Goal: Task Accomplishment & Management: Complete application form

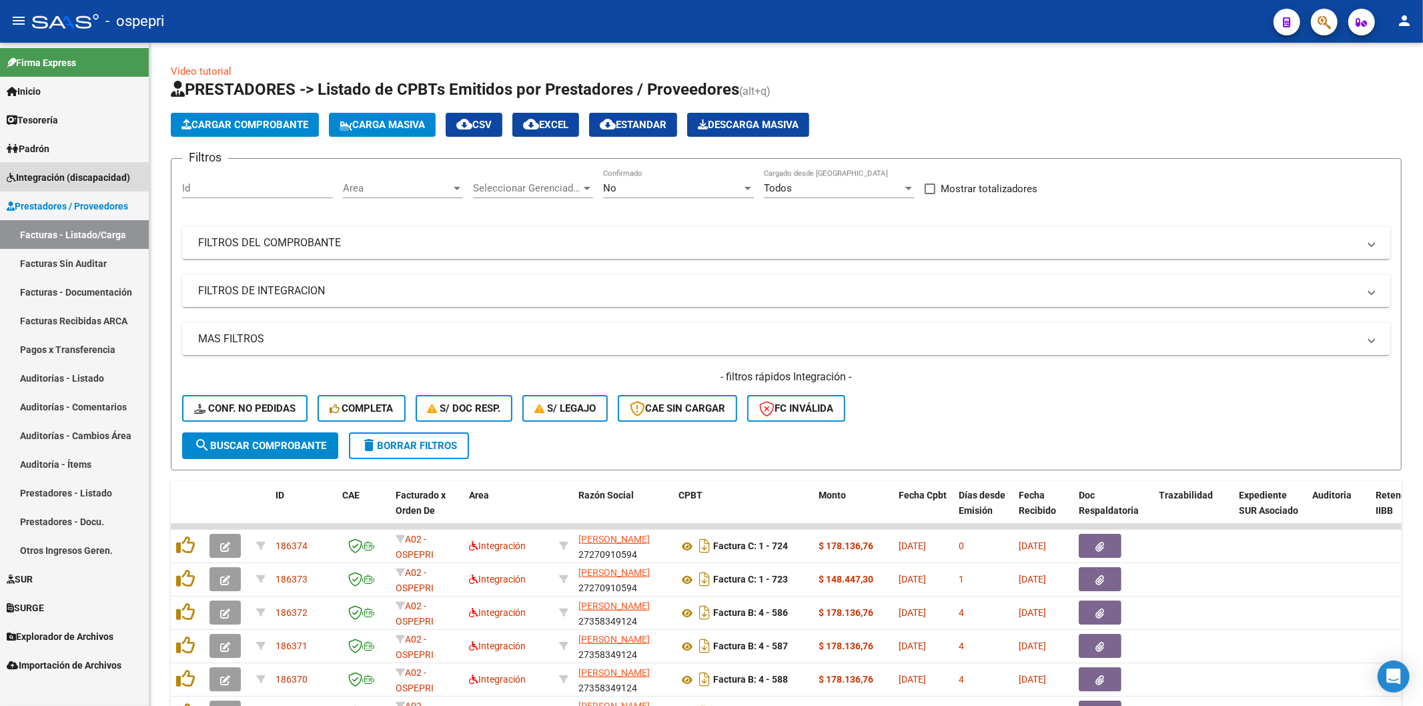
click at [37, 176] on span "Integración (discapacidad)" at bounding box center [68, 177] width 123 height 15
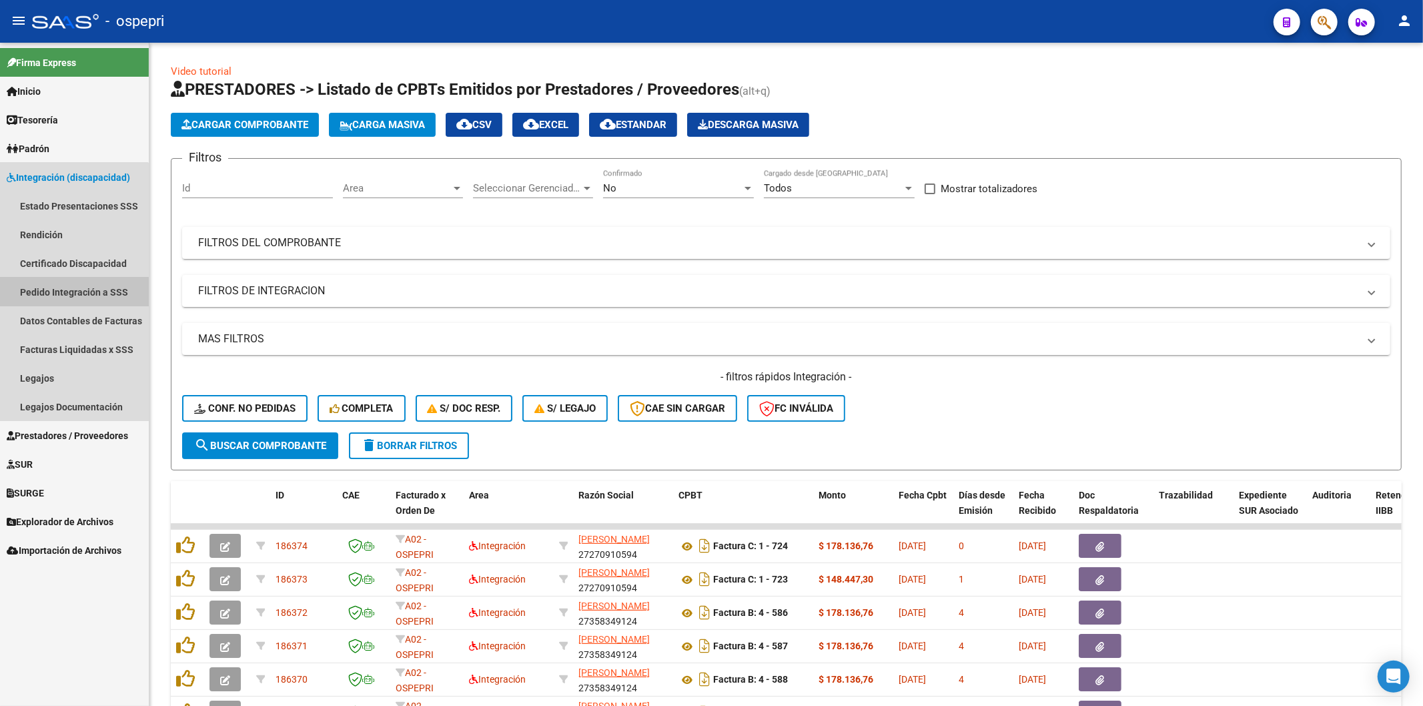
click at [43, 293] on link "Pedido Integración a SSS" at bounding box center [74, 291] width 149 height 29
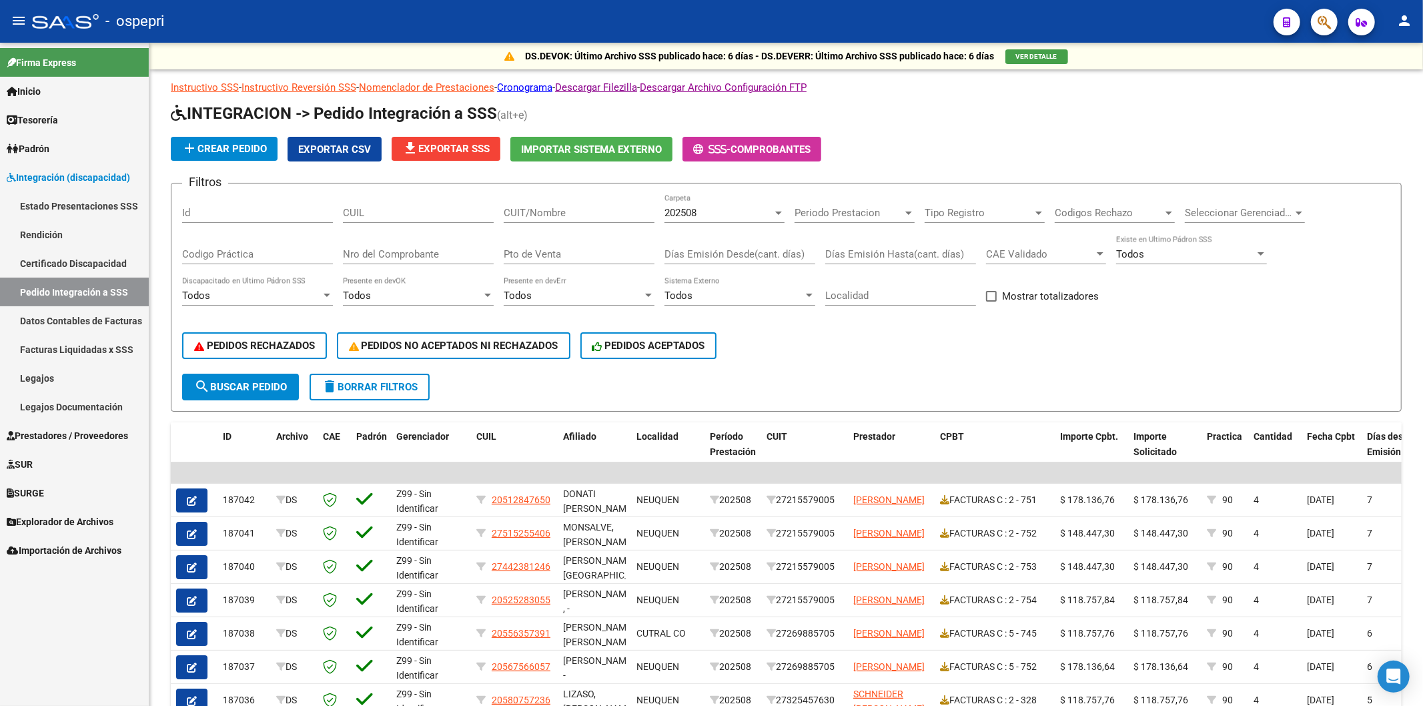
click at [74, 439] on span "Prestadores / Proveedores" at bounding box center [67, 435] width 121 height 15
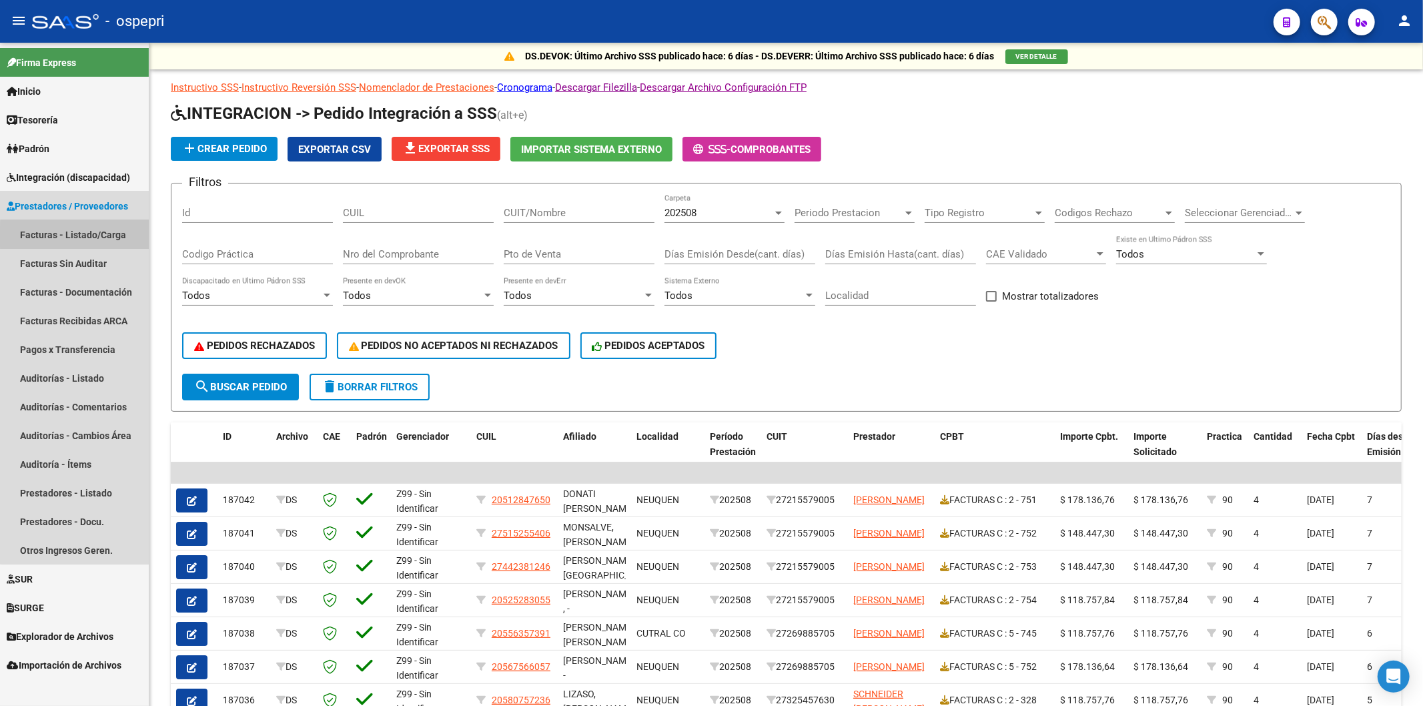
click at [97, 236] on link "Facturas - Listado/Carga" at bounding box center [74, 234] width 149 height 29
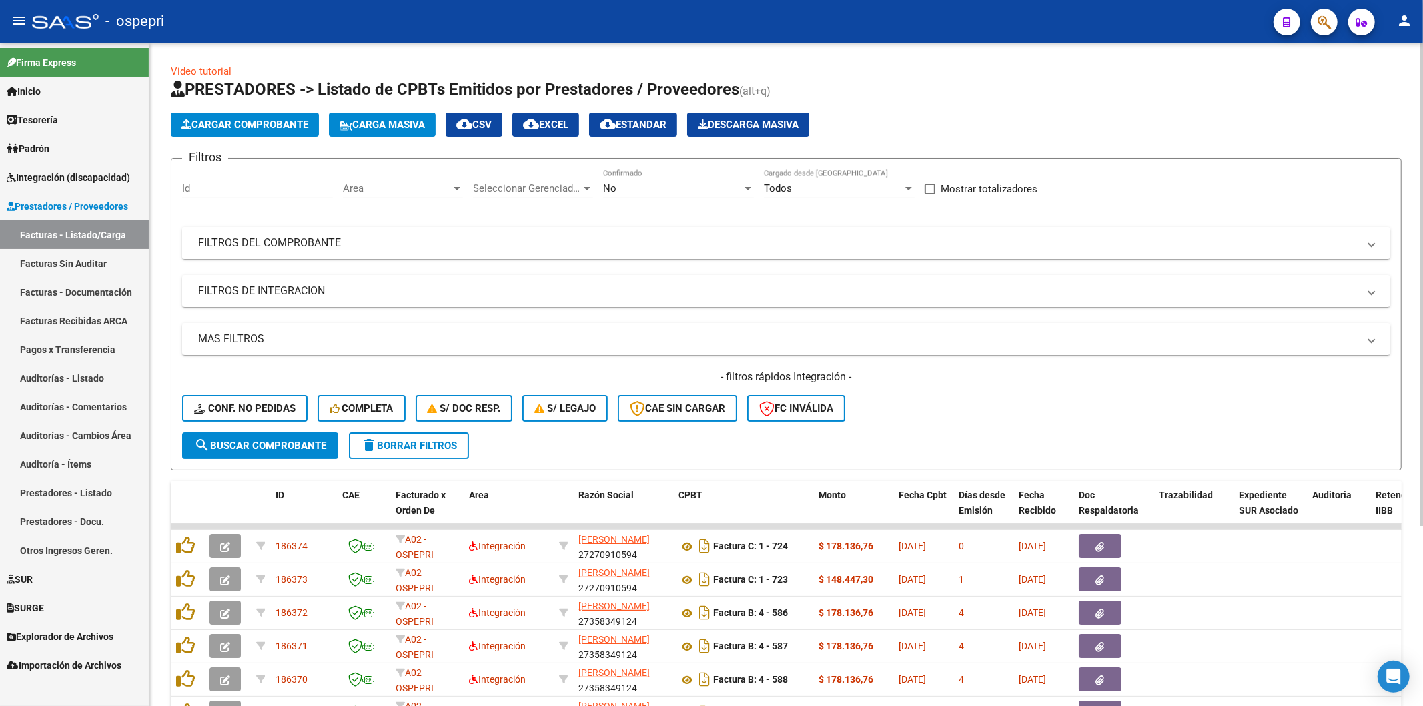
drag, startPoint x: 330, startPoint y: 236, endPoint x: 638, endPoint y: 245, distance: 308.3
click at [330, 235] on mat-panel-title "FILTROS DEL COMPROBANTE" at bounding box center [778, 242] width 1160 height 15
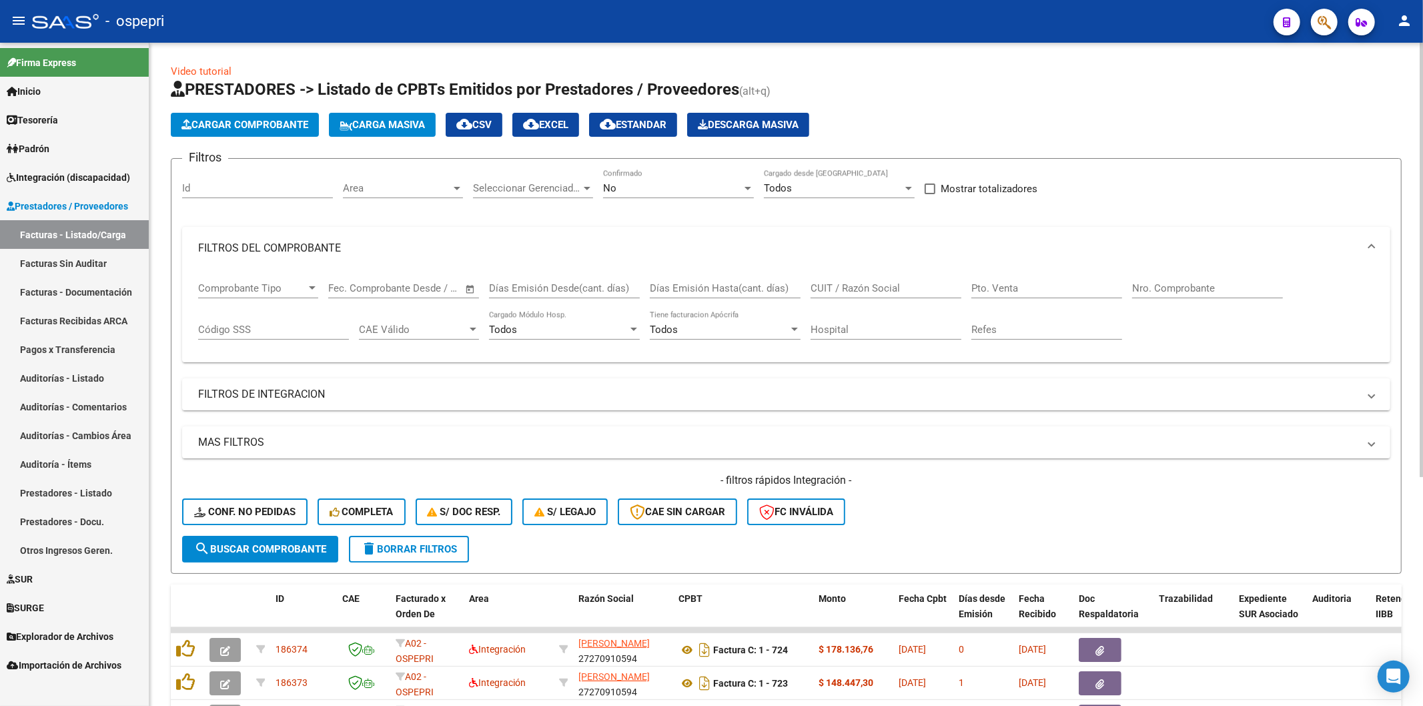
click at [884, 291] on input "CUIT / Razón Social" at bounding box center [885, 288] width 151 height 12
paste input "27265989026"
type input "27265989026"
click at [256, 554] on button "search Buscar Comprobante" at bounding box center [260, 549] width 156 height 27
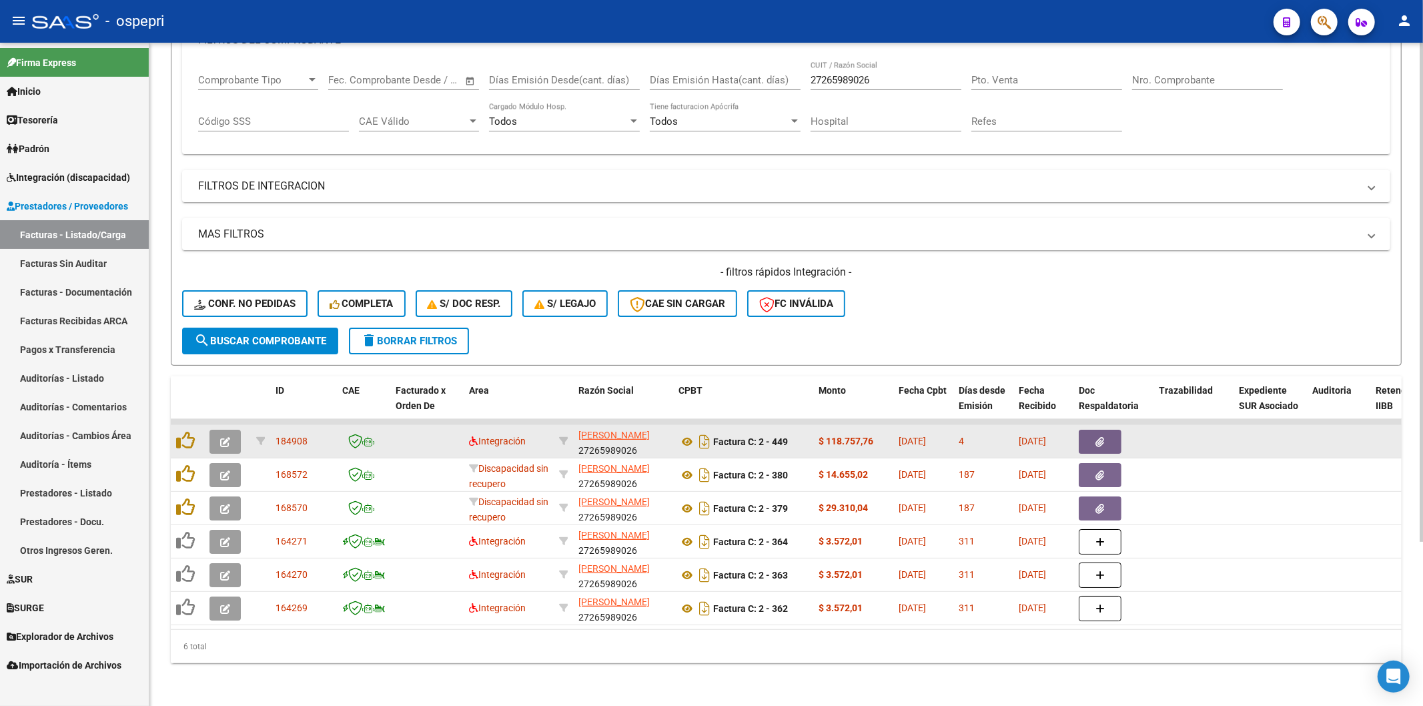
click at [225, 437] on icon "button" at bounding box center [225, 442] width 10 height 10
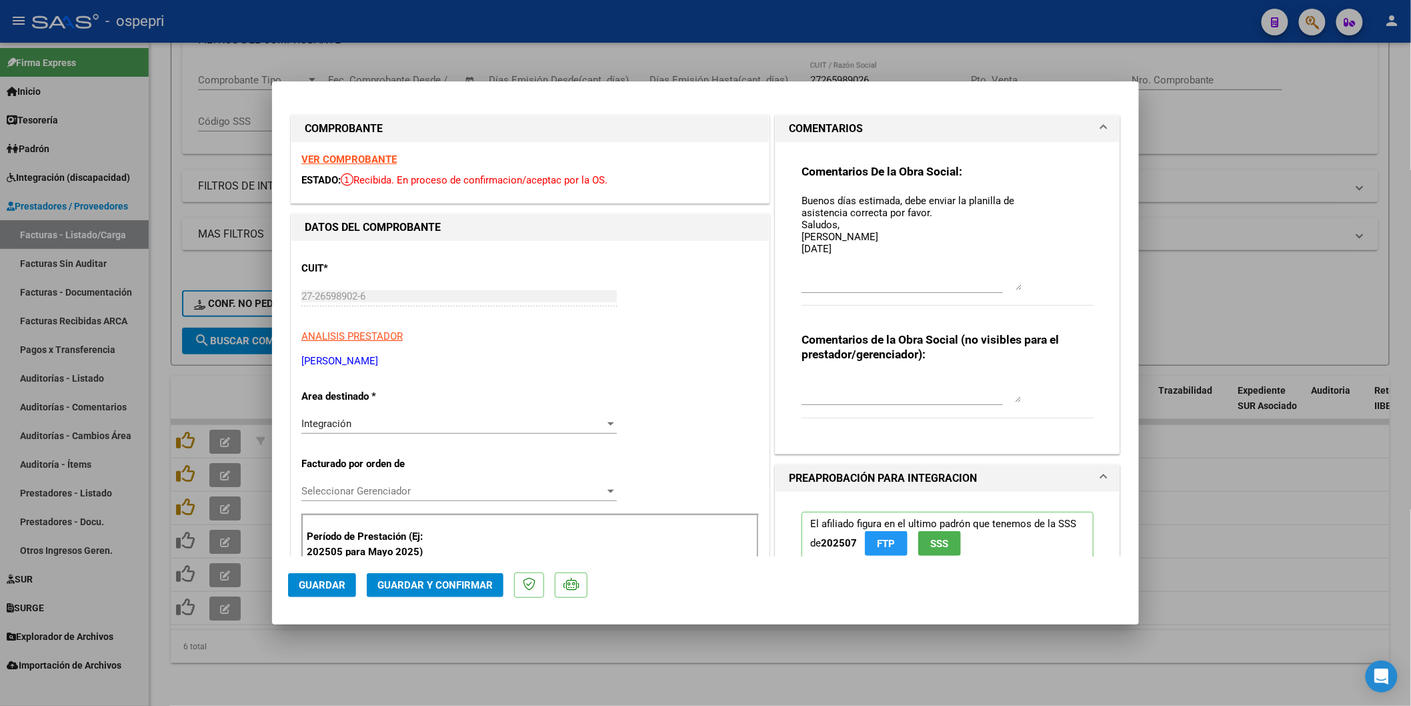
drag, startPoint x: 1011, startPoint y: 211, endPoint x: 1011, endPoint y: 281, distance: 70.7
click at [1011, 281] on textarea "Buenos días estimada, debe enviar la planilla de asistencia correcta por favor.…" at bounding box center [912, 241] width 220 height 97
click at [351, 156] on strong "VER COMPROBANTE" at bounding box center [348, 159] width 95 height 12
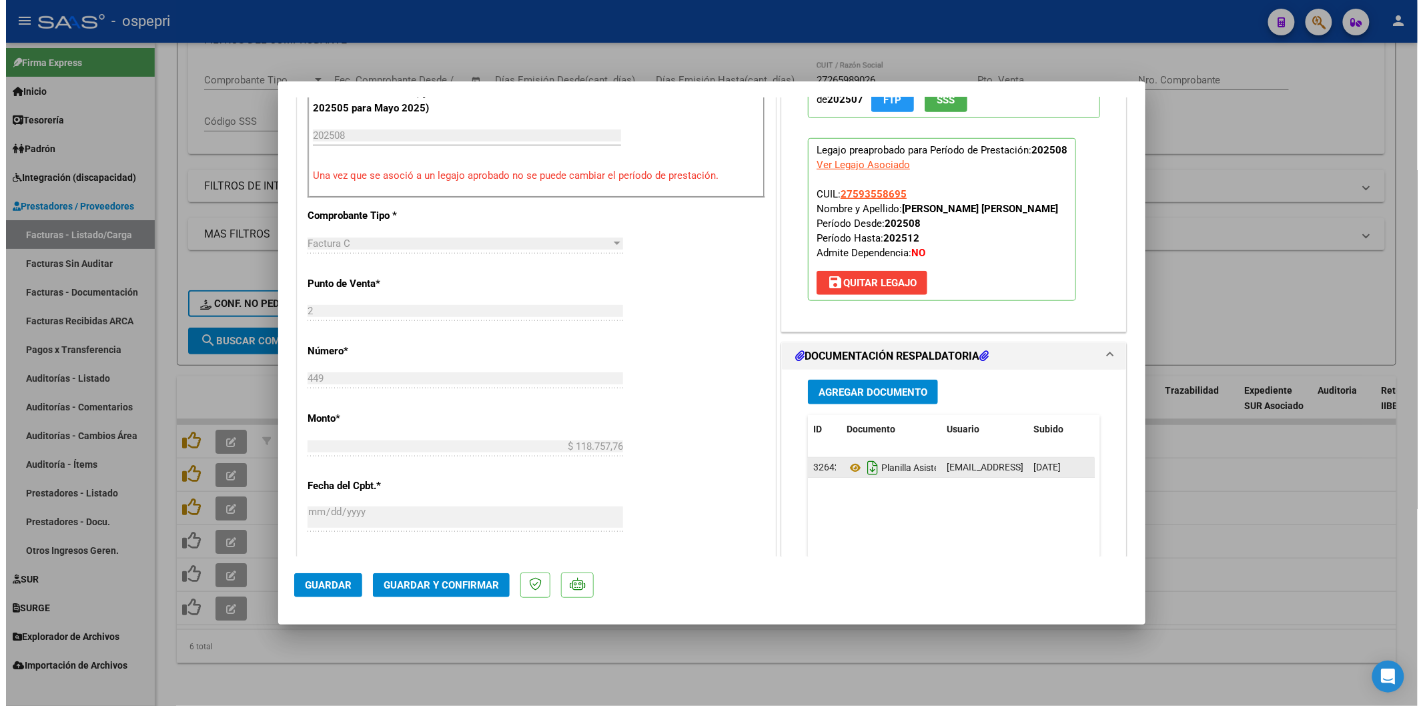
scroll to position [444, 0]
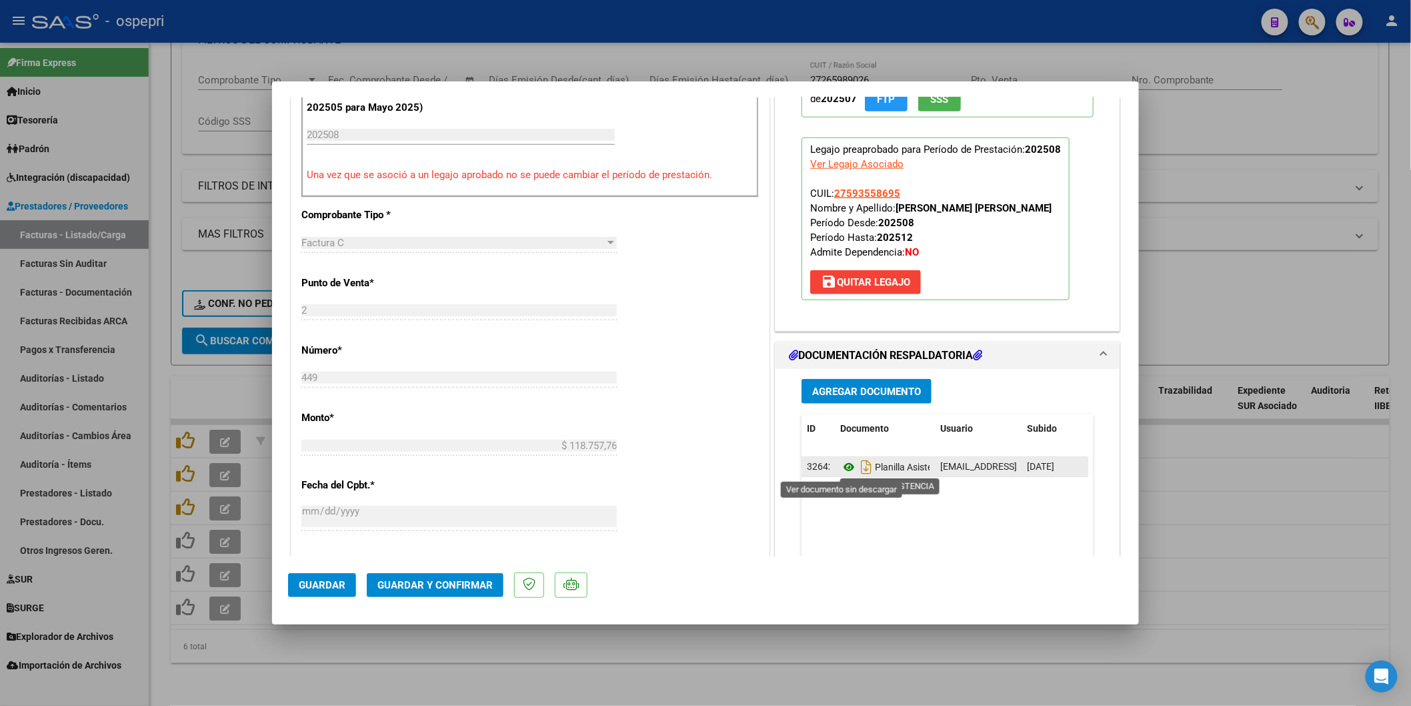
click at [842, 466] on icon at bounding box center [848, 467] width 17 height 16
type input "$ 0,00"
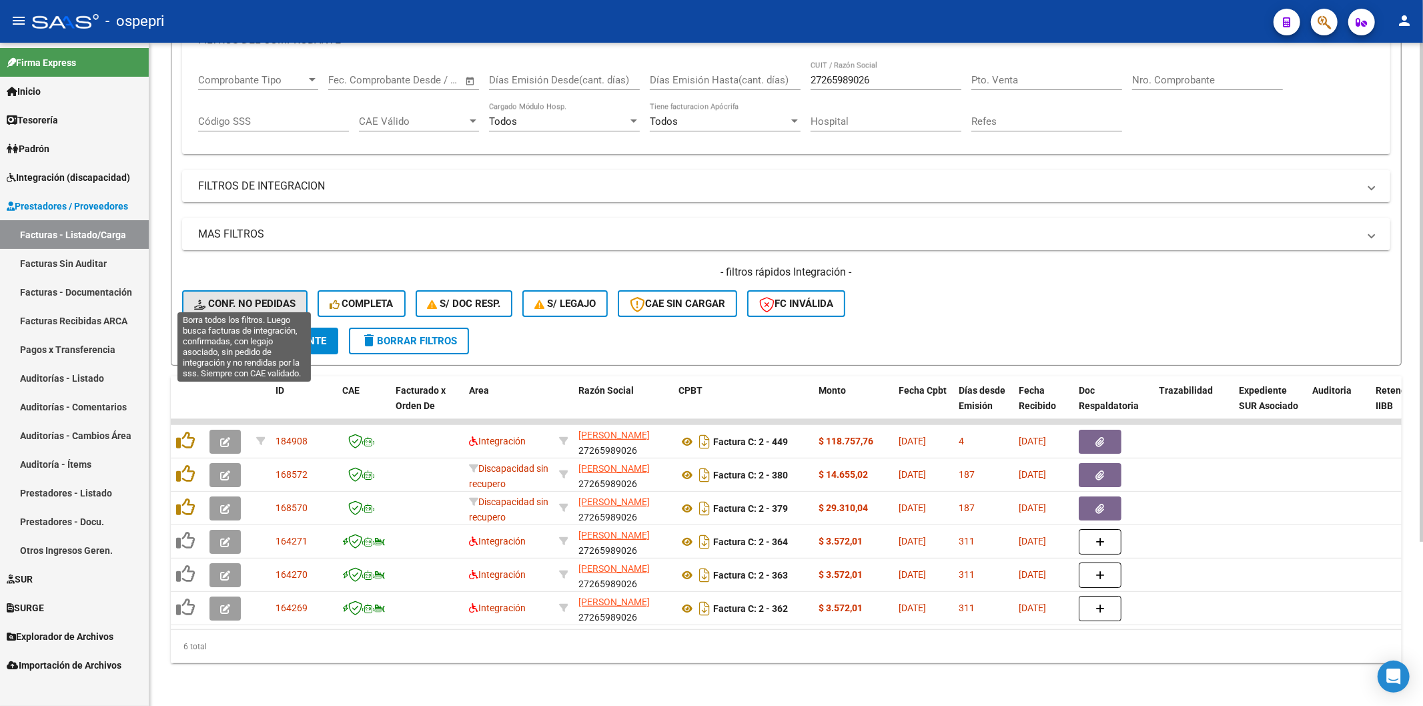
click at [274, 297] on span "Conf. no pedidas" at bounding box center [244, 303] width 101 height 12
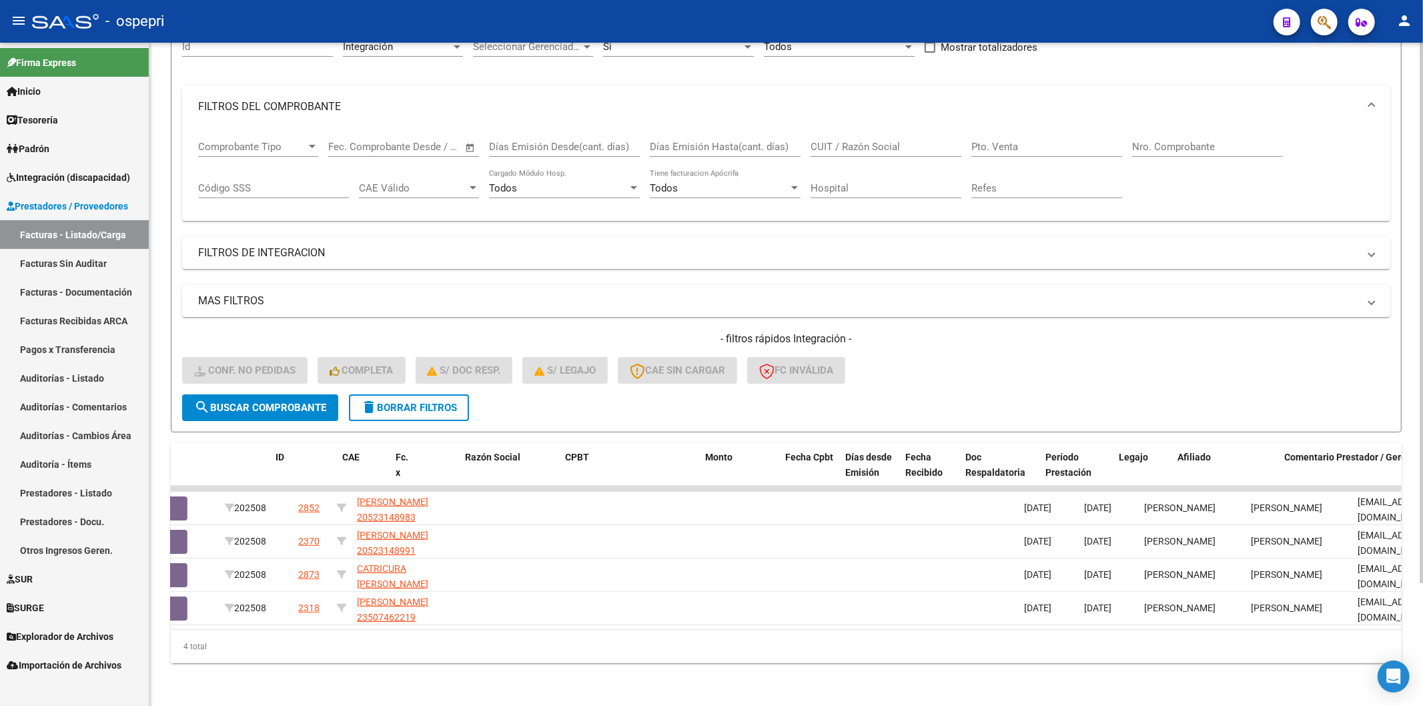
scroll to position [0, 0]
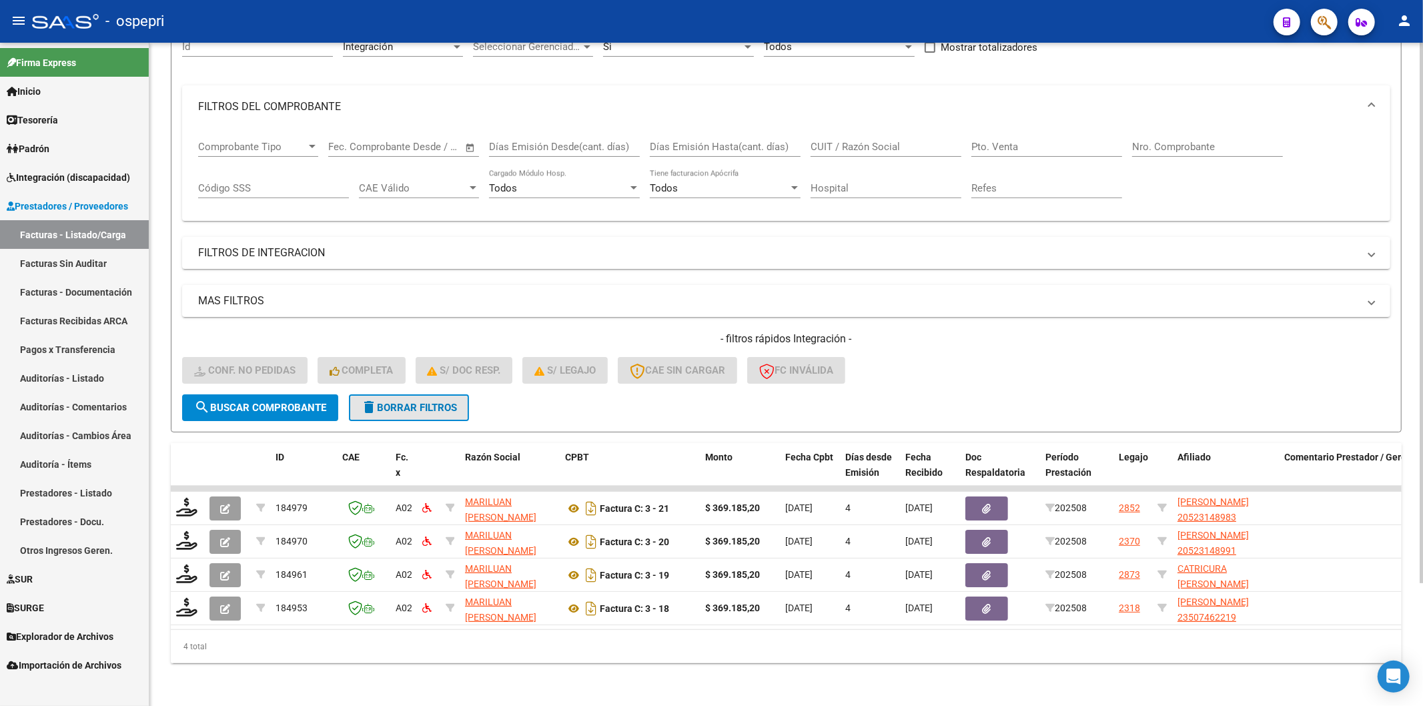
click at [399, 402] on span "delete Borrar Filtros" at bounding box center [409, 408] width 96 height 12
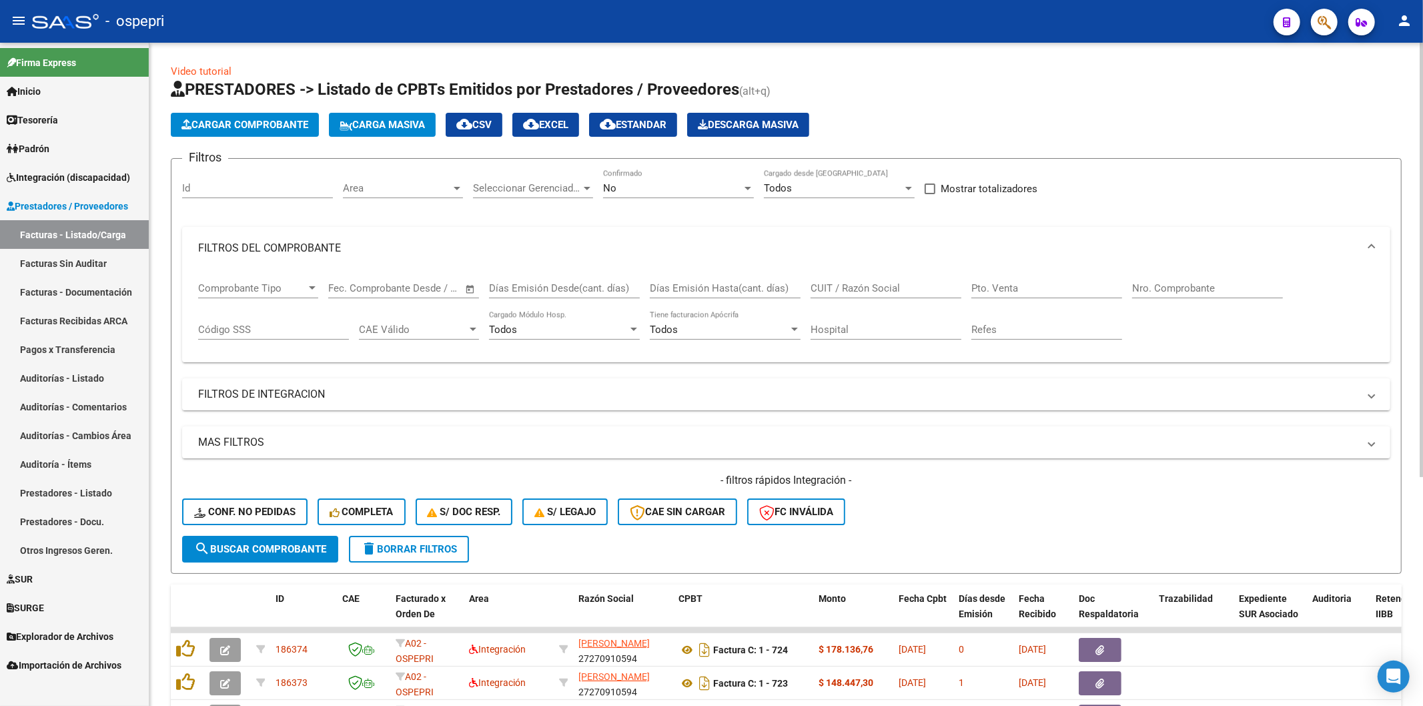
click at [836, 283] on input "CUIT / Razón Social" at bounding box center [885, 288] width 151 height 12
paste input "27297222142"
type input "27297222142"
click at [245, 538] on button "search Buscar Comprobante" at bounding box center [260, 549] width 156 height 27
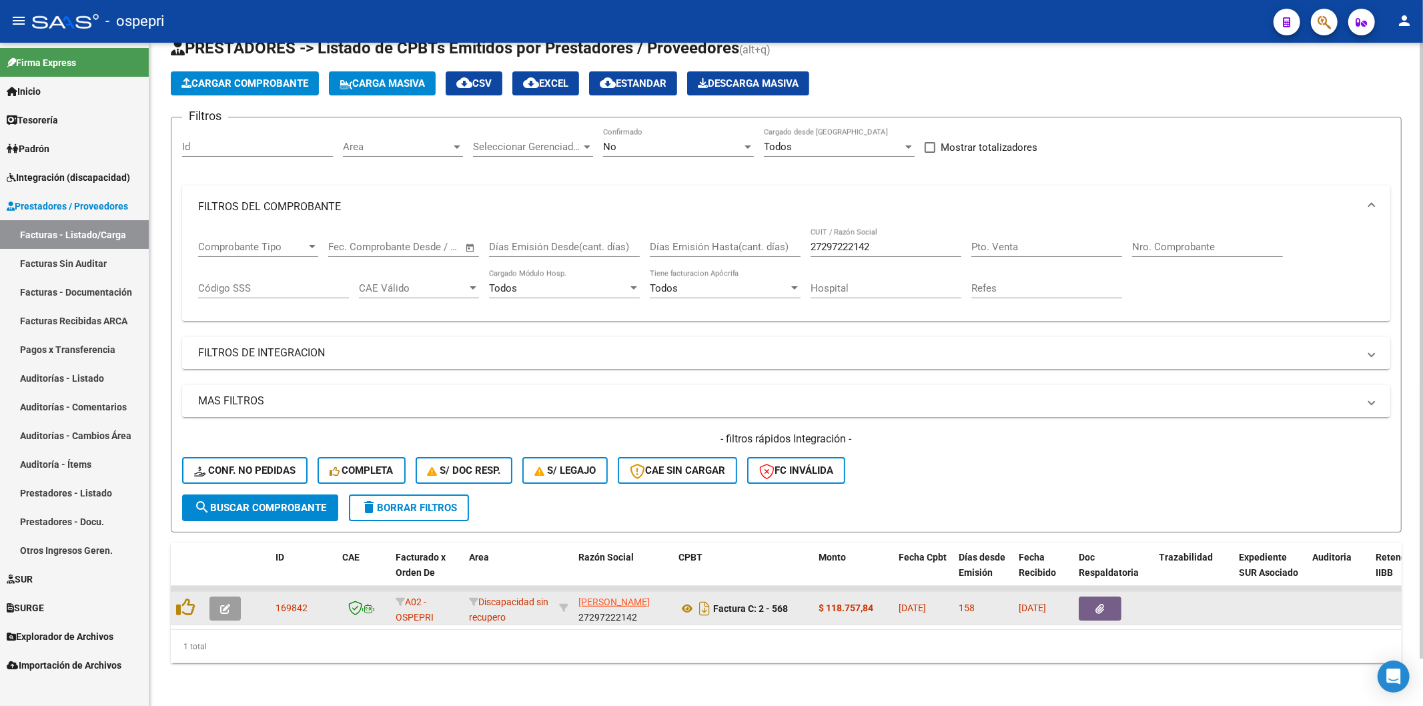
click at [217, 592] on datatable-body-cell at bounding box center [227, 608] width 47 height 33
click at [229, 604] on icon "button" at bounding box center [225, 609] width 10 height 10
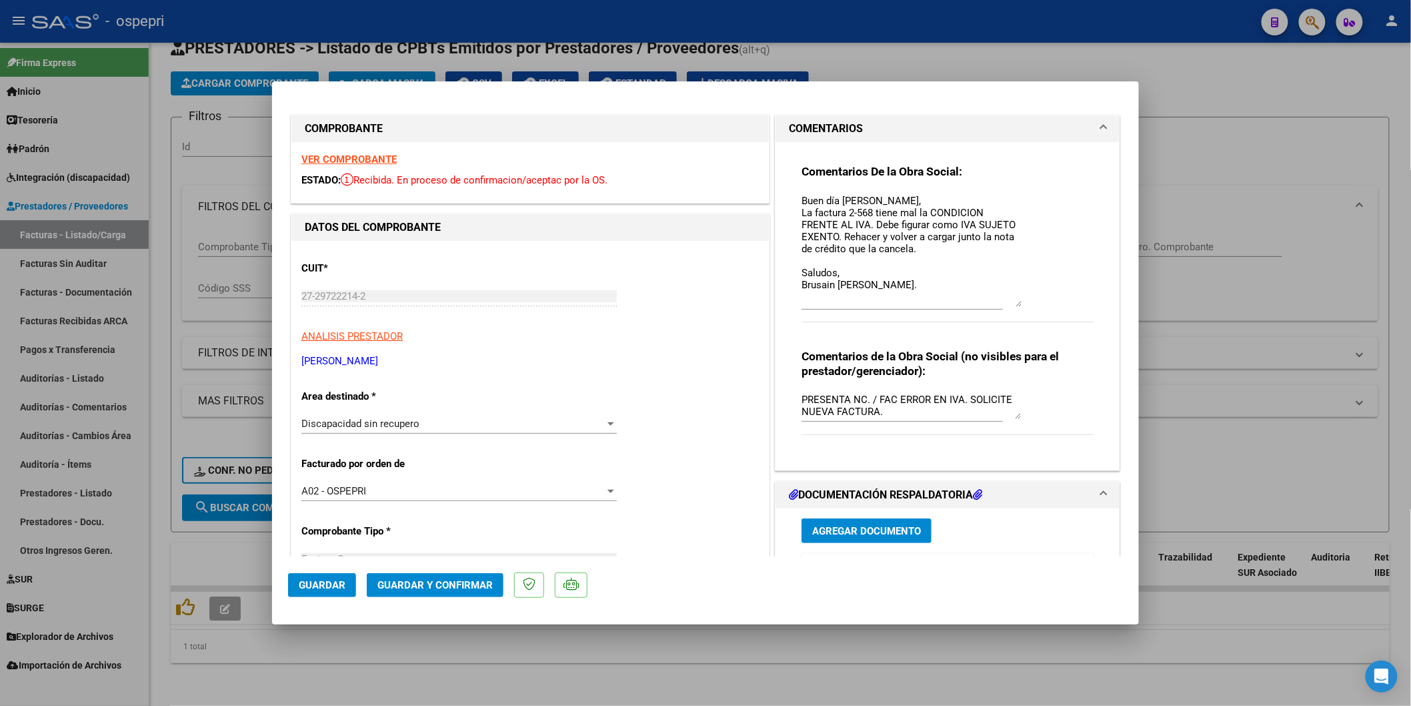
drag, startPoint x: 1012, startPoint y: 211, endPoint x: 1012, endPoint y: 297, distance: 86.7
click at [1012, 297] on textarea "Buen día [PERSON_NAME], La factura 2-568 tiene mal la CONDICION FRENTE AL IVA. …" at bounding box center [912, 249] width 220 height 113
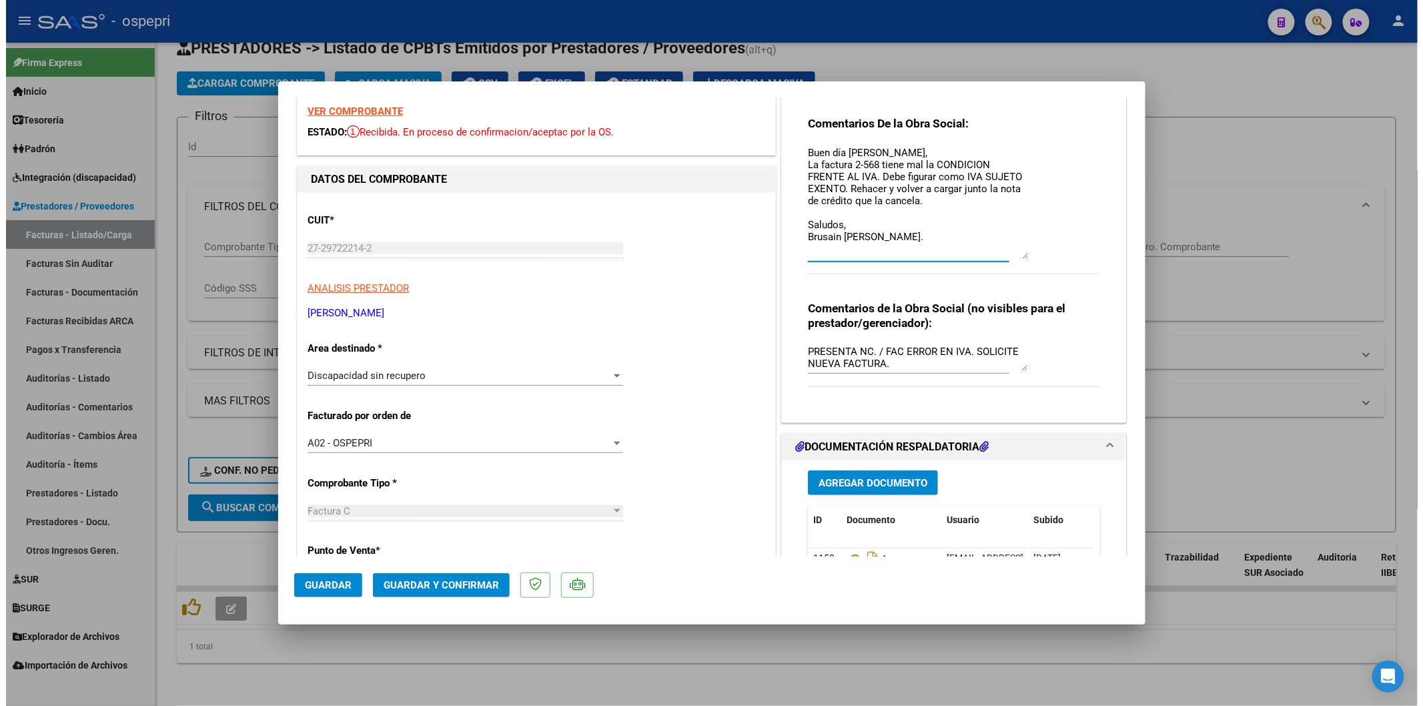
scroll to position [74, 0]
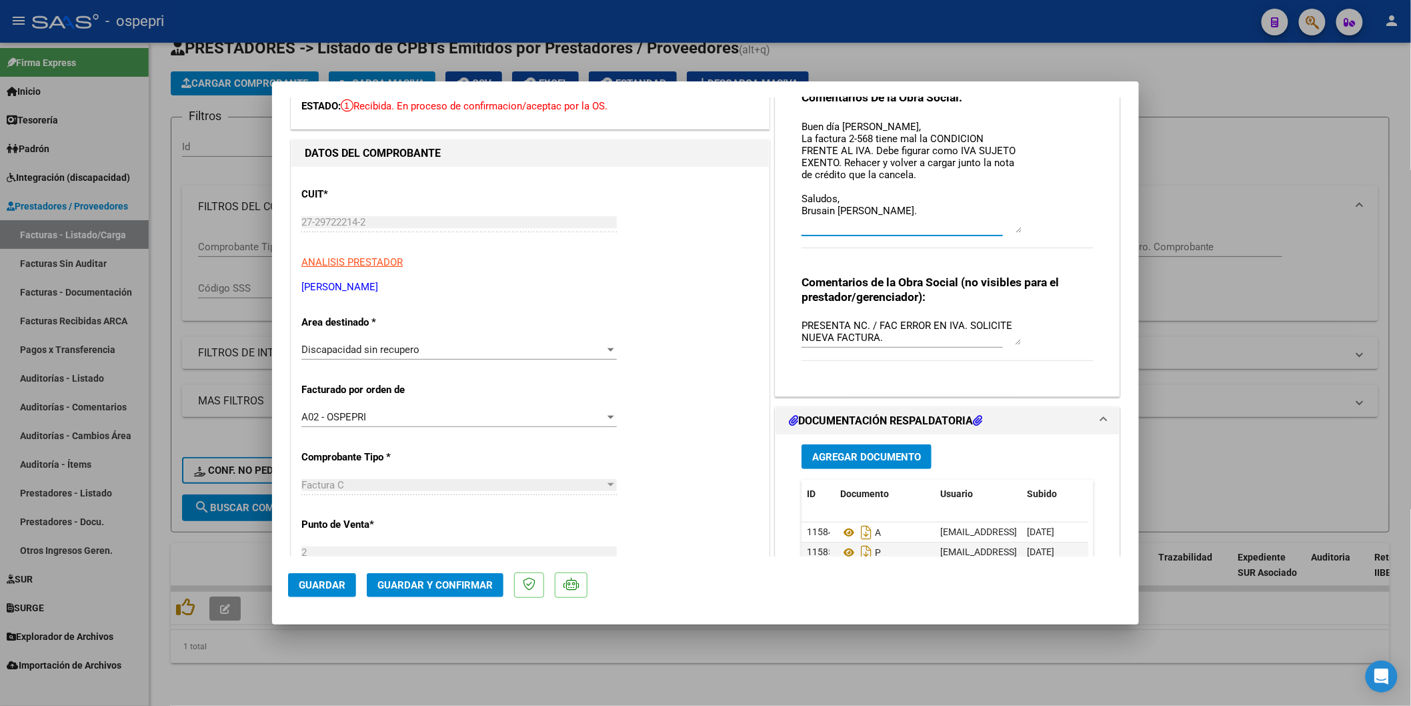
type input "$ 0,00"
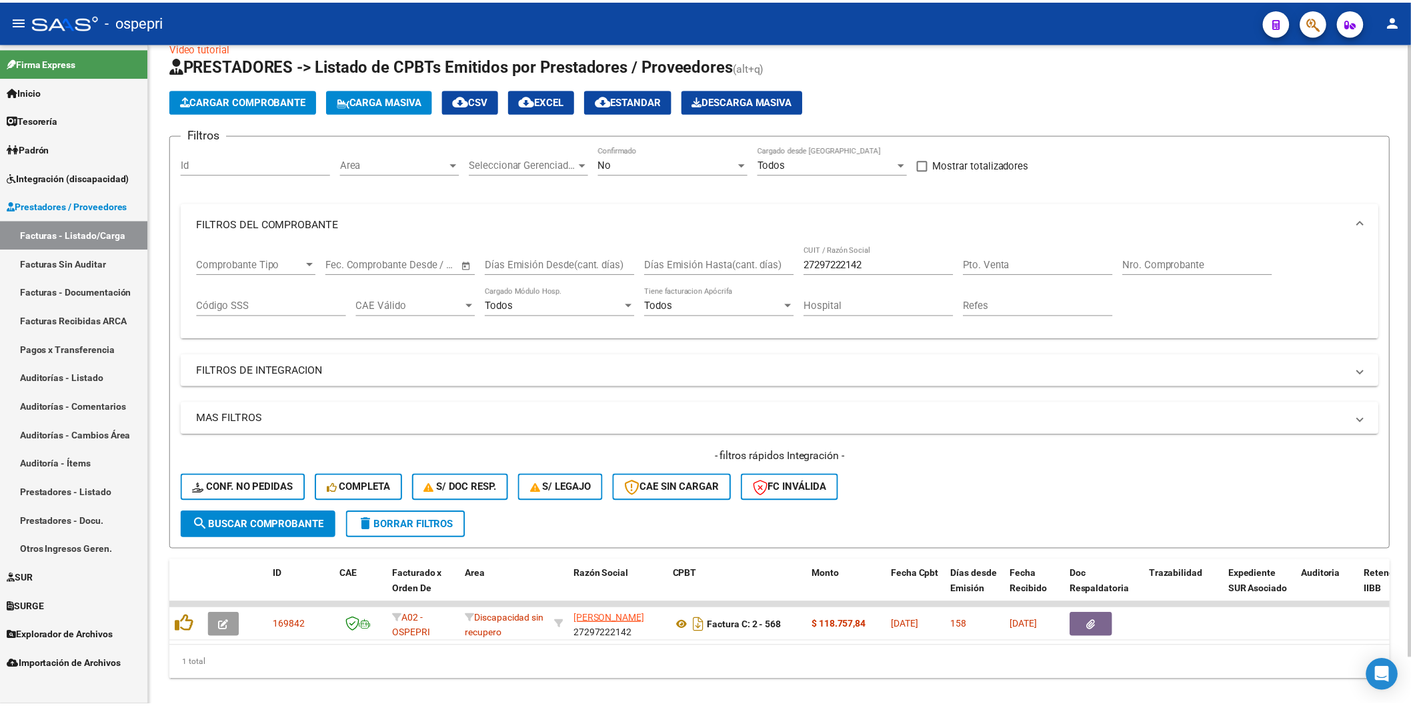
scroll to position [0, 0]
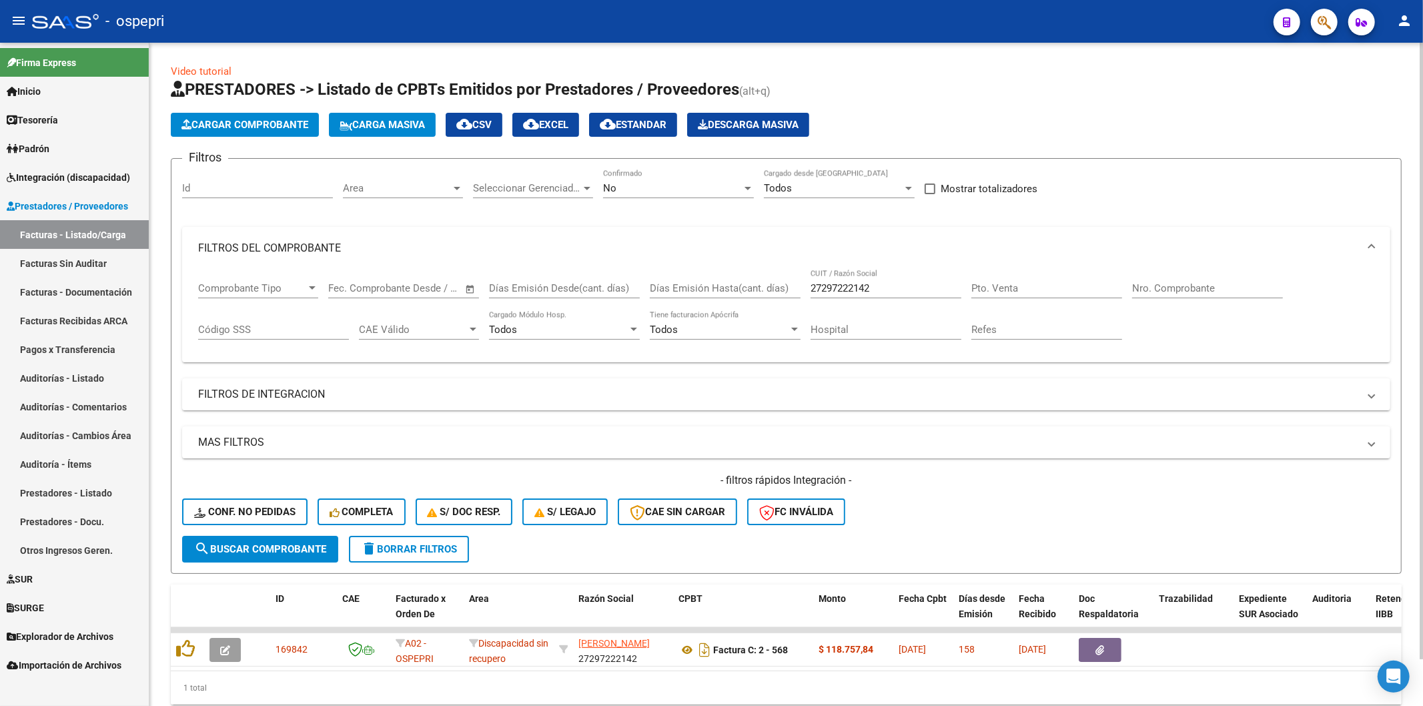
drag, startPoint x: 894, startPoint y: 281, endPoint x: 894, endPoint y: 293, distance: 12.7
click at [894, 282] on div "27297222142 CUIT / Razón Social" at bounding box center [885, 283] width 151 height 29
drag, startPoint x: 698, startPoint y: 295, endPoint x: 580, endPoint y: 285, distance: 117.8
click at [576, 293] on div "Comprobante Tipo Comprobante Tipo Fecha inicio – Fecha fin Fec. Comprobante Des…" at bounding box center [786, 310] width 1176 height 83
click at [896, 285] on input "27297222142" at bounding box center [885, 288] width 151 height 12
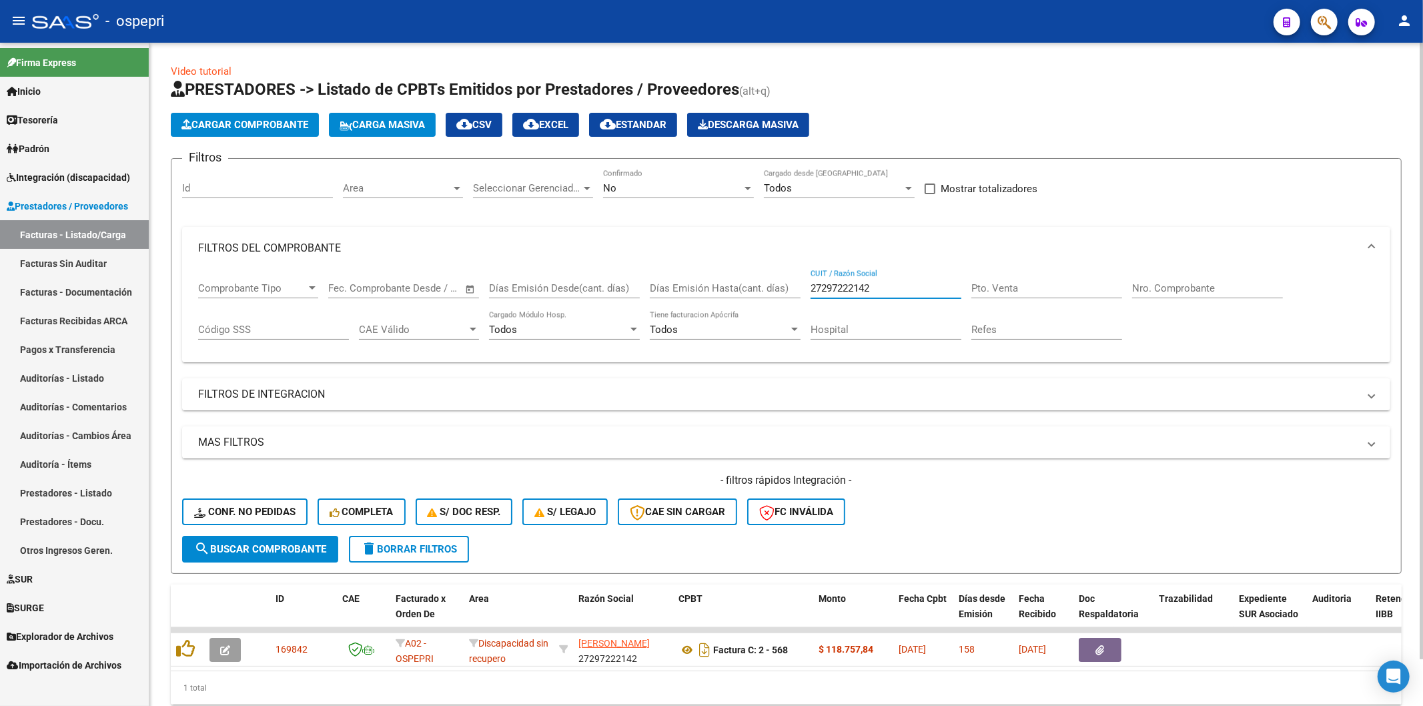
click at [896, 285] on input "27297222142" at bounding box center [885, 288] width 151 height 12
click at [897, 285] on input "27297222142" at bounding box center [885, 288] width 151 height 12
paste input "23329725944"
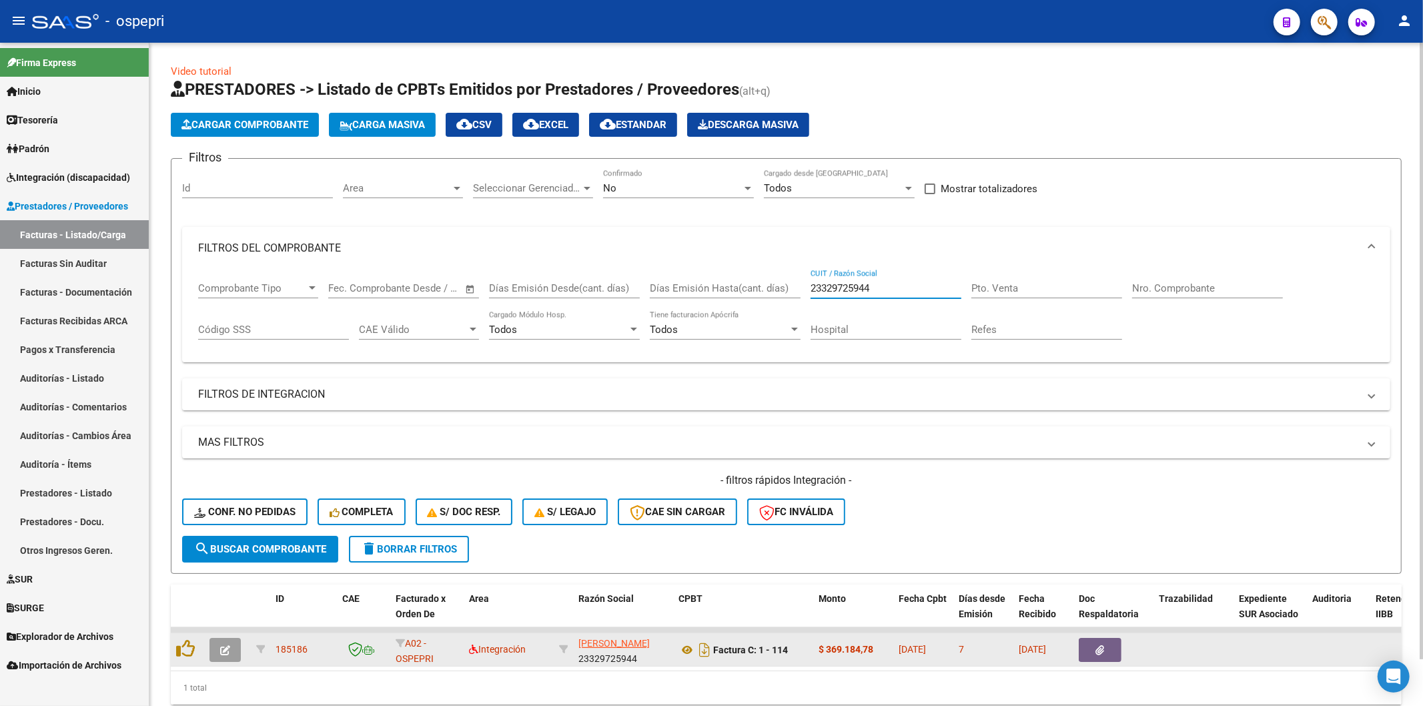
type input "23329725944"
click at [215, 650] on button "button" at bounding box center [224, 650] width 31 height 24
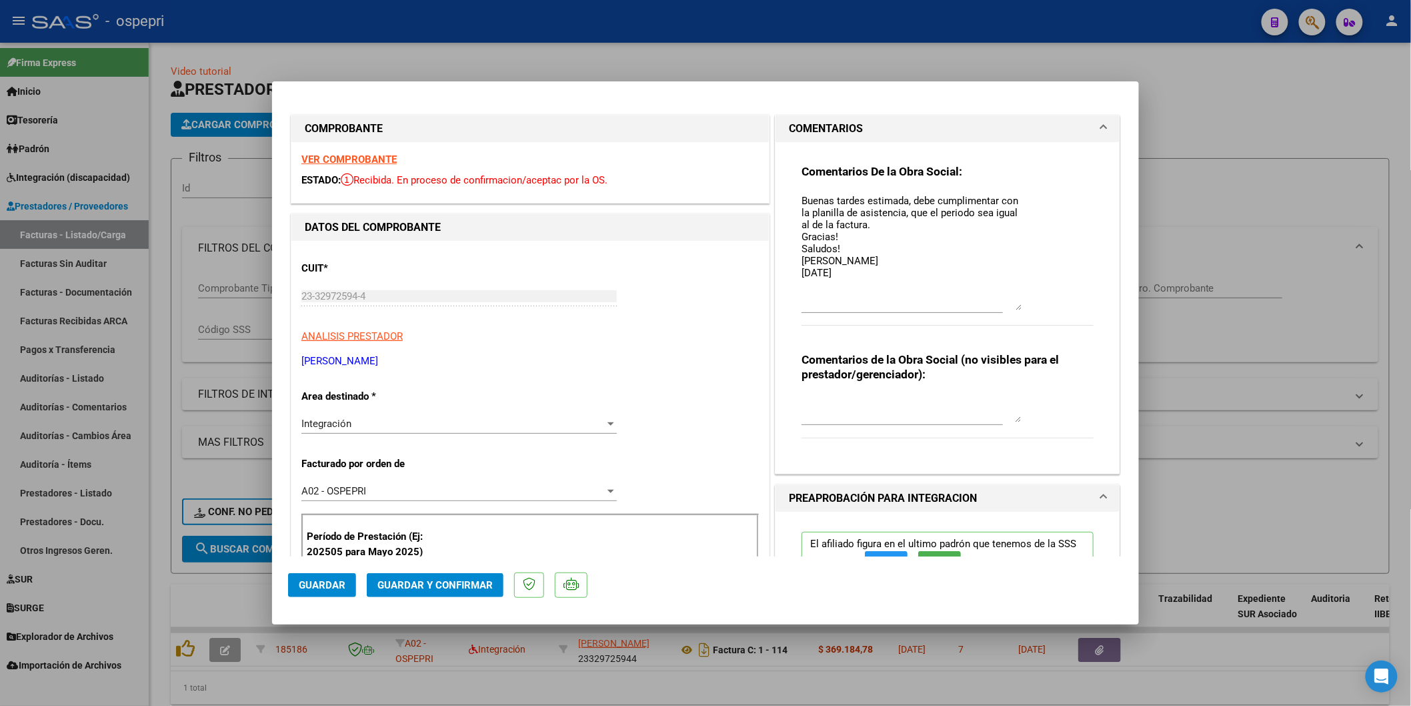
drag, startPoint x: 1012, startPoint y: 211, endPoint x: 1012, endPoint y: 302, distance: 90.7
click at [1012, 302] on textarea "Buenas tardes estimada, debe cumplimentar con la planilla de asistencia, que el…" at bounding box center [912, 251] width 220 height 117
type input "$ 0,00"
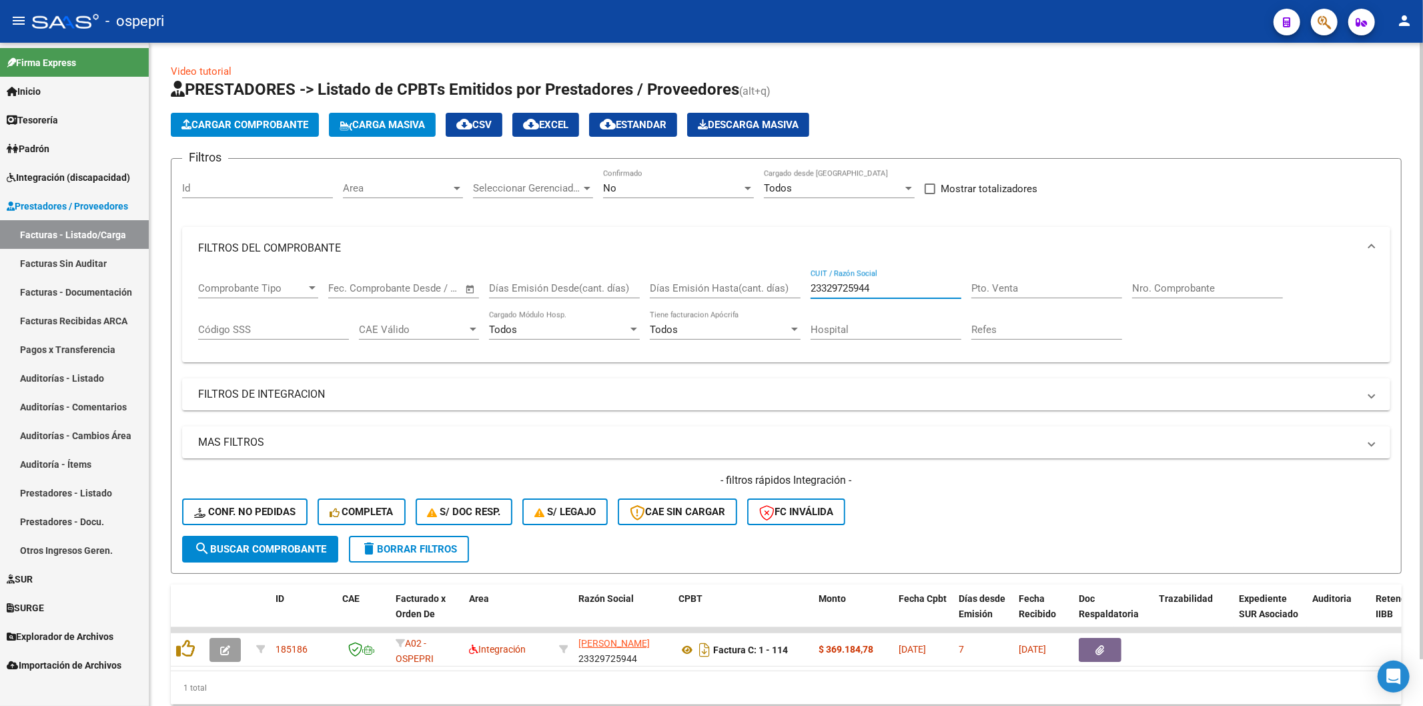
drag, startPoint x: 884, startPoint y: 289, endPoint x: 784, endPoint y: 284, distance: 100.2
click at [784, 285] on div "Comprobante Tipo Comprobante Tipo Fecha inicio – Fecha fin Fec. Comprobante Des…" at bounding box center [786, 310] width 1176 height 83
paste input "27376353147"
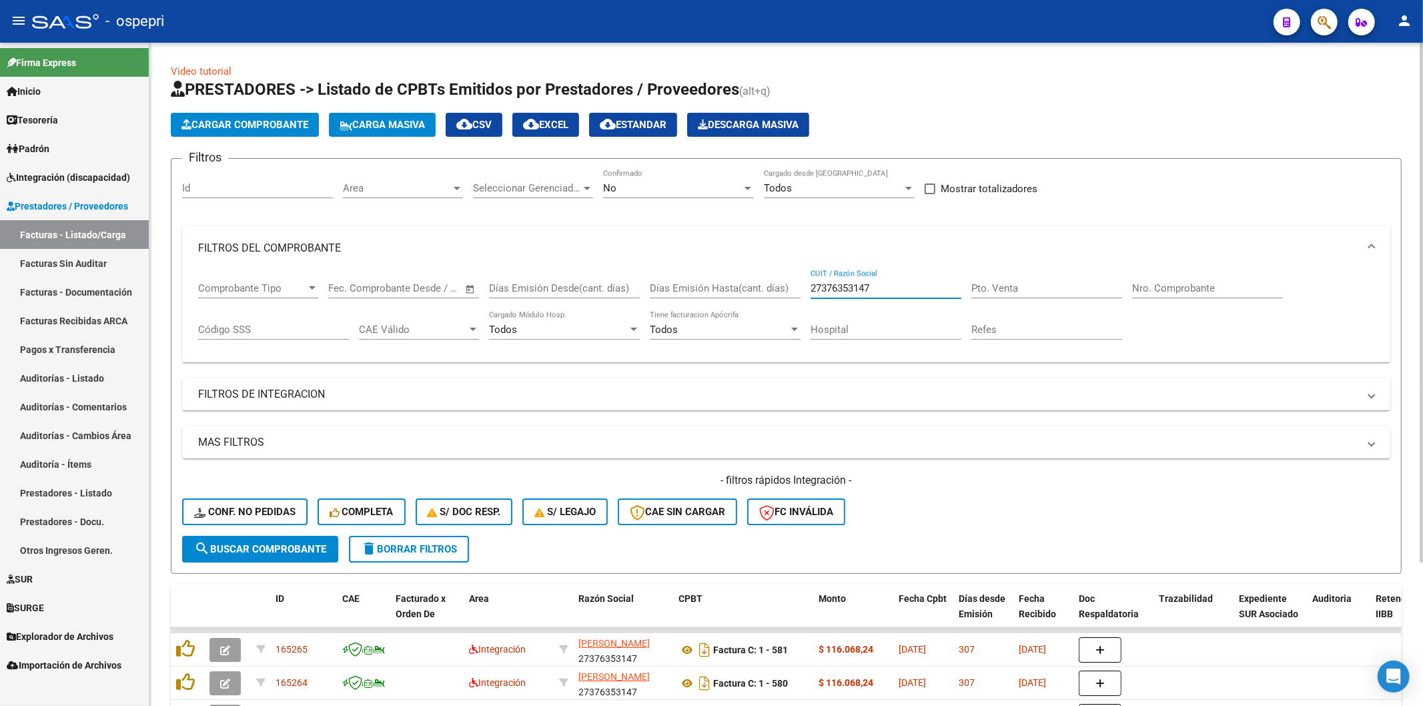
scroll to position [184, 0]
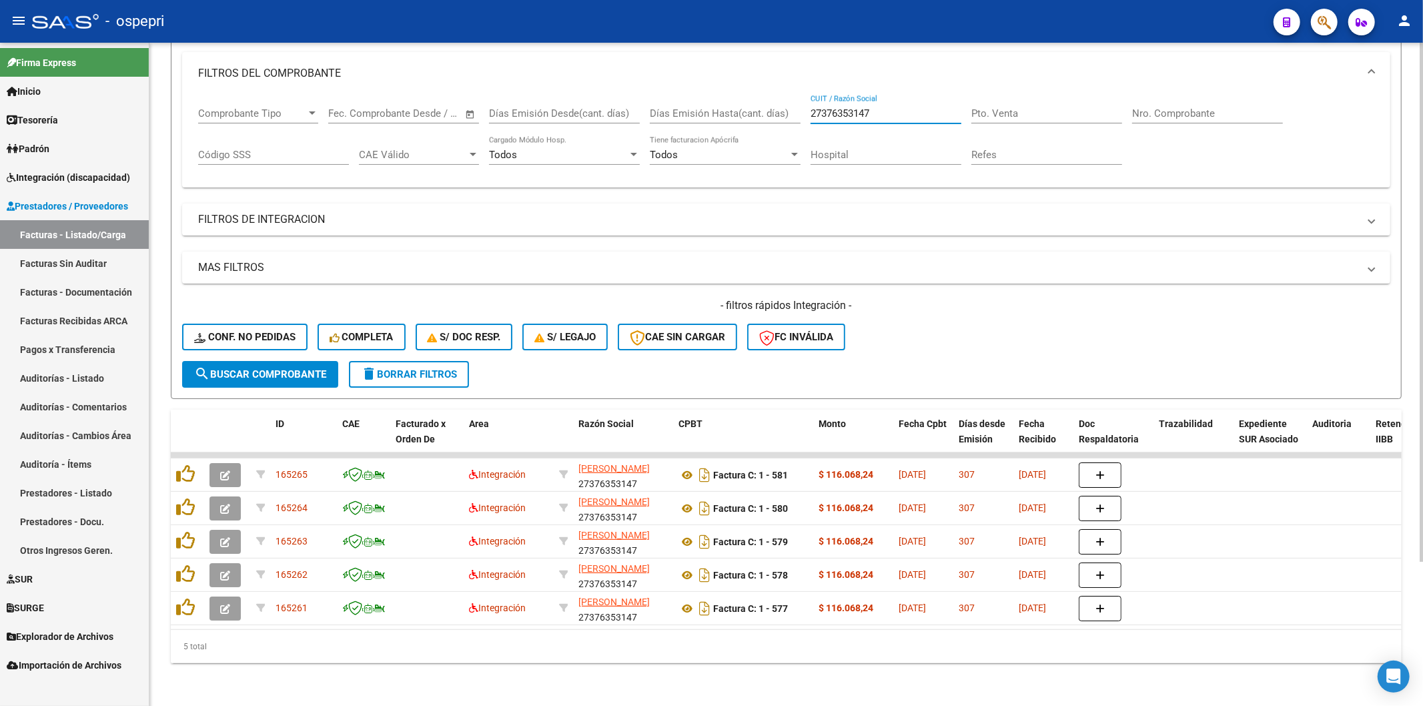
type input "27376353147"
click at [75, 165] on link "Integración (discapacidad)" at bounding box center [74, 177] width 149 height 29
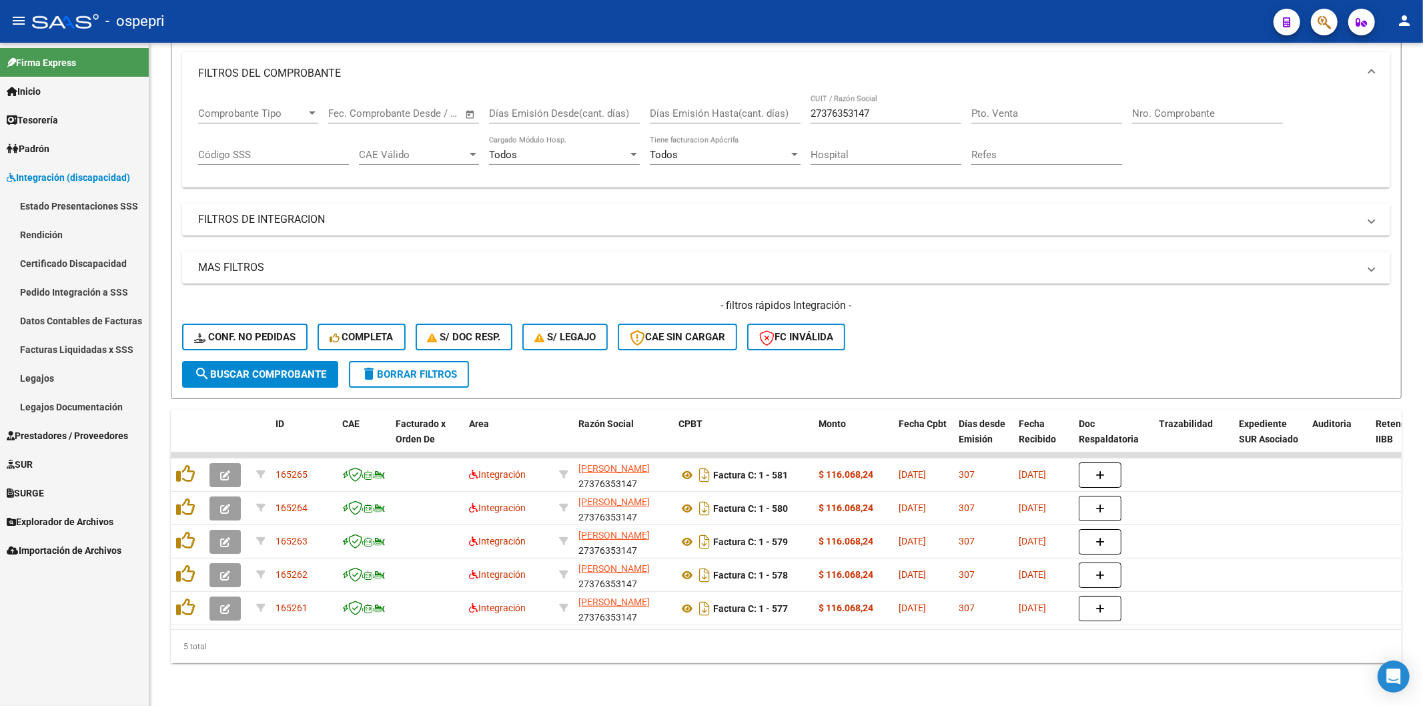
click at [48, 287] on link "Pedido Integración a SSS" at bounding box center [74, 291] width 149 height 29
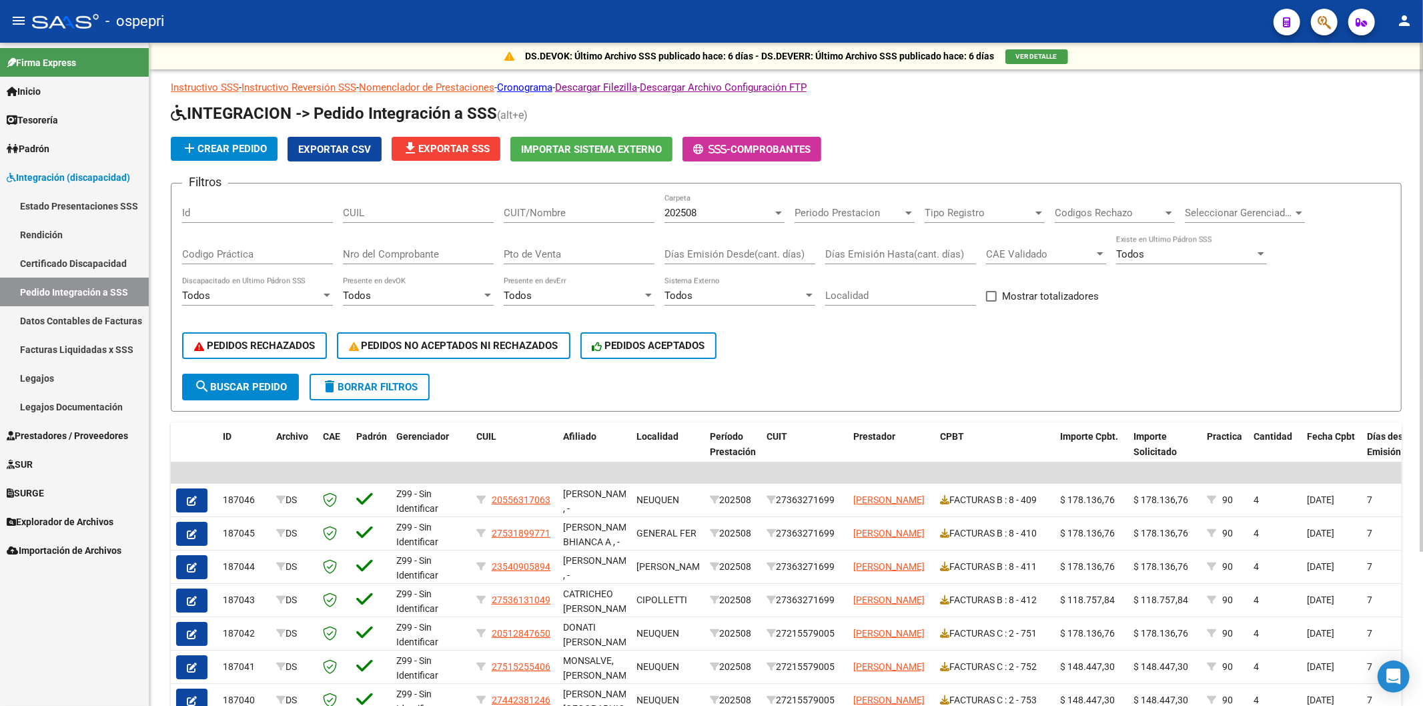
click at [556, 216] on input "CUIT/Nombre" at bounding box center [579, 213] width 151 height 12
paste input "27376353147"
type input "27376353147"
click at [254, 376] on button "search Buscar Pedido" at bounding box center [240, 386] width 117 height 27
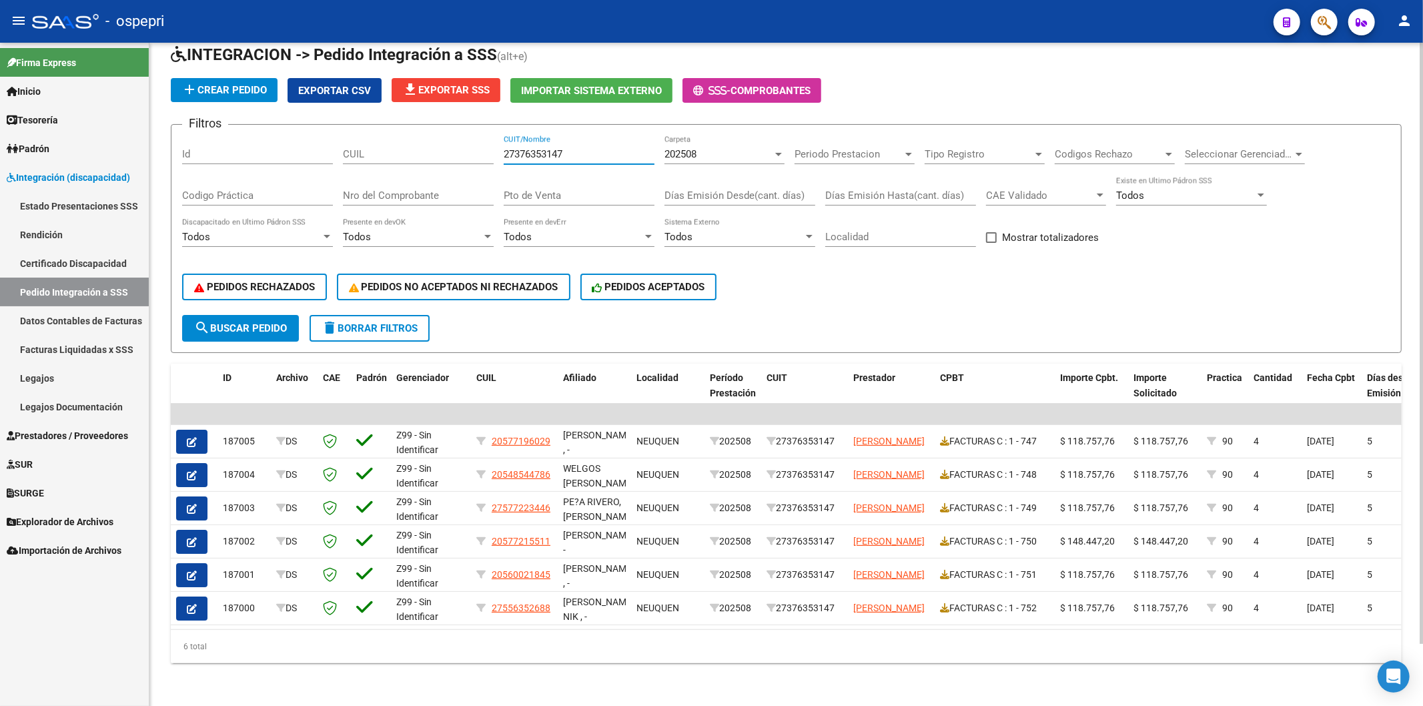
drag, startPoint x: 578, startPoint y: 147, endPoint x: 303, endPoint y: 137, distance: 274.3
click at [304, 138] on div "Filtros Id CUIL 27376353147 CUIT/Nombre 202508 Carpeta Periodo Prestacion Perio…" at bounding box center [786, 224] width 1208 height 179
paste input "23377915364"
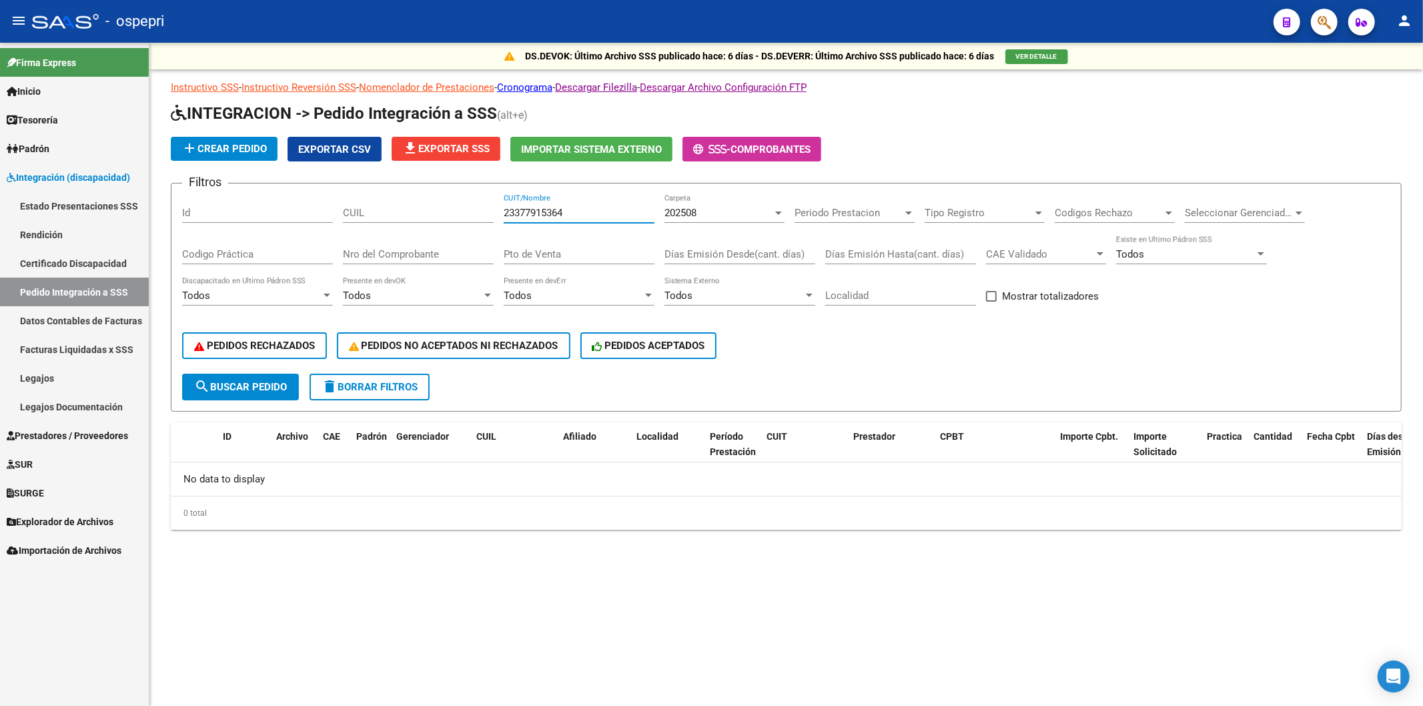
type input "23377915364"
drag, startPoint x: 61, startPoint y: 436, endPoint x: 64, endPoint y: 418, distance: 18.2
click at [61, 436] on span "Prestadores / Proveedores" at bounding box center [67, 435] width 121 height 15
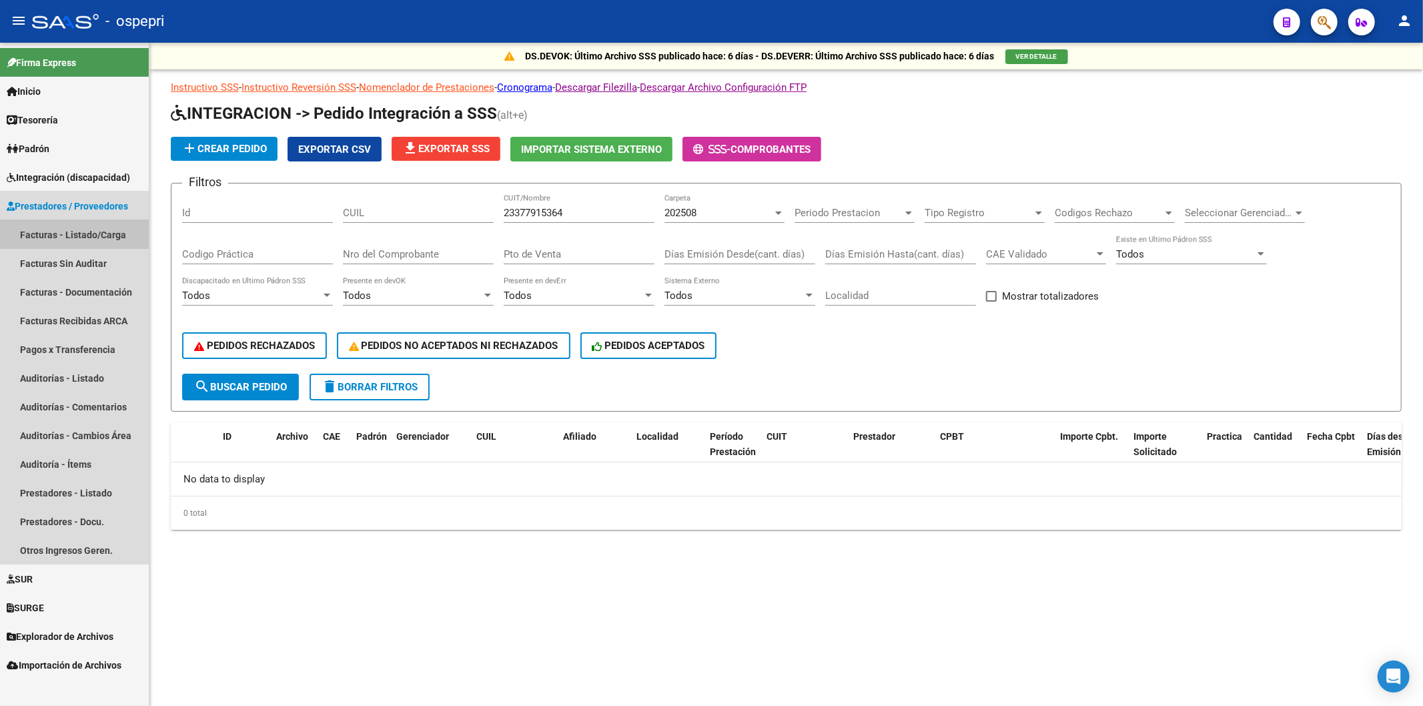
click at [68, 221] on link "Facturas - Listado/Carga" at bounding box center [74, 234] width 149 height 29
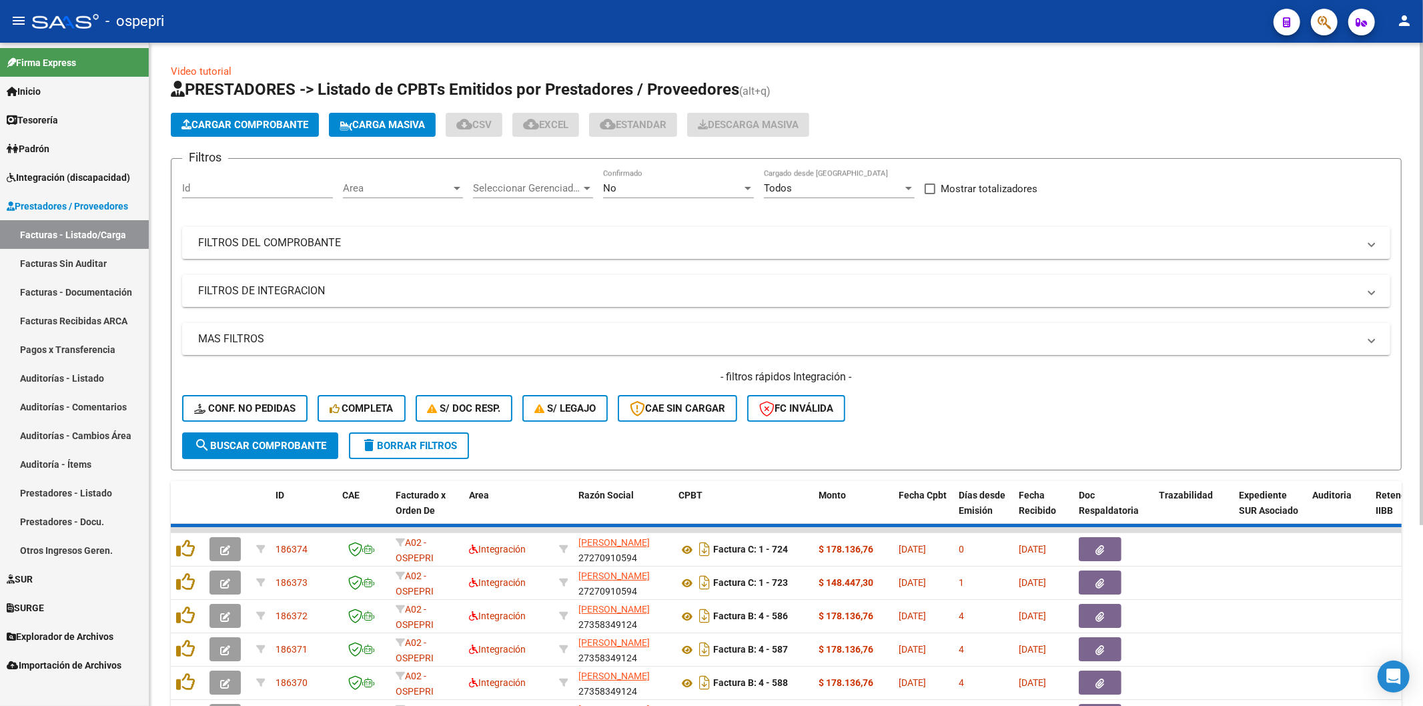
drag, startPoint x: 337, startPoint y: 241, endPoint x: 791, endPoint y: 278, distance: 455.0
click at [355, 240] on mat-panel-title "FILTROS DEL COMPROBANTE" at bounding box center [778, 242] width 1160 height 15
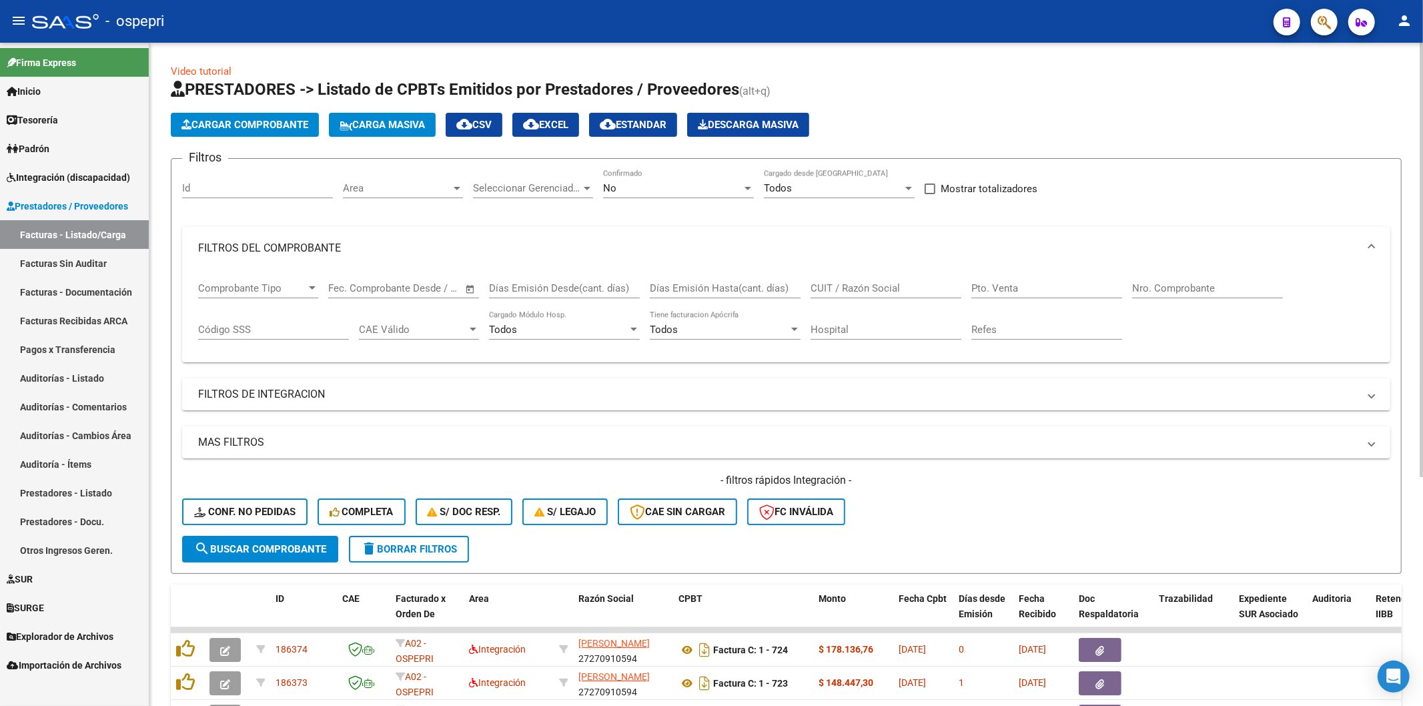
click at [839, 292] on input "CUIT / Razón Social" at bounding box center [885, 288] width 151 height 12
paste input "23377915364"
type input "23377915364"
click at [289, 536] on button "search Buscar Comprobante" at bounding box center [260, 549] width 156 height 27
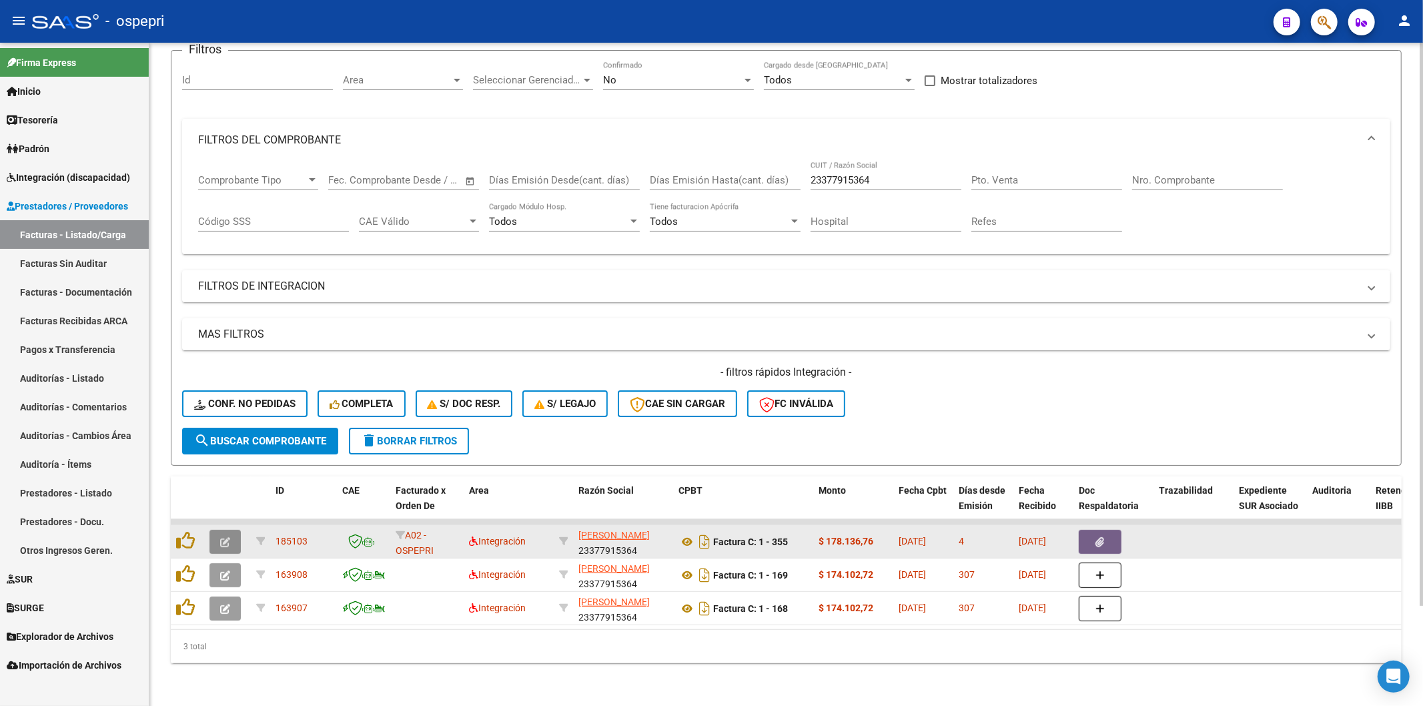
click at [221, 538] on button "button" at bounding box center [224, 542] width 31 height 24
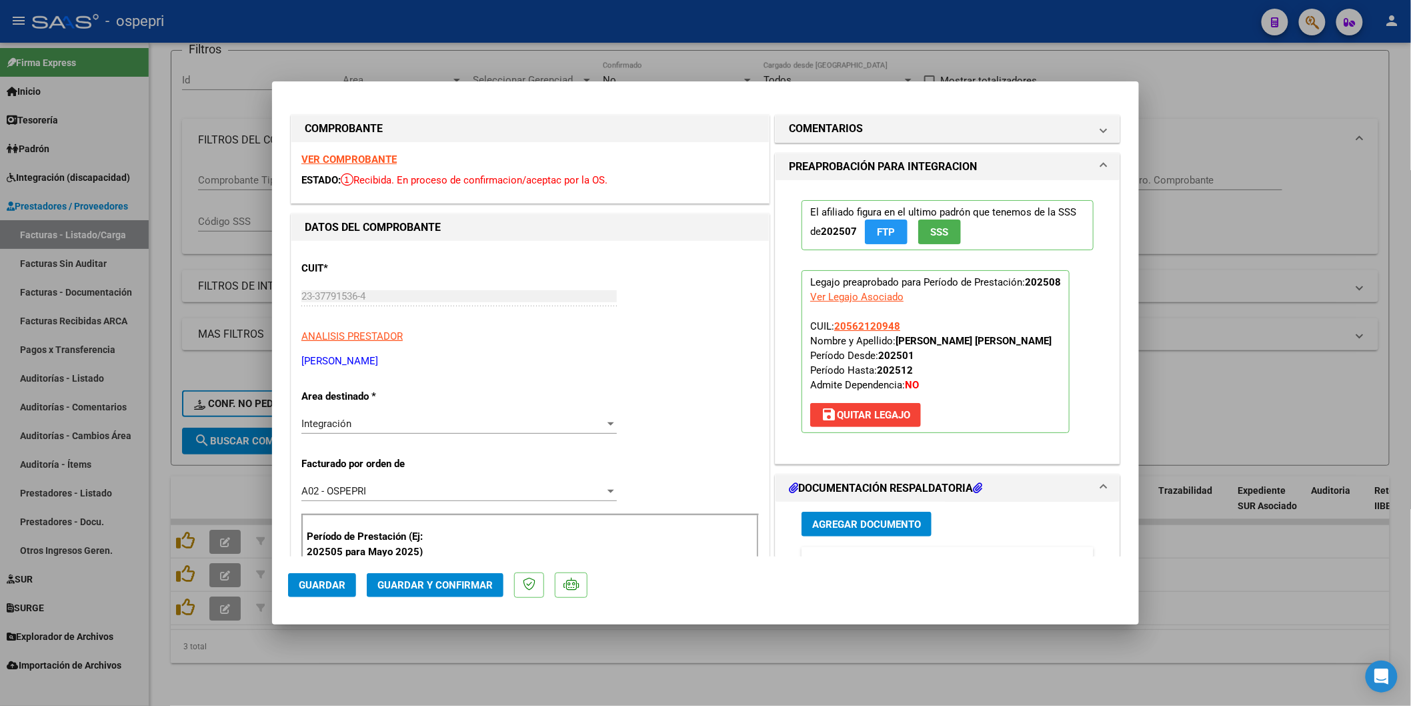
click at [371, 160] on strong "VER COMPROBANTE" at bounding box center [348, 159] width 95 height 12
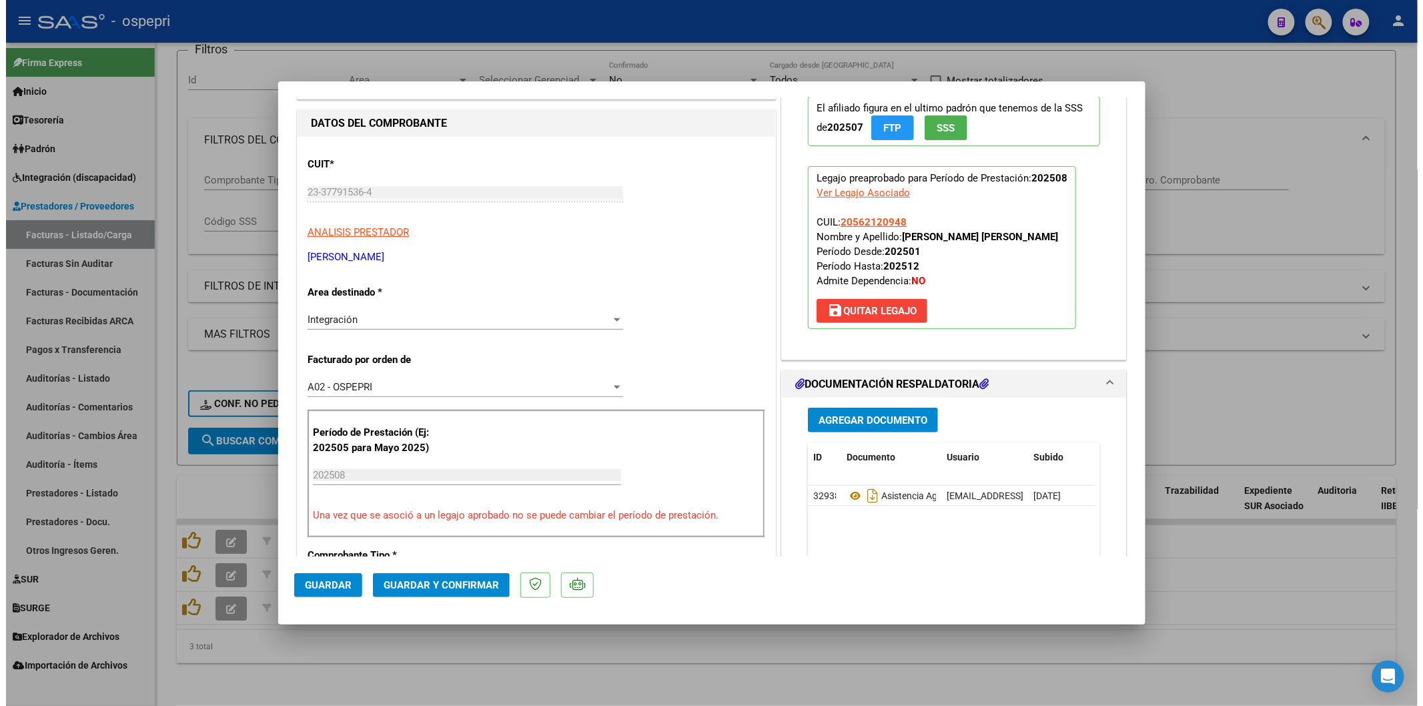
scroll to position [222, 0]
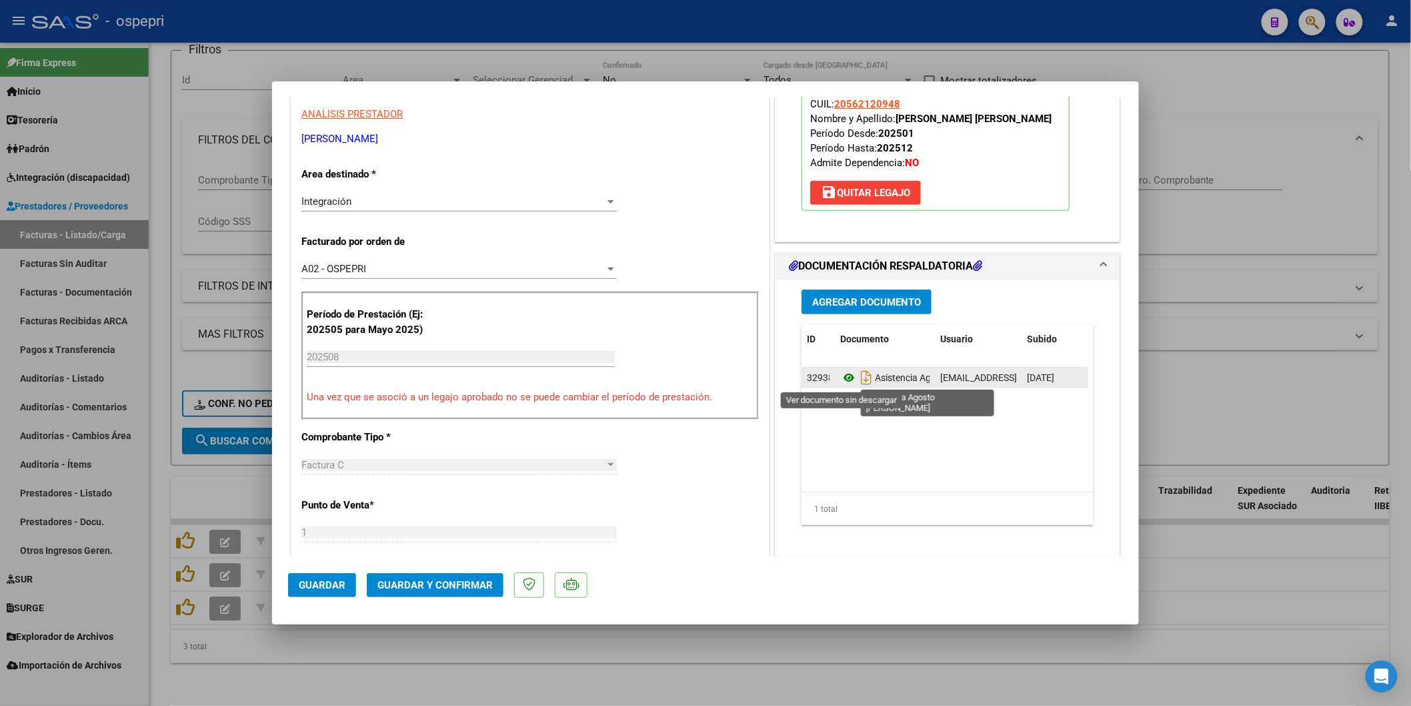
click at [841, 375] on icon at bounding box center [848, 377] width 17 height 16
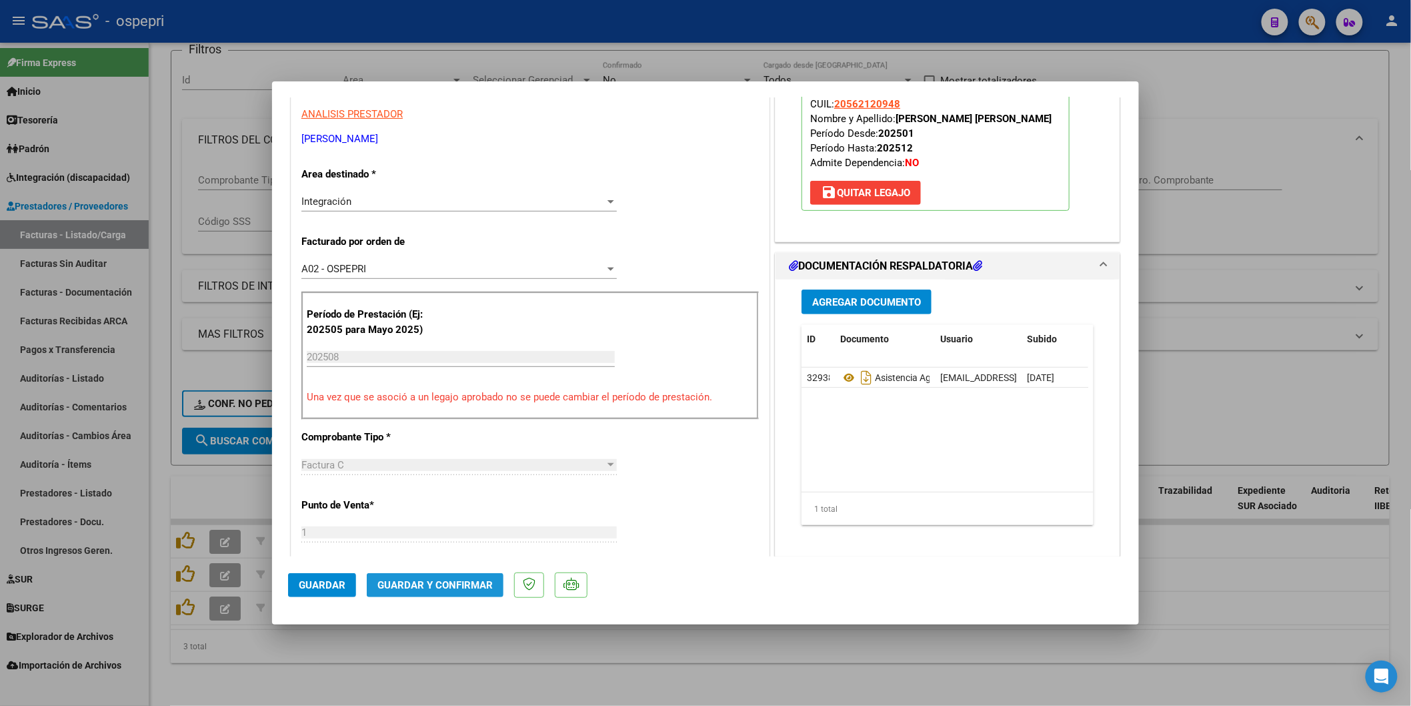
click at [478, 586] on span "Guardar y Confirmar" at bounding box center [434, 585] width 115 height 12
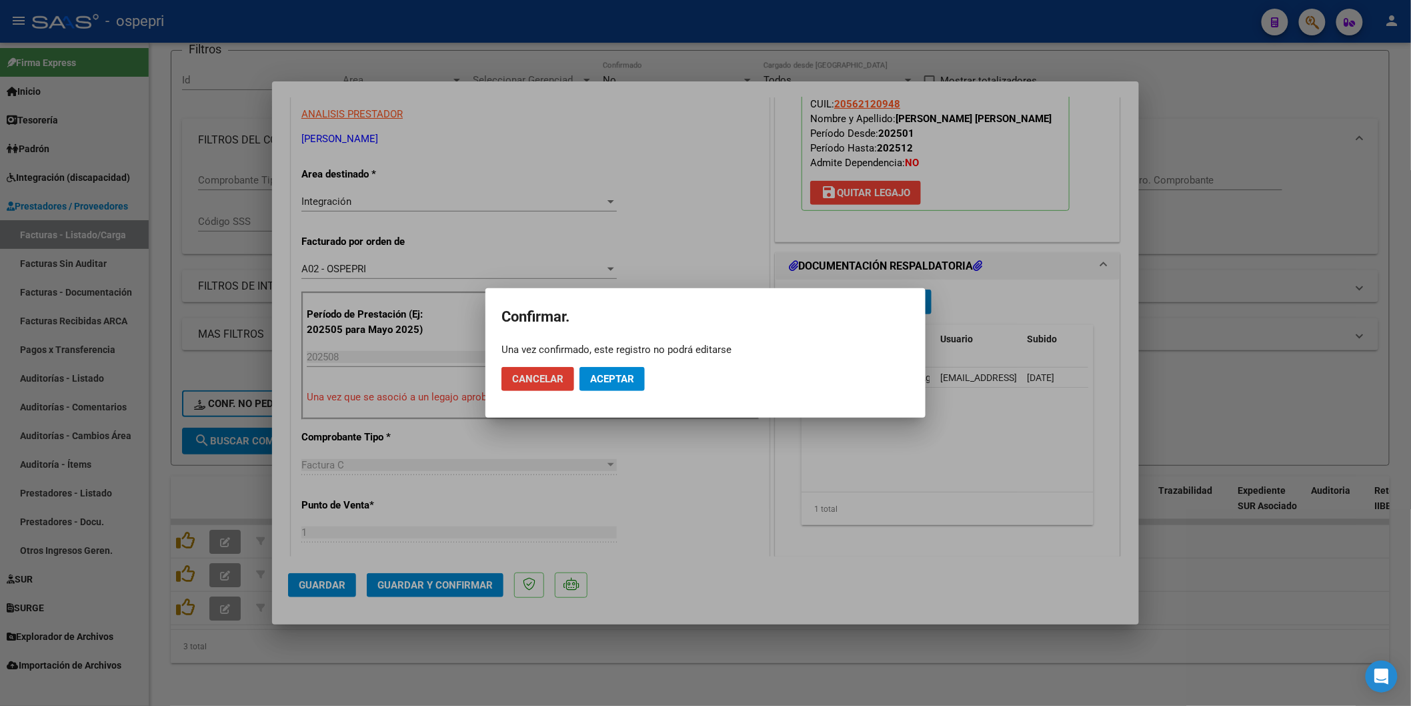
click at [626, 374] on span "Aceptar" at bounding box center [612, 379] width 44 height 12
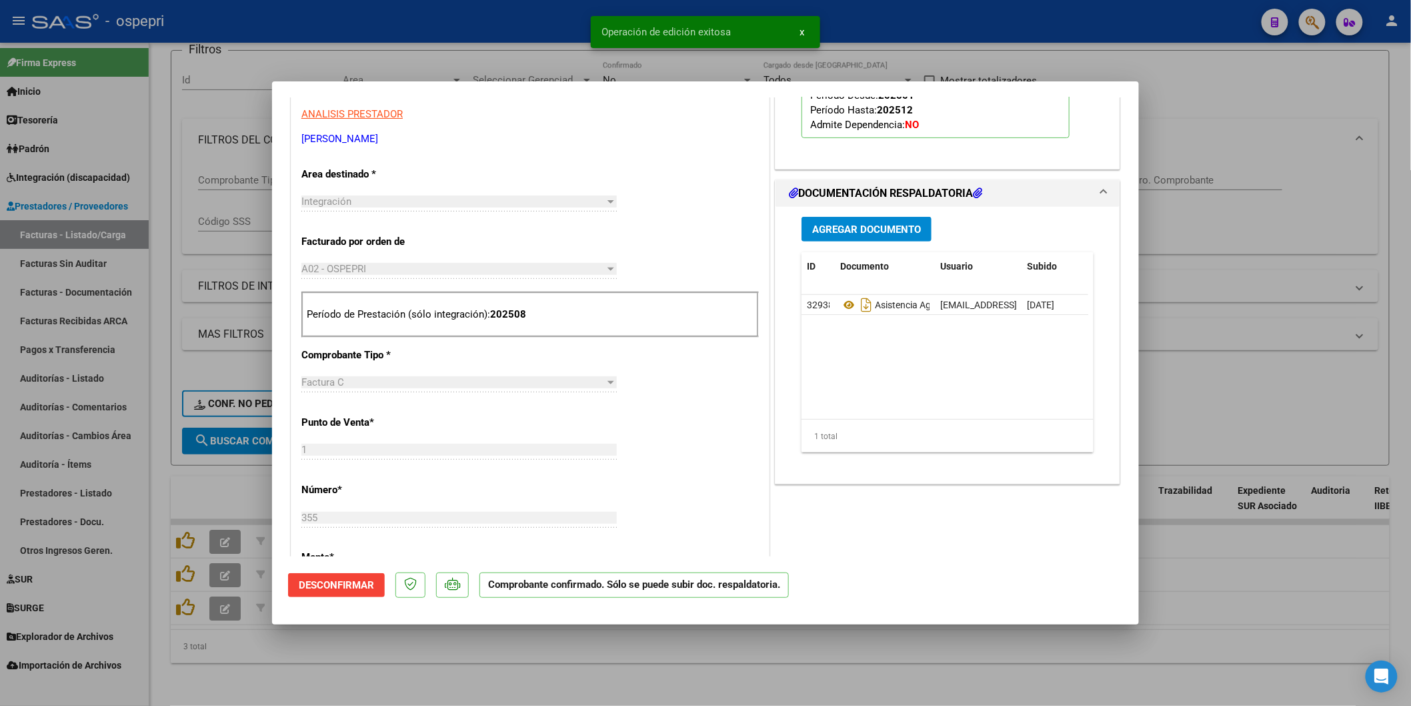
type input "$ 0,00"
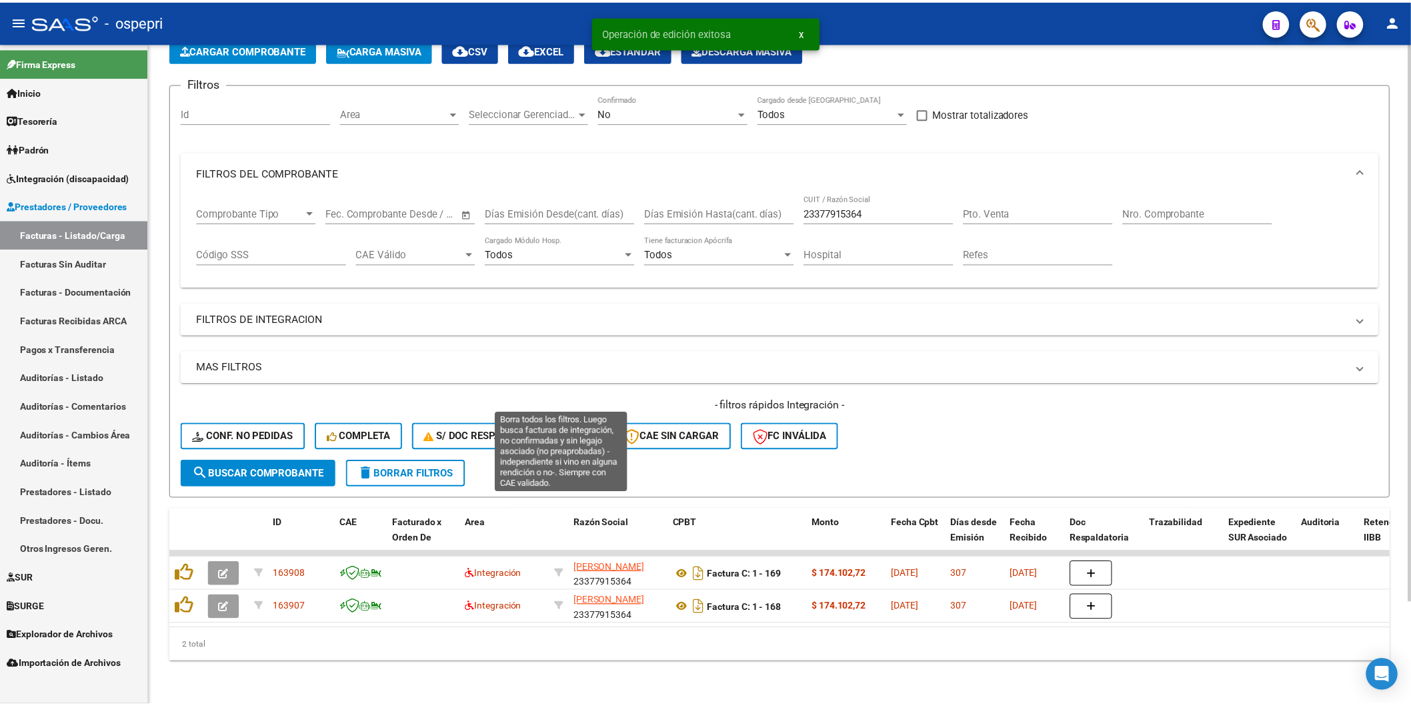
scroll to position [84, 0]
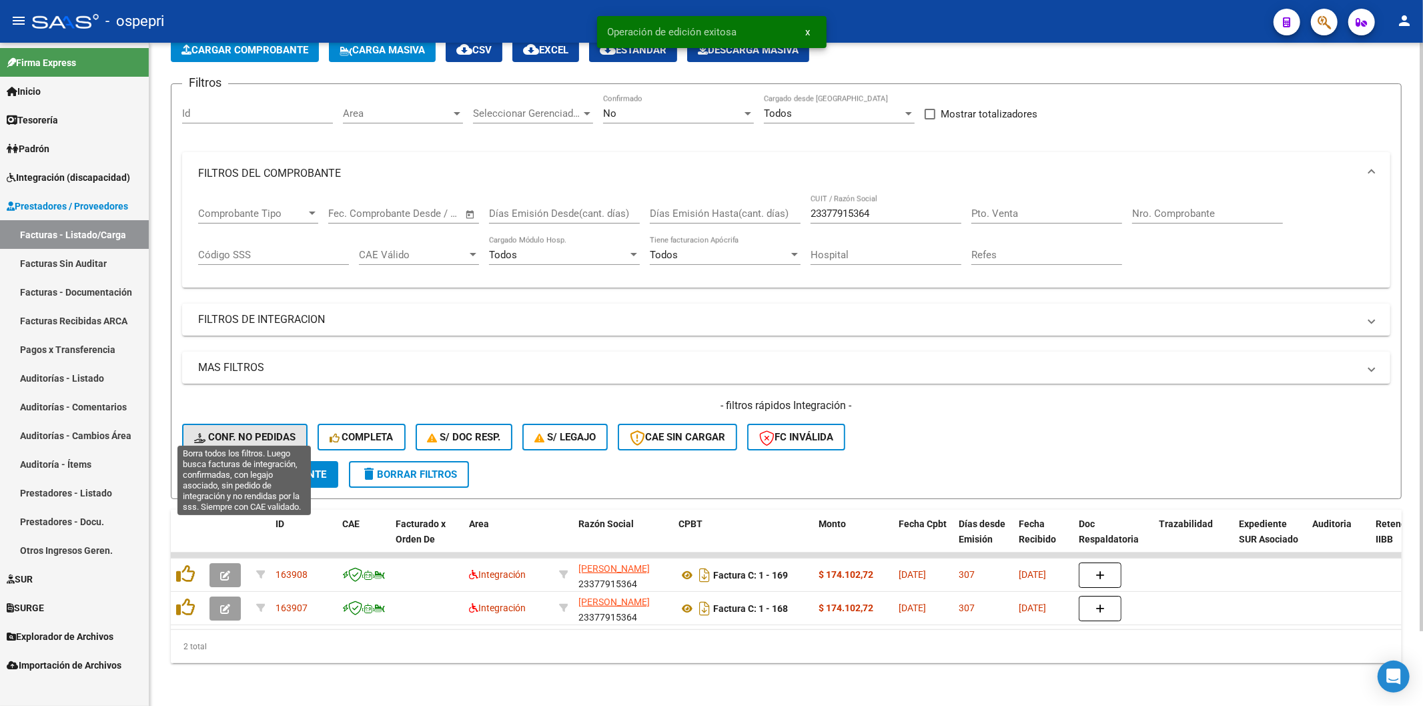
click at [295, 428] on button "Conf. no pedidas" at bounding box center [244, 437] width 125 height 27
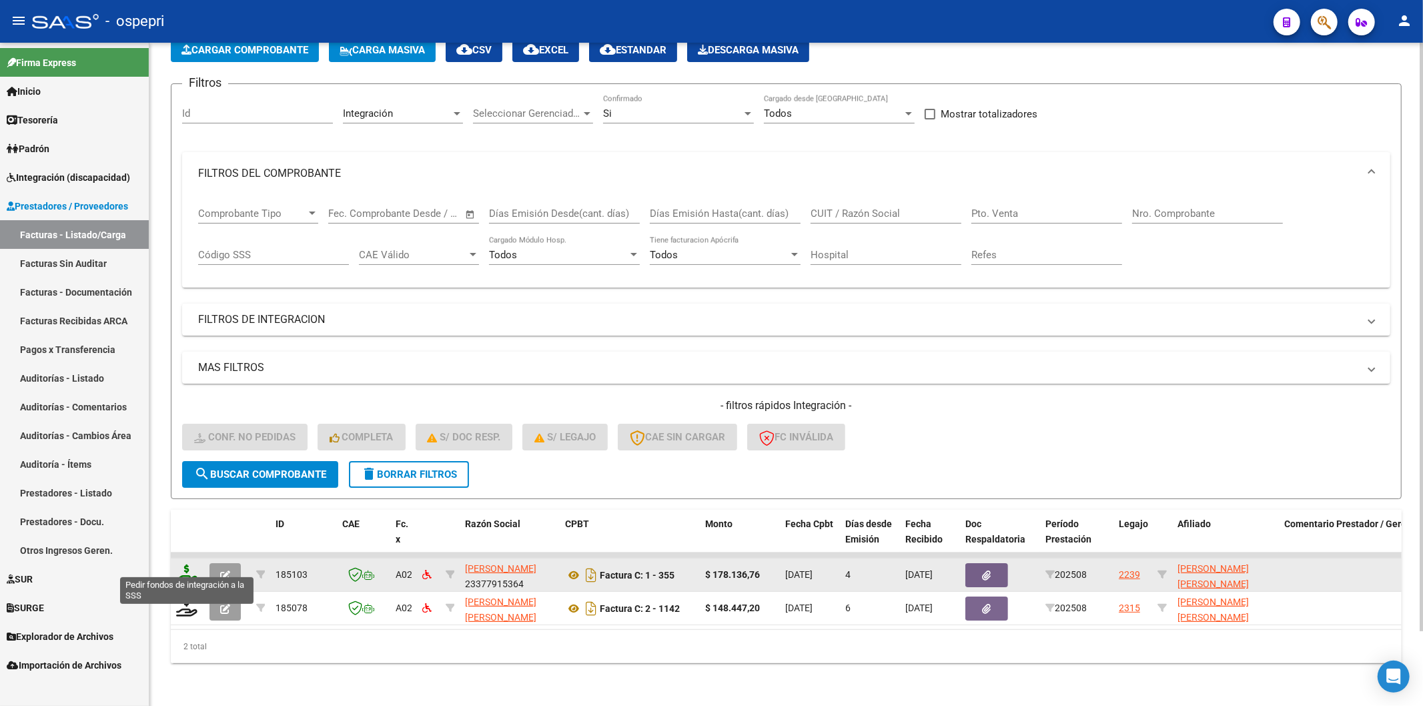
click at [185, 565] on icon at bounding box center [186, 573] width 21 height 19
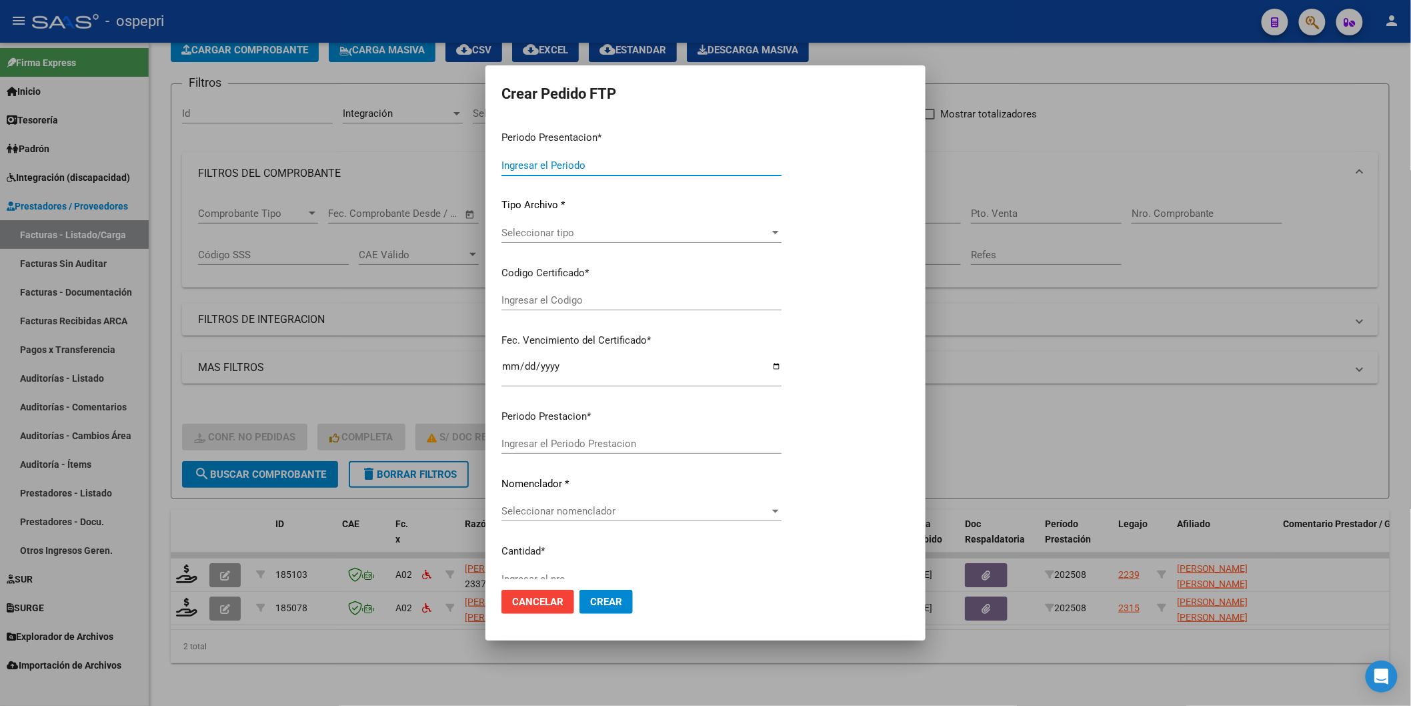
type input "202508"
type input "$ 178.136,76"
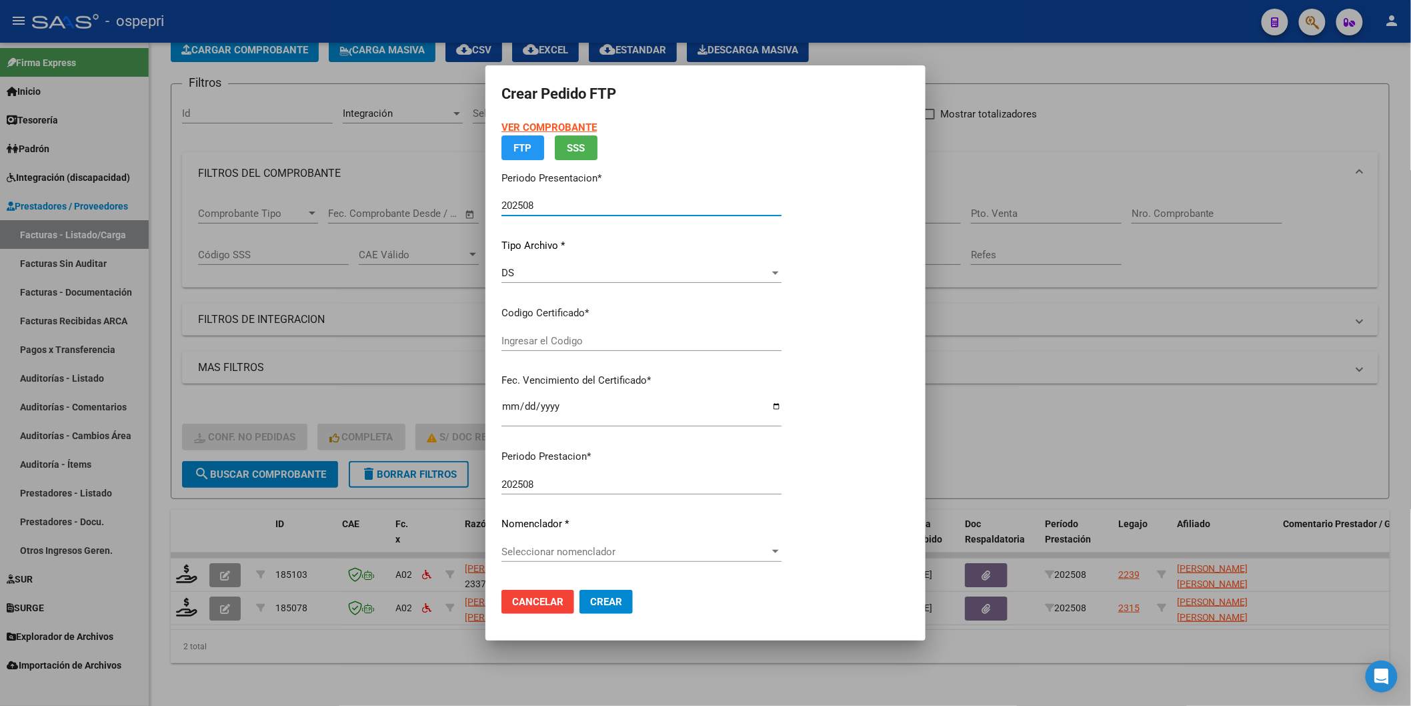
type input "20562120945"
type input "[DATE]"
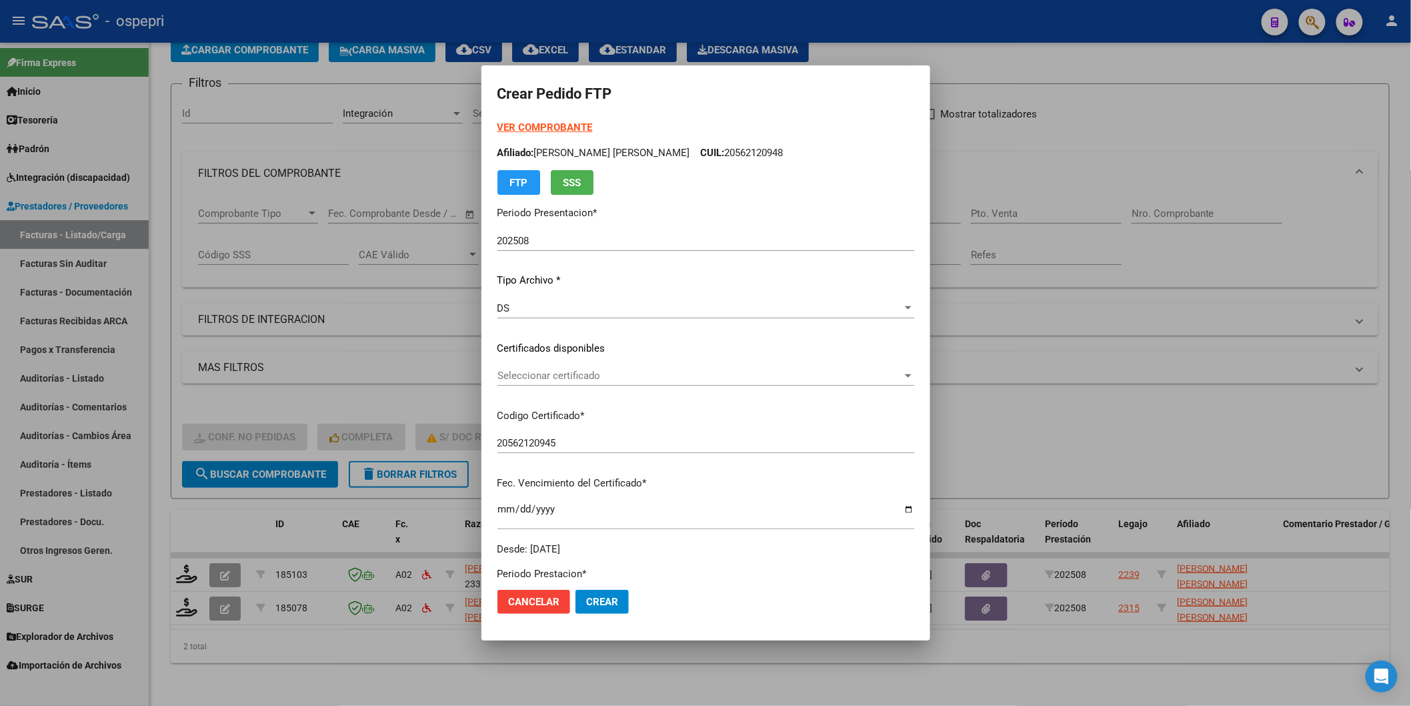
drag, startPoint x: 572, startPoint y: 364, endPoint x: 571, endPoint y: 371, distance: 6.7
click at [571, 355] on p "Certificados disponibles" at bounding box center [706, 348] width 417 height 15
click at [571, 371] on span "Seleccionar certificado" at bounding box center [700, 375] width 405 height 12
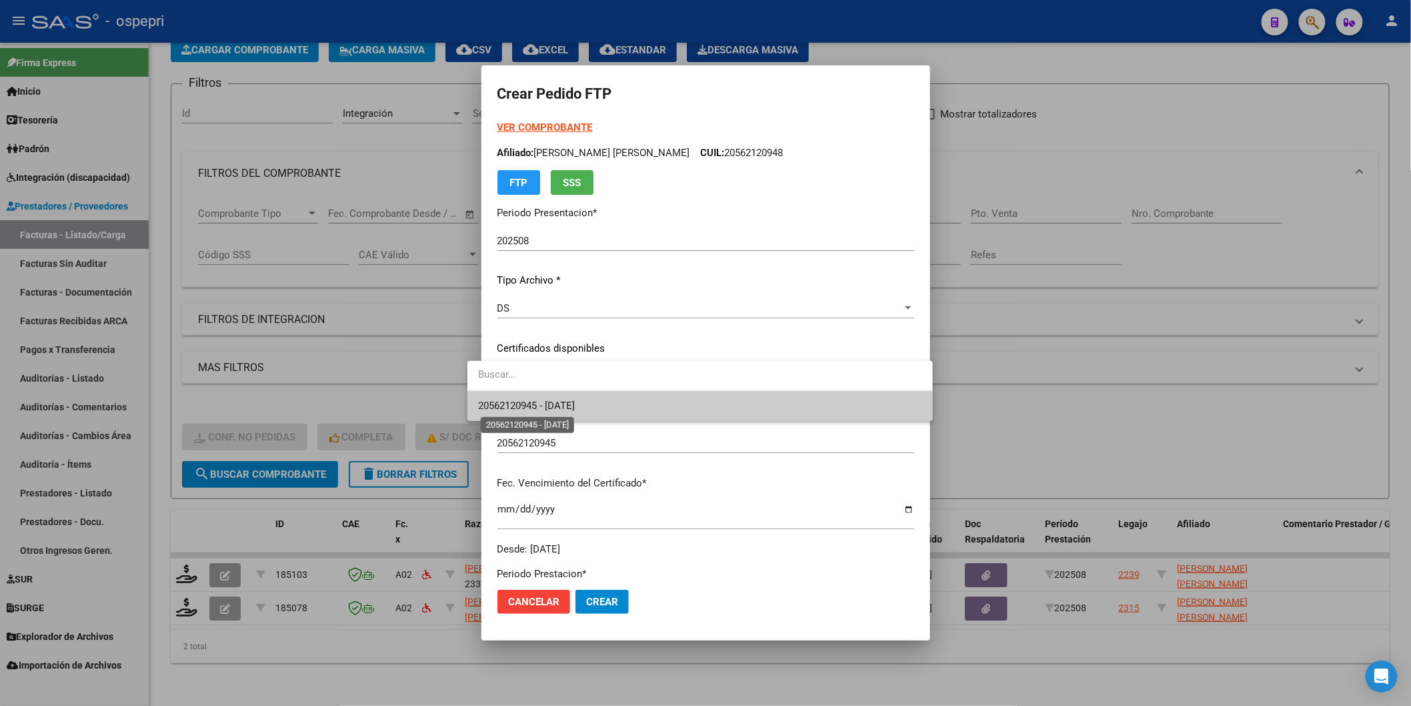
click at [574, 410] on span "20562120945 - [DATE]" at bounding box center [526, 406] width 97 height 12
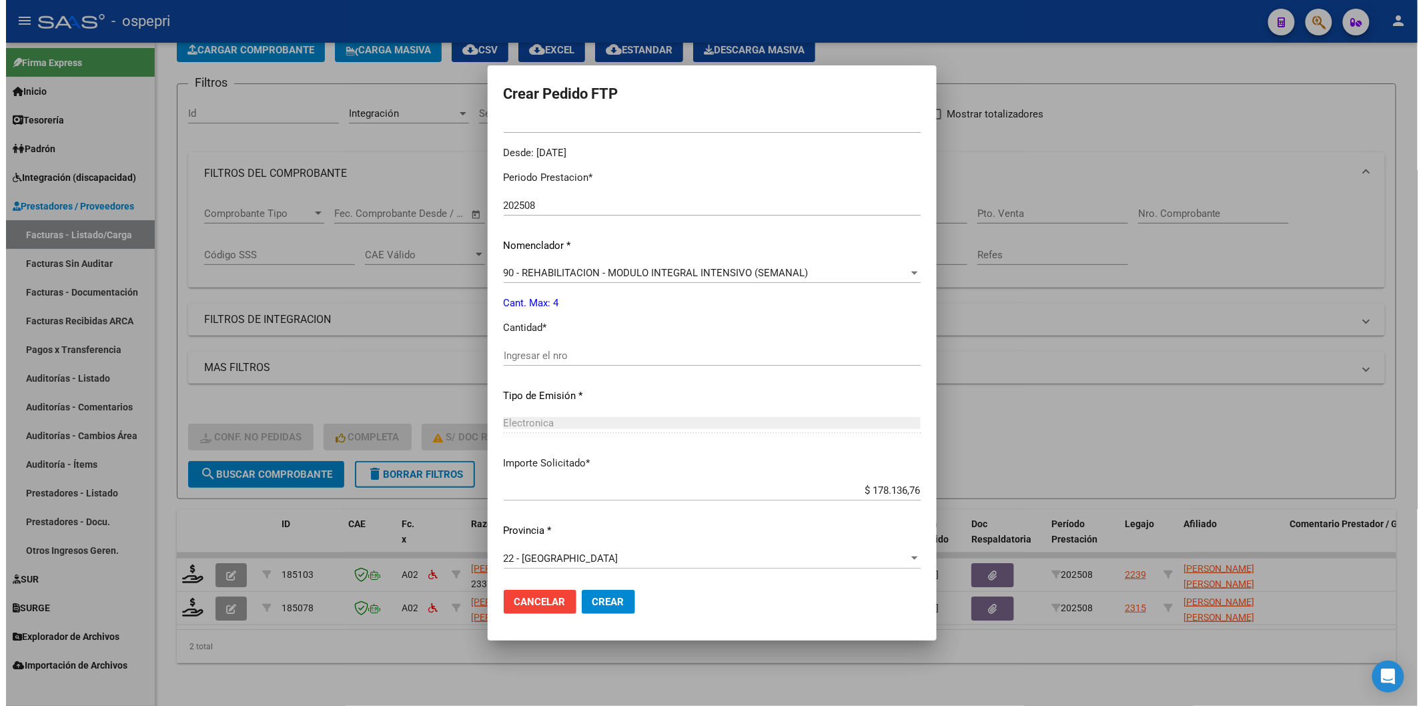
scroll to position [397, 0]
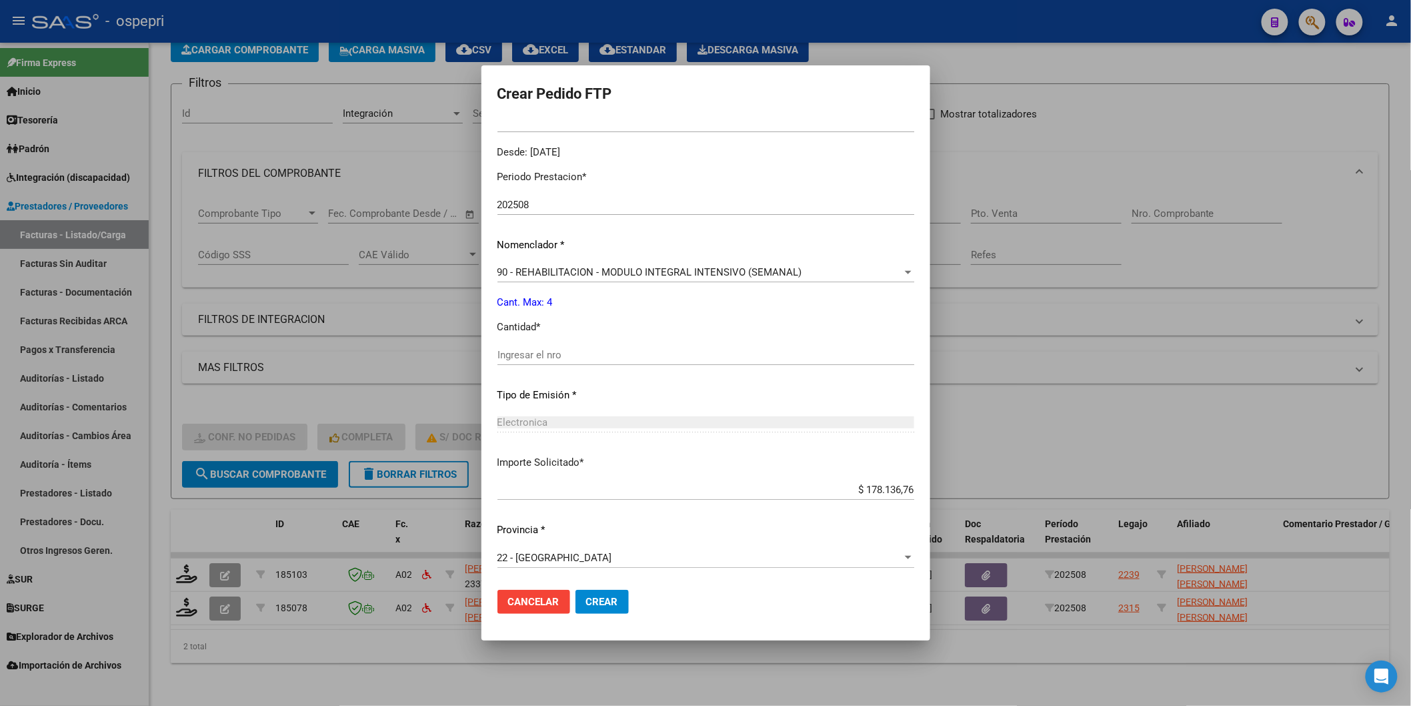
drag, startPoint x: 503, startPoint y: 360, endPoint x: 509, endPoint y: 355, distance: 8.0
click at [503, 359] on input "Ingresar el nro" at bounding box center [706, 355] width 417 height 12
type input "4"
click at [591, 597] on span "Crear" at bounding box center [602, 602] width 32 height 12
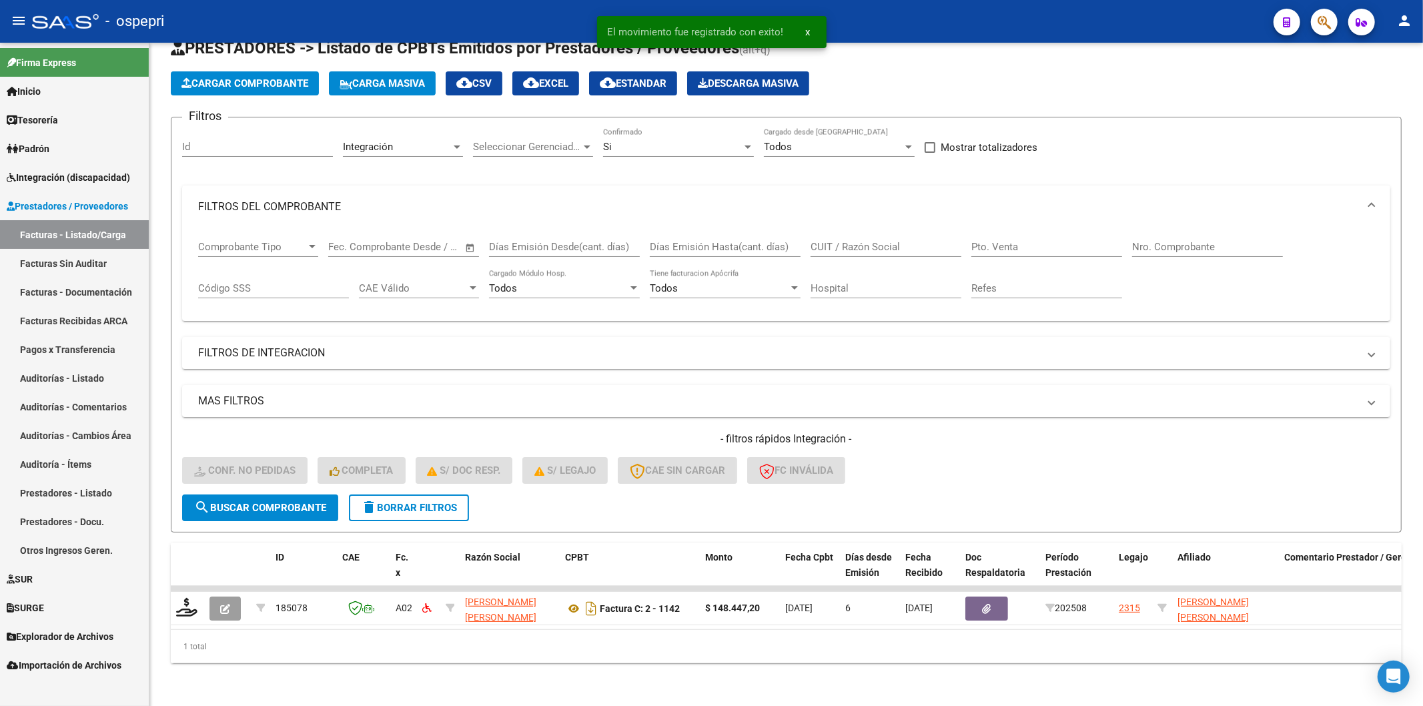
scroll to position [51, 0]
click at [410, 502] on span "delete Borrar Filtros" at bounding box center [409, 508] width 96 height 12
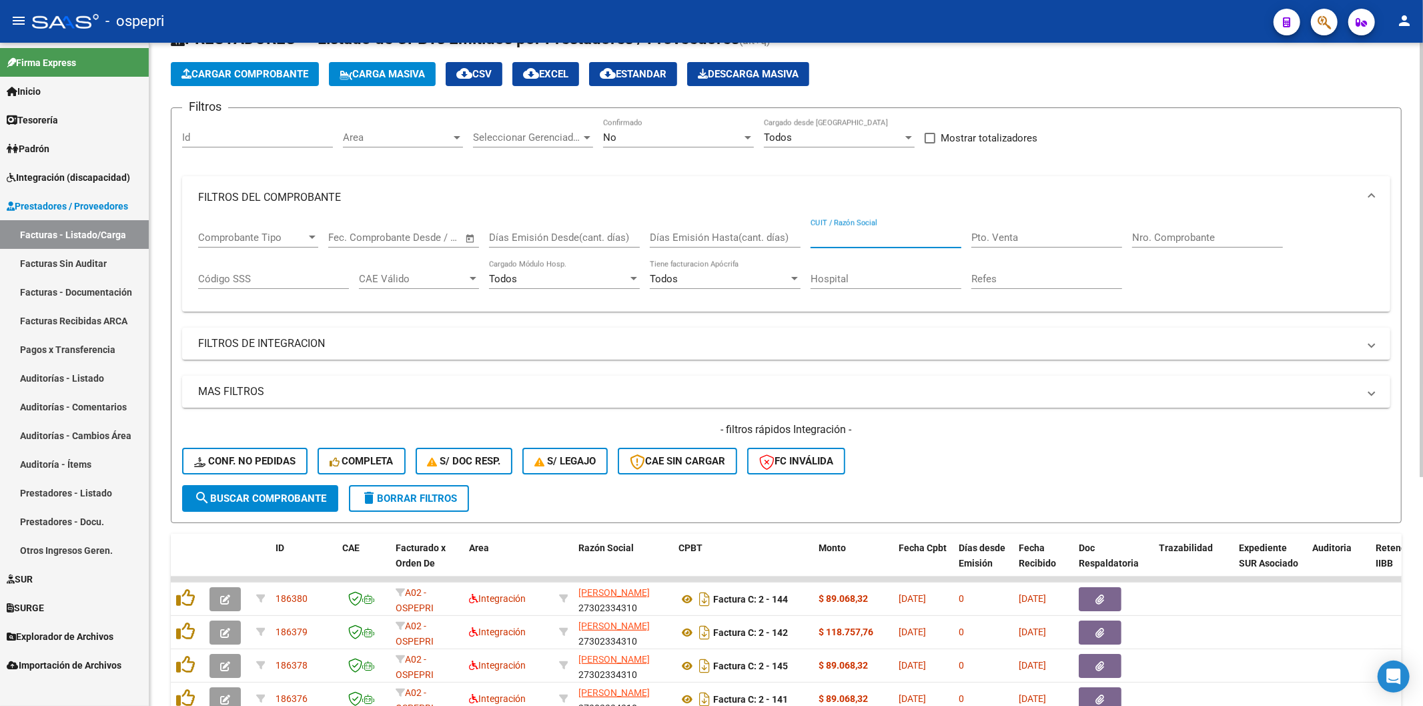
click at [854, 236] on input "CUIT / Razón Social" at bounding box center [885, 237] width 151 height 12
paste input "27396484604"
type input "27396484604"
click at [249, 494] on span "search Buscar Comprobante" at bounding box center [260, 498] width 132 height 12
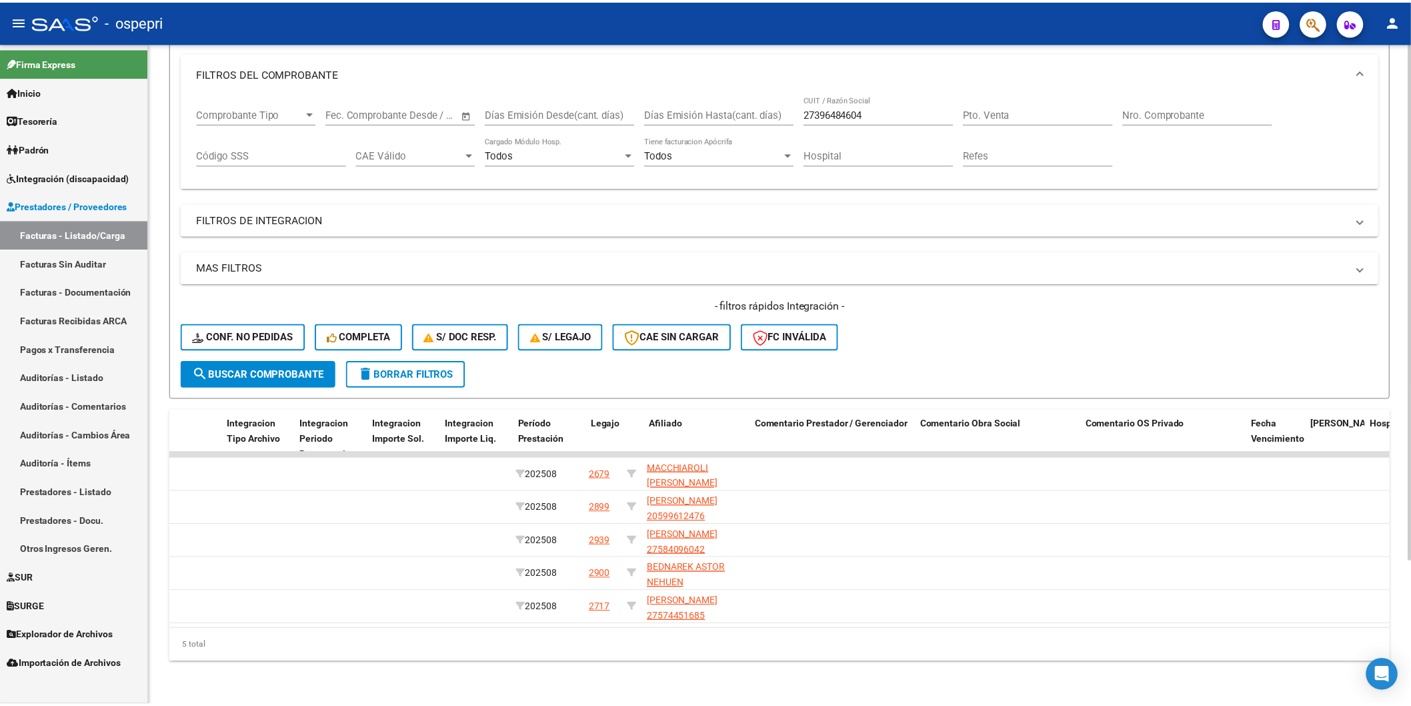
scroll to position [0, 0]
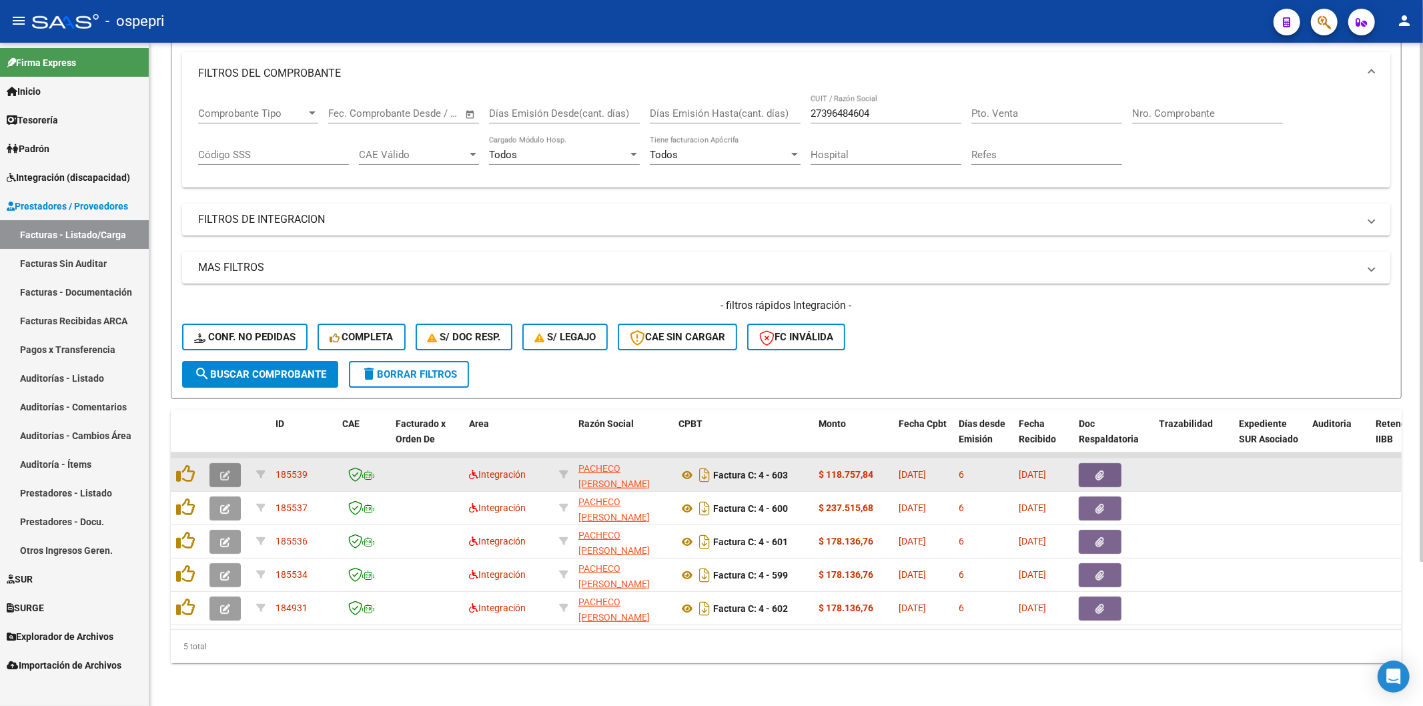
click at [227, 469] on span "button" at bounding box center [225, 475] width 10 height 12
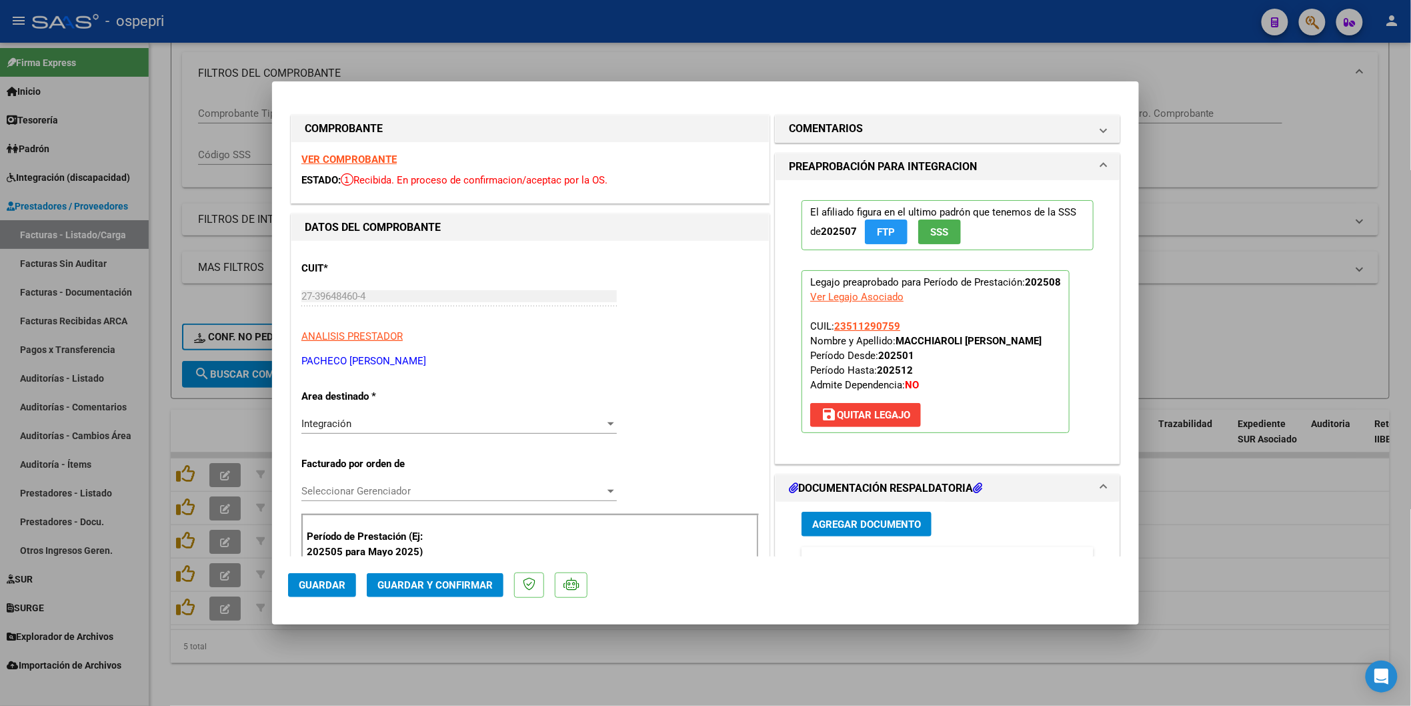
click at [324, 157] on strong "VER COMPROBANTE" at bounding box center [348, 159] width 95 height 12
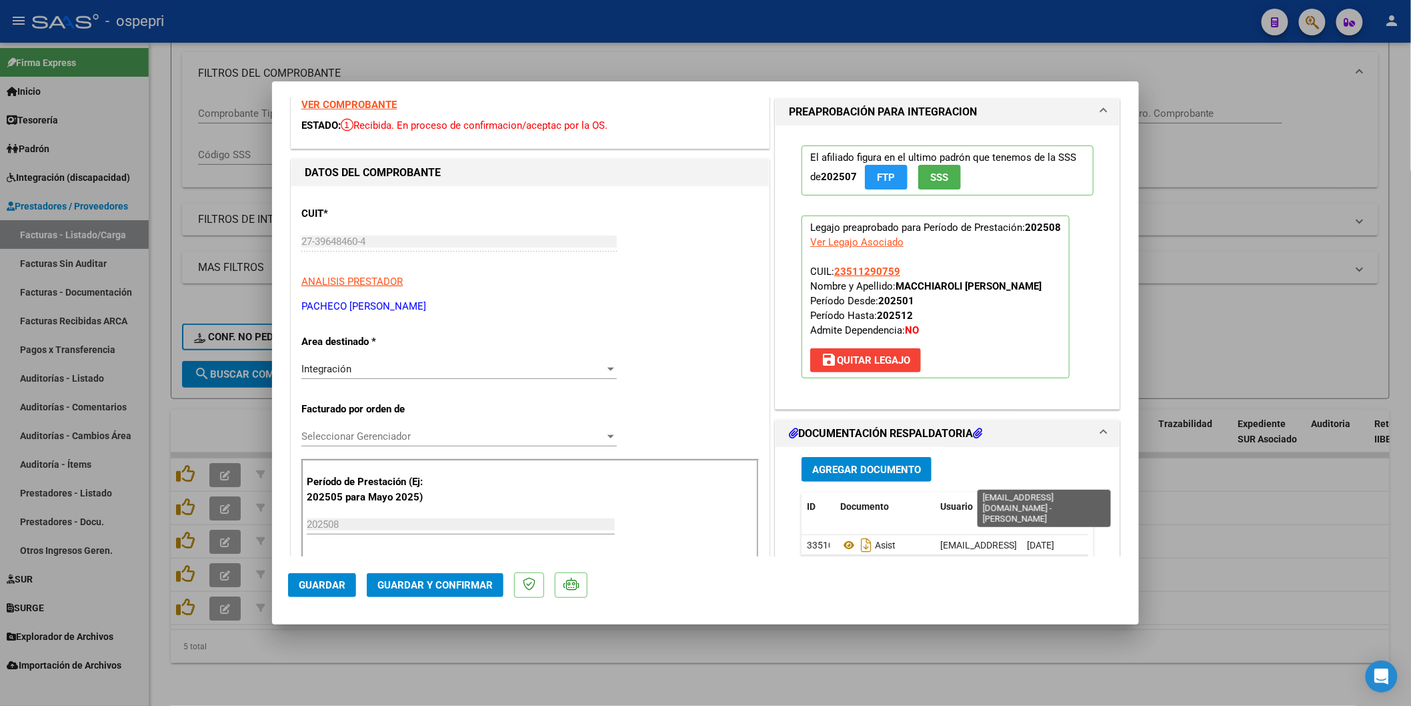
scroll to position [148, 0]
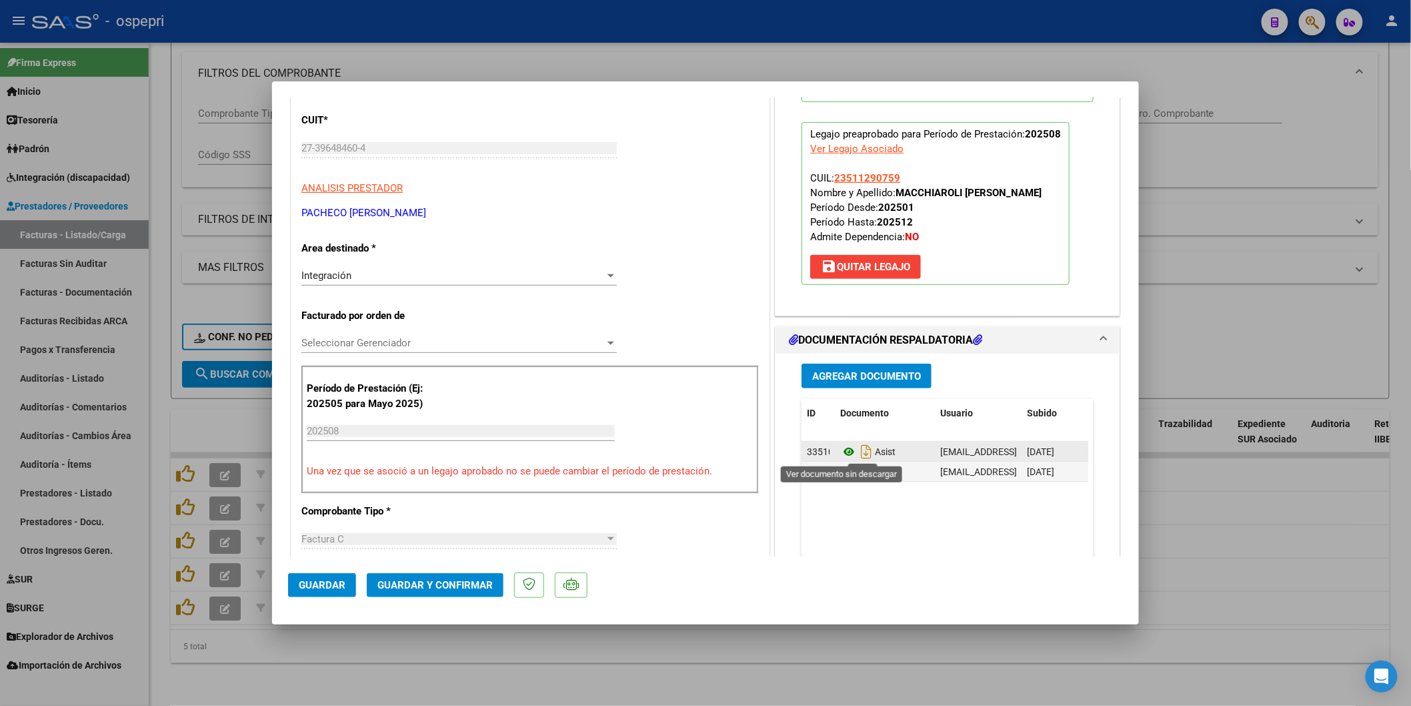
click at [840, 448] on icon at bounding box center [848, 452] width 17 height 16
click at [451, 582] on span "Guardar y Confirmar" at bounding box center [434, 585] width 115 height 12
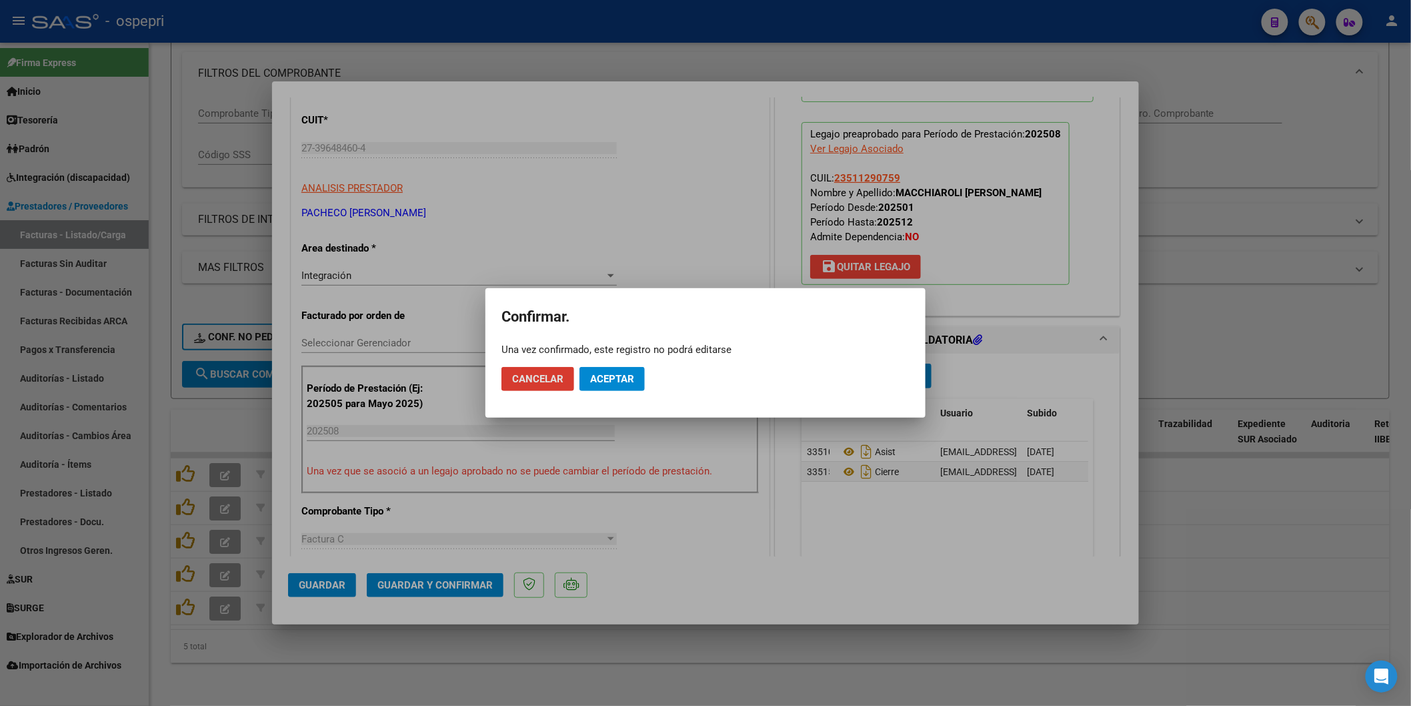
click at [604, 367] on button "Aceptar" at bounding box center [612, 379] width 65 height 24
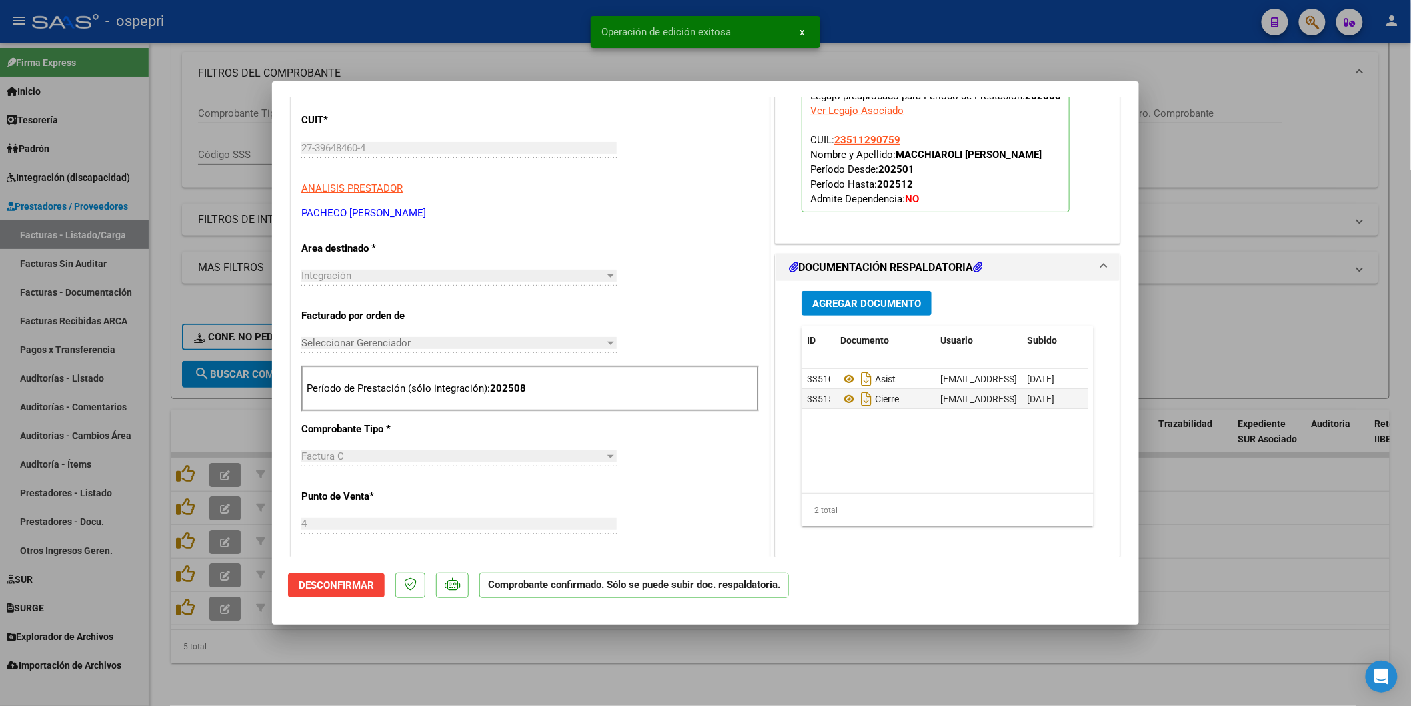
type input "$ 0,00"
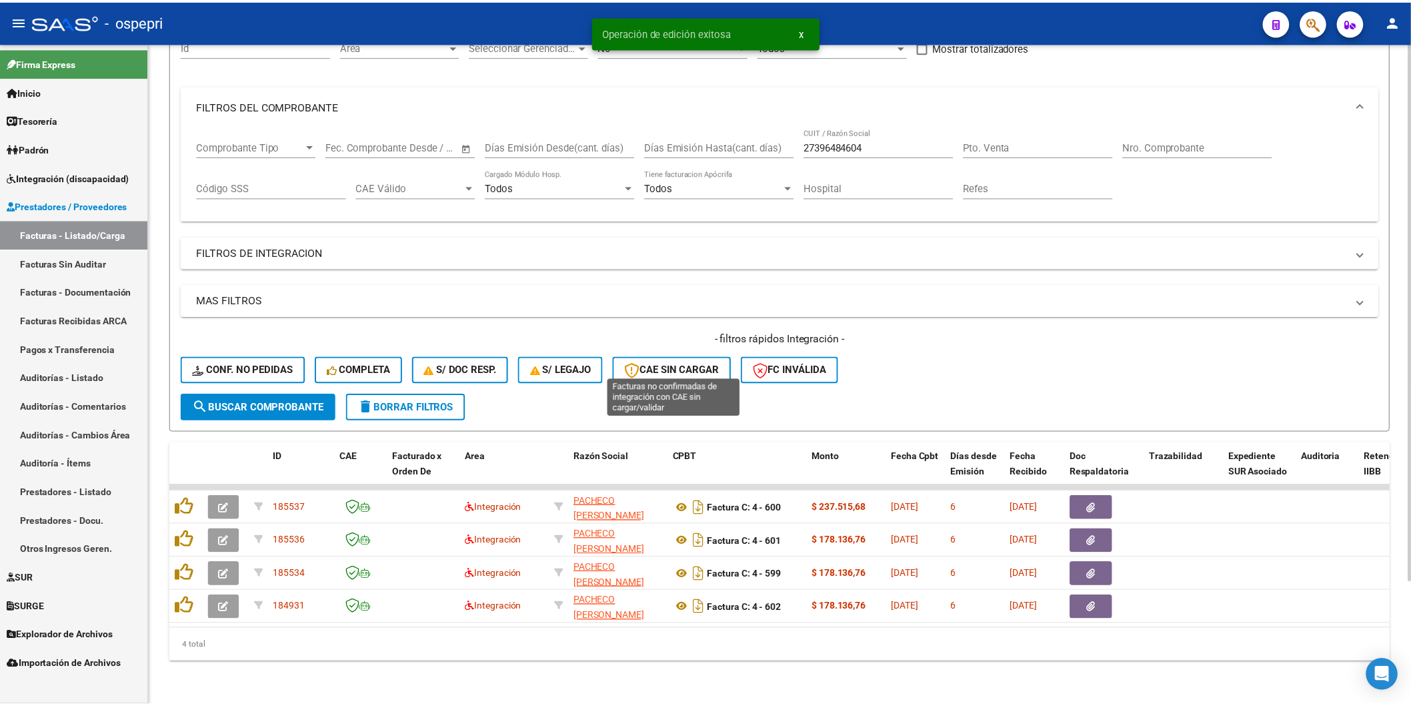
scroll to position [151, 0]
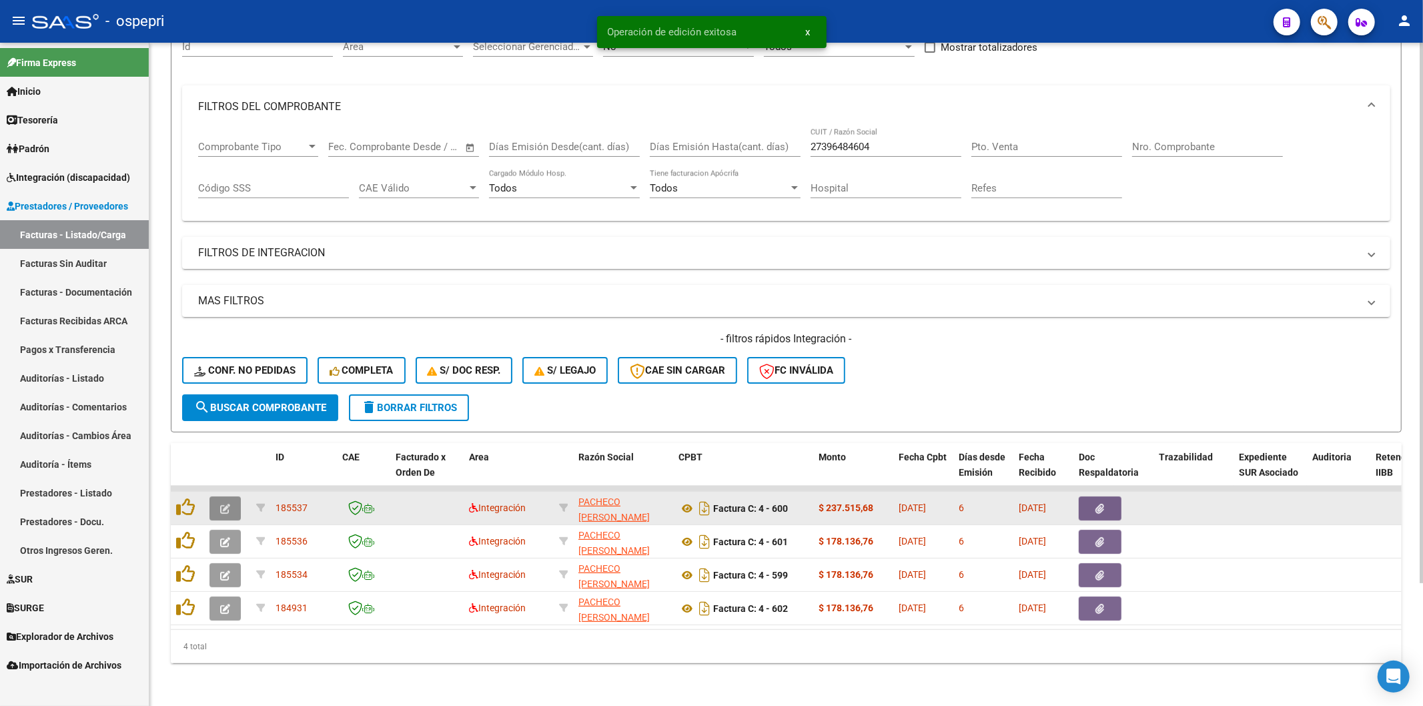
click at [225, 496] on button "button" at bounding box center [224, 508] width 31 height 24
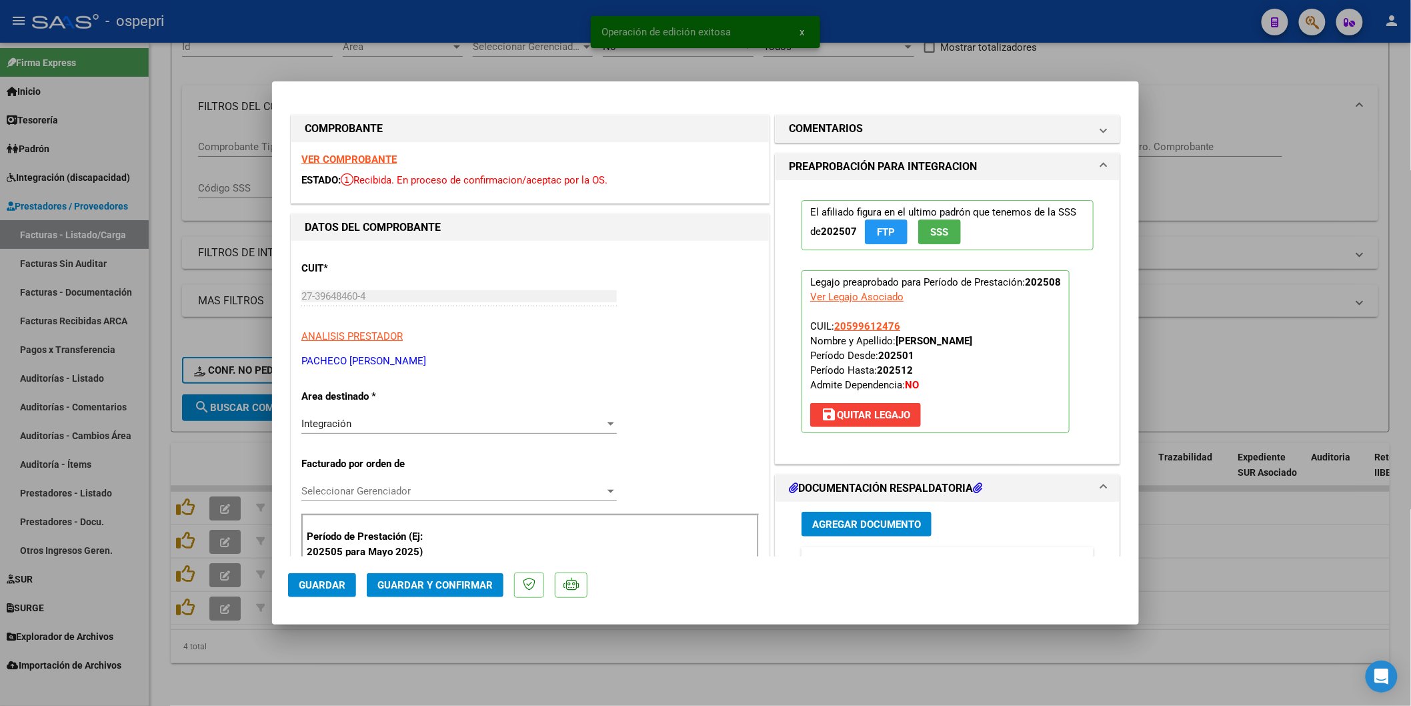
click at [316, 157] on strong "VER COMPROBANTE" at bounding box center [348, 159] width 95 height 12
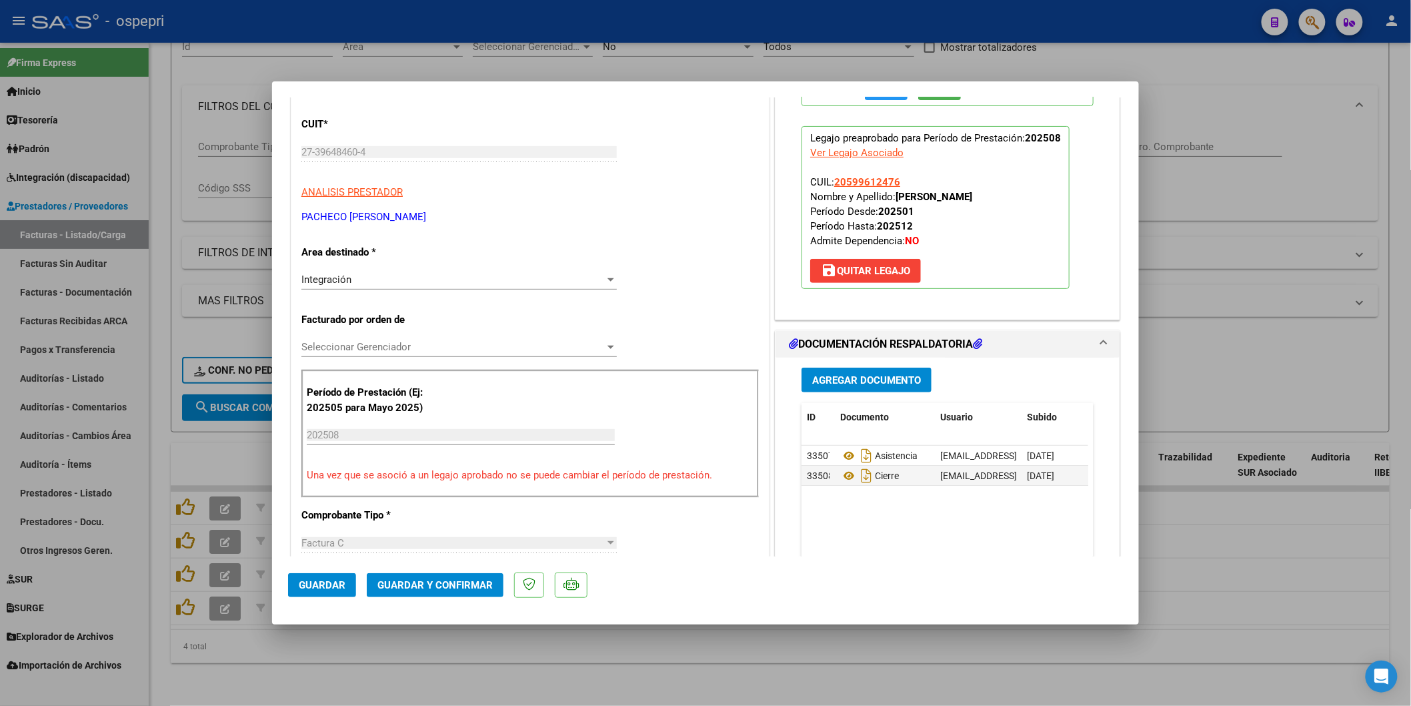
scroll to position [148, 0]
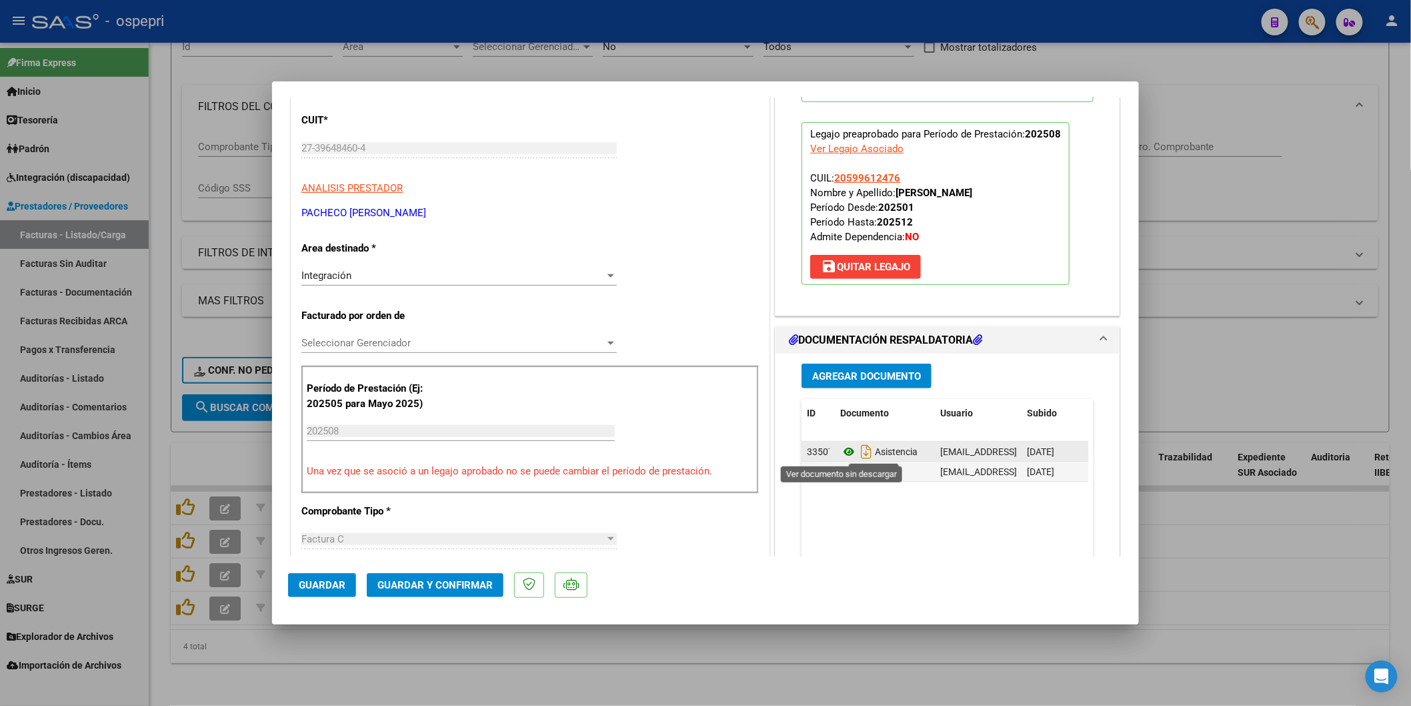
click at [844, 452] on icon at bounding box center [848, 452] width 17 height 16
click at [437, 576] on button "Guardar y Confirmar" at bounding box center [435, 585] width 137 height 24
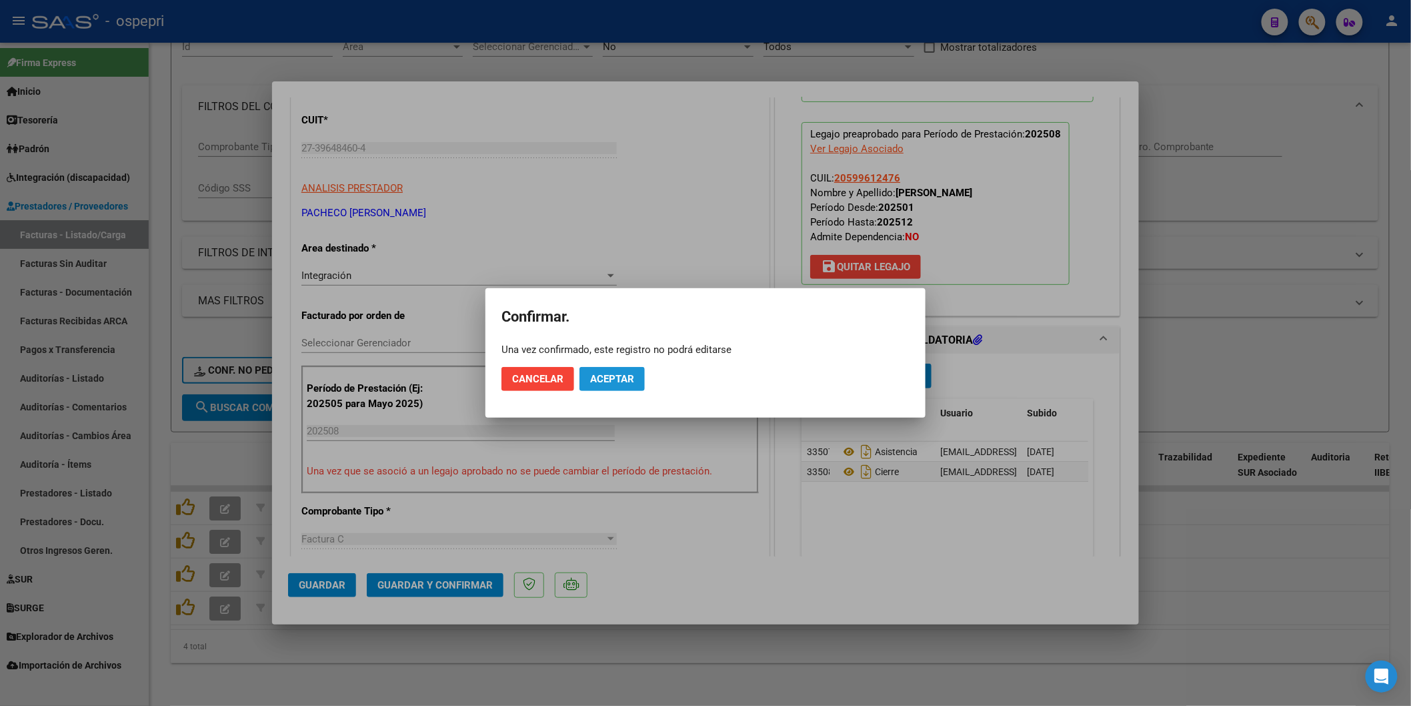
click at [587, 375] on button "Aceptar" at bounding box center [612, 379] width 65 height 24
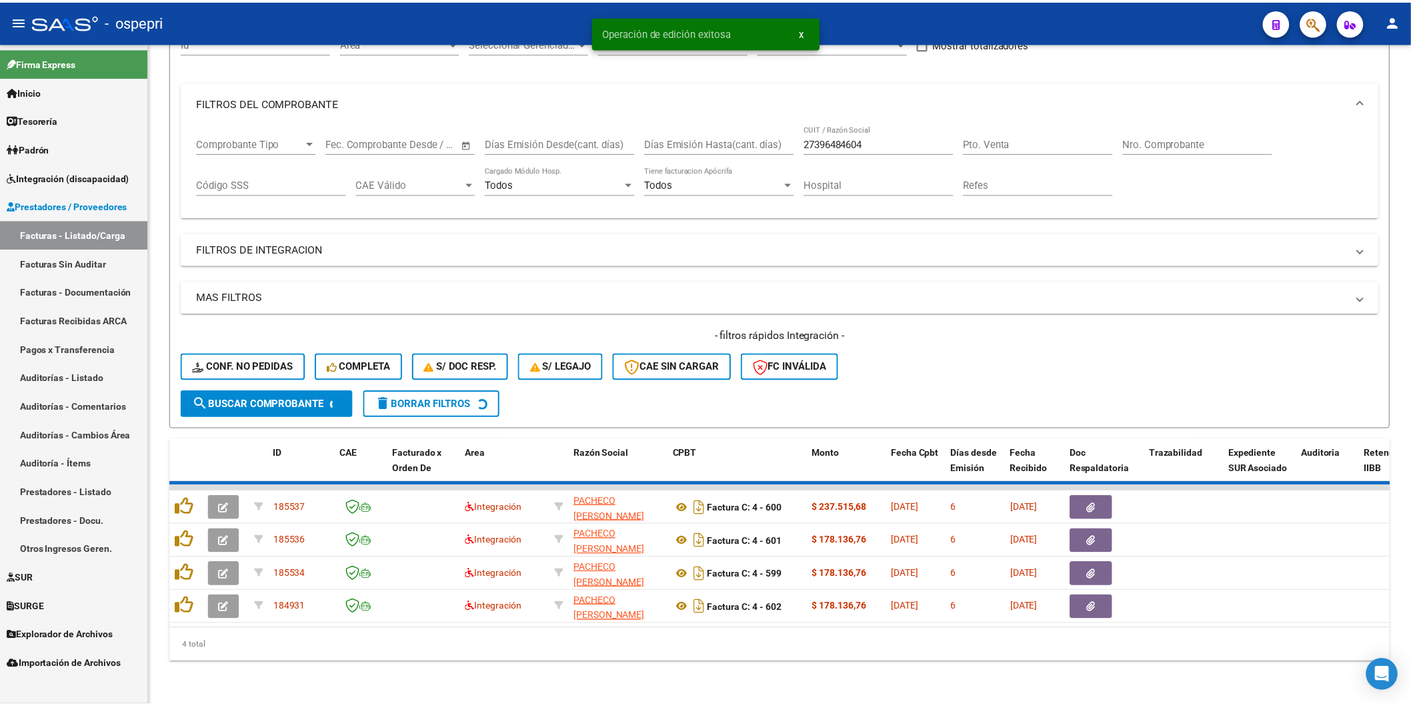
scroll to position [117, 0]
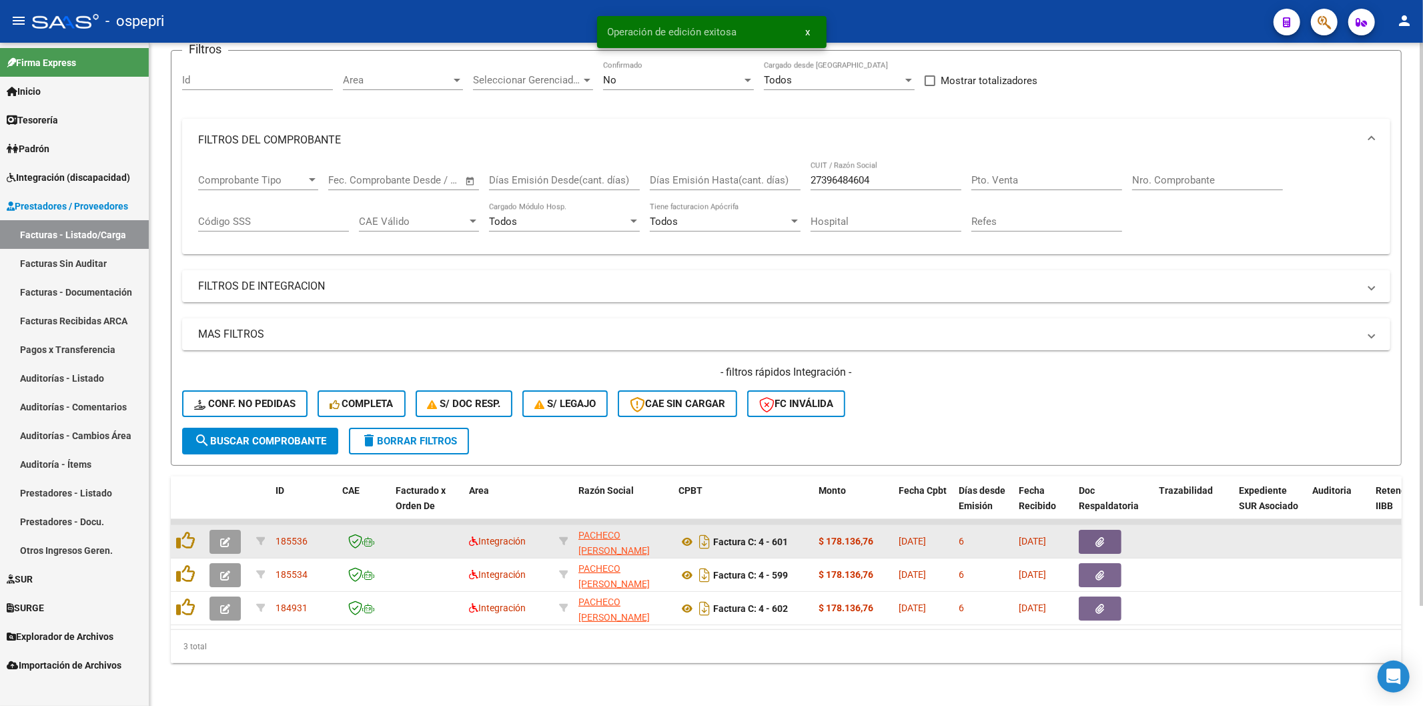
click at [237, 530] on button "button" at bounding box center [224, 542] width 31 height 24
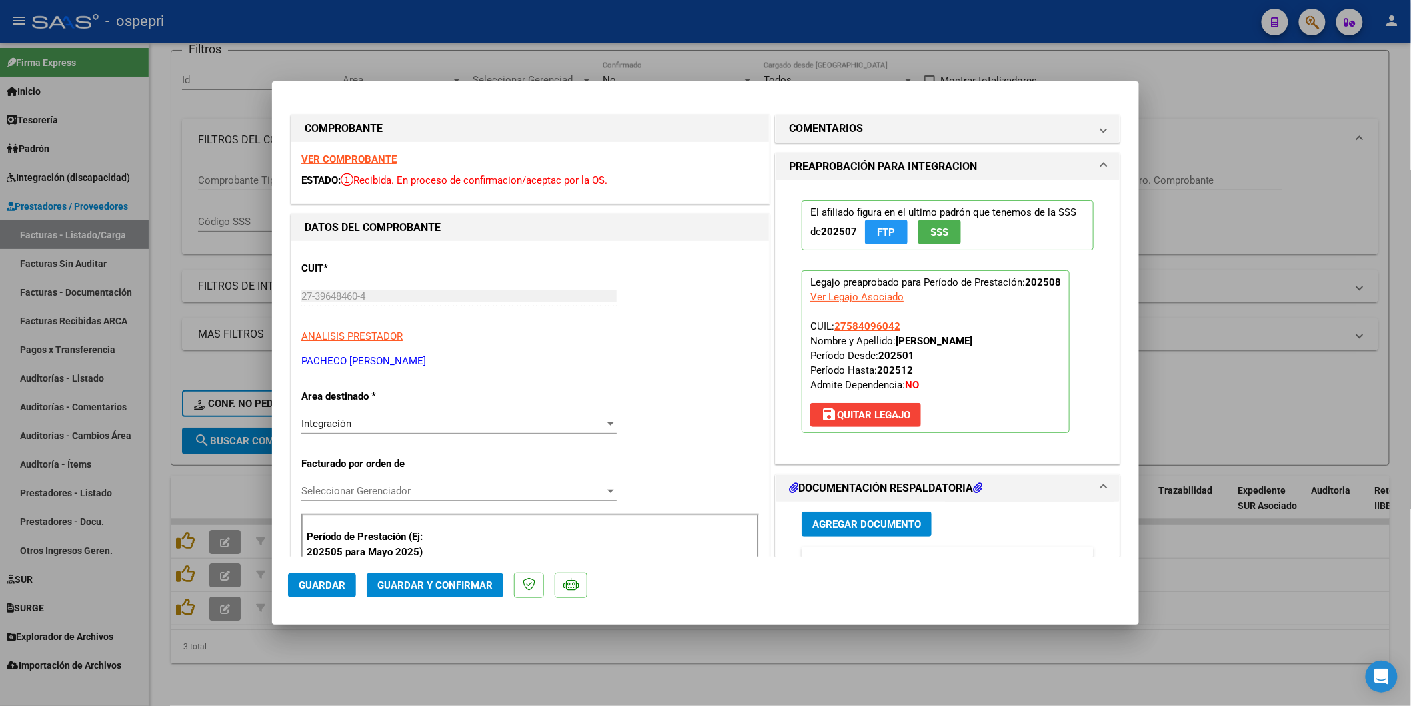
click at [337, 164] on strong "VER COMPROBANTE" at bounding box center [348, 159] width 95 height 12
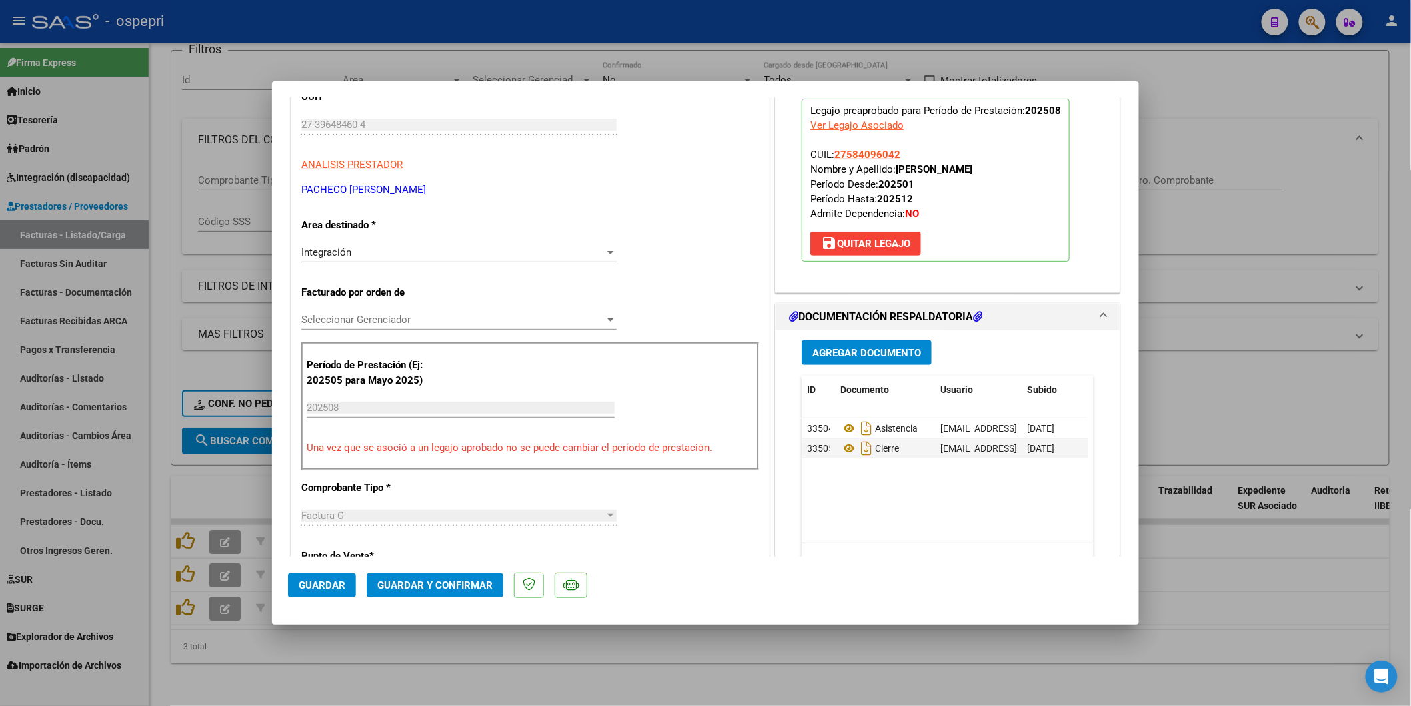
scroll to position [222, 0]
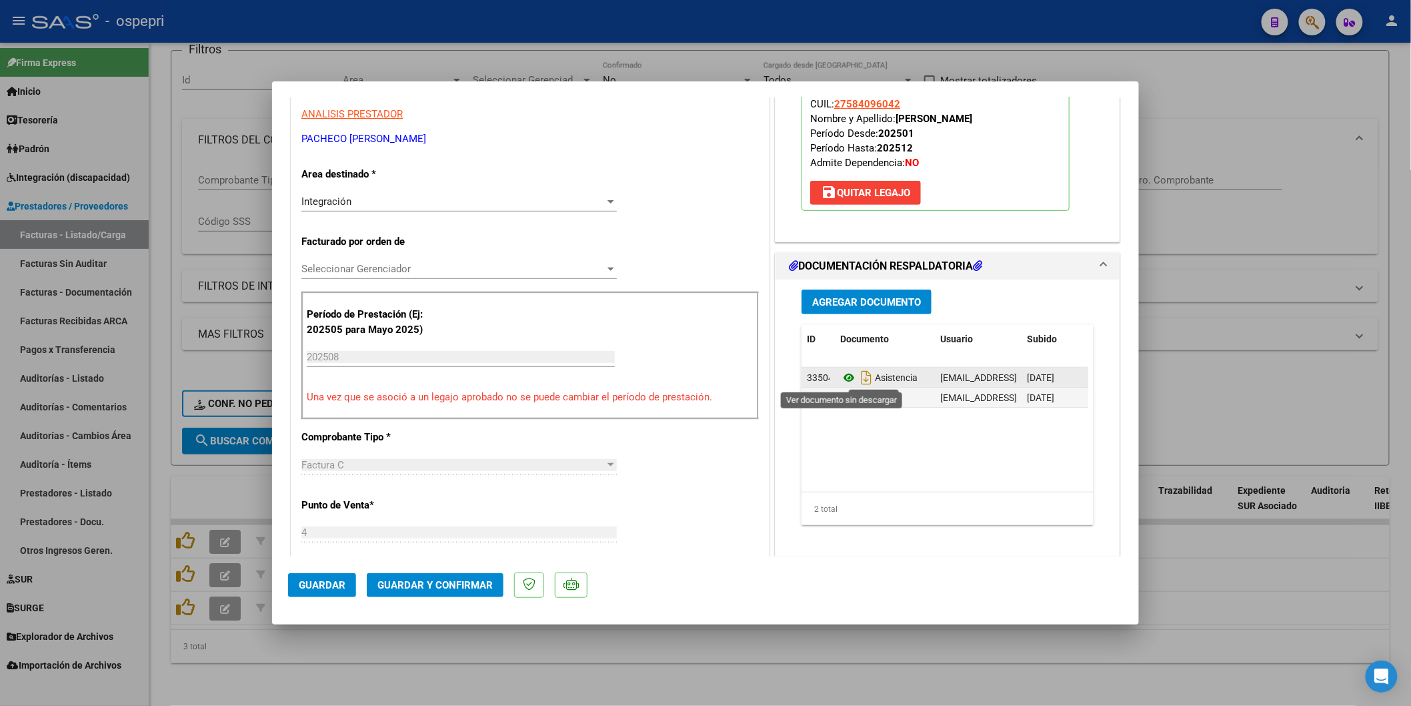
click at [848, 375] on icon at bounding box center [848, 377] width 17 height 16
click at [444, 595] on button "Guardar y Confirmar" at bounding box center [435, 585] width 137 height 24
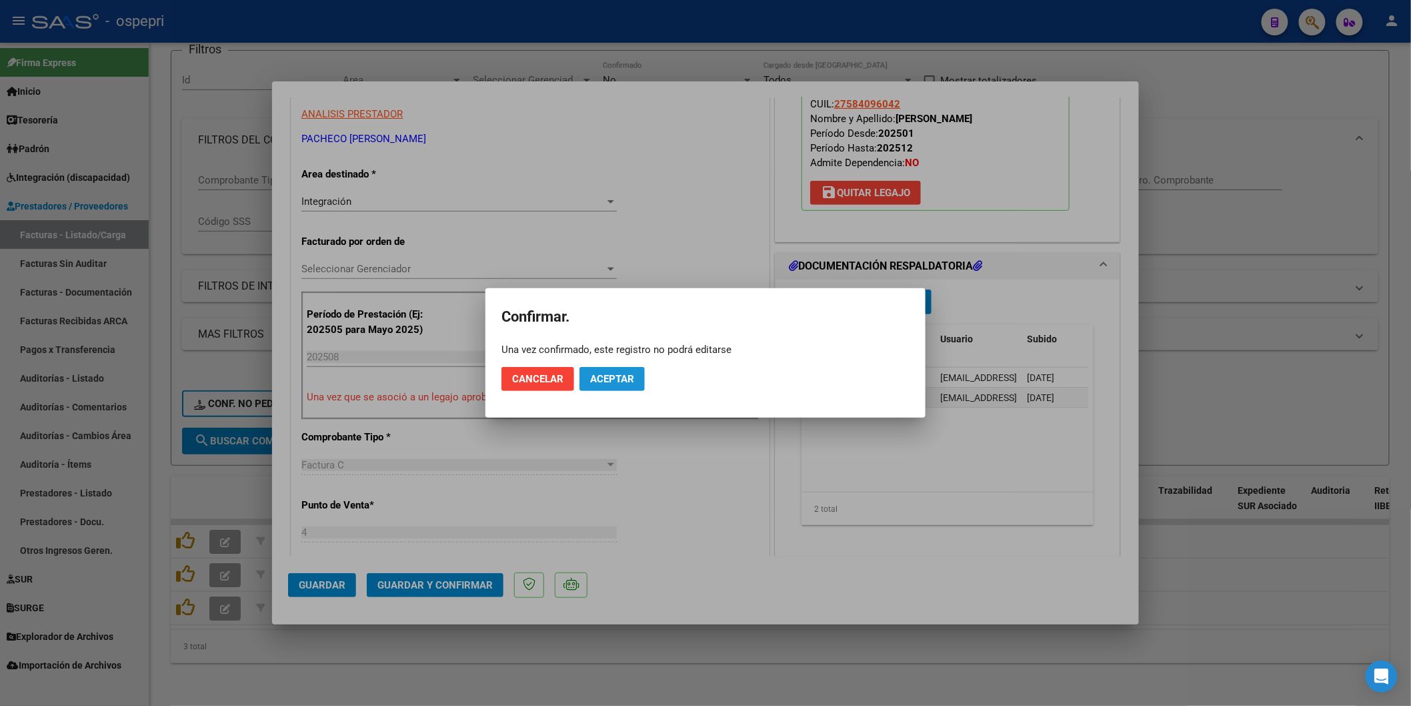
click at [624, 370] on button "Aceptar" at bounding box center [612, 379] width 65 height 24
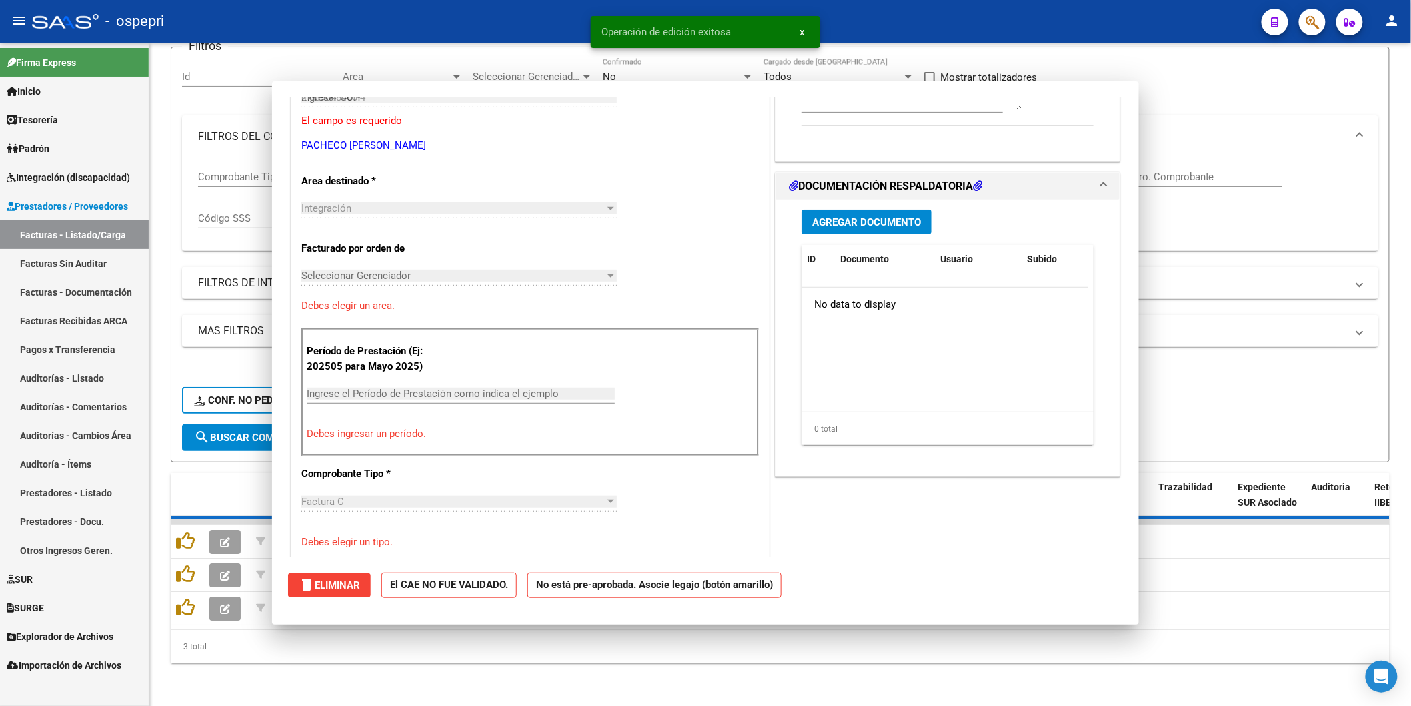
type input "$ 0,00"
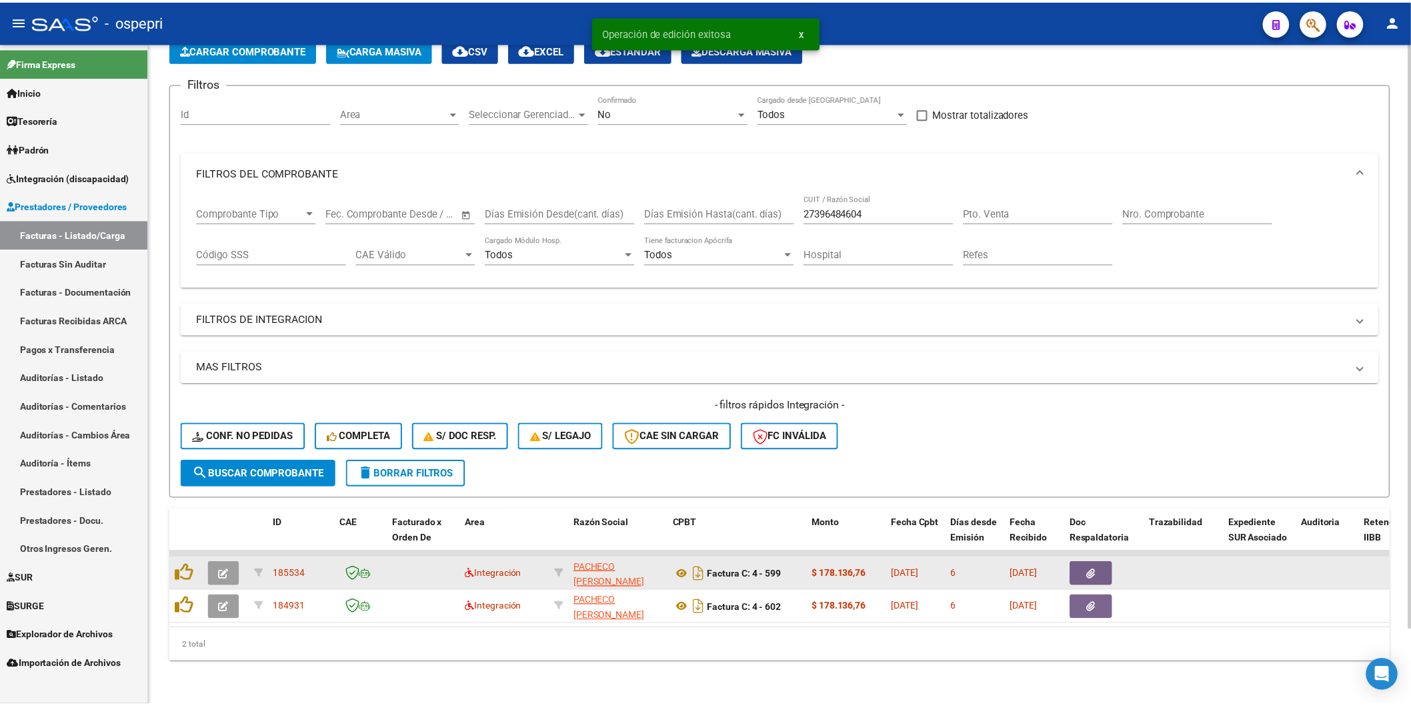
scroll to position [84, 0]
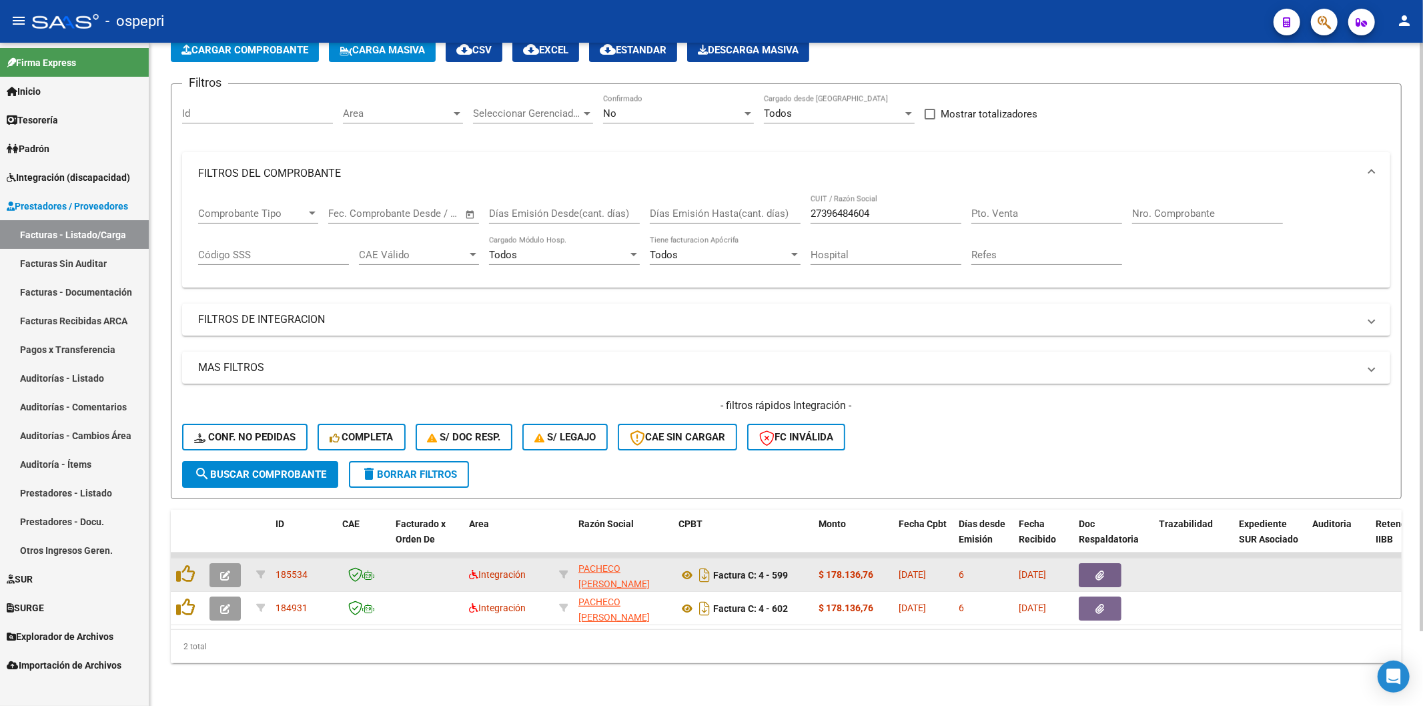
click at [242, 563] on div at bounding box center [227, 575] width 36 height 24
click at [236, 563] on button "button" at bounding box center [224, 575] width 31 height 24
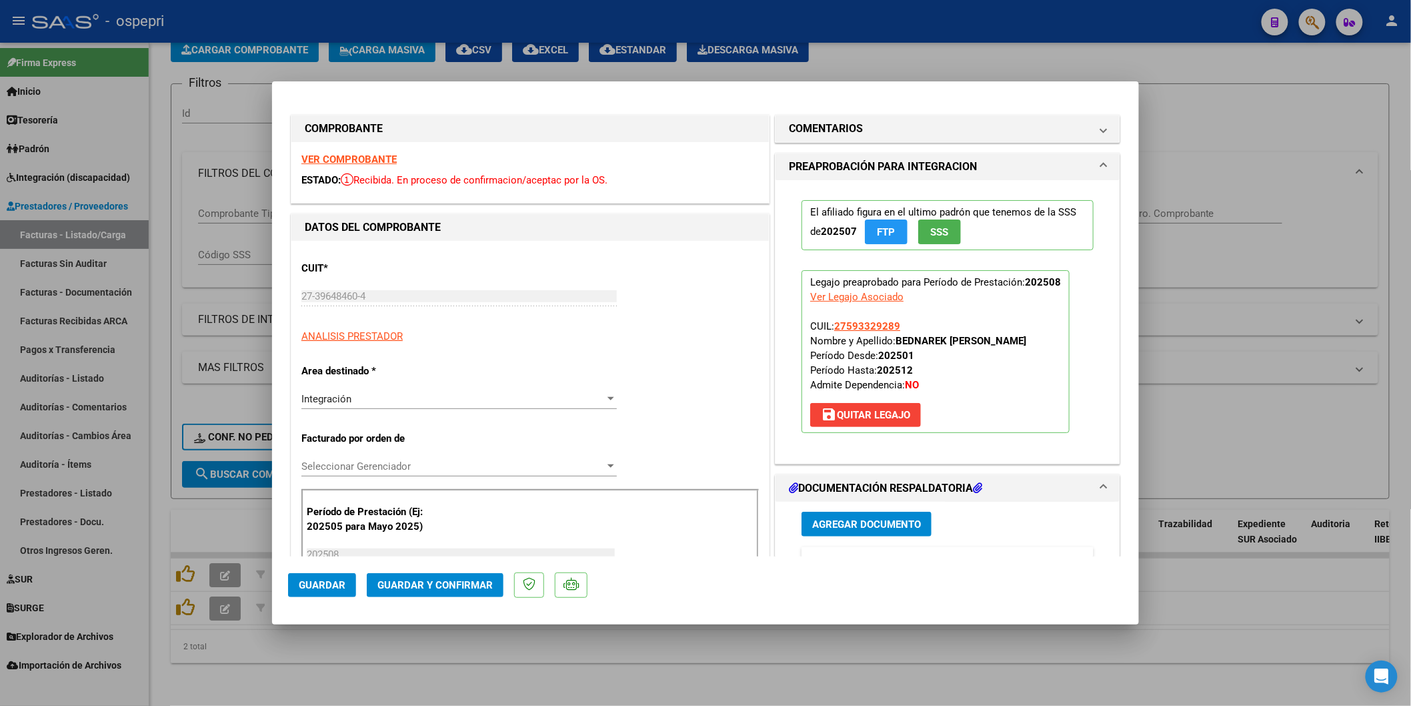
click at [379, 155] on strong "VER COMPROBANTE" at bounding box center [348, 159] width 95 height 12
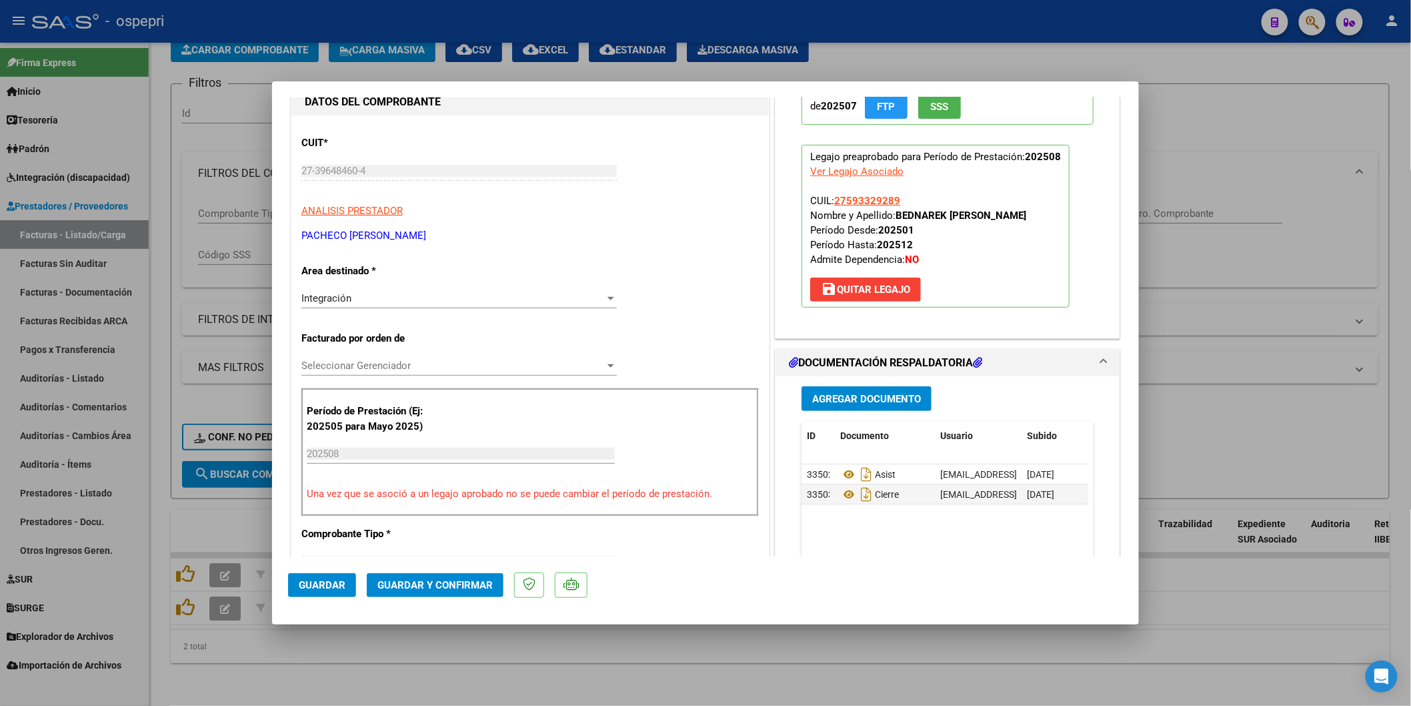
scroll to position [148, 0]
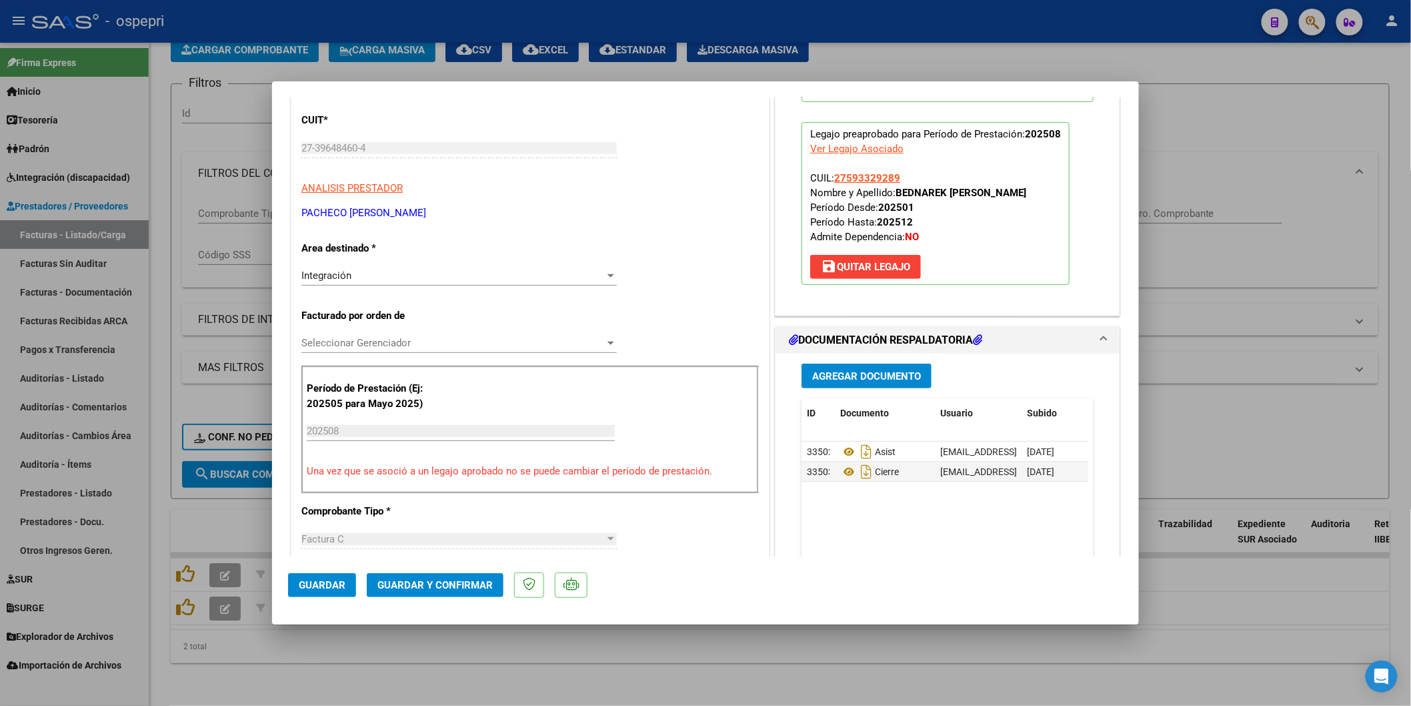
click at [410, 594] on button "Guardar y Confirmar" at bounding box center [435, 585] width 137 height 24
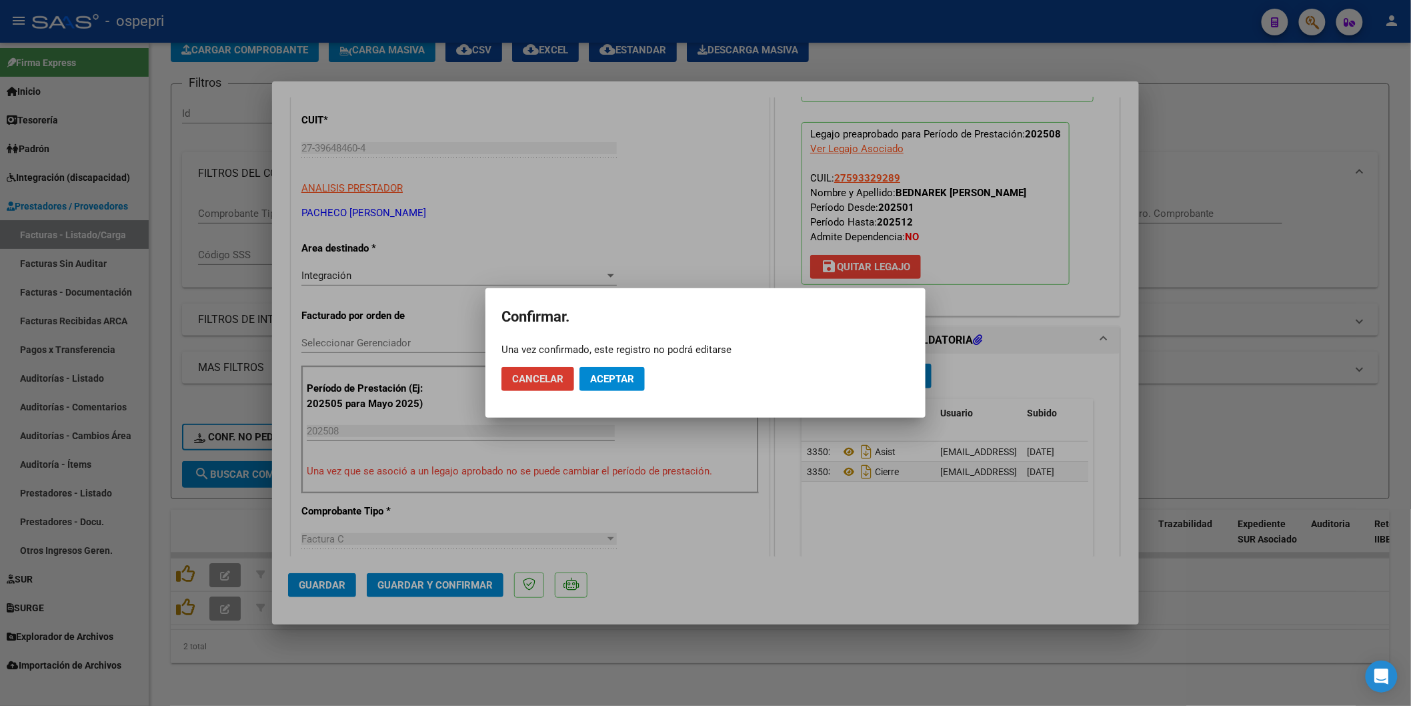
click at [621, 375] on span "Aceptar" at bounding box center [612, 379] width 44 height 12
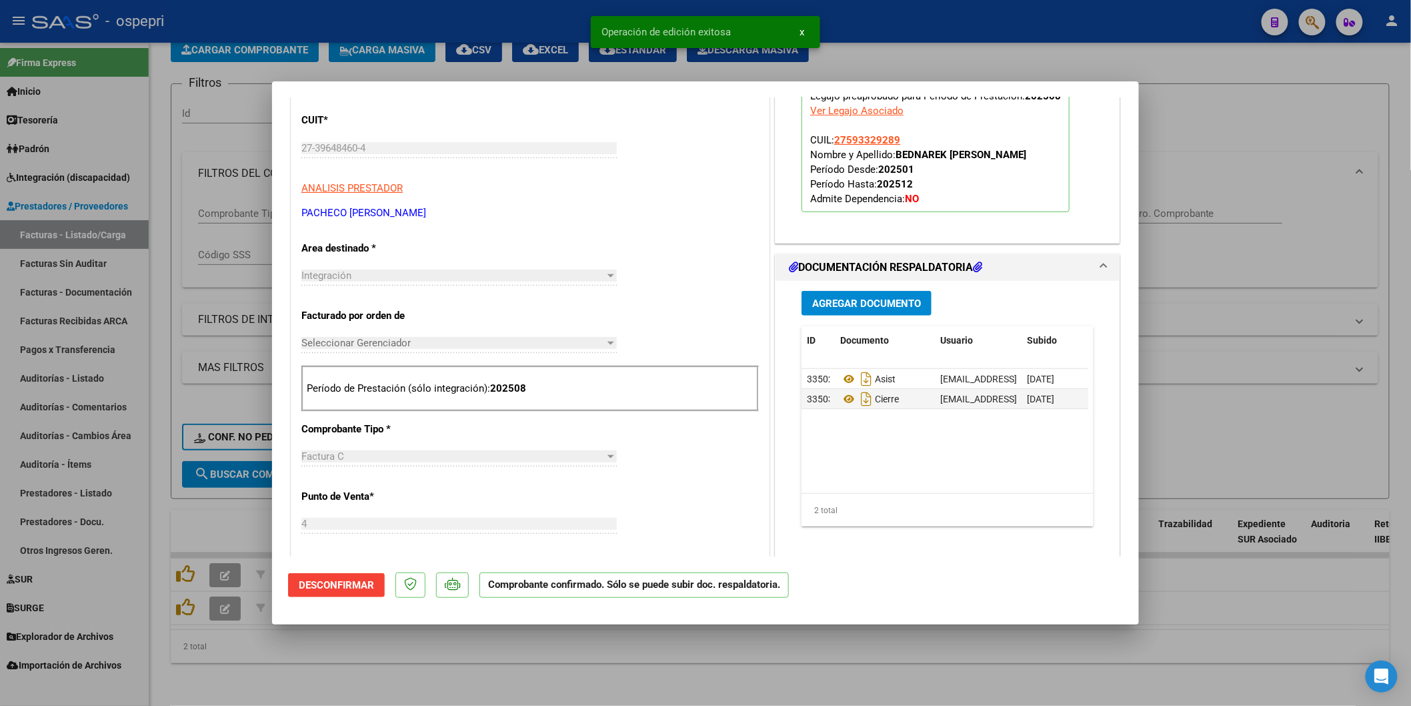
type input "$ 0,00"
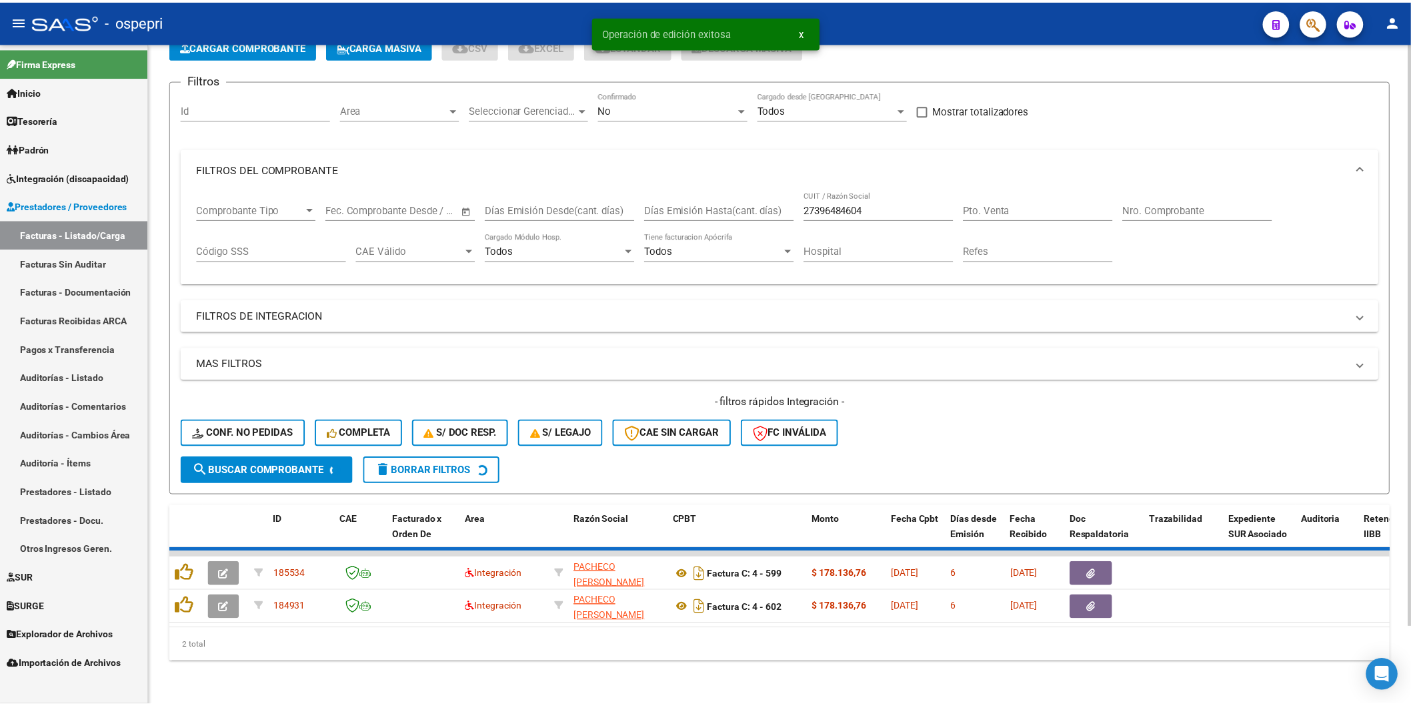
scroll to position [51, 0]
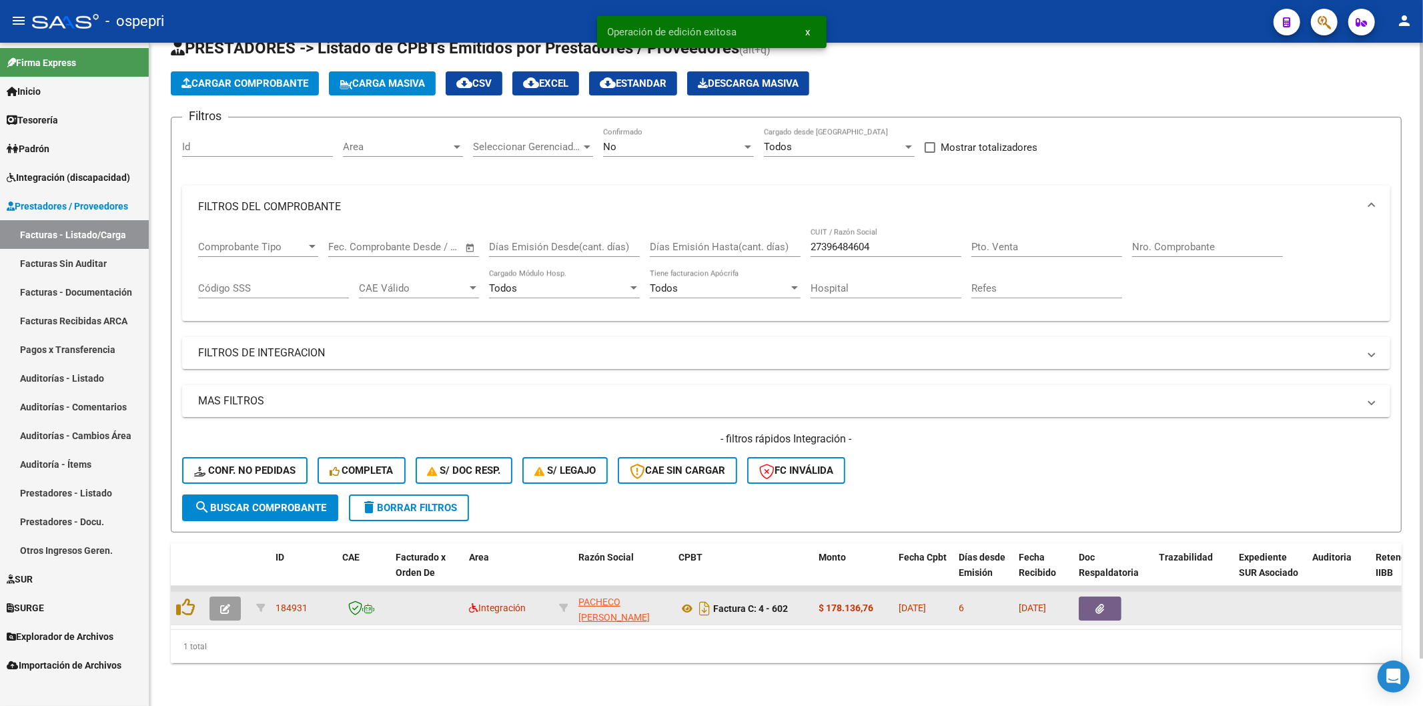
click at [234, 598] on button "button" at bounding box center [224, 608] width 31 height 24
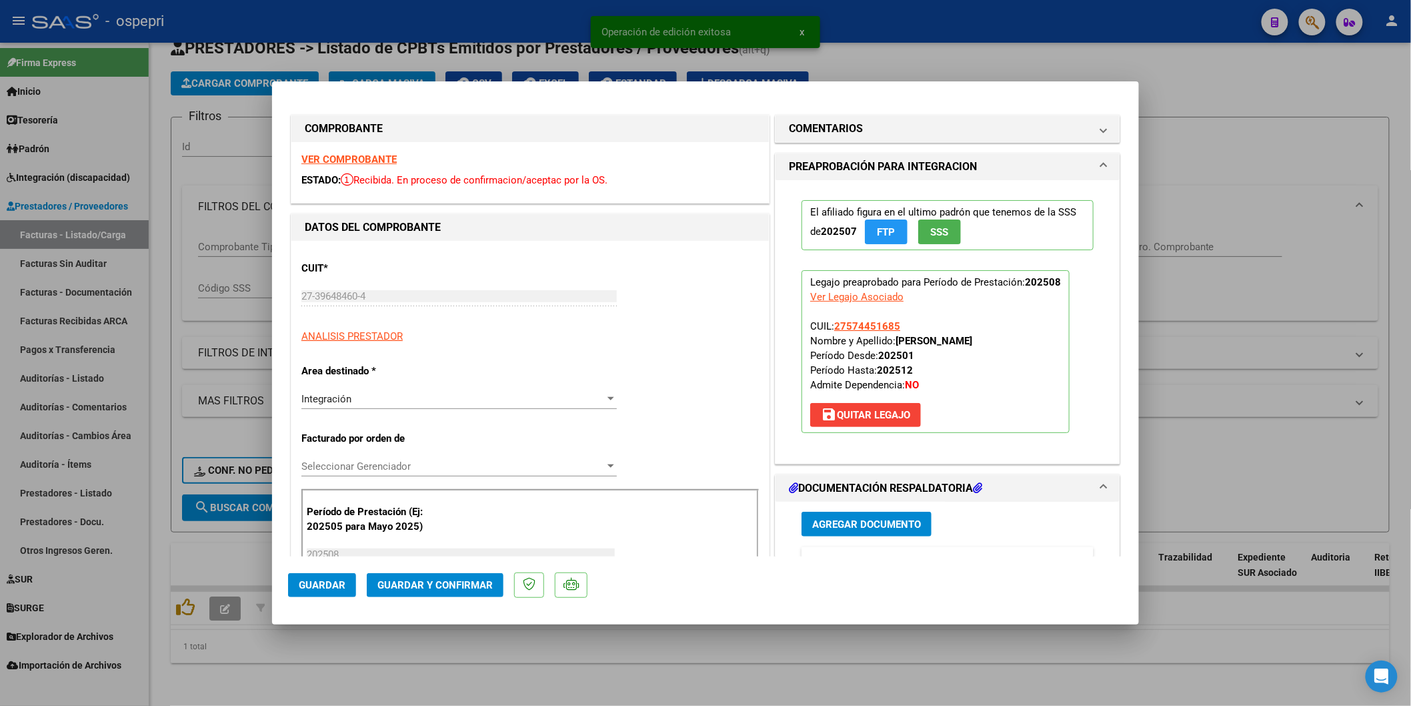
click at [369, 158] on strong "VER COMPROBANTE" at bounding box center [348, 159] width 95 height 12
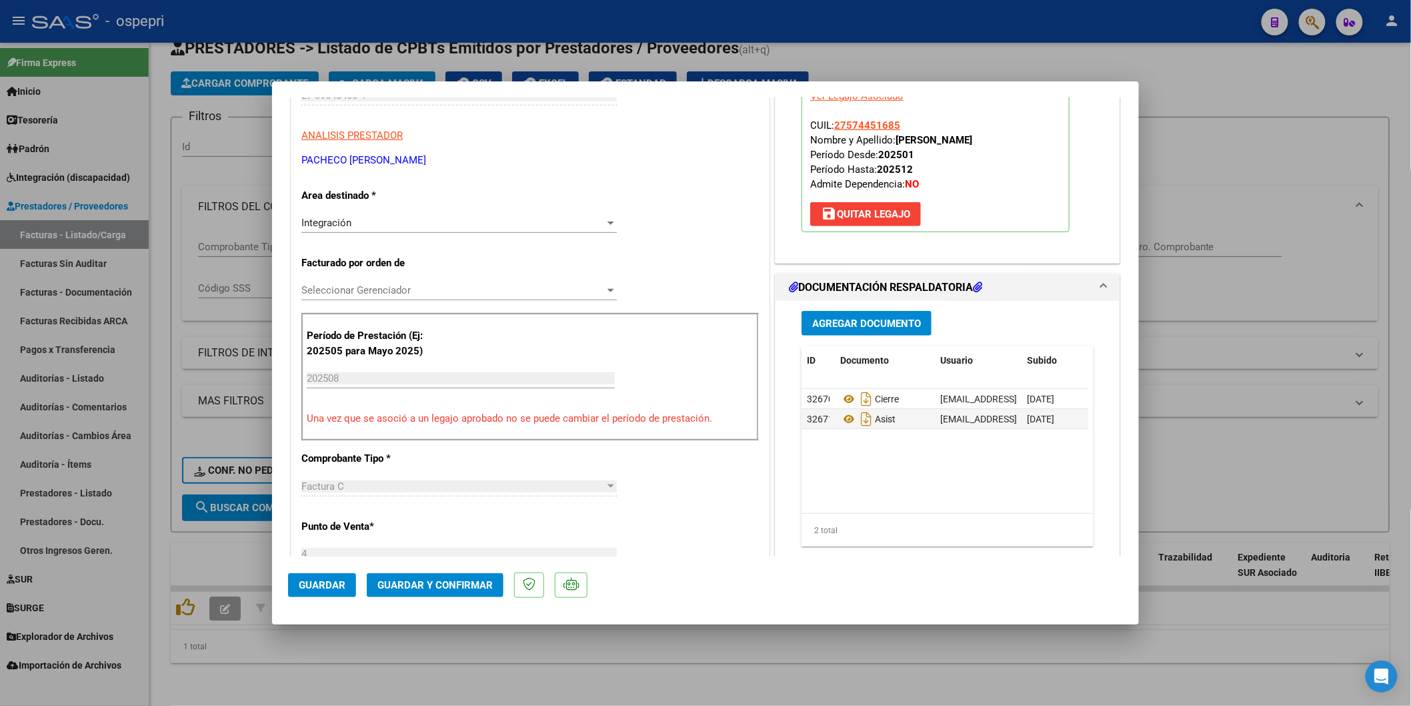
scroll to position [296, 0]
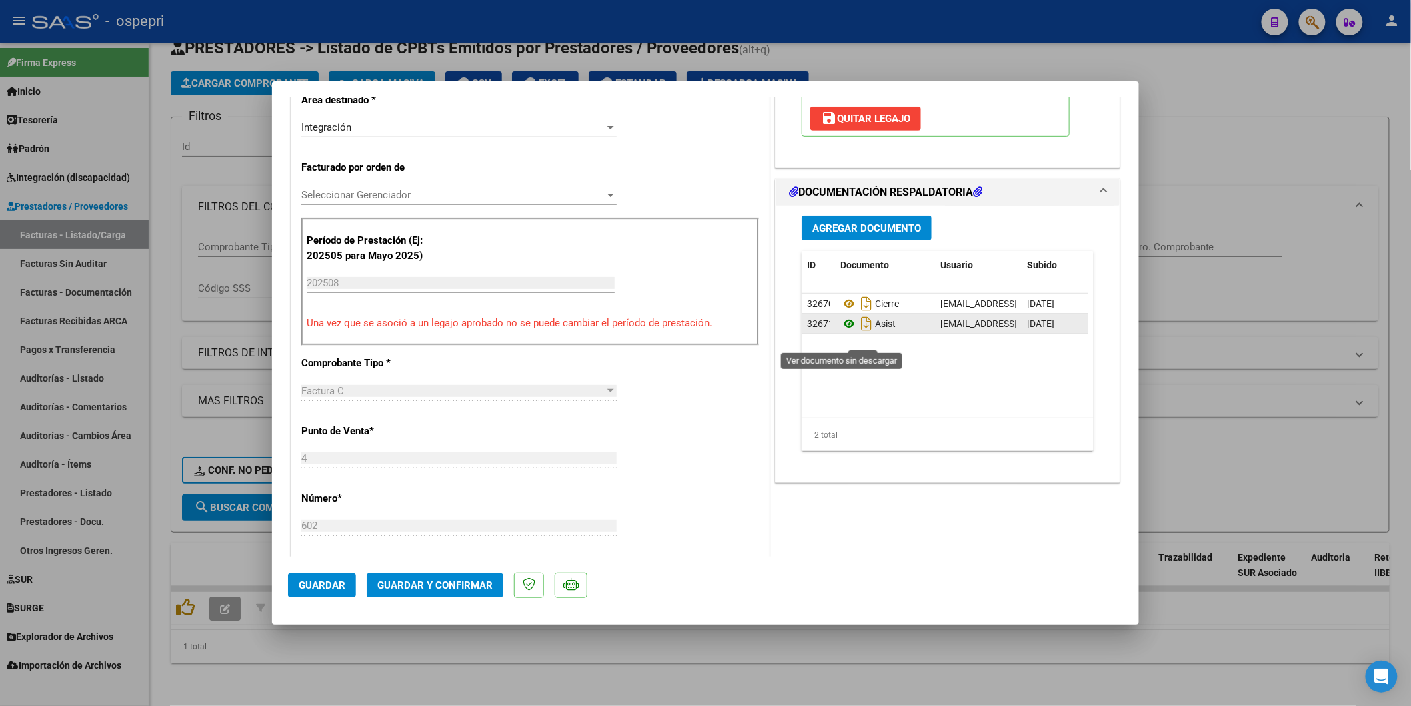
click at [845, 331] on icon at bounding box center [848, 323] width 17 height 16
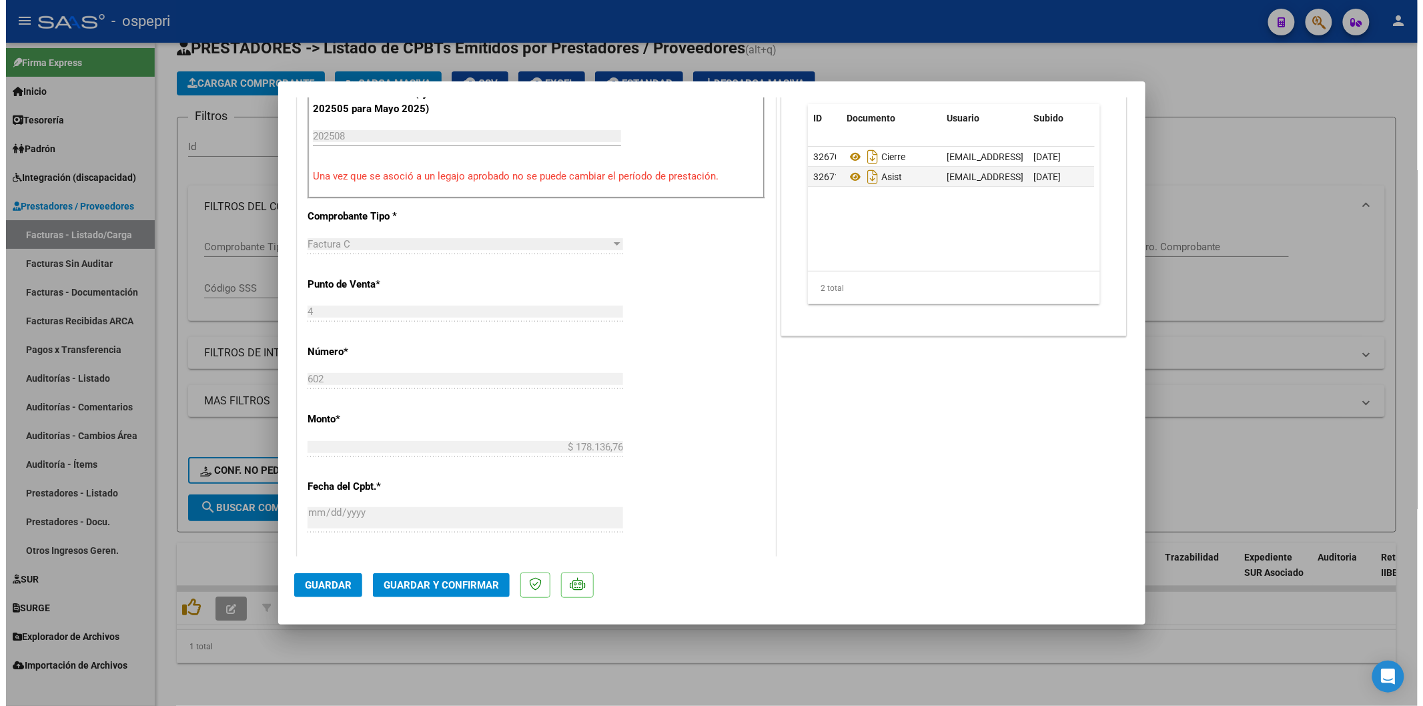
scroll to position [444, 0]
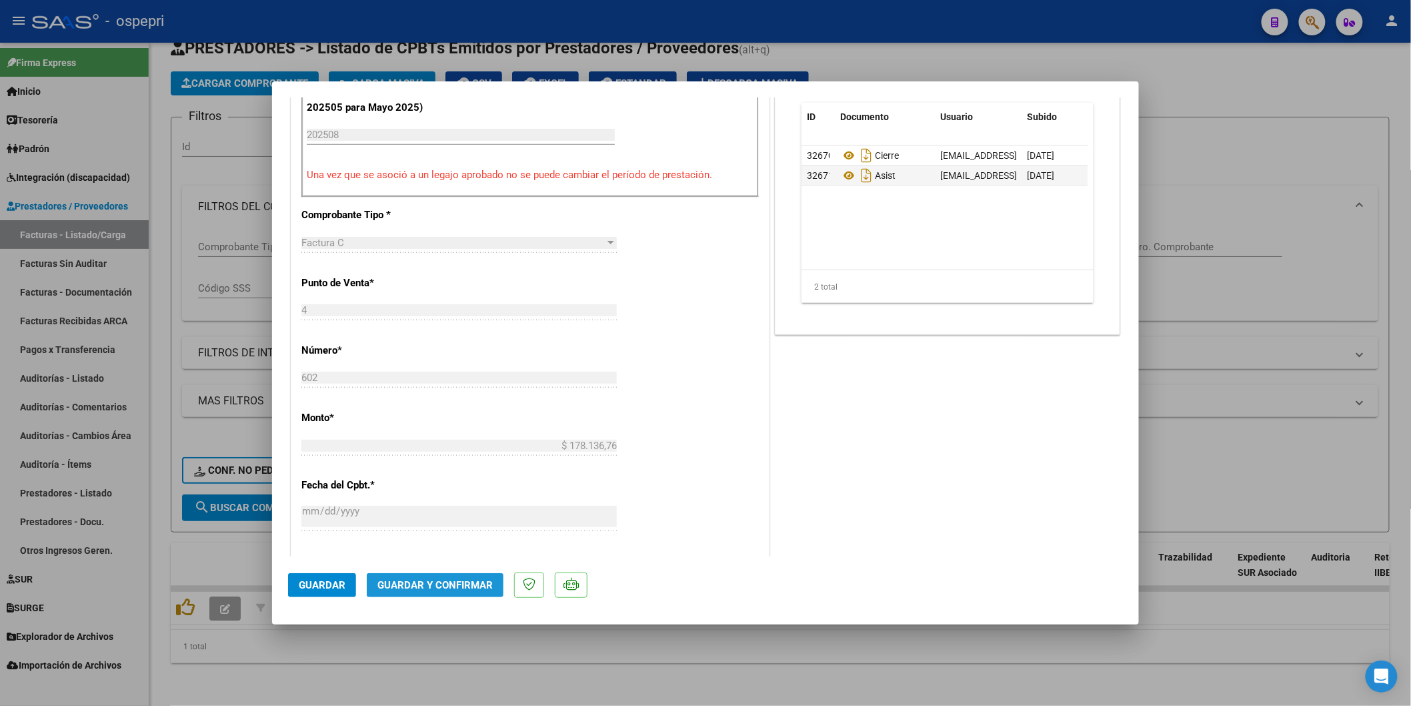
click at [428, 588] on span "Guardar y Confirmar" at bounding box center [434, 585] width 115 height 12
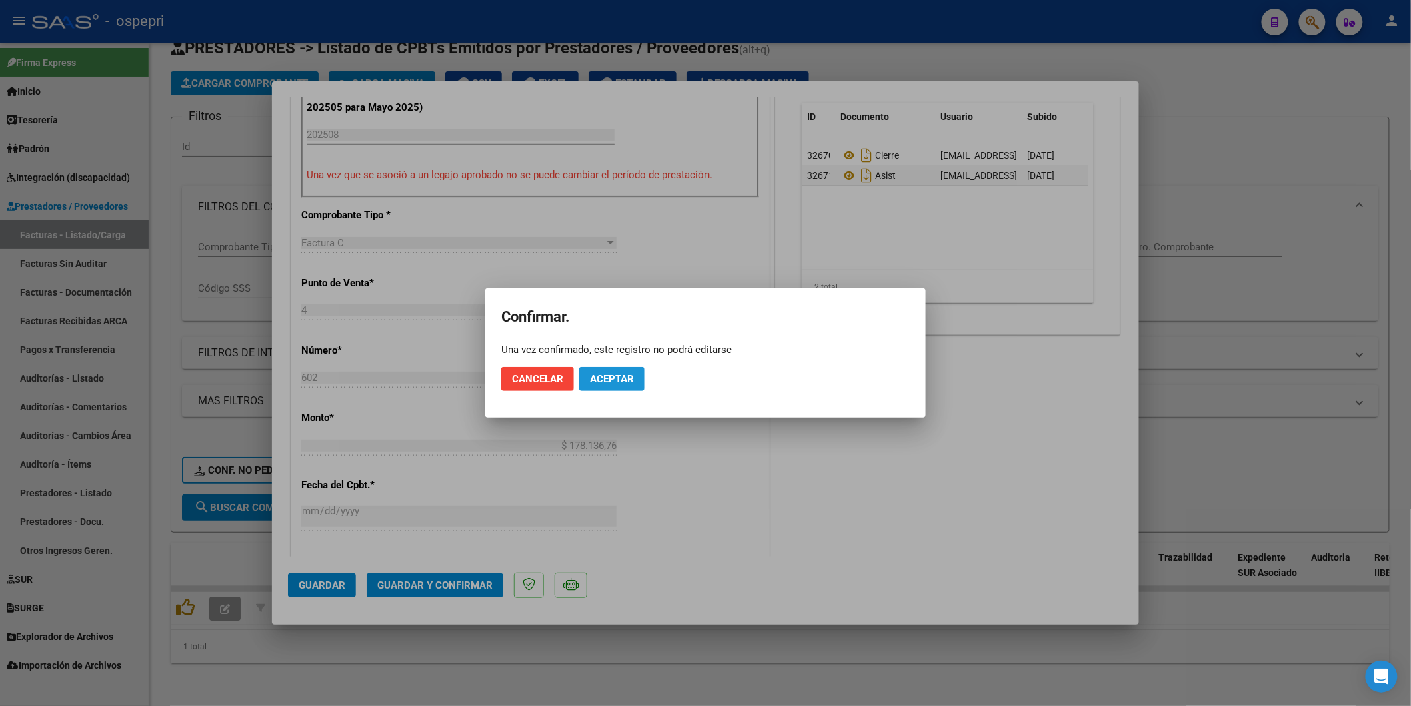
drag, startPoint x: 635, startPoint y: 378, endPoint x: 741, endPoint y: 151, distance: 250.3
click at [635, 377] on button "Aceptar" at bounding box center [612, 379] width 65 height 24
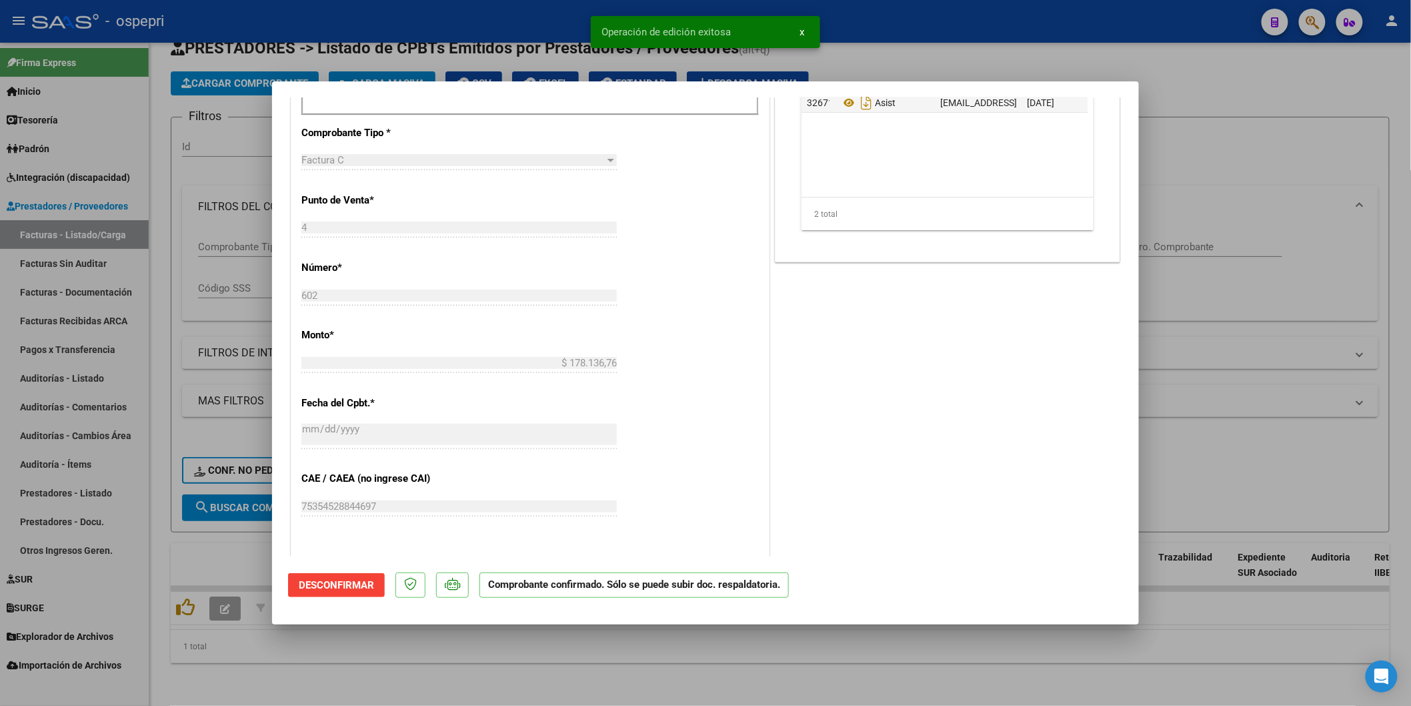
type input "$ 0,00"
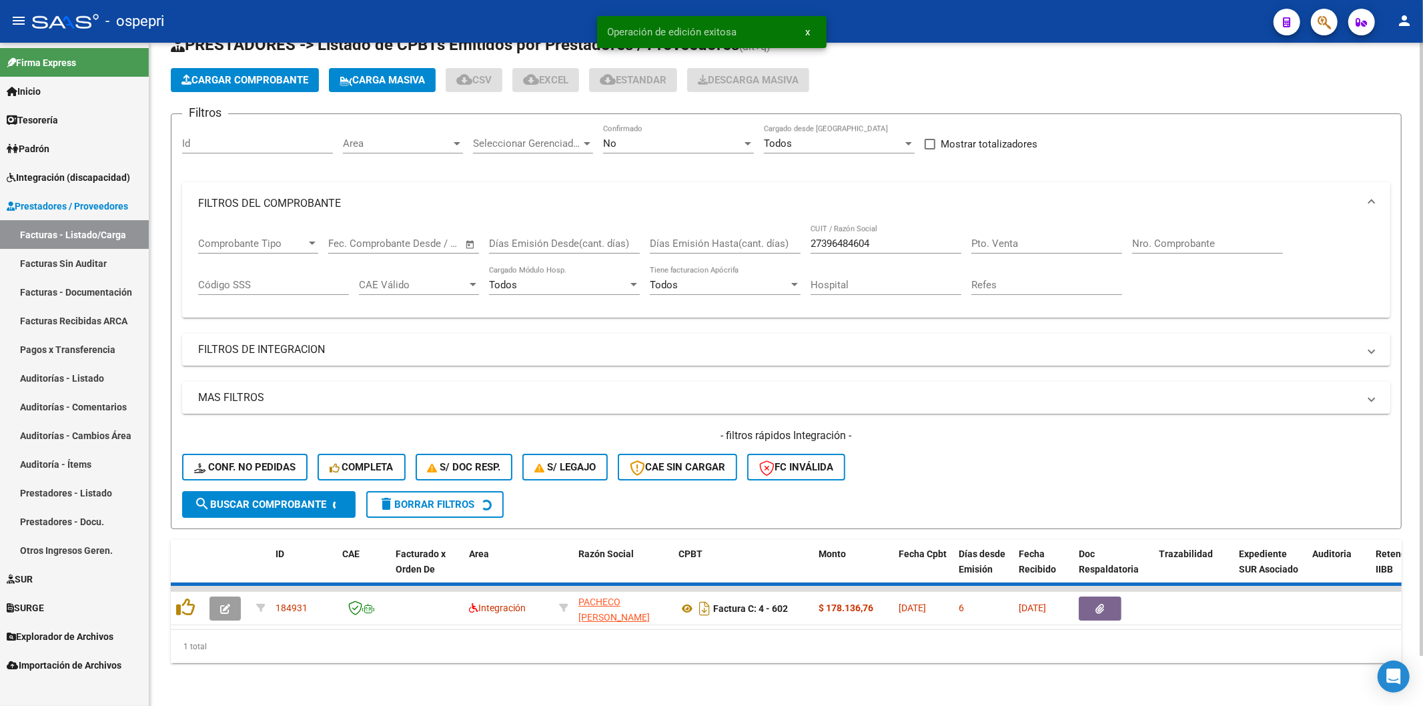
scroll to position [29, 0]
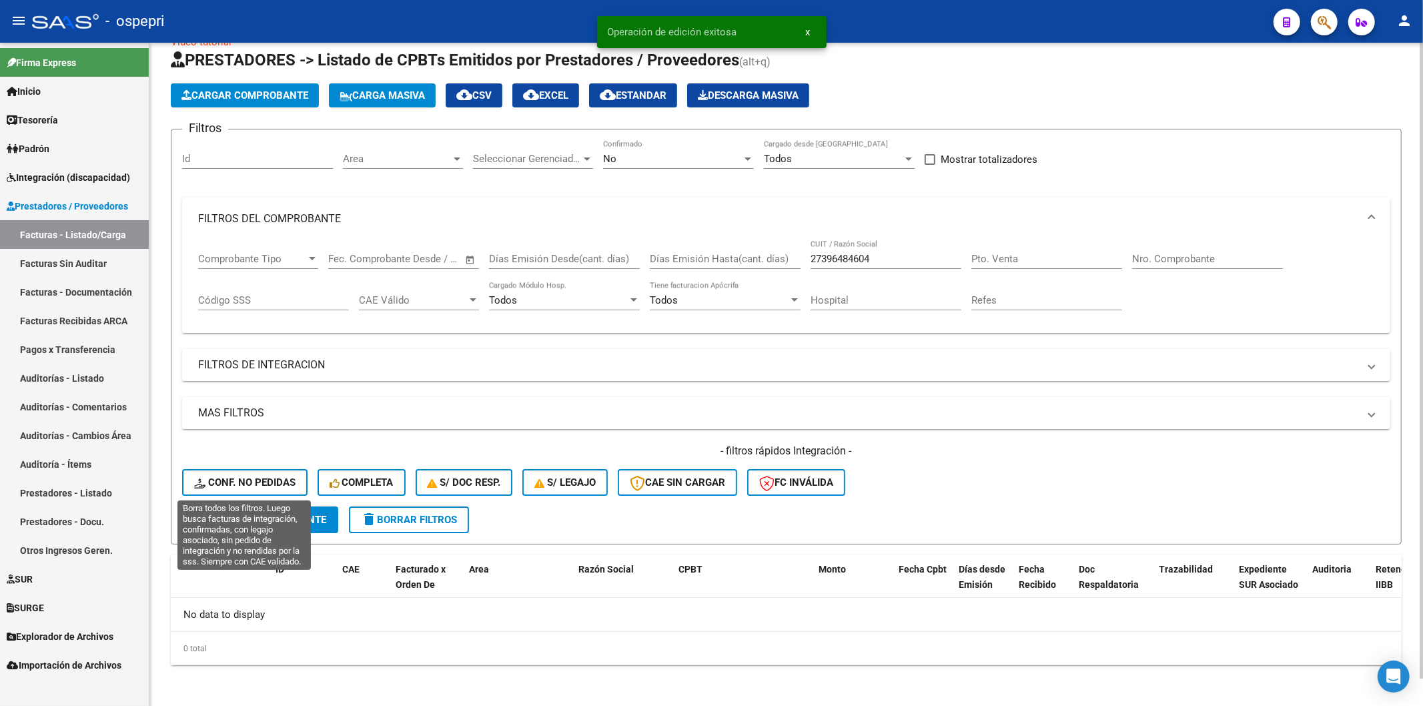
click at [270, 476] on span "Conf. no pedidas" at bounding box center [244, 482] width 101 height 12
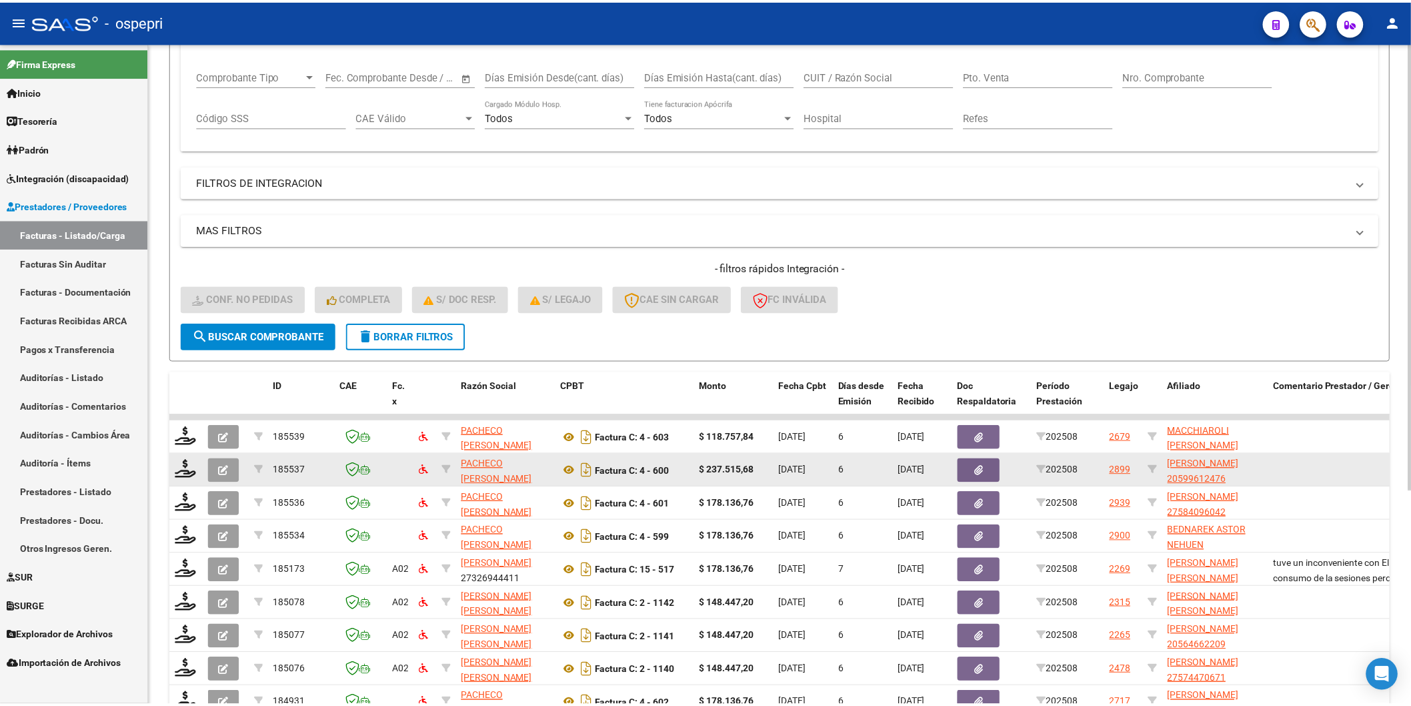
scroll to position [296, 0]
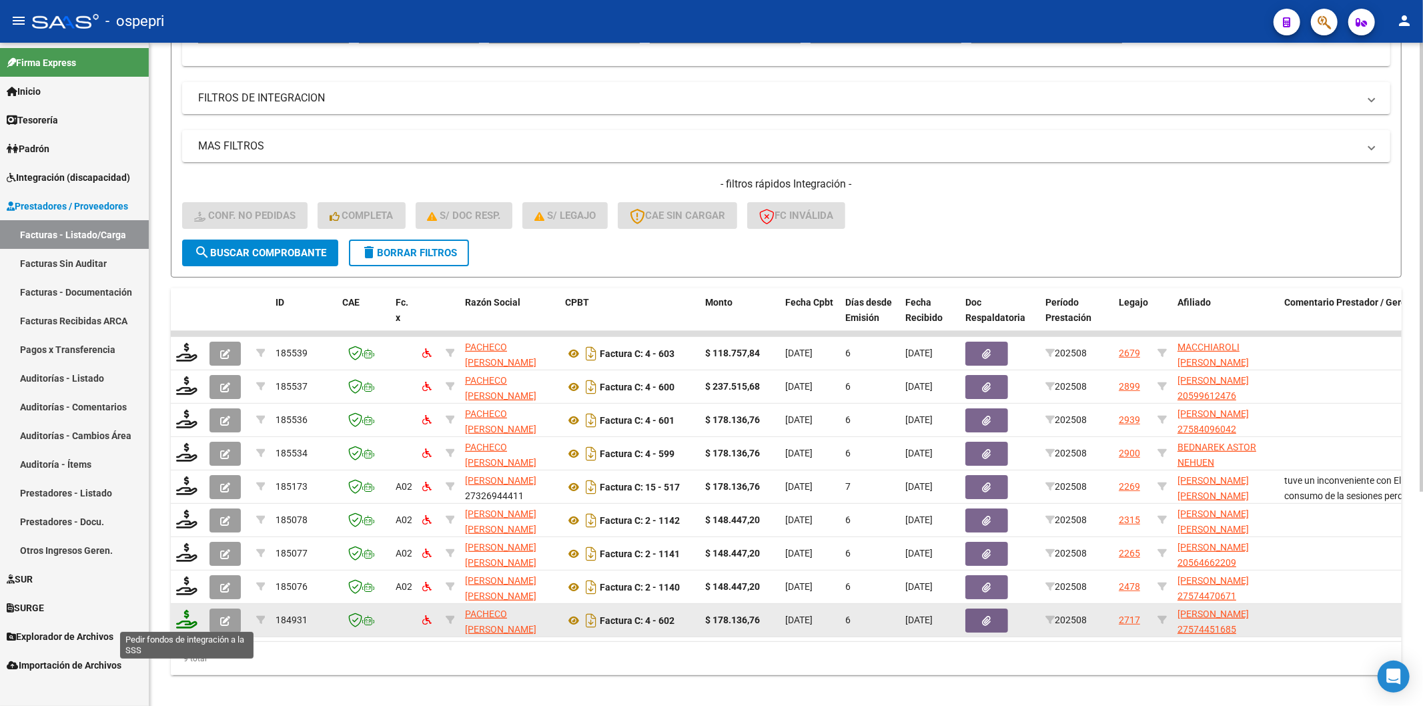
click at [181, 614] on icon at bounding box center [186, 619] width 21 height 19
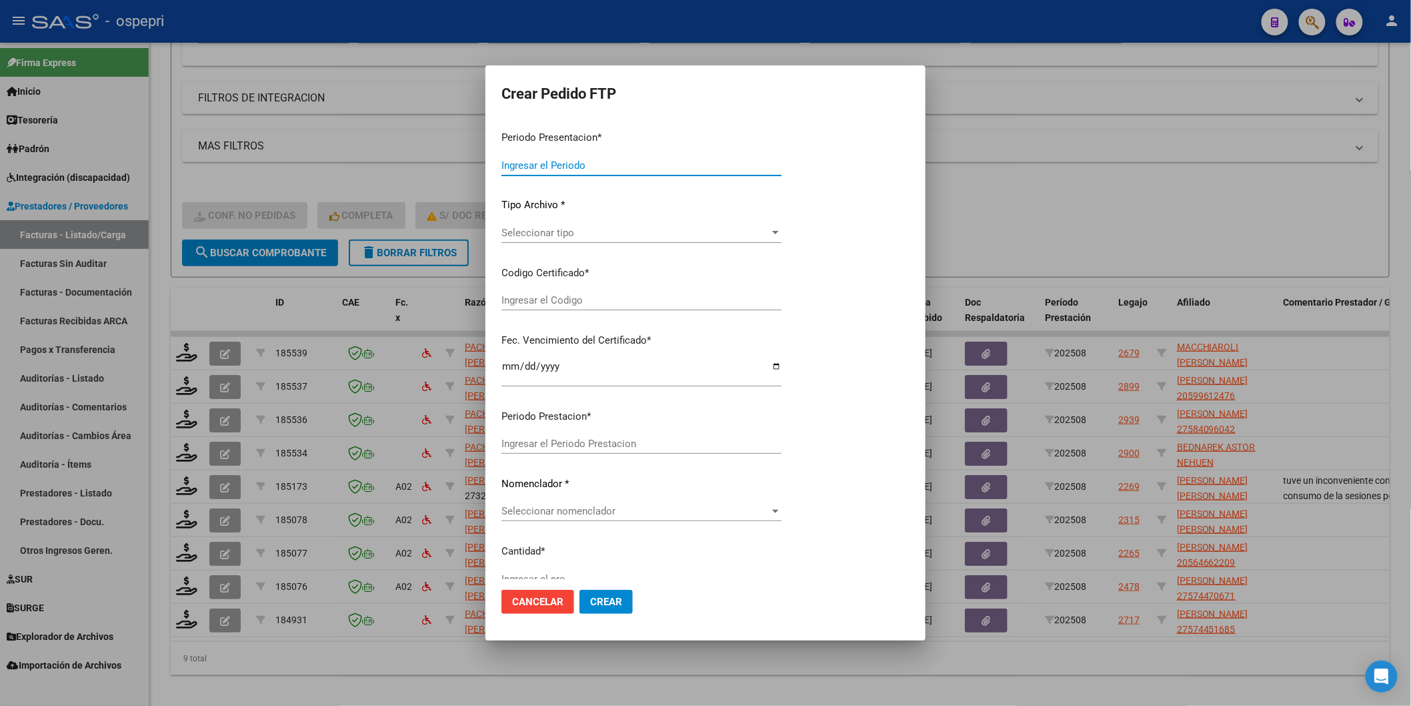
type input "202508"
type input "$ 178.136,76"
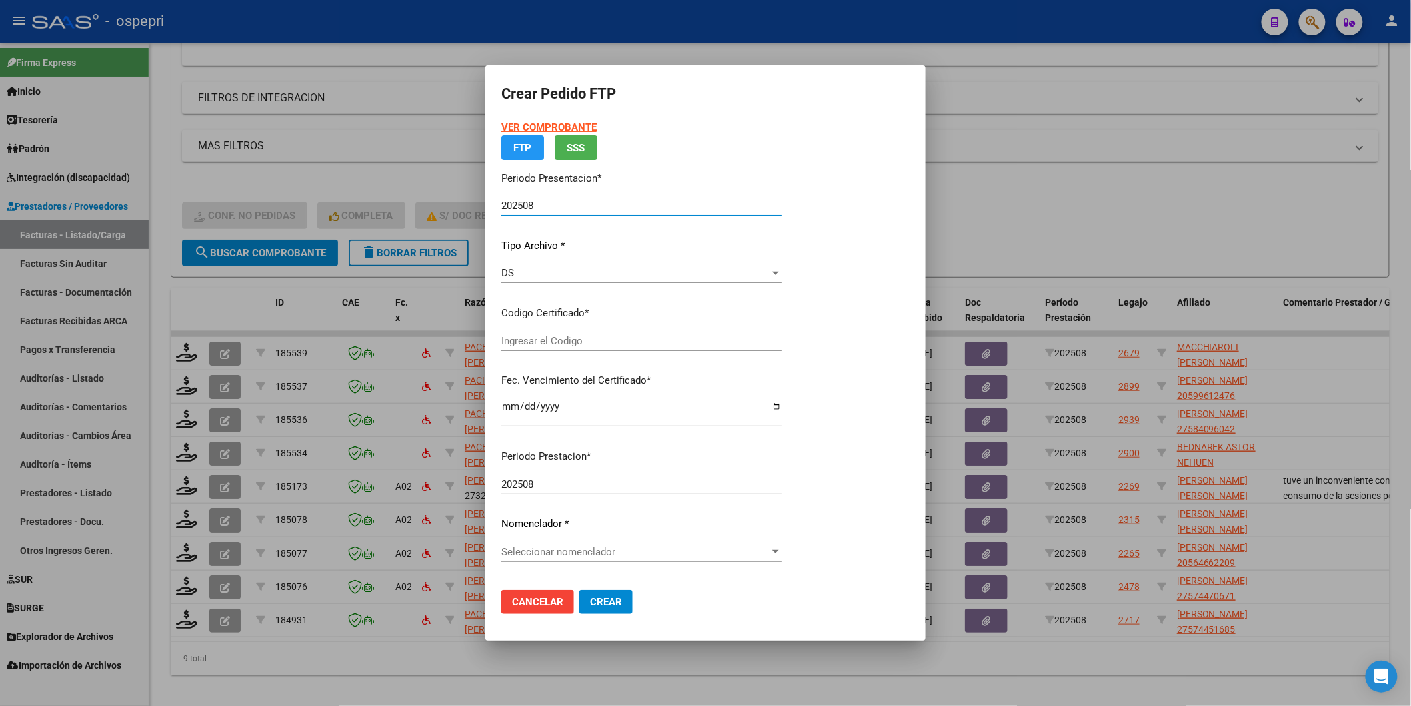
type input "2757445168-5"
type input "[DATE]"
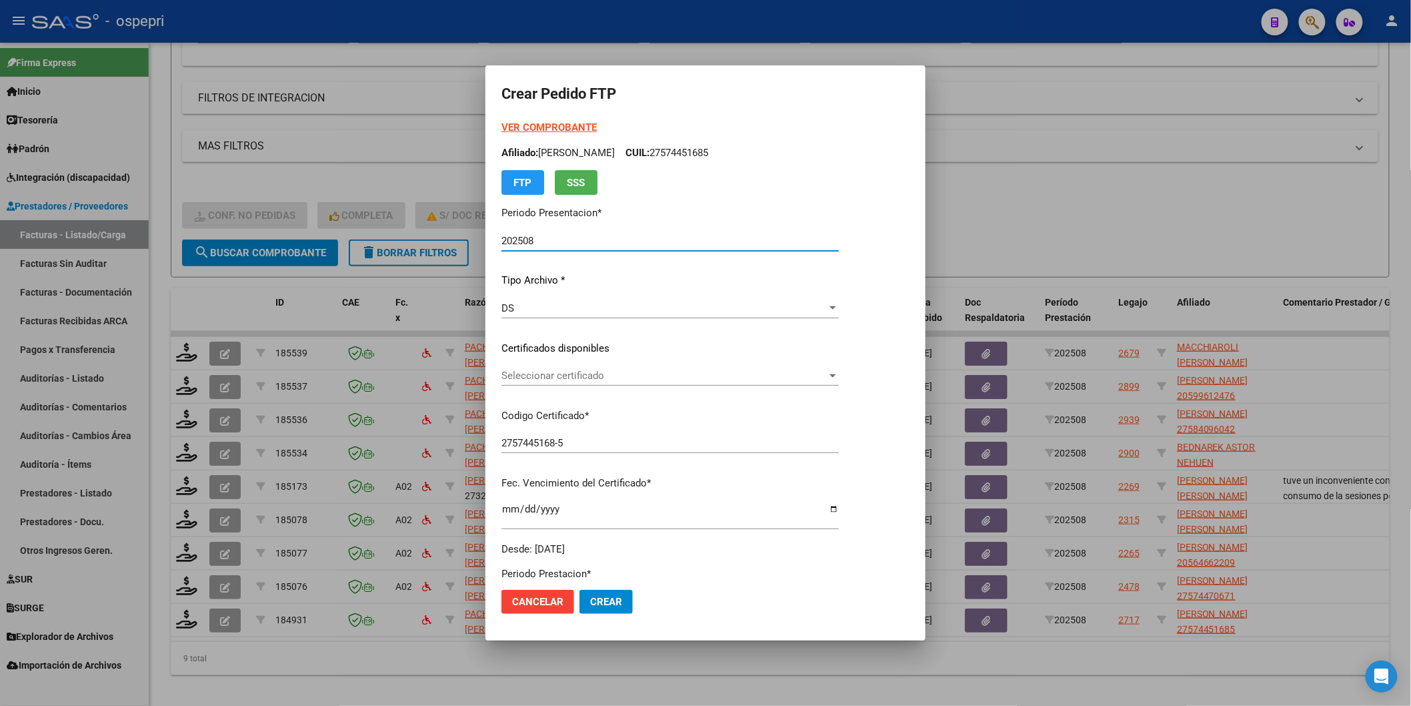
click at [517, 381] on span "Seleccionar certificado" at bounding box center [664, 375] width 325 height 12
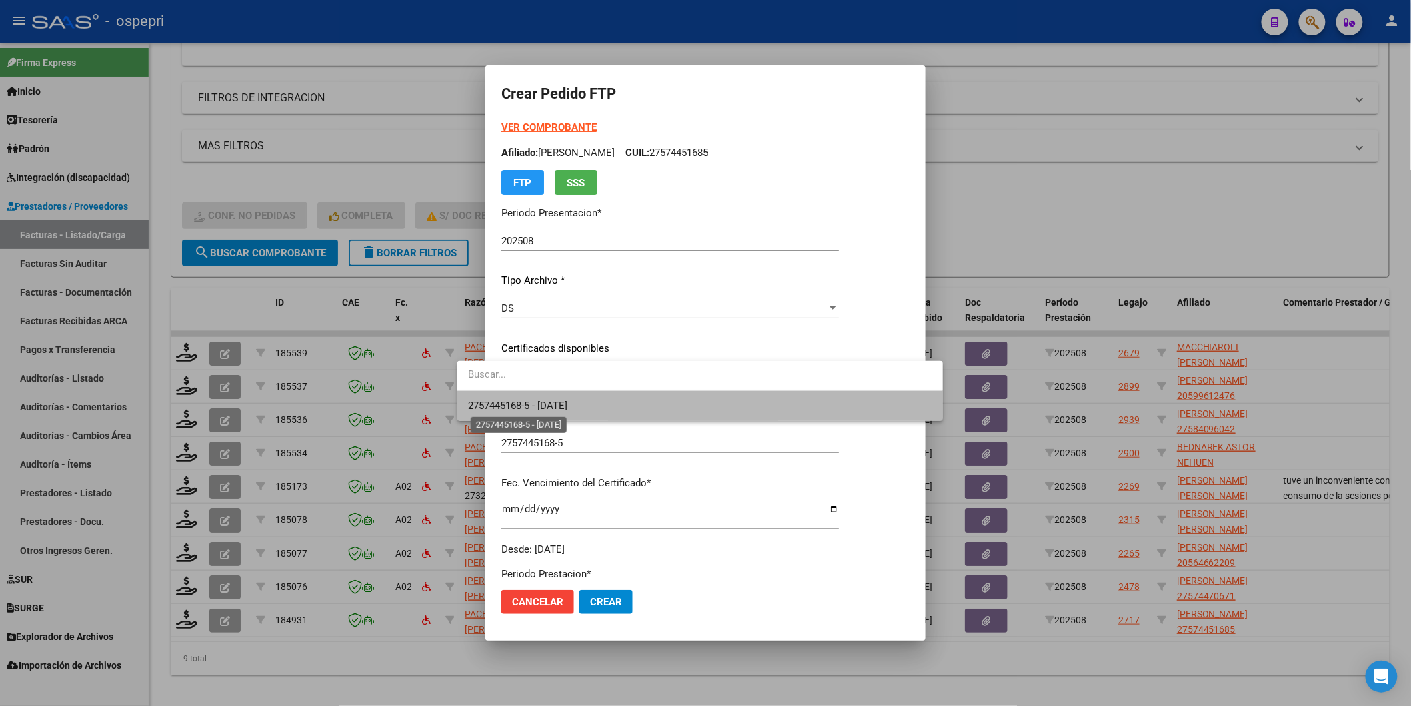
click at [522, 404] on span "2757445168-5 - [DATE]" at bounding box center [517, 406] width 99 height 12
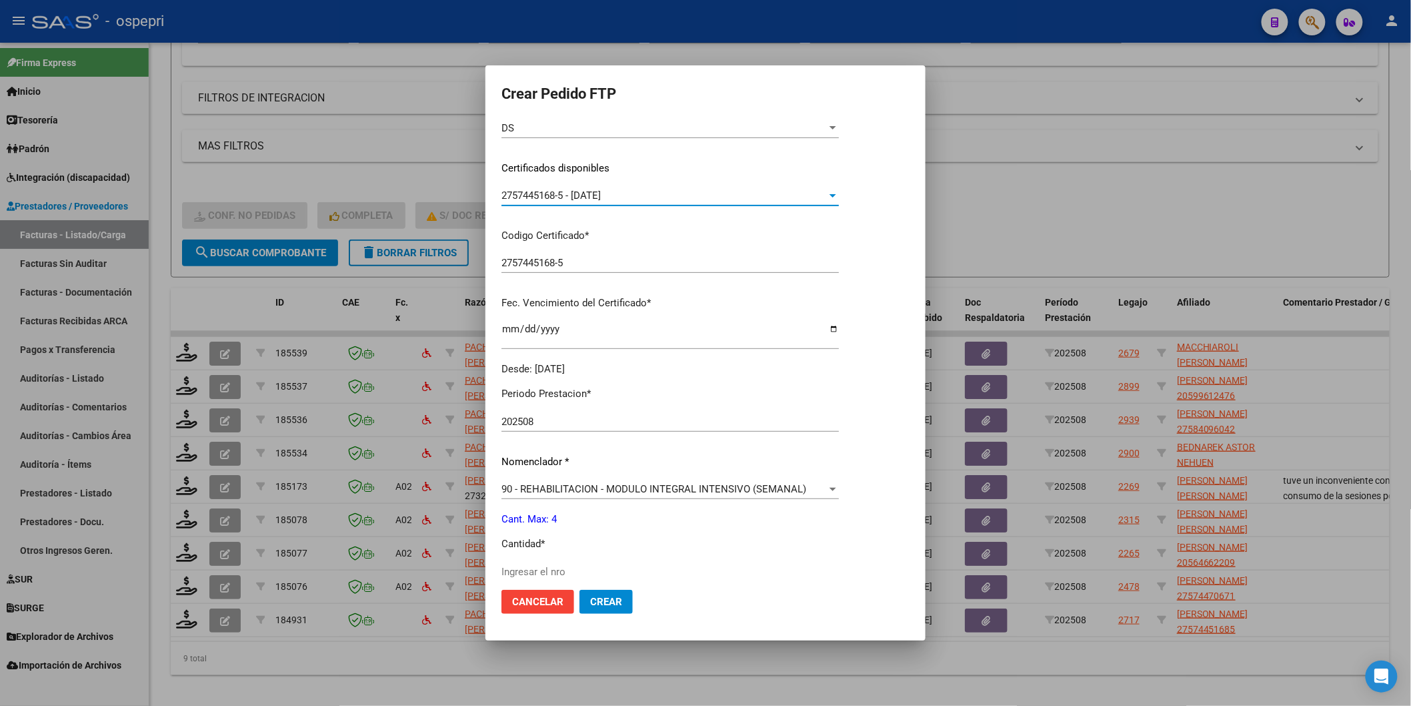
scroll to position [222, 0]
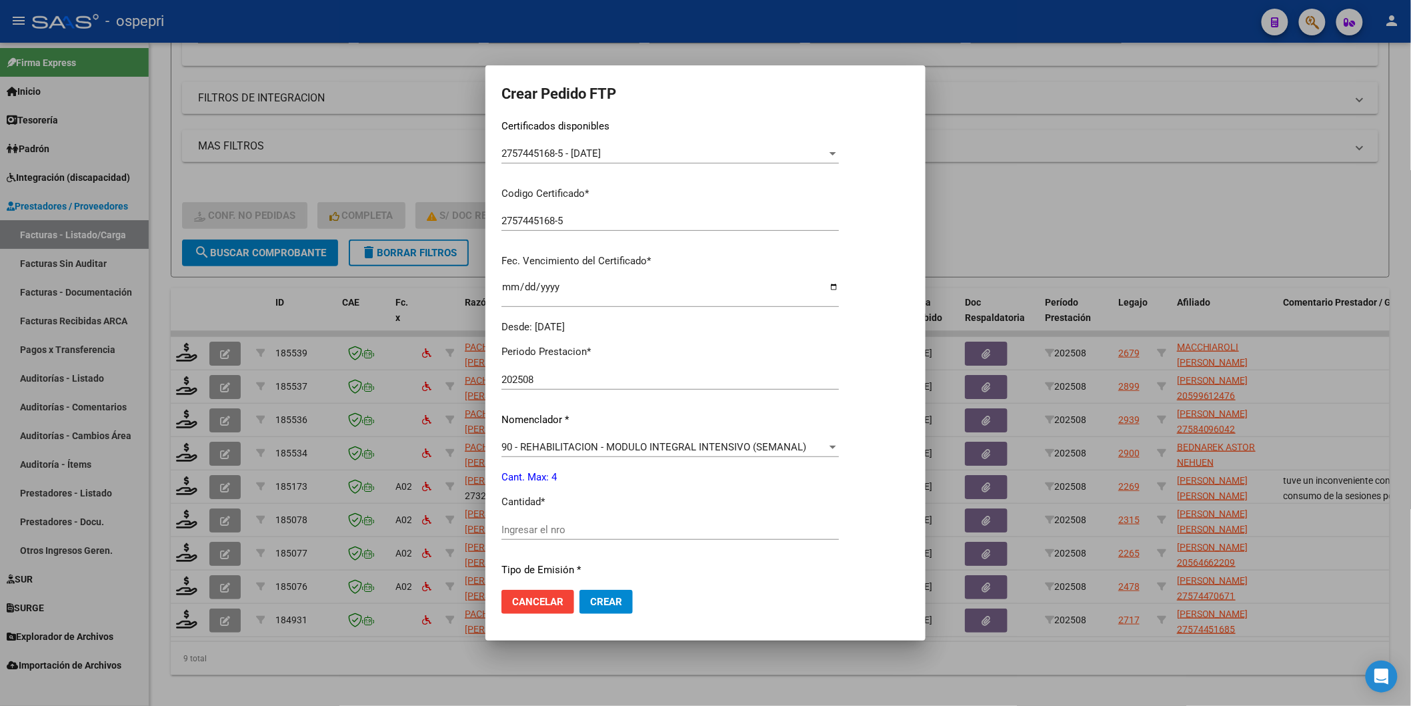
click at [512, 540] on div "Ingresar el nro" at bounding box center [670, 536] width 337 height 33
click at [511, 536] on div "Ingresar el nro" at bounding box center [670, 530] width 337 height 20
click at [512, 532] on input "Ingresar el nro" at bounding box center [670, 530] width 337 height 12
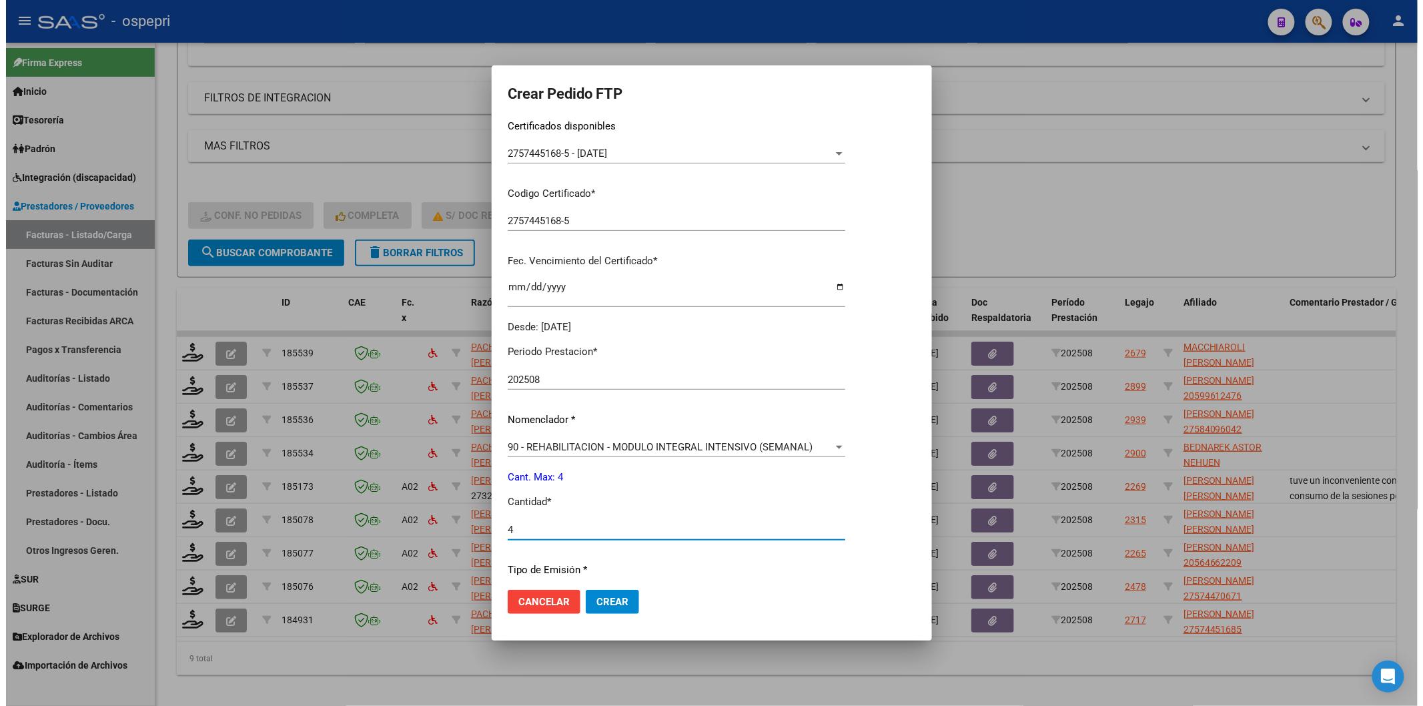
scroll to position [296, 0]
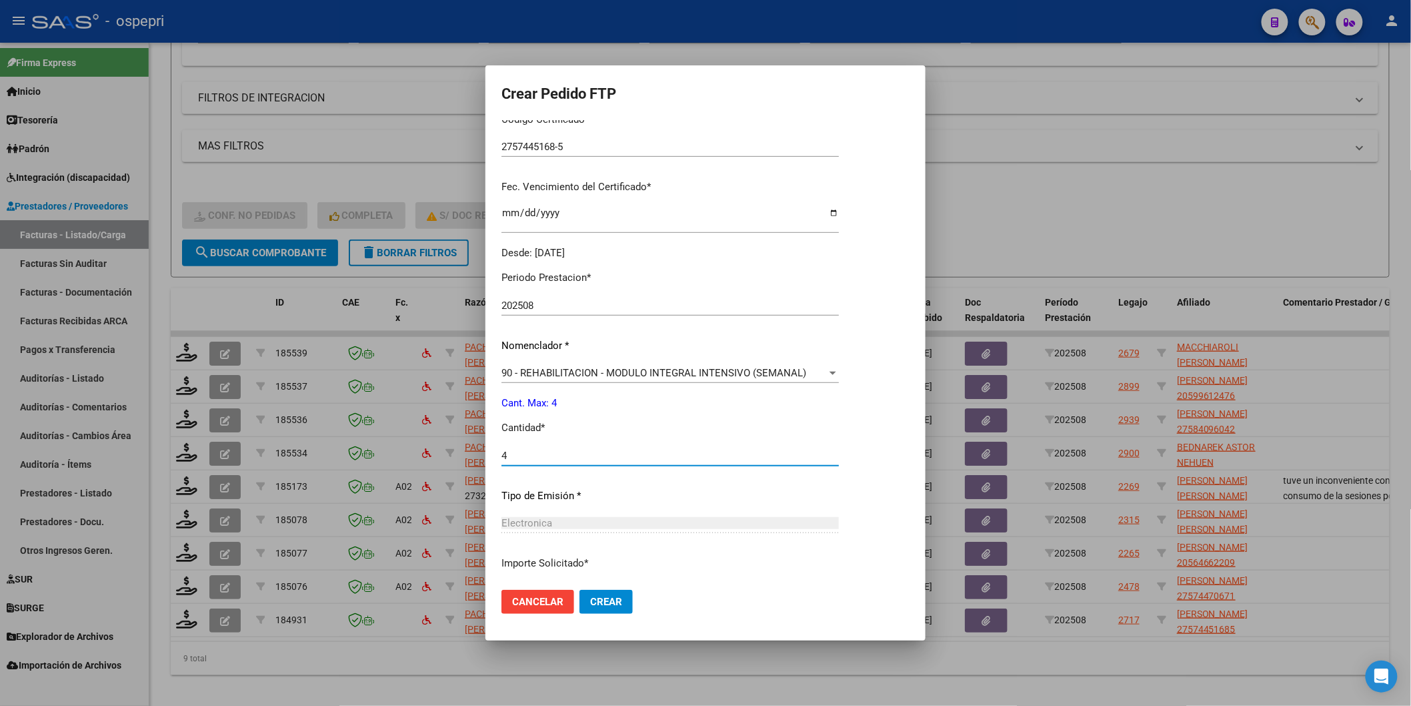
type input "4"
click at [595, 609] on button "Crear" at bounding box center [606, 602] width 53 height 24
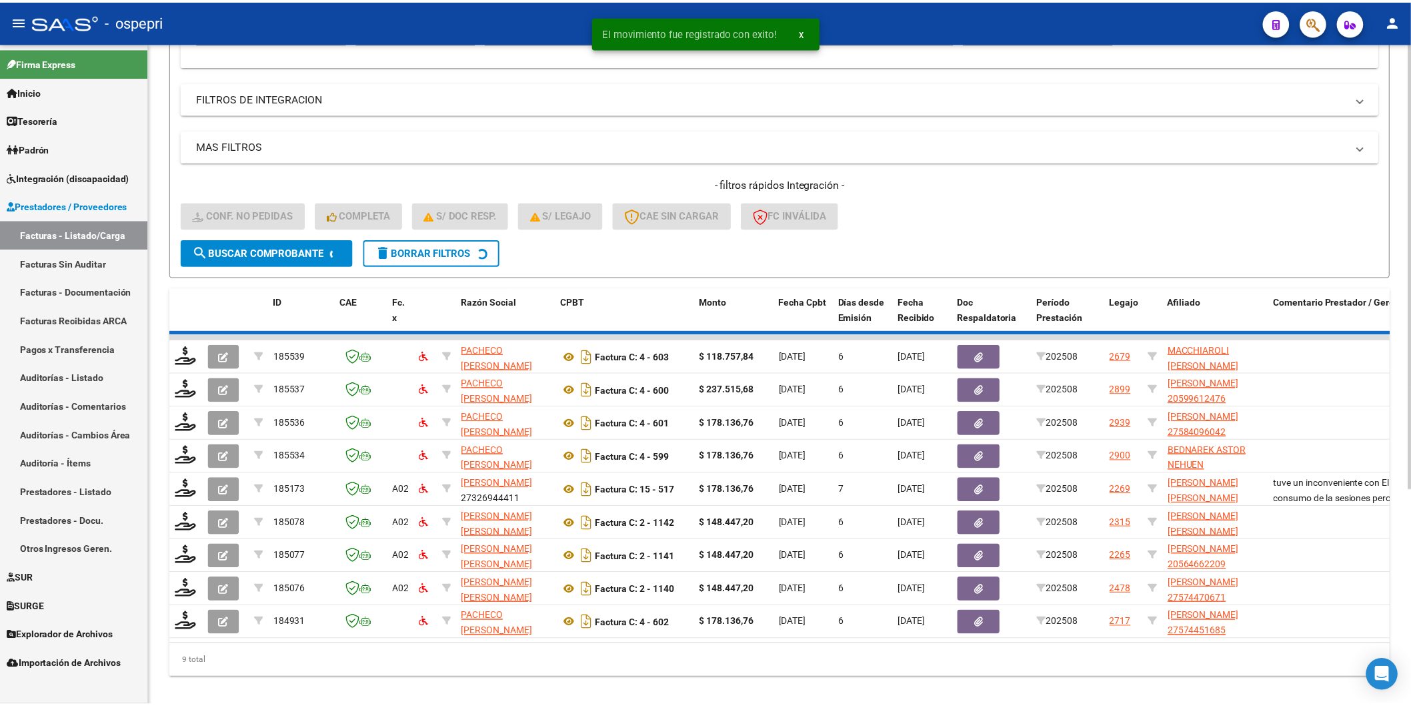
scroll to position [284, 0]
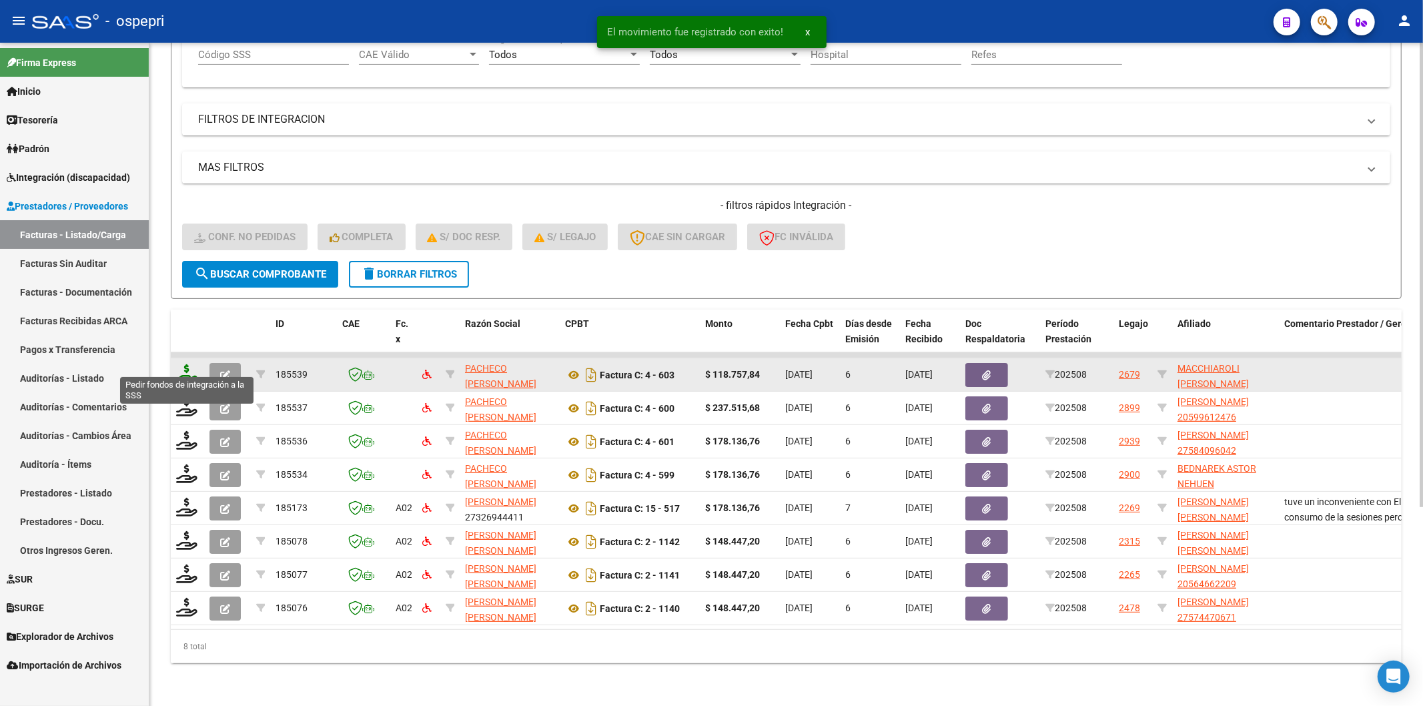
click at [187, 364] on icon at bounding box center [186, 373] width 21 height 19
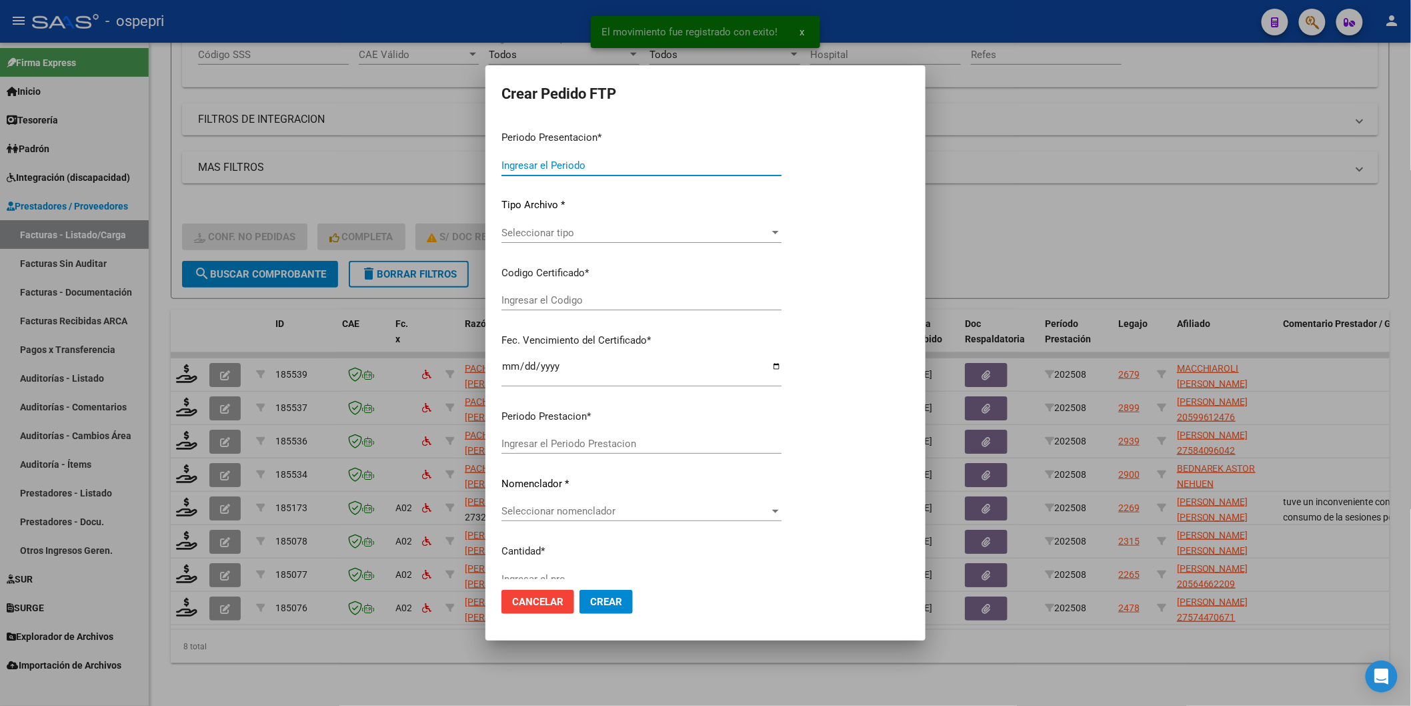
type input "202508"
type input "$ 118.757,84"
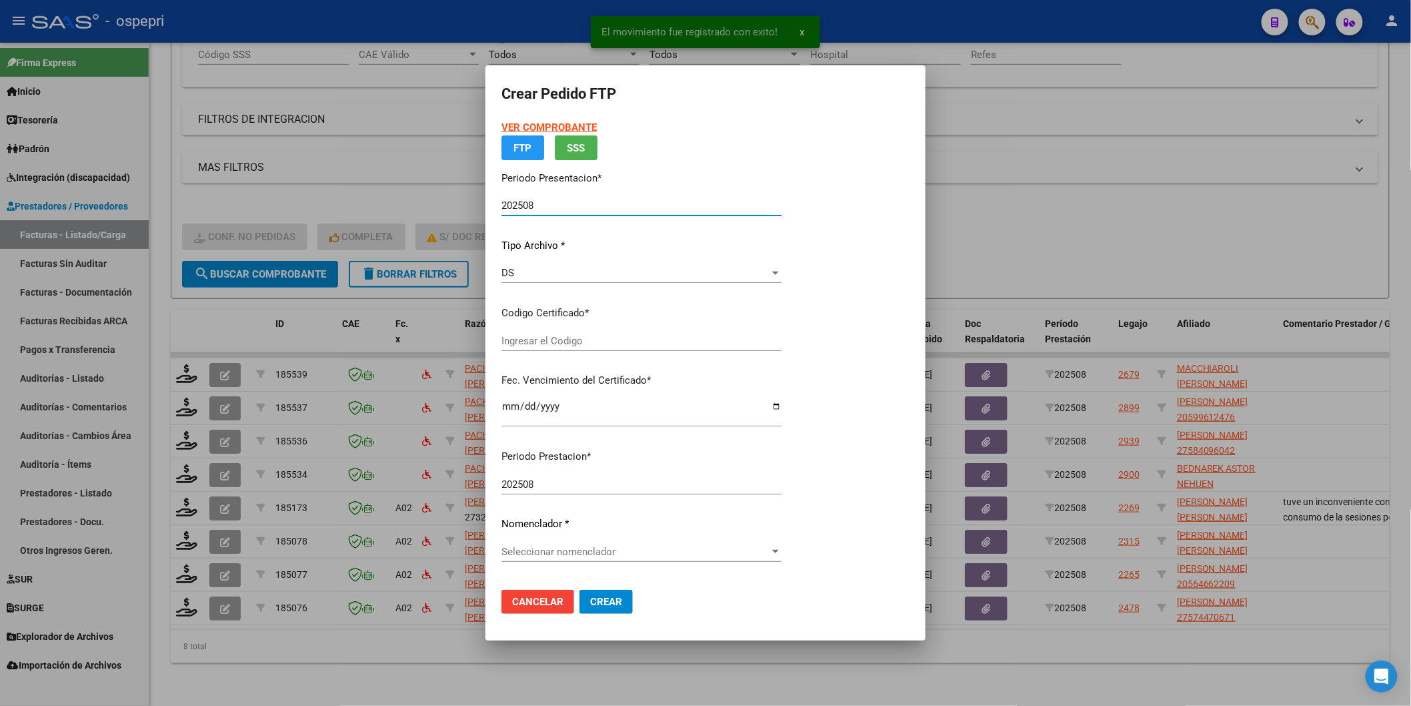
type input "2351129075-9"
type input "[DATE]"
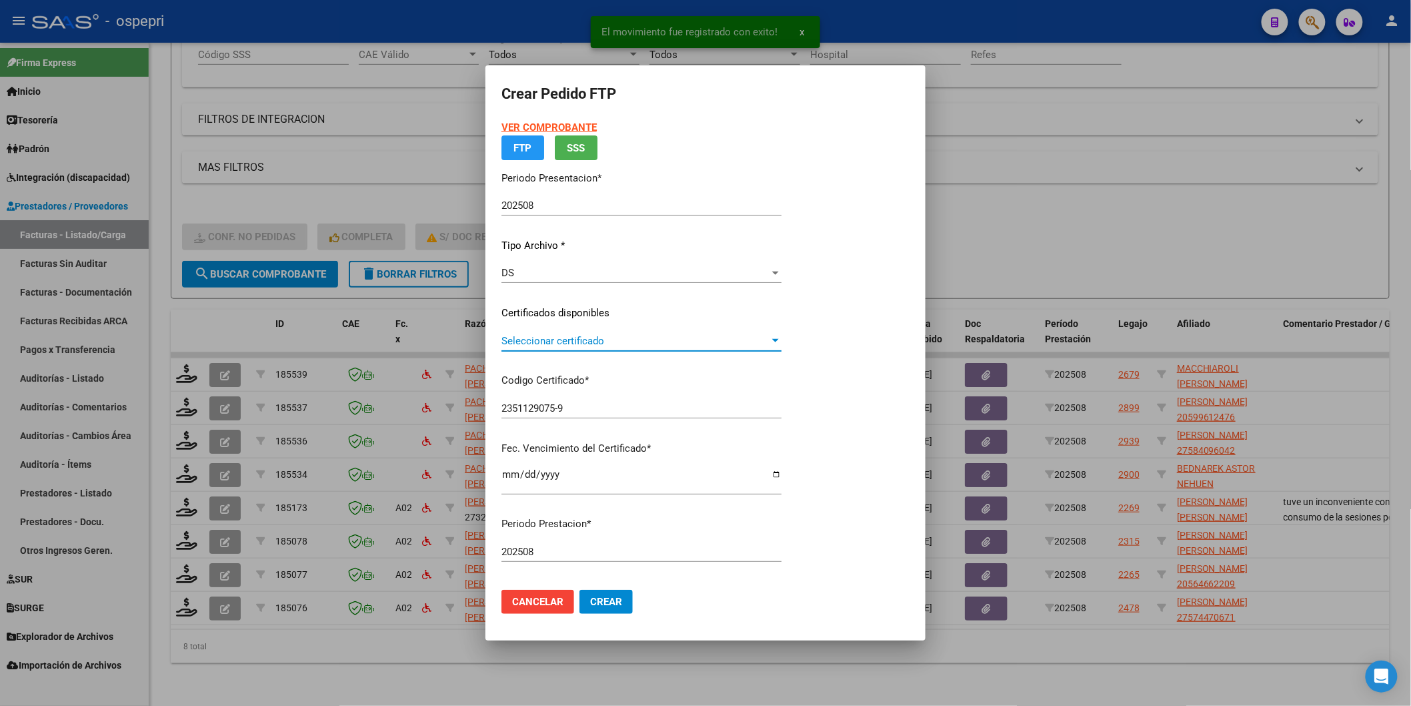
click at [550, 341] on app-drop-down-list "Certificados disponibles Seleccionar certificado Seleccionar certificado" at bounding box center [647, 325] width 291 height 41
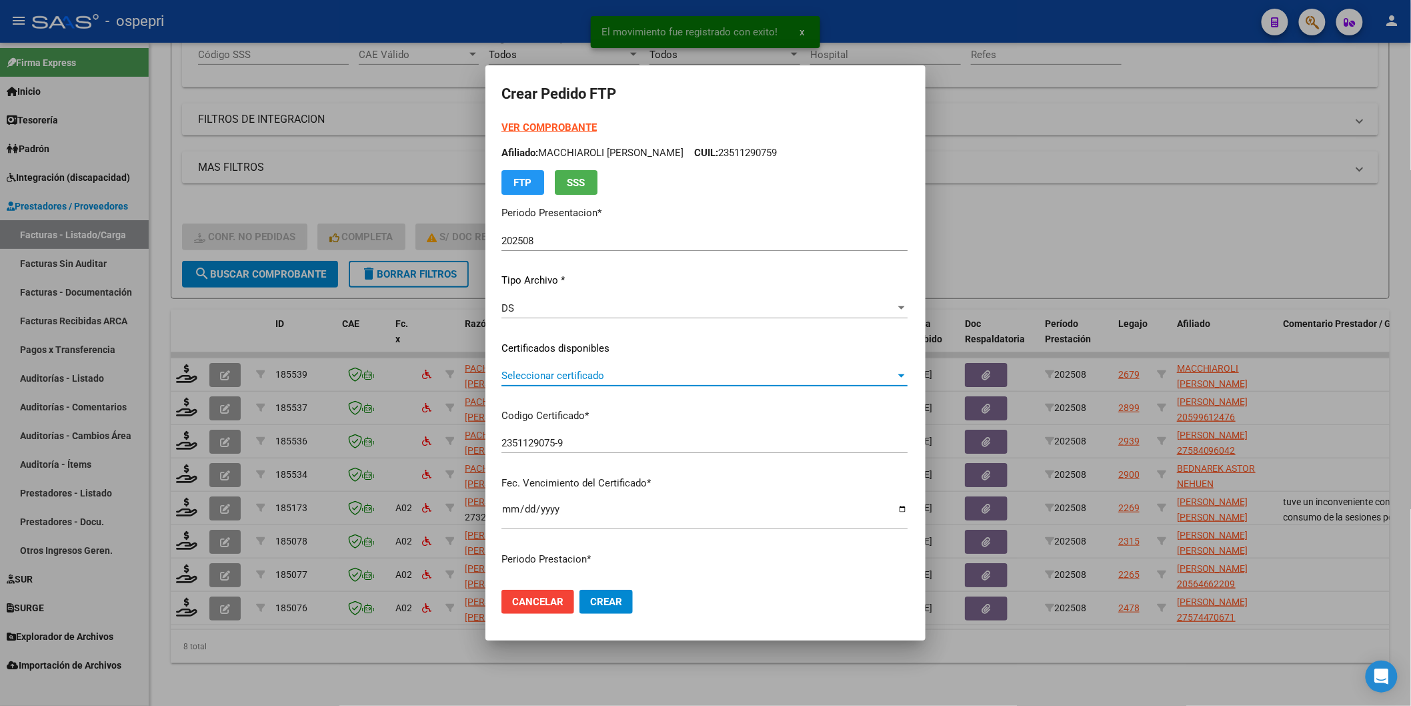
click at [554, 375] on span "Seleccionar certificado" at bounding box center [699, 375] width 394 height 12
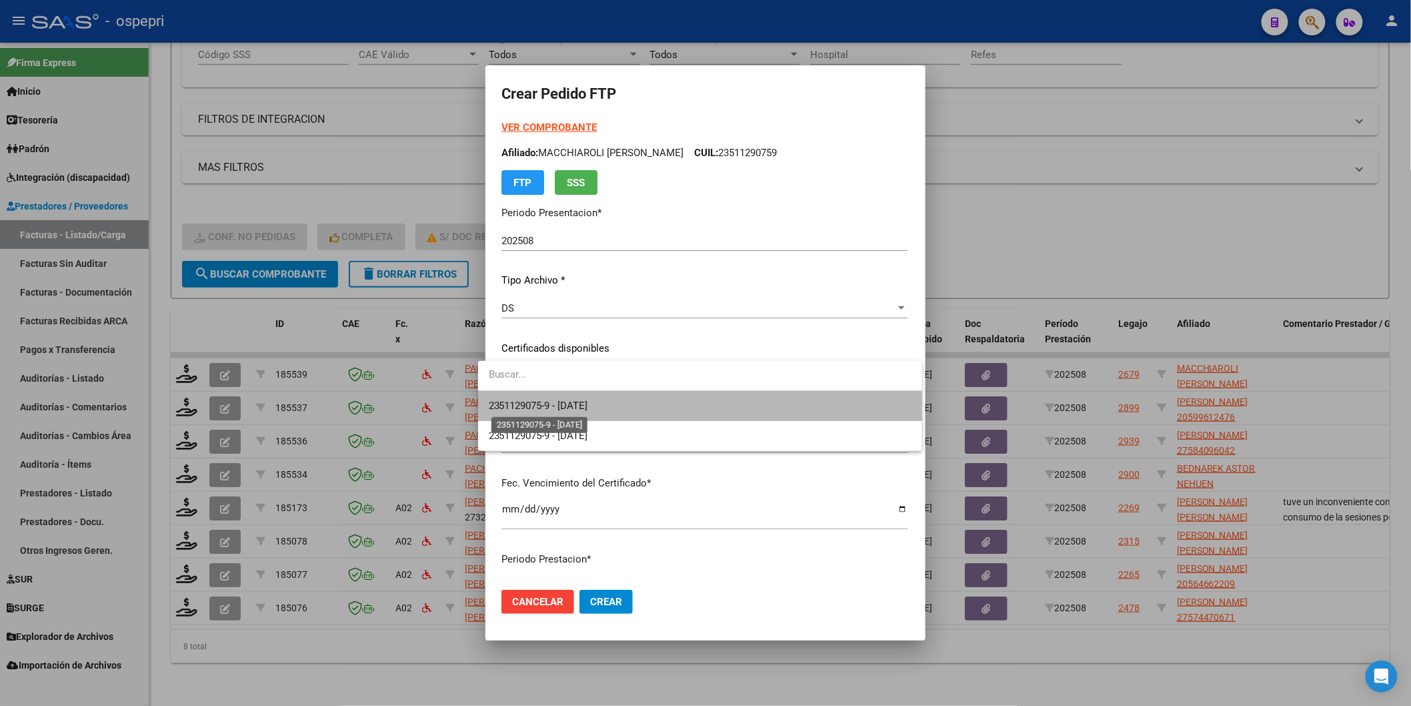
click at [564, 404] on span "2351129075-9 - [DATE]" at bounding box center [538, 406] width 99 height 12
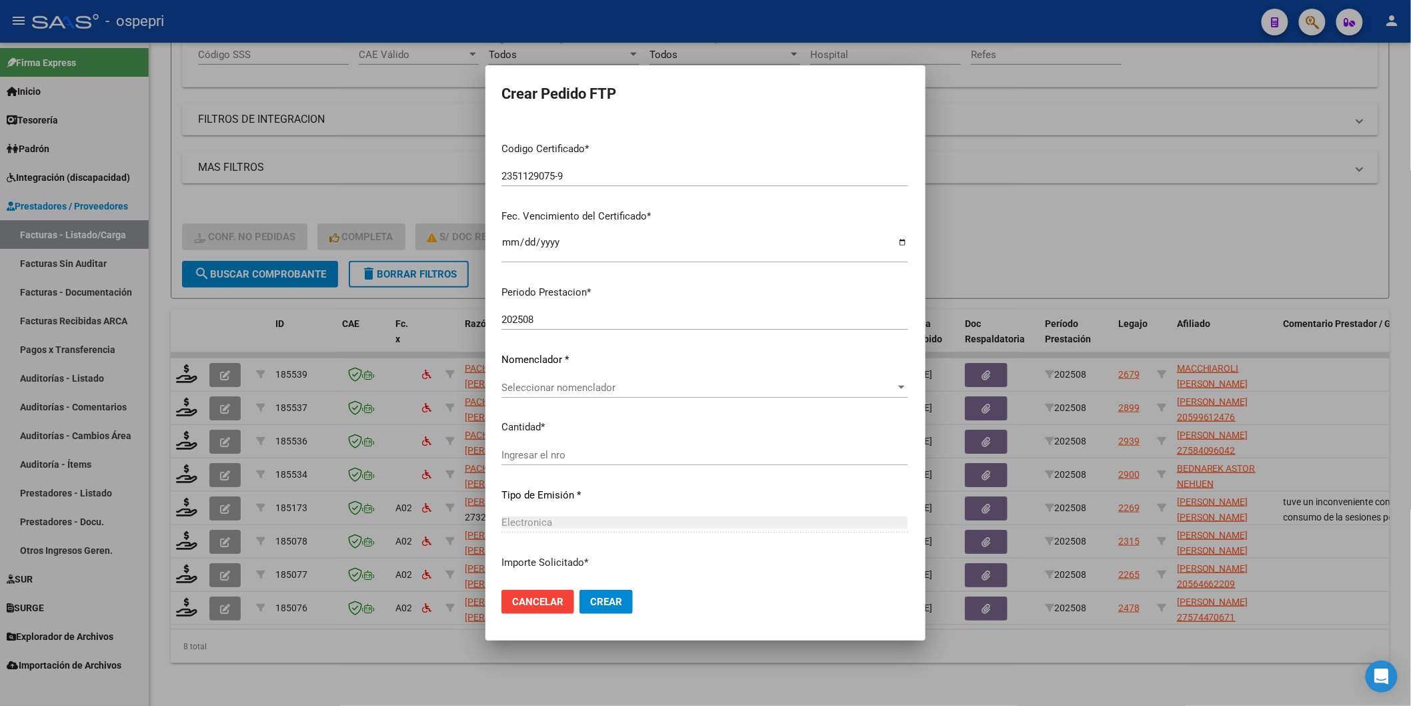
scroll to position [296, 0]
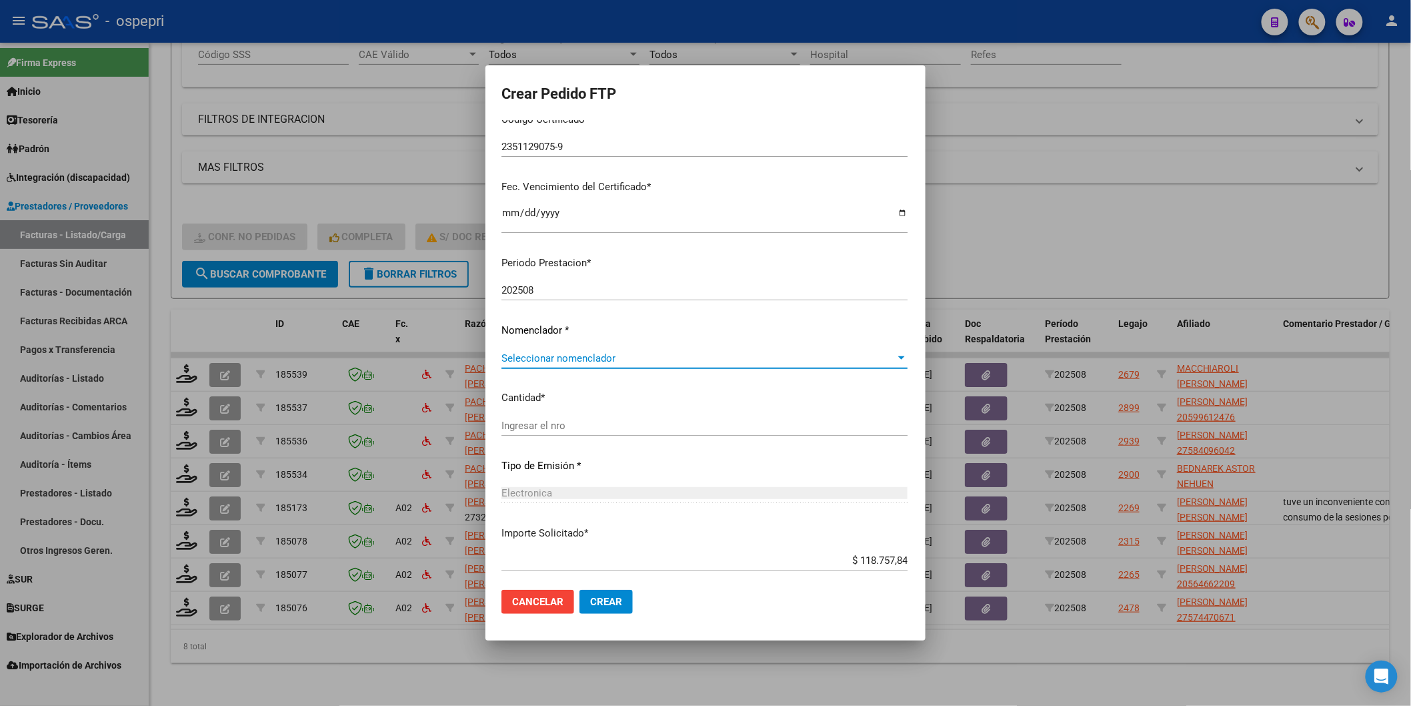
click at [536, 358] on span "Seleccionar nomenclador" at bounding box center [699, 358] width 394 height 12
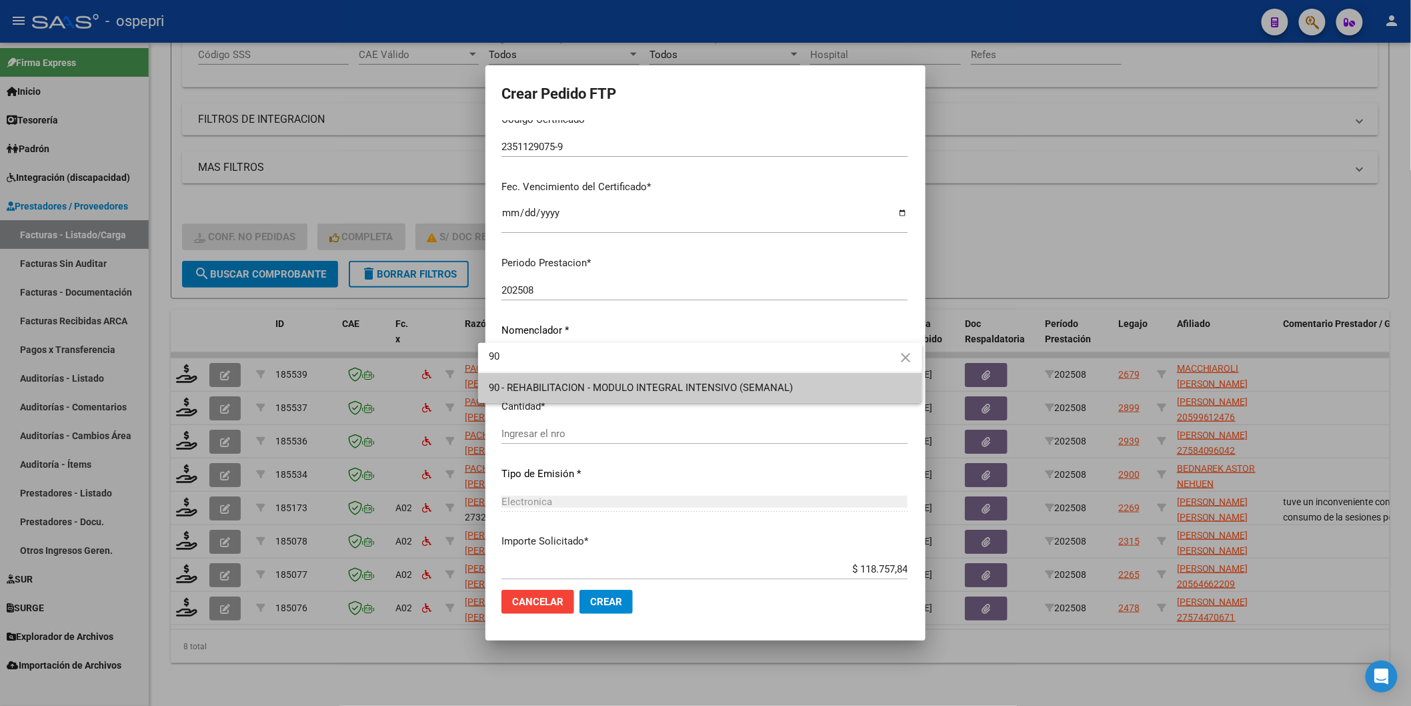
type input "90"
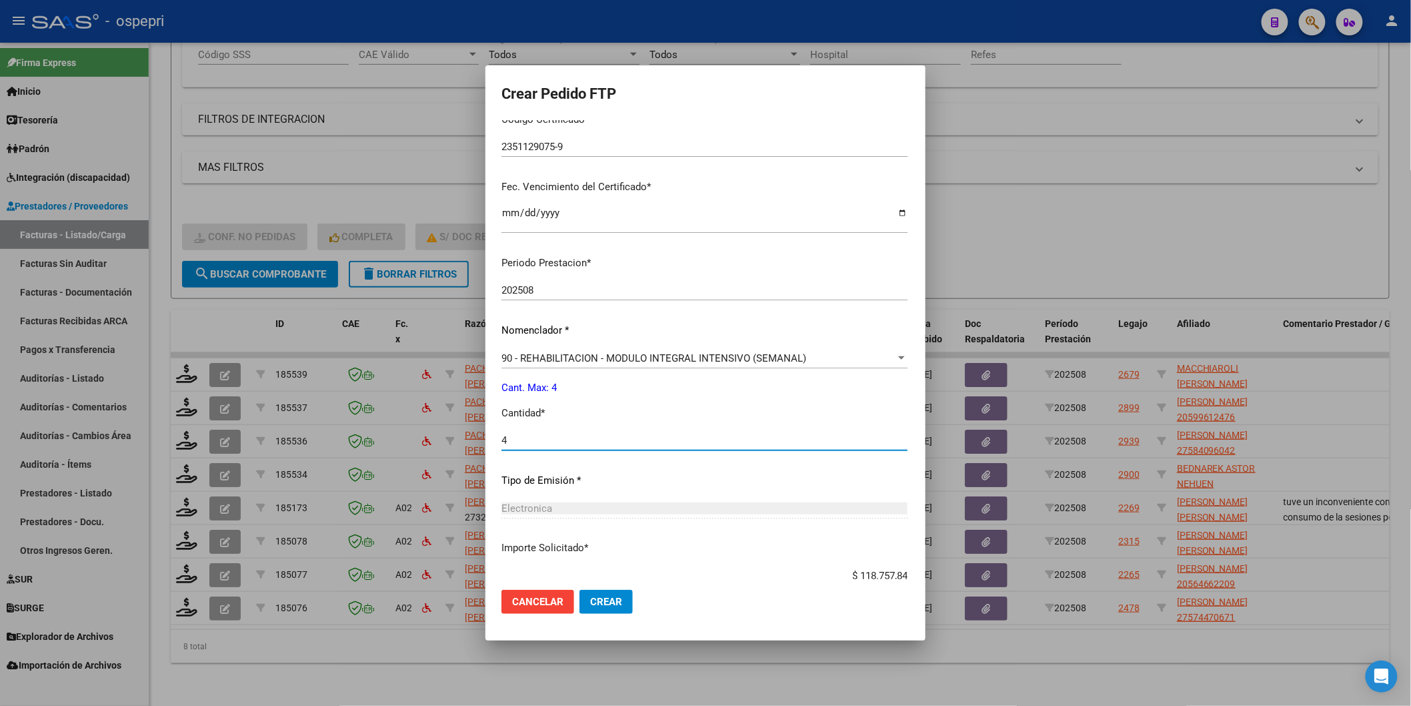
type input "4"
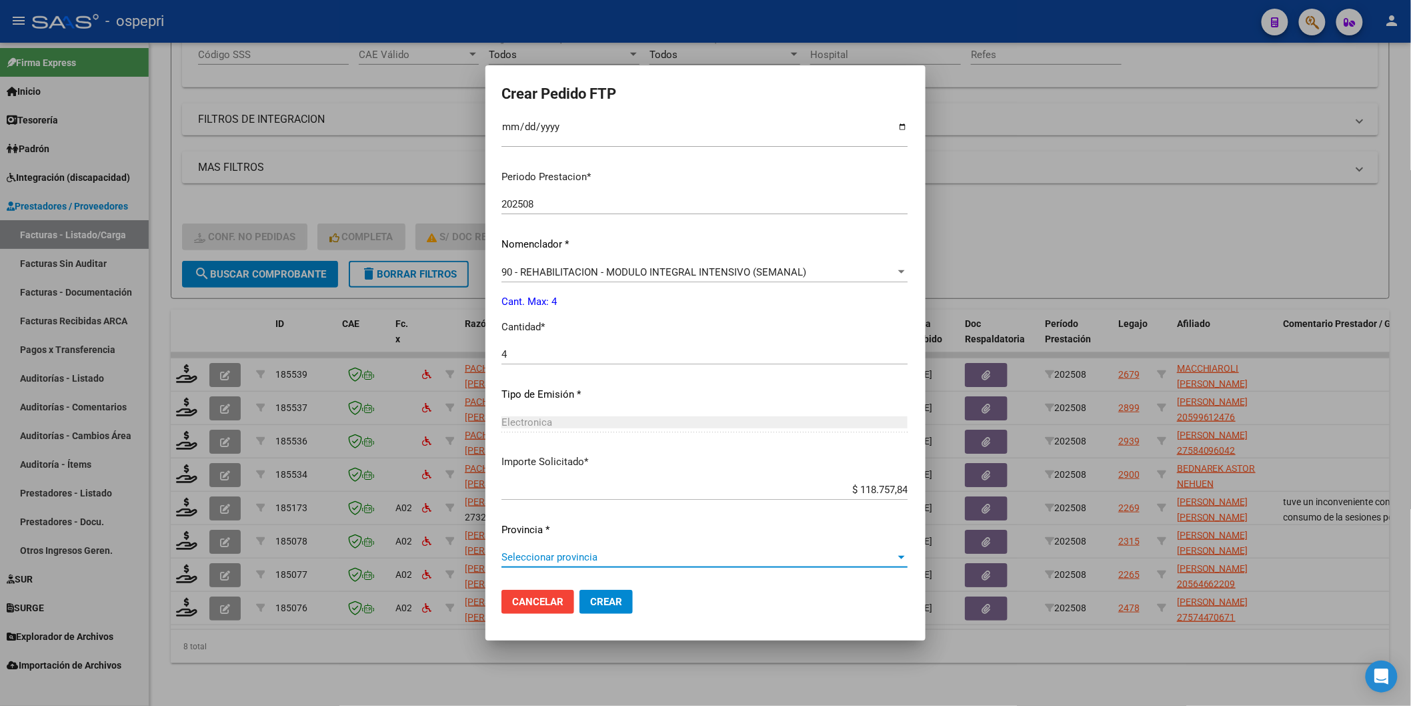
scroll to position [0, 0]
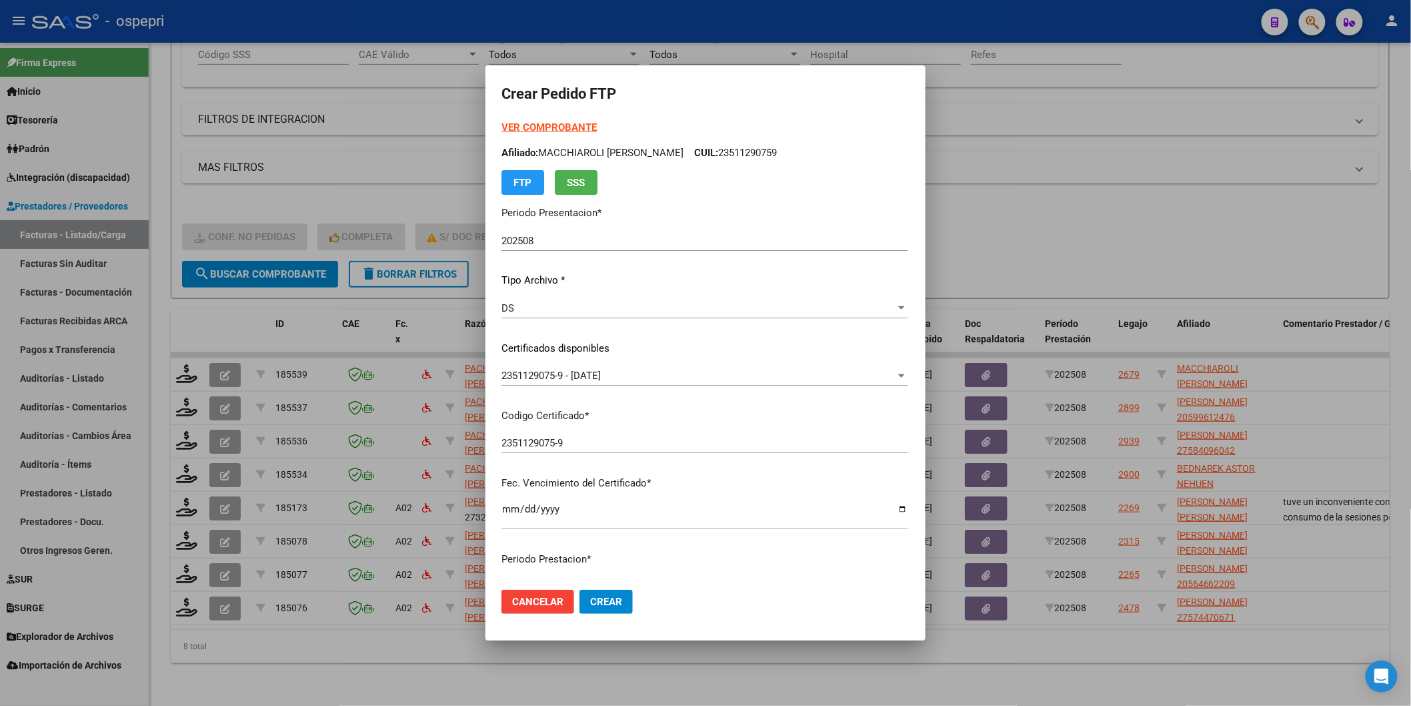
click at [530, 120] on form "Crear Pedido FTP VER COMPROBANTE ARCA Padrón Afiliado: MACCHIAROLI [PERSON_NAME…" at bounding box center [706, 352] width 408 height 543
click at [530, 125] on strong "VER COMPROBANTE" at bounding box center [549, 127] width 95 height 12
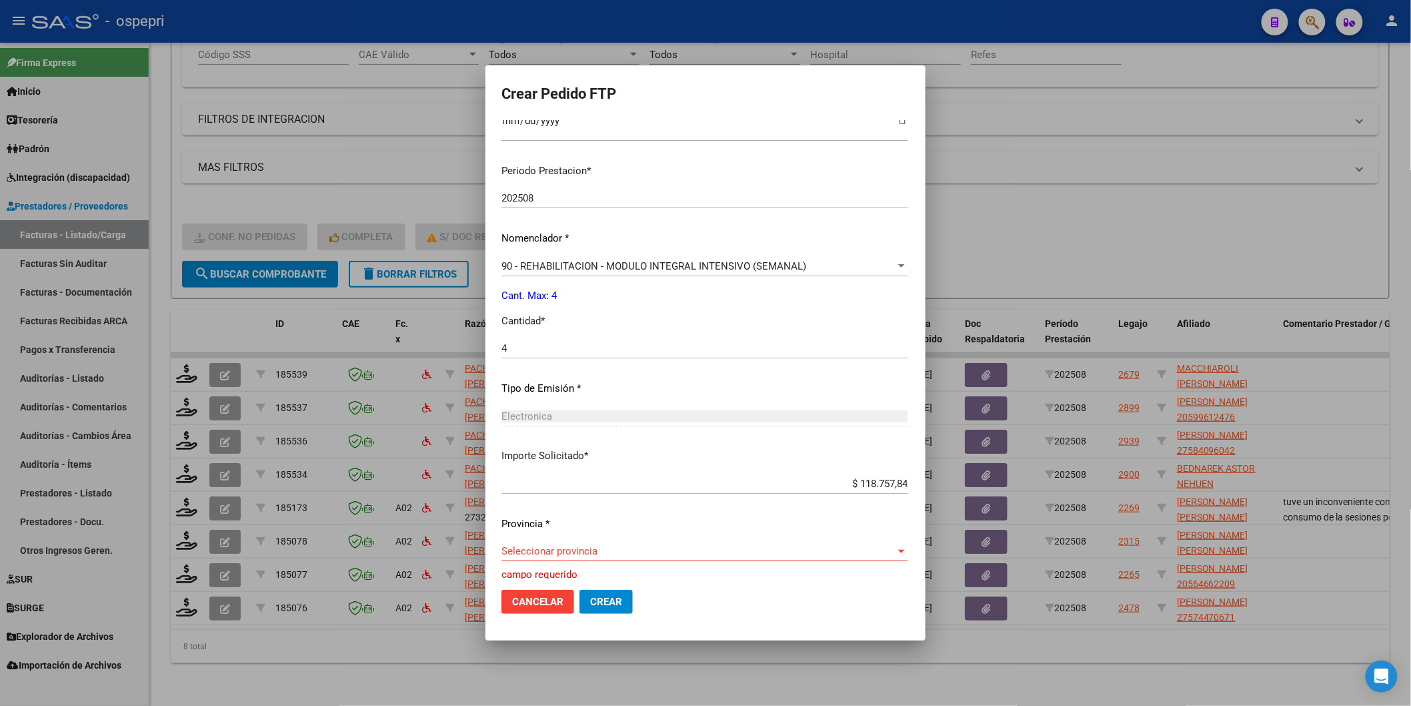
scroll to position [390, 0]
click at [517, 548] on span "Seleccionar provincia" at bounding box center [699, 549] width 394 height 12
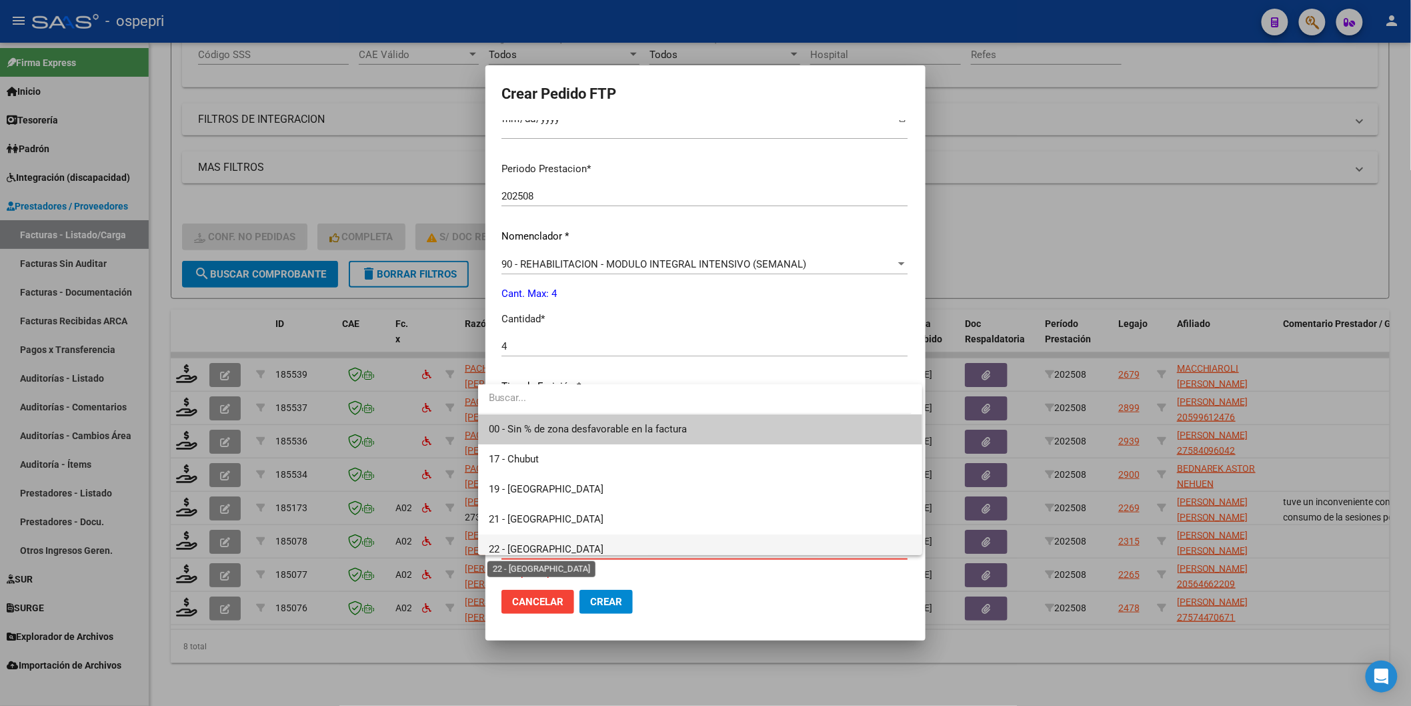
click at [518, 544] on span "22 - [GEOGRAPHIC_DATA]" at bounding box center [546, 549] width 115 height 12
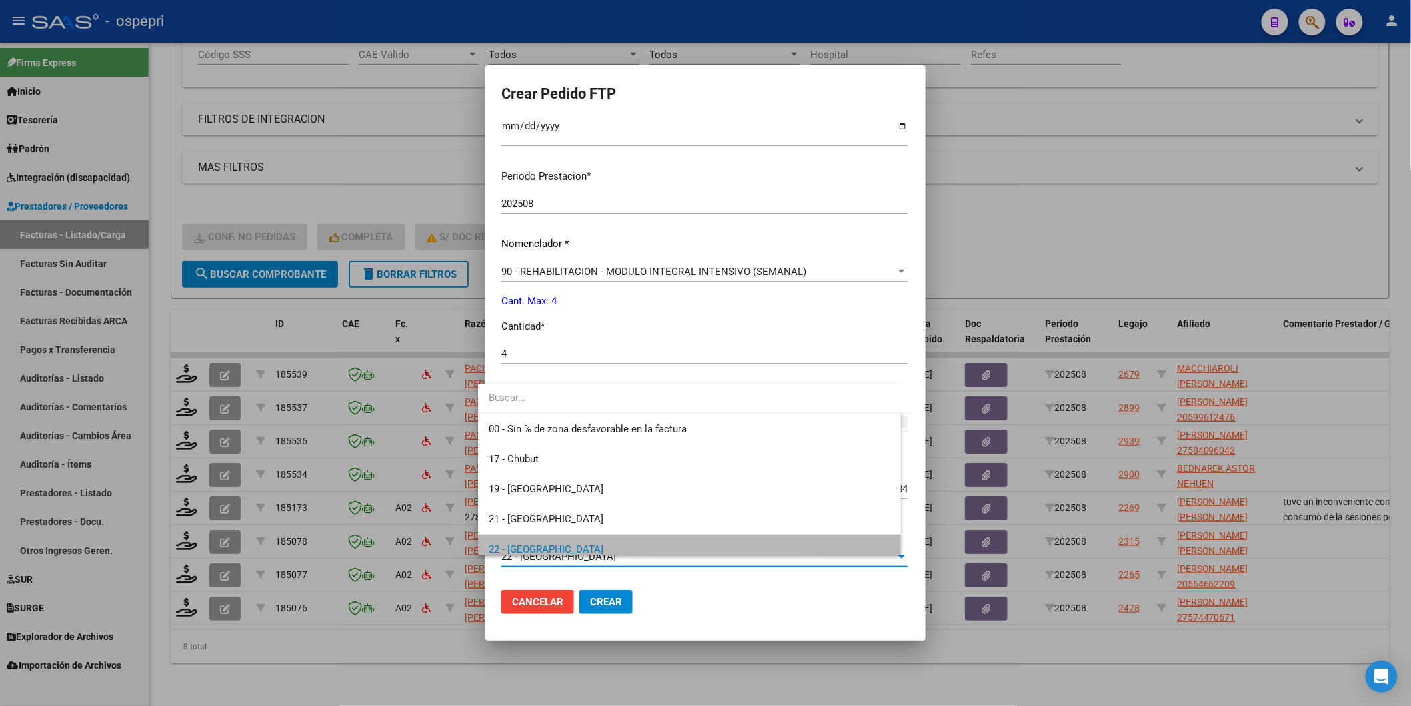
scroll to position [383, 0]
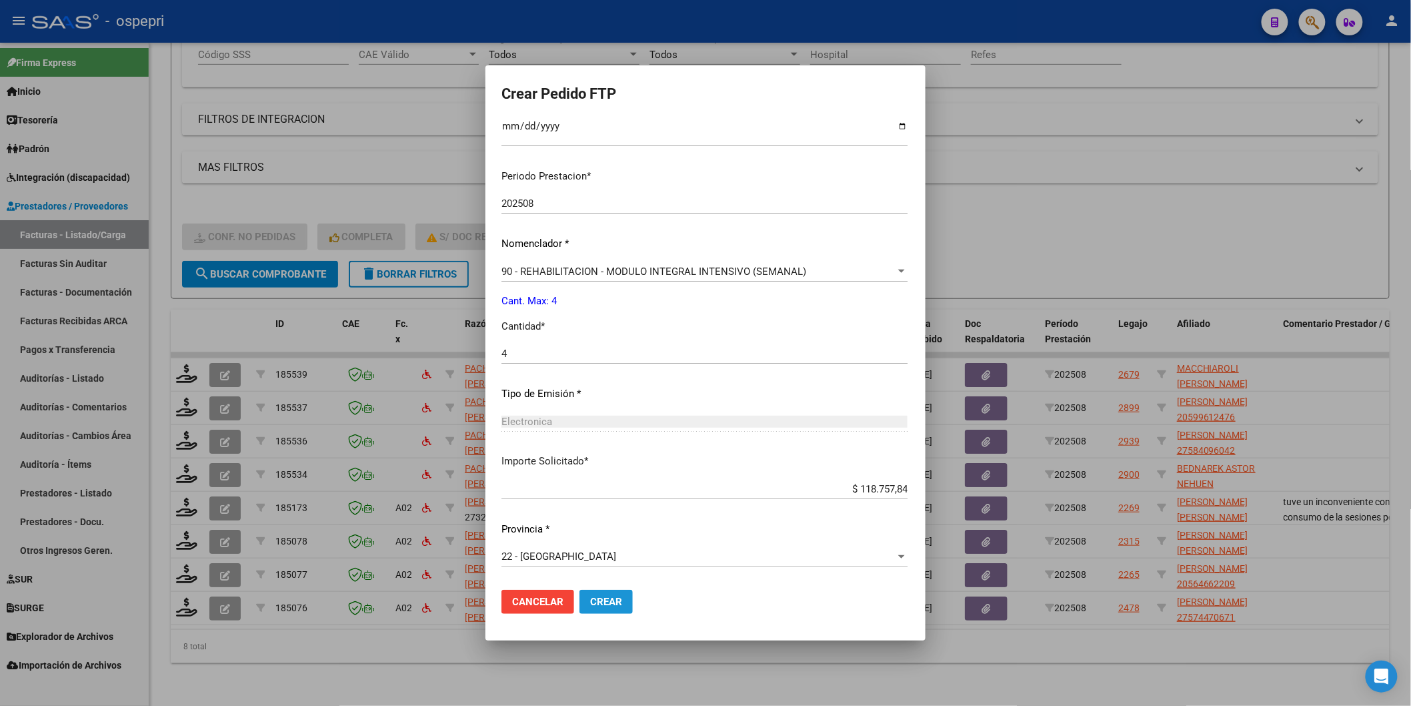
click at [592, 598] on span "Crear" at bounding box center [606, 602] width 32 height 12
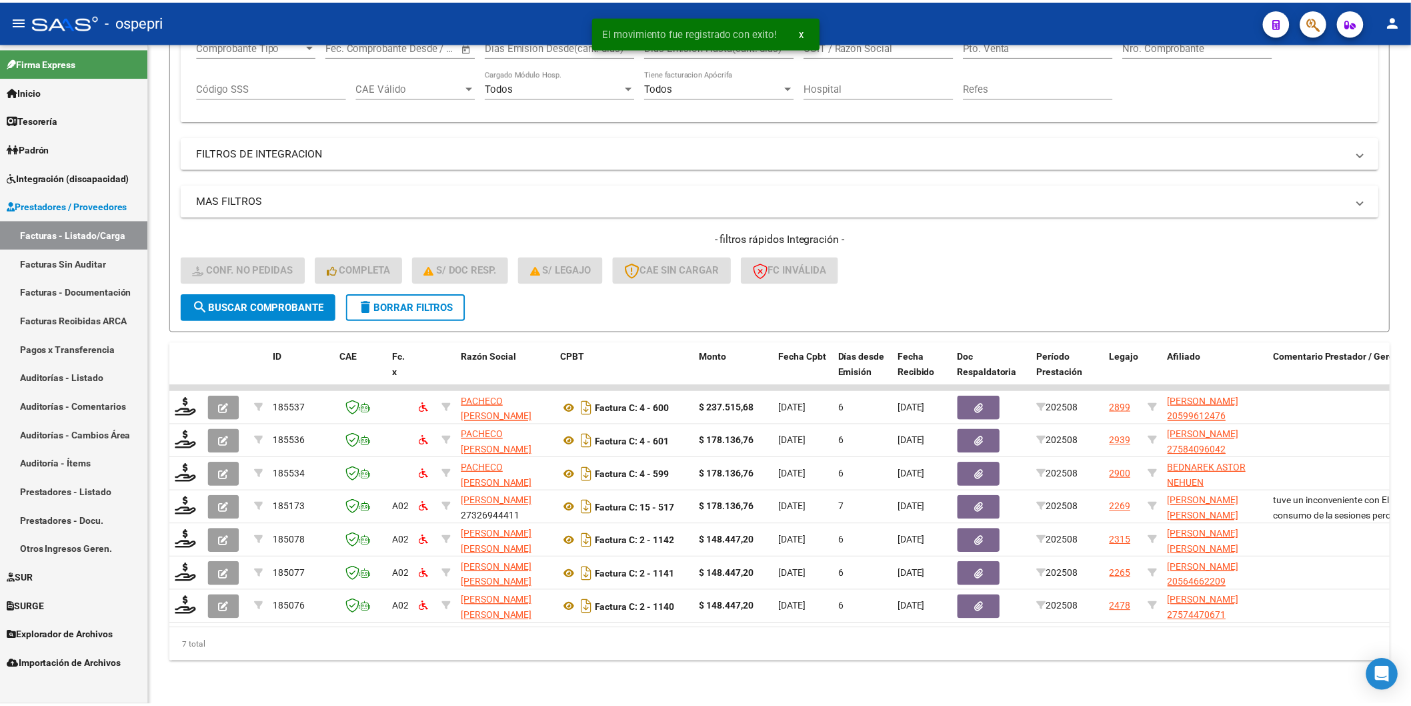
scroll to position [251, 0]
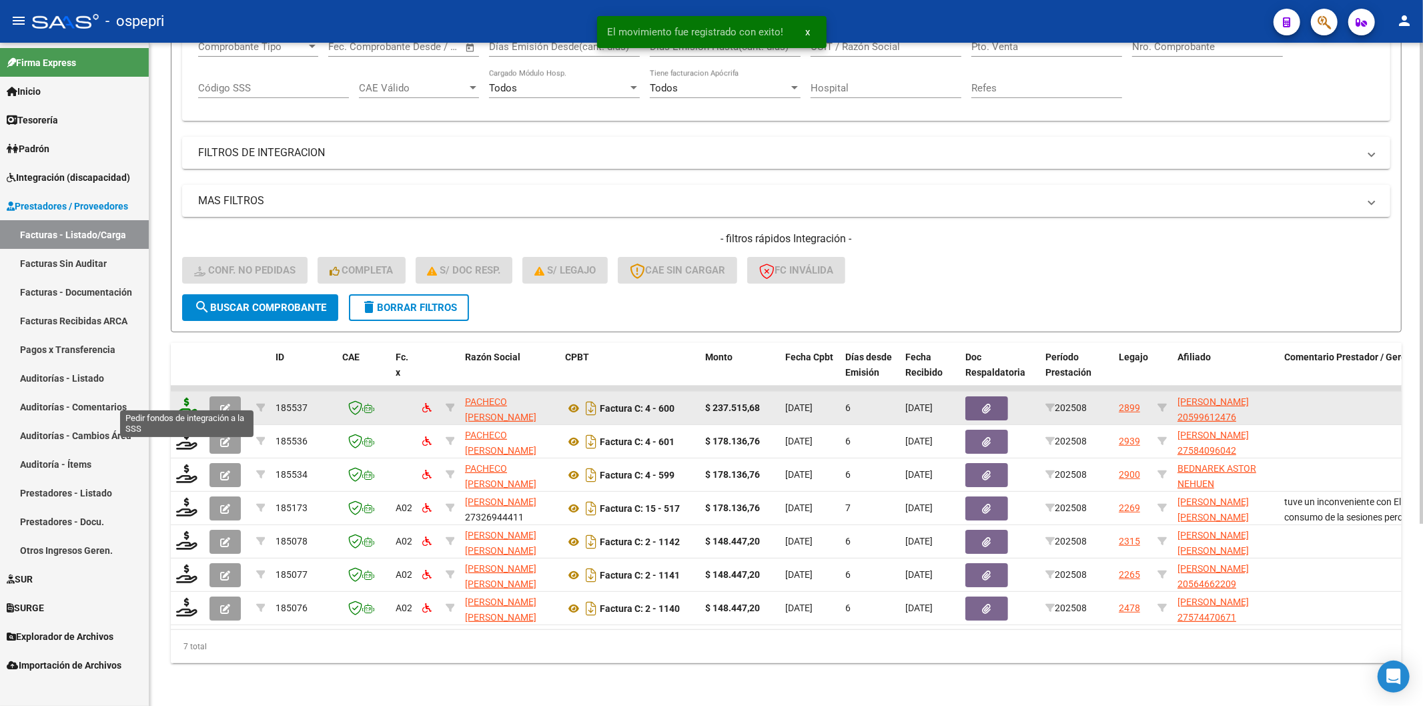
click at [183, 398] on icon at bounding box center [186, 407] width 21 height 19
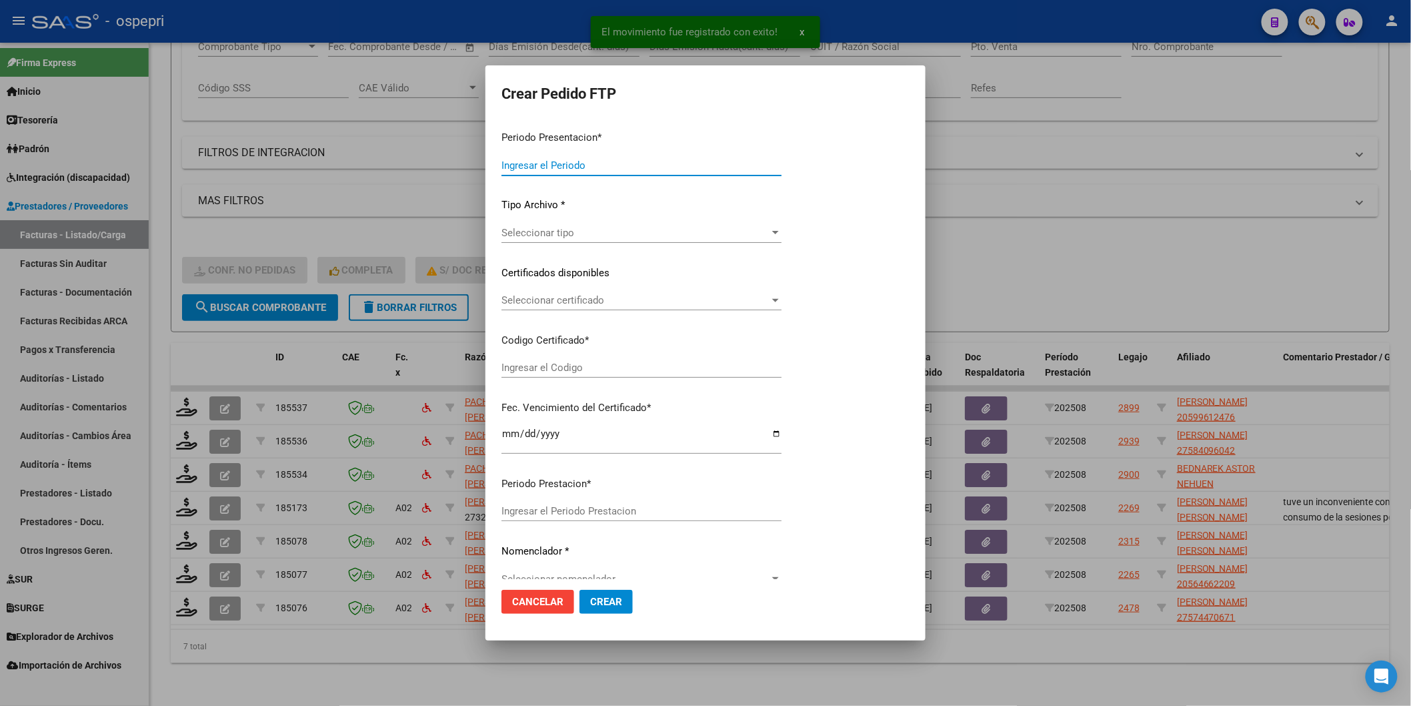
type input "202508"
type input "$ 237.515,68"
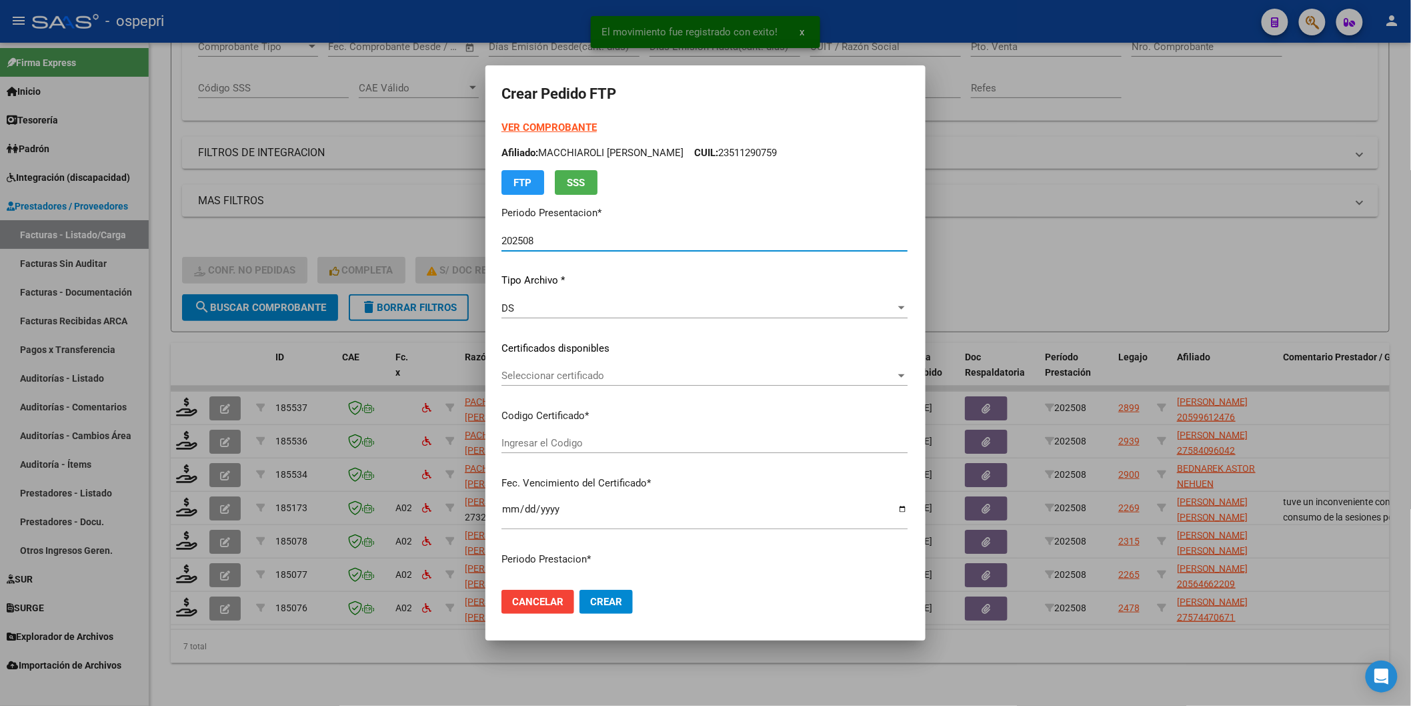
type input "20599612476"
type input "[DATE]"
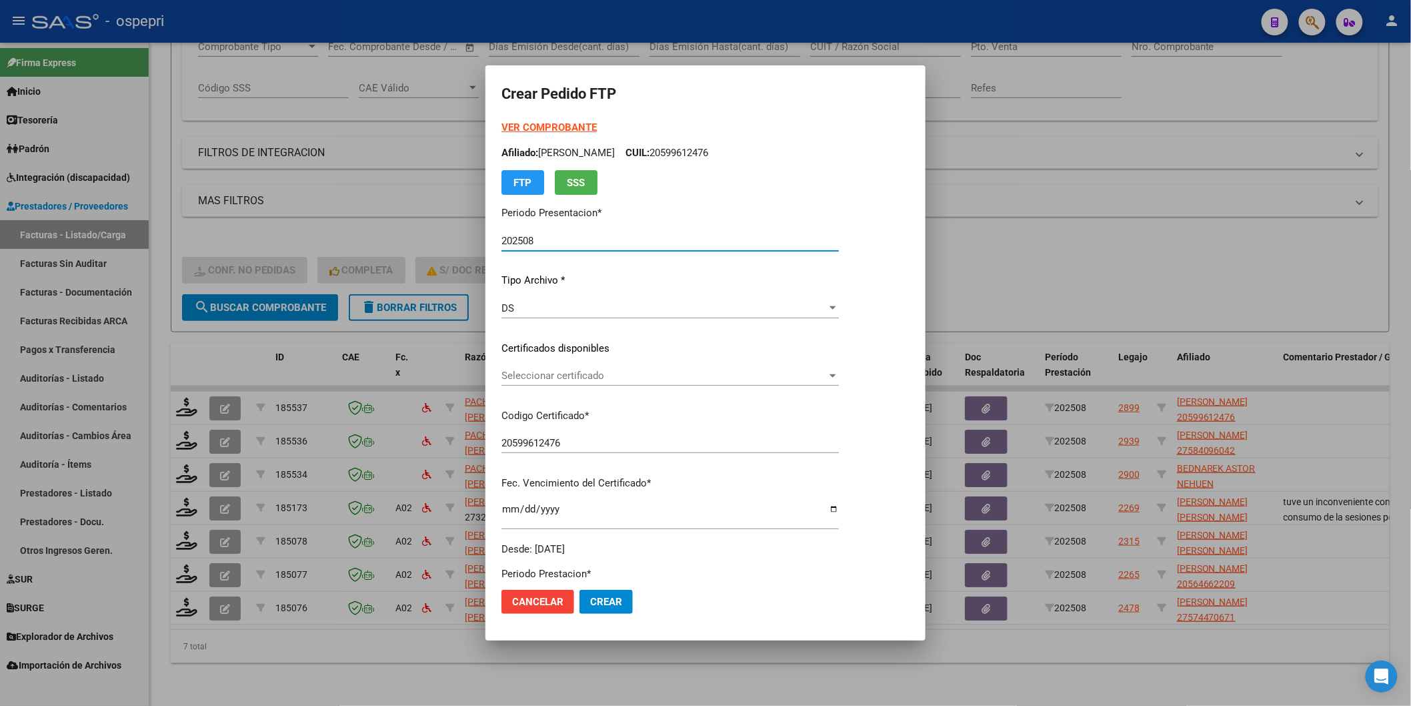
click at [572, 372] on span "Seleccionar certificado" at bounding box center [664, 375] width 325 height 12
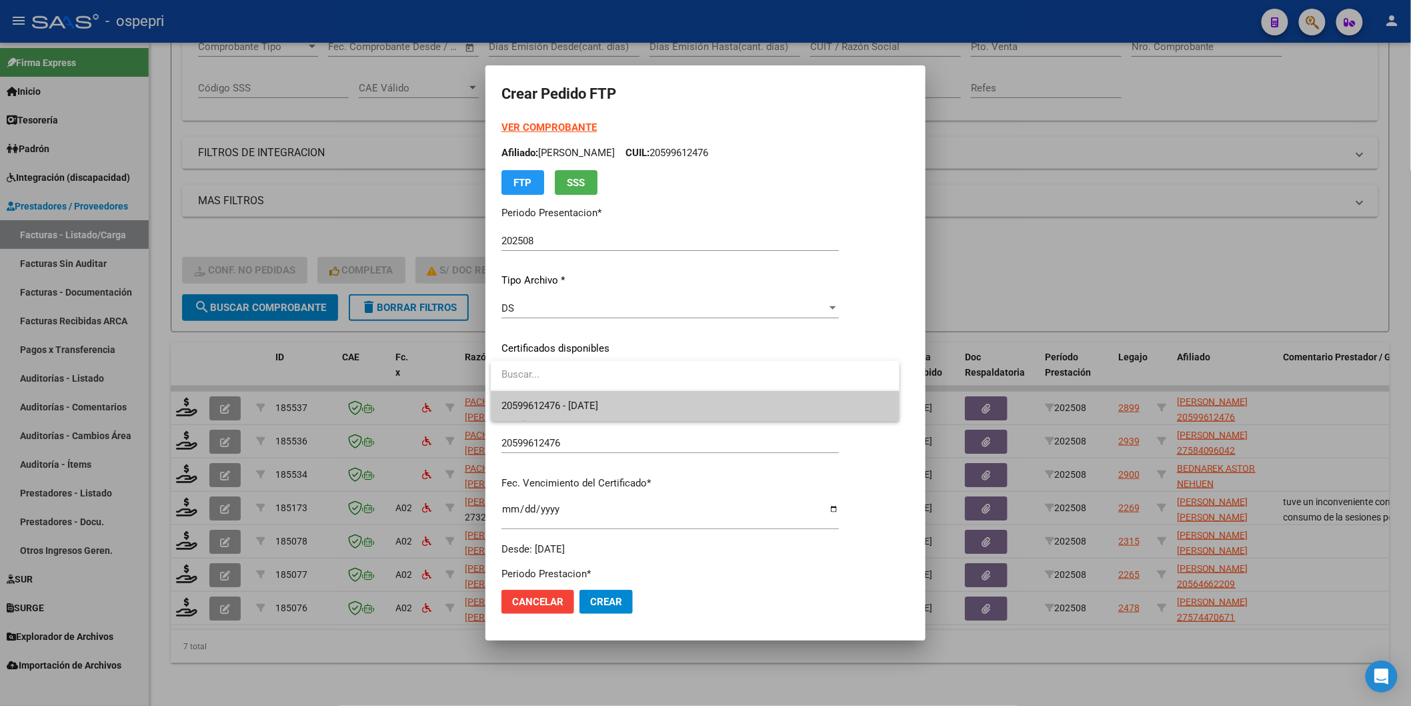
drag, startPoint x: 556, startPoint y: 389, endPoint x: 558, endPoint y: 396, distance: 7.6
click at [556, 392] on div "20599612476 - [DATE]" at bounding box center [695, 391] width 408 height 60
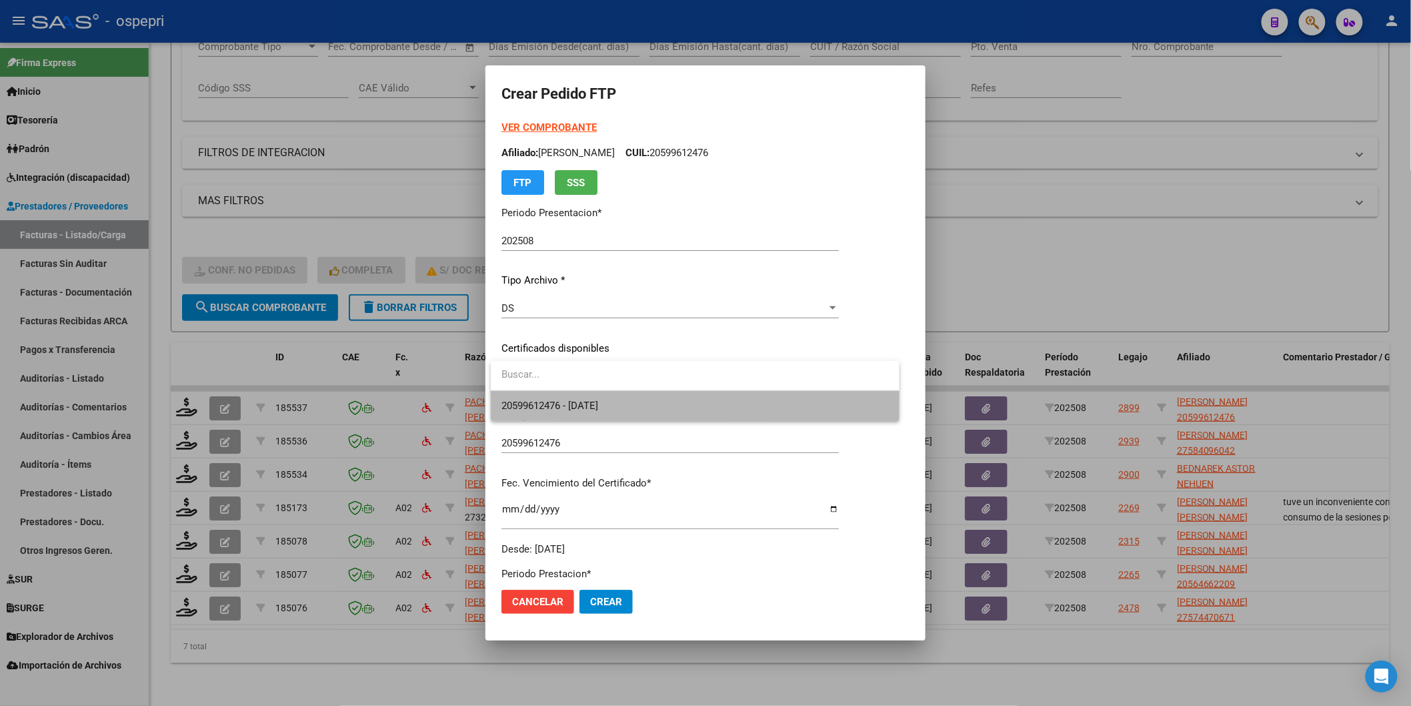
click at [558, 396] on span "20599612476 - [DATE]" at bounding box center [695, 406] width 387 height 30
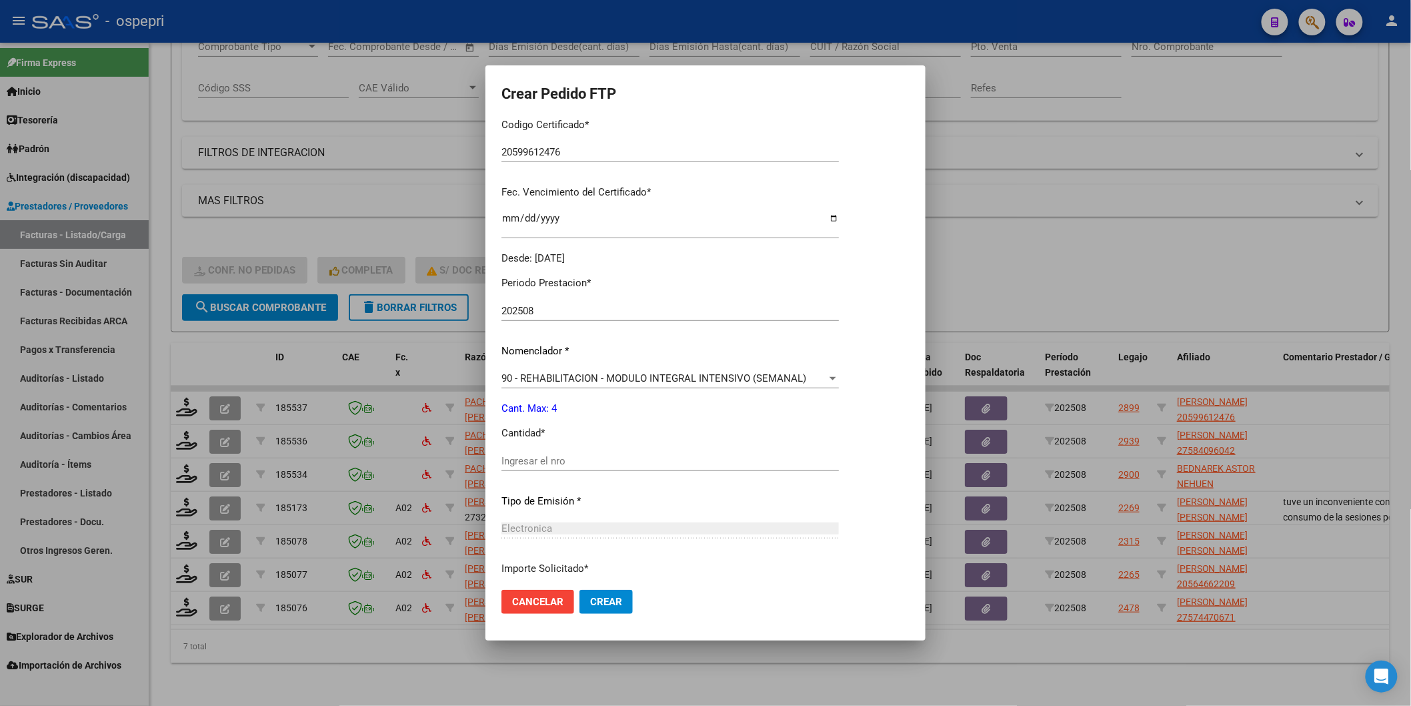
scroll to position [296, 0]
drag, startPoint x: 521, startPoint y: 466, endPoint x: 522, endPoint y: 459, distance: 6.8
click at [522, 464] on div "Ingresar el nro" at bounding box center [670, 462] width 337 height 33
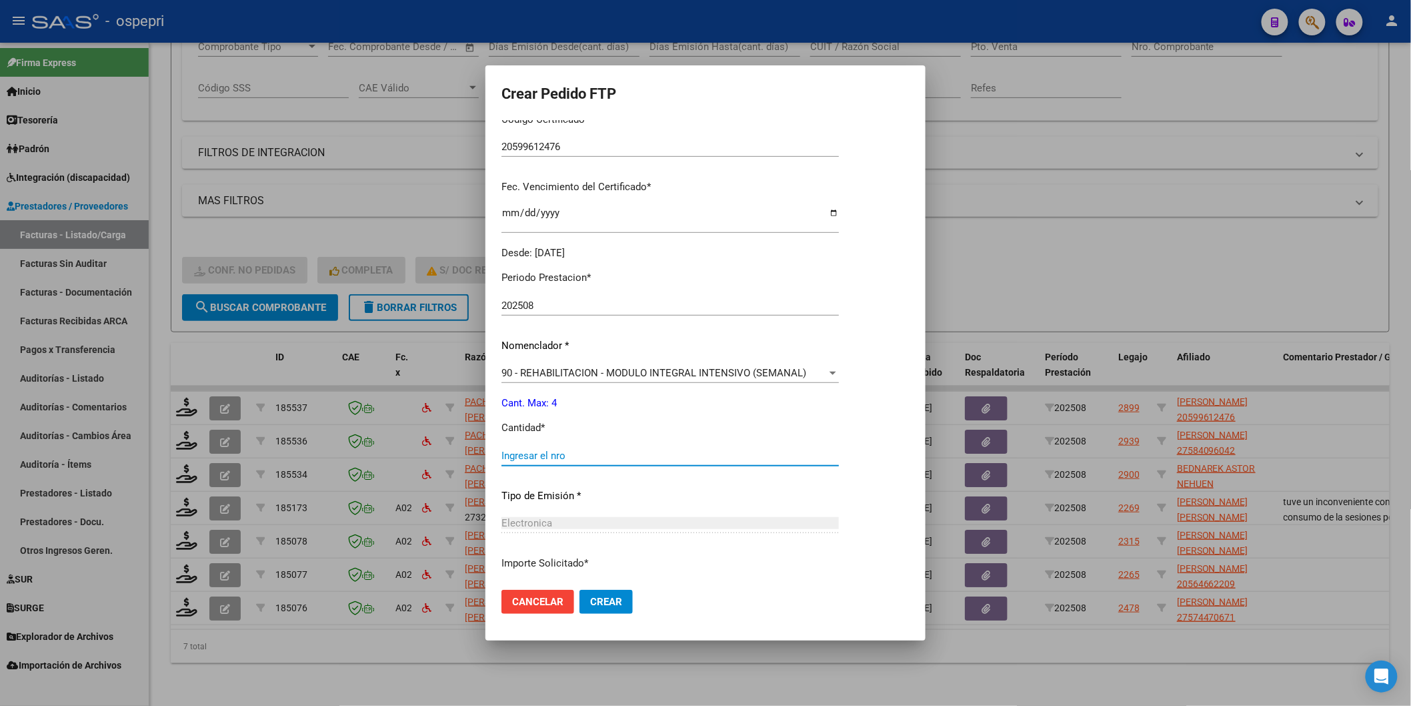
click at [524, 456] on input "Ingresar el nro" at bounding box center [670, 456] width 337 height 12
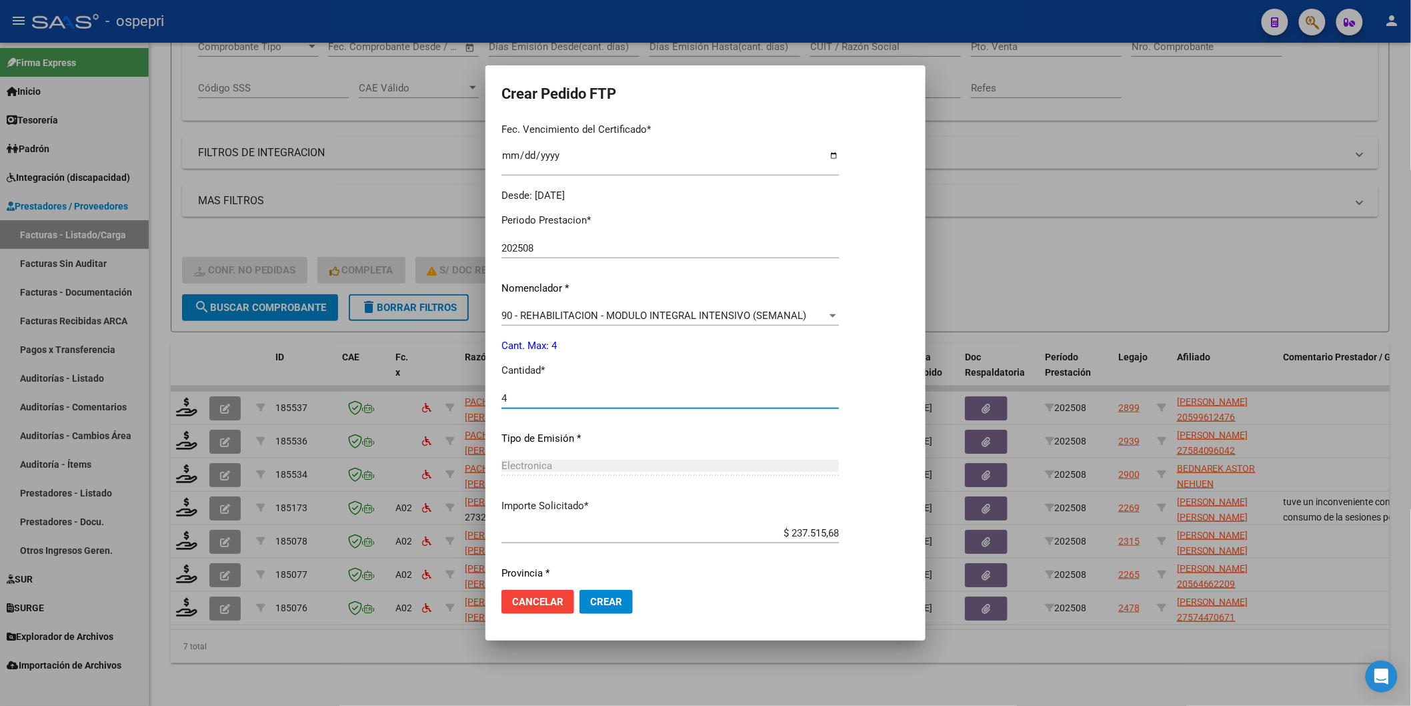
scroll to position [397, 0]
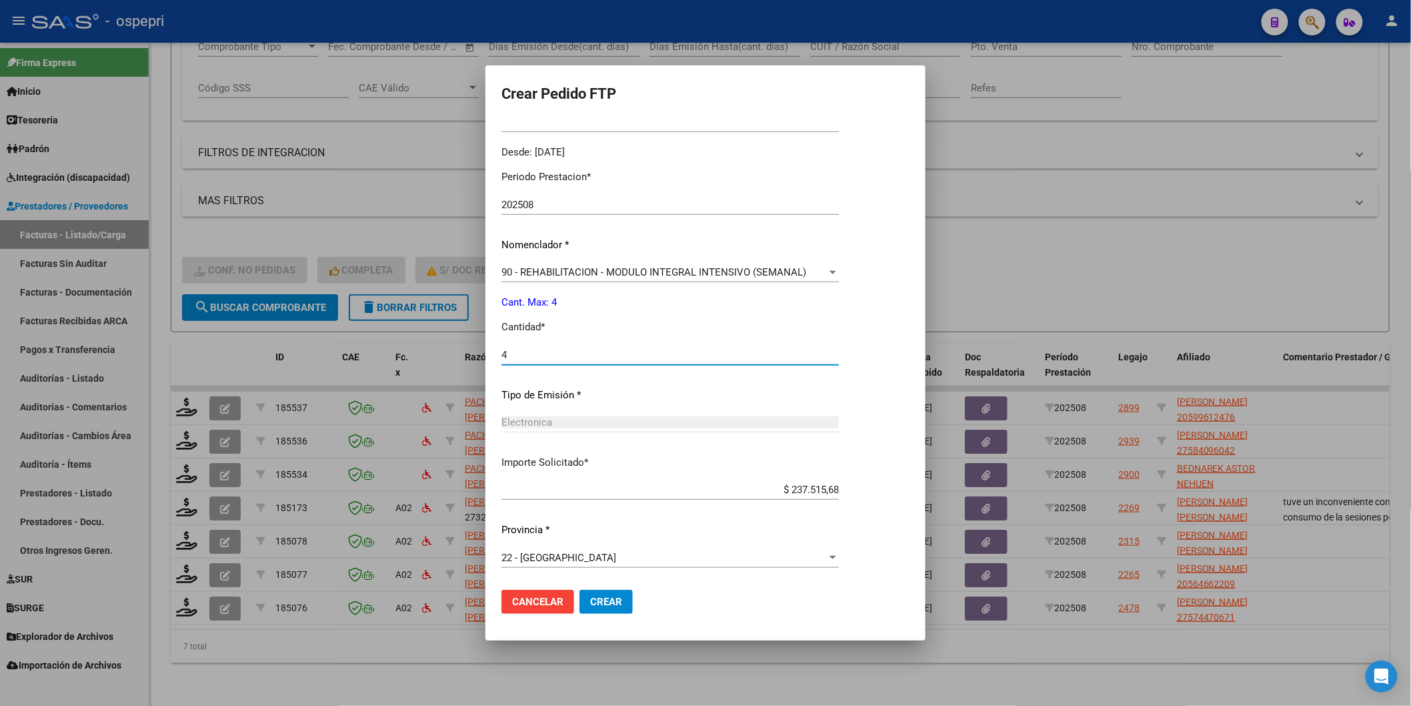
type input "4"
click at [596, 597] on span "Crear" at bounding box center [606, 602] width 32 height 12
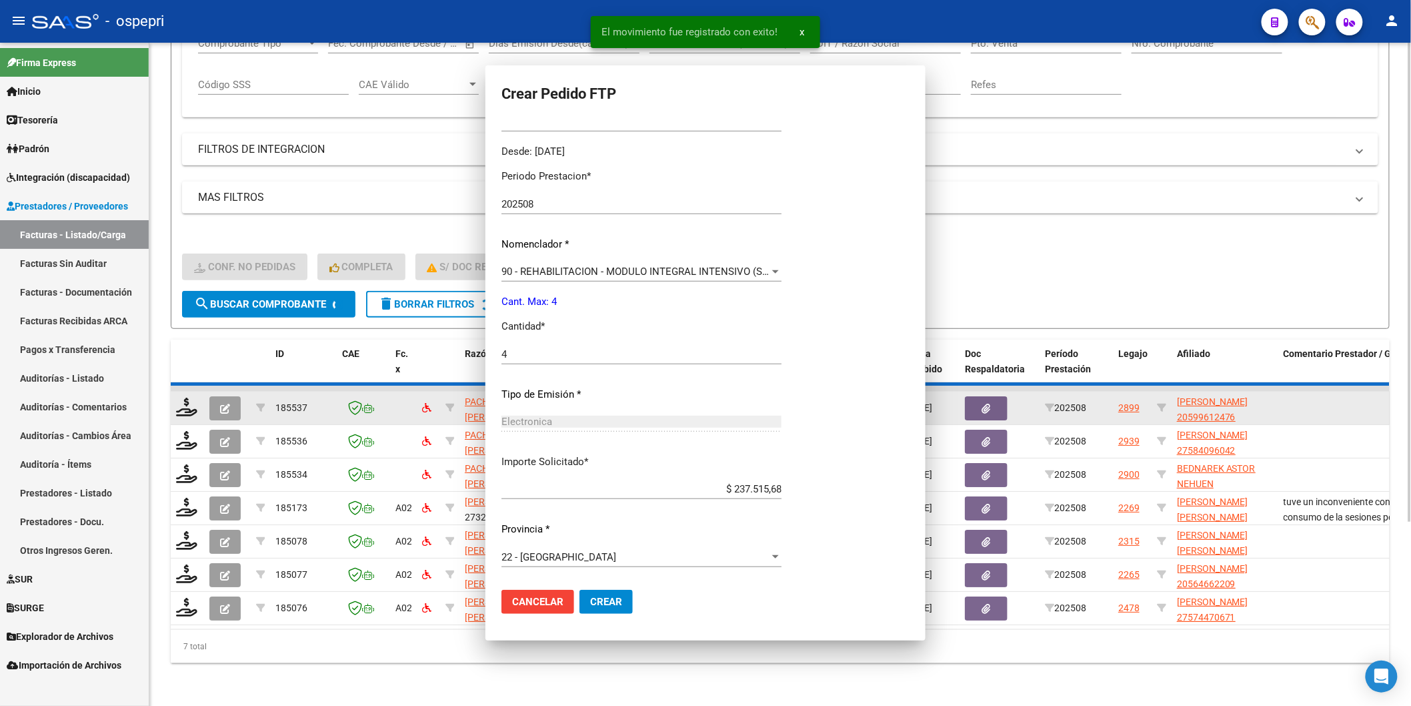
scroll to position [0, 0]
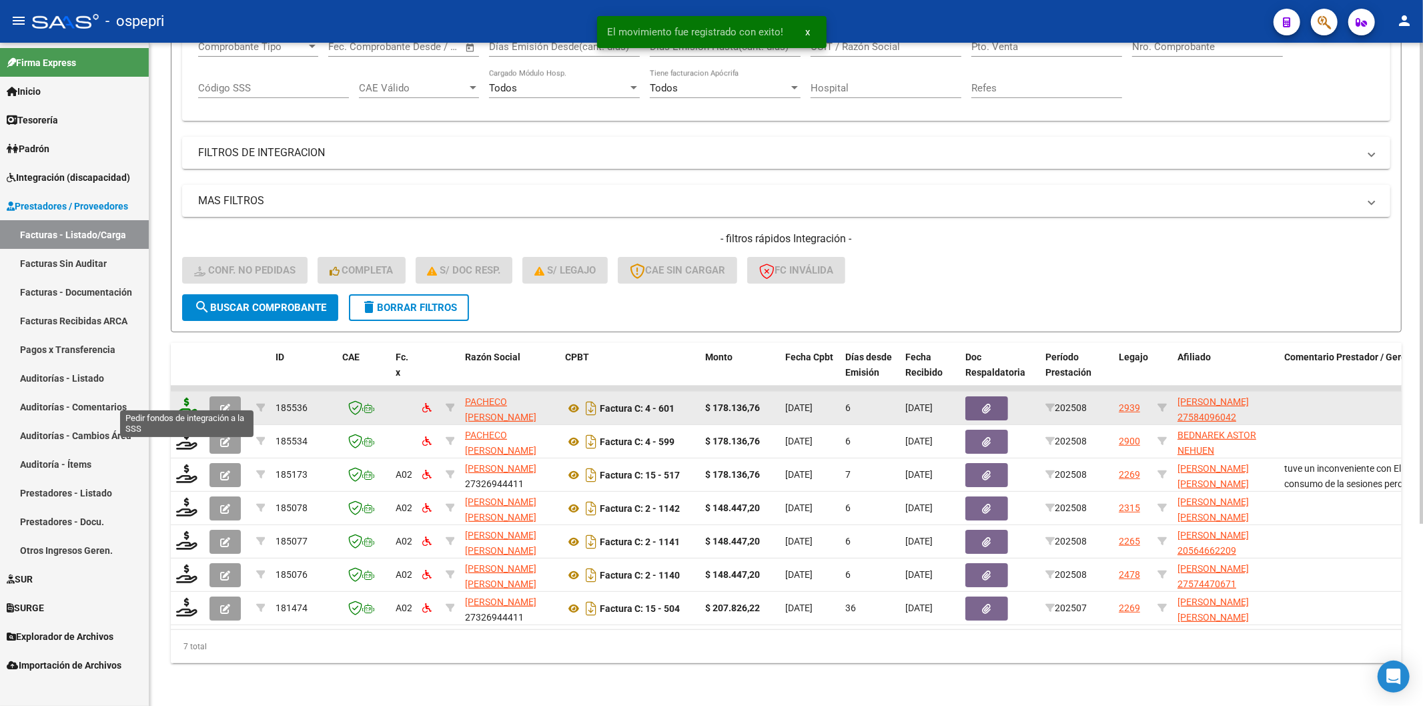
click at [189, 398] on icon at bounding box center [186, 407] width 21 height 19
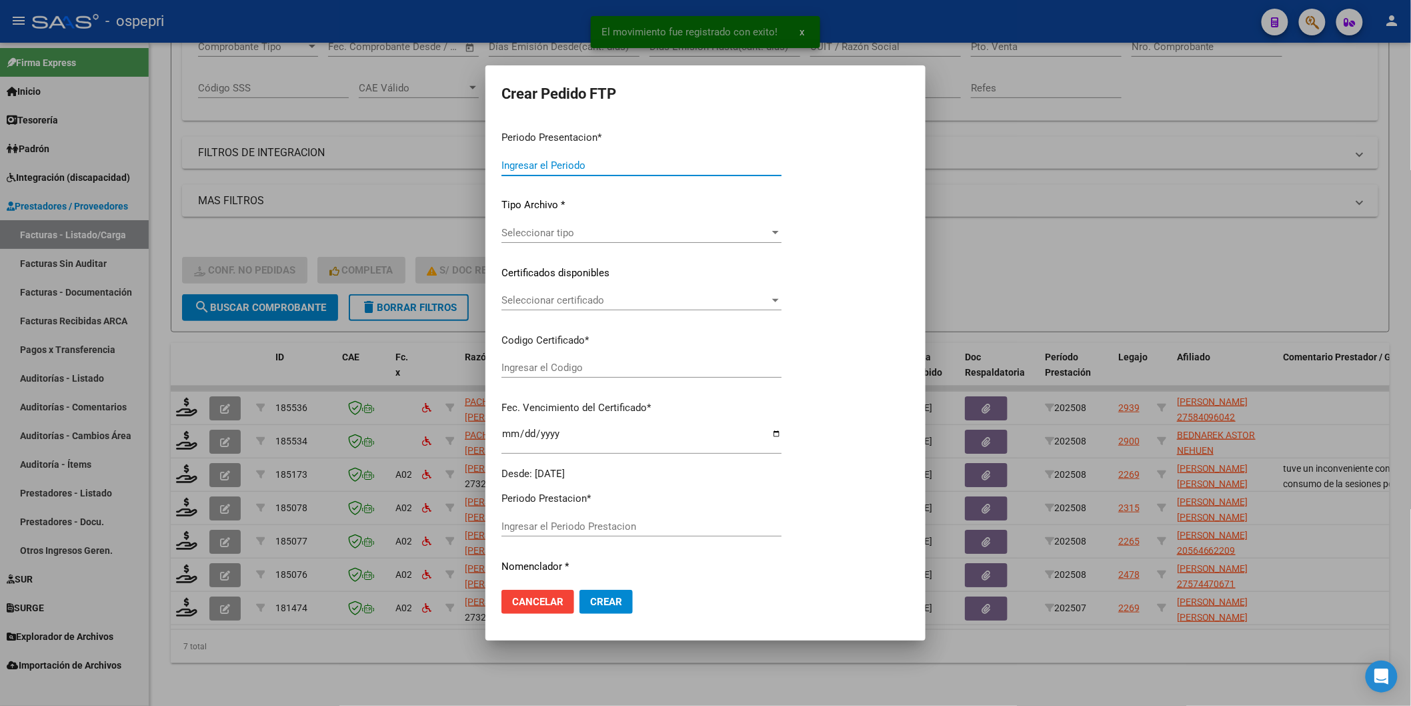
type input "202508"
type input "$ 178.136,76"
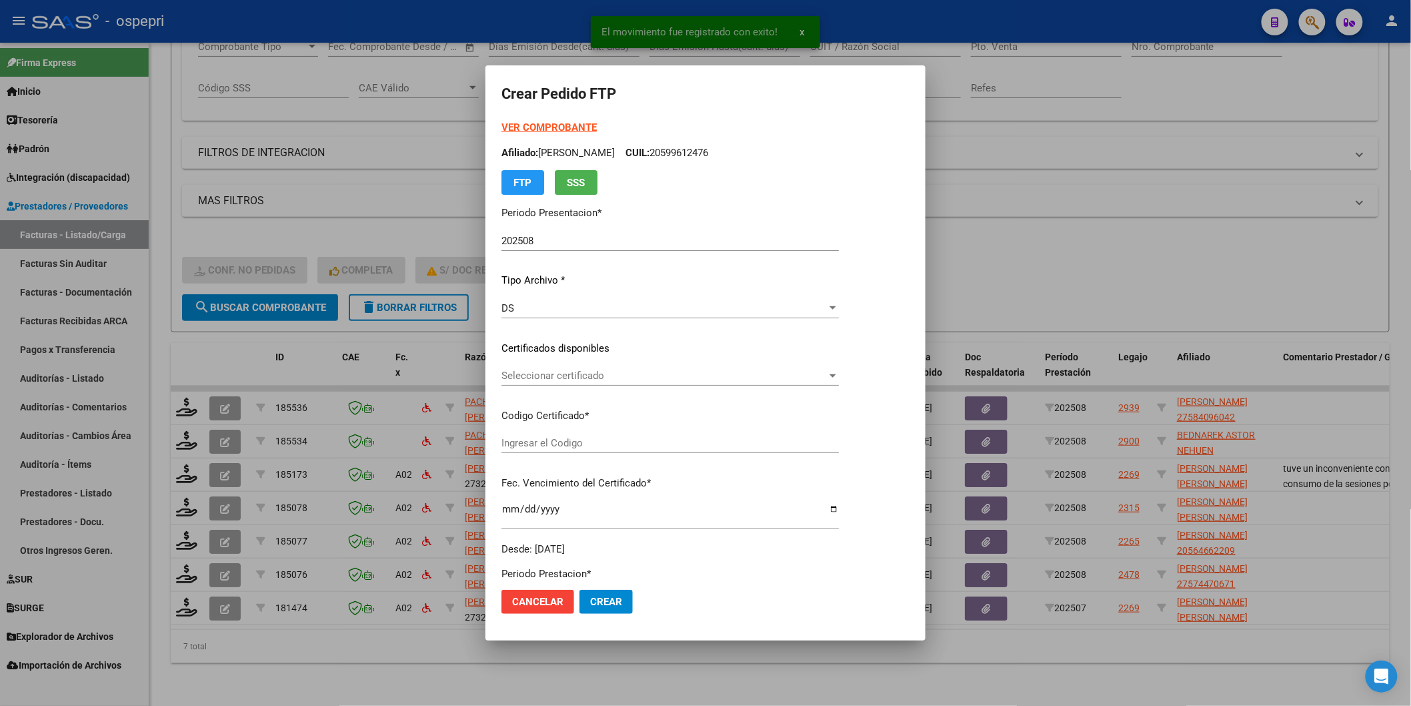
type input "27584096042"
type input "[DATE]"
click at [507, 385] on div "Seleccionar certificado Seleccionar certificado" at bounding box center [670, 375] width 337 height 20
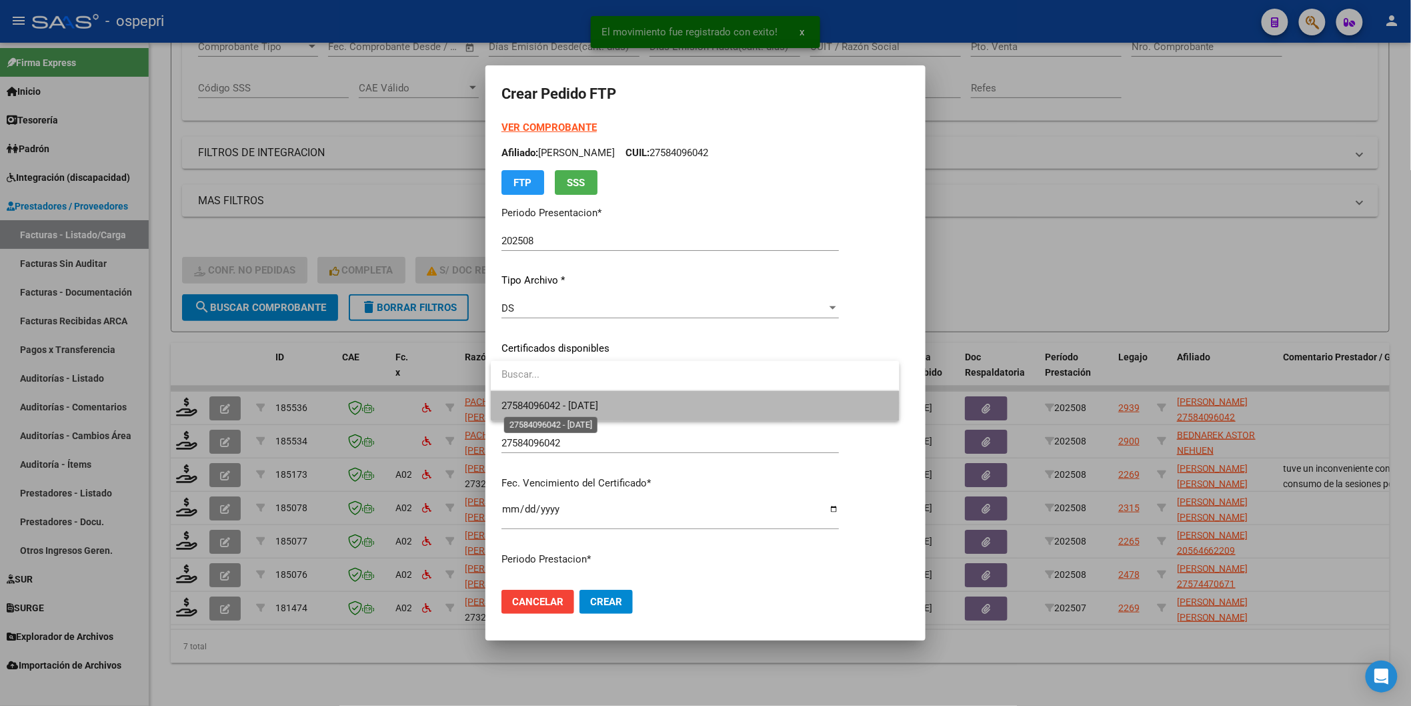
click at [508, 404] on span "27584096042 - [DATE]" at bounding box center [550, 406] width 97 height 12
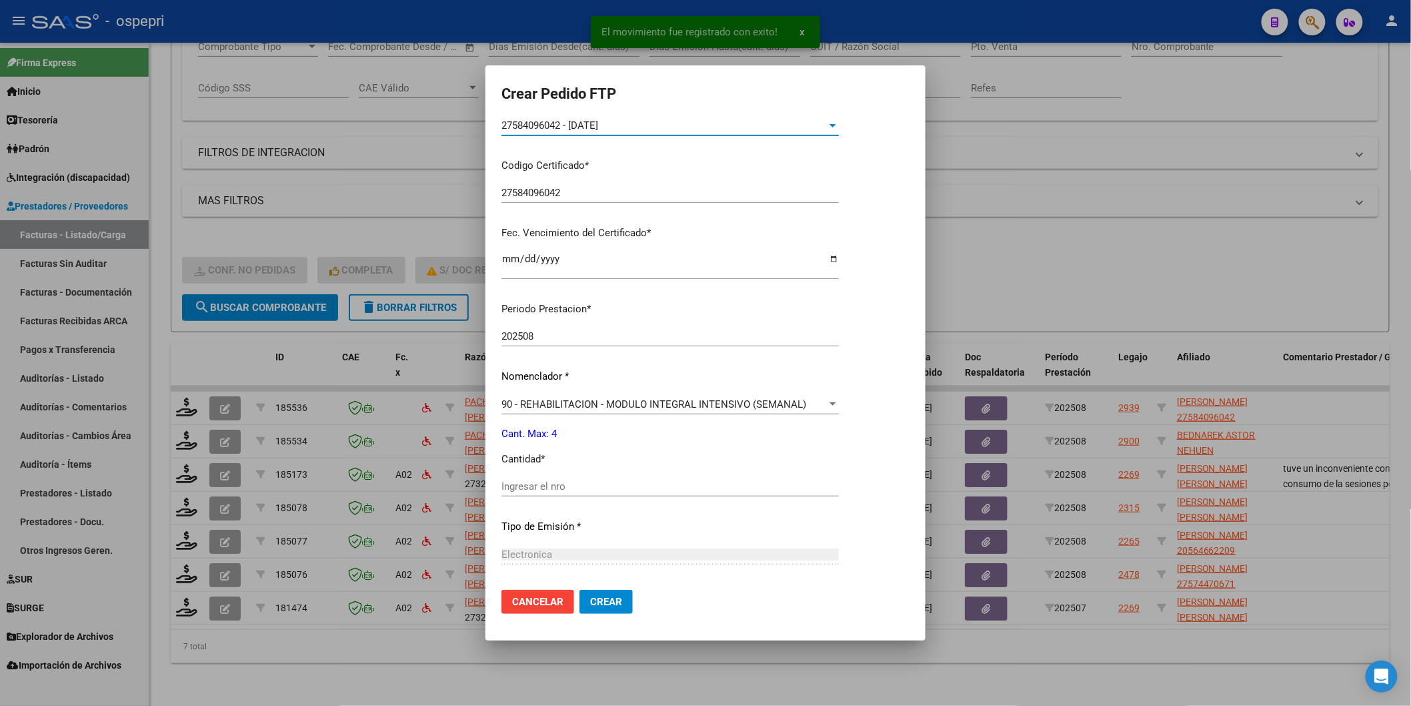
scroll to position [296, 0]
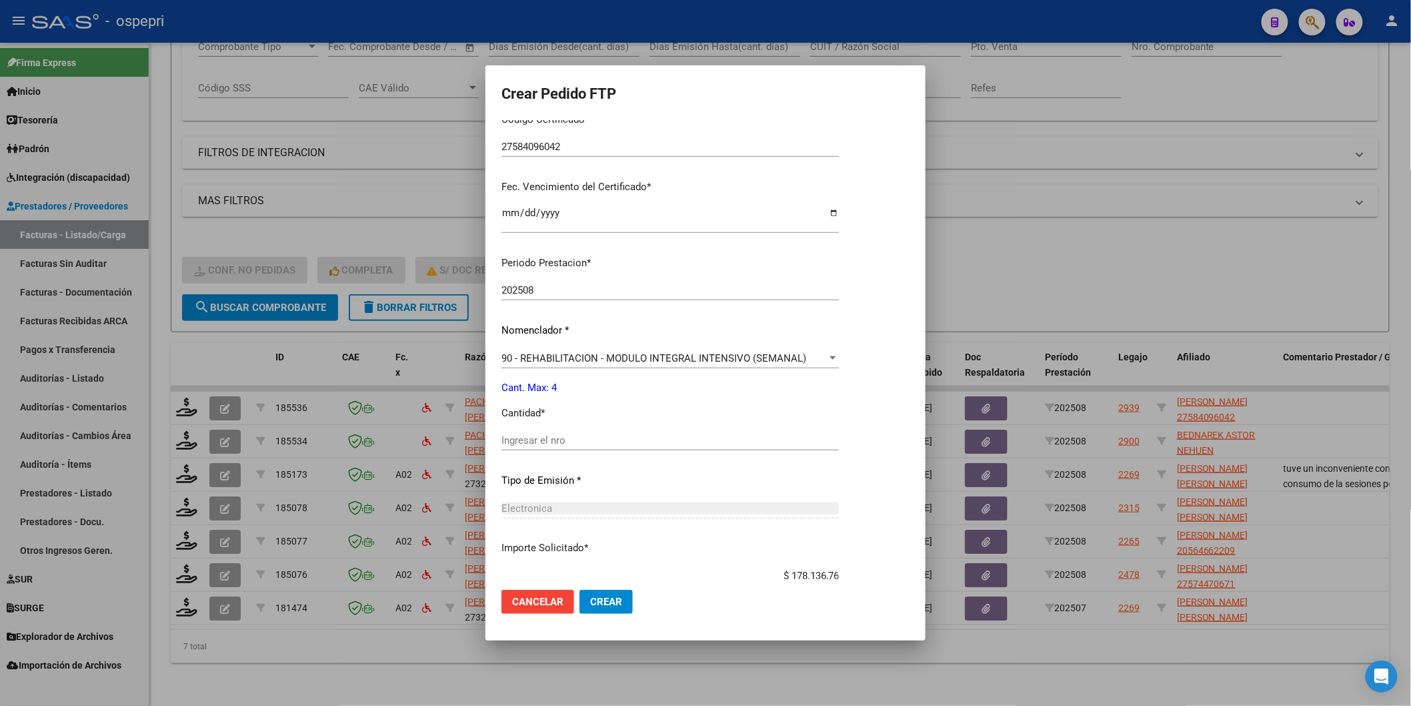
click at [502, 436] on input "Ingresar el nro" at bounding box center [670, 440] width 337 height 12
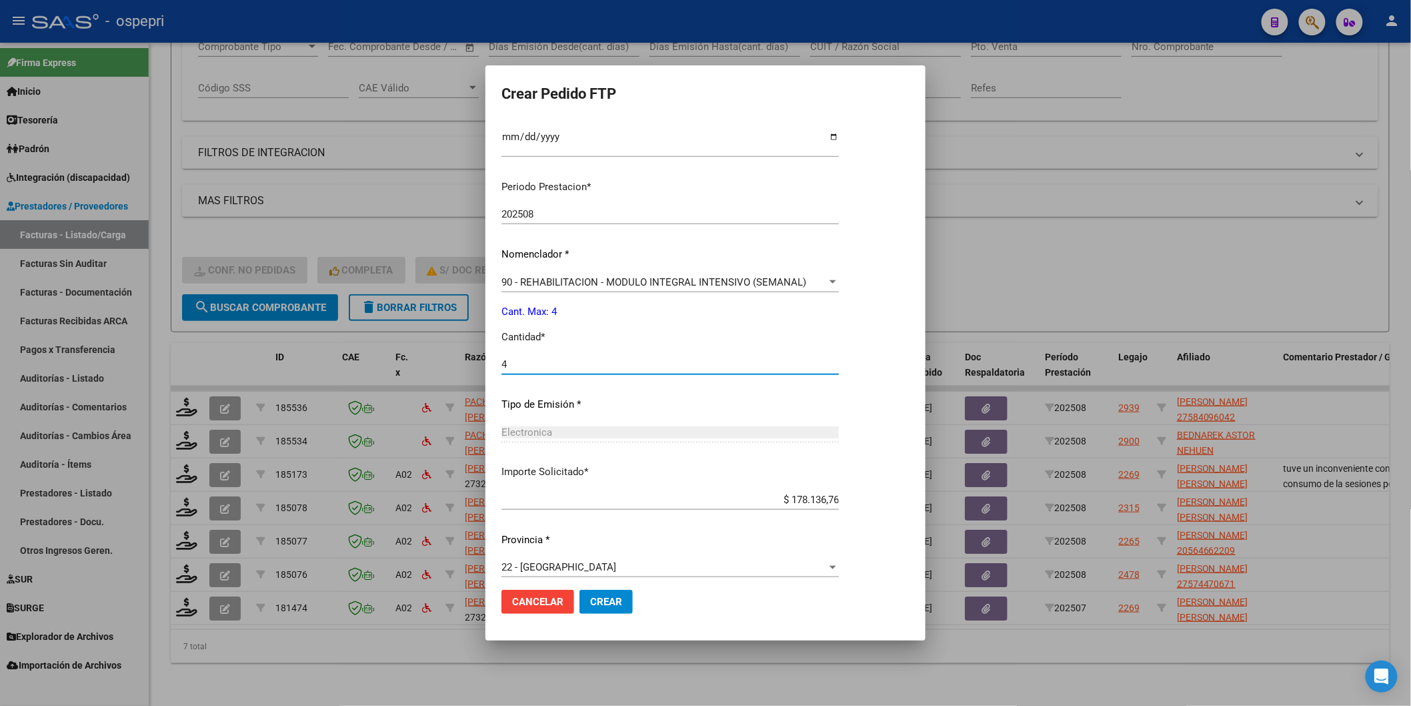
scroll to position [382, 0]
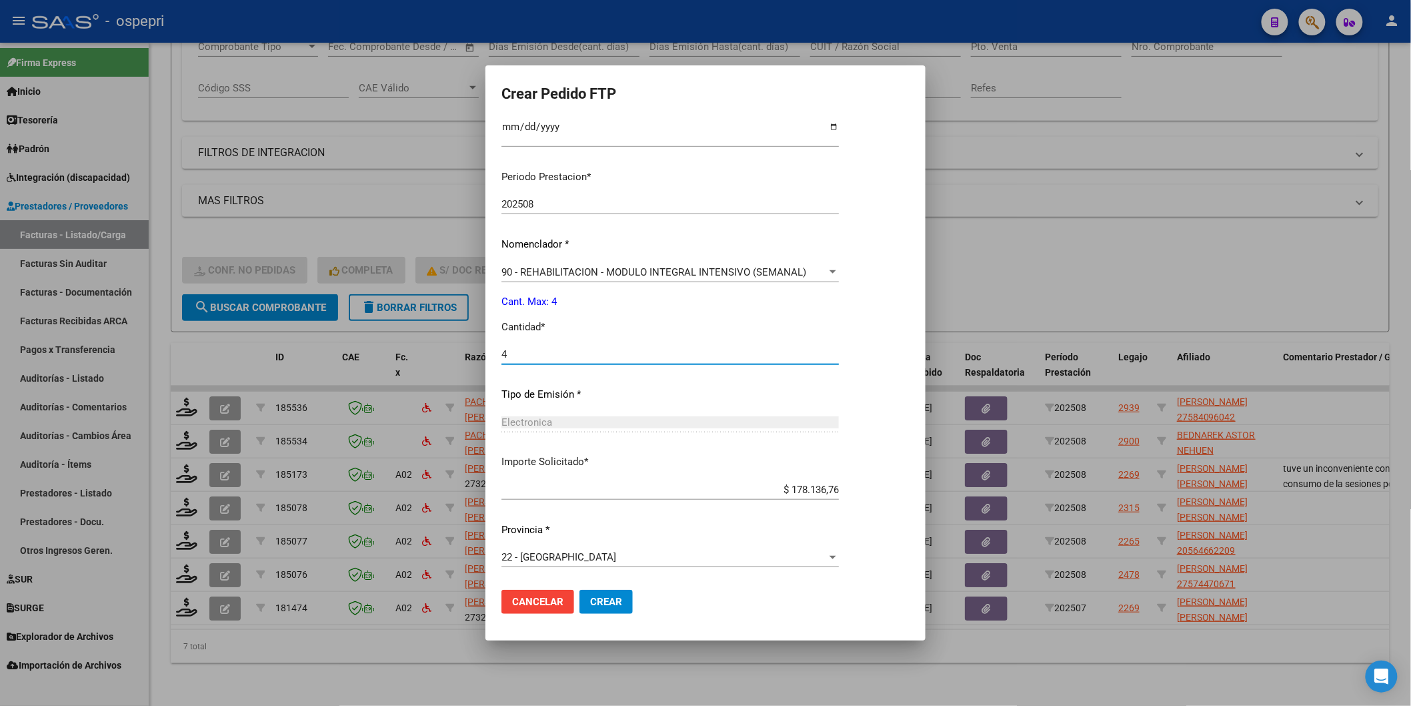
type input "4"
click at [590, 602] on span "Crear" at bounding box center [606, 602] width 32 height 12
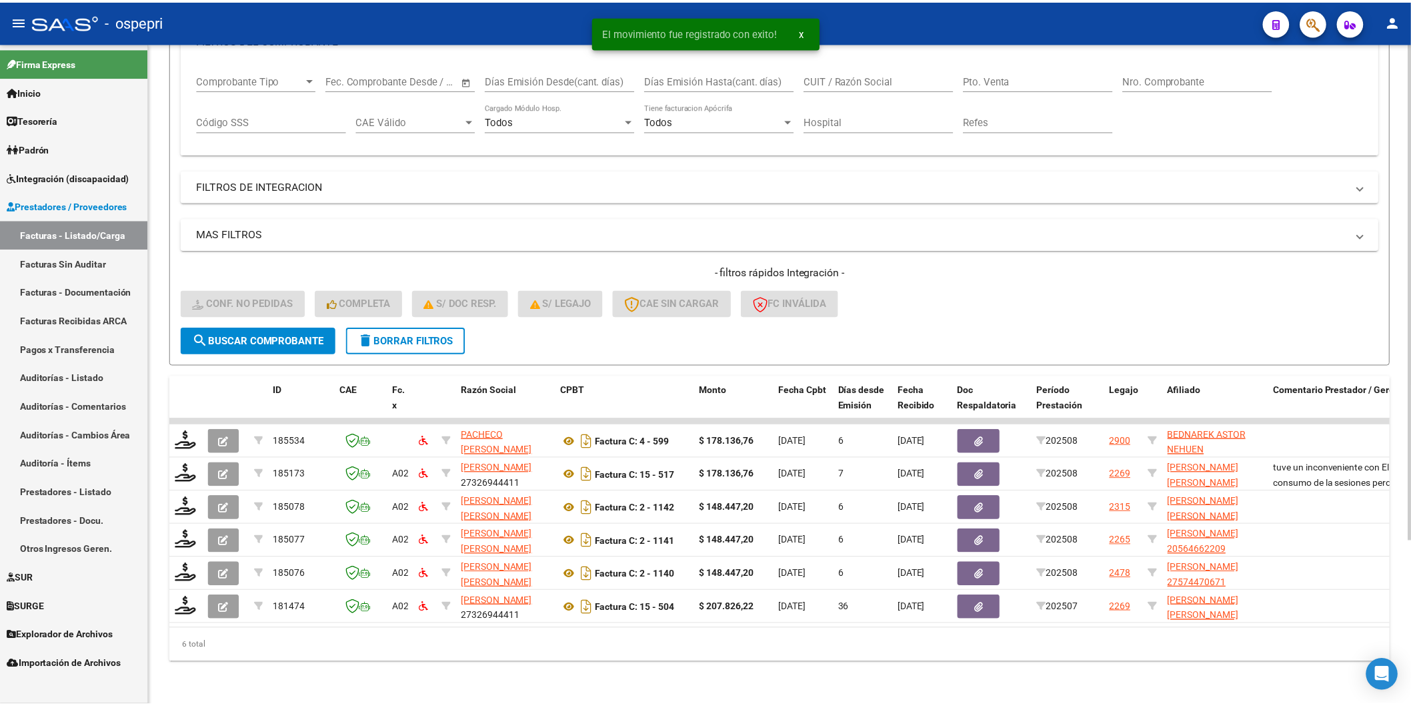
scroll to position [217, 0]
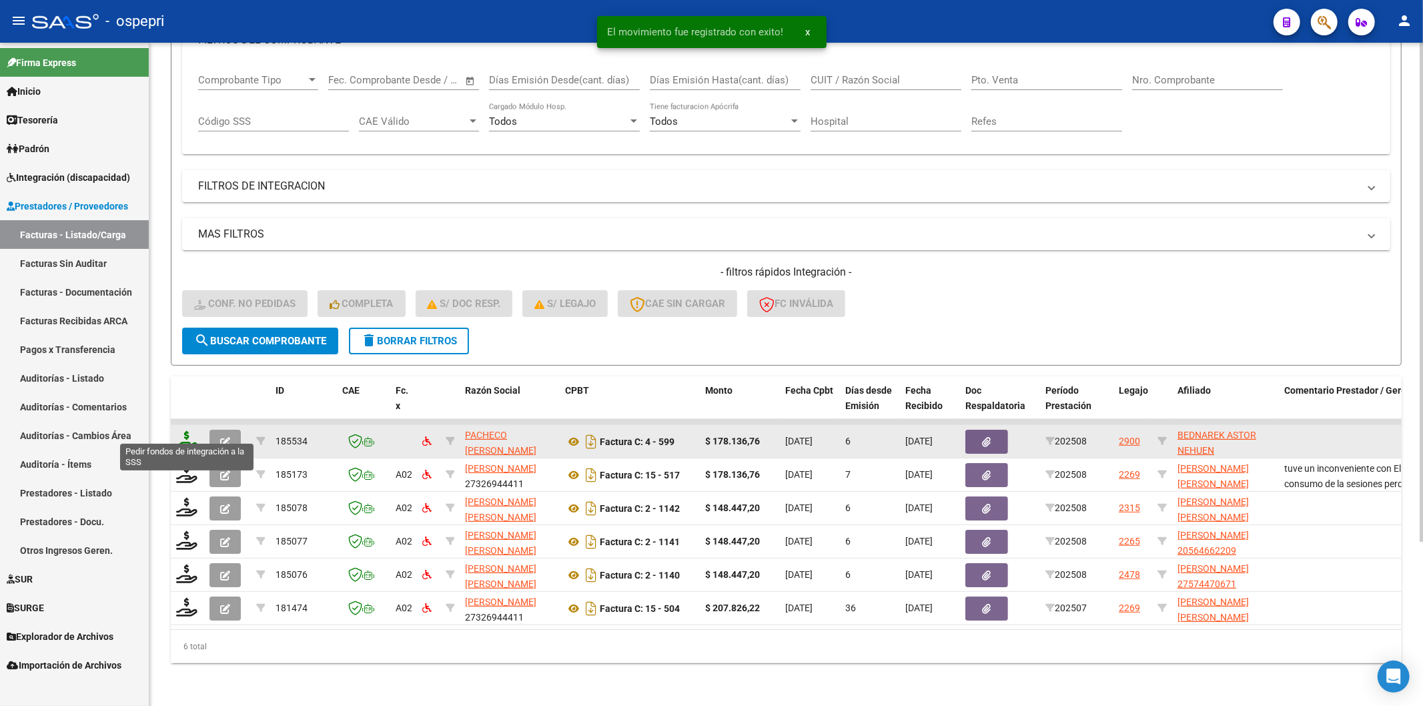
click at [187, 436] on icon at bounding box center [186, 440] width 21 height 19
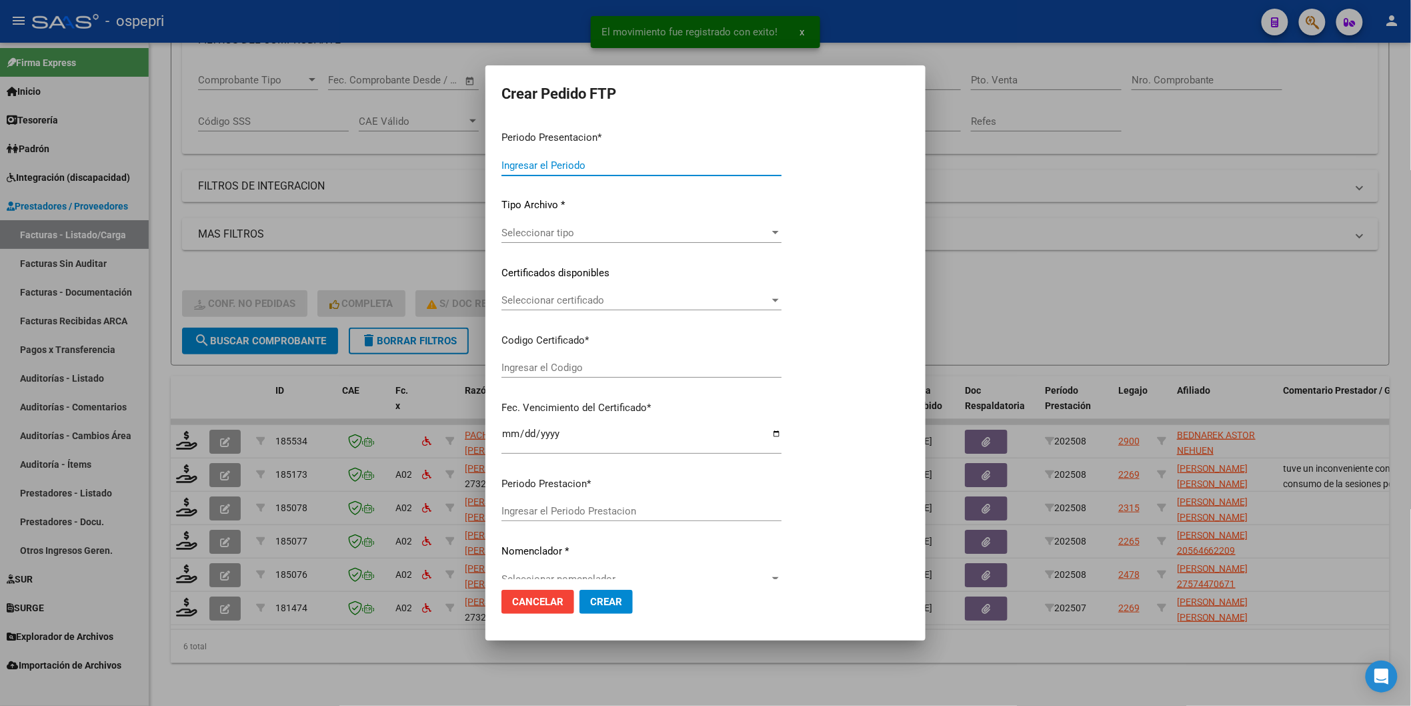
type input "202508"
type input "$ 178.136,76"
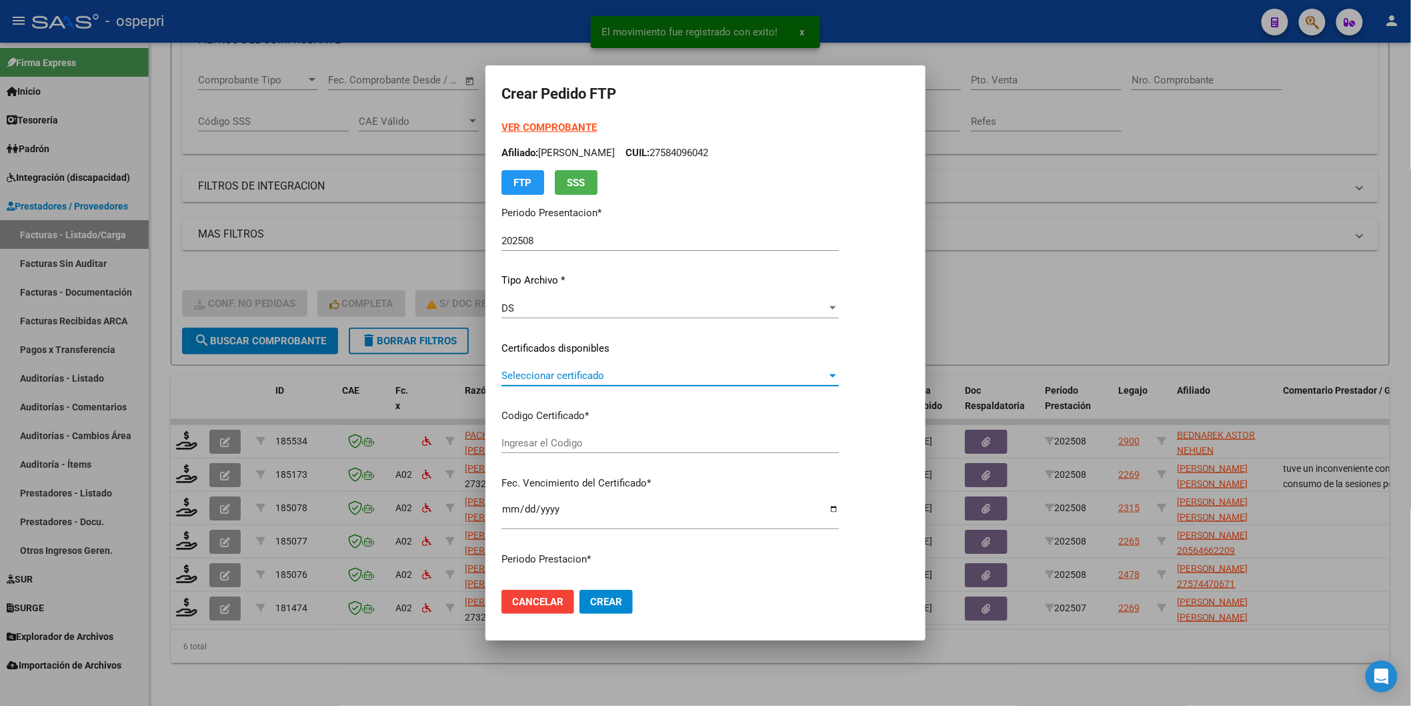
type input "2759332928-9"
type input "[DATE]"
click at [547, 371] on span "Seleccionar certificado" at bounding box center [664, 375] width 325 height 12
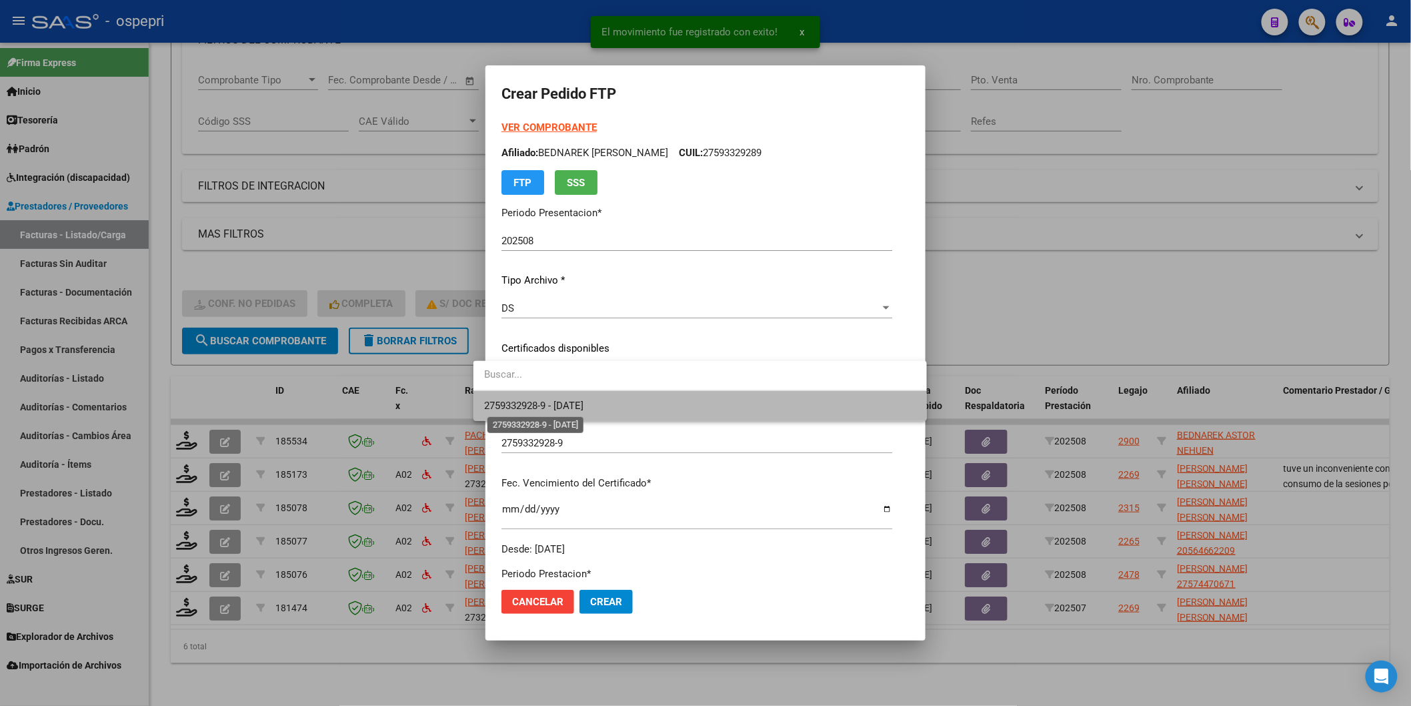
click at [557, 404] on span "2759332928-9 - [DATE]" at bounding box center [533, 406] width 99 height 12
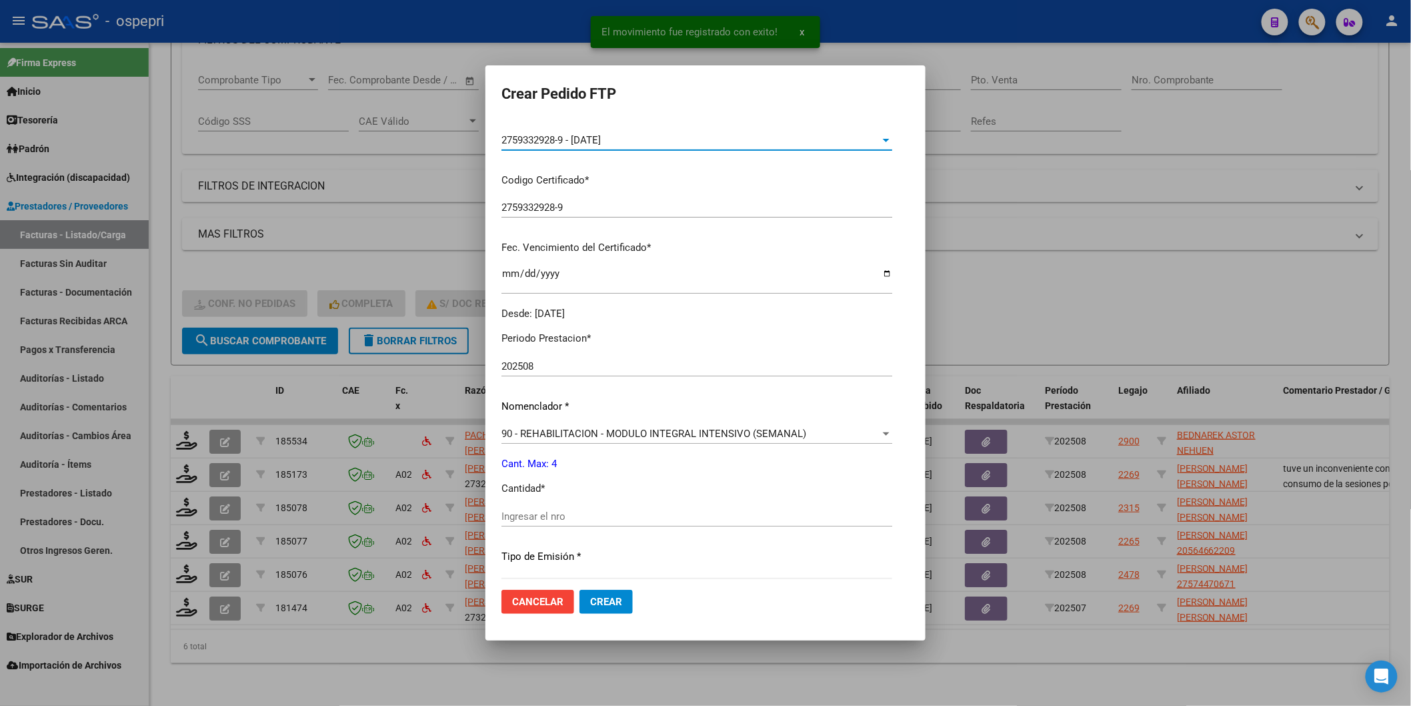
scroll to position [296, 0]
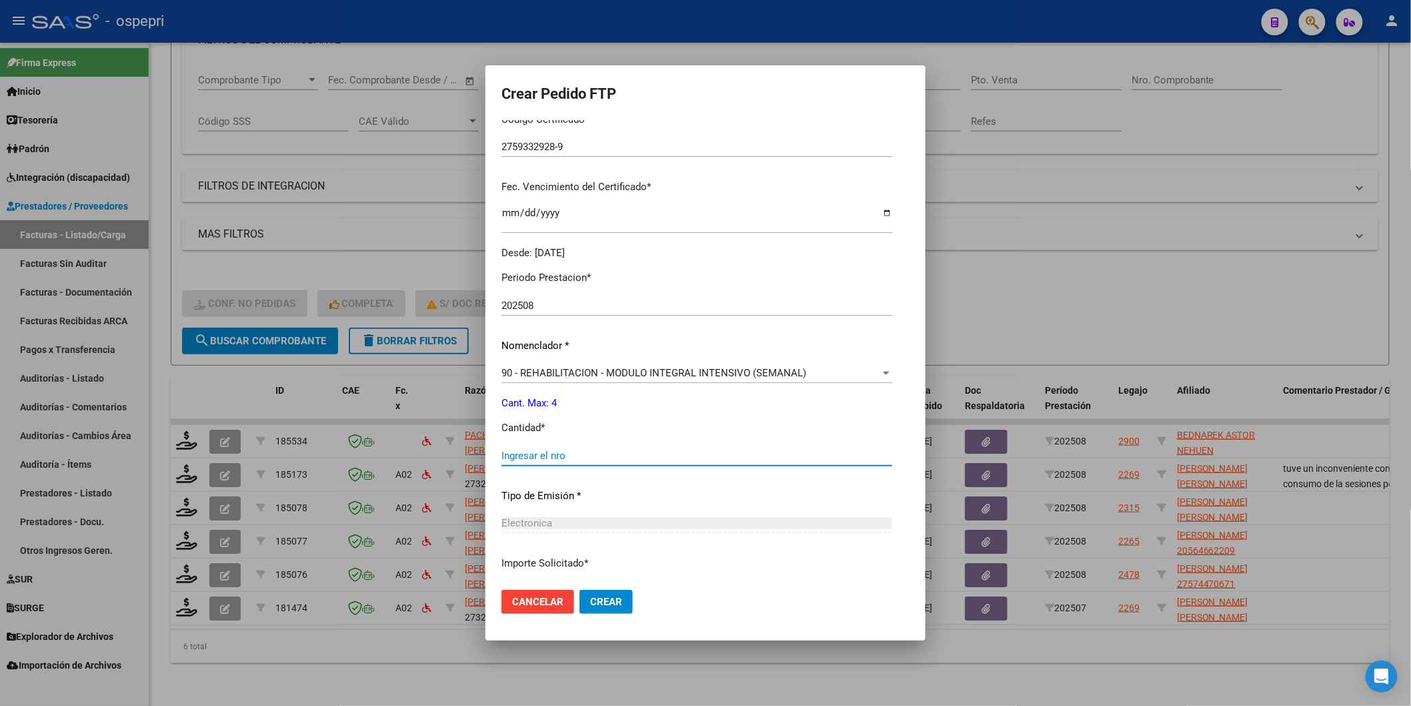
click at [541, 460] on input "Ingresar el nro" at bounding box center [697, 456] width 391 height 12
type input "4"
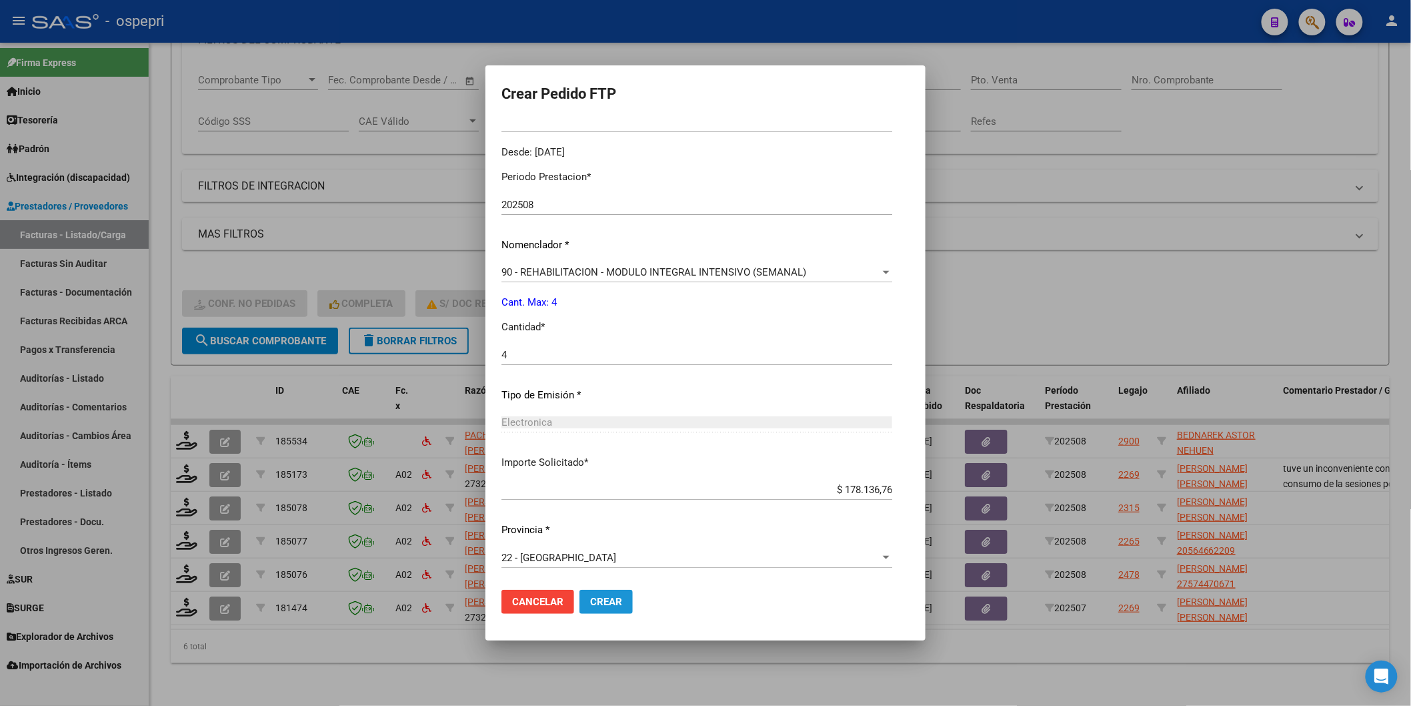
click at [590, 604] on span "Crear" at bounding box center [606, 602] width 32 height 12
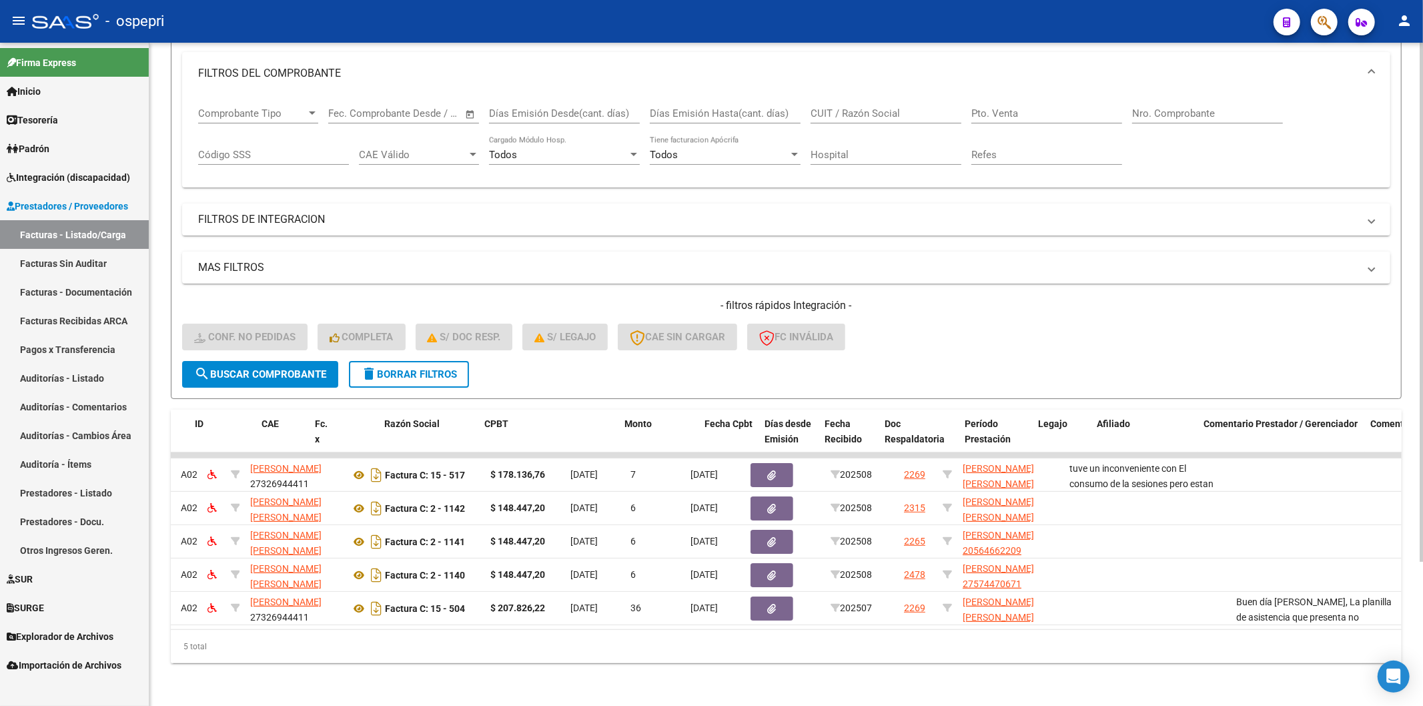
scroll to position [0, 0]
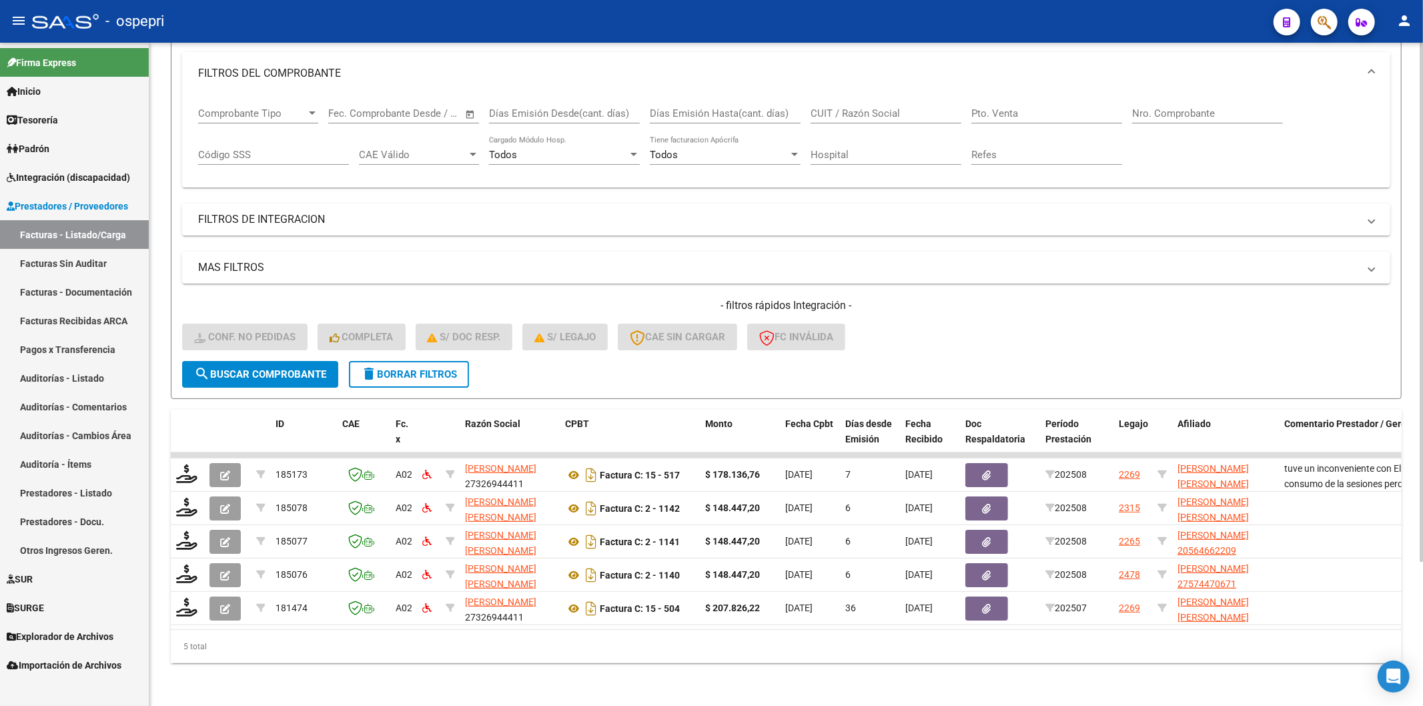
click at [407, 368] on span "delete Borrar Filtros" at bounding box center [409, 374] width 96 height 12
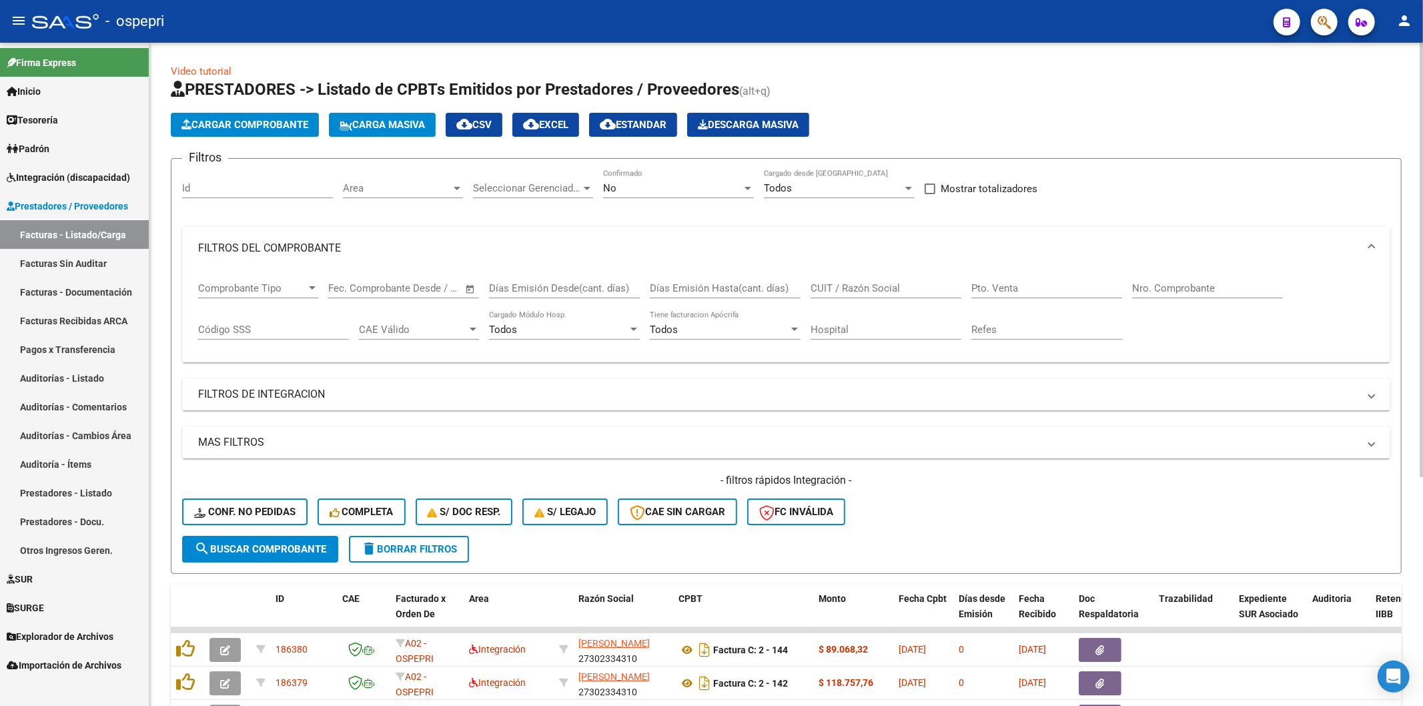
click at [864, 283] on div "CUIT / Razón Social" at bounding box center [885, 283] width 151 height 29
click at [865, 285] on input "CUIT / Razón Social" at bounding box center [885, 288] width 151 height 12
paste input "27371607159"
type input "27371607159"
click at [271, 552] on span "search Buscar Comprobante" at bounding box center [260, 549] width 132 height 12
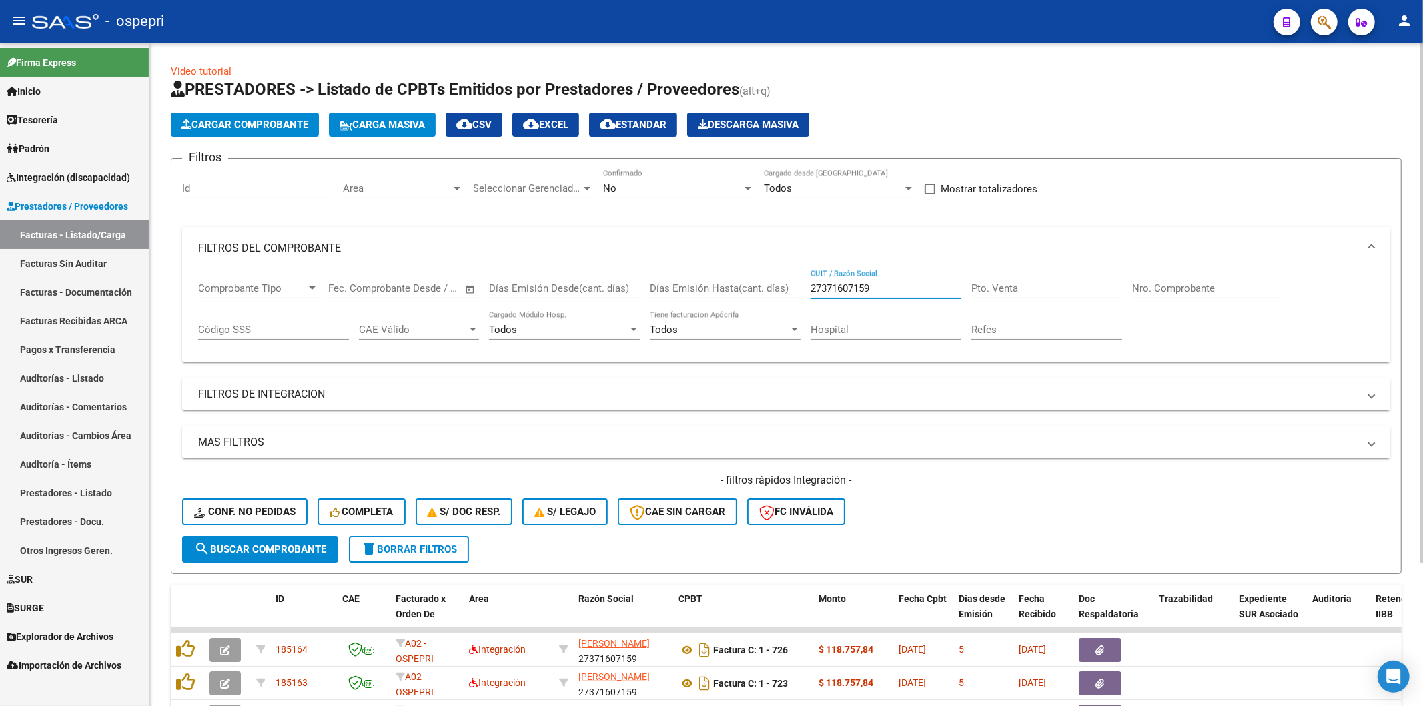
drag, startPoint x: 878, startPoint y: 292, endPoint x: 750, endPoint y: 267, distance: 129.9
click at [746, 277] on div "Comprobante Tipo Comprobante Tipo Fecha inicio – Fecha fin Fec. Comprobante Des…" at bounding box center [786, 310] width 1176 height 83
paste input "27371607159"
type input "27371607159"
click at [252, 551] on span "search Buscar Comprobante" at bounding box center [260, 549] width 132 height 12
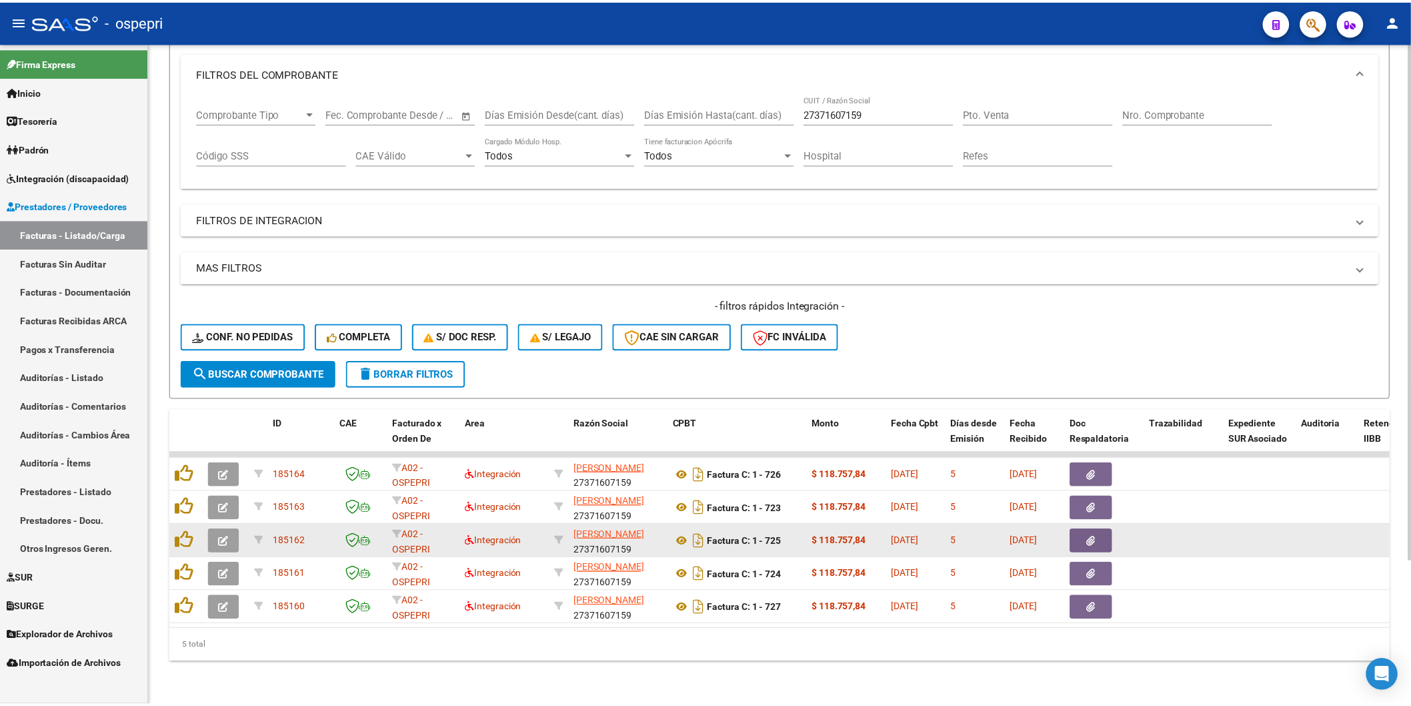
scroll to position [184, 0]
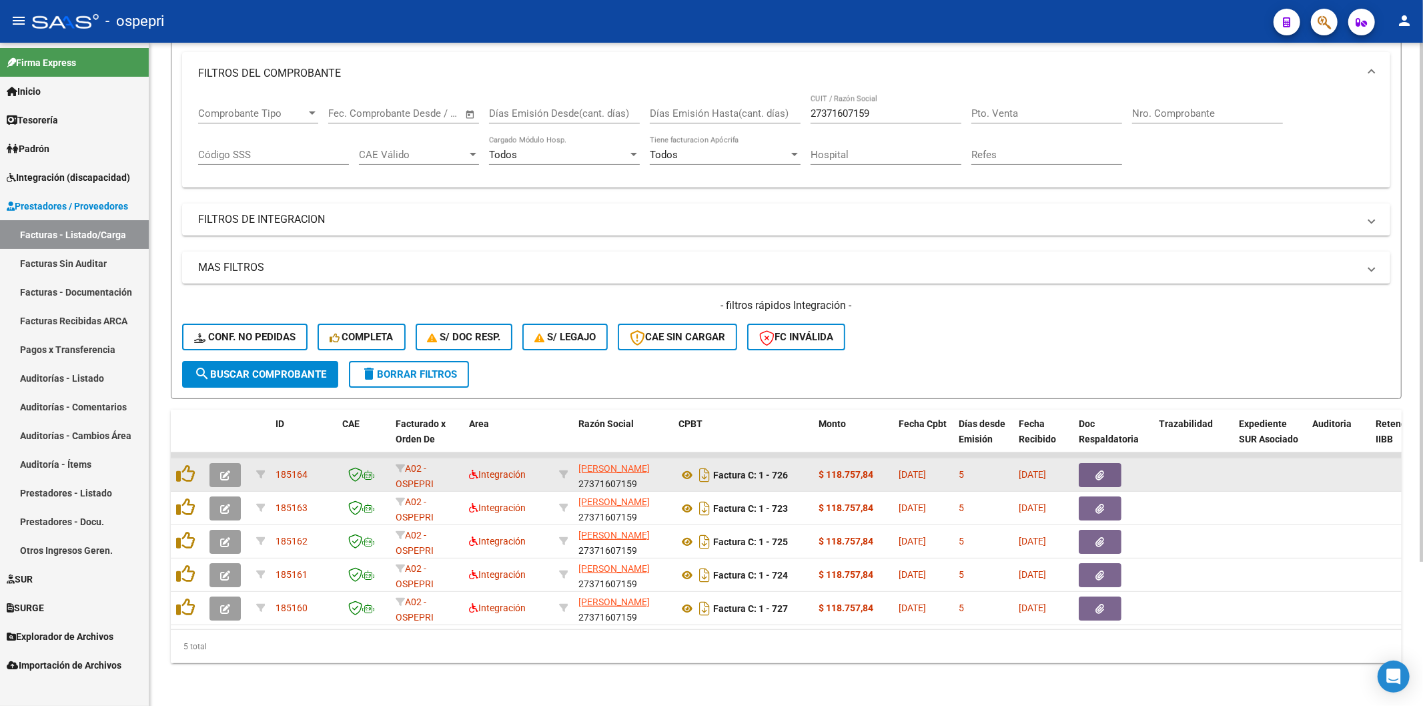
click at [230, 463] on button "button" at bounding box center [224, 475] width 31 height 24
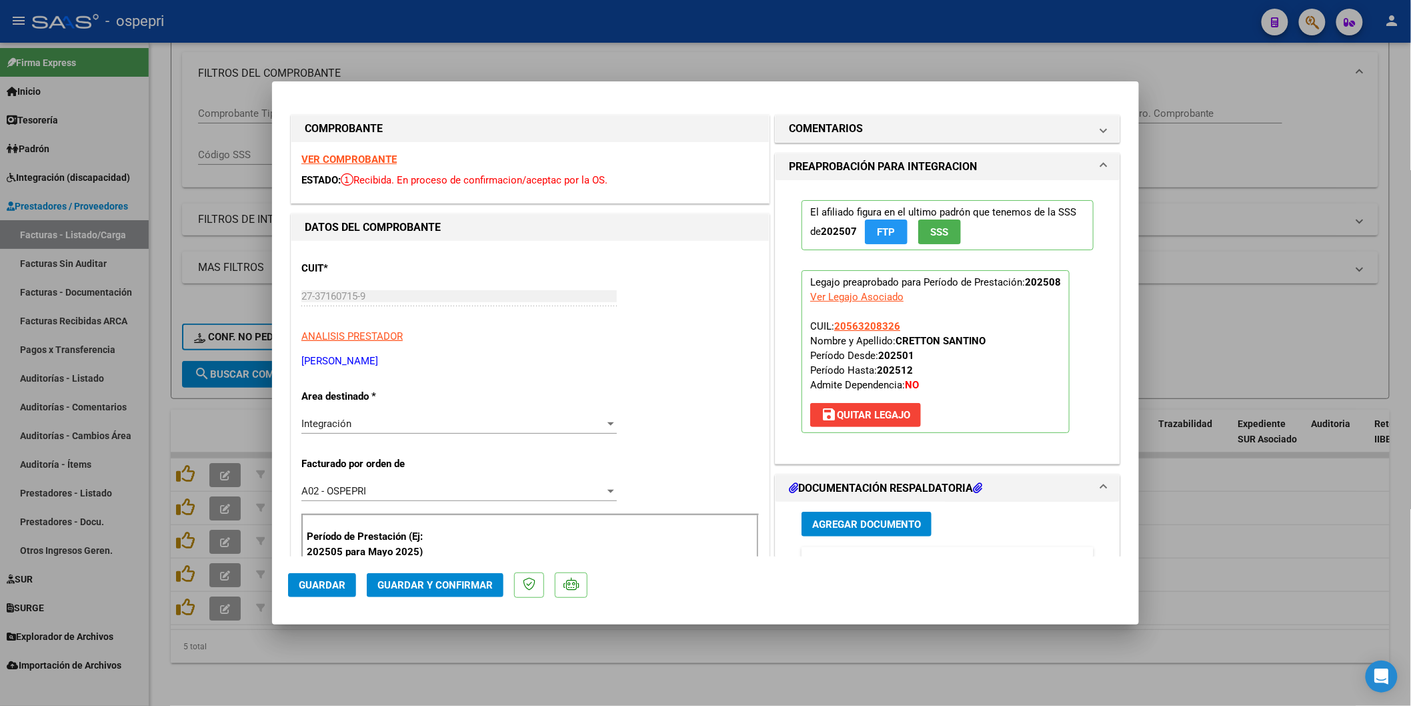
click at [375, 151] on div "VER COMPROBANTE ESTADO: Recibida. En proceso de confirmacion/aceptac por la OS." at bounding box center [530, 172] width 478 height 61
click at [375, 153] on strong "VER COMPROBANTE" at bounding box center [348, 159] width 95 height 12
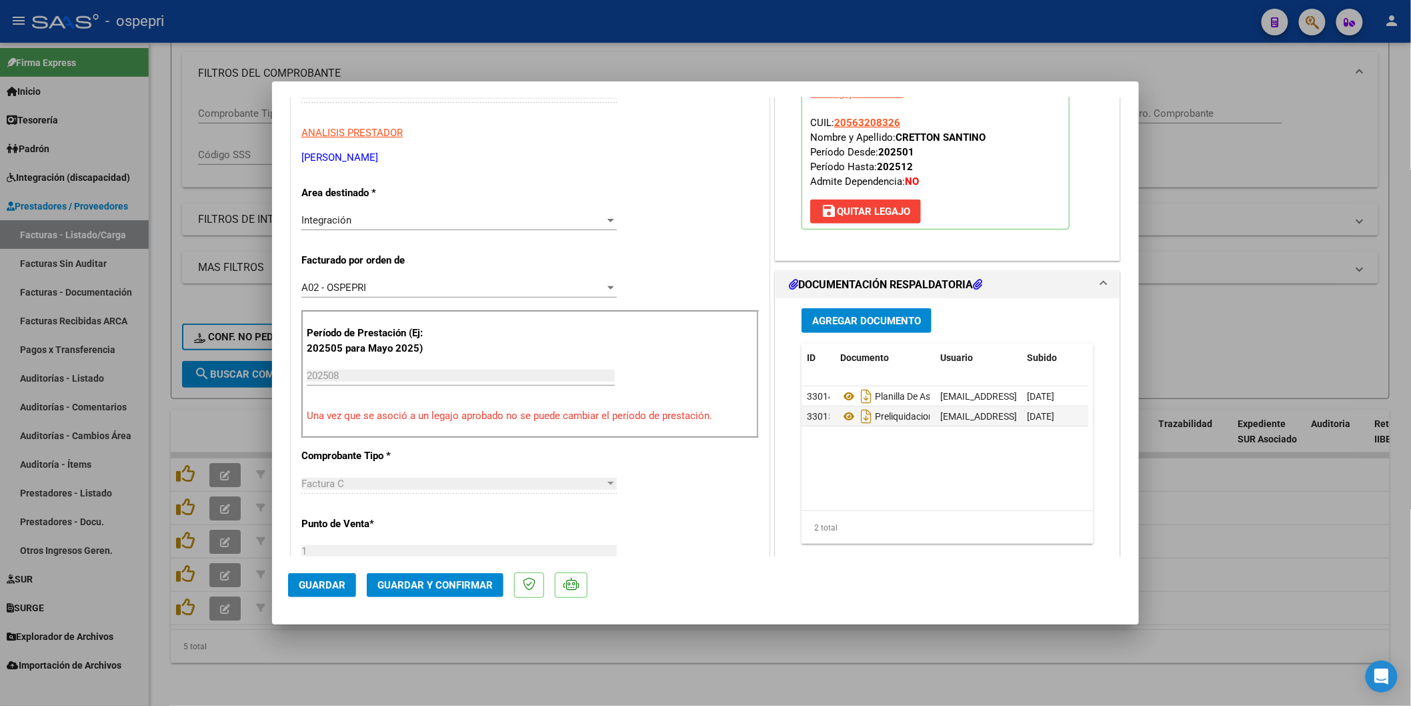
scroll to position [222, 0]
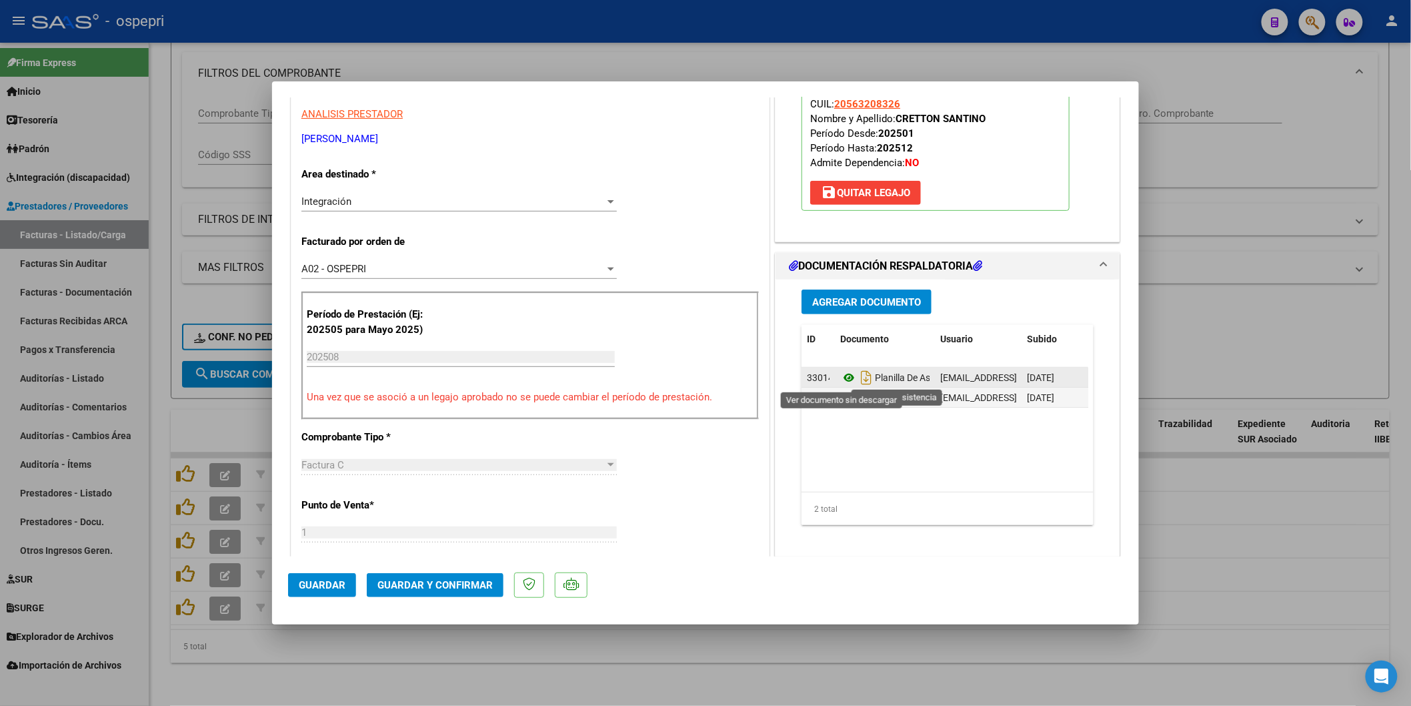
click at [846, 381] on icon at bounding box center [848, 377] width 17 height 16
click at [438, 591] on button "Guardar y Confirmar" at bounding box center [435, 585] width 137 height 24
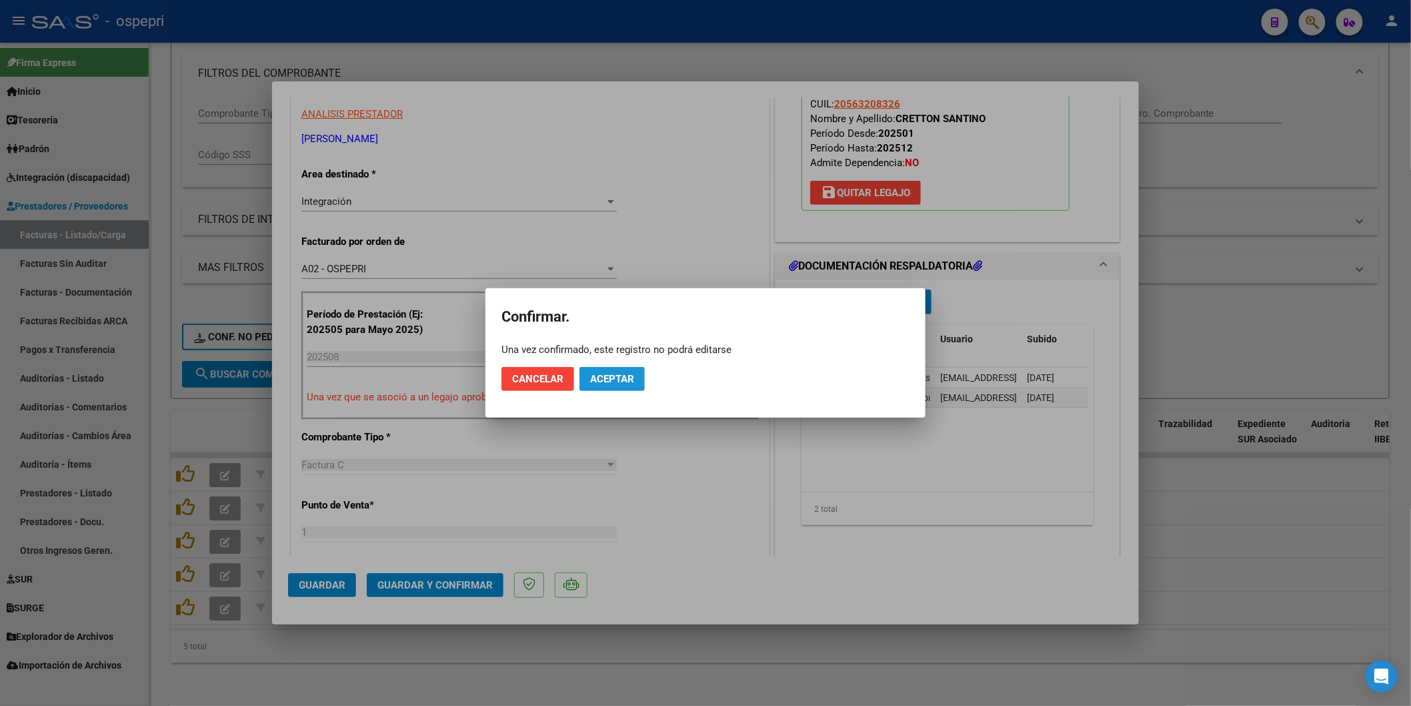
click at [600, 375] on span "Aceptar" at bounding box center [612, 379] width 44 height 12
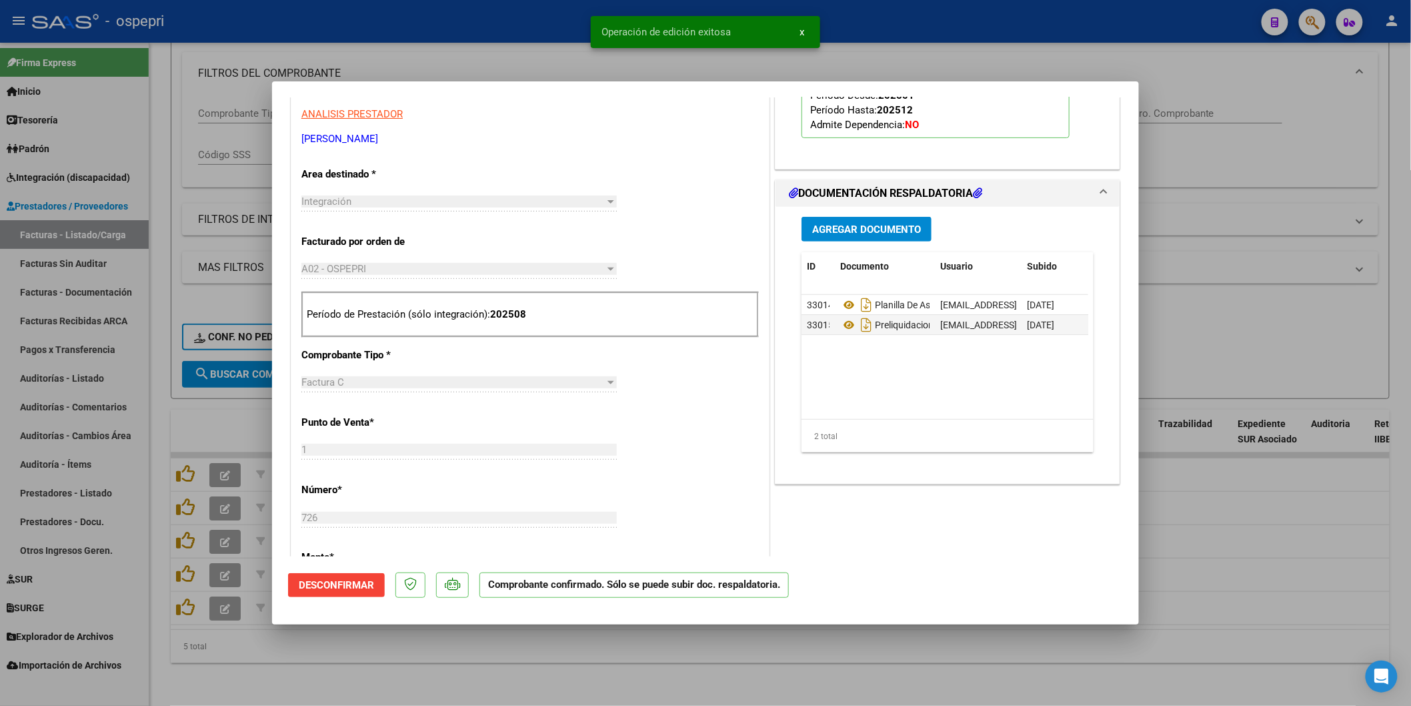
type input "$ 0,00"
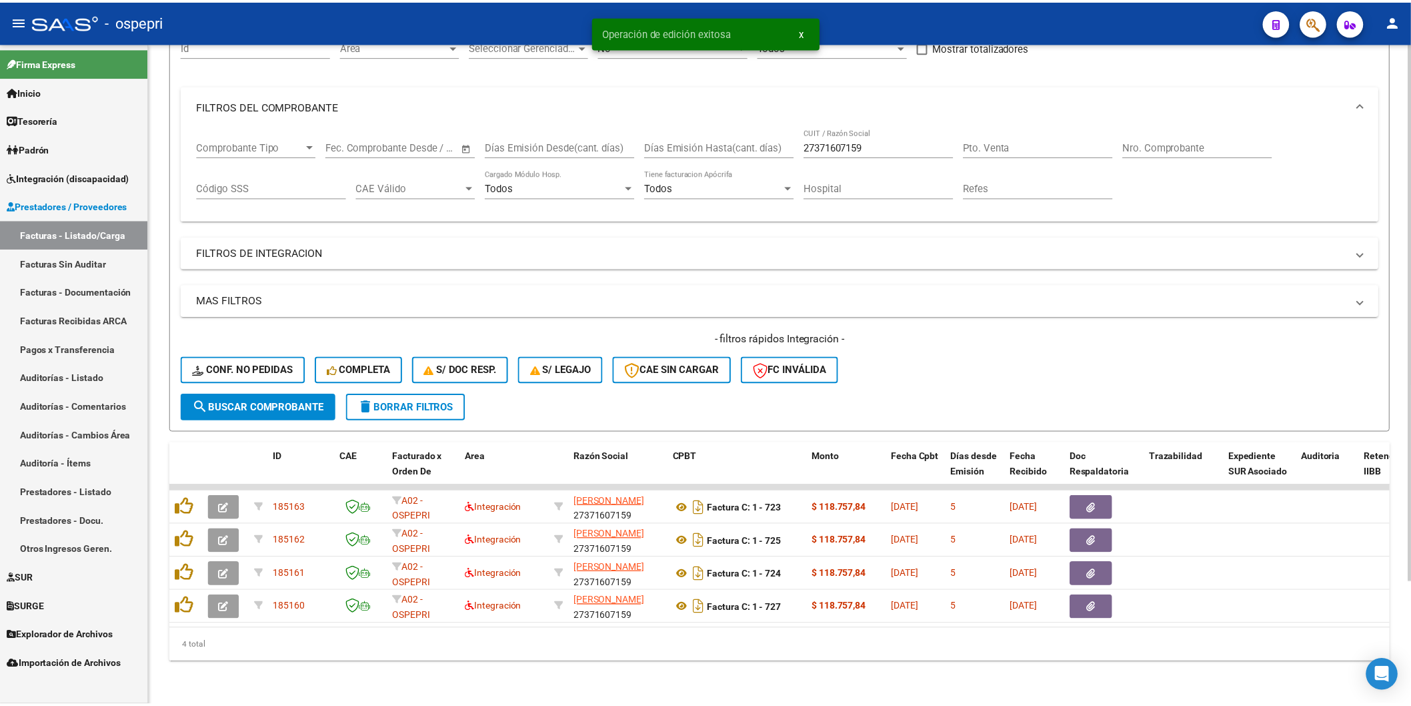
scroll to position [151, 0]
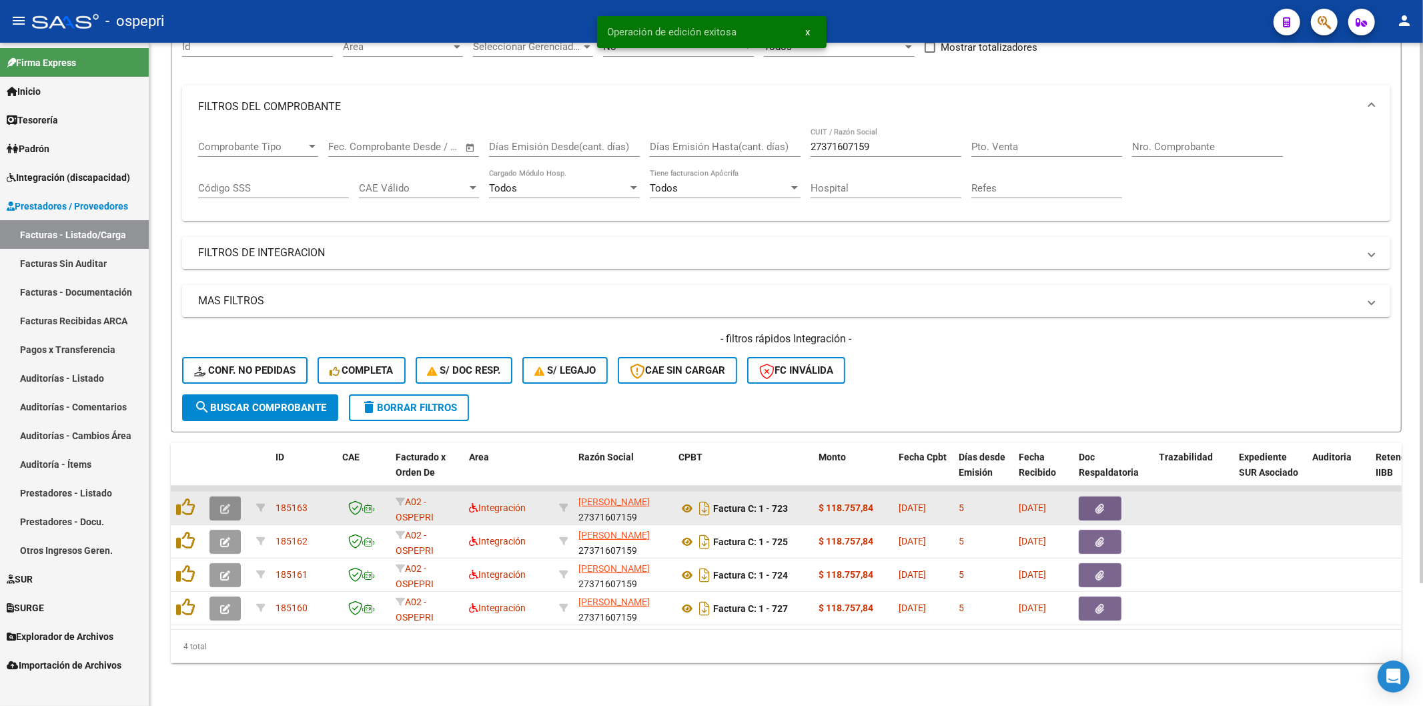
click at [233, 498] on button "button" at bounding box center [224, 508] width 31 height 24
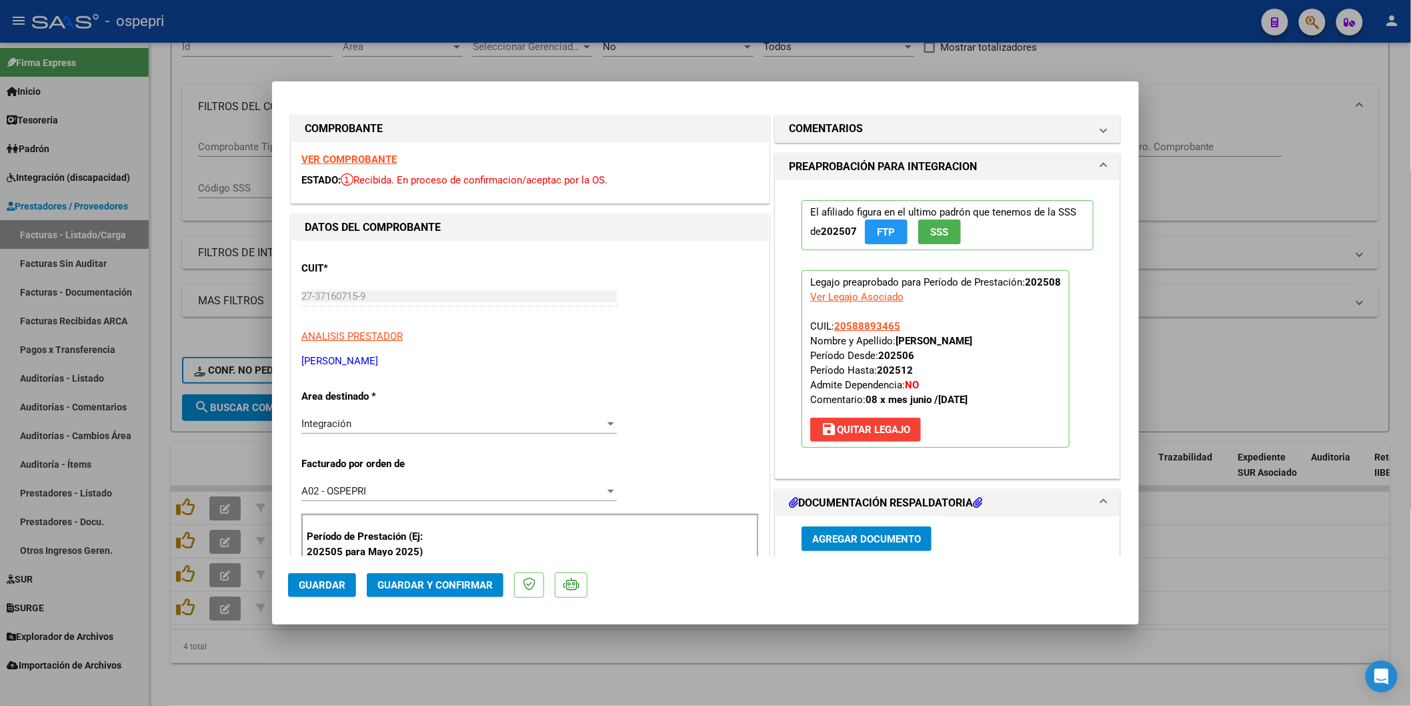
click at [355, 157] on strong "VER COMPROBANTE" at bounding box center [348, 159] width 95 height 12
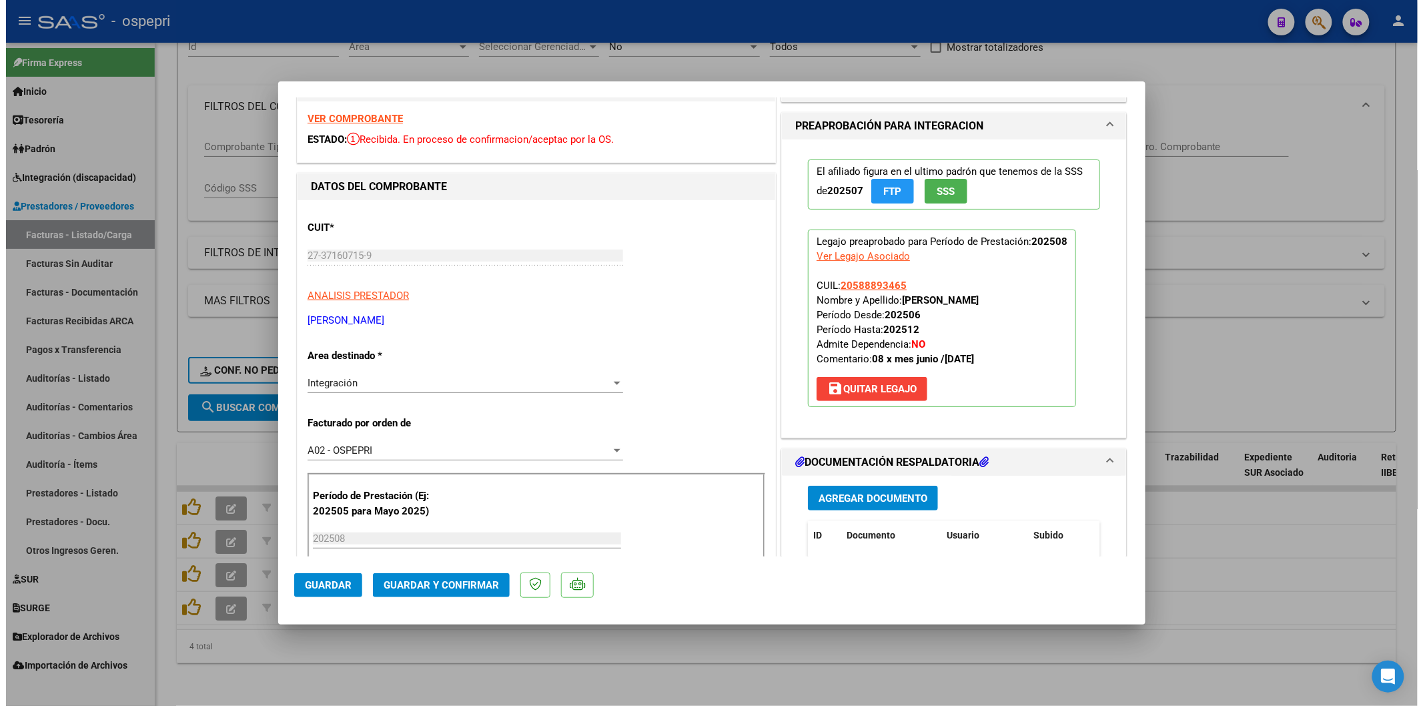
scroll to position [148, 0]
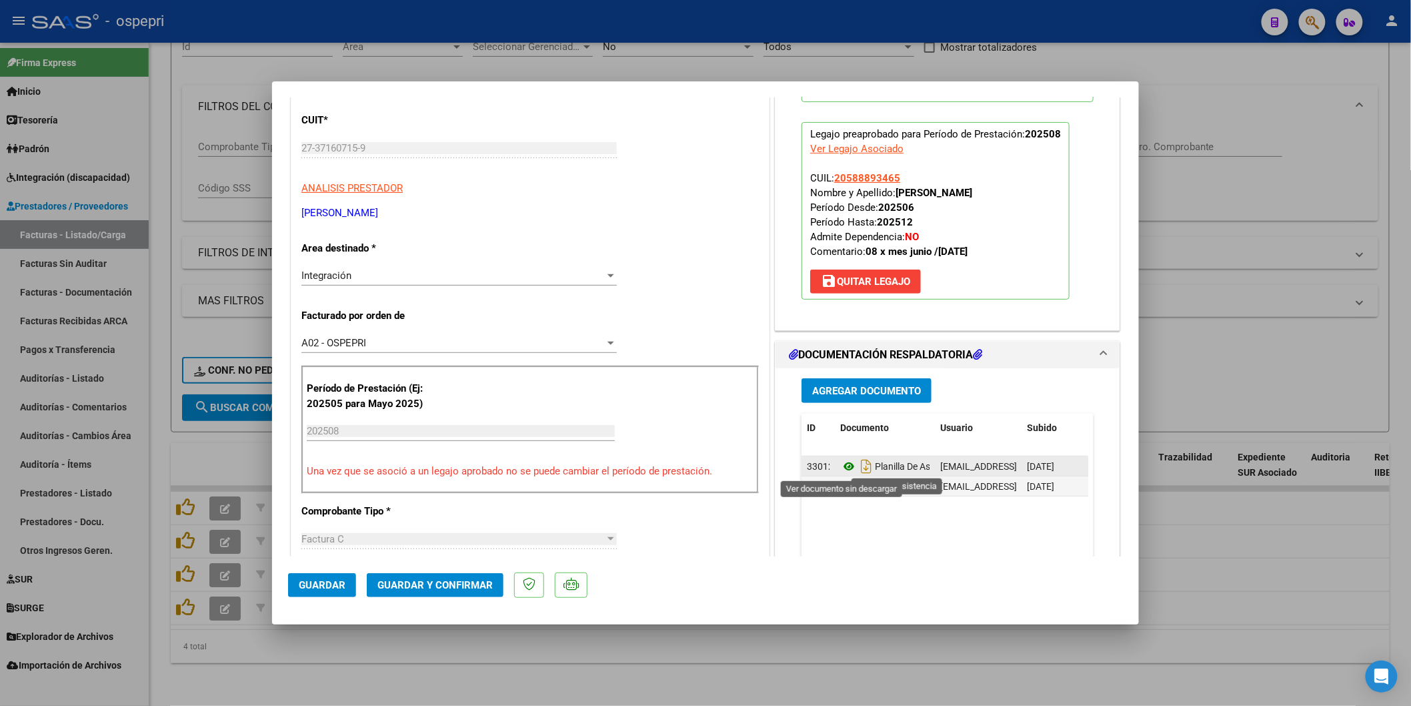
click at [842, 464] on icon at bounding box center [848, 466] width 17 height 16
click at [465, 592] on button "Guardar y Confirmar" at bounding box center [435, 585] width 137 height 24
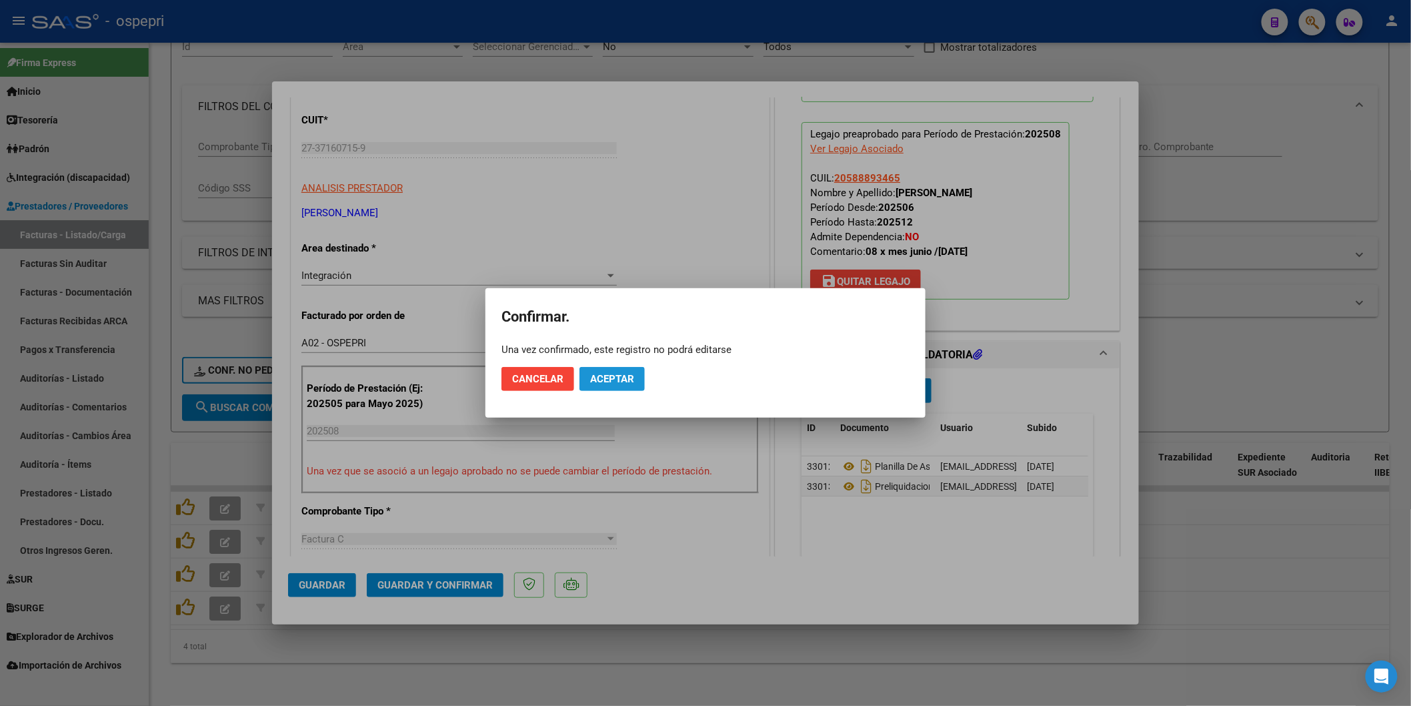
click at [621, 369] on button "Aceptar" at bounding box center [612, 379] width 65 height 24
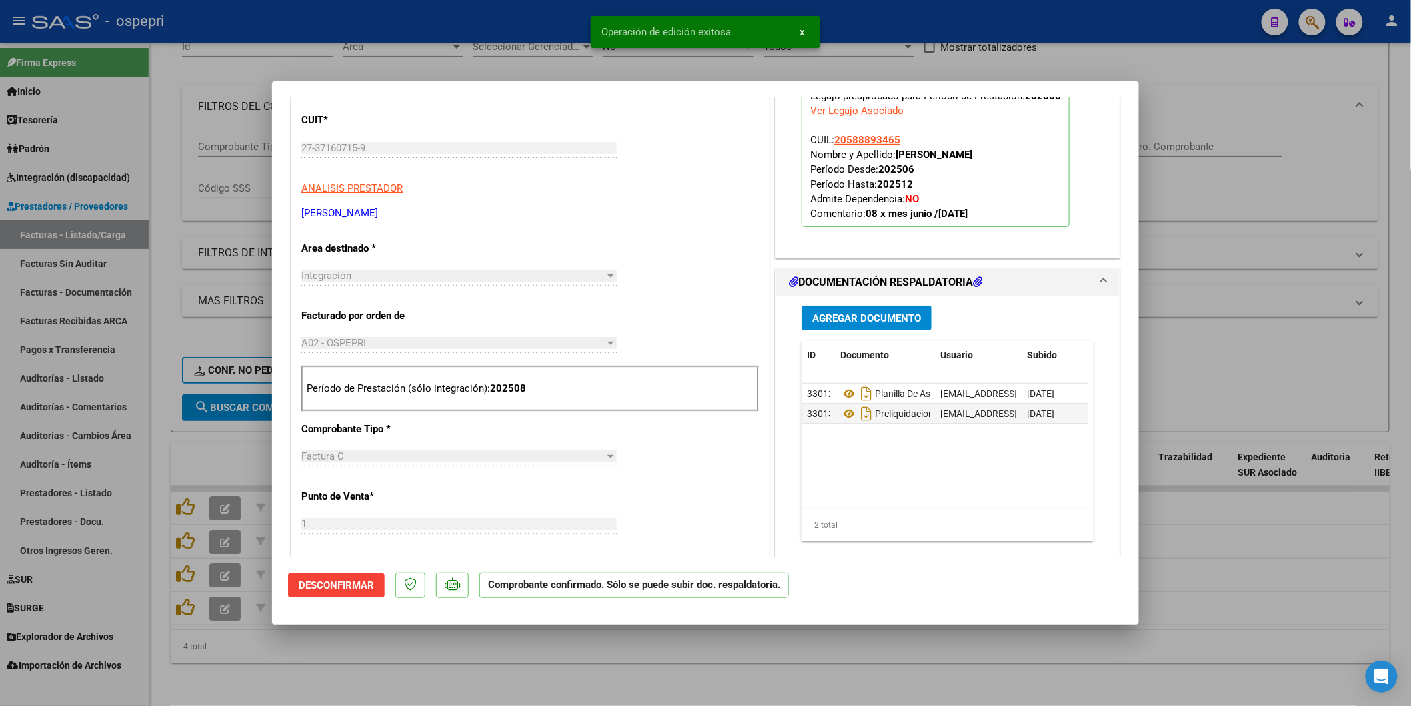
type input "$ 0,00"
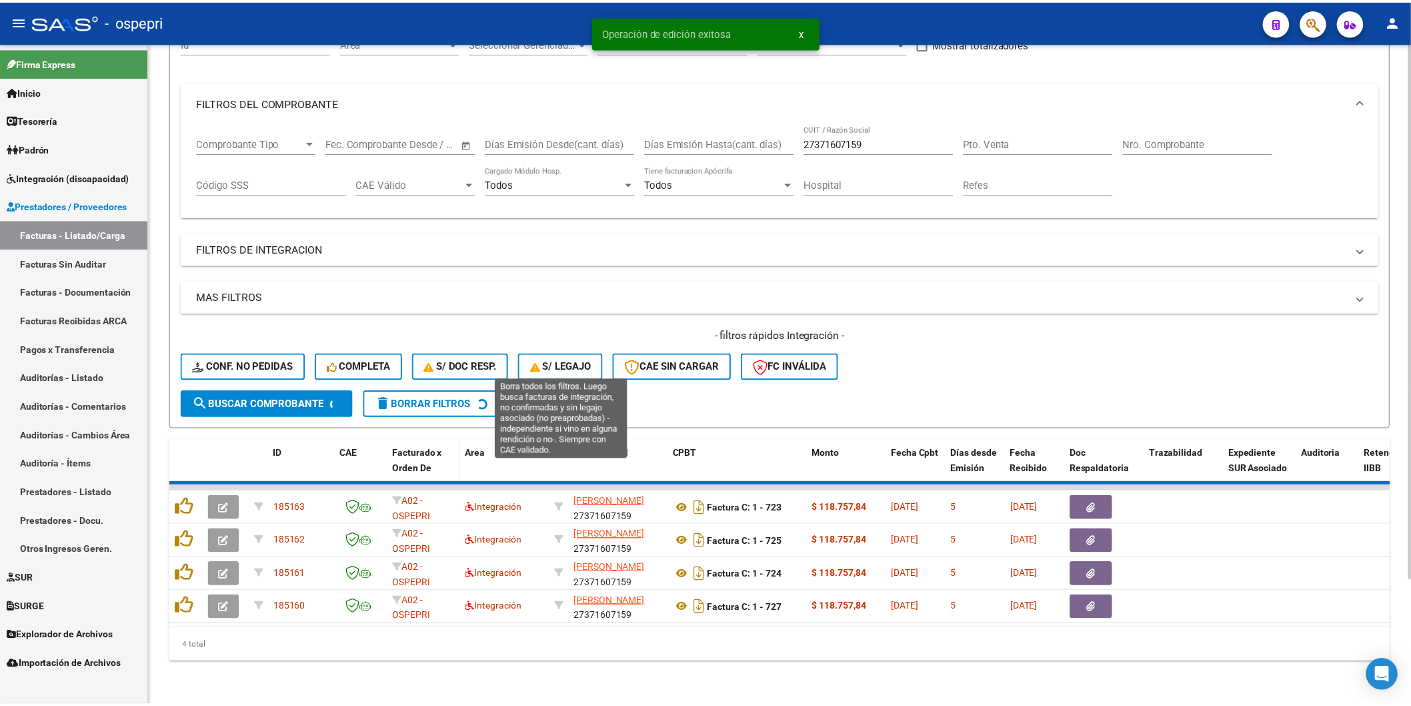
scroll to position [117, 0]
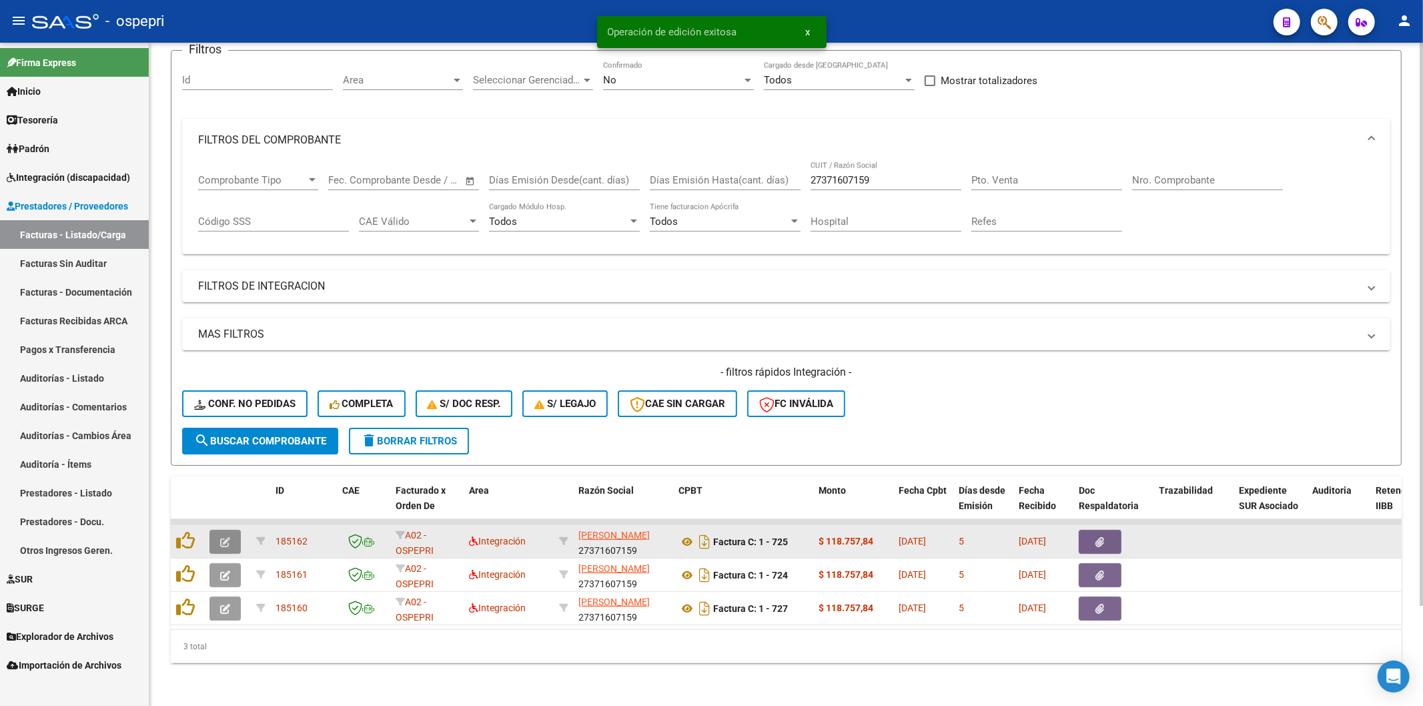
click at [216, 530] on button "button" at bounding box center [224, 542] width 31 height 24
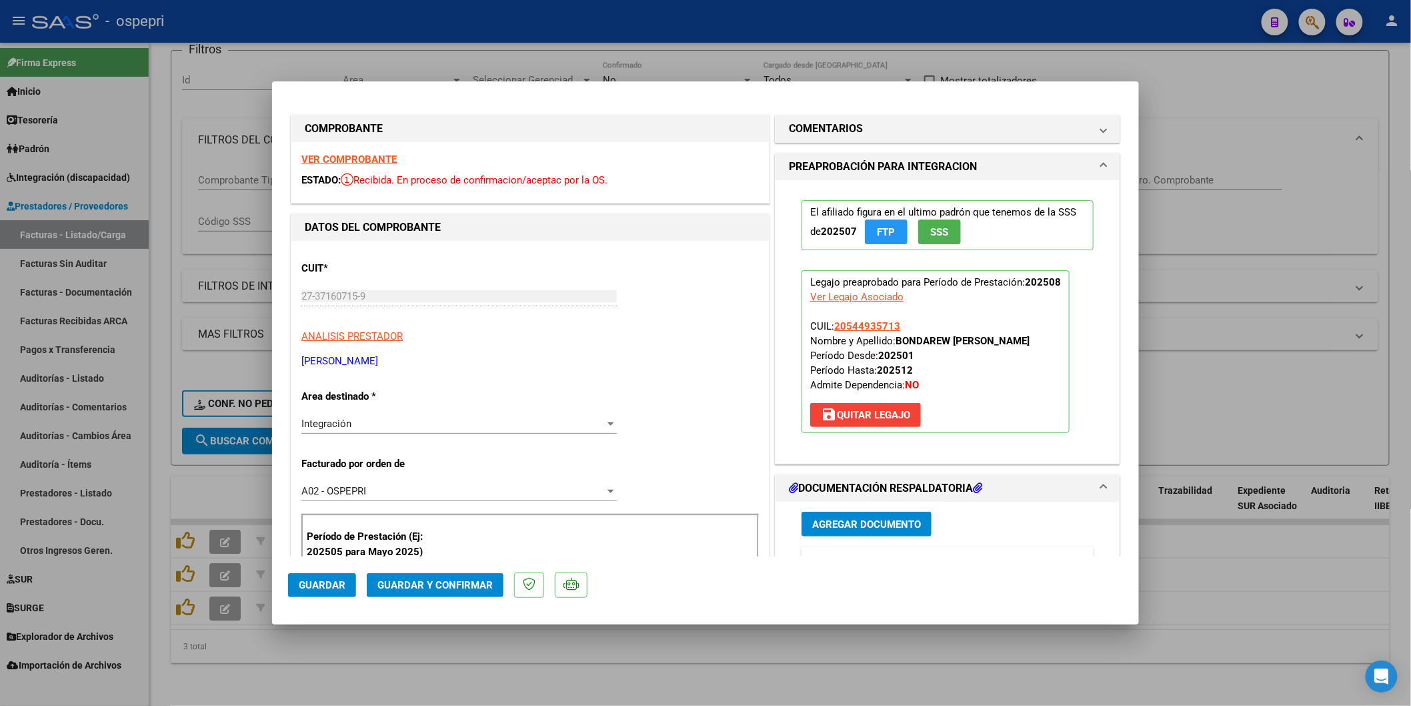
click at [351, 158] on strong "VER COMPROBANTE" at bounding box center [348, 159] width 95 height 12
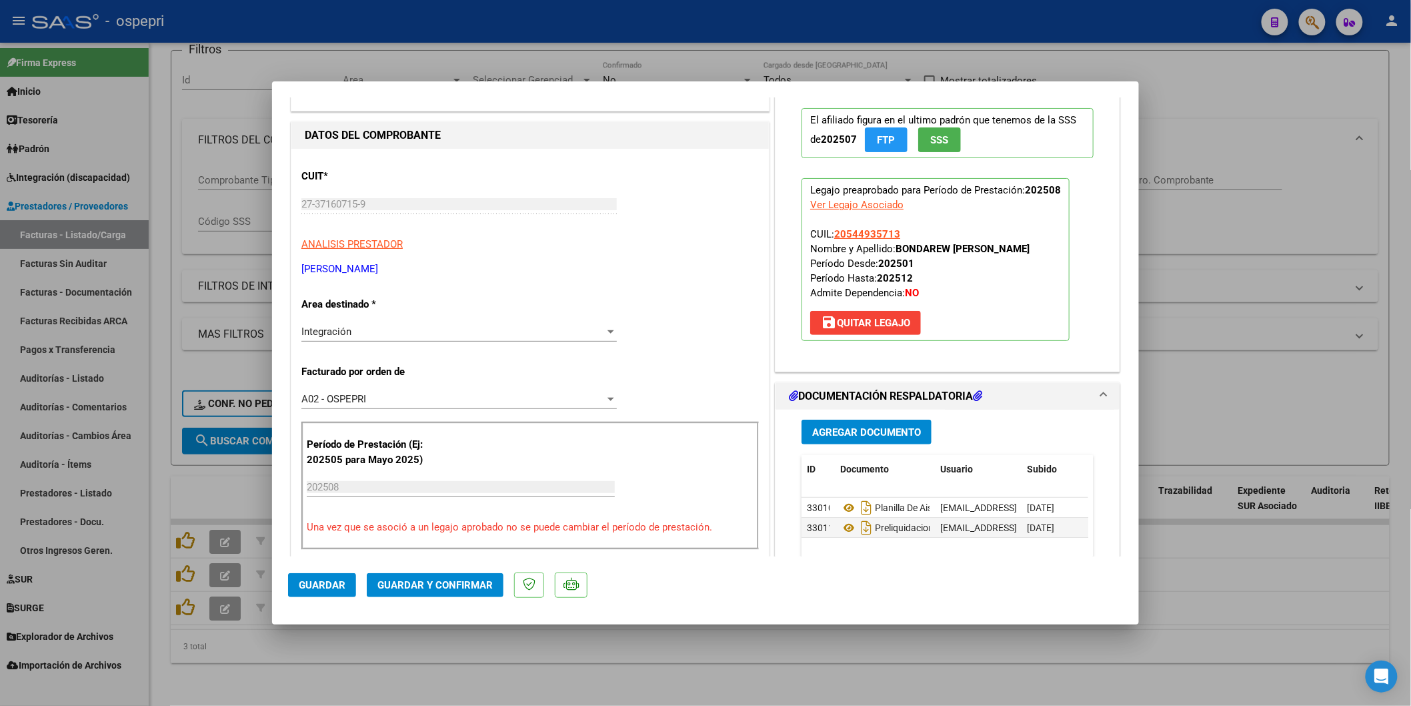
scroll to position [148, 0]
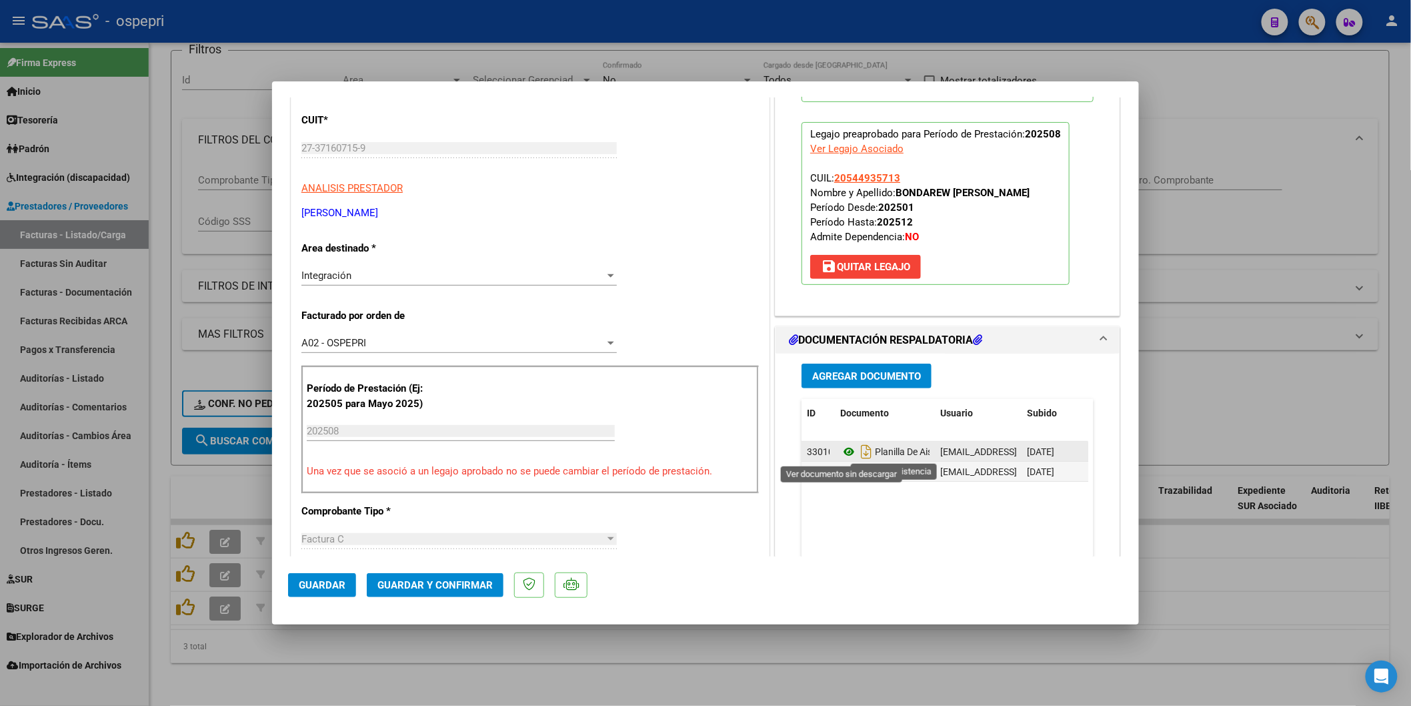
click at [844, 452] on icon at bounding box center [848, 452] width 17 height 16
click at [434, 592] on button "Guardar y Confirmar" at bounding box center [435, 585] width 137 height 24
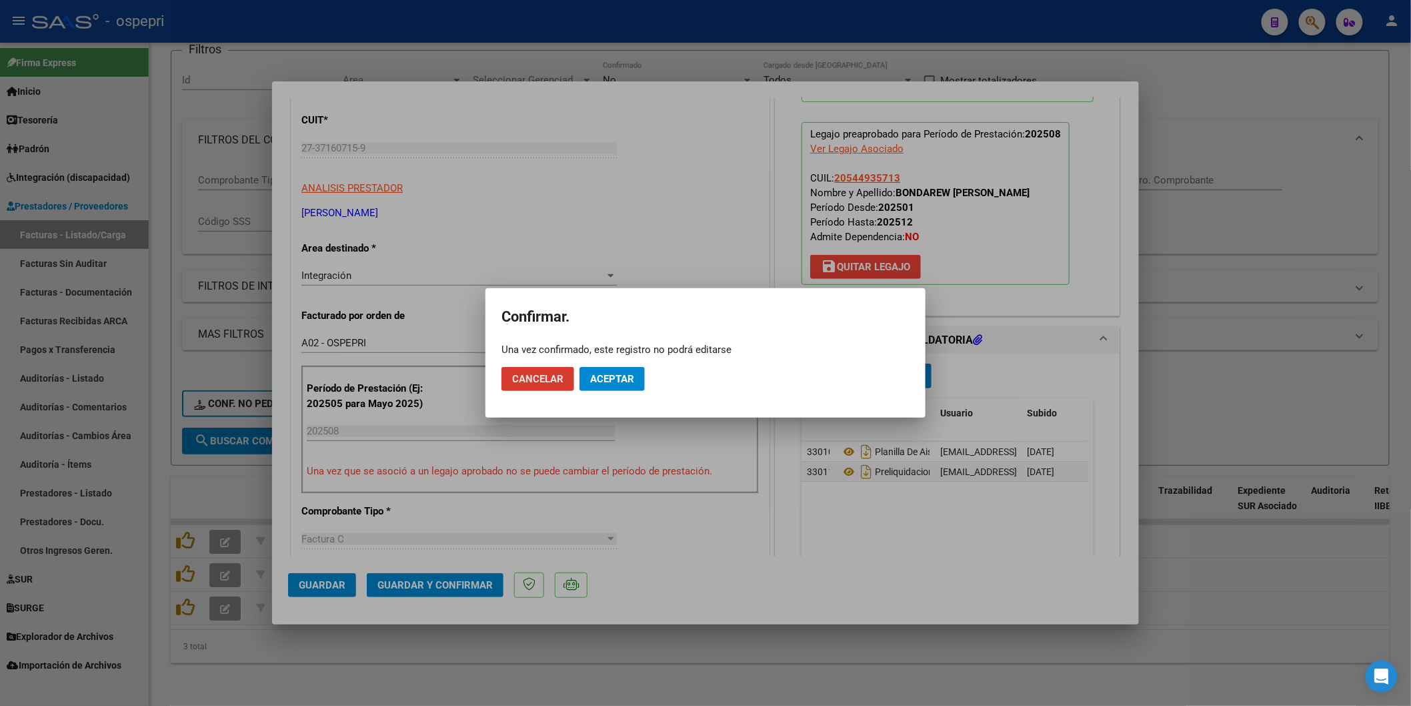
click at [615, 380] on span "Aceptar" at bounding box center [612, 379] width 44 height 12
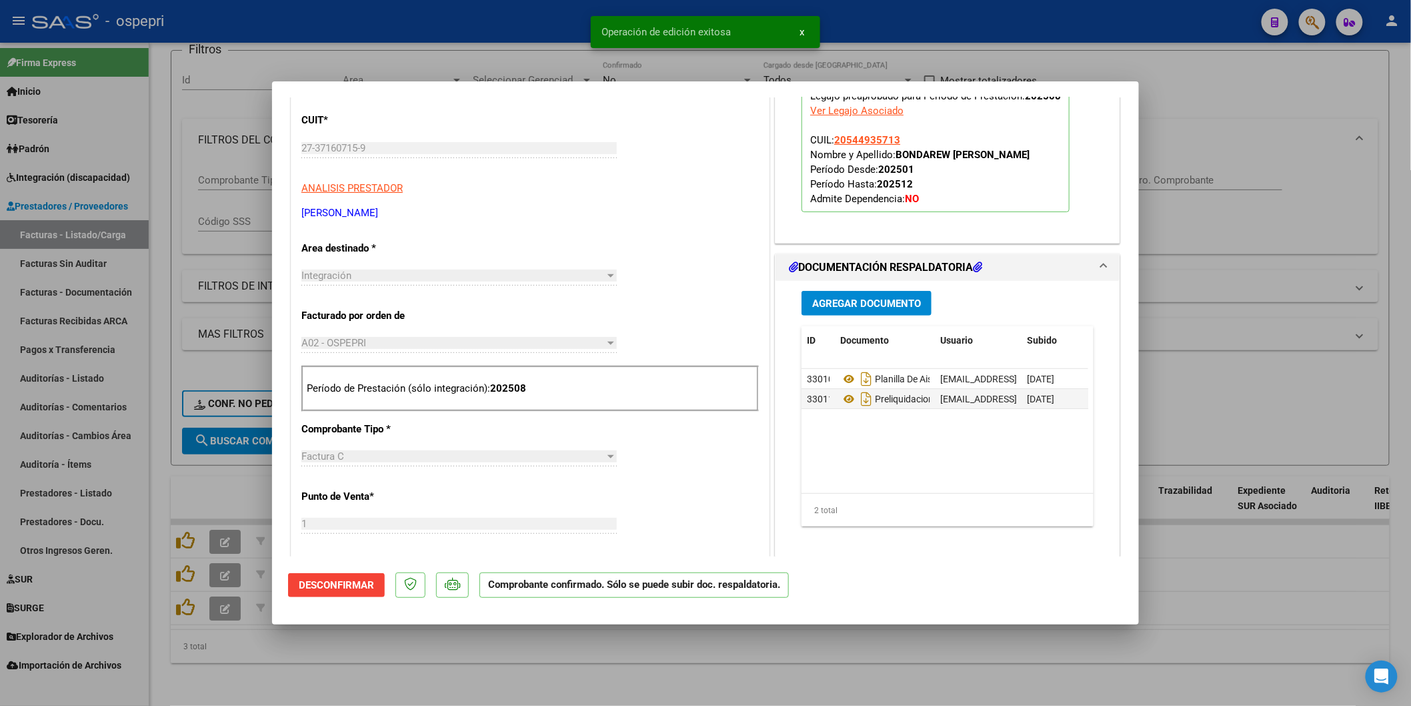
type input "$ 0,00"
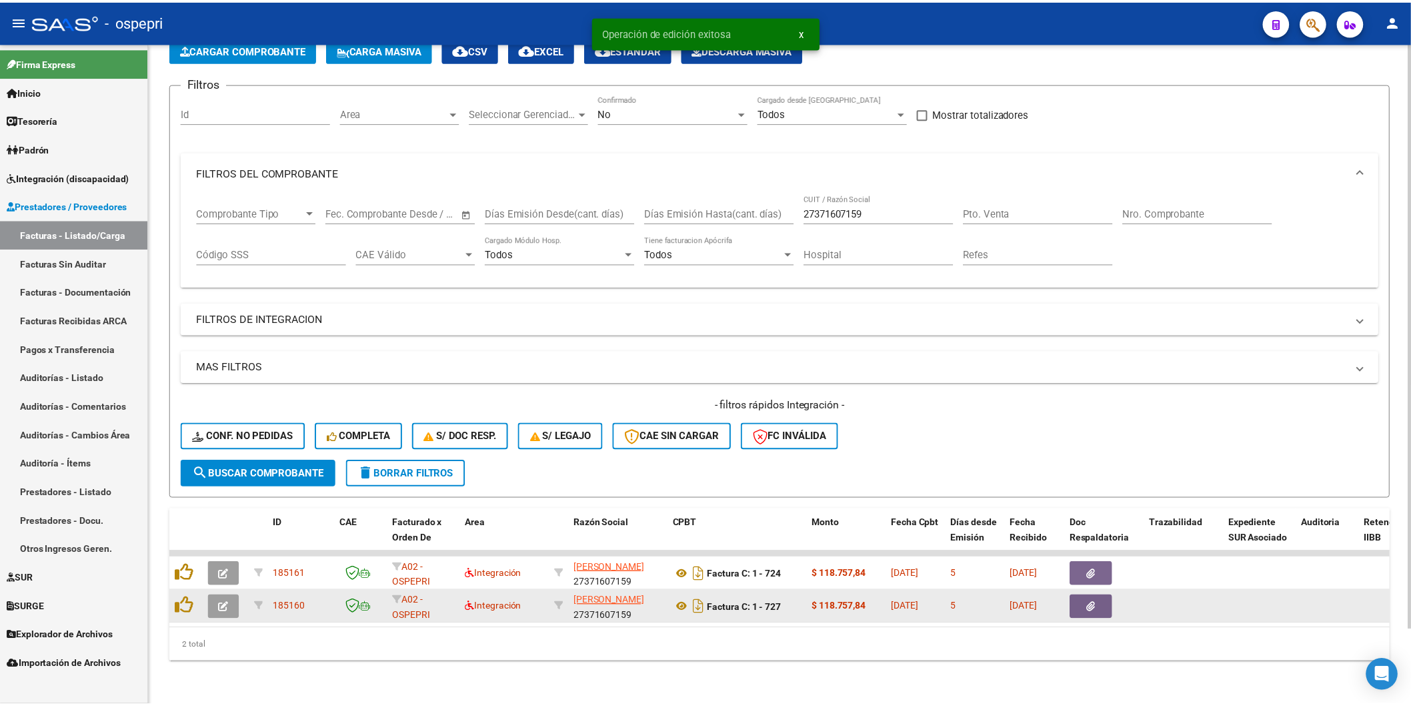
scroll to position [84, 0]
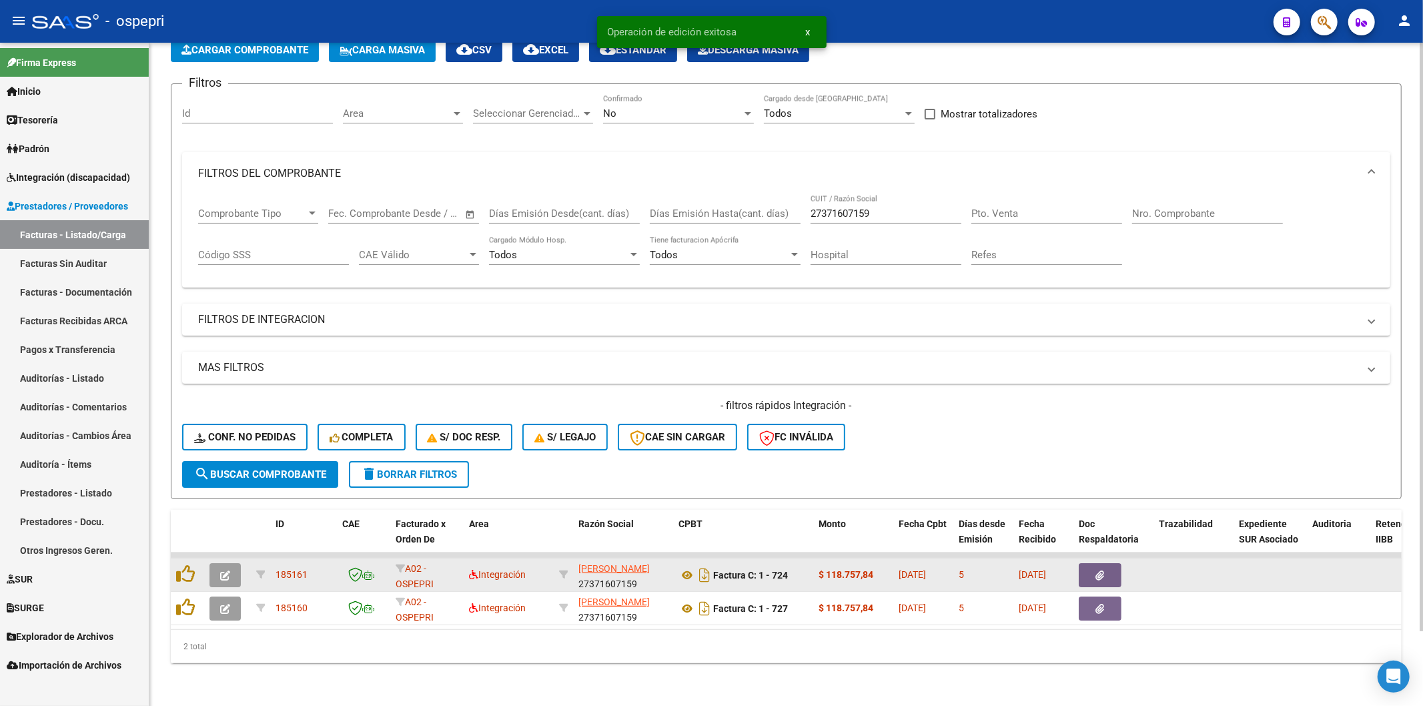
click at [217, 563] on button "button" at bounding box center [224, 575] width 31 height 24
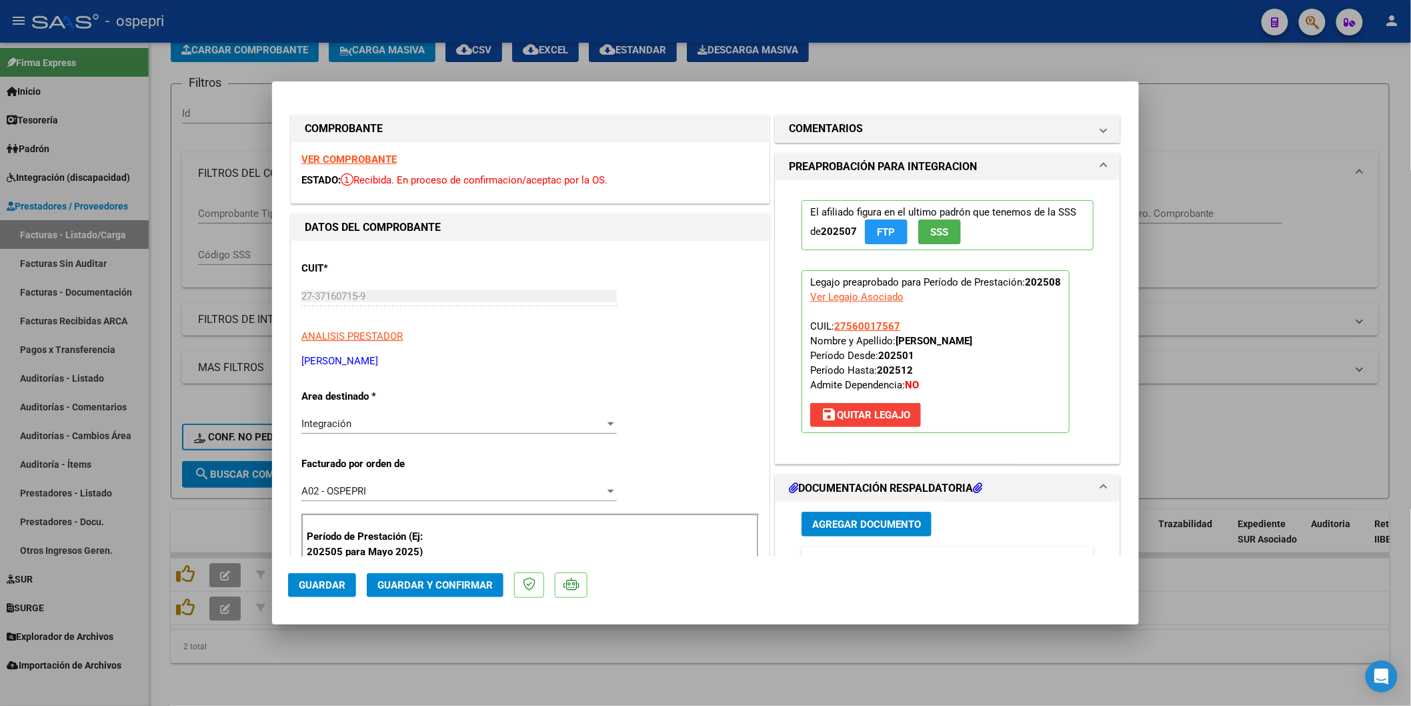
click at [335, 155] on strong "VER COMPROBANTE" at bounding box center [348, 159] width 95 height 12
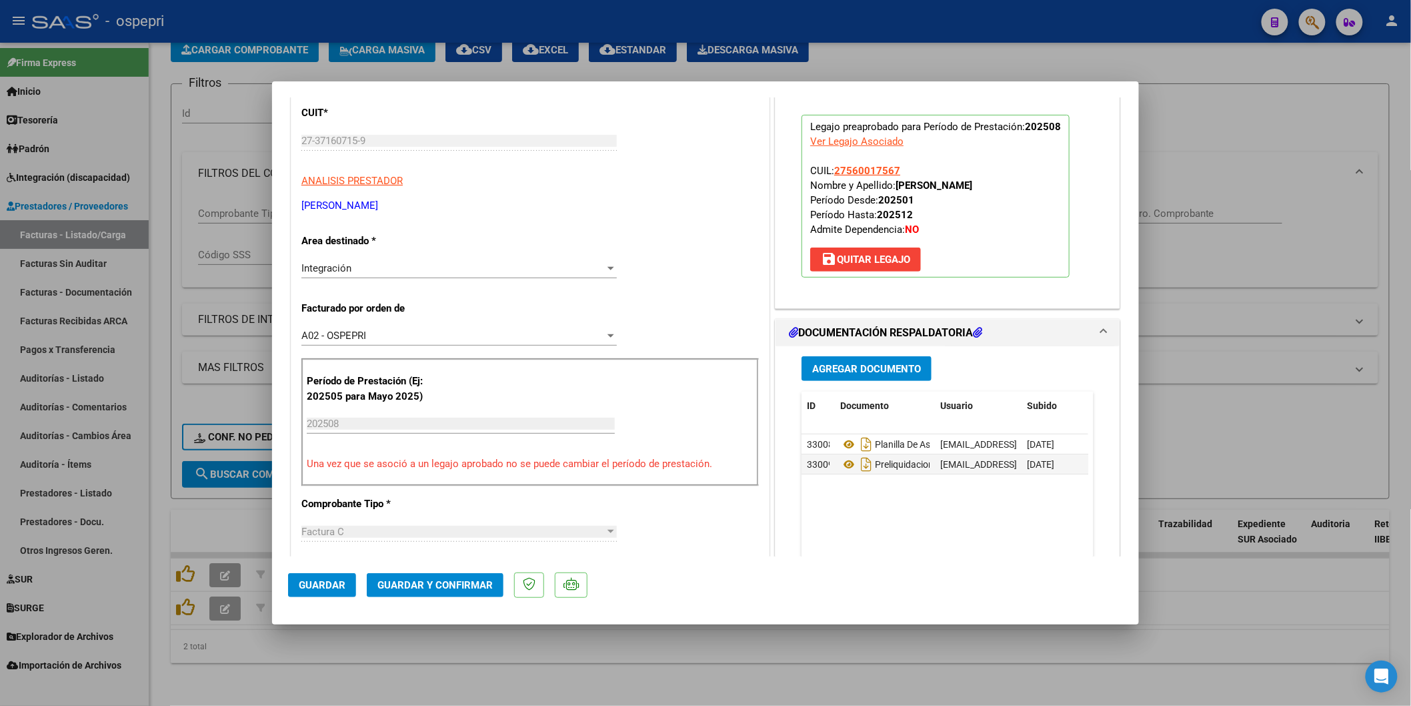
scroll to position [222, 0]
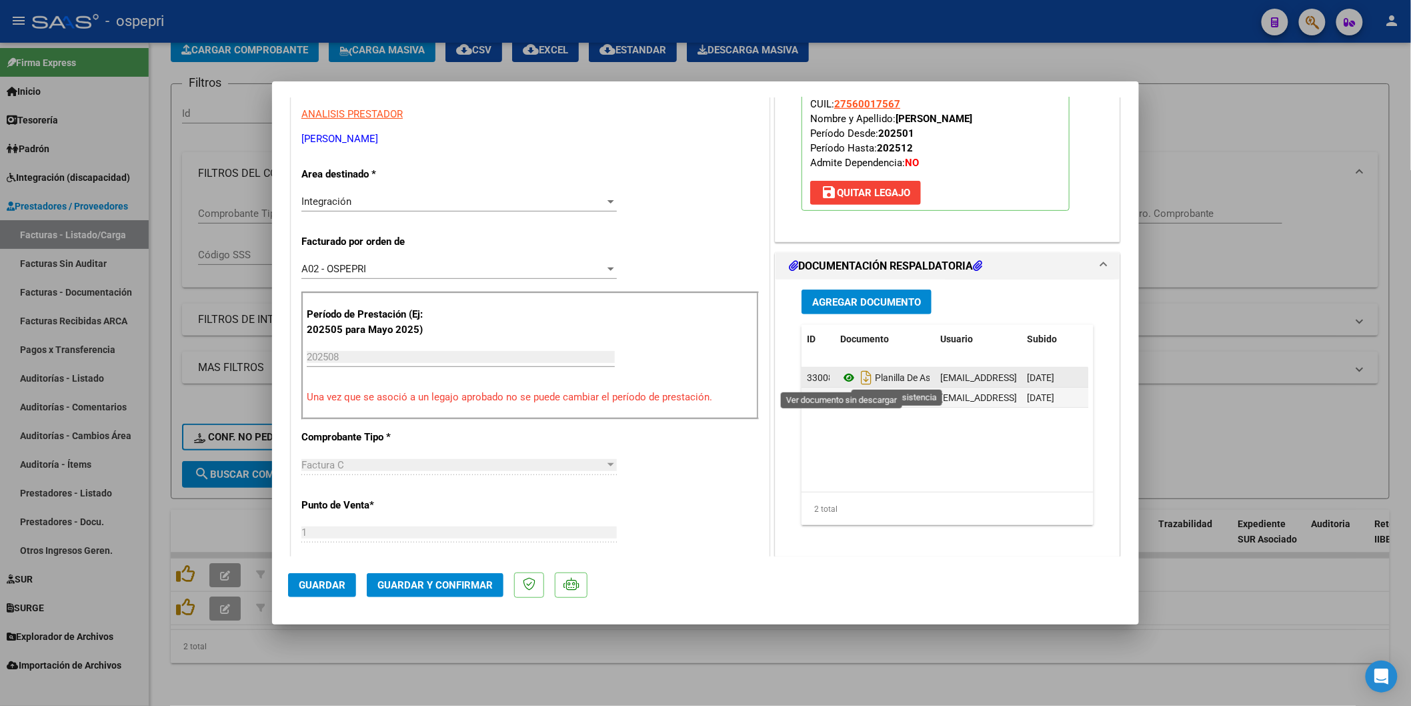
click at [840, 375] on icon at bounding box center [848, 377] width 17 height 16
click at [460, 579] on span "Guardar y Confirmar" at bounding box center [434, 585] width 115 height 12
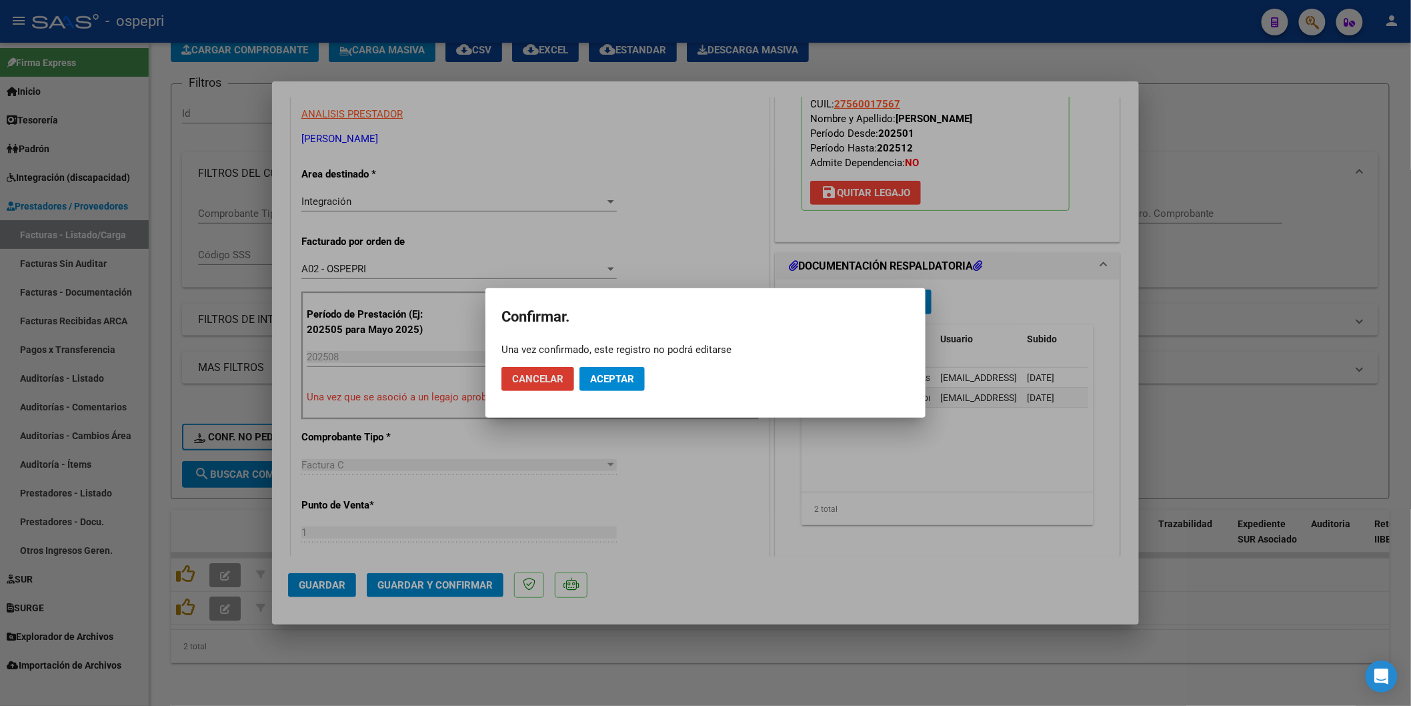
click at [621, 374] on span "Aceptar" at bounding box center [612, 379] width 44 height 12
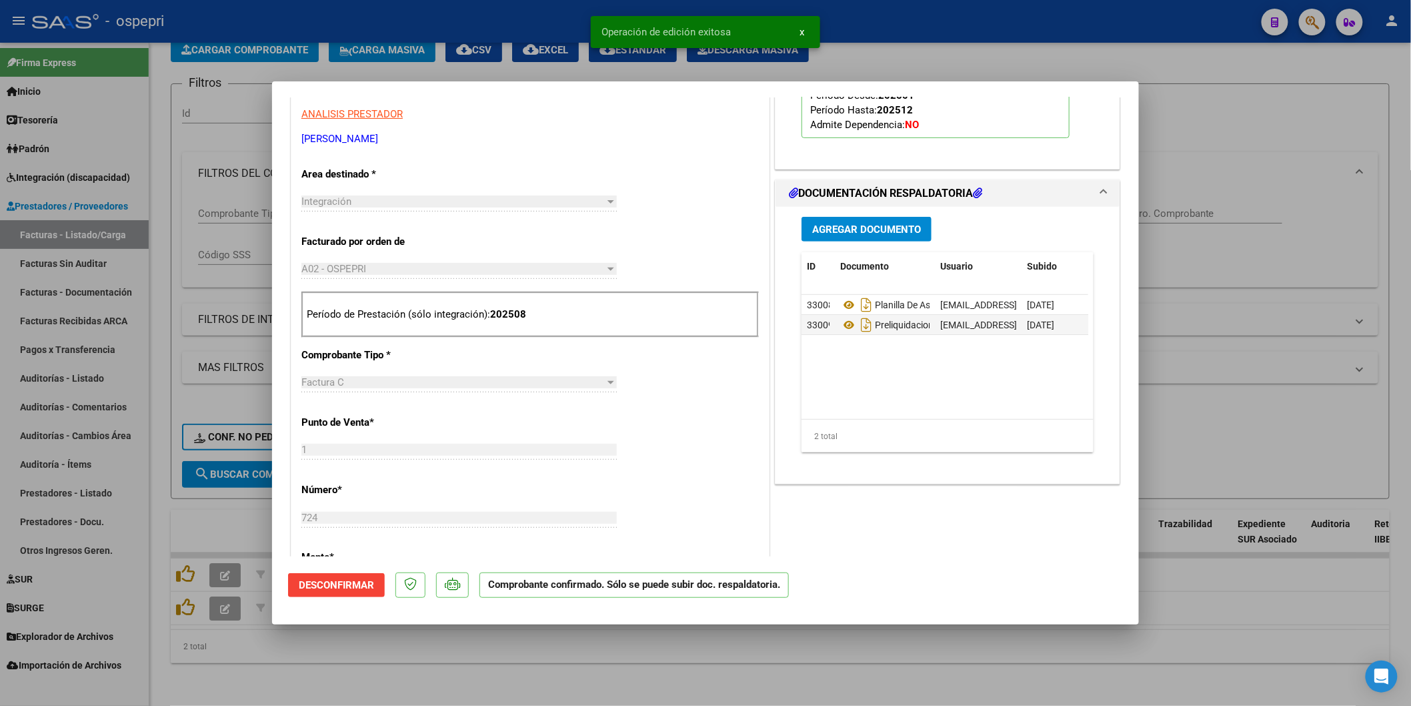
type input "$ 0,00"
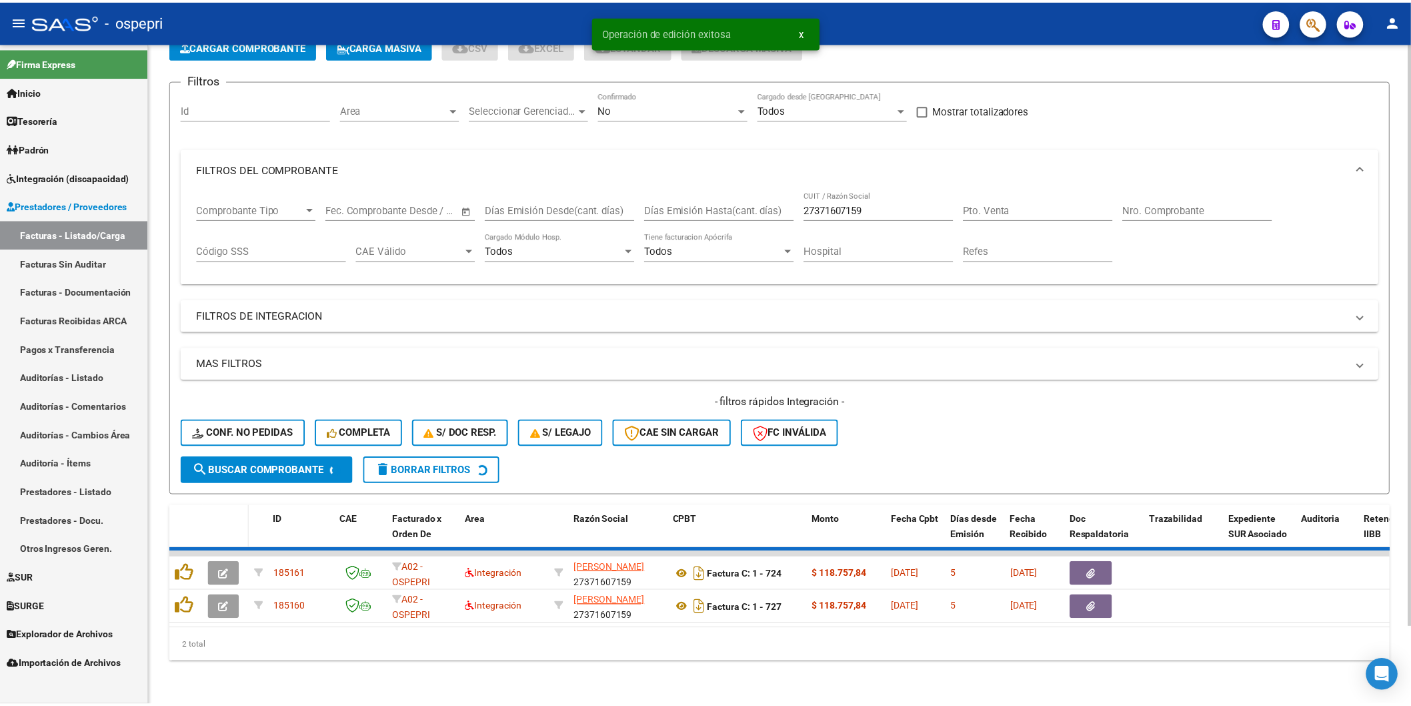
scroll to position [51, 0]
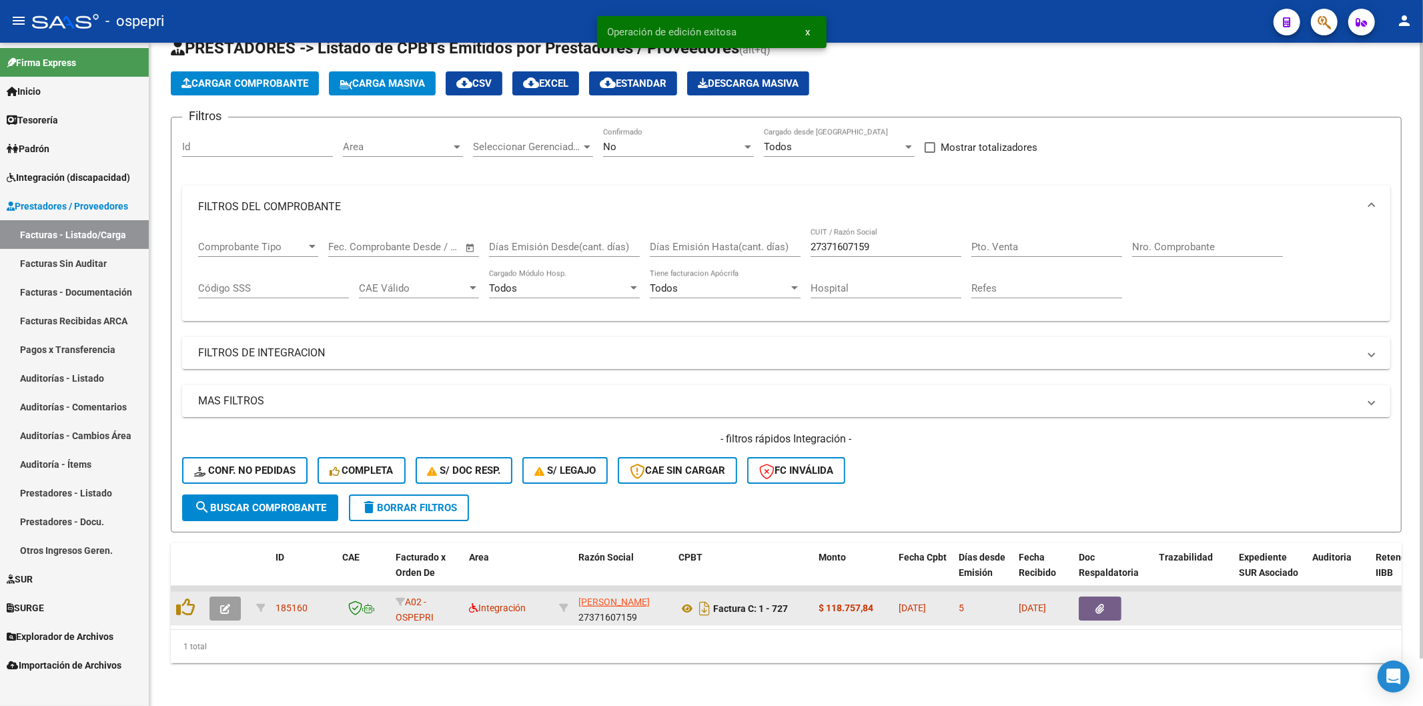
click at [225, 601] on button "button" at bounding box center [224, 608] width 31 height 24
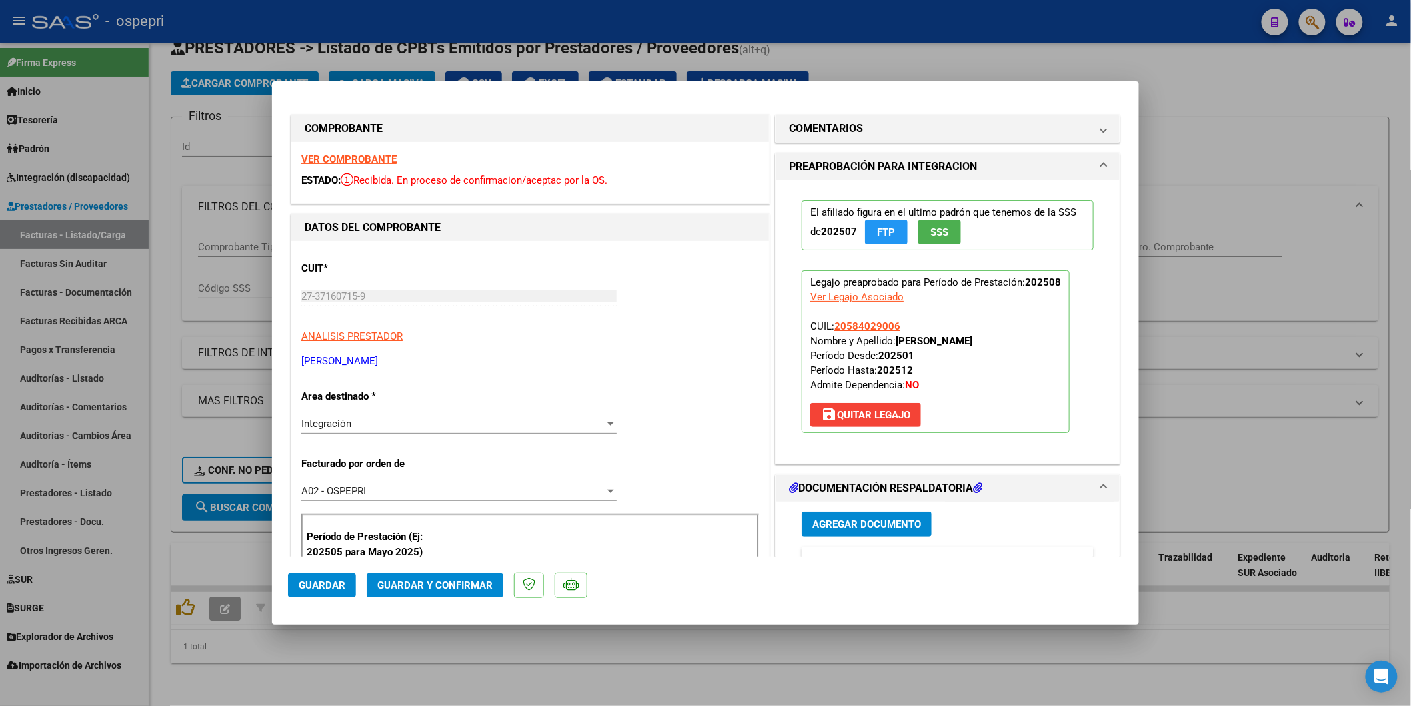
click at [367, 162] on strong "VER COMPROBANTE" at bounding box center [348, 159] width 95 height 12
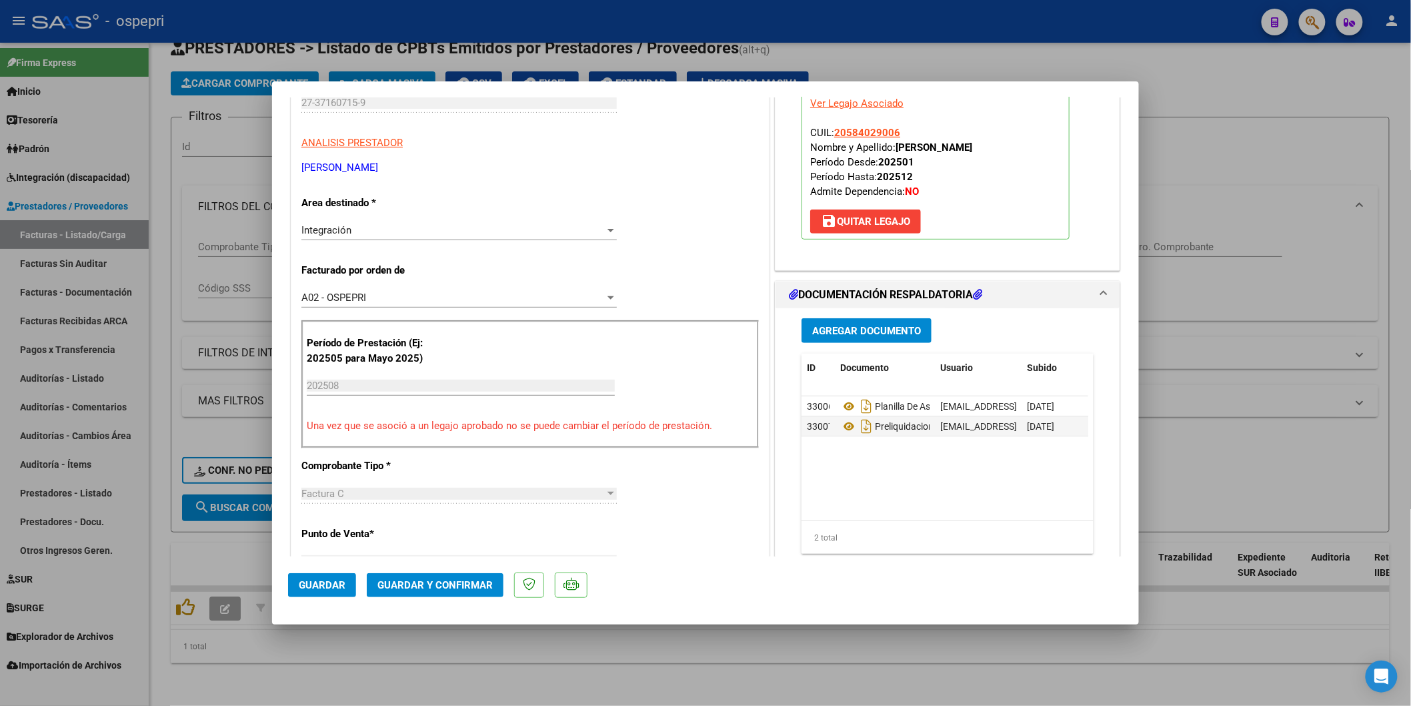
scroll to position [222, 0]
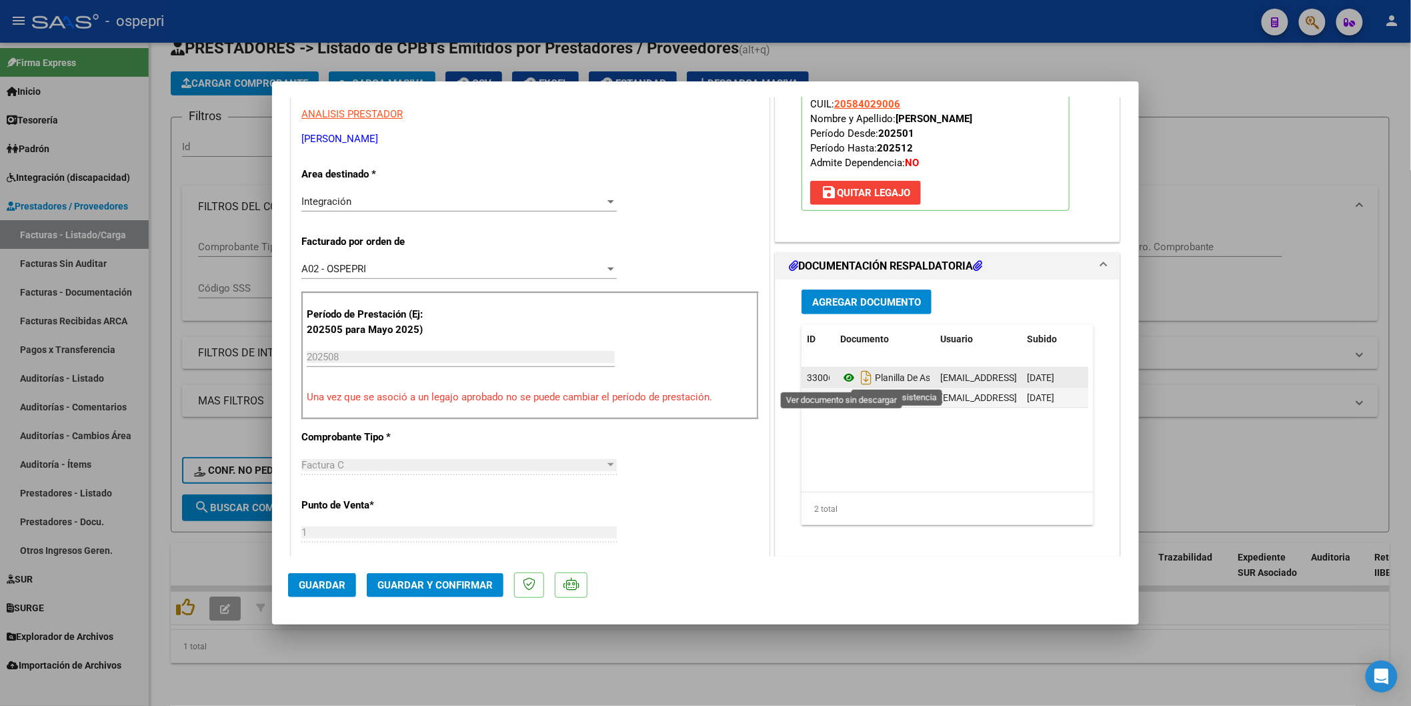
click at [840, 378] on icon at bounding box center [848, 377] width 17 height 16
click at [430, 595] on button "Guardar y Confirmar" at bounding box center [435, 585] width 137 height 24
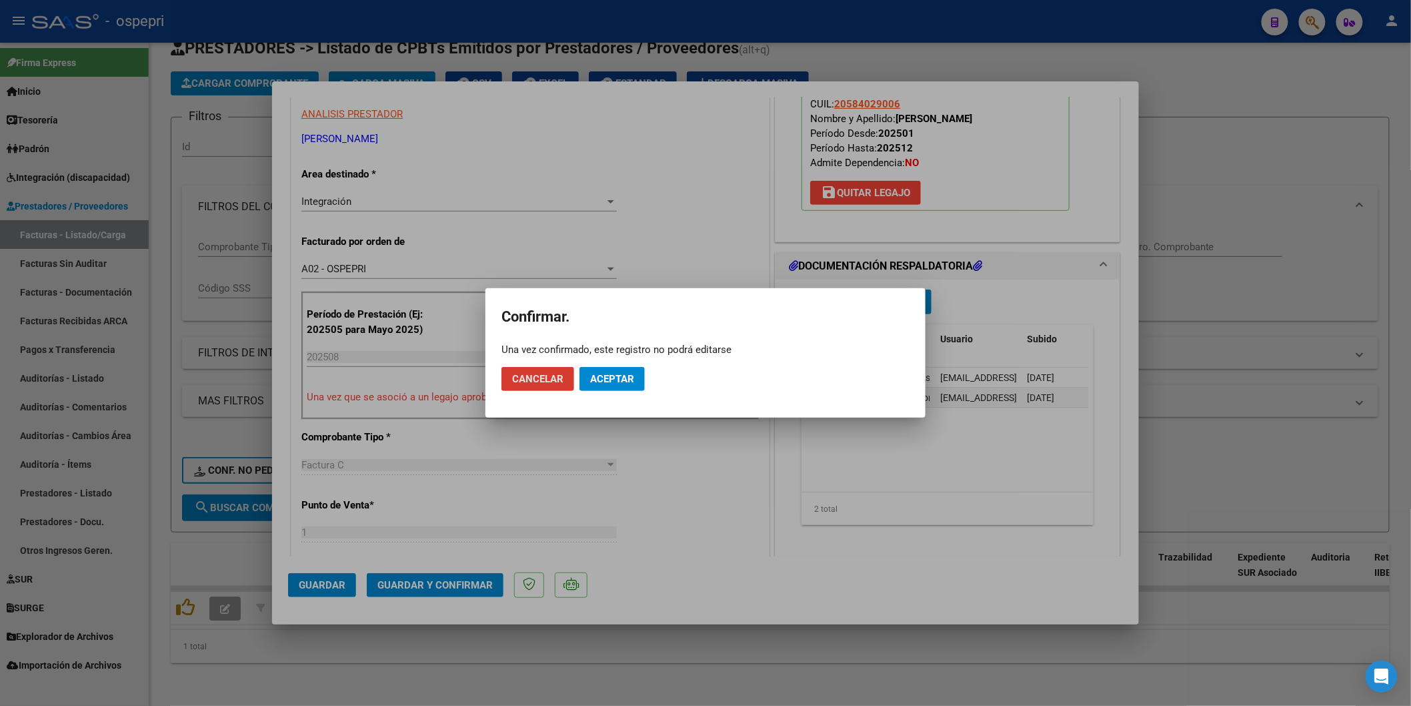
click at [623, 378] on span "Aceptar" at bounding box center [612, 379] width 44 height 12
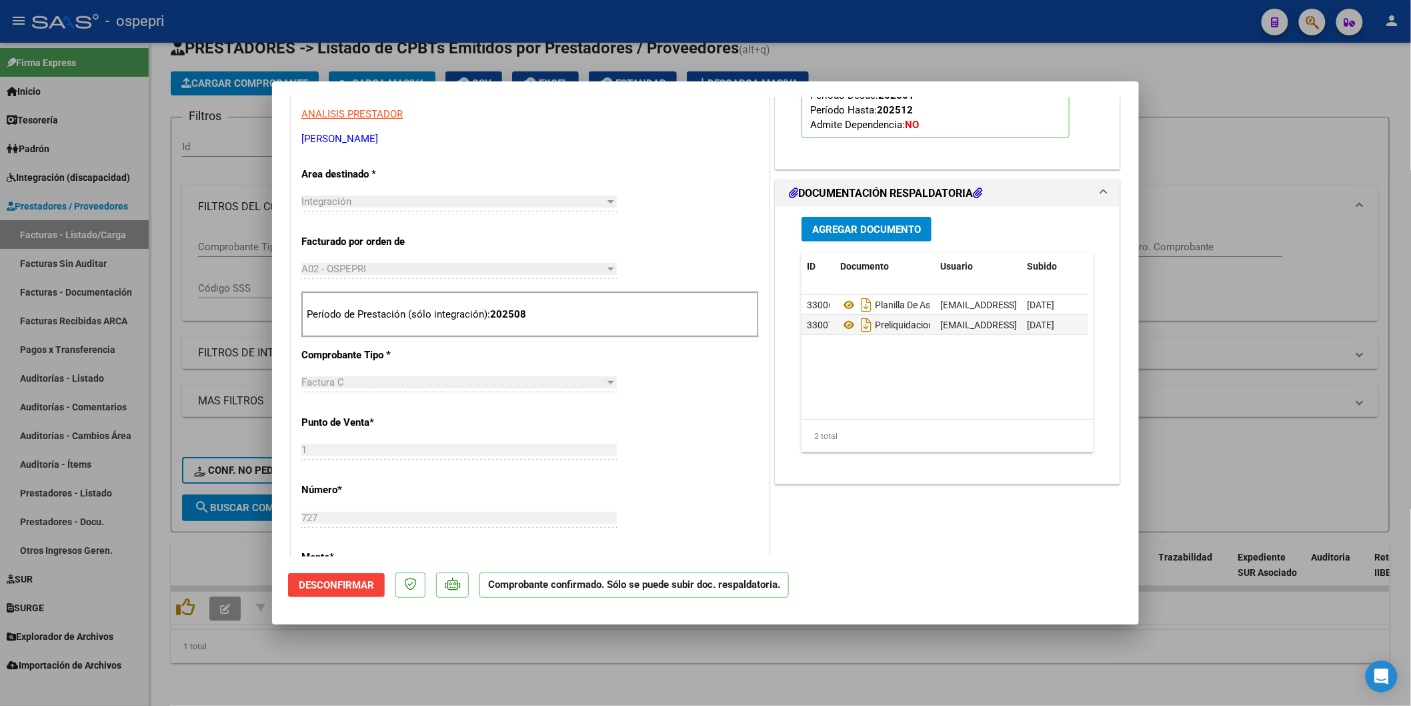
type input "$ 0,00"
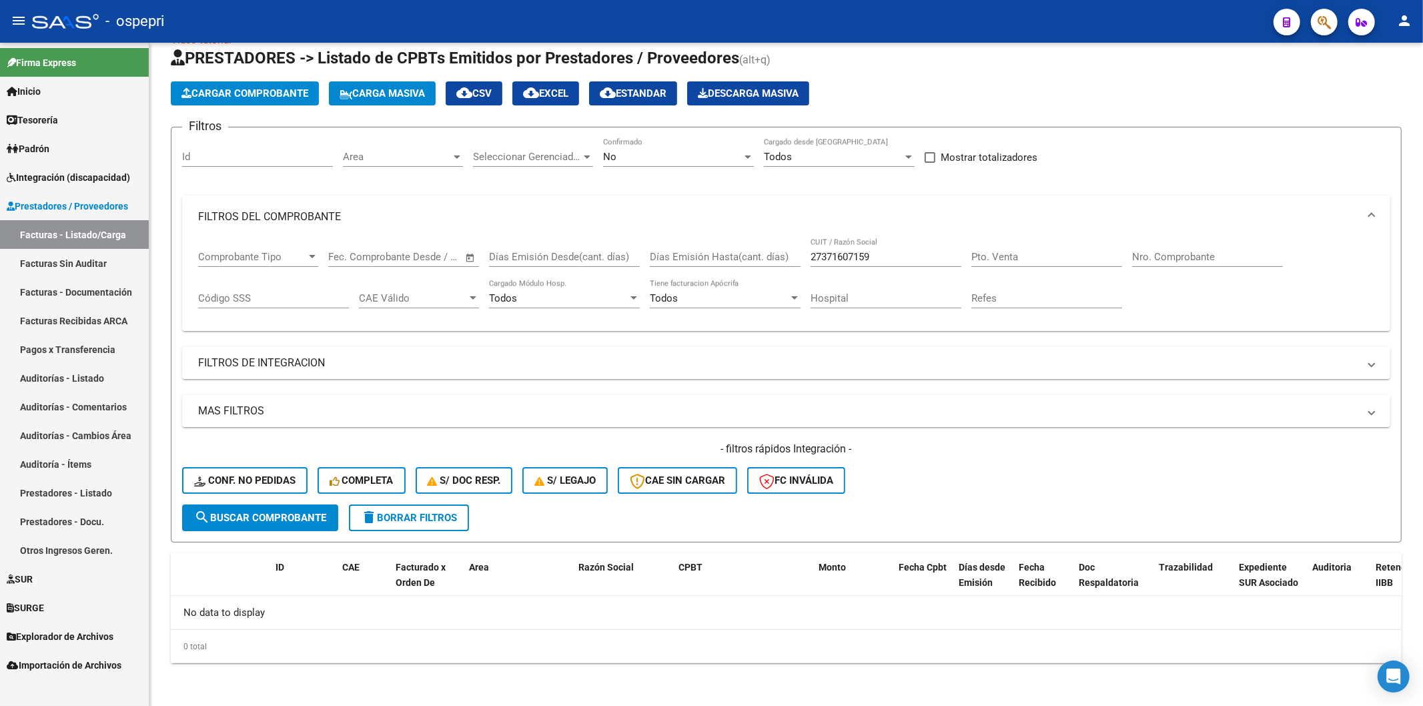
scroll to position [29, 0]
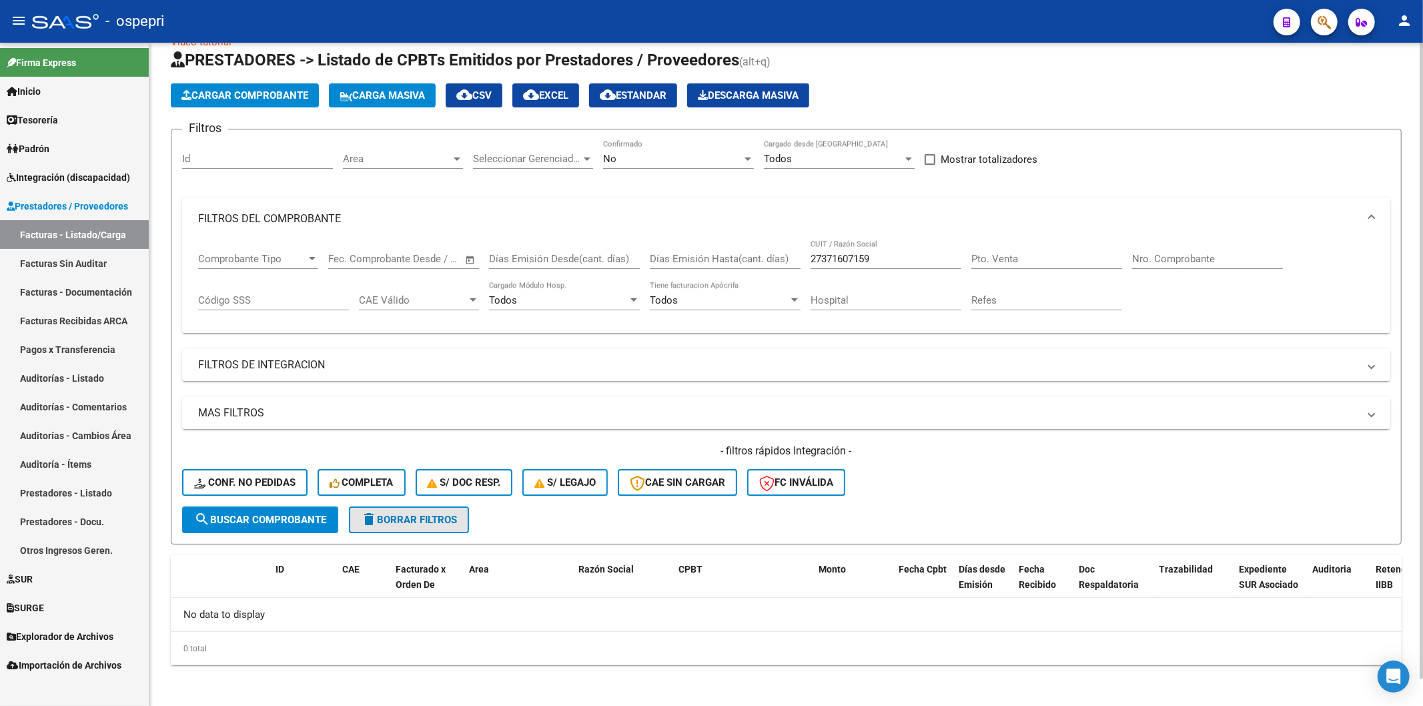
click at [414, 514] on span "delete Borrar Filtros" at bounding box center [409, 520] width 96 height 12
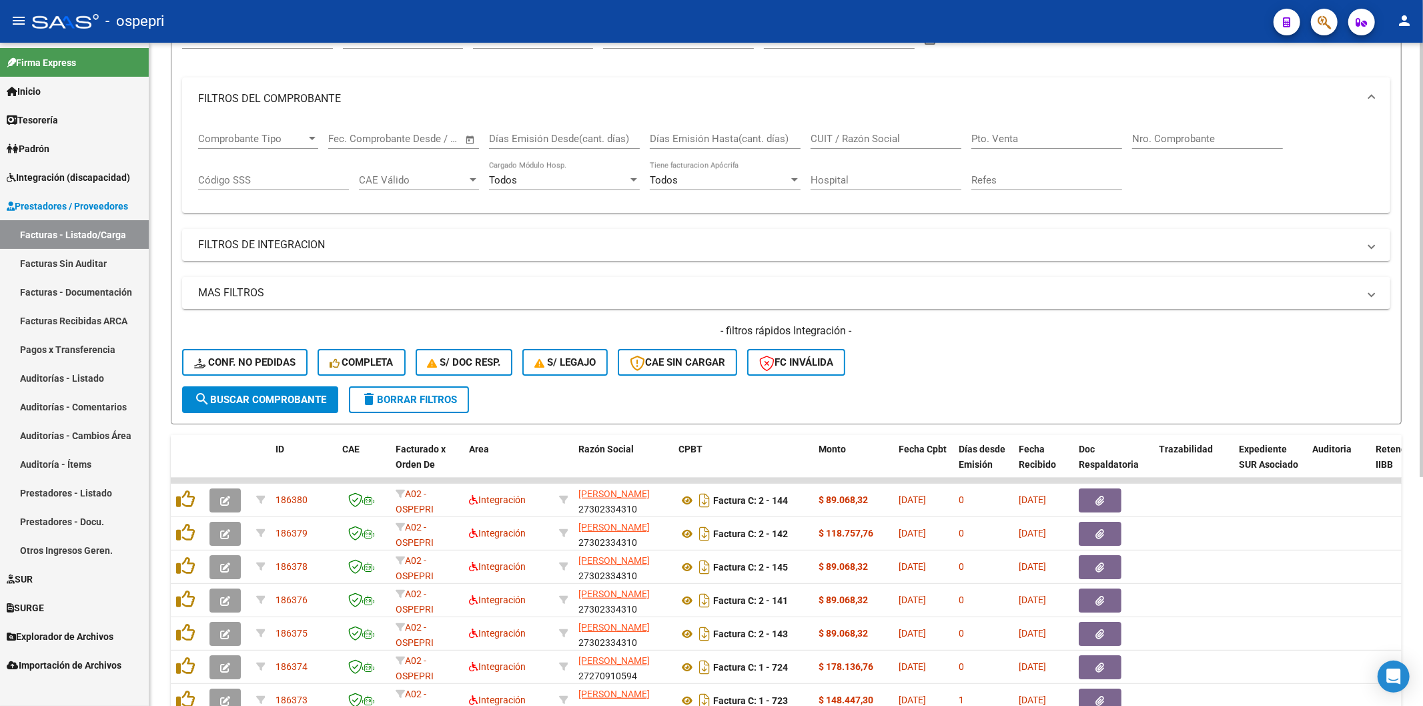
scroll to position [222, 0]
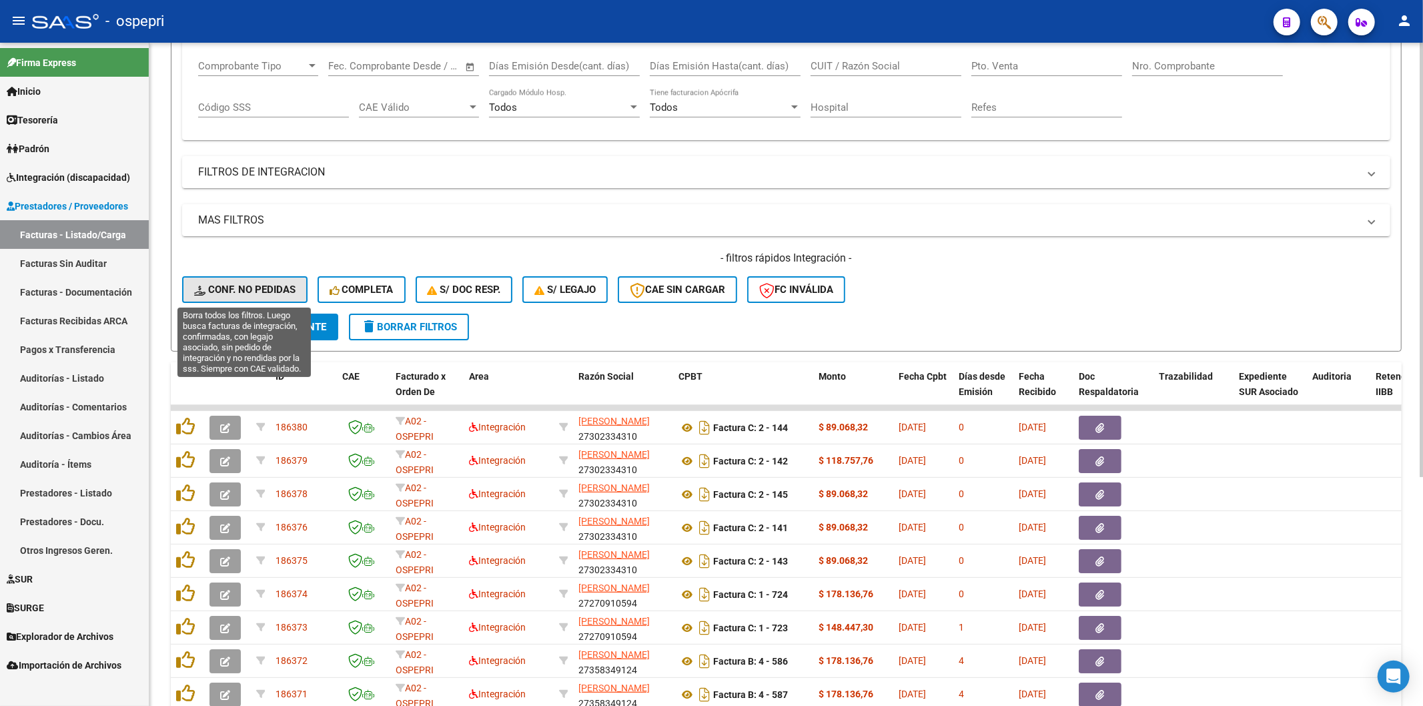
click at [249, 279] on button "Conf. no pedidas" at bounding box center [244, 289] width 125 height 27
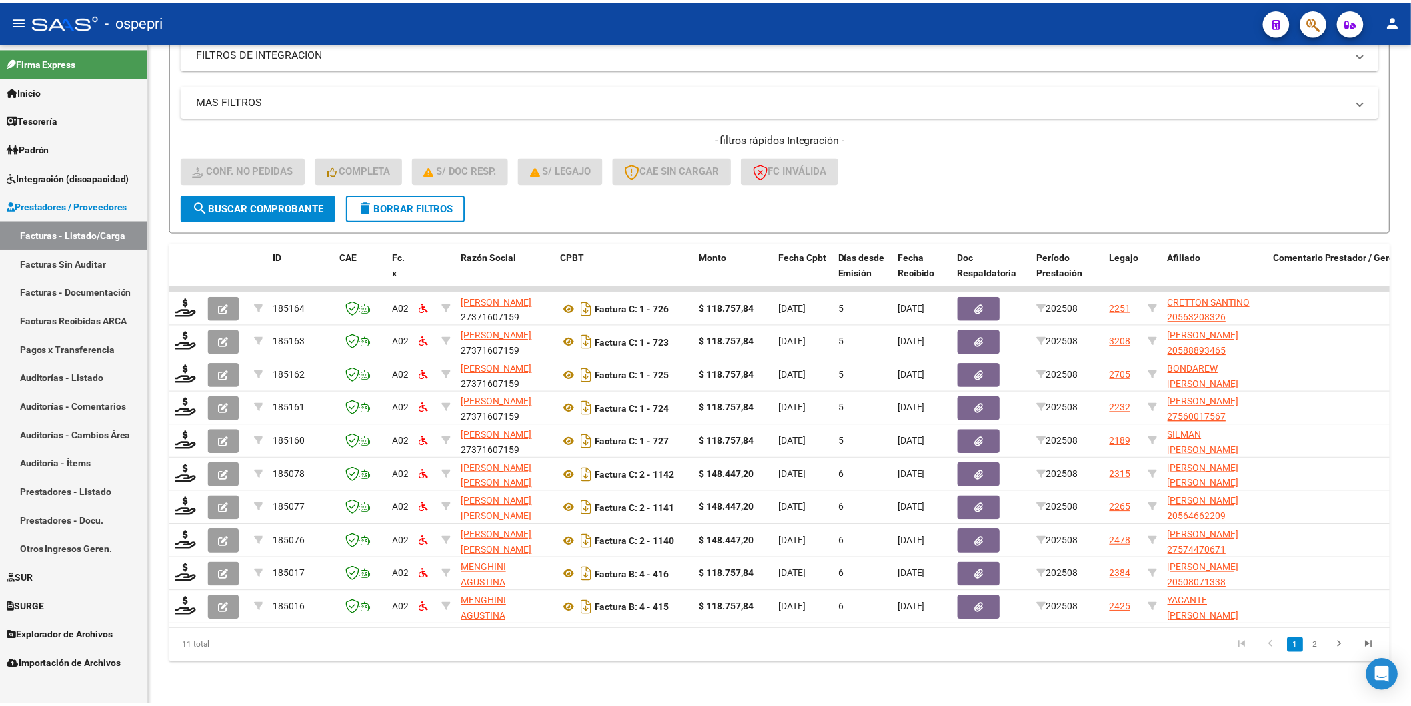
scroll to position [351, 0]
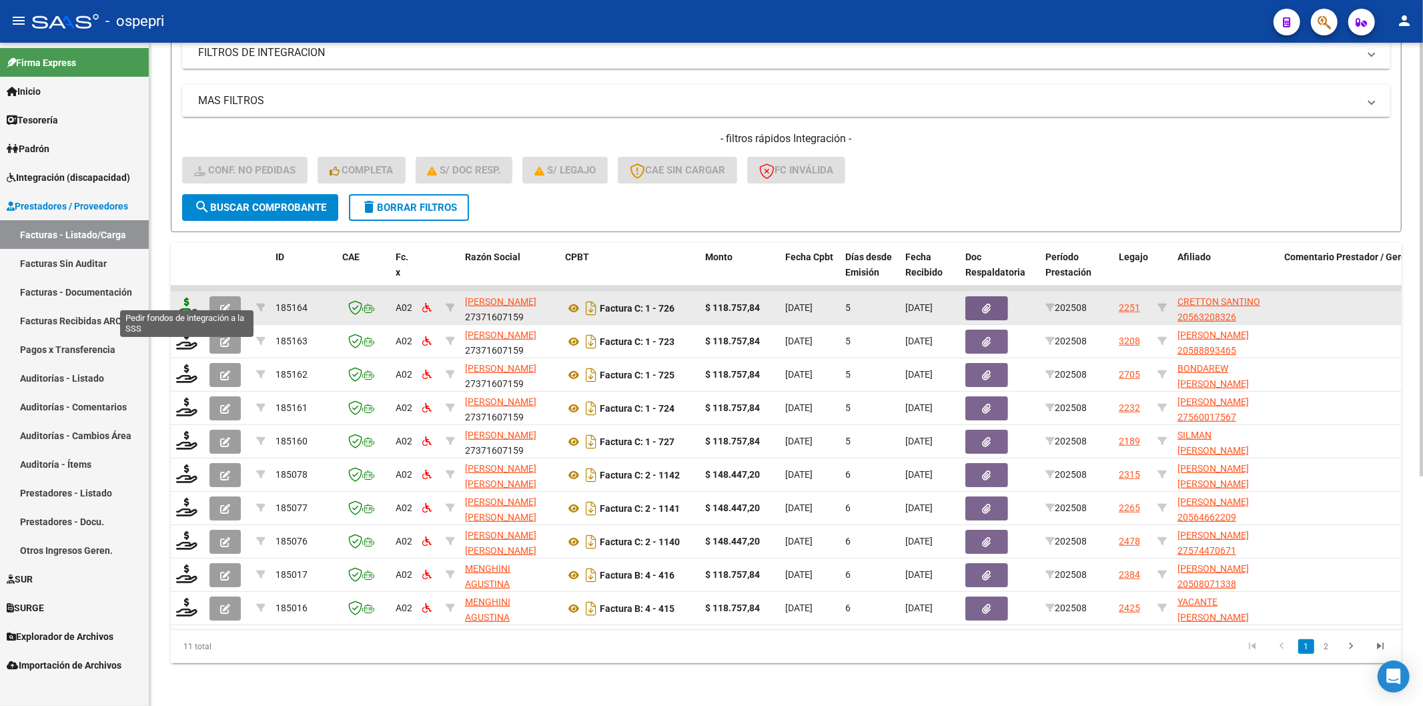
click at [183, 297] on icon at bounding box center [186, 306] width 21 height 19
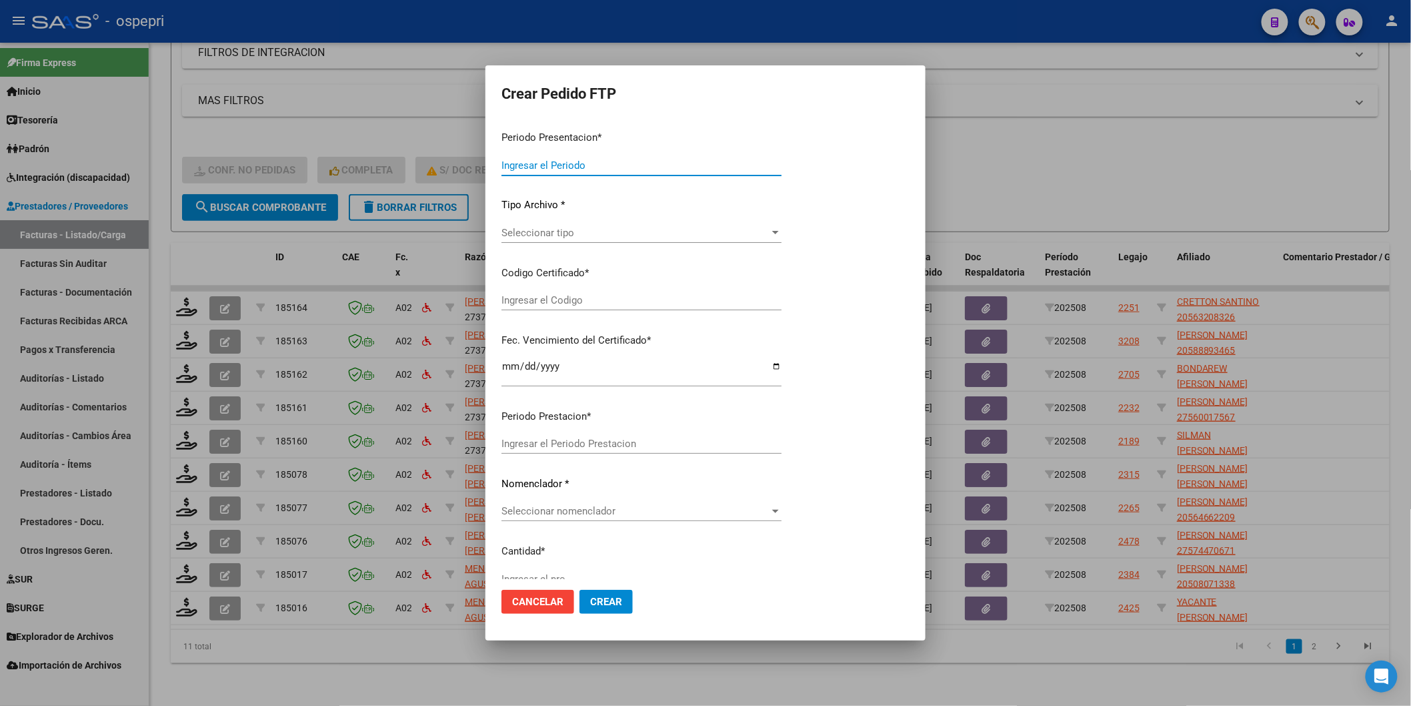
type input "202508"
type input "$ 118.757,84"
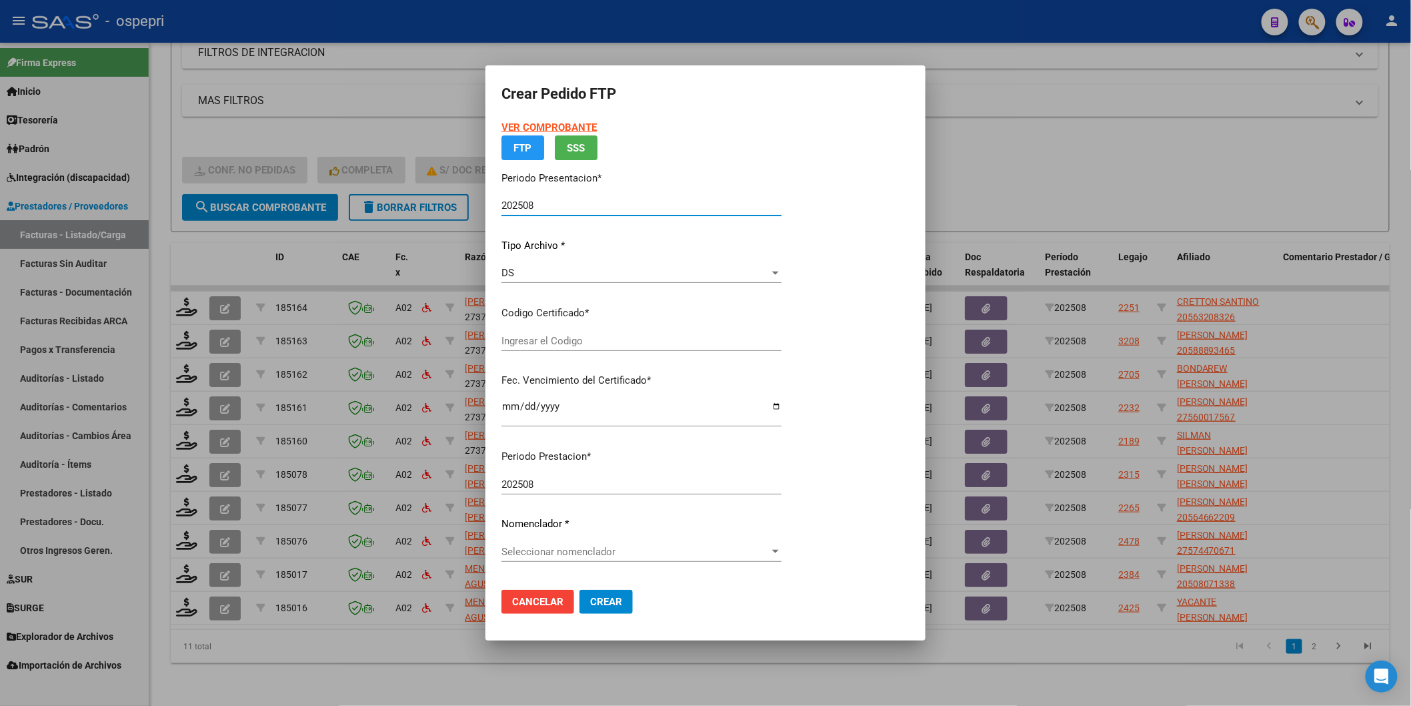
type input "2056320832-6"
type input "[DATE]"
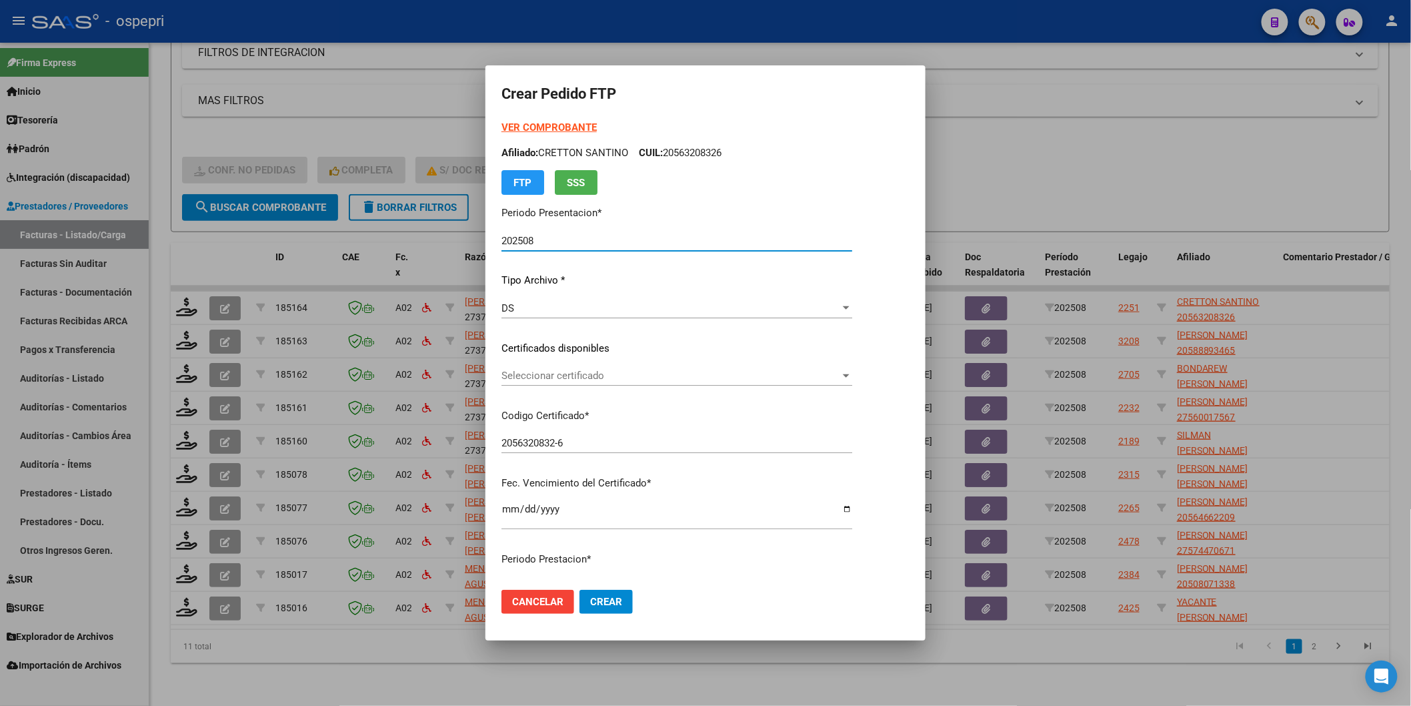
click at [546, 383] on div "Seleccionar certificado Seleccionar certificado" at bounding box center [677, 375] width 351 height 20
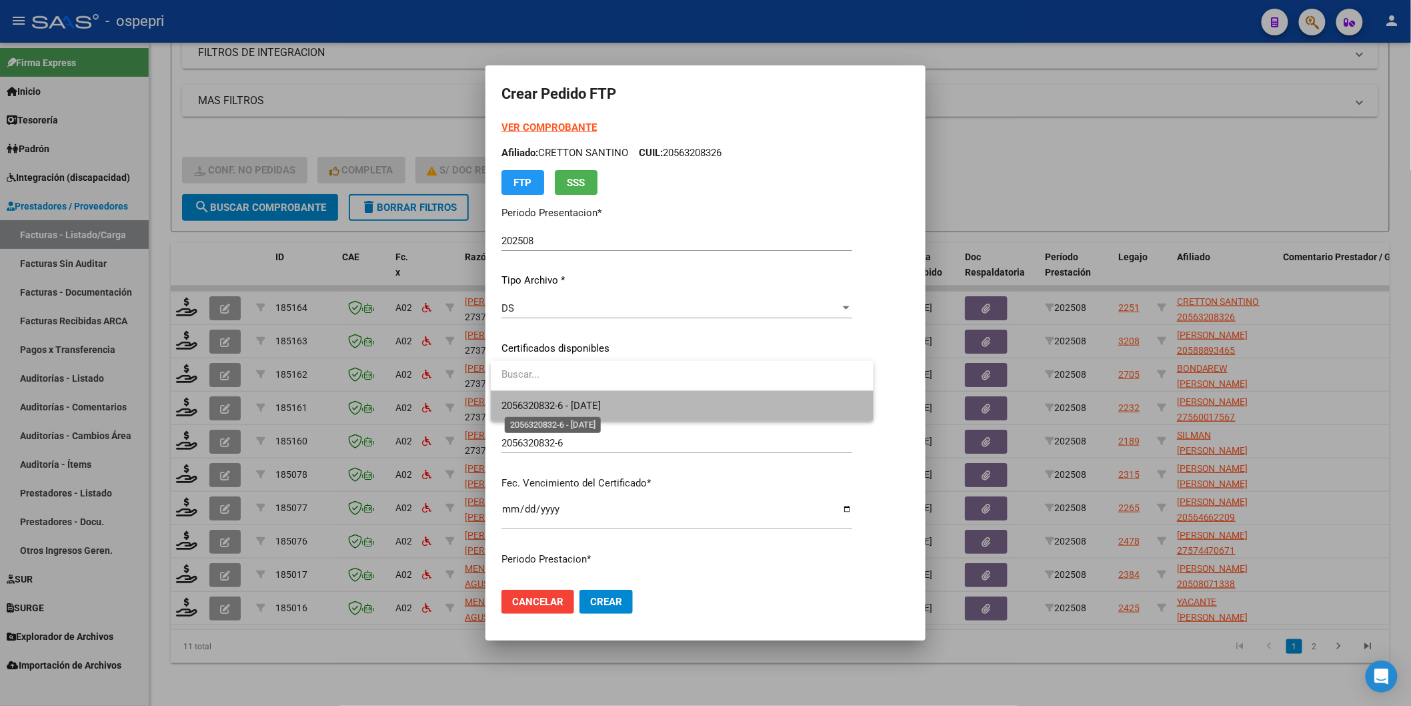
click at [549, 410] on span "2056320832-6 - [DATE]" at bounding box center [551, 406] width 99 height 12
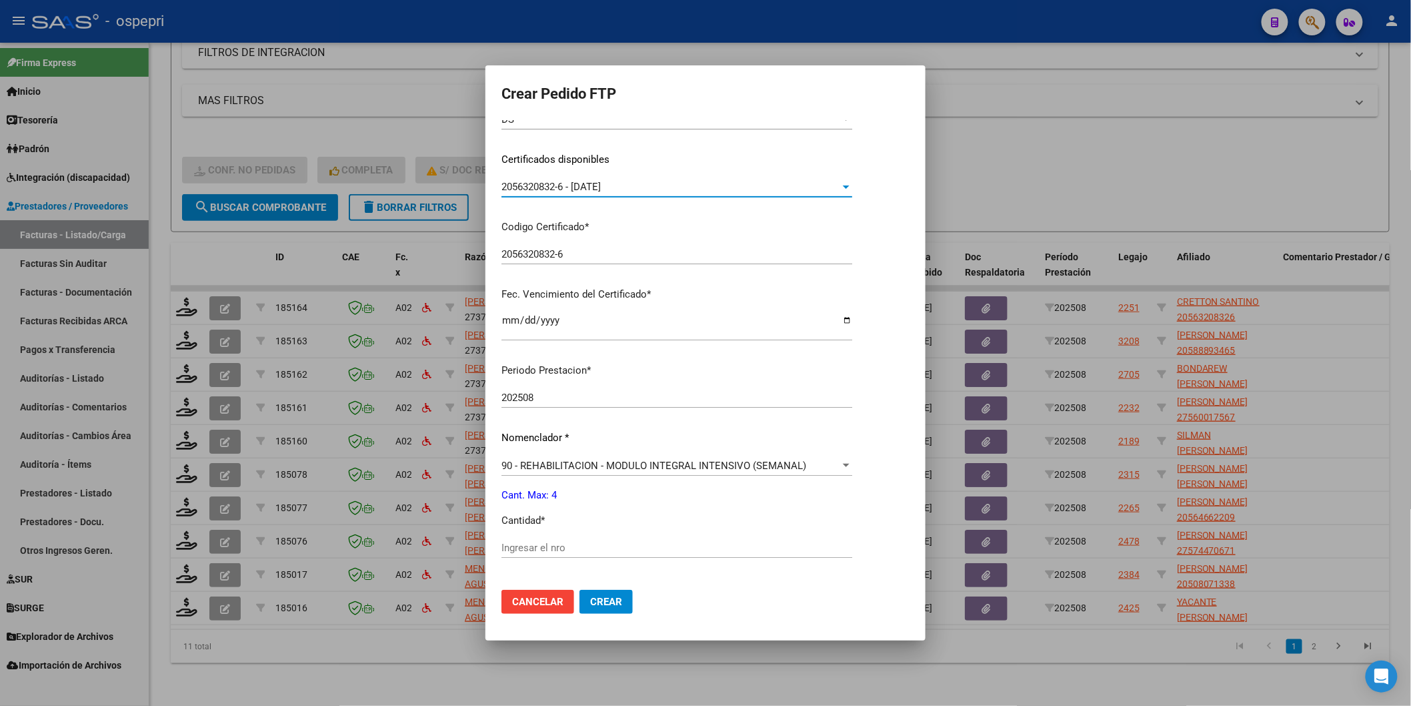
scroll to position [222, 0]
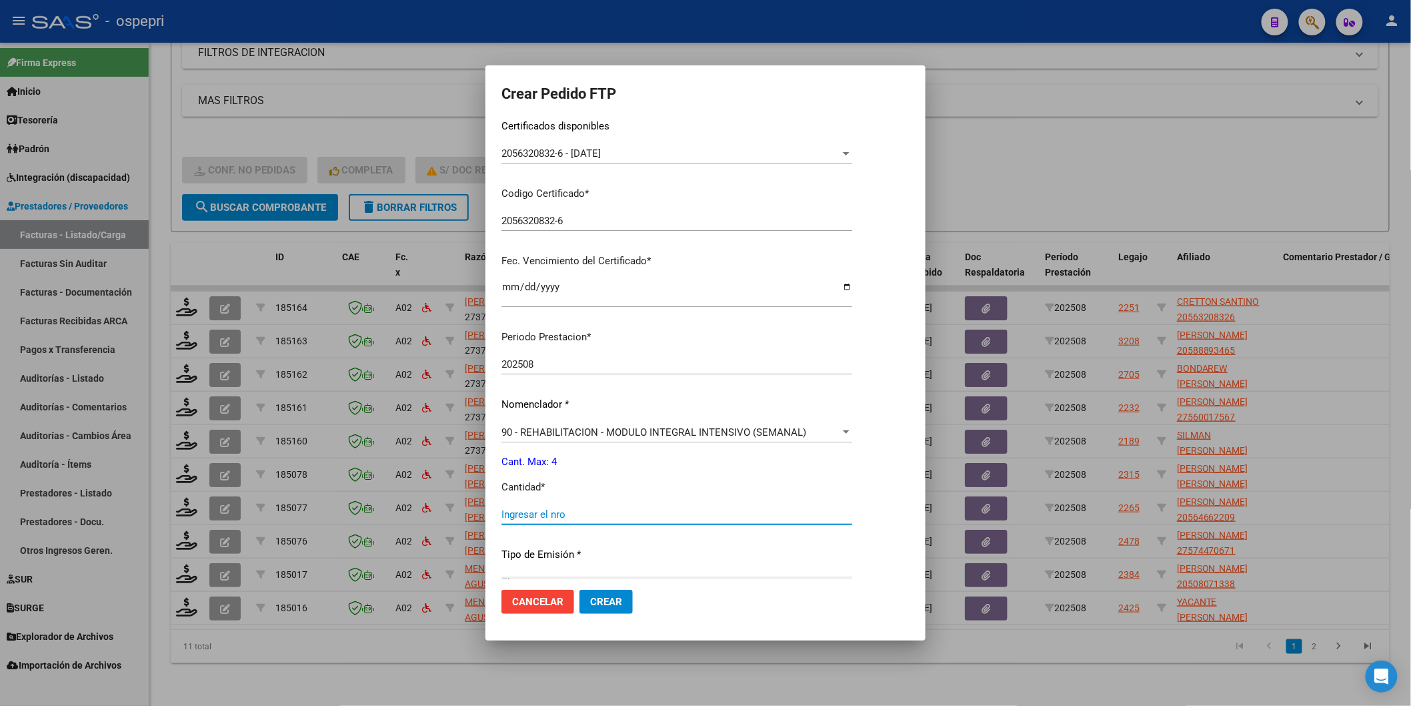
click at [515, 519] on input "Ingresar el nro" at bounding box center [677, 514] width 351 height 12
type input "4"
click at [610, 604] on span "Crear" at bounding box center [606, 602] width 32 height 12
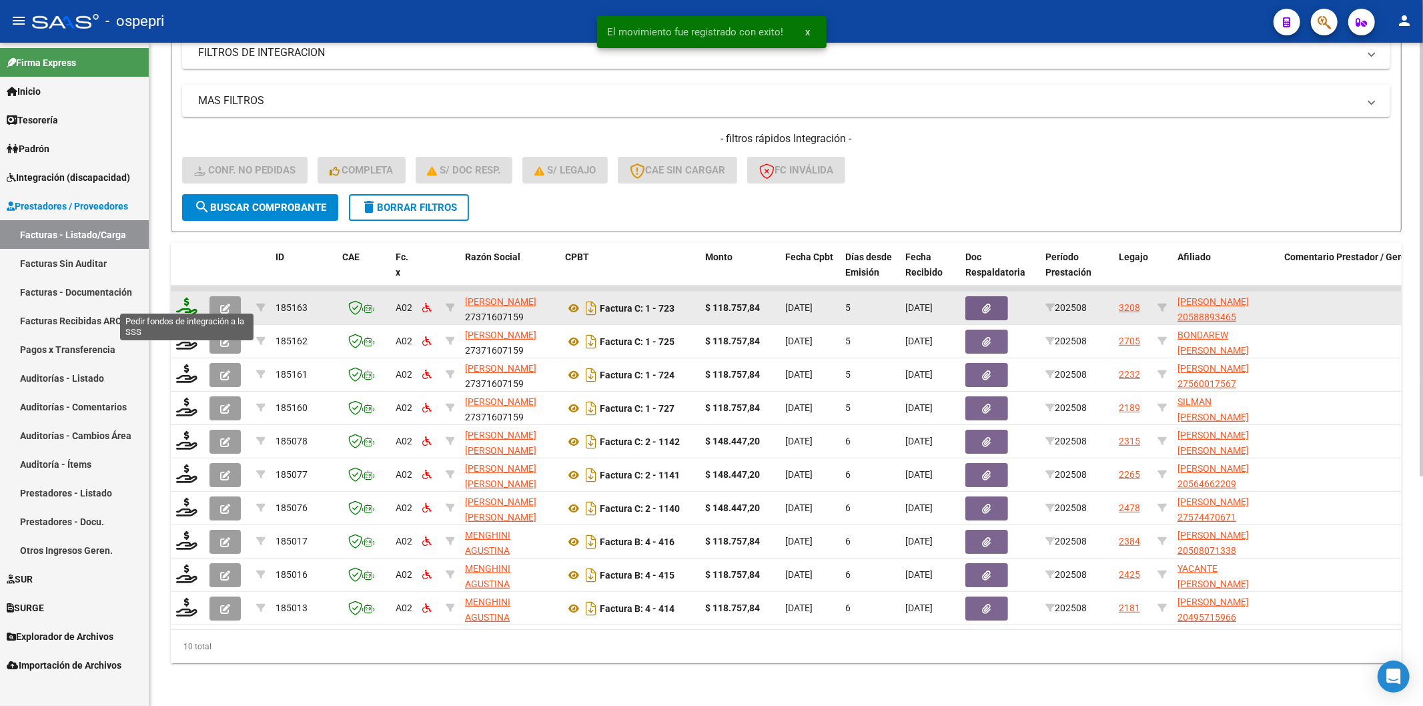
click at [184, 297] on icon at bounding box center [186, 306] width 21 height 19
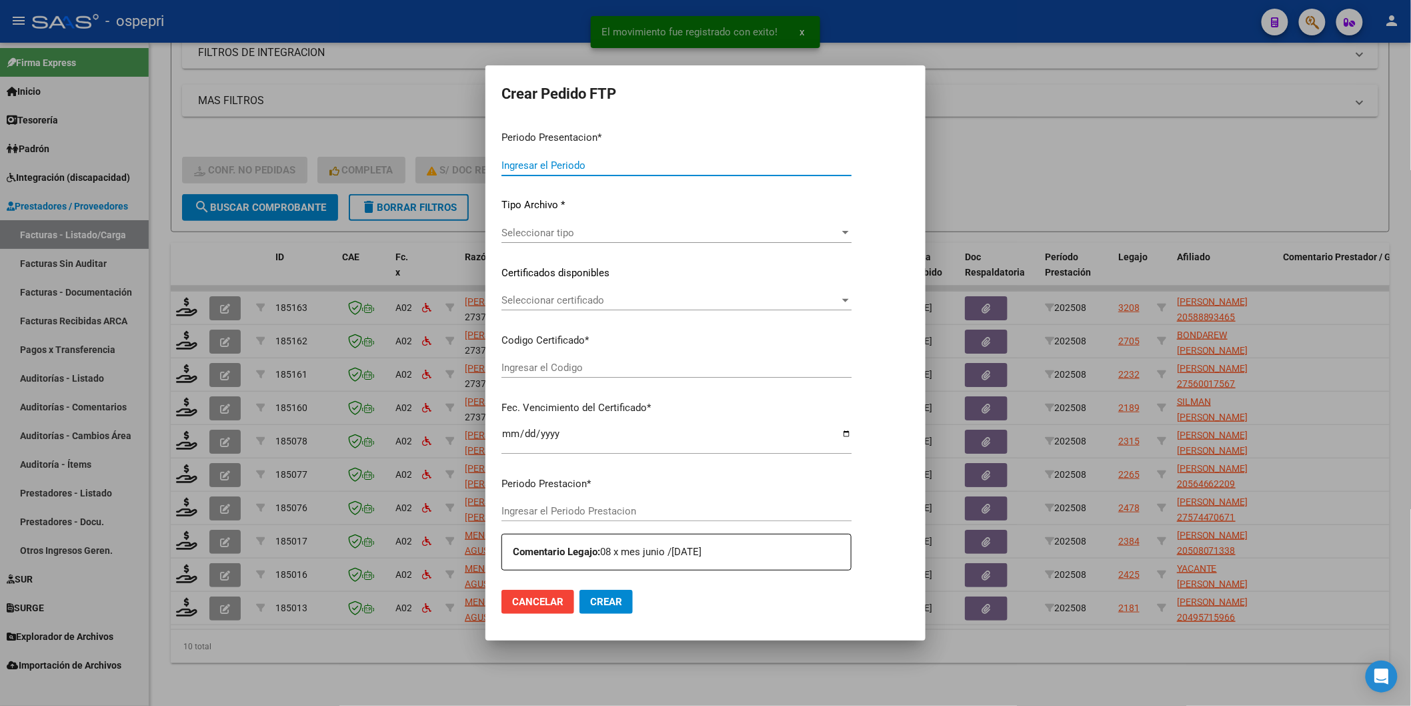
type input "202508"
type input "$ 118.757,84"
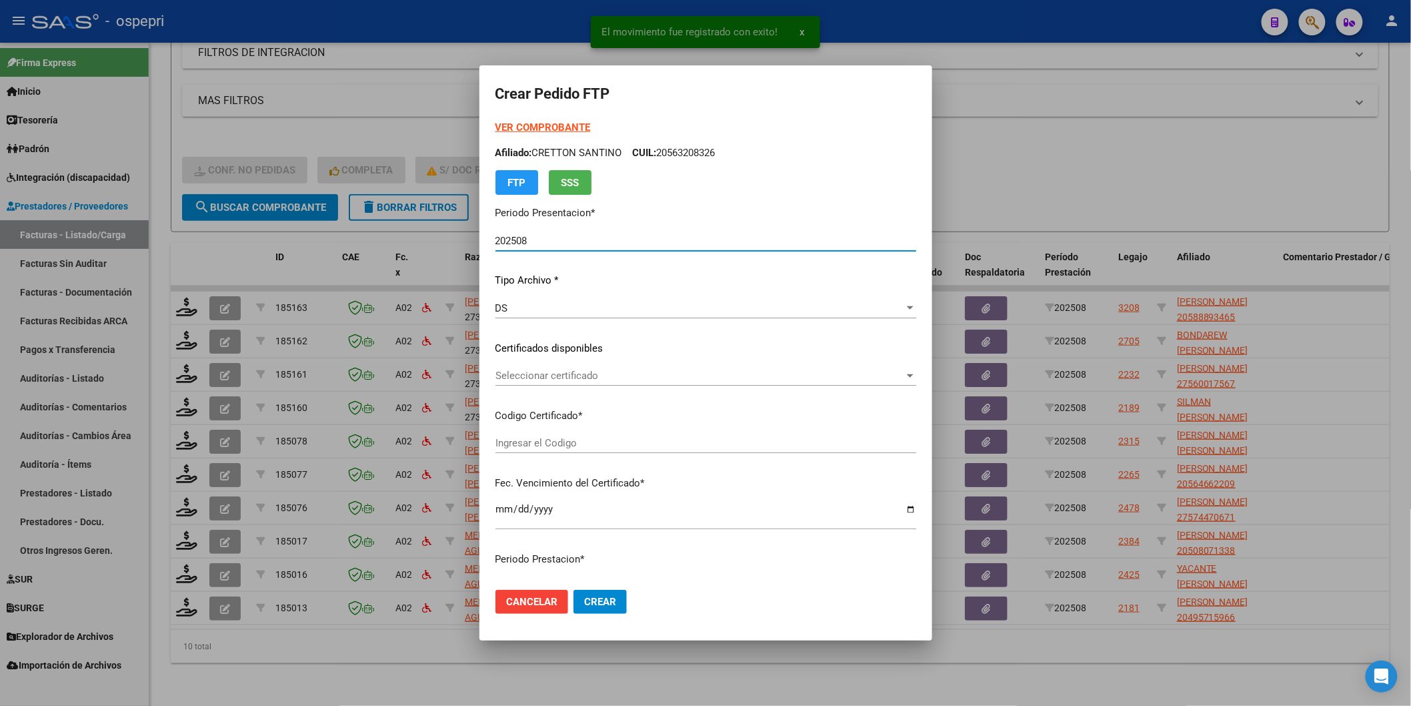
type input "2058889346-5"
type input "[DATE]"
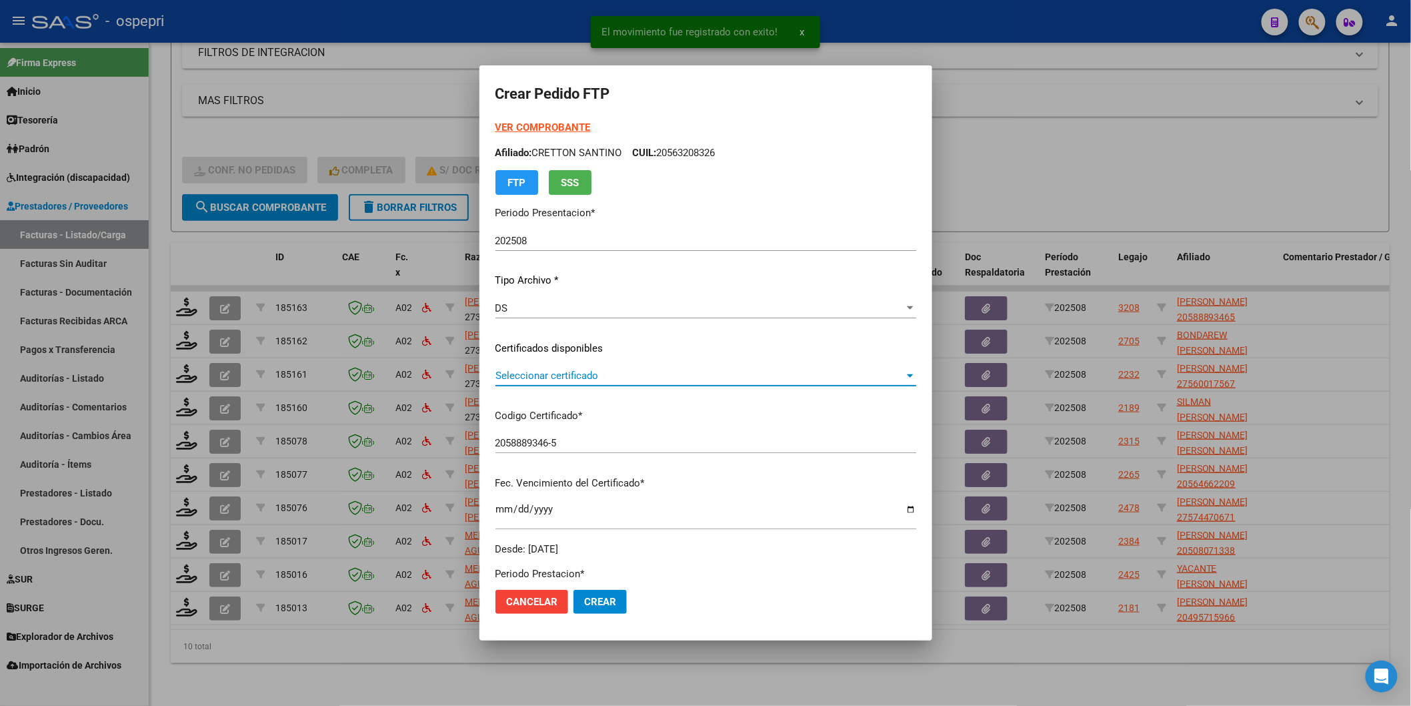
click at [549, 373] on span "Seleccionar certificado" at bounding box center [700, 375] width 409 height 12
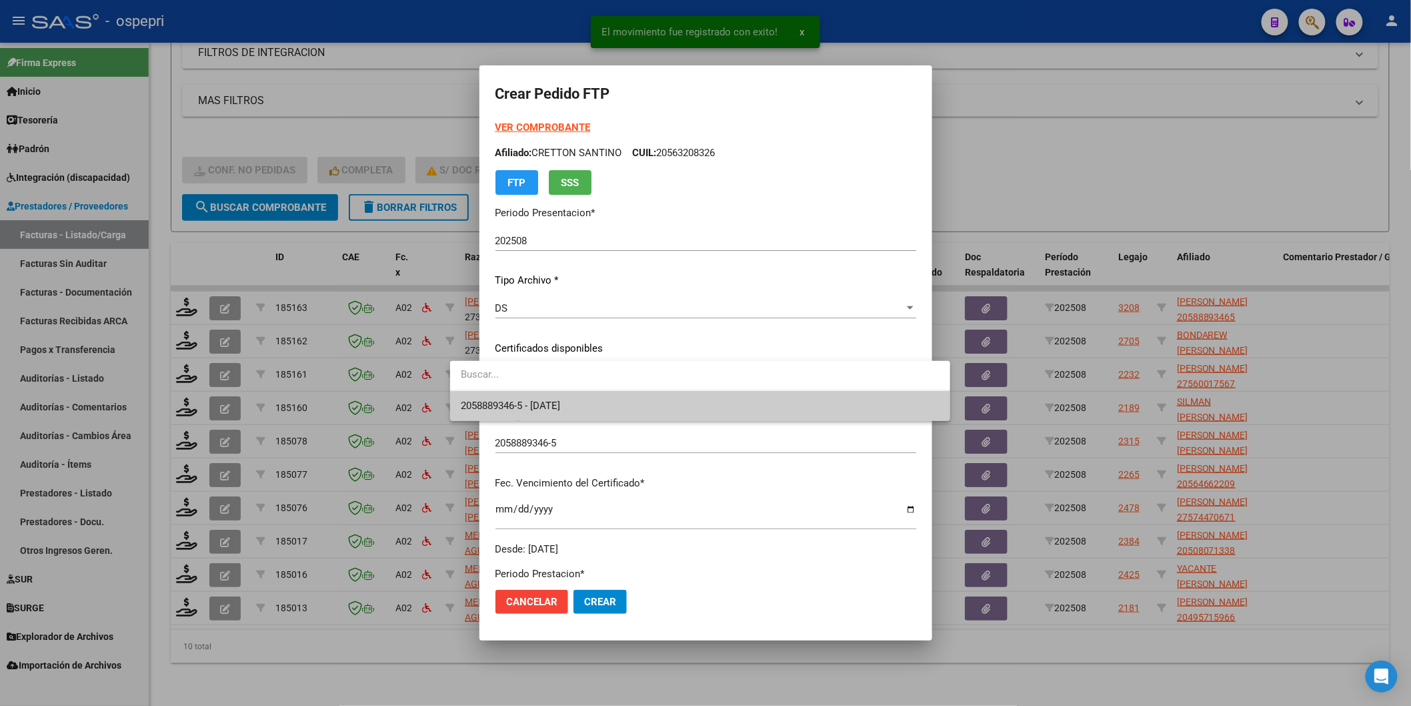
click at [549, 396] on span "2058889346-5 - [DATE]" at bounding box center [700, 406] width 479 height 30
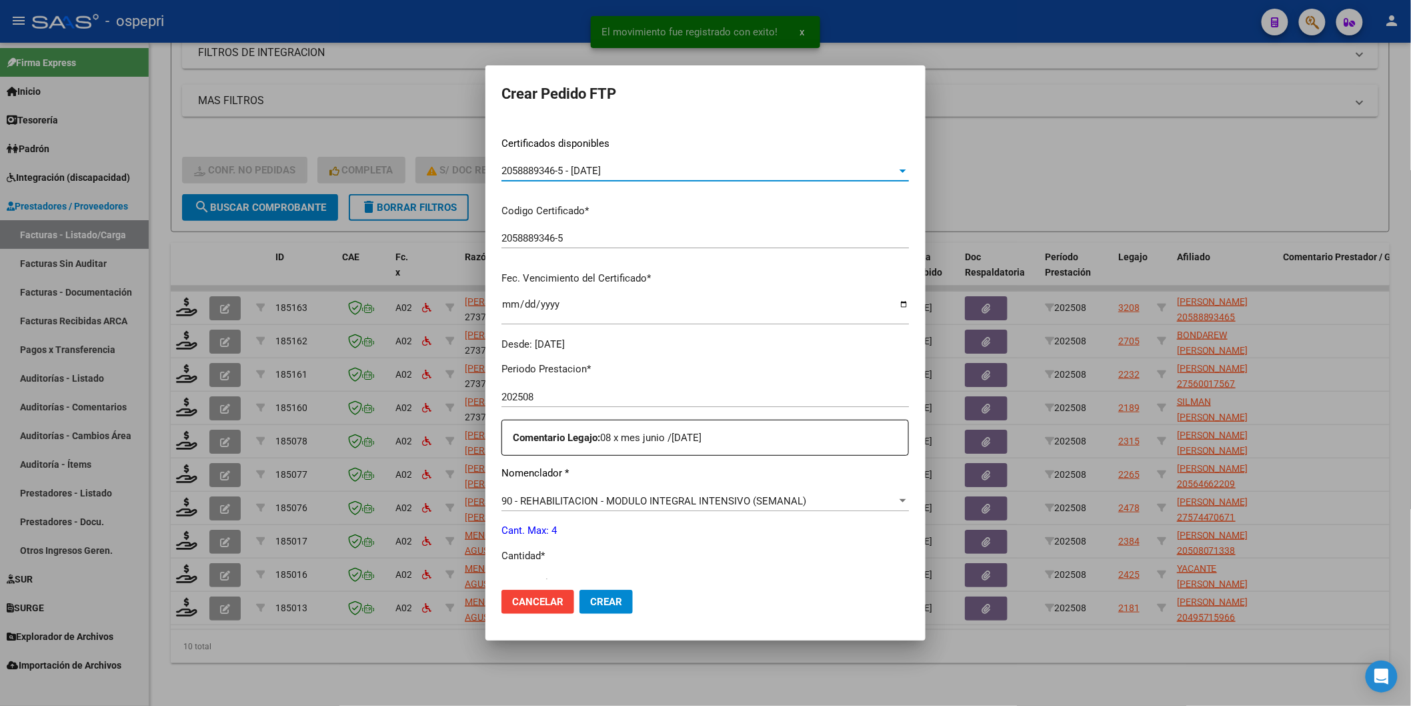
scroll to position [296, 0]
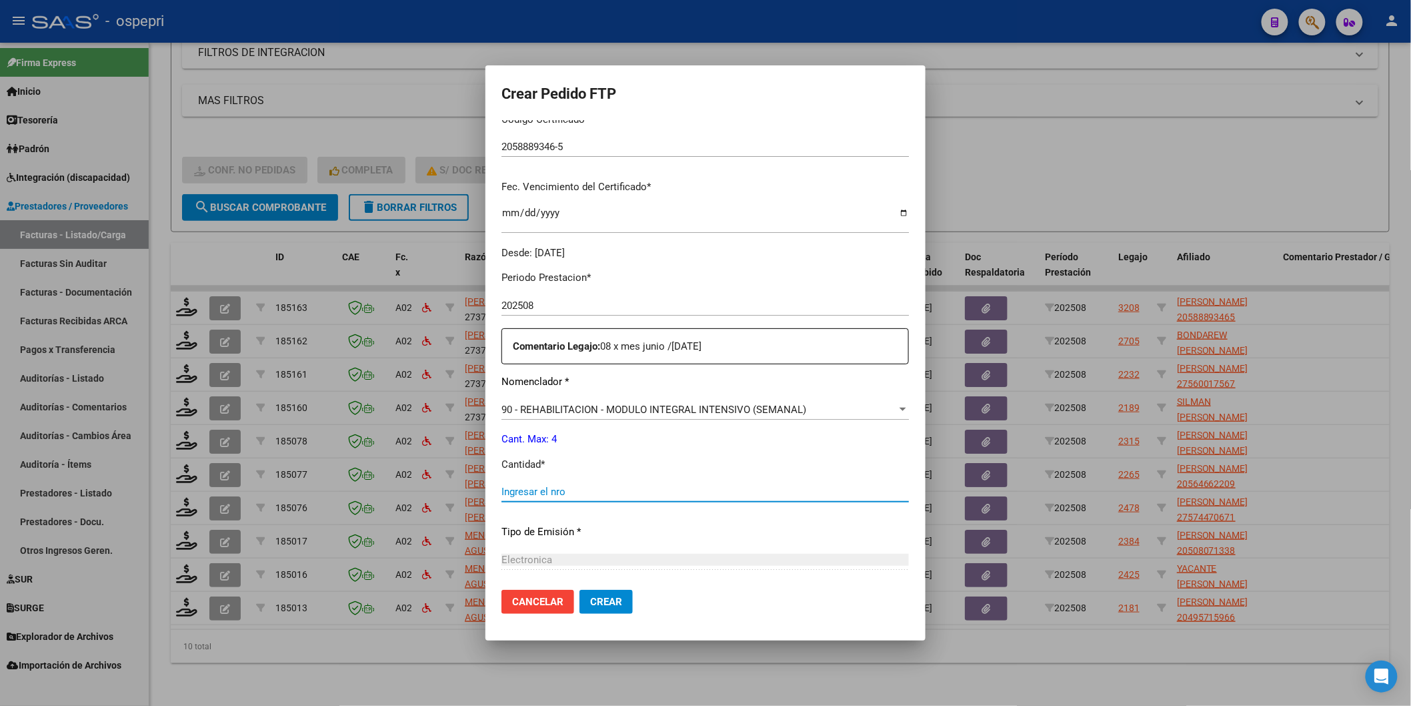
click at [515, 489] on input "Ingresar el nro" at bounding box center [706, 492] width 408 height 12
type input "4"
click at [590, 596] on span "Crear" at bounding box center [606, 602] width 32 height 12
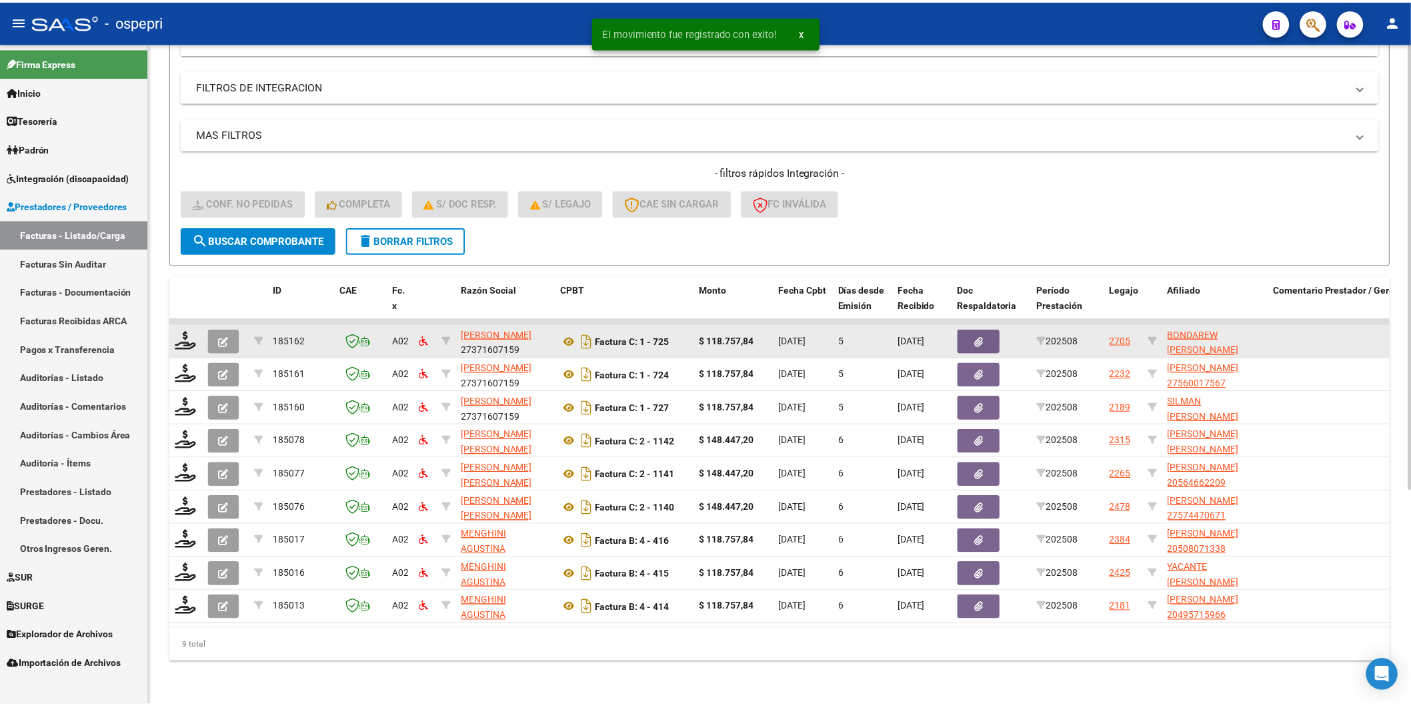
scroll to position [317, 0]
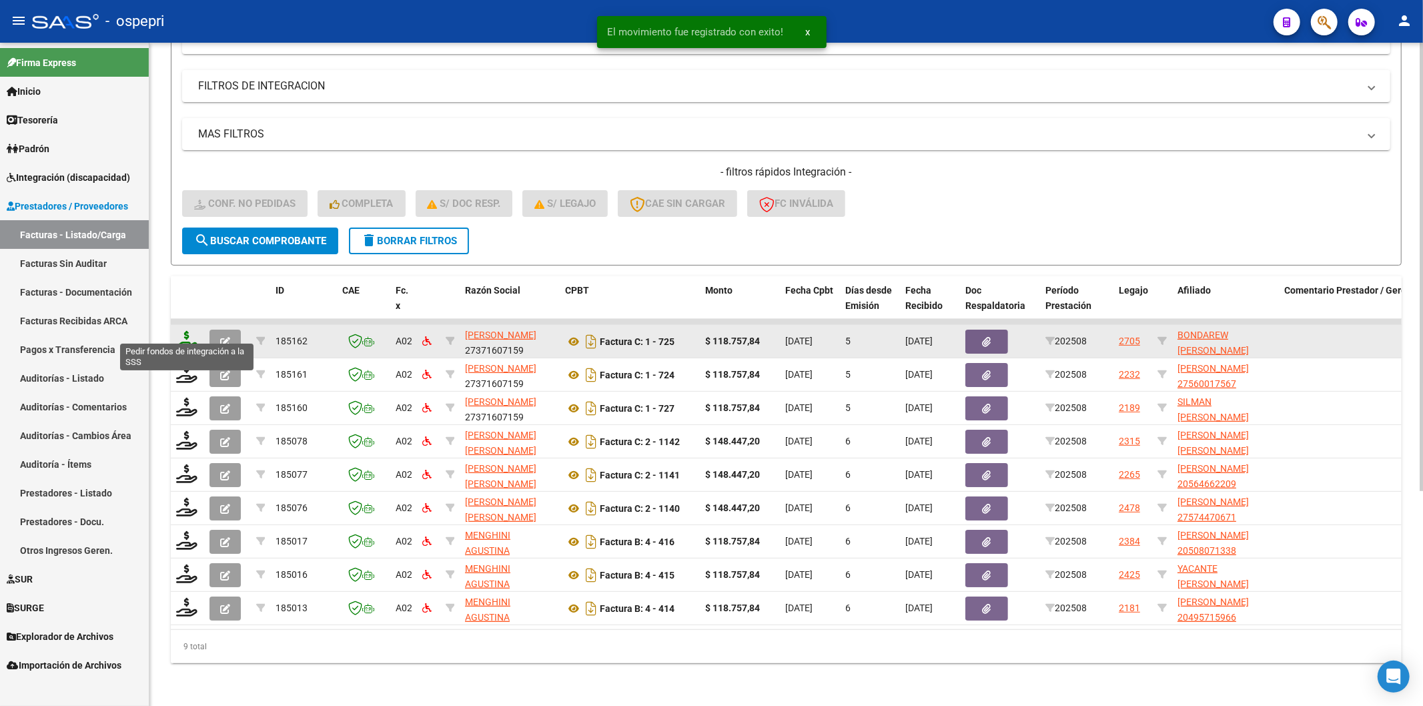
click at [188, 331] on icon at bounding box center [186, 340] width 21 height 19
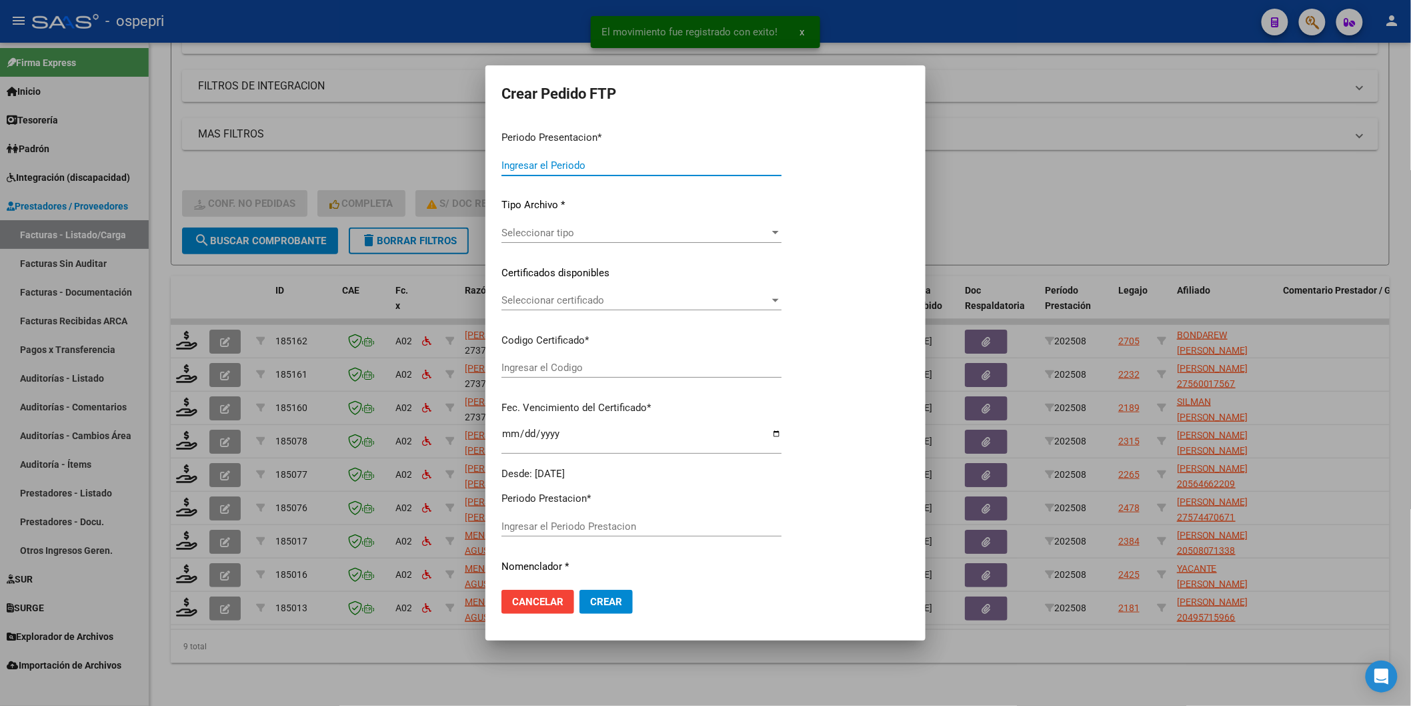
type input "202508"
type input "$ 118.757,84"
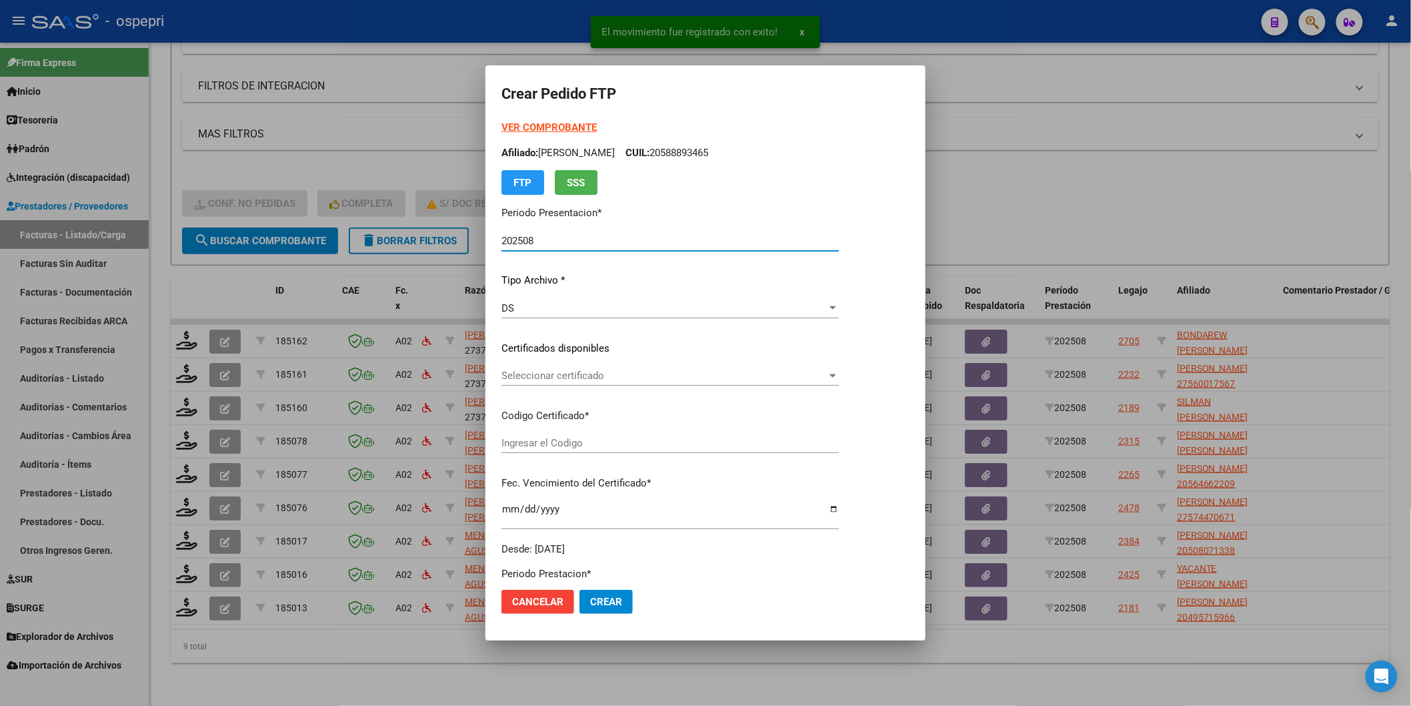
type input "20544935713"
type input "[DATE]"
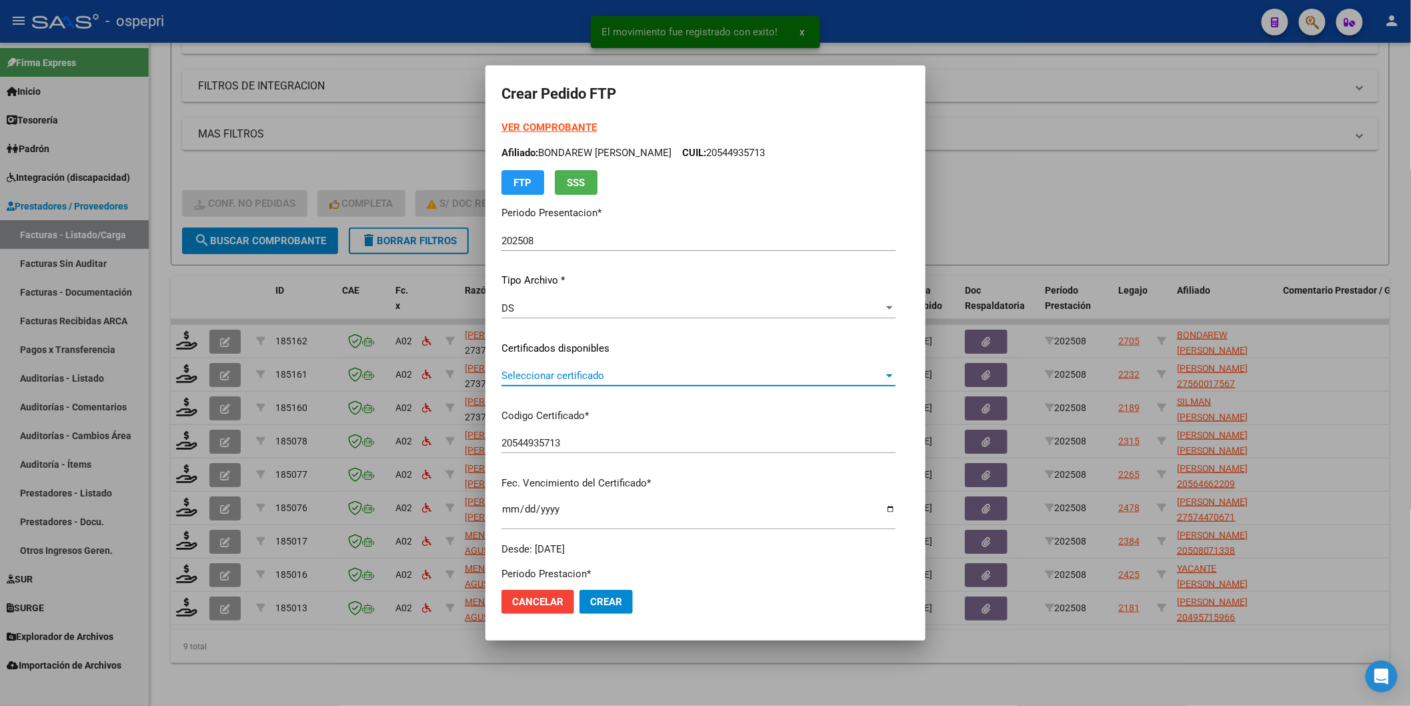
click at [512, 374] on span "Seleccionar certificado" at bounding box center [693, 375] width 382 height 12
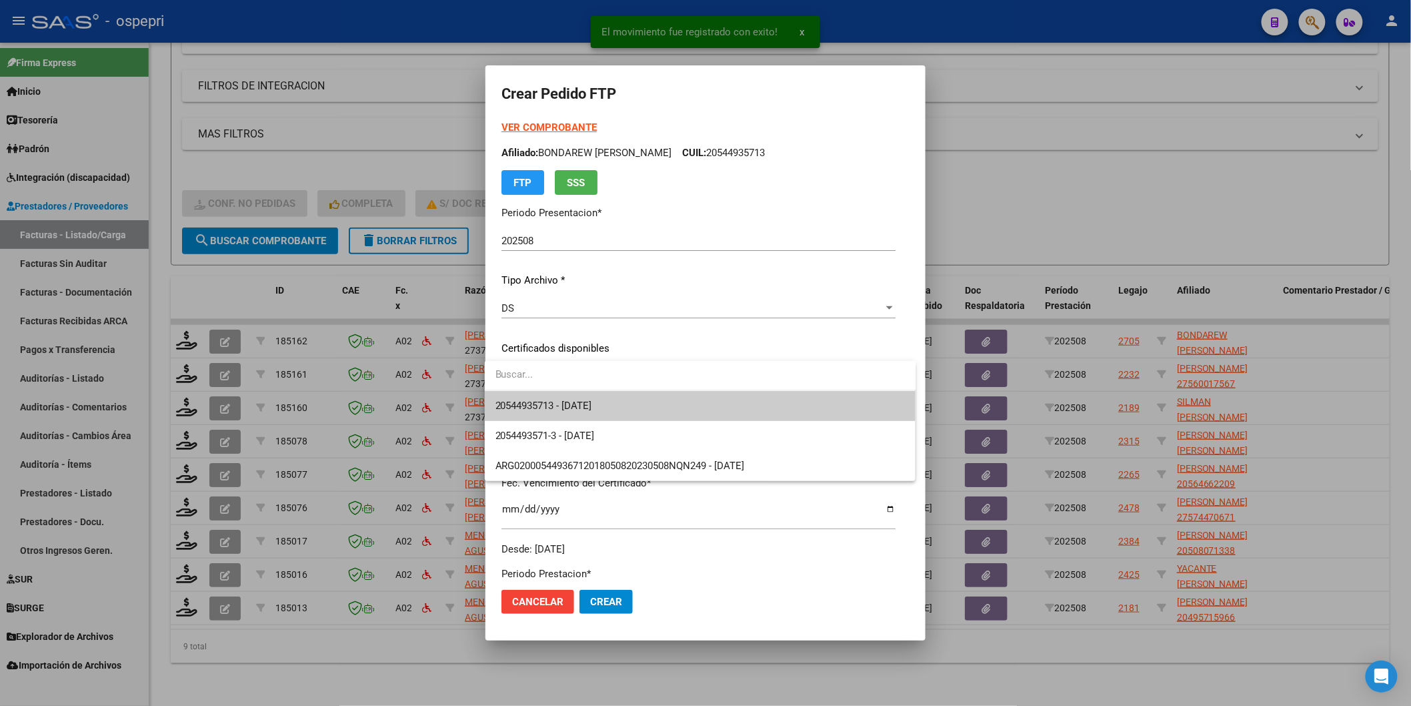
click at [525, 398] on span "20544935713 - [DATE]" at bounding box center [701, 406] width 410 height 30
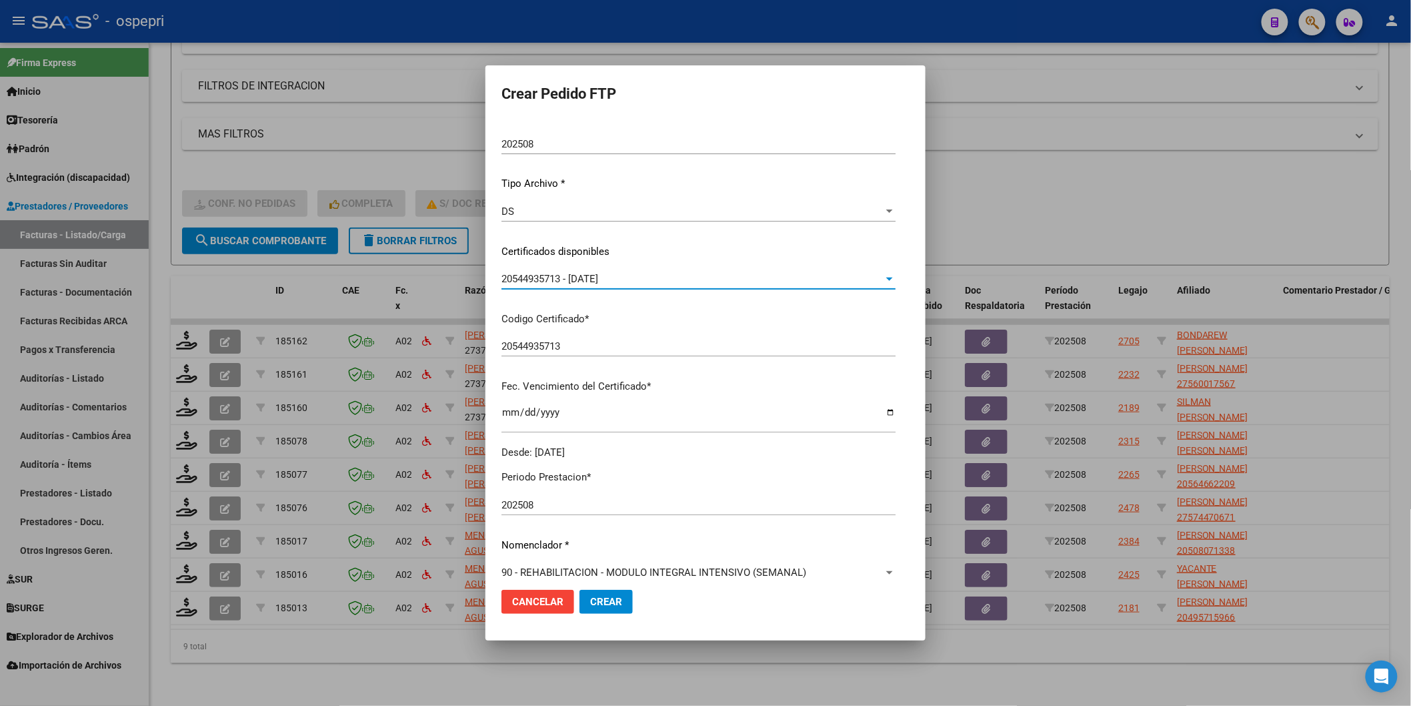
scroll to position [222, 0]
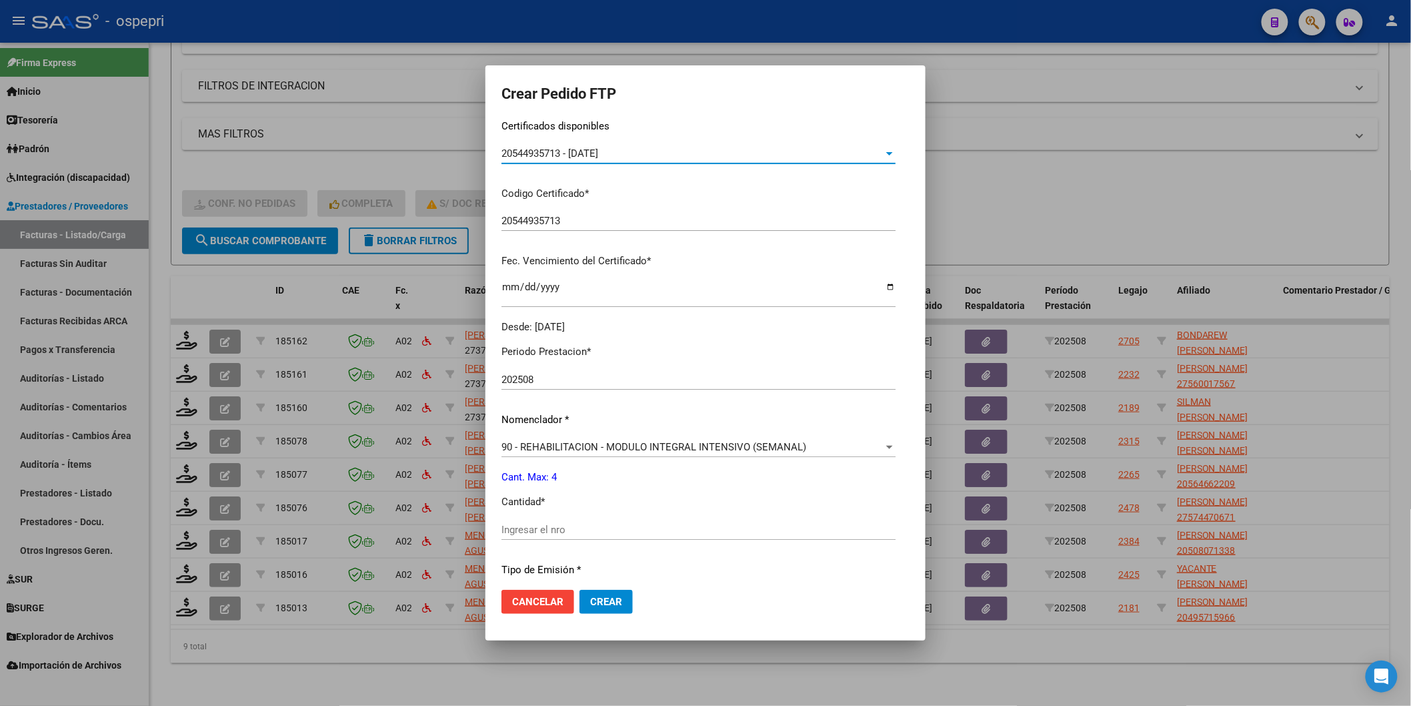
click at [508, 528] on input "Ingresar el nro" at bounding box center [699, 530] width 394 height 12
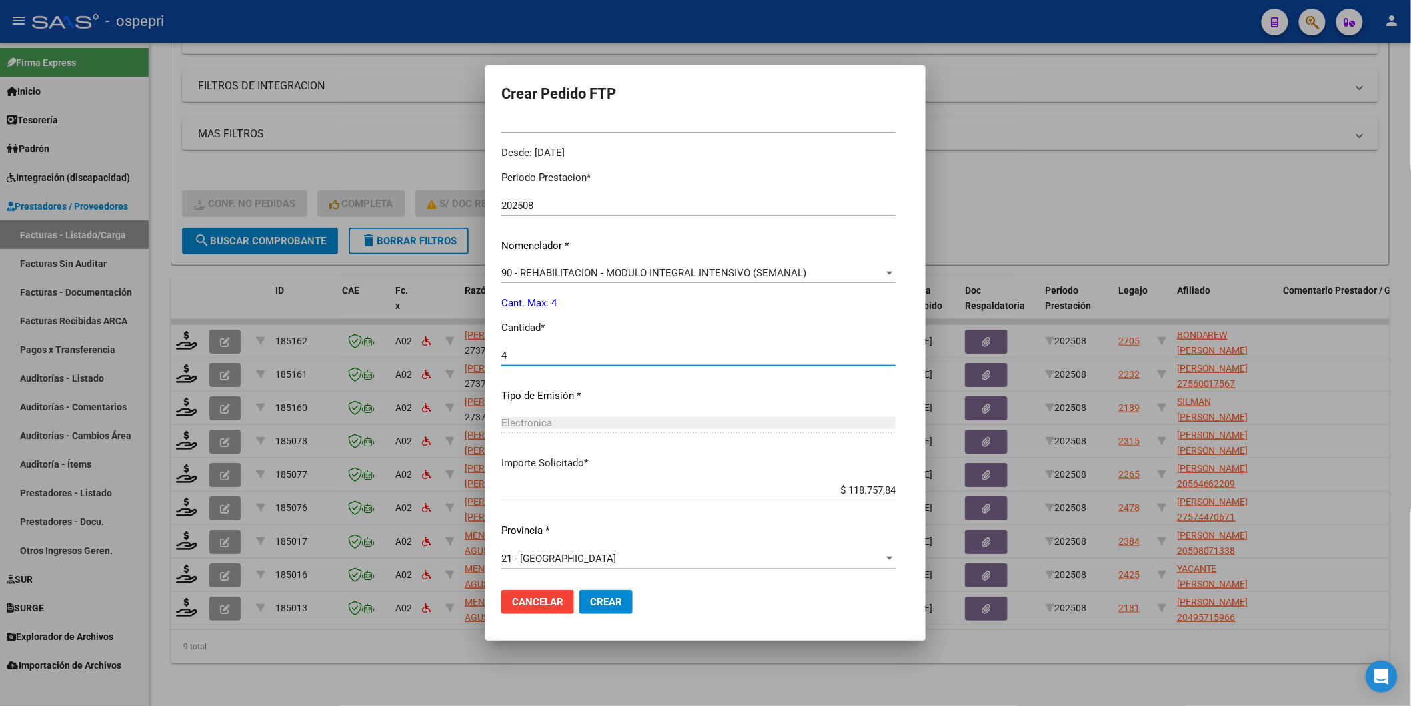
scroll to position [397, 0]
type input "4"
click at [619, 606] on button "Crear" at bounding box center [606, 602] width 53 height 24
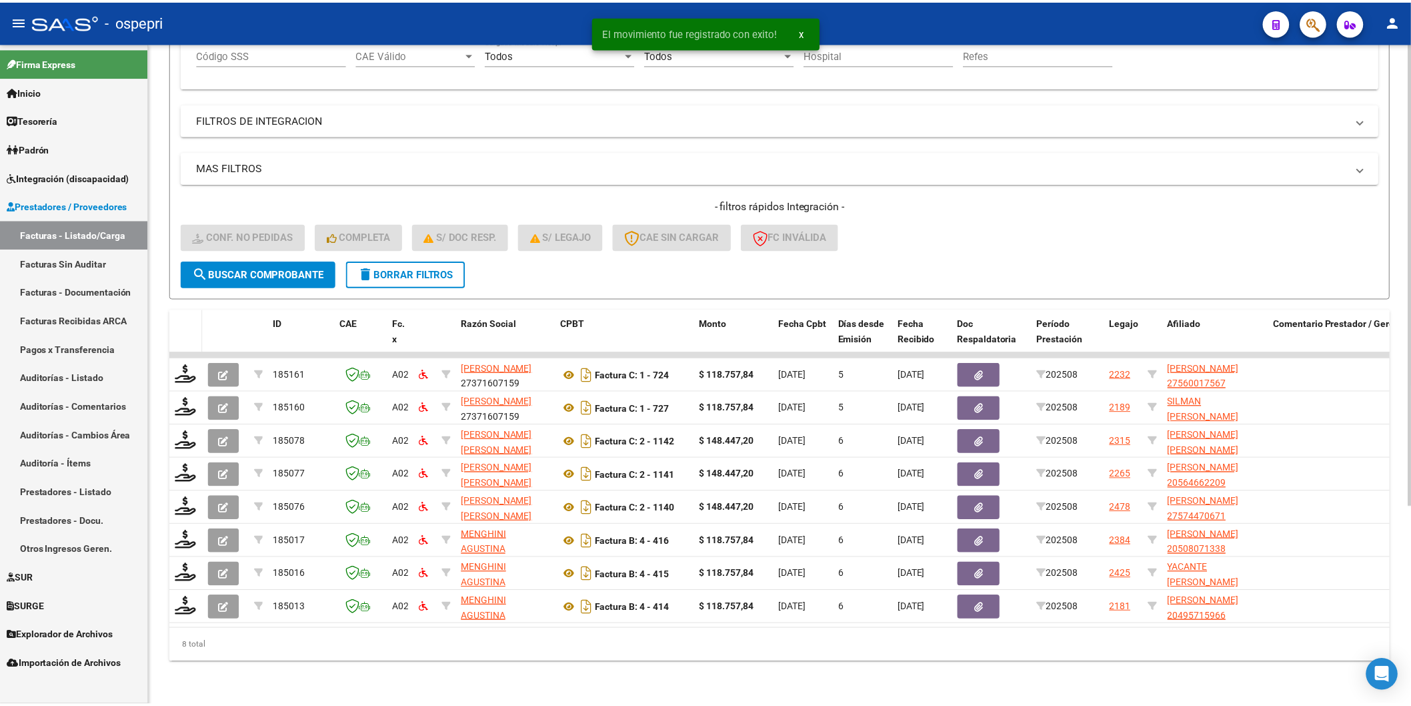
scroll to position [284, 0]
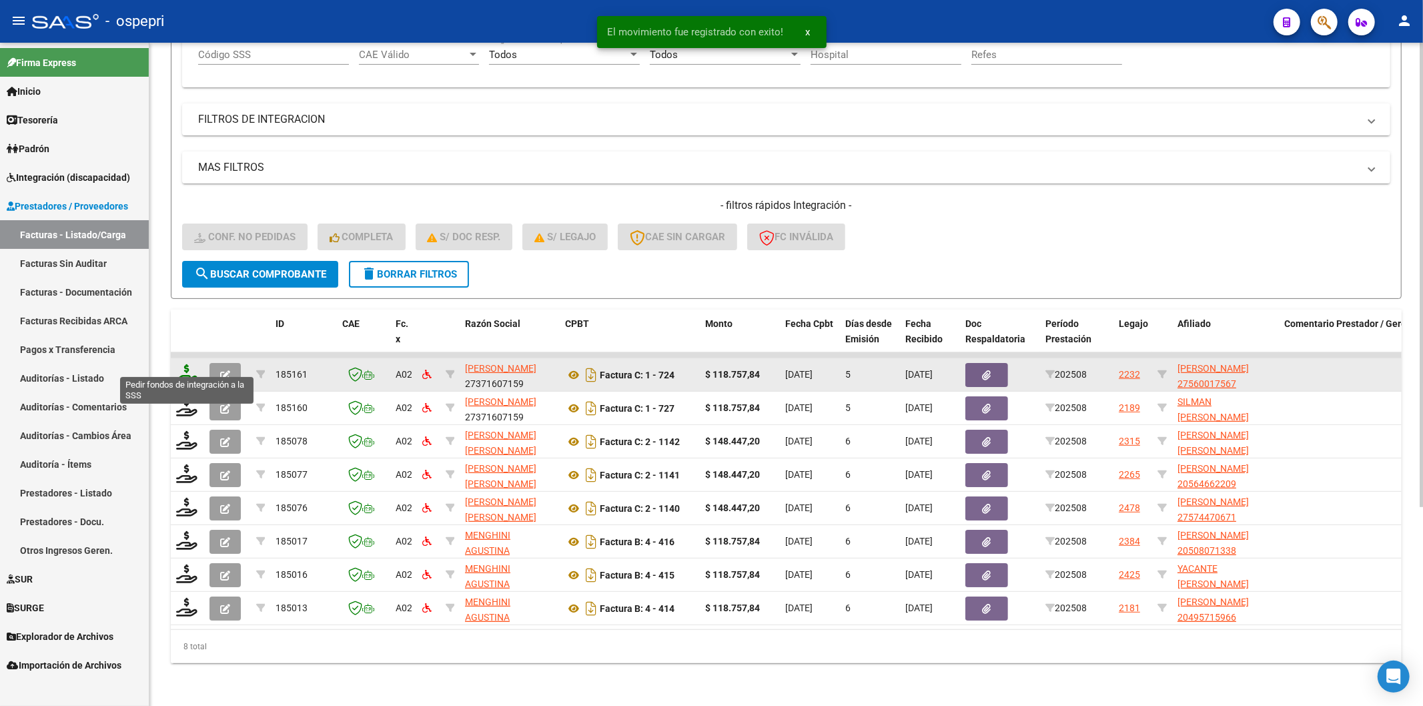
click at [181, 364] on icon at bounding box center [186, 373] width 21 height 19
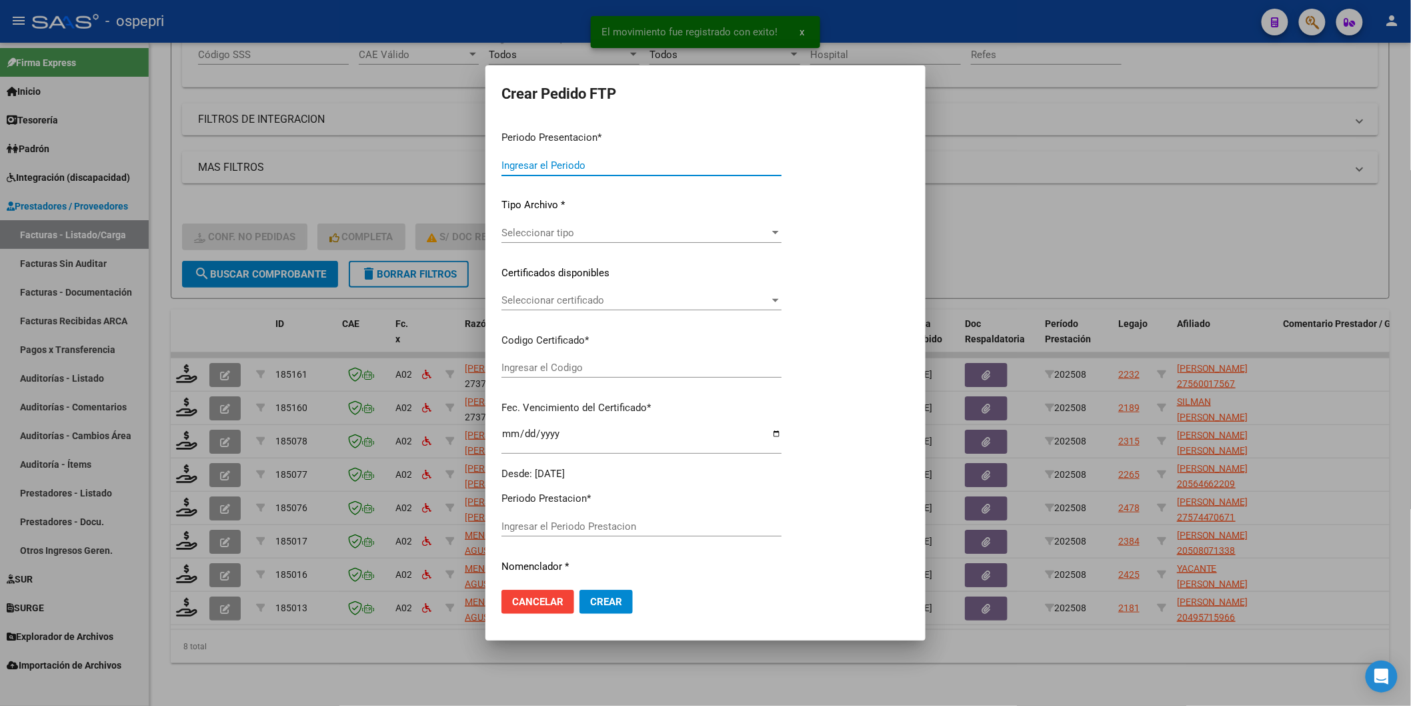
type input "202508"
type input "$ 118.757,84"
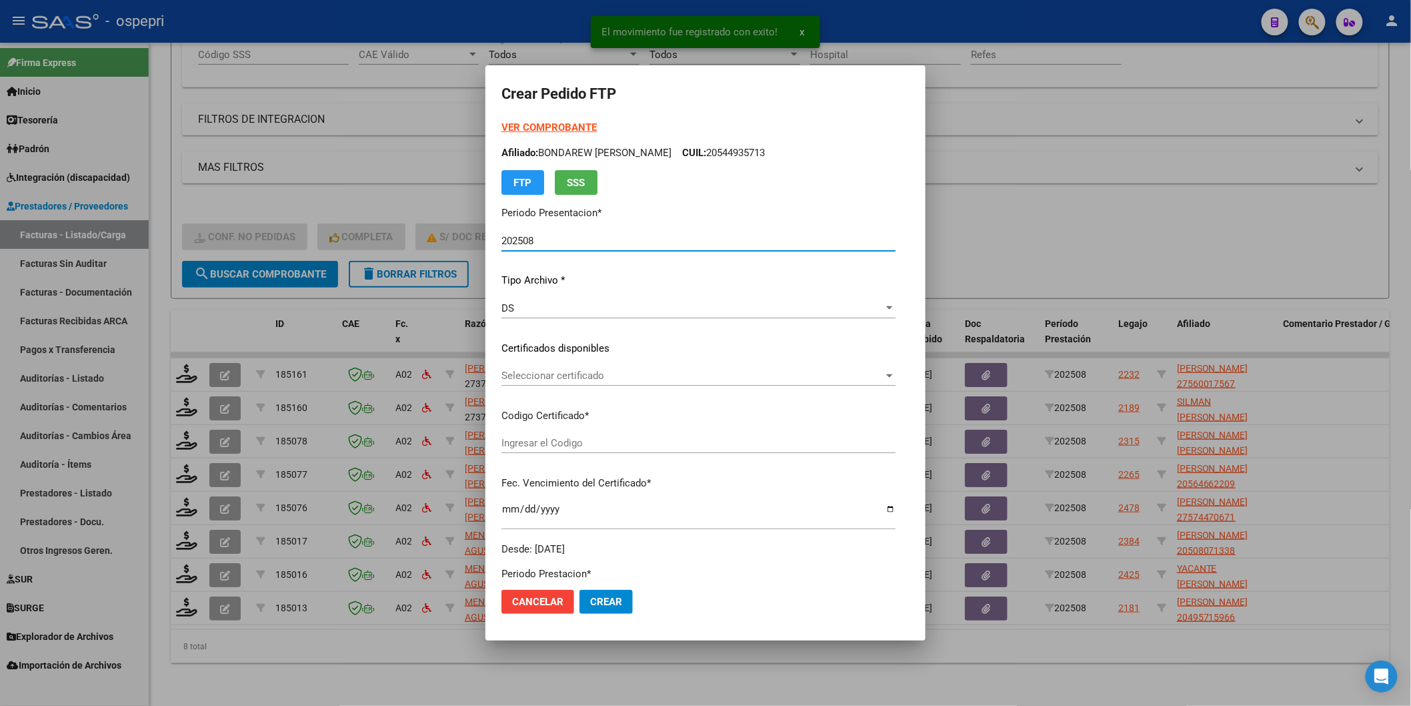
type input "27560017567"
type input "[DATE]"
click at [507, 381] on span "Seleccionar certificado" at bounding box center [693, 375] width 382 height 12
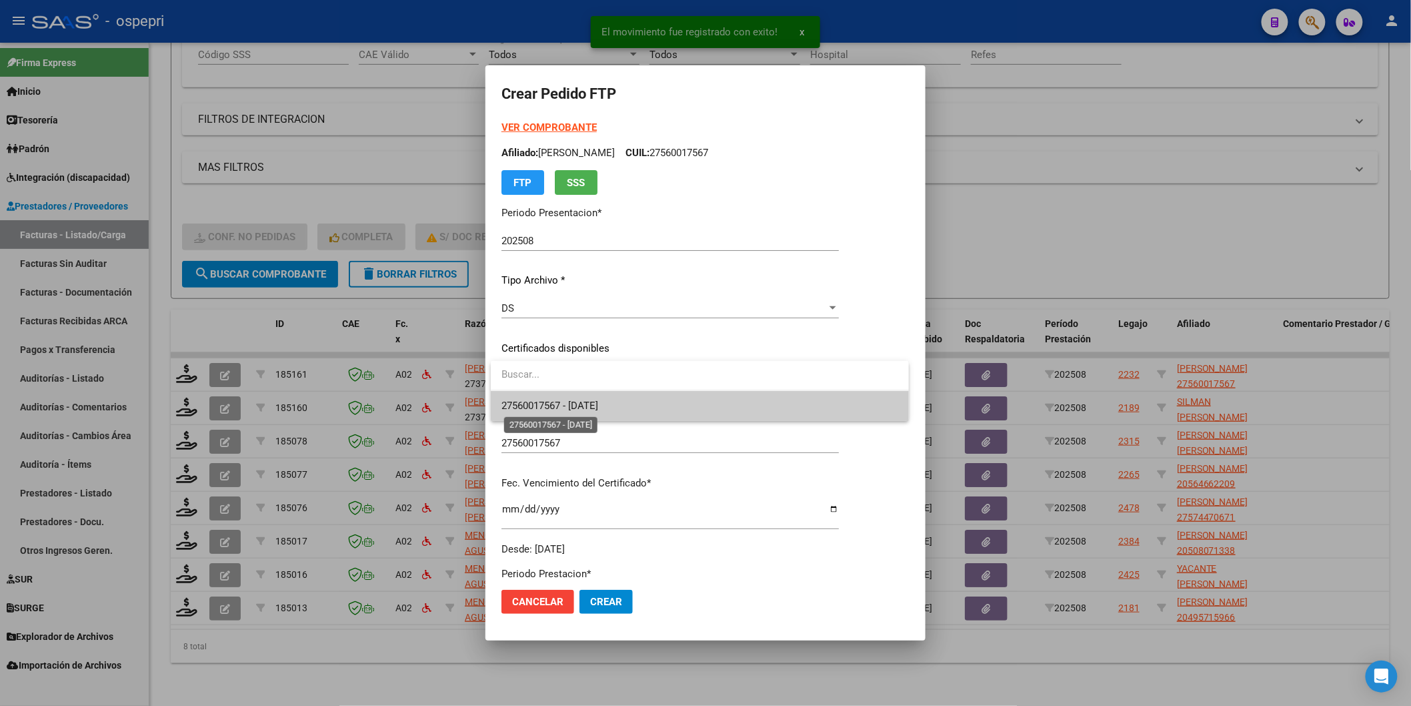
click at [518, 406] on span "27560017567 - [DATE]" at bounding box center [550, 406] width 97 height 12
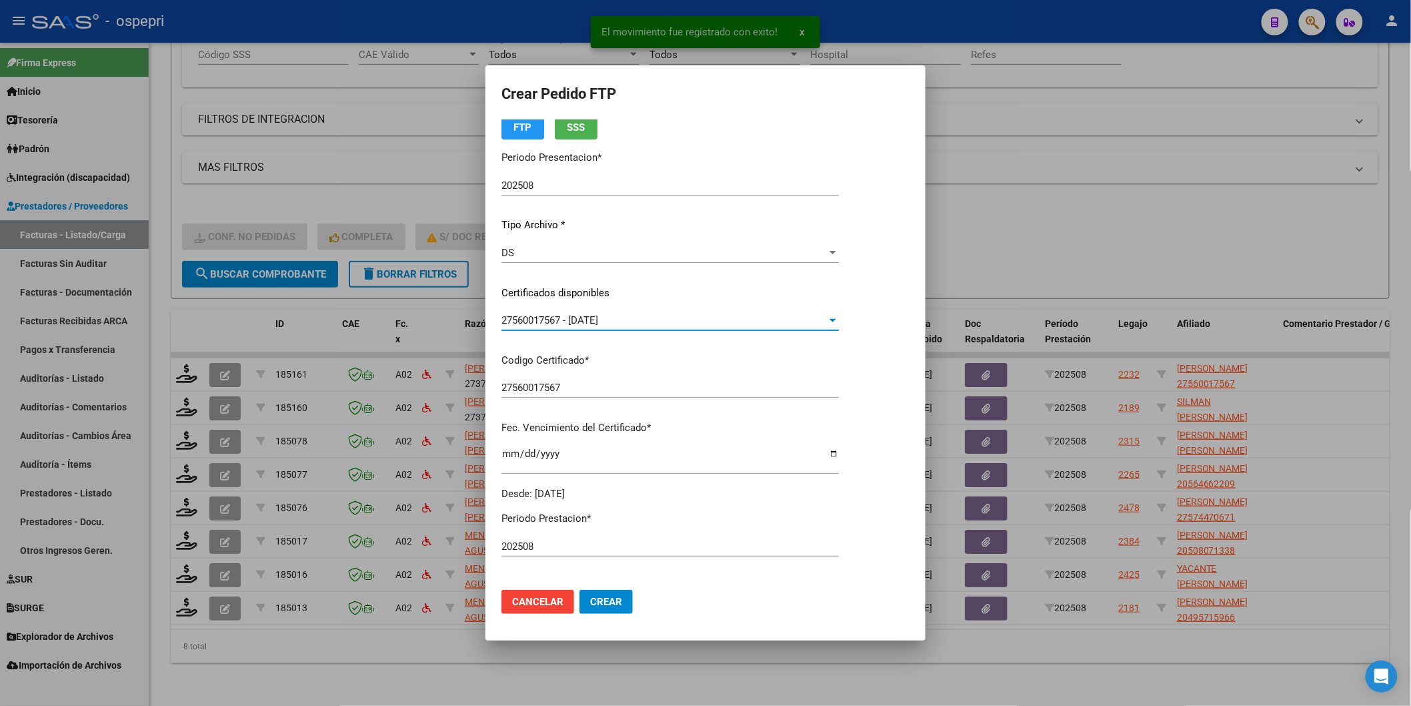
scroll to position [222, 0]
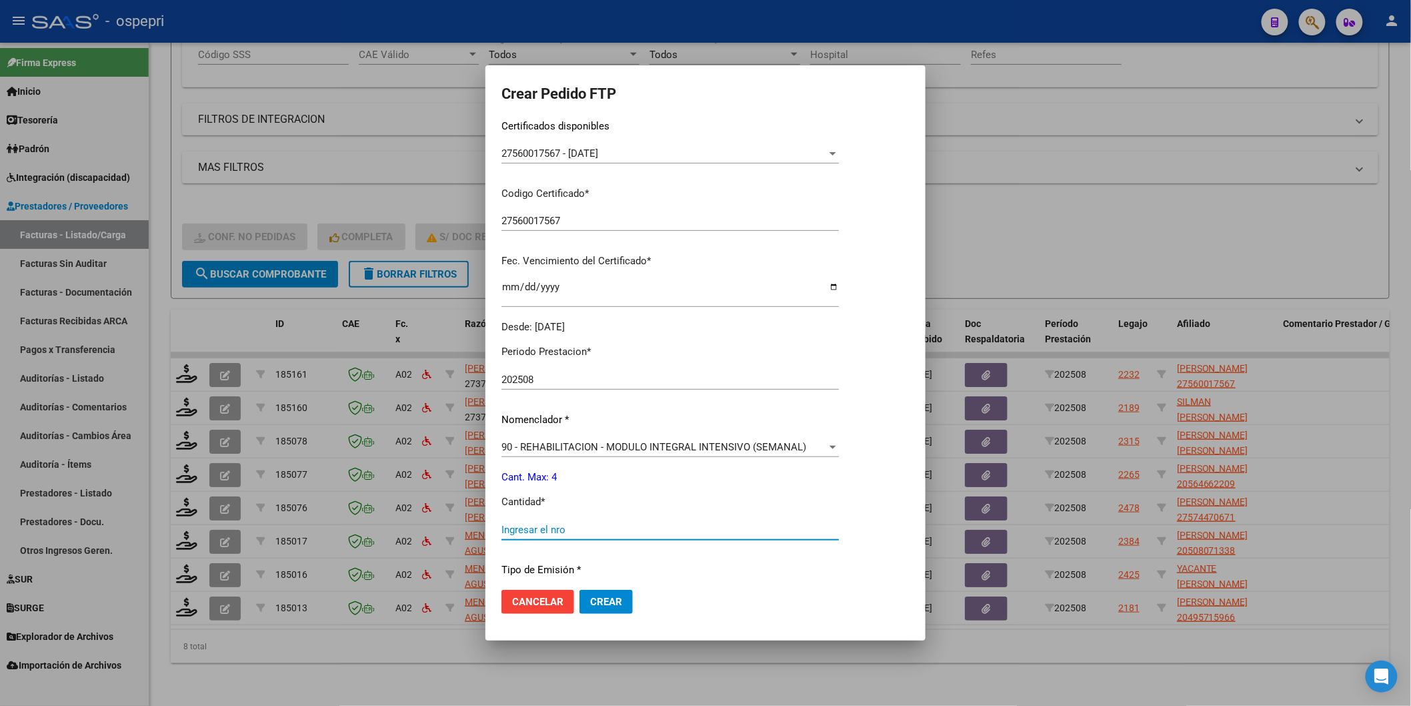
click at [524, 530] on input "Ingresar el nro" at bounding box center [670, 530] width 337 height 12
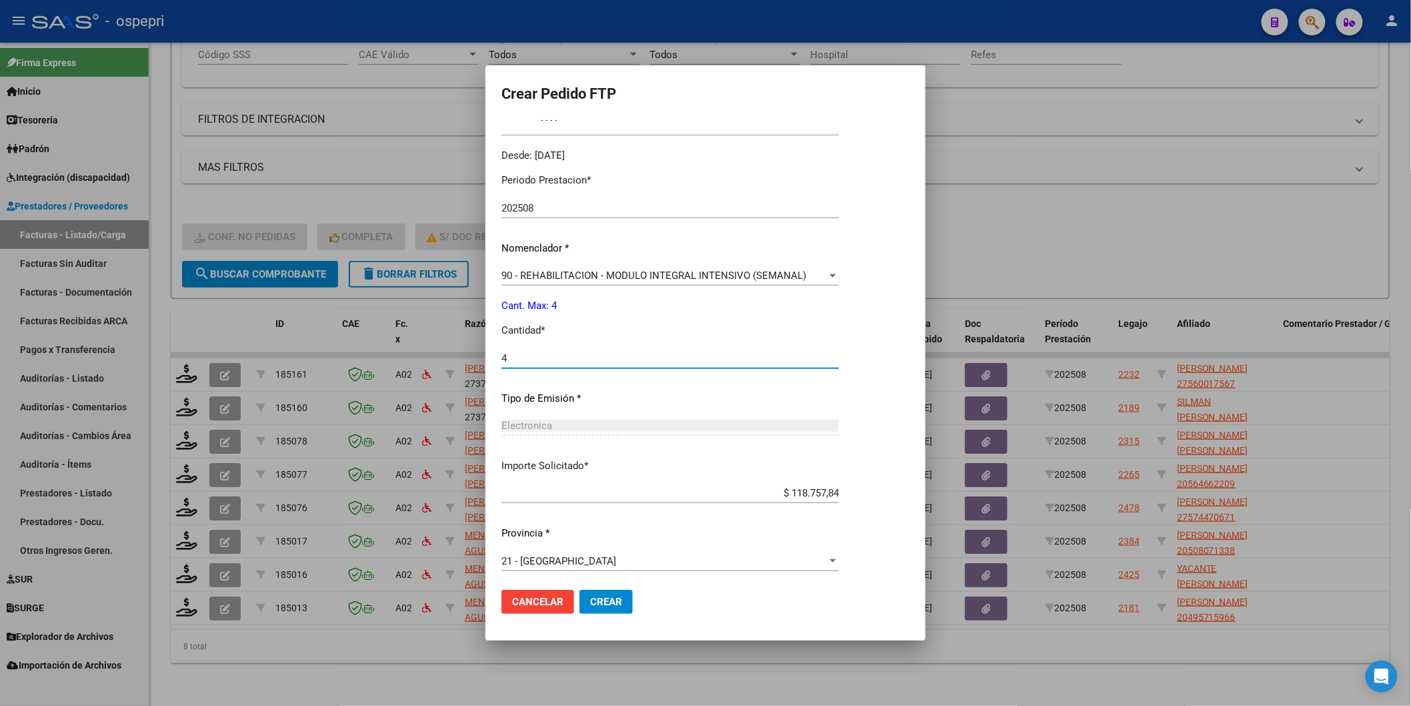
scroll to position [397, 0]
type input "4"
click at [619, 608] on span "Crear" at bounding box center [606, 602] width 32 height 12
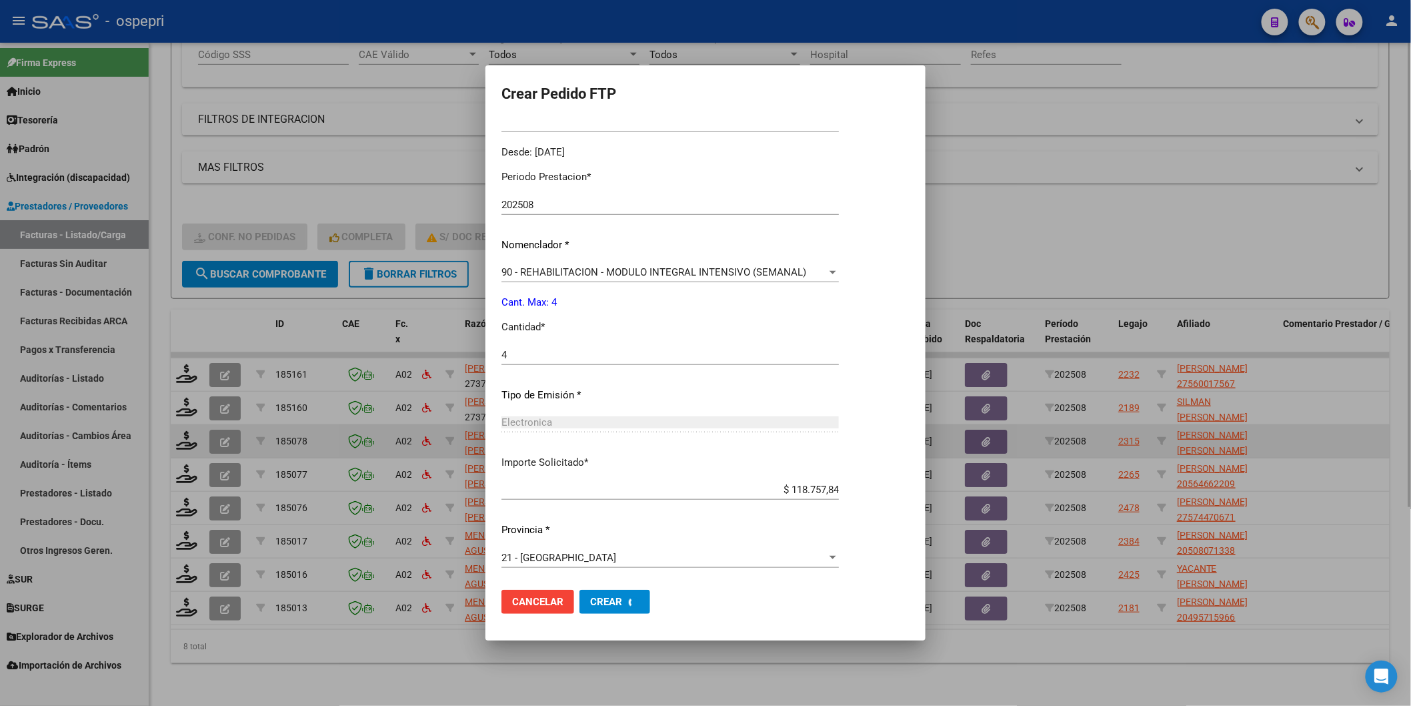
scroll to position [0, 0]
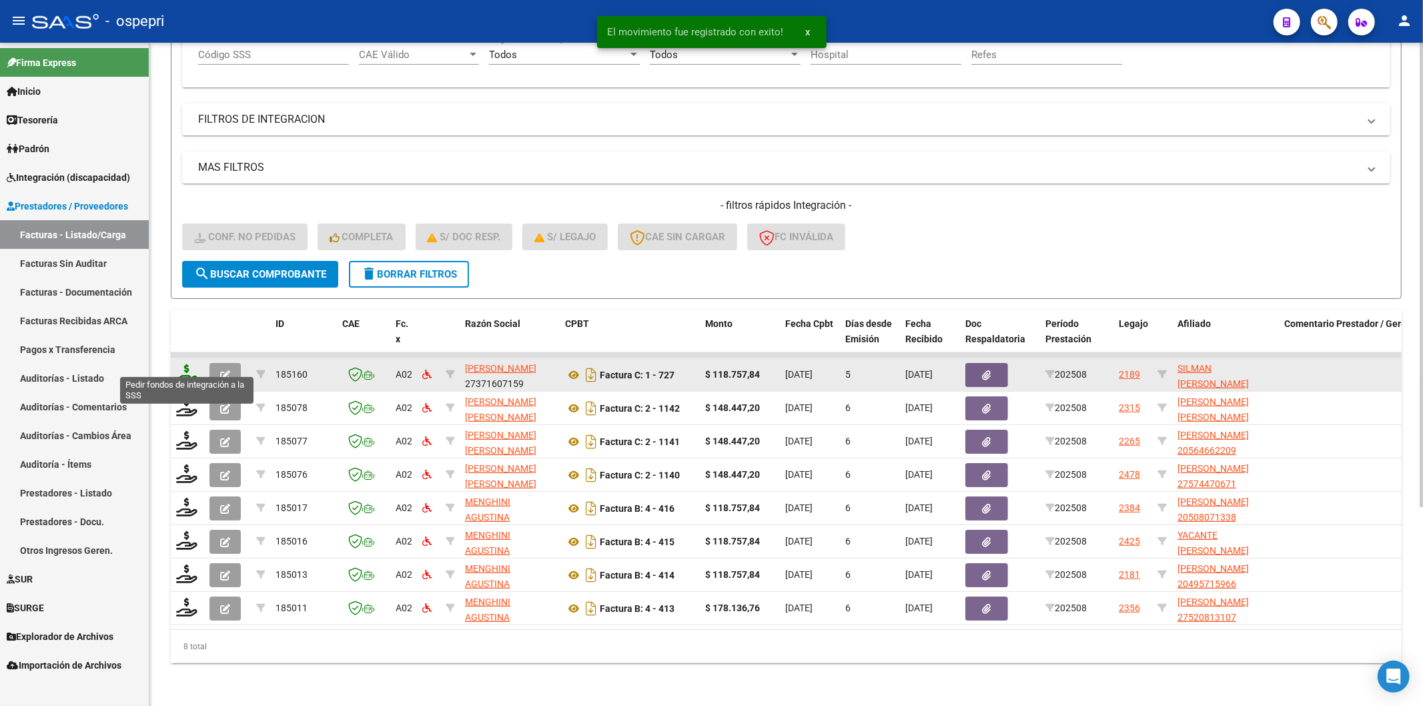
click at [191, 364] on icon at bounding box center [186, 373] width 21 height 19
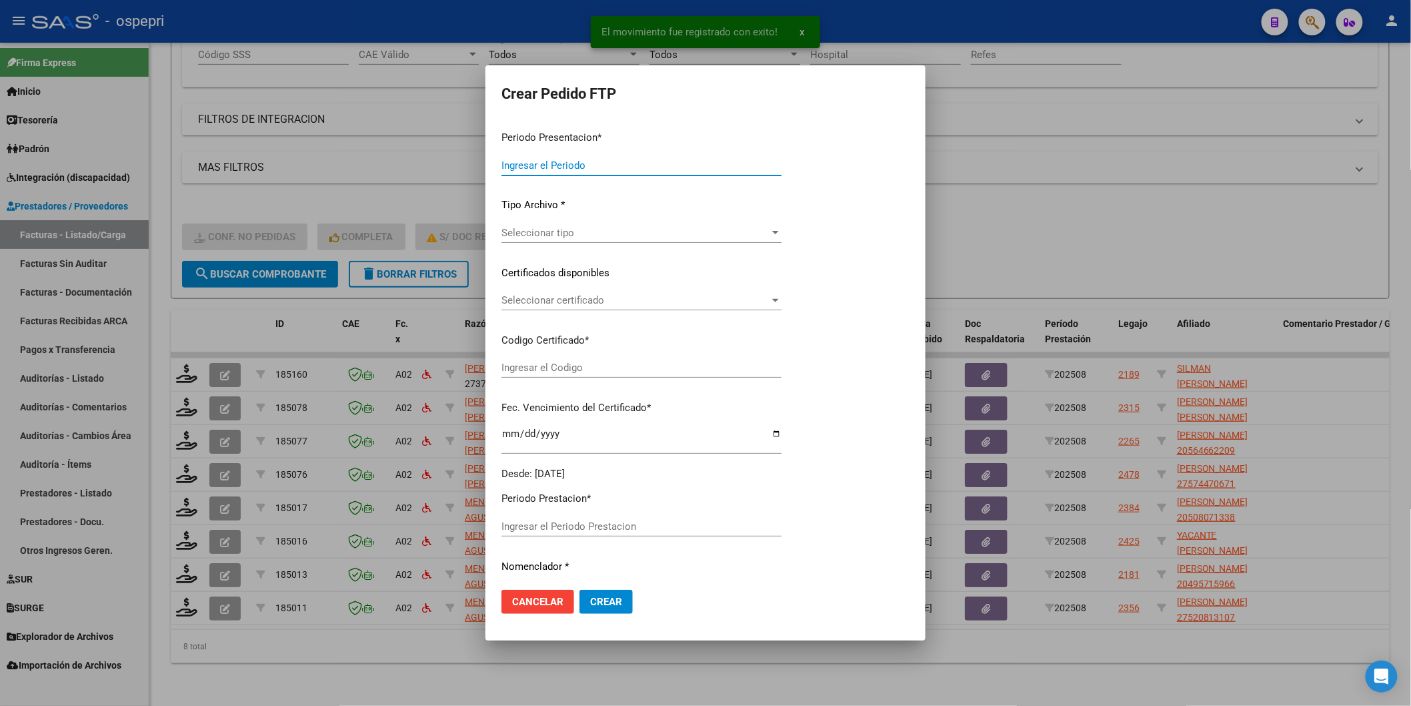
type input "202508"
type input "$ 118.757,84"
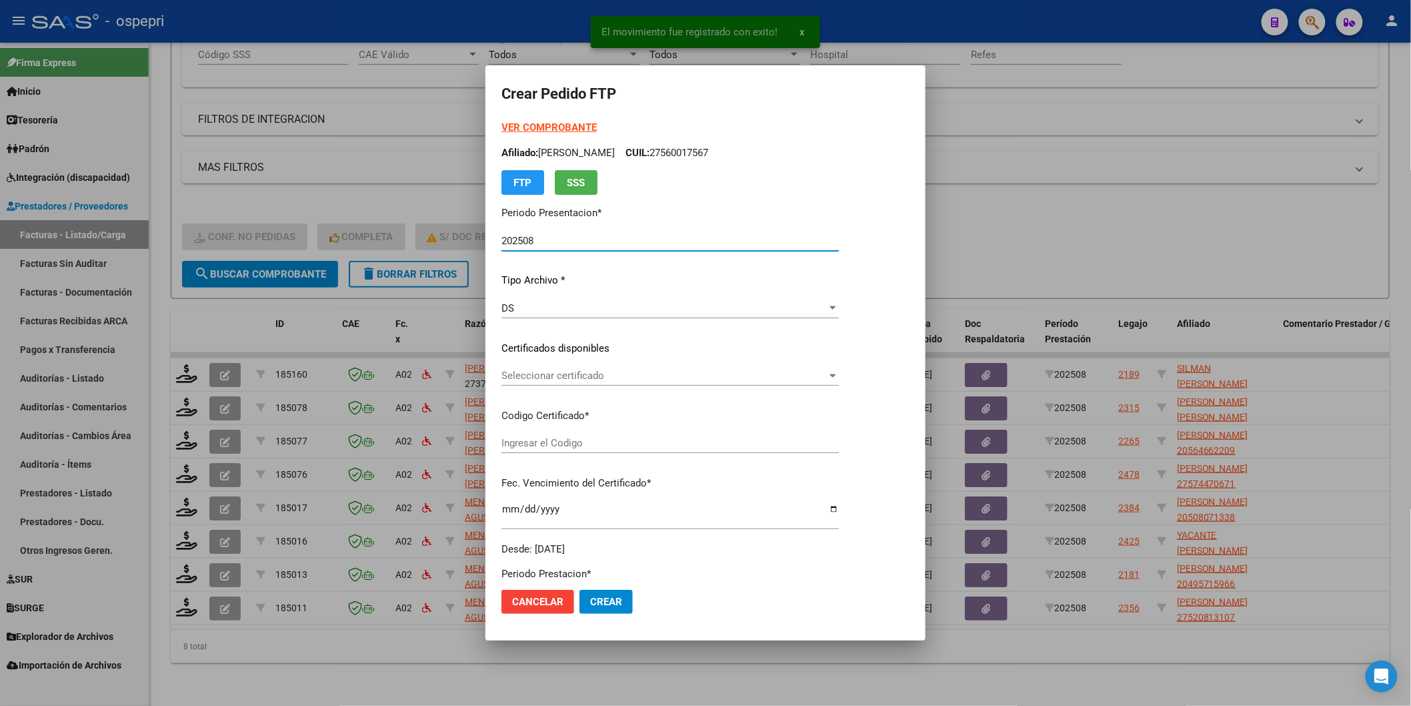
type input "2058402900-6"
type input "[DATE]"
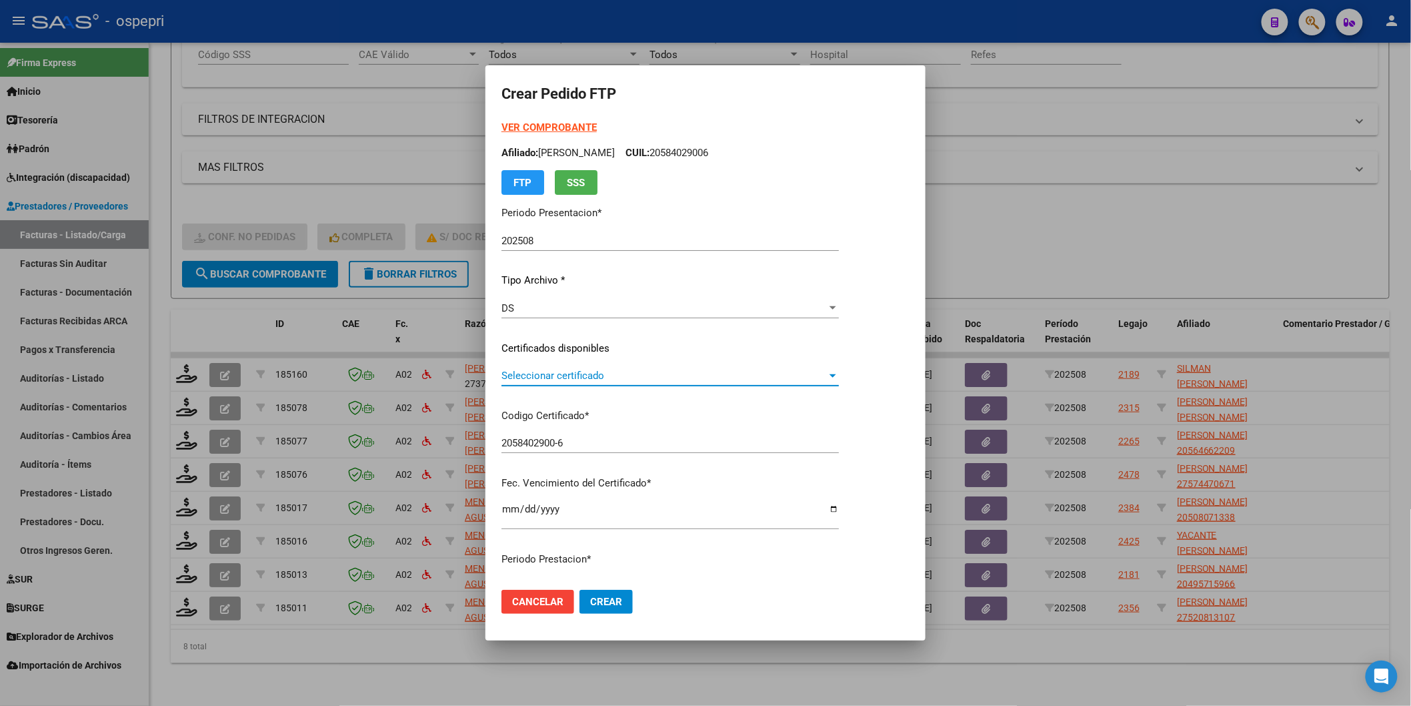
click at [520, 371] on span "Seleccionar certificado" at bounding box center [664, 375] width 325 height 12
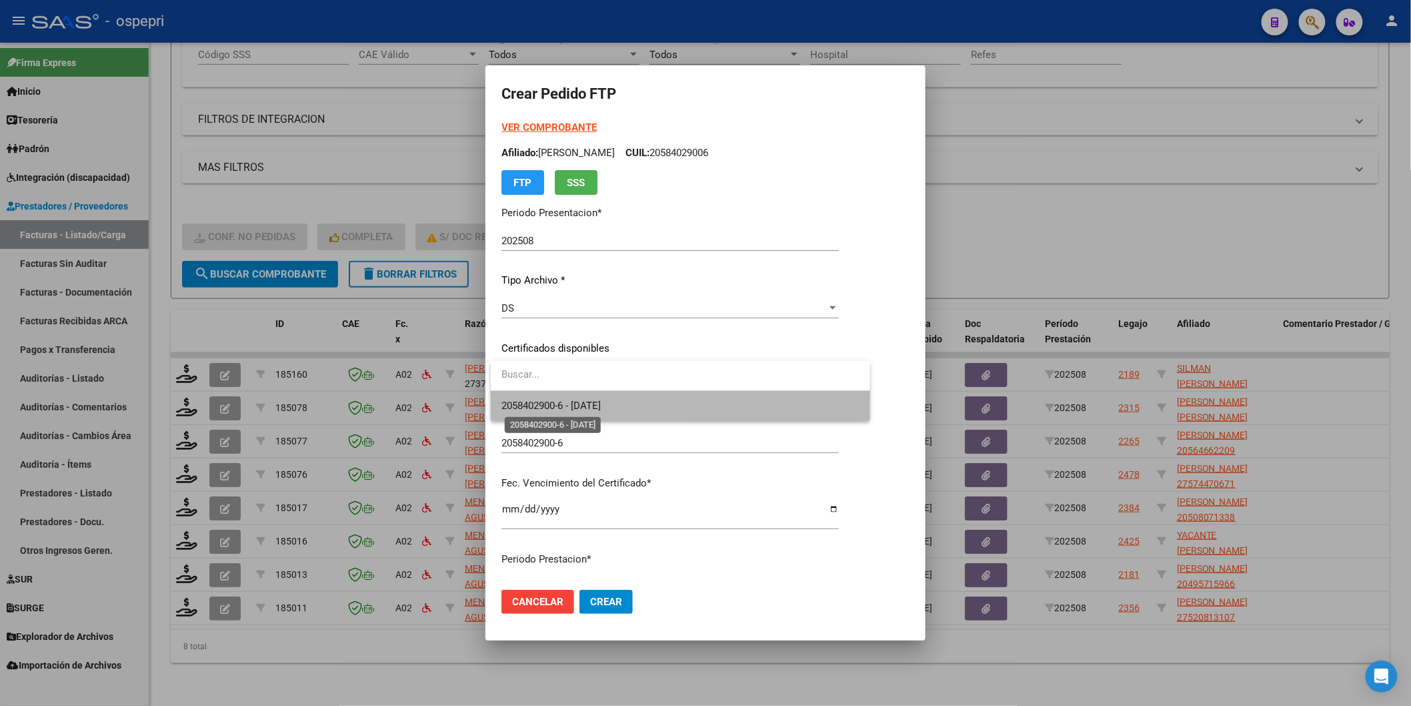
click at [526, 402] on span "2058402900-6 - [DATE]" at bounding box center [551, 406] width 99 height 12
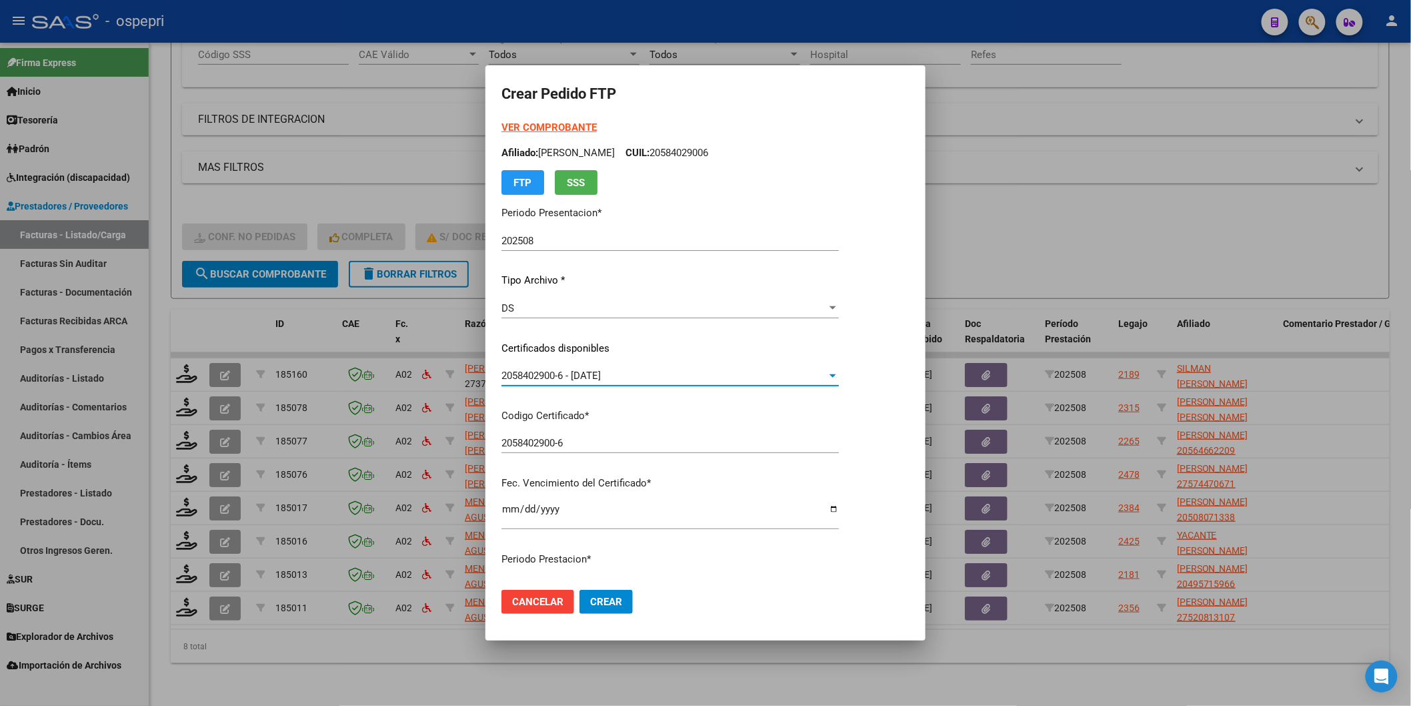
scroll to position [222, 0]
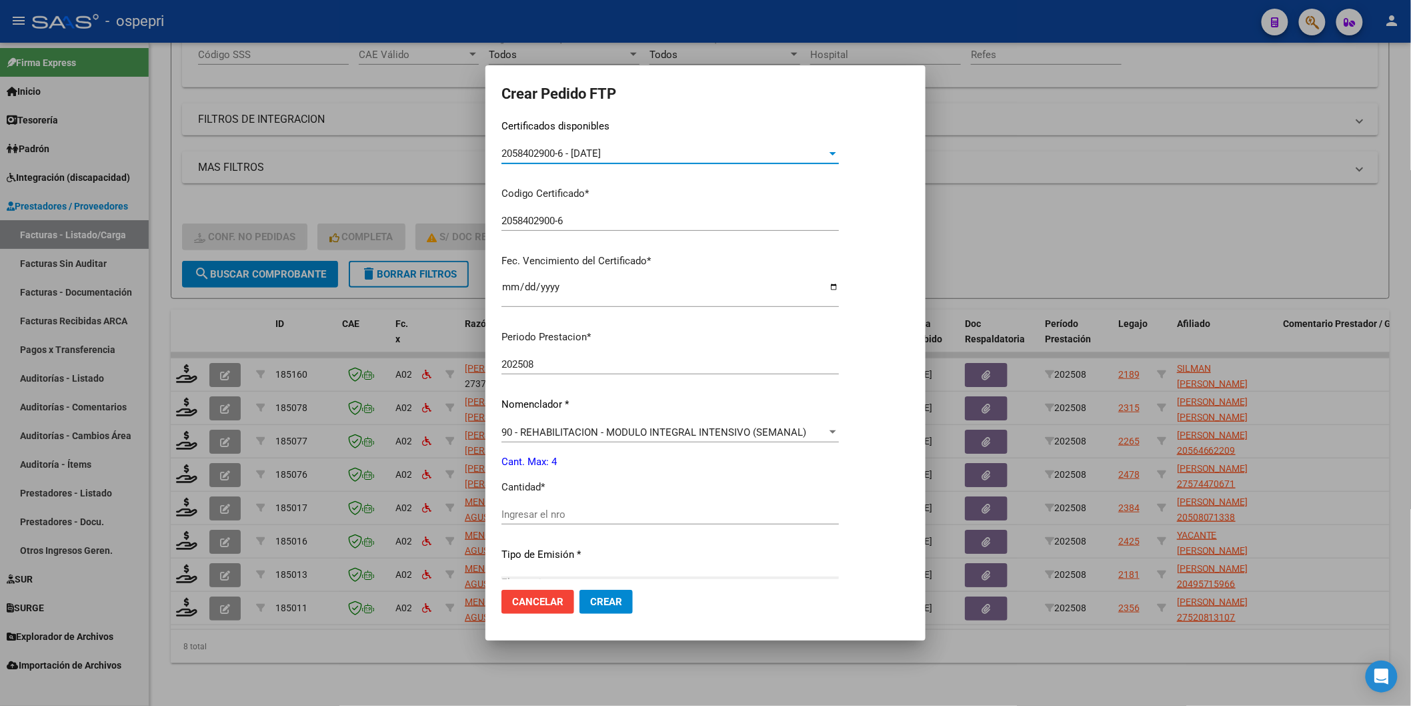
click at [536, 520] on div "Ingresar el nro" at bounding box center [670, 514] width 337 height 20
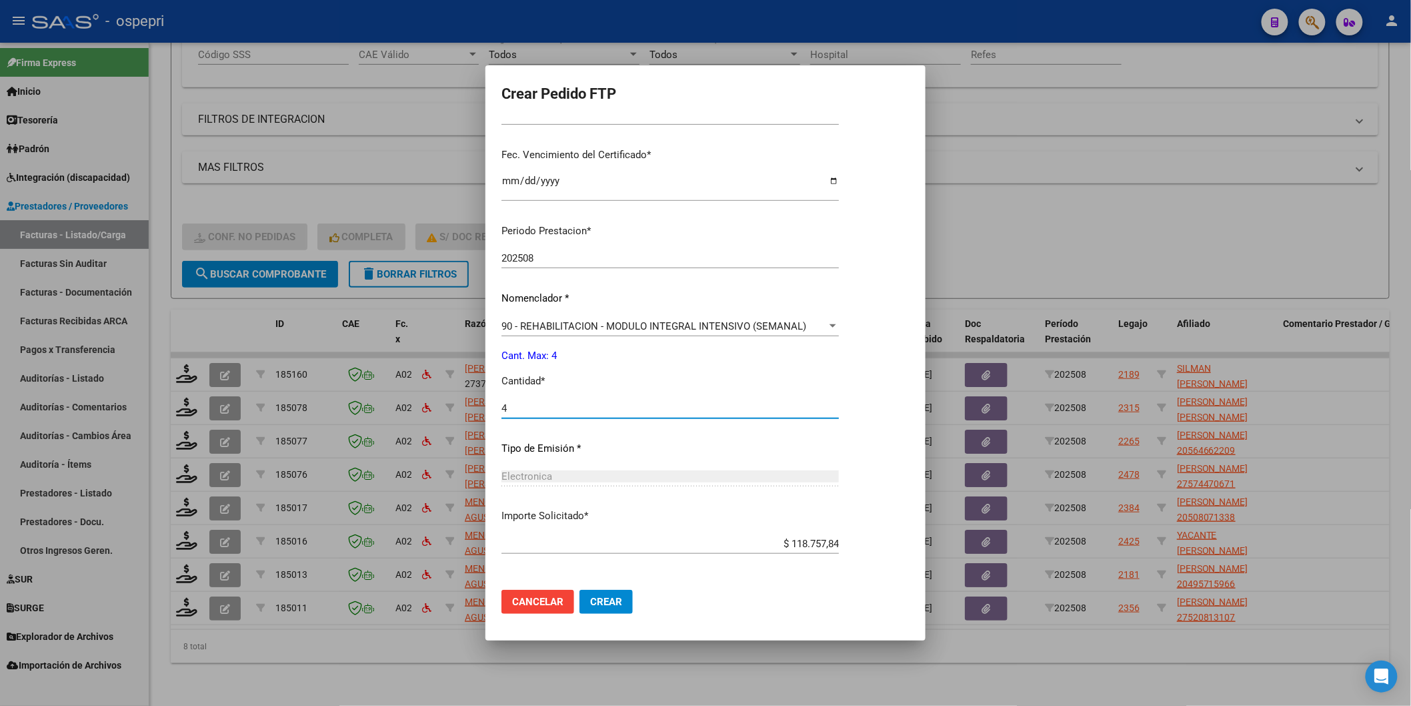
scroll to position [382, 0]
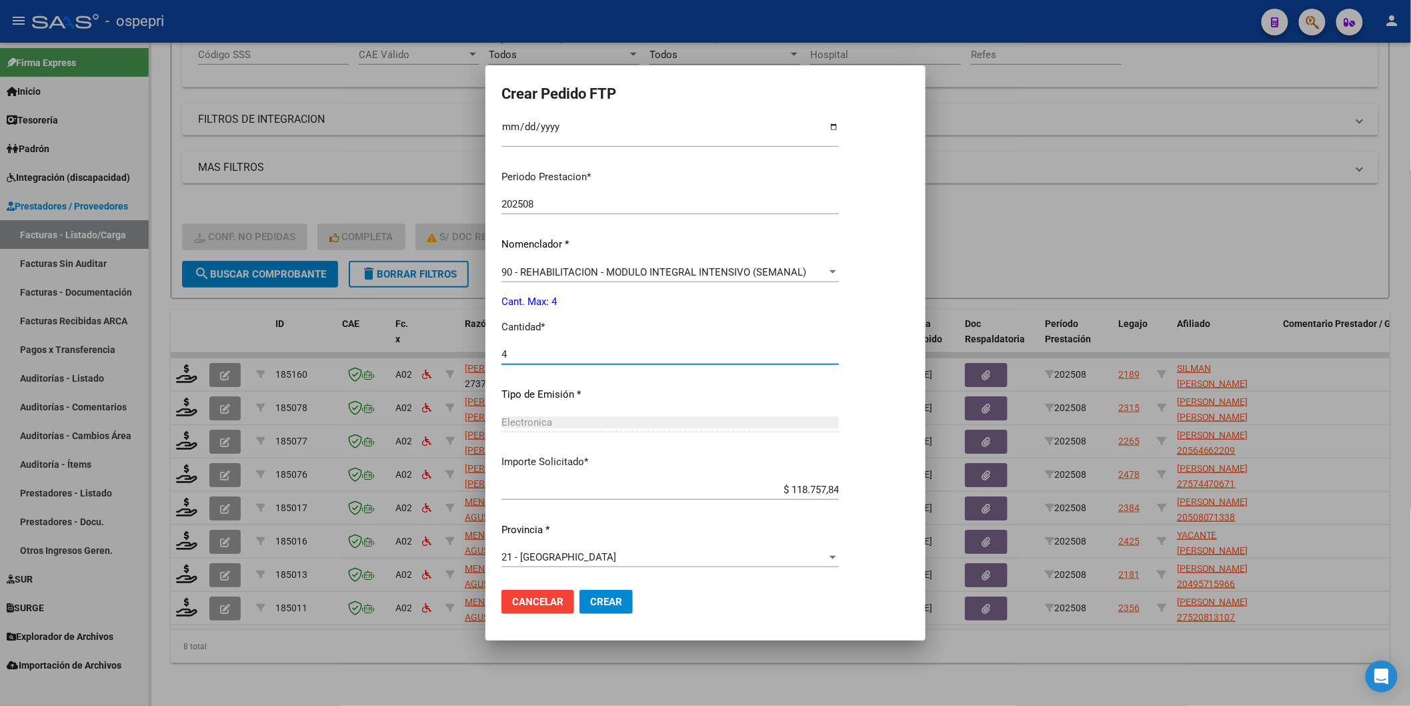
type input "4"
click at [599, 606] on span "Crear" at bounding box center [606, 602] width 32 height 12
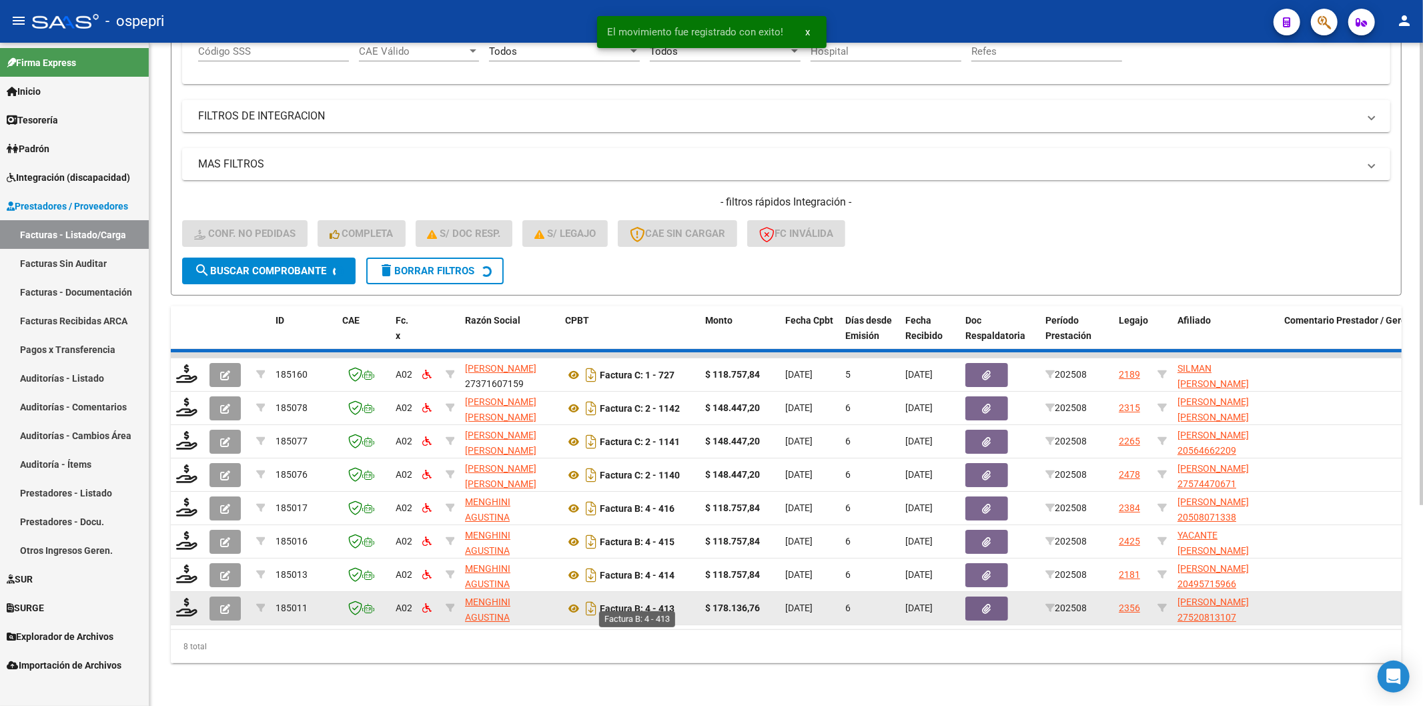
scroll to position [251, 0]
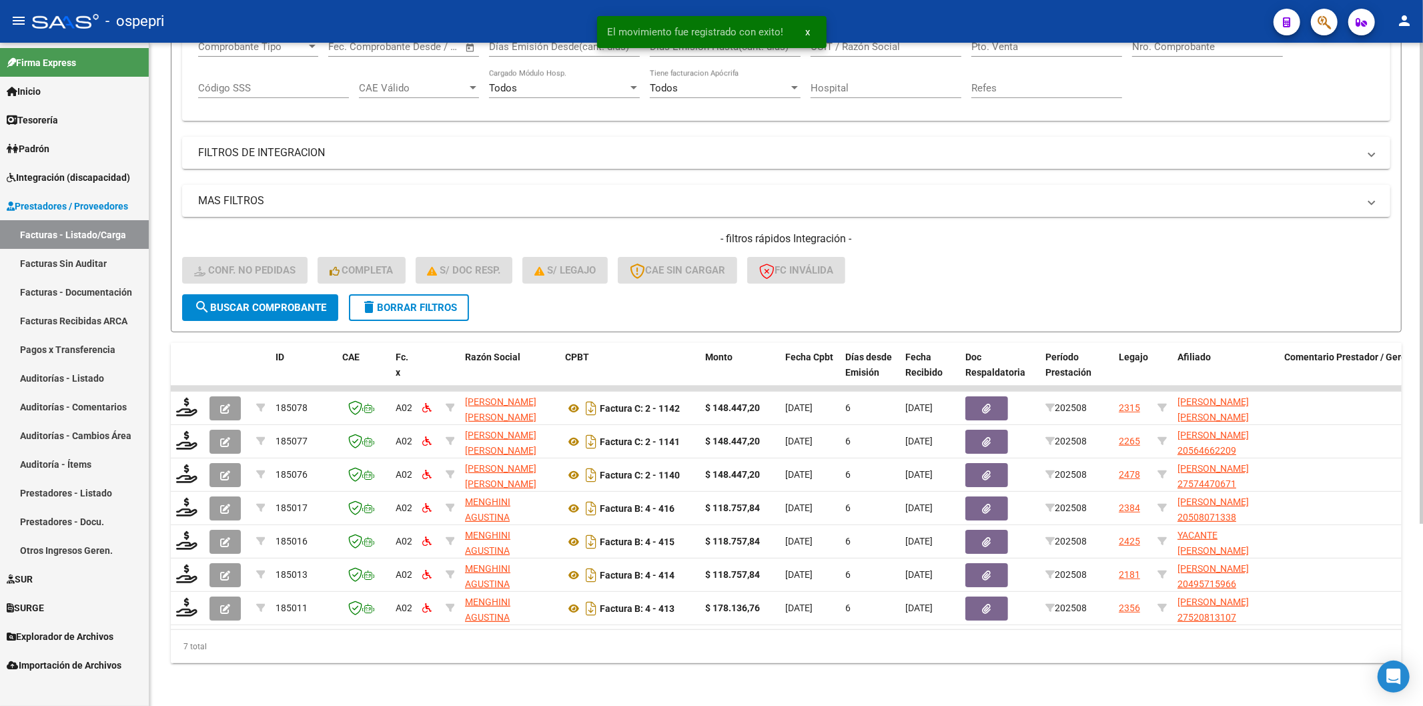
click at [373, 299] on mat-icon "delete" at bounding box center [369, 307] width 16 height 16
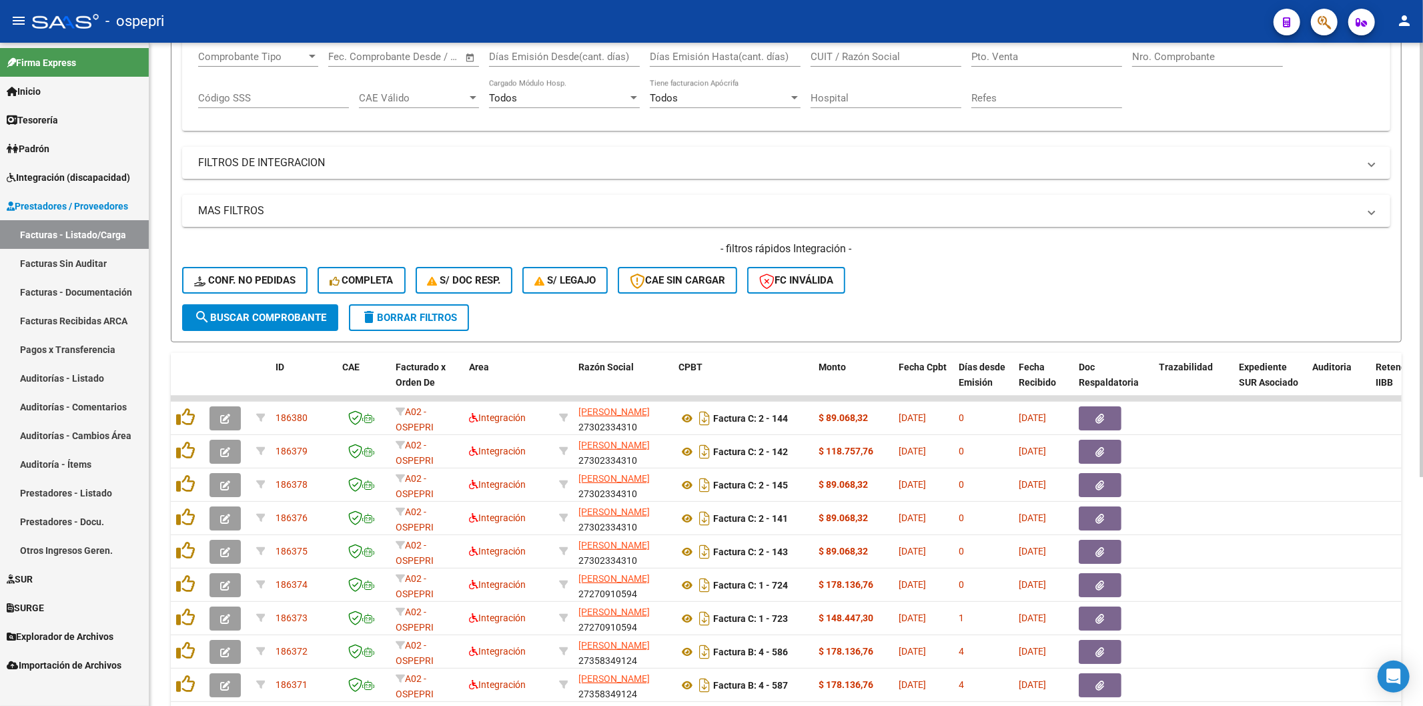
scroll to position [177, 0]
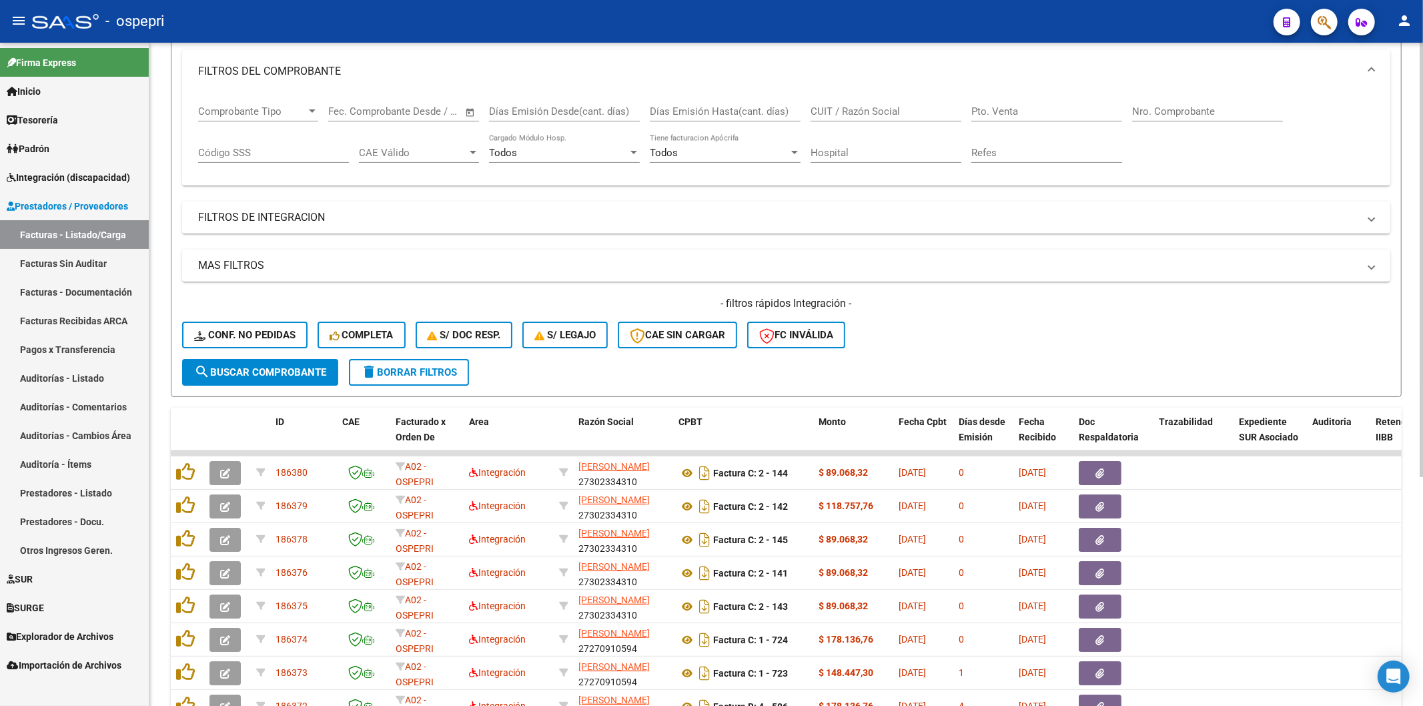
click at [870, 112] on input "CUIT / Razón Social" at bounding box center [885, 111] width 151 height 12
paste input "27297033188"
type input "27297033188"
click at [321, 369] on span "search Buscar Comprobante" at bounding box center [260, 372] width 132 height 12
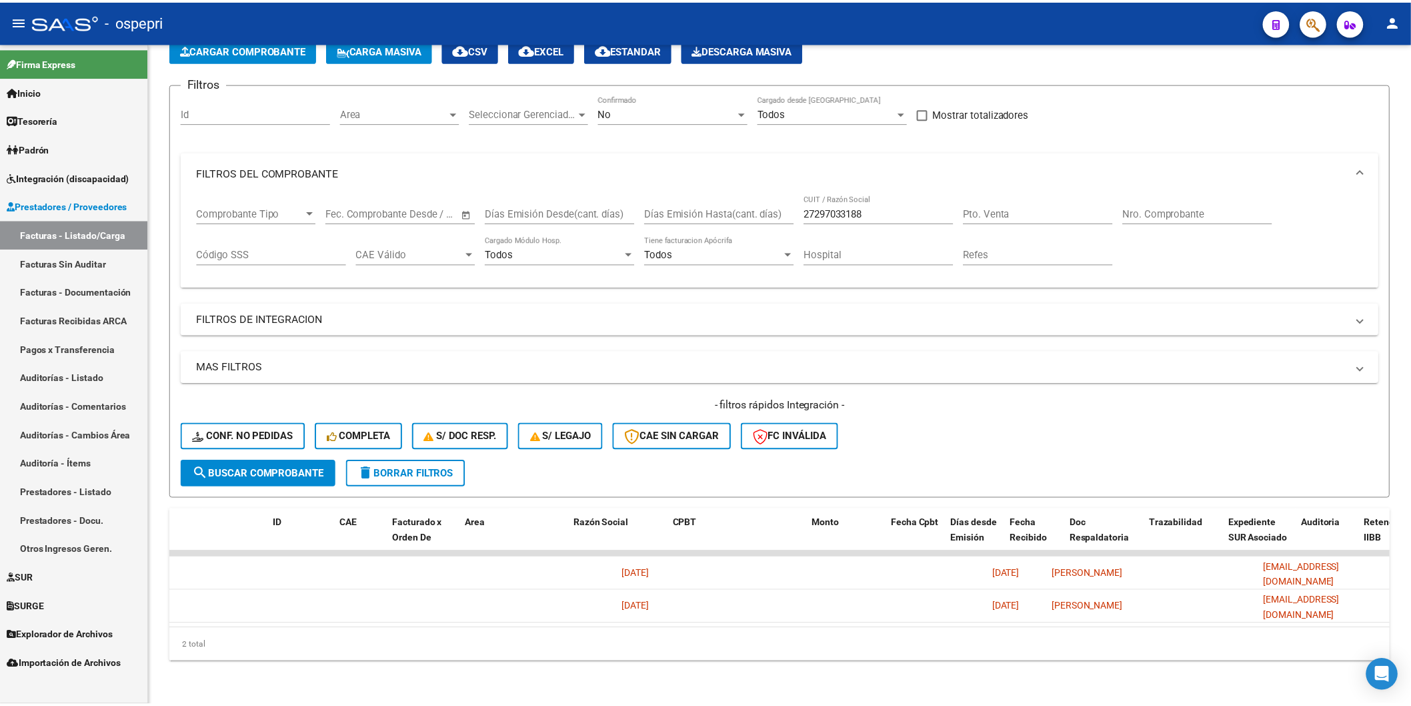
scroll to position [0, 0]
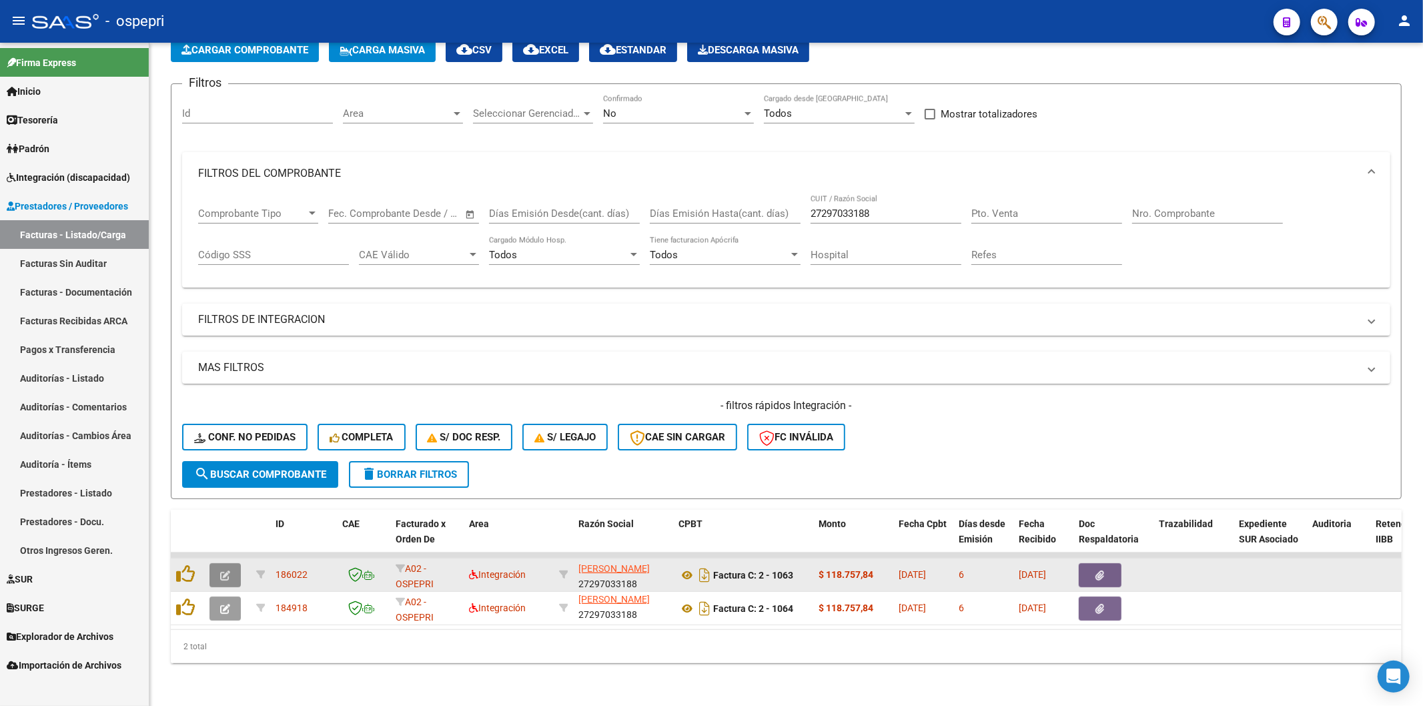
click at [227, 570] on icon "button" at bounding box center [225, 575] width 10 height 10
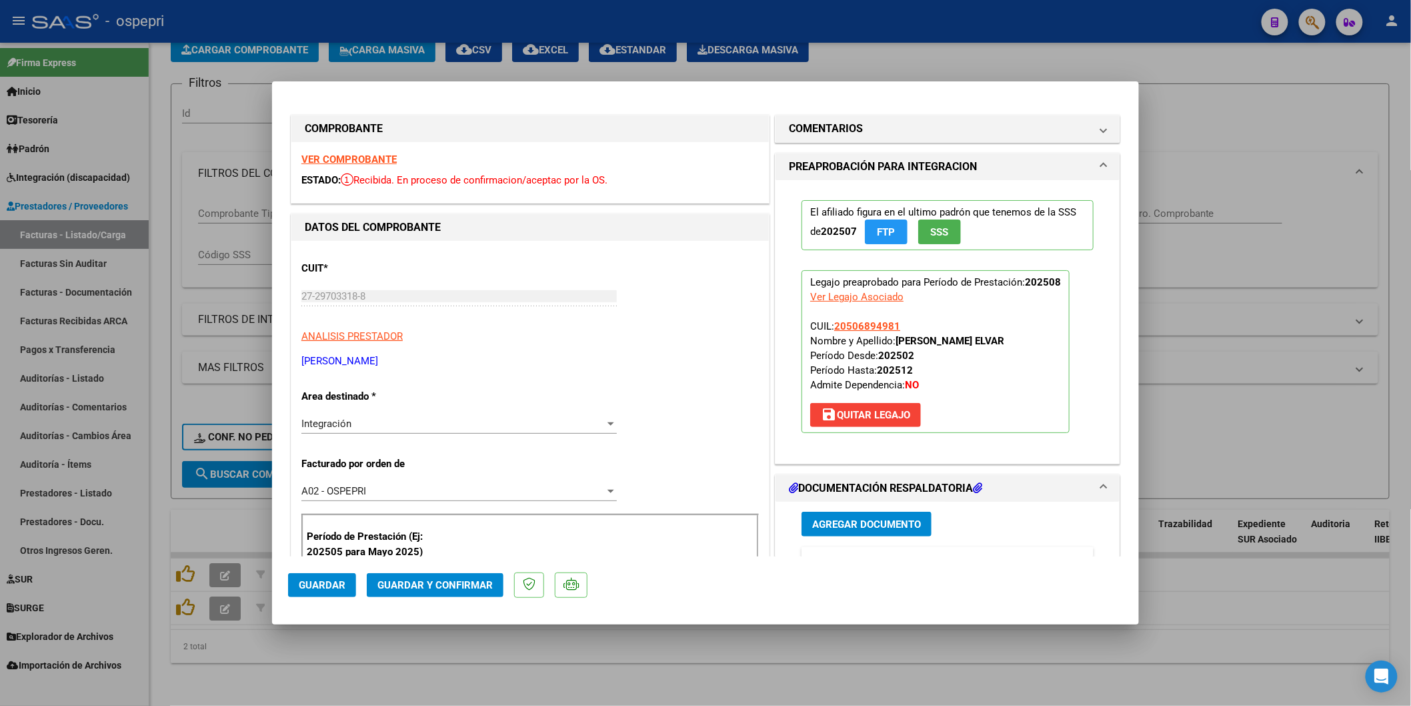
click at [357, 155] on strong "VER COMPROBANTE" at bounding box center [348, 159] width 95 height 12
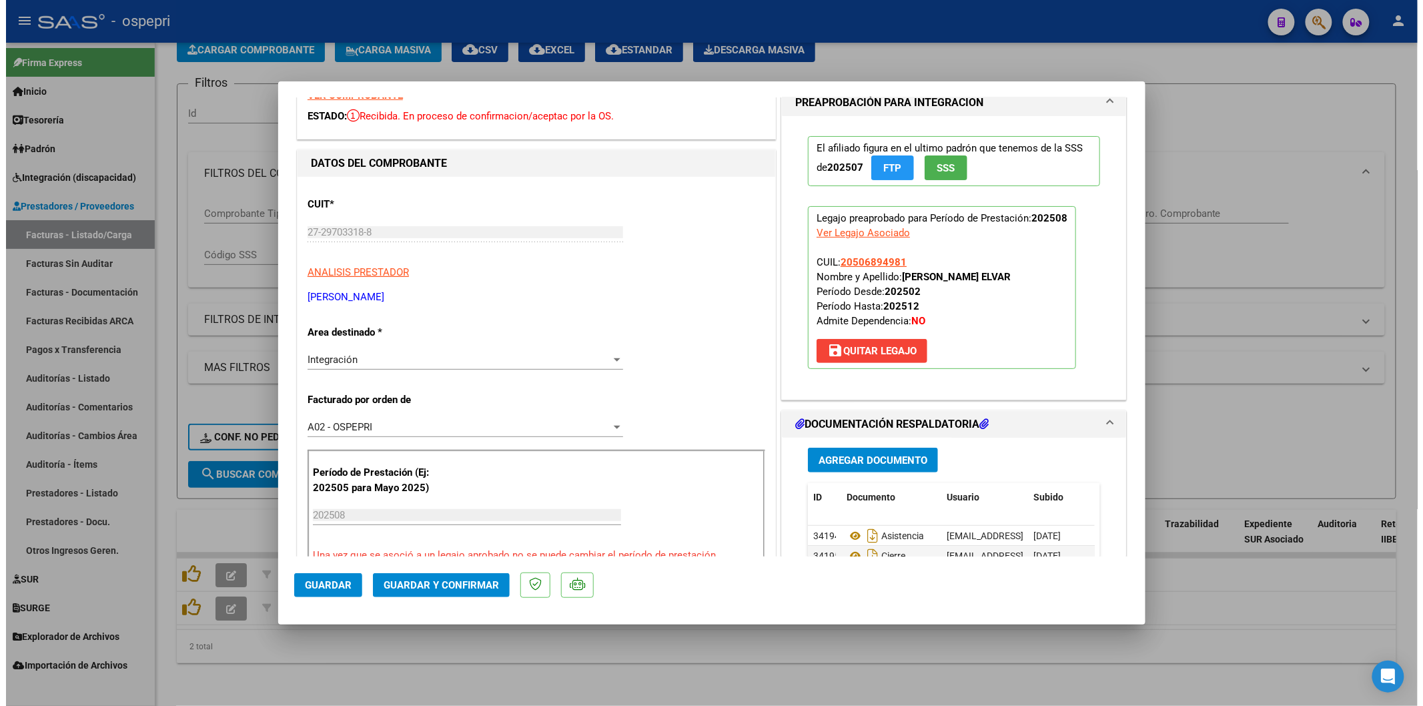
scroll to position [148, 0]
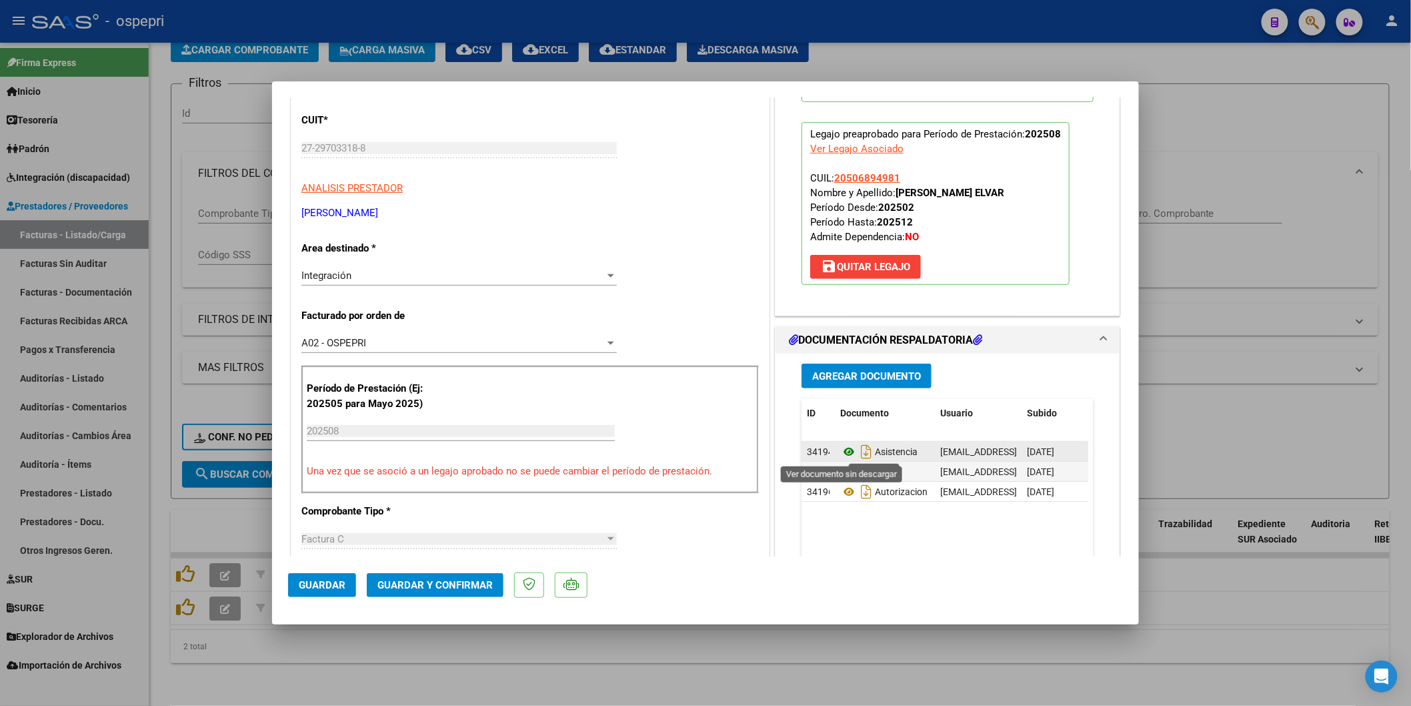
click at [845, 450] on icon at bounding box center [848, 452] width 17 height 16
click at [456, 583] on span "Guardar y Confirmar" at bounding box center [434, 585] width 115 height 12
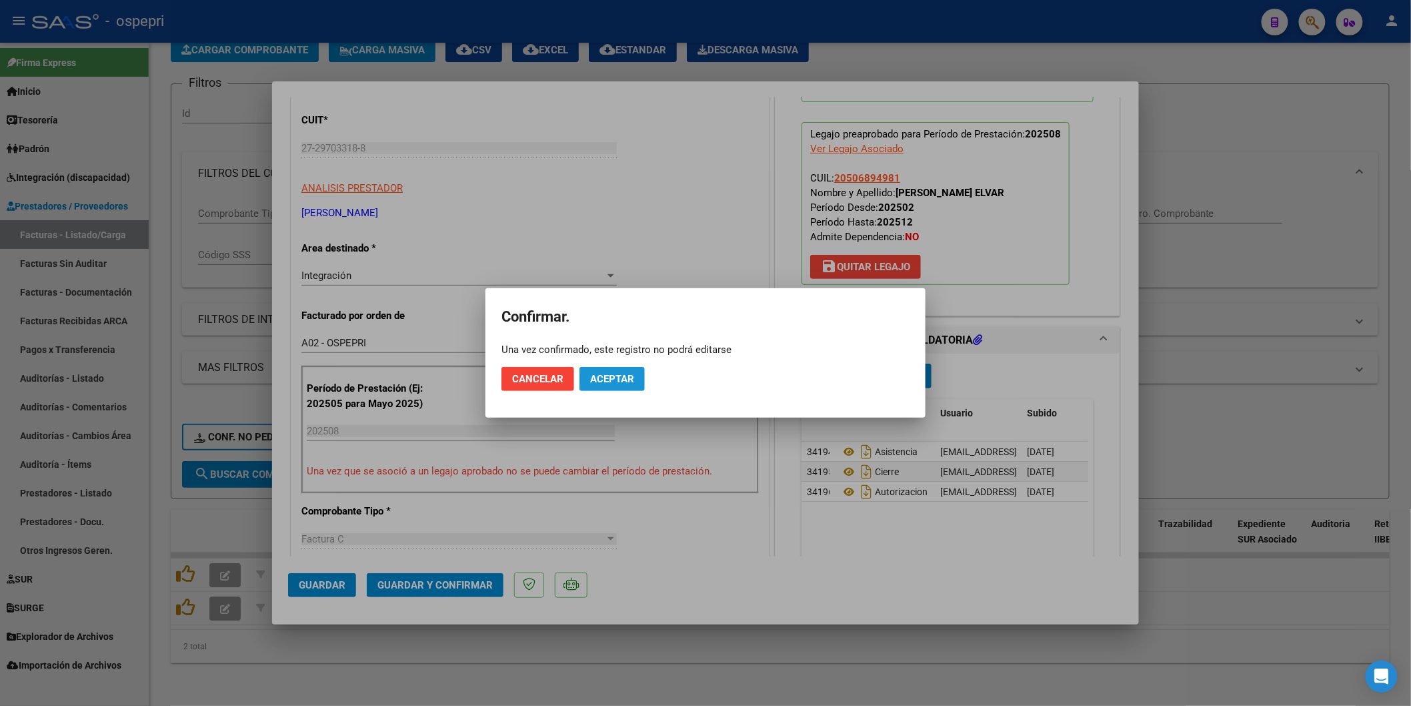
click at [612, 381] on span "Aceptar" at bounding box center [612, 379] width 44 height 12
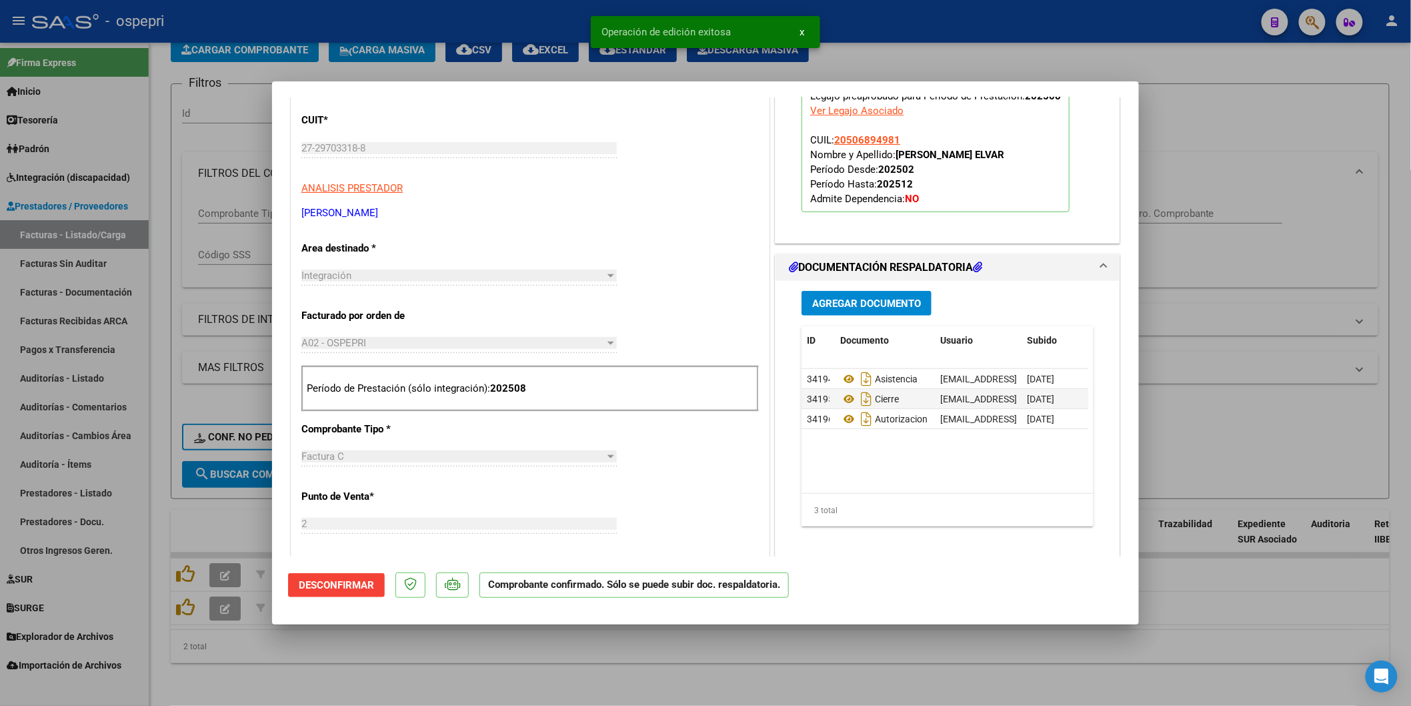
type input "$ 0,00"
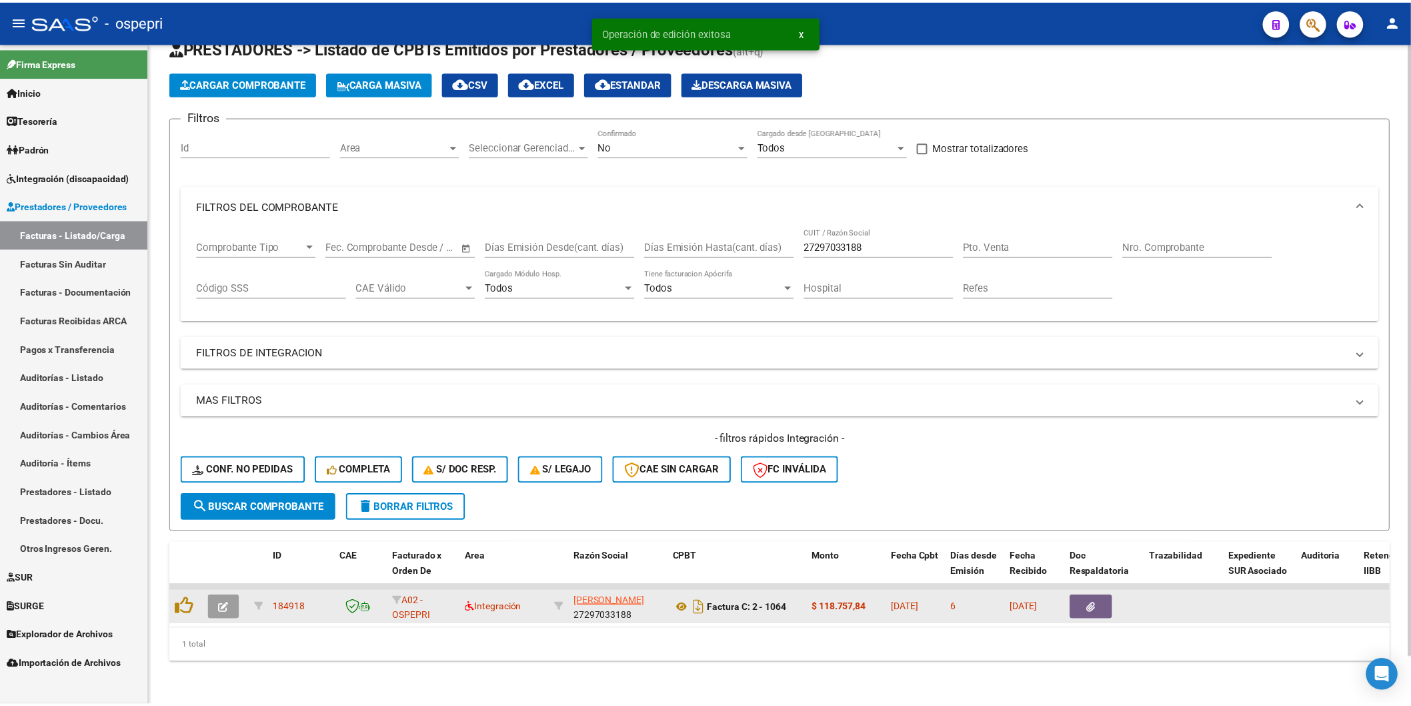
scroll to position [51, 0]
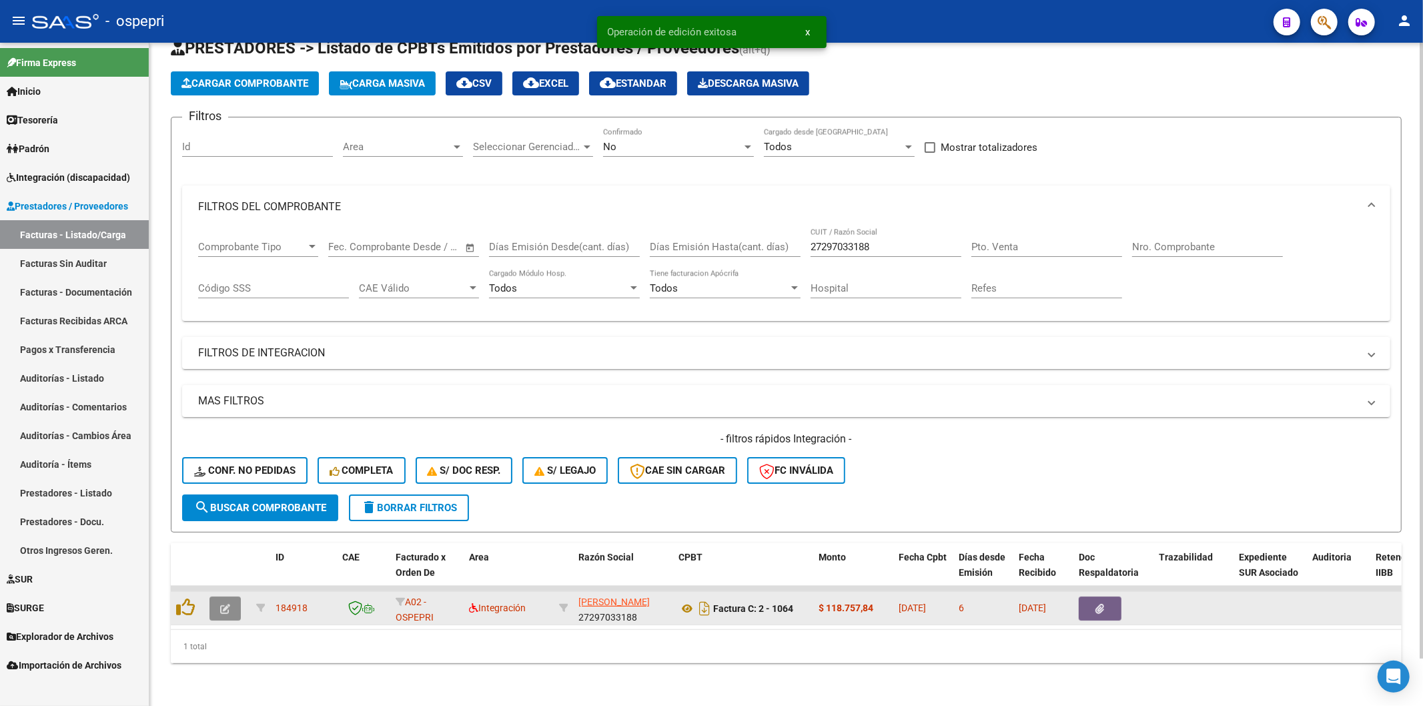
click at [224, 604] on icon "button" at bounding box center [225, 609] width 10 height 10
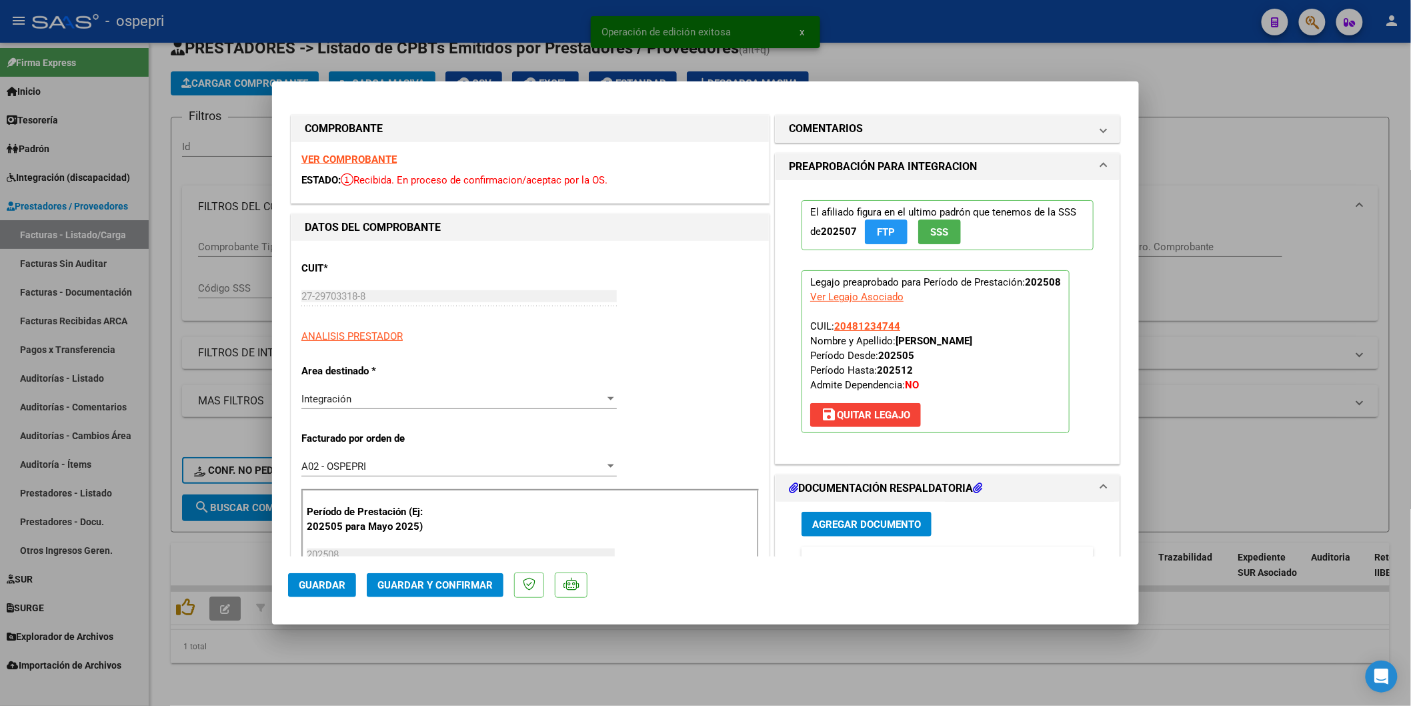
click at [343, 162] on strong "VER COMPROBANTE" at bounding box center [348, 159] width 95 height 12
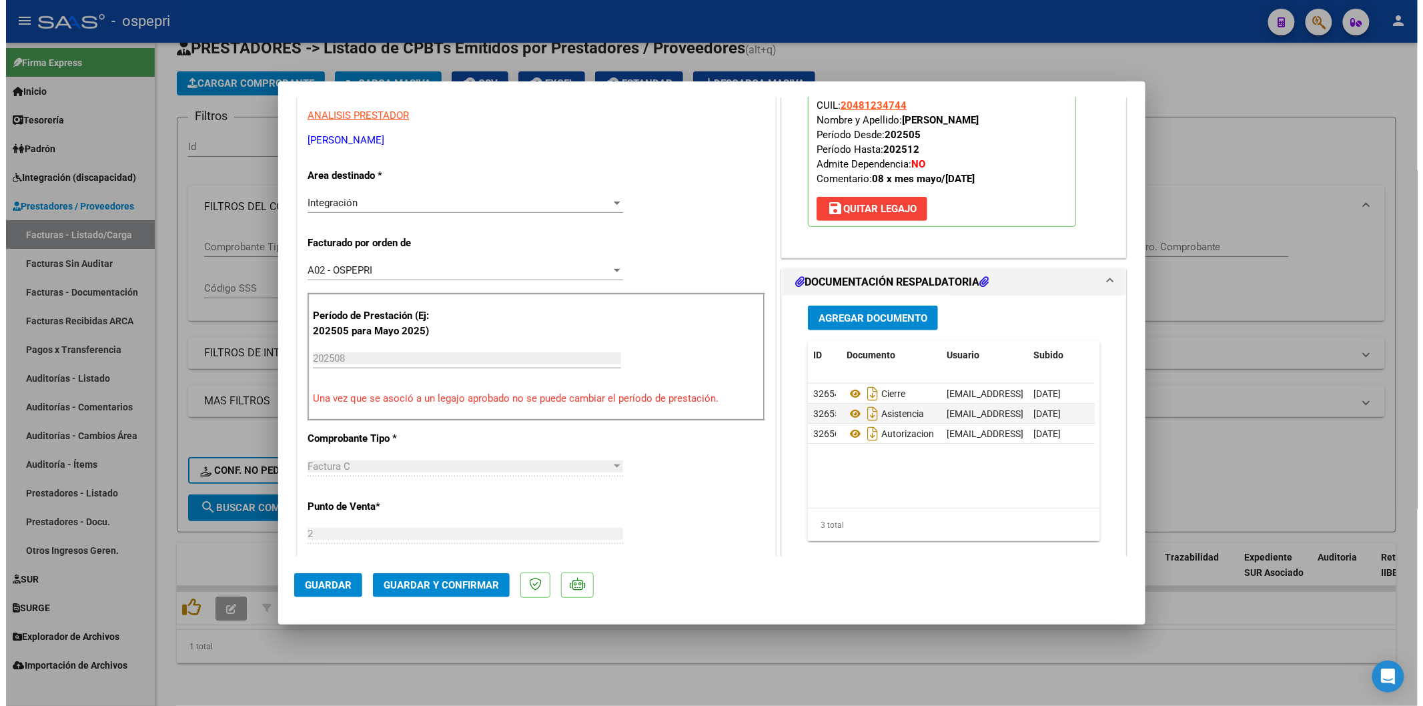
scroll to position [222, 0]
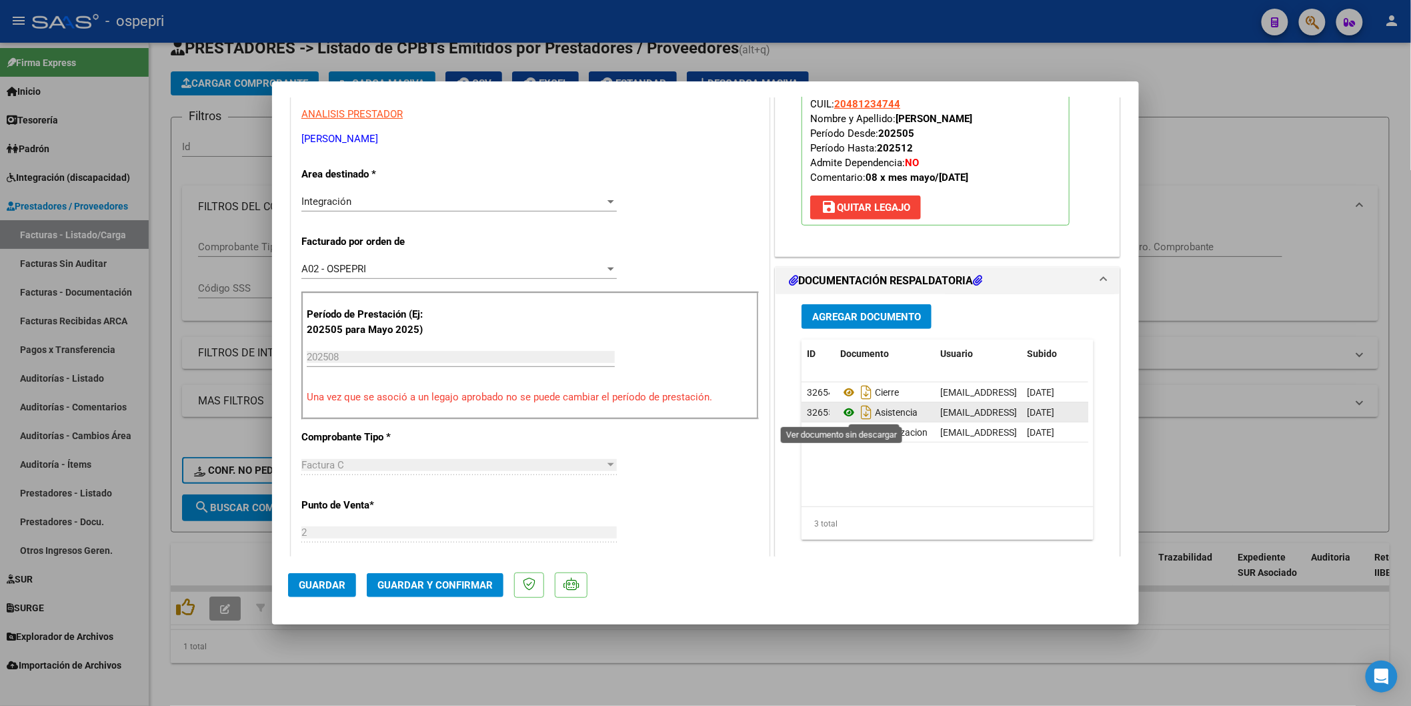
click at [842, 414] on icon at bounding box center [848, 412] width 17 height 16
click at [438, 576] on button "Guardar y Confirmar" at bounding box center [435, 585] width 137 height 24
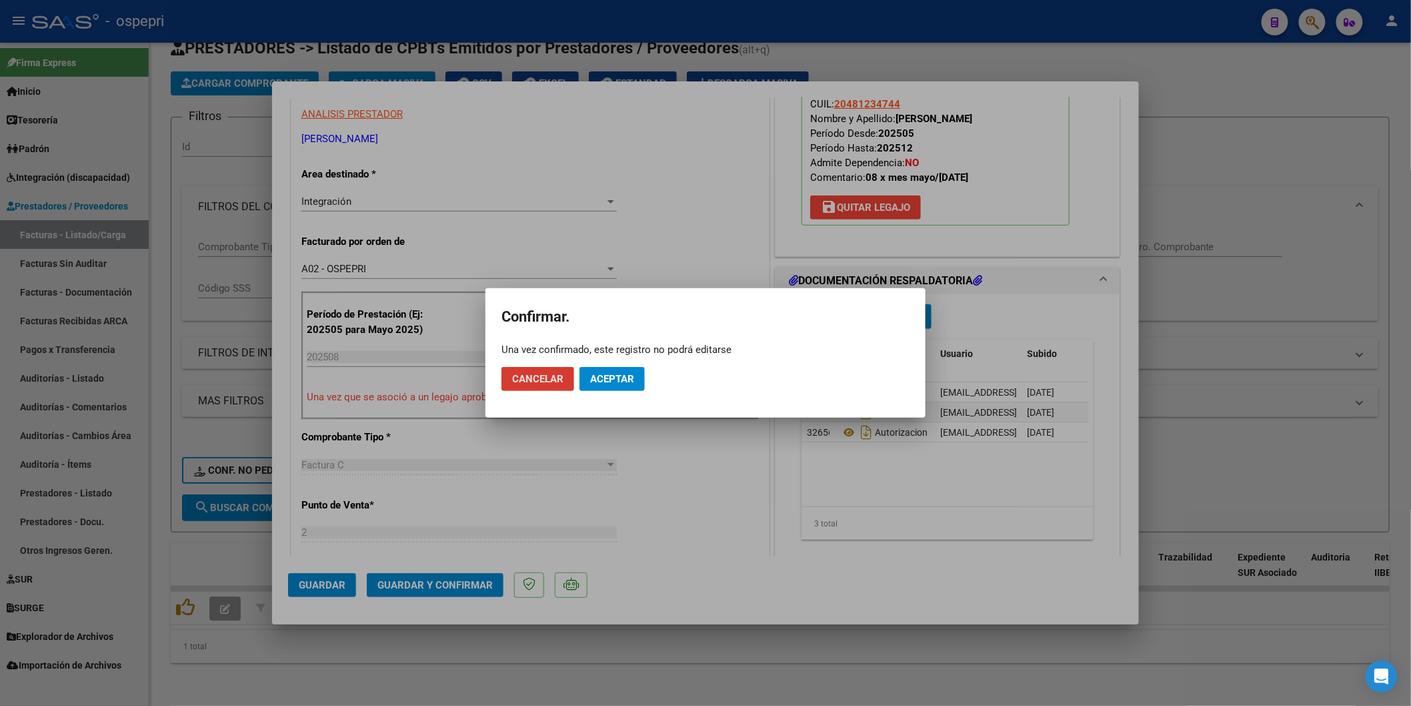
click at [607, 373] on span "Aceptar" at bounding box center [612, 379] width 44 height 12
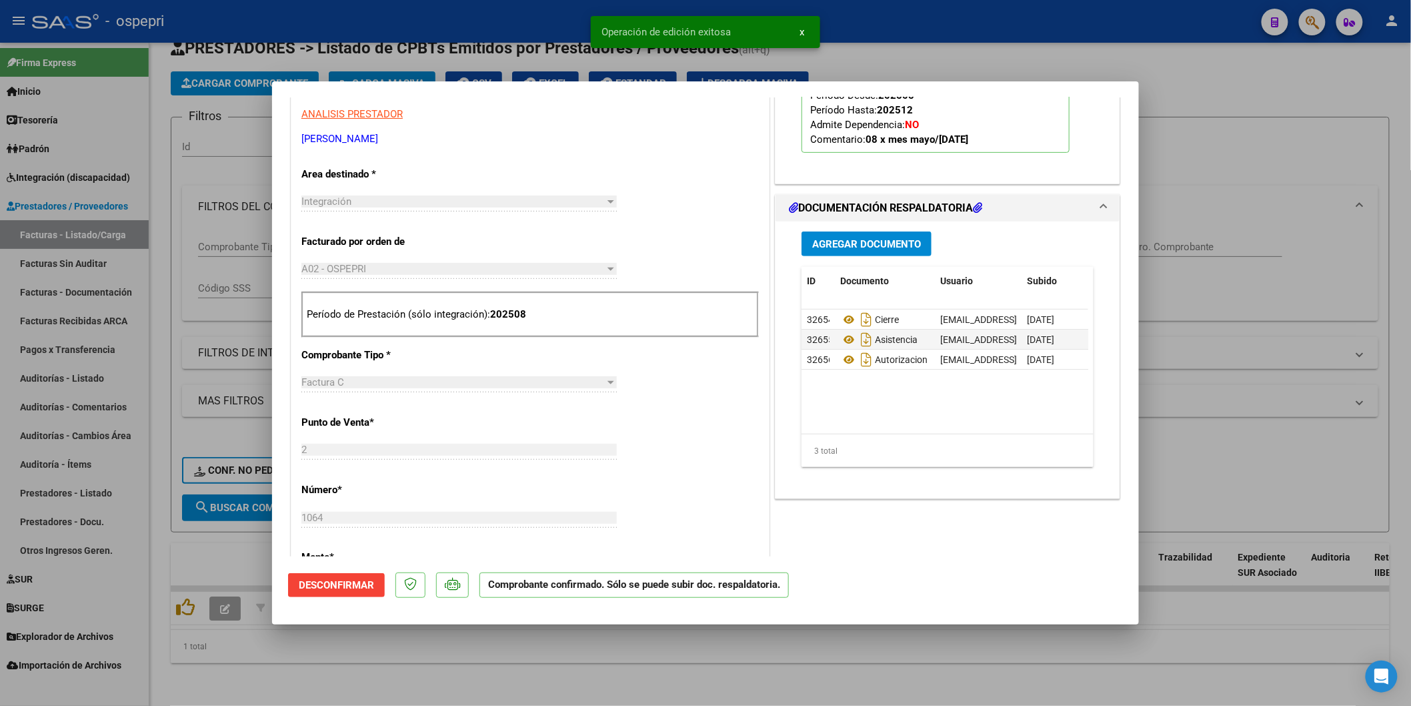
type input "$ 0,00"
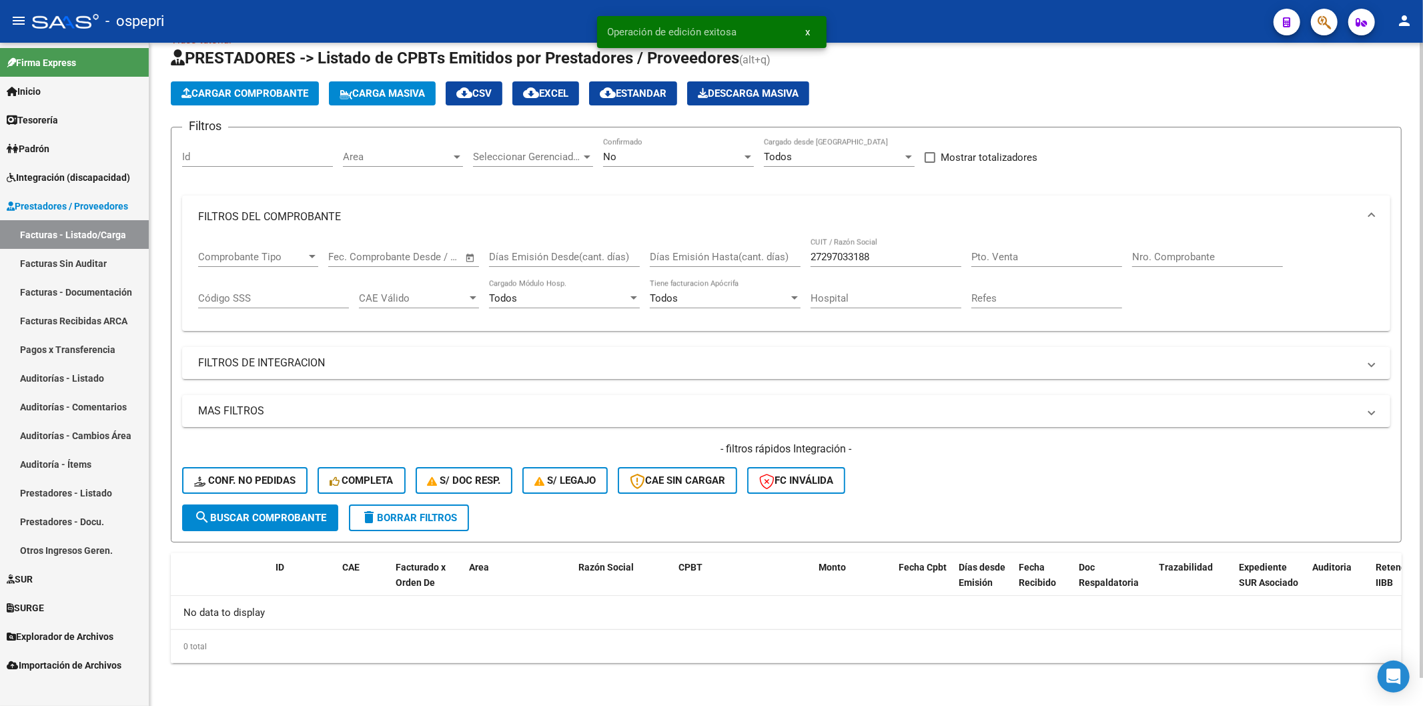
scroll to position [29, 0]
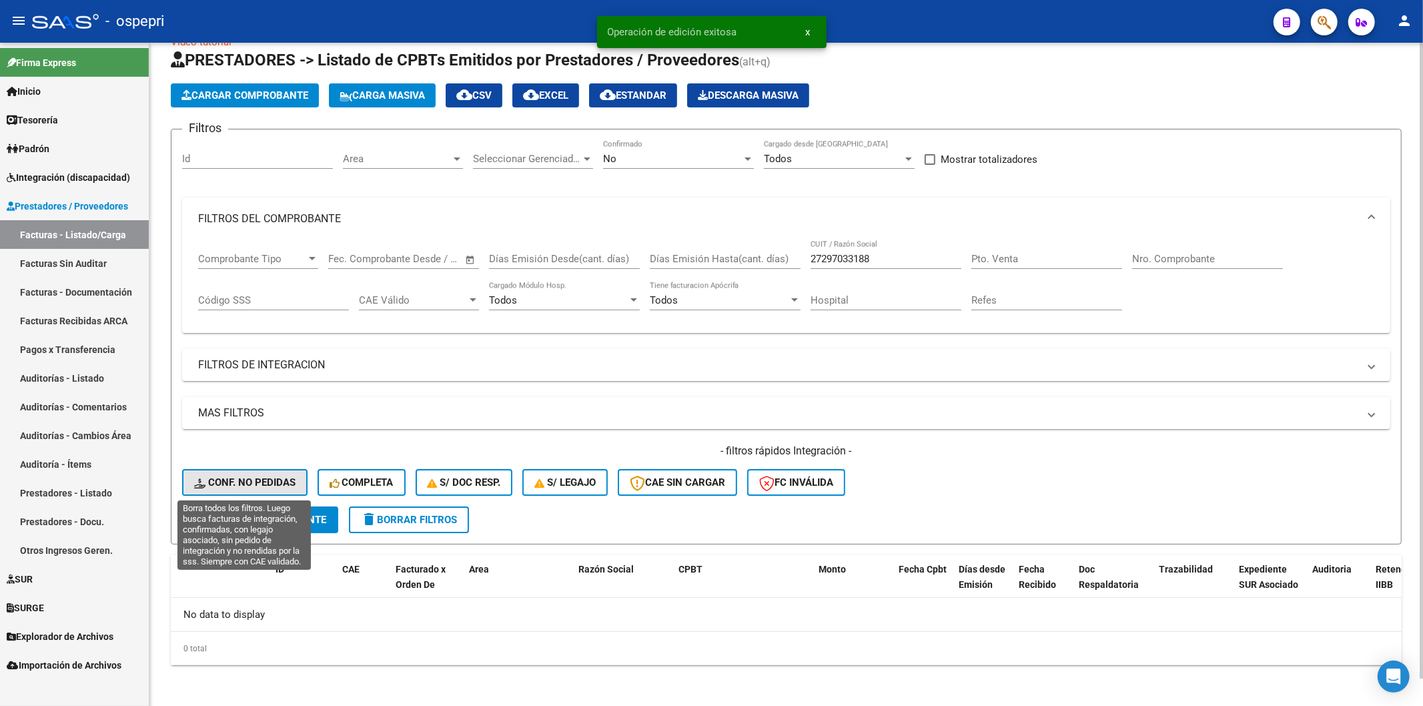
click at [249, 480] on span "Conf. no pedidas" at bounding box center [244, 482] width 101 height 12
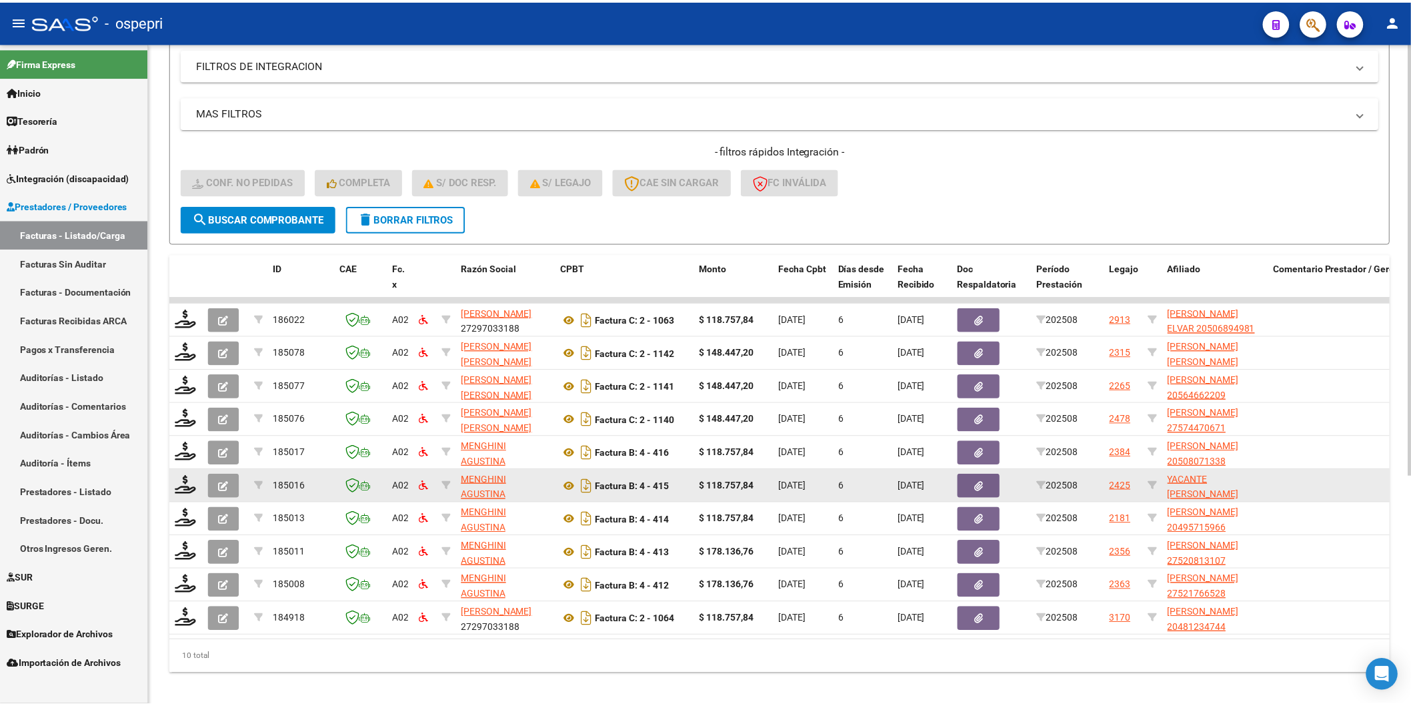
scroll to position [351, 0]
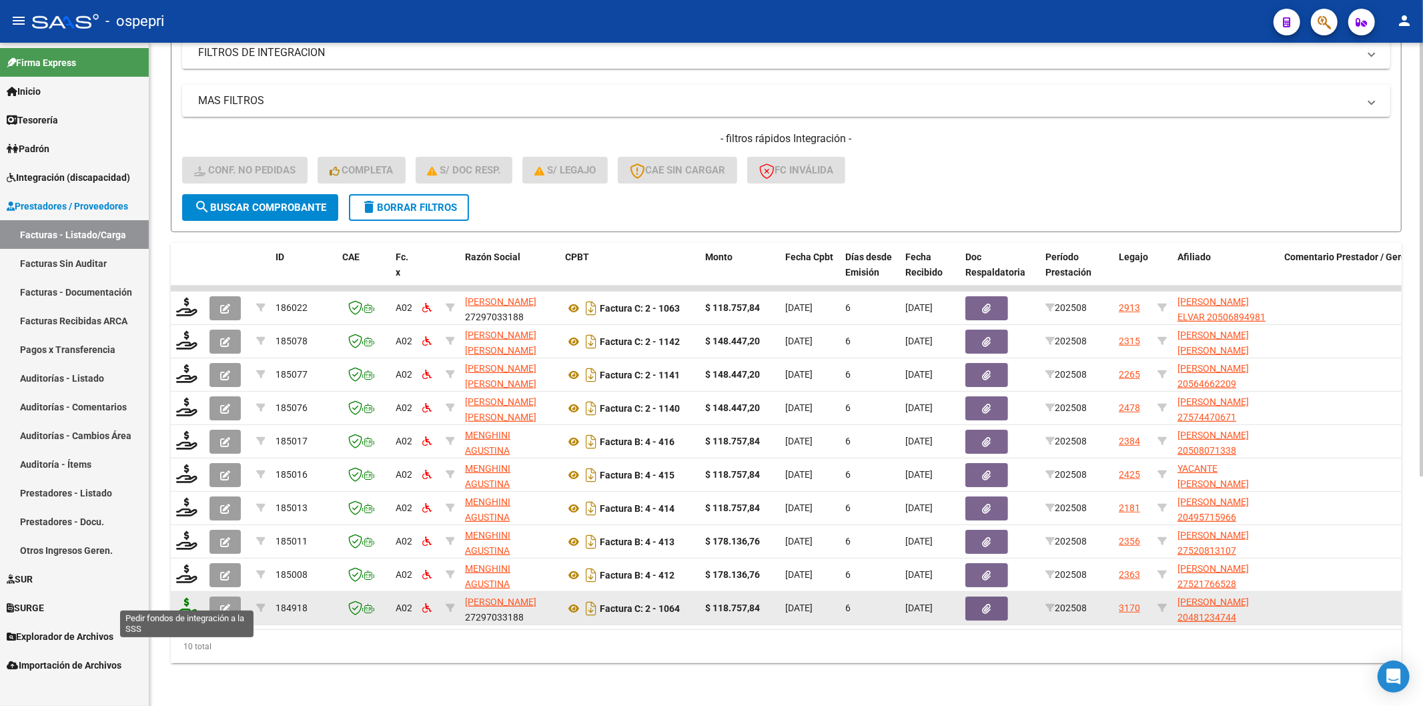
click at [188, 598] on icon at bounding box center [186, 607] width 21 height 19
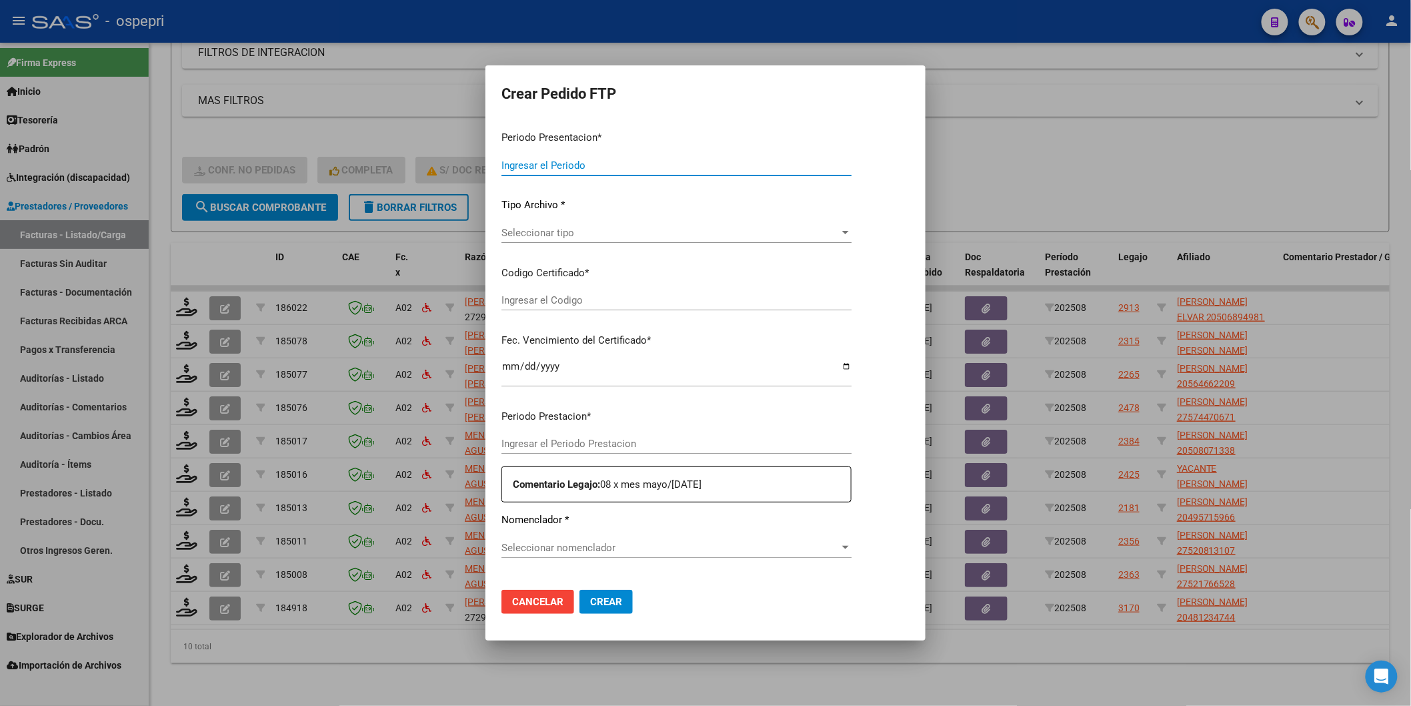
type input "202508"
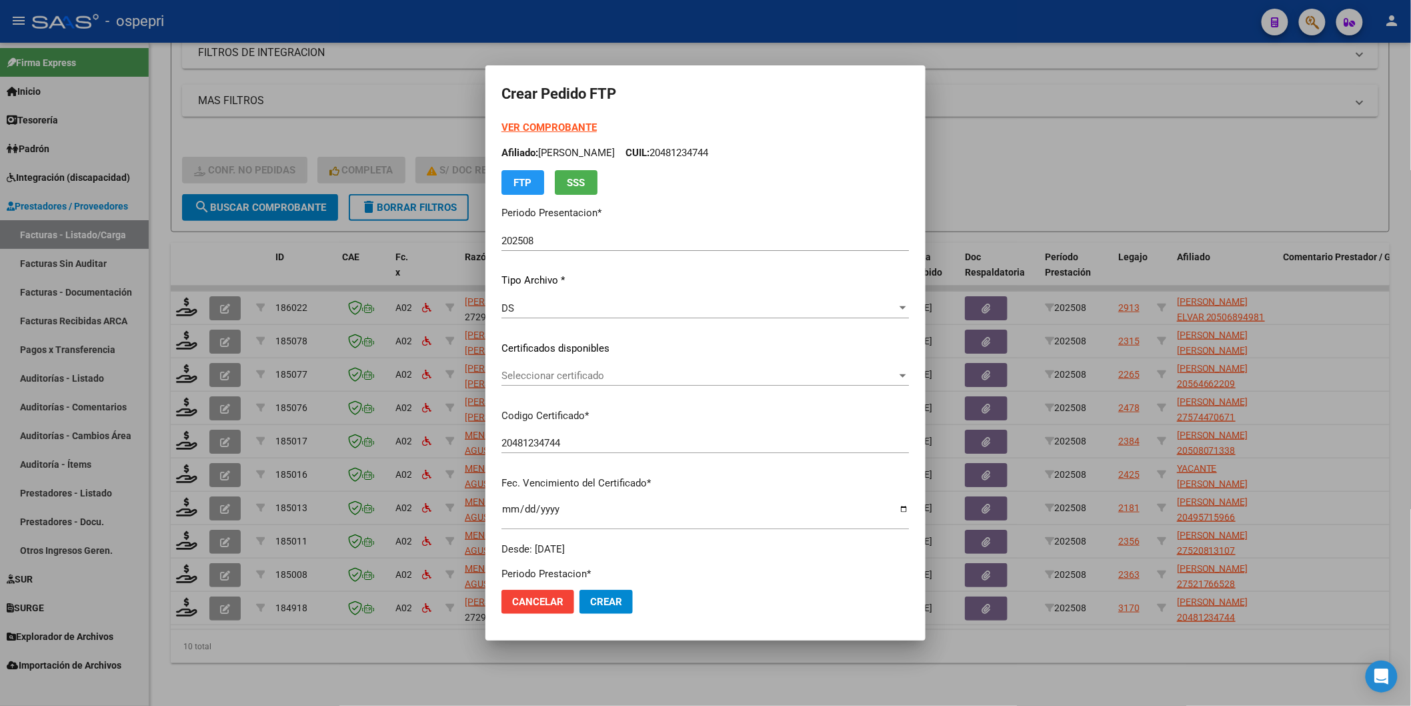
click at [514, 349] on app-drop-down-list "Certificados disponibles Seleccionar certificado Seleccionar certificado" at bounding box center [711, 361] width 418 height 41
click at [518, 375] on span "Seleccionar certificado" at bounding box center [699, 375] width 395 height 12
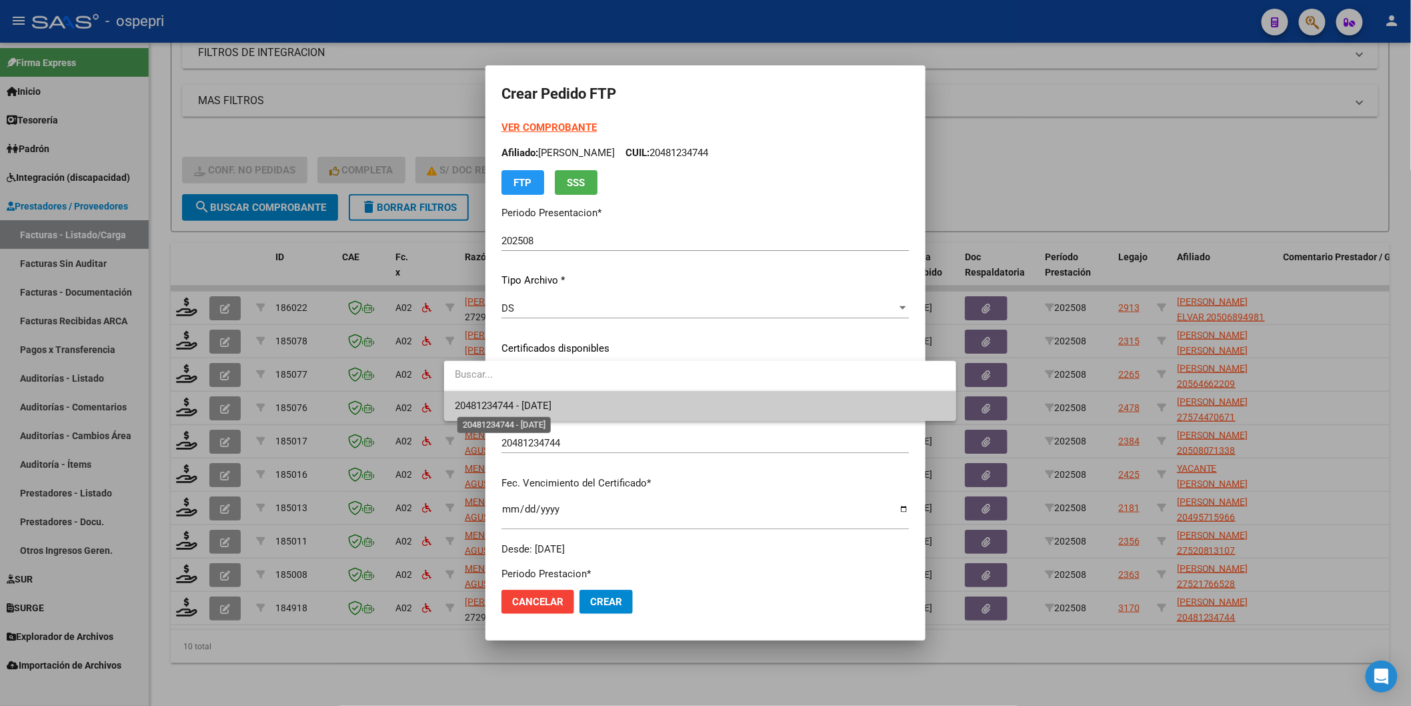
drag, startPoint x: 518, startPoint y: 375, endPoint x: 527, endPoint y: 410, distance: 36.6
click at [527, 408] on span "20481234744 - [DATE]" at bounding box center [503, 406] width 97 height 12
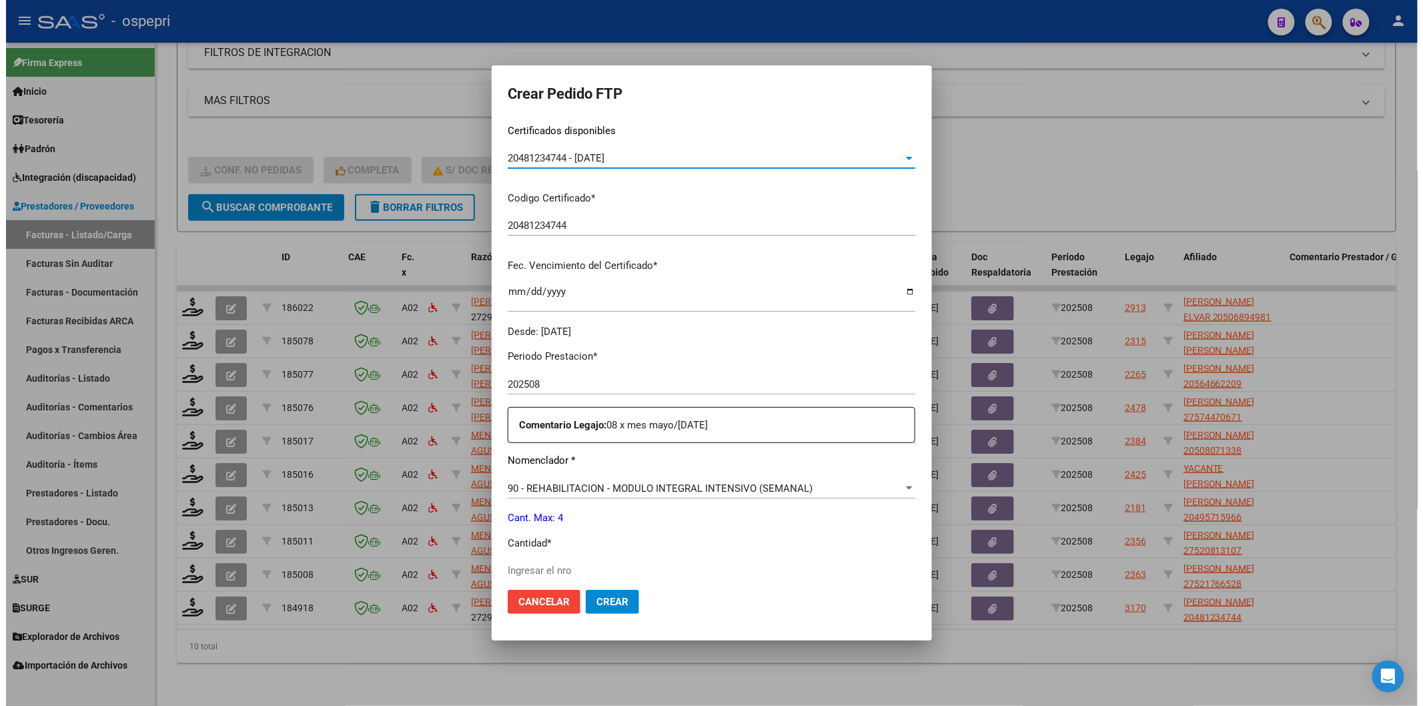
scroll to position [222, 0]
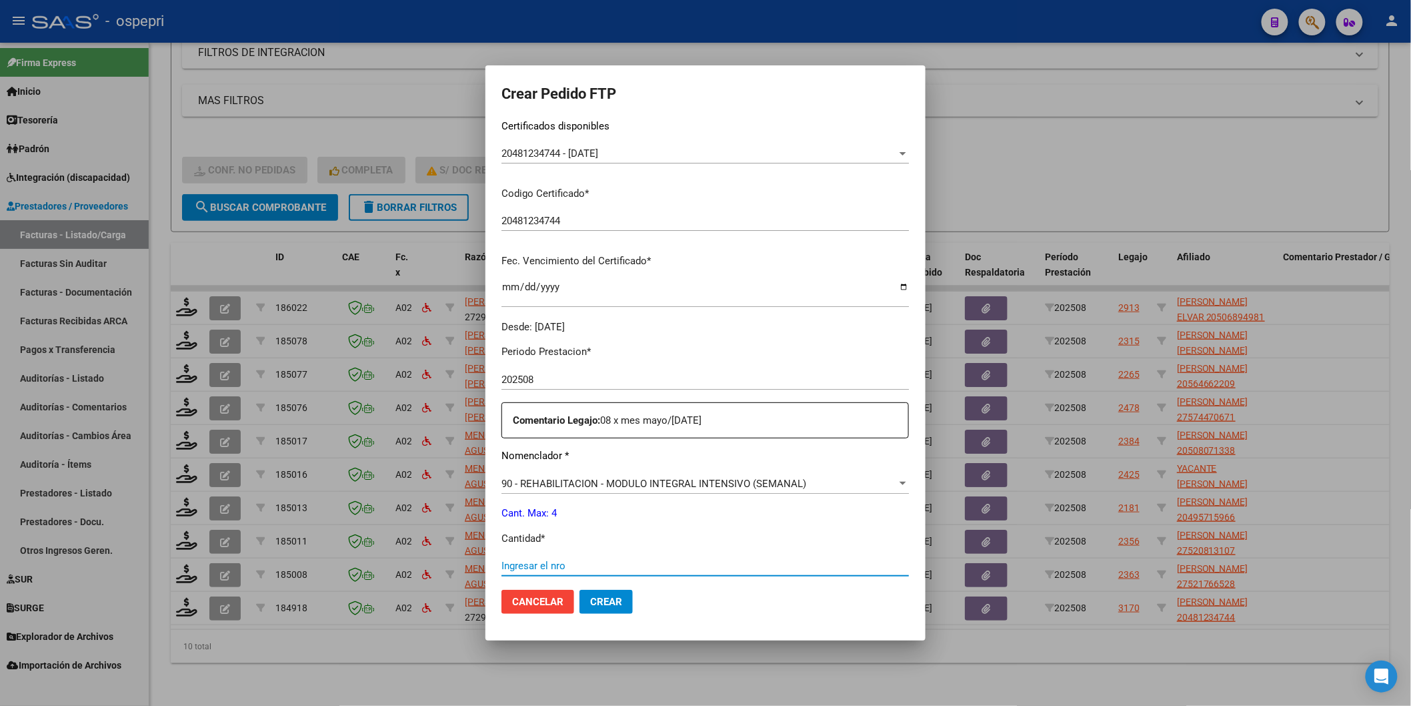
click at [508, 563] on input "Ingresar el nro" at bounding box center [706, 566] width 408 height 12
click at [590, 601] on span "Crear" at bounding box center [606, 602] width 32 height 12
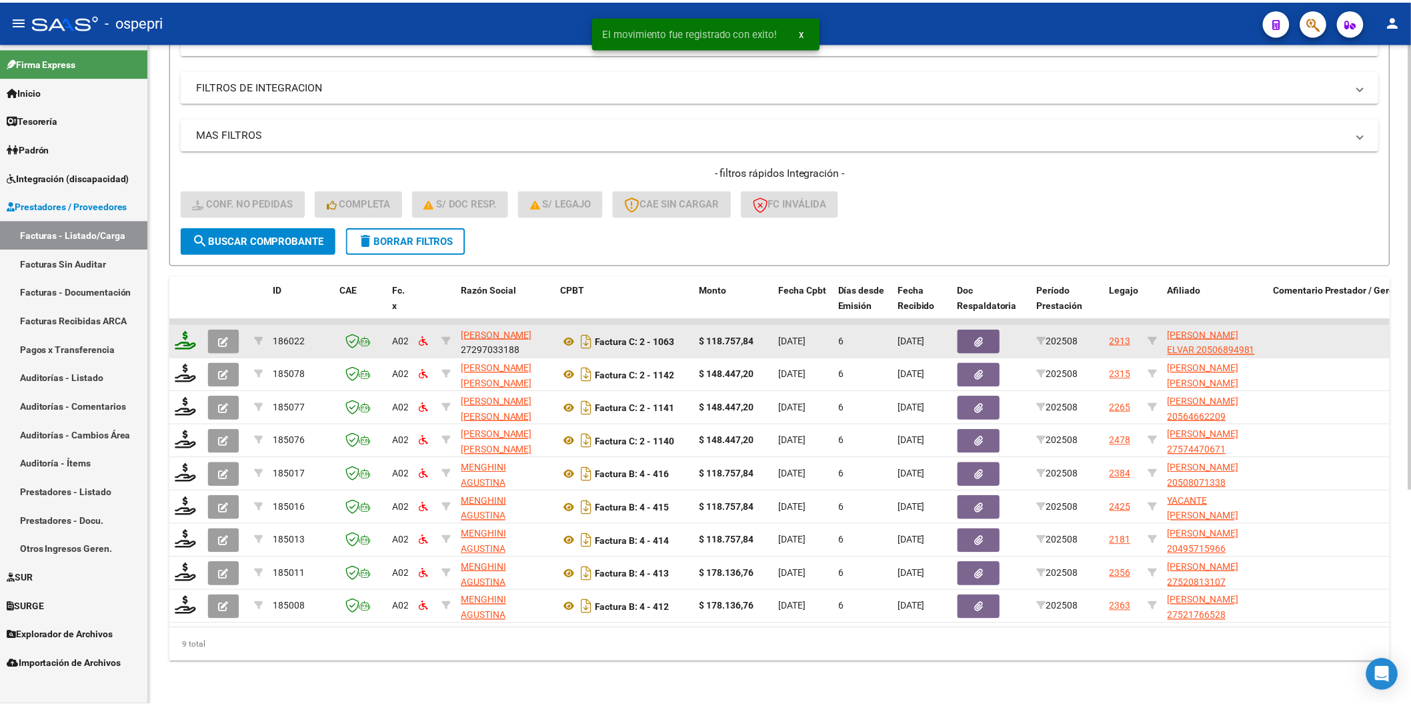
scroll to position [317, 0]
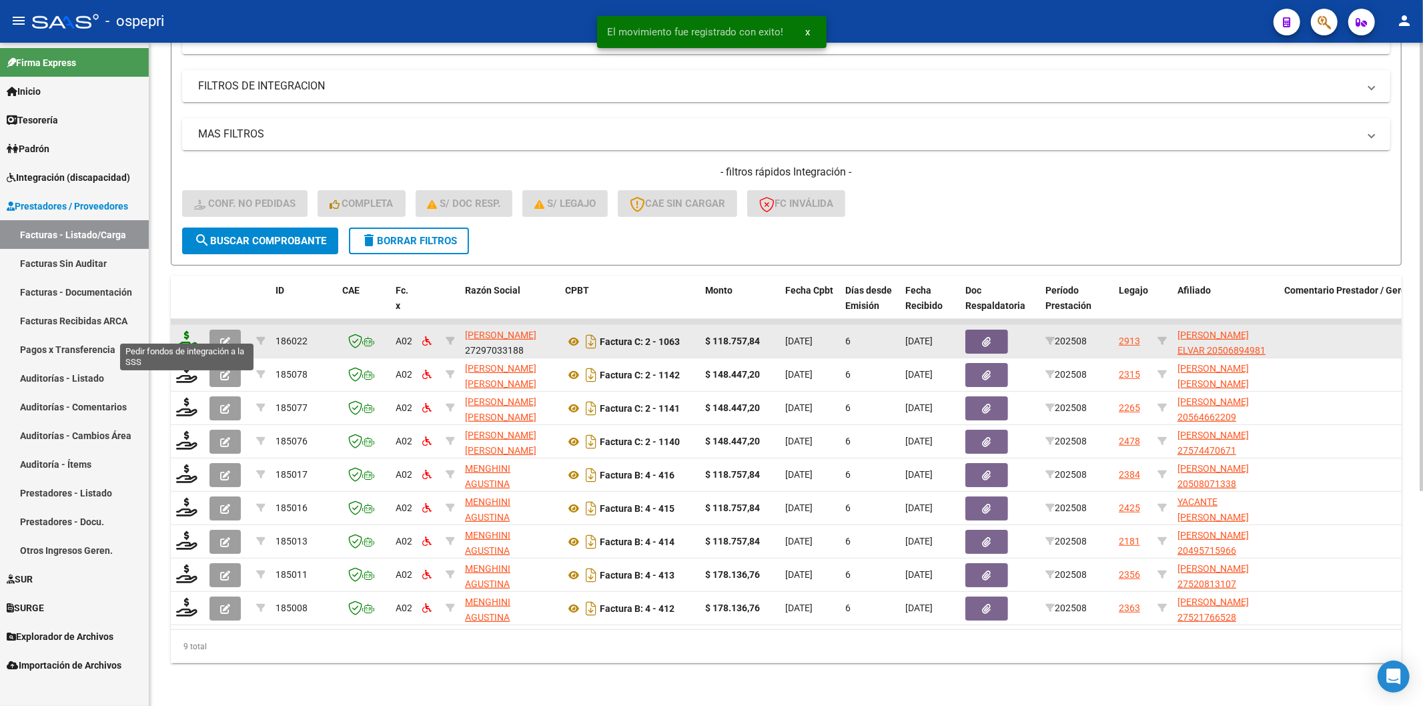
click at [182, 331] on icon at bounding box center [186, 340] width 21 height 19
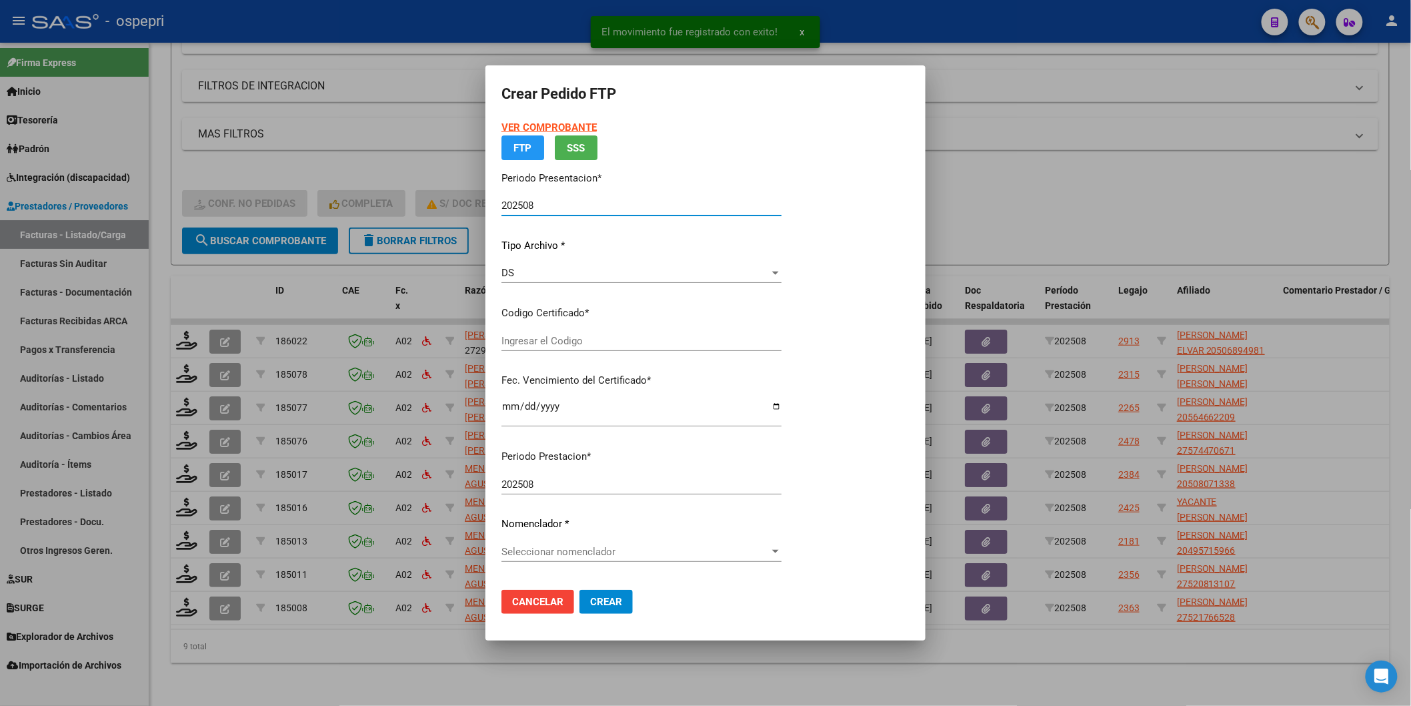
click at [516, 344] on input "Ingresar el Codigo" at bounding box center [642, 341] width 280 height 12
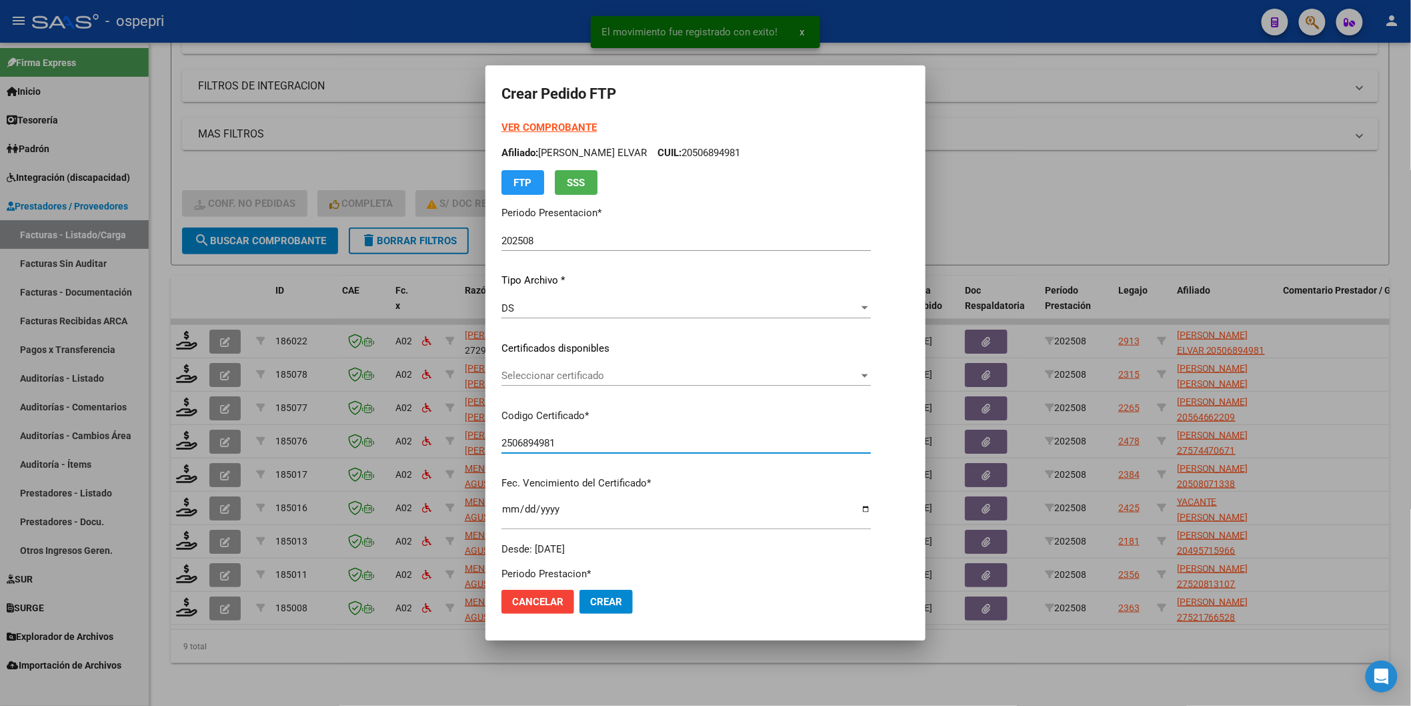
click at [516, 372] on span "Seleccionar certificado" at bounding box center [680, 375] width 357 height 12
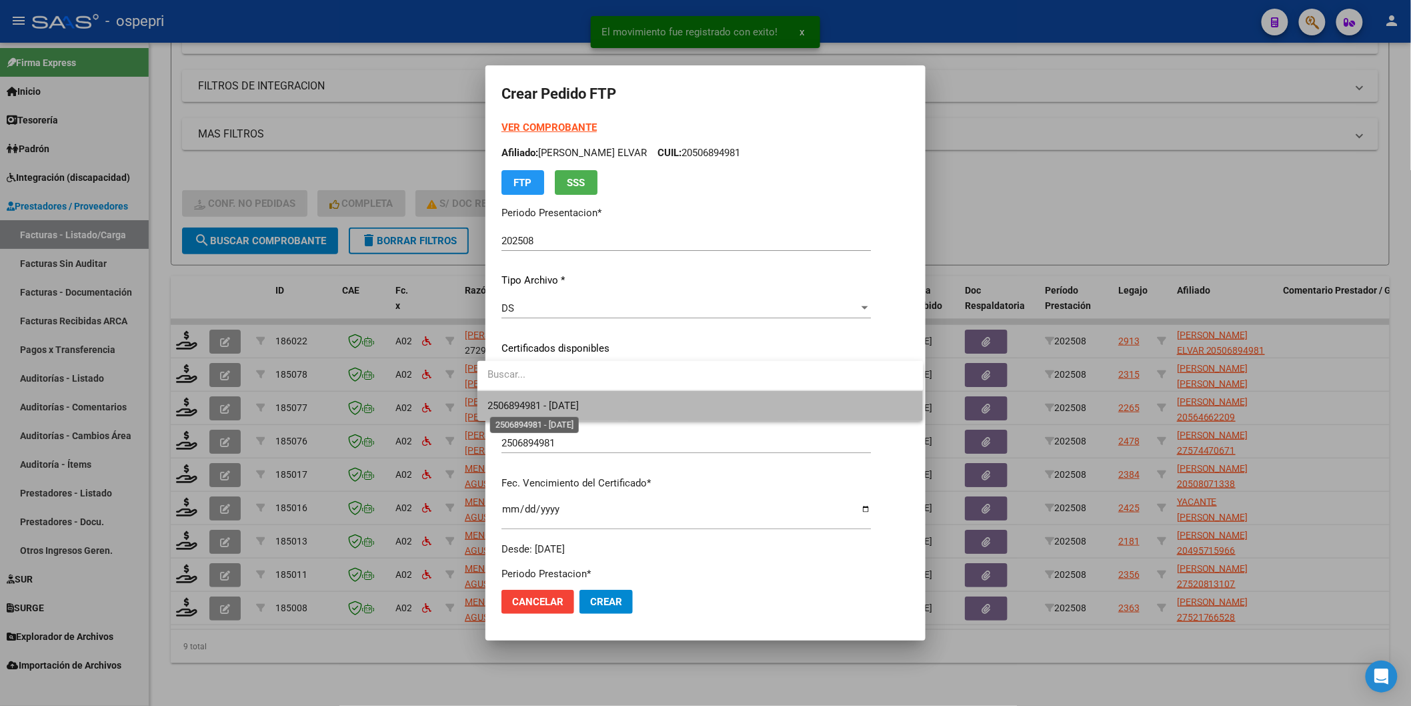
click at [522, 405] on span "2506894981 - [DATE]" at bounding box center [533, 406] width 91 height 12
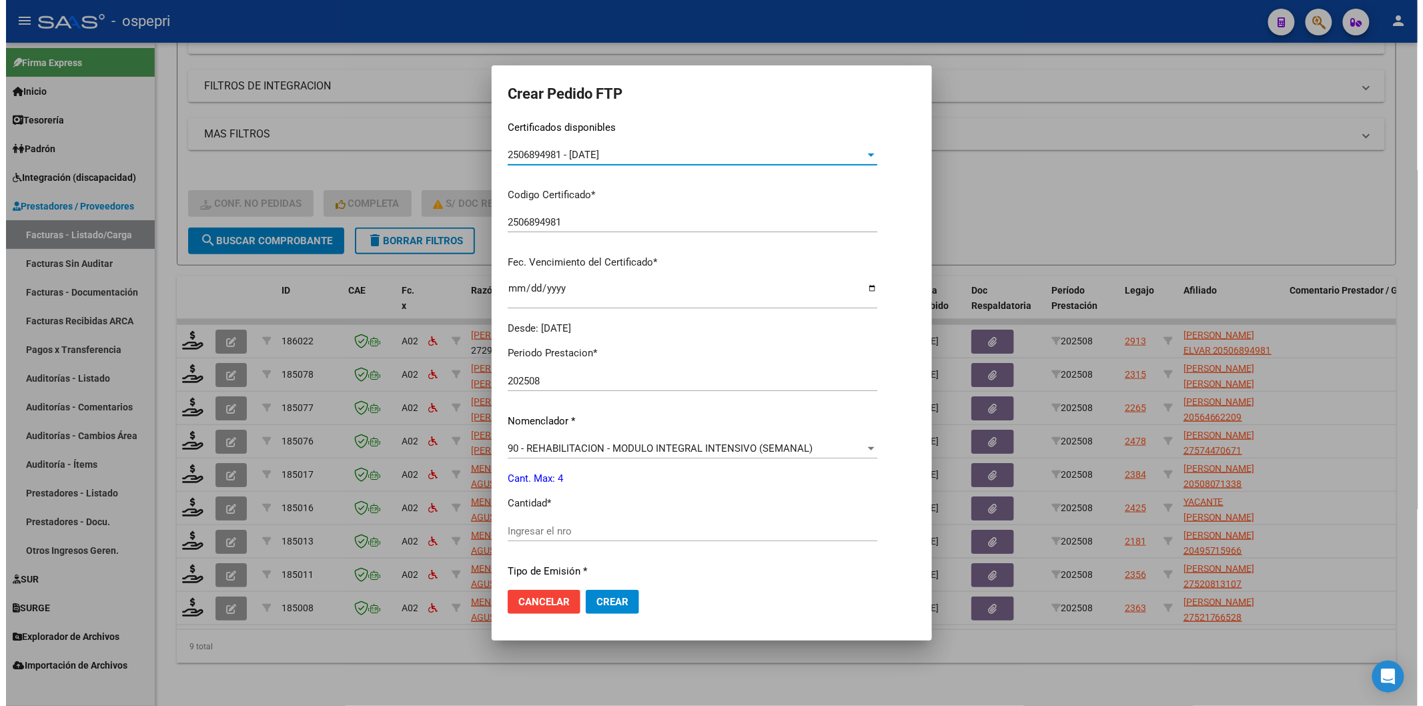
scroll to position [222, 0]
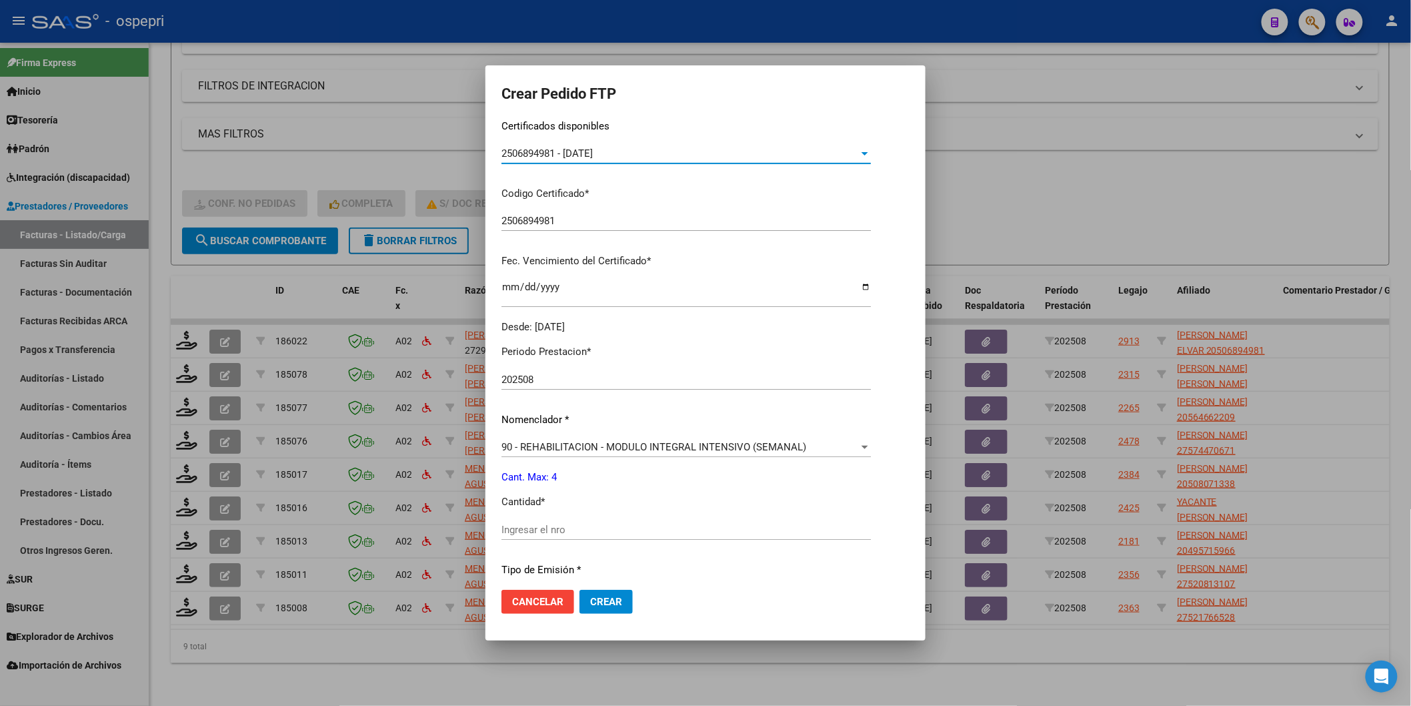
click at [523, 528] on input "Ingresar el nro" at bounding box center [686, 530] width 369 height 12
click at [590, 598] on span "Crear" at bounding box center [606, 602] width 32 height 12
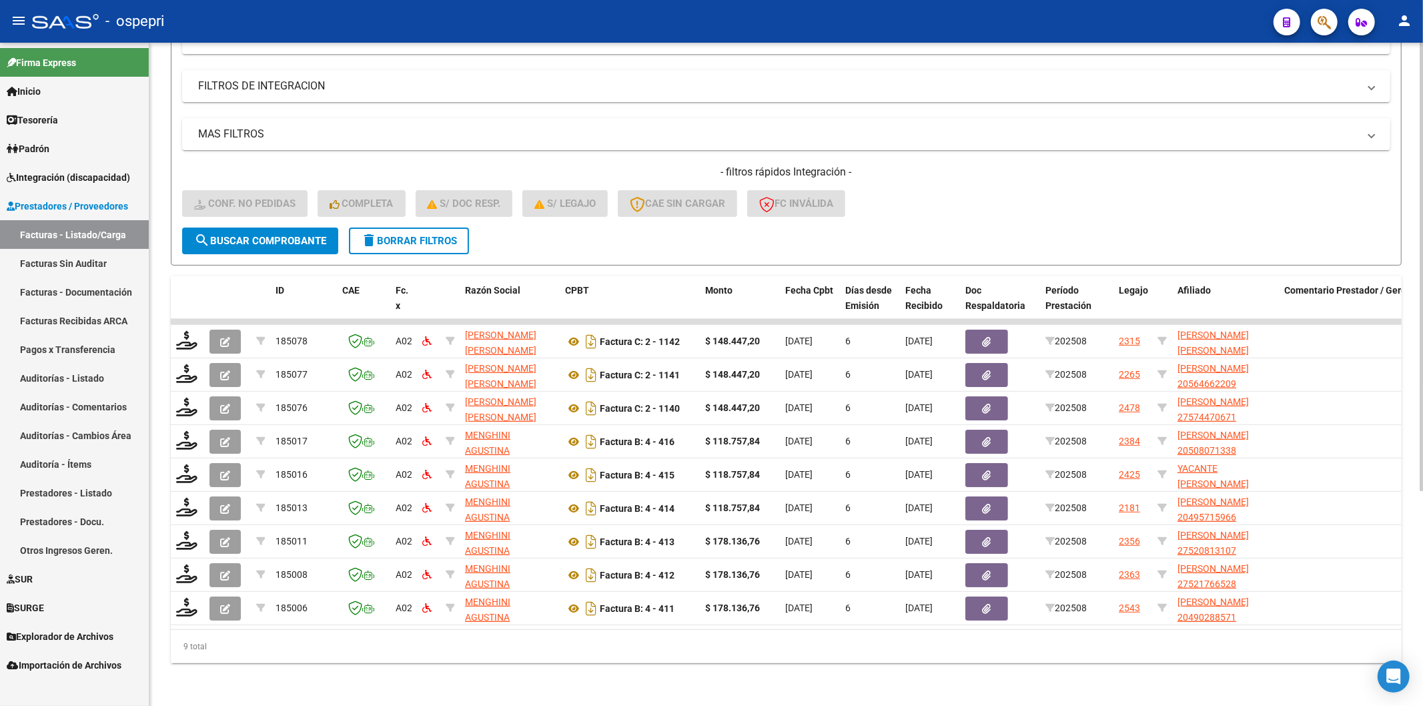
click at [417, 235] on span "delete Borrar Filtros" at bounding box center [409, 241] width 96 height 12
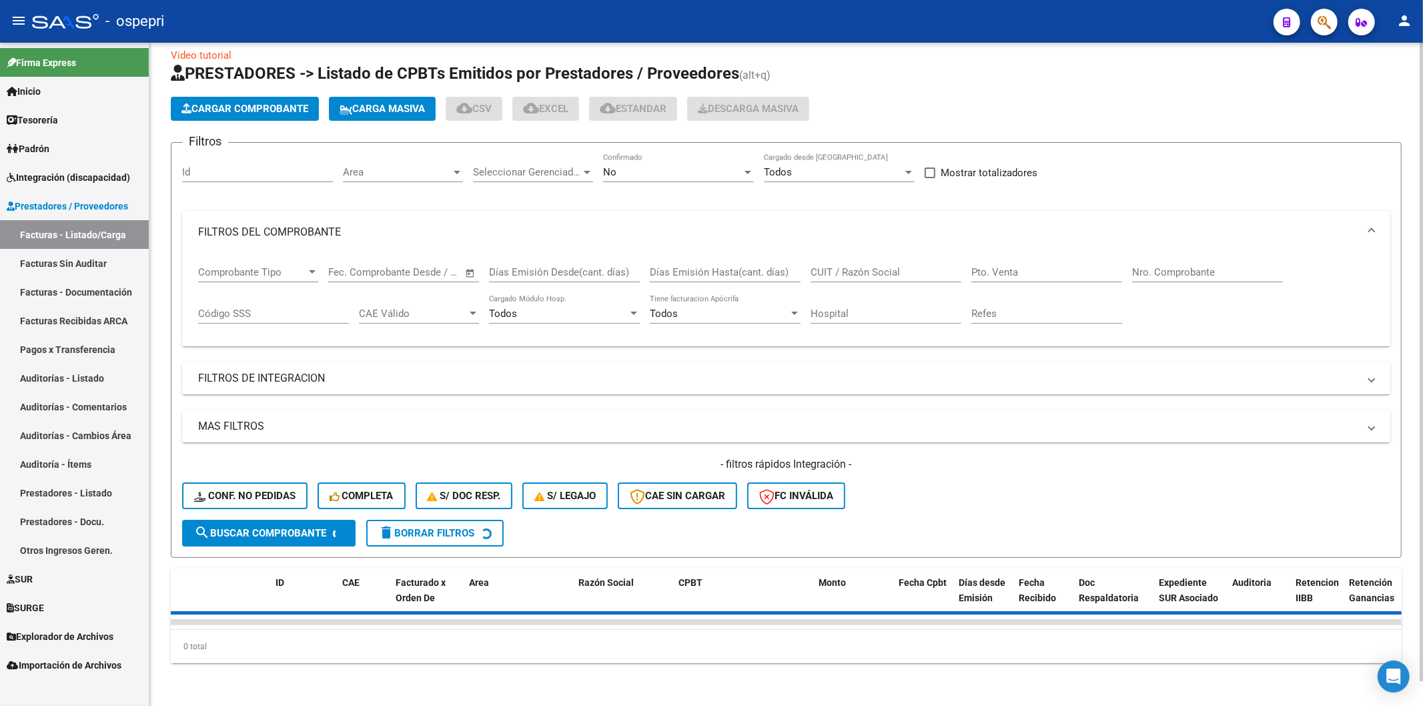
scroll to position [0, 0]
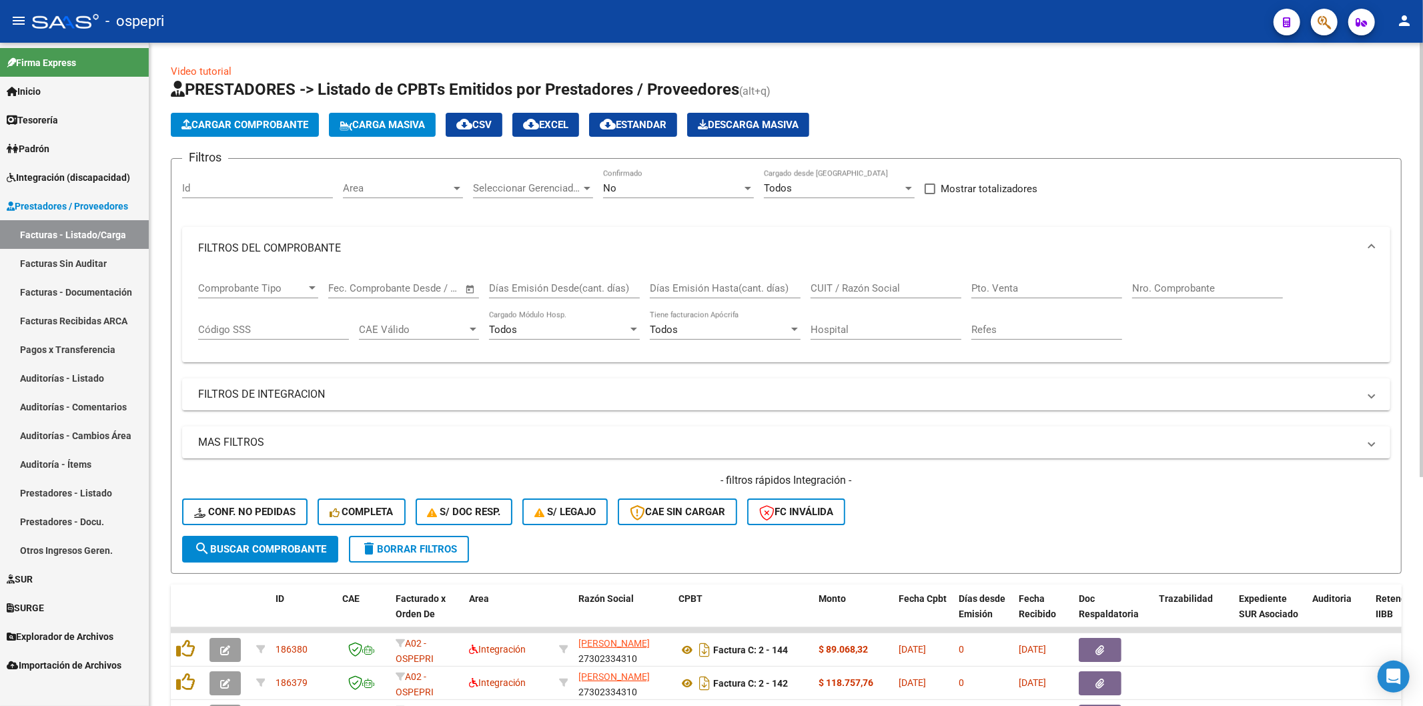
click at [849, 287] on input "CUIT / Razón Social" at bounding box center [885, 288] width 151 height 12
paste input "27464833876"
click at [251, 550] on span "search Buscar Comprobante" at bounding box center [260, 549] width 132 height 12
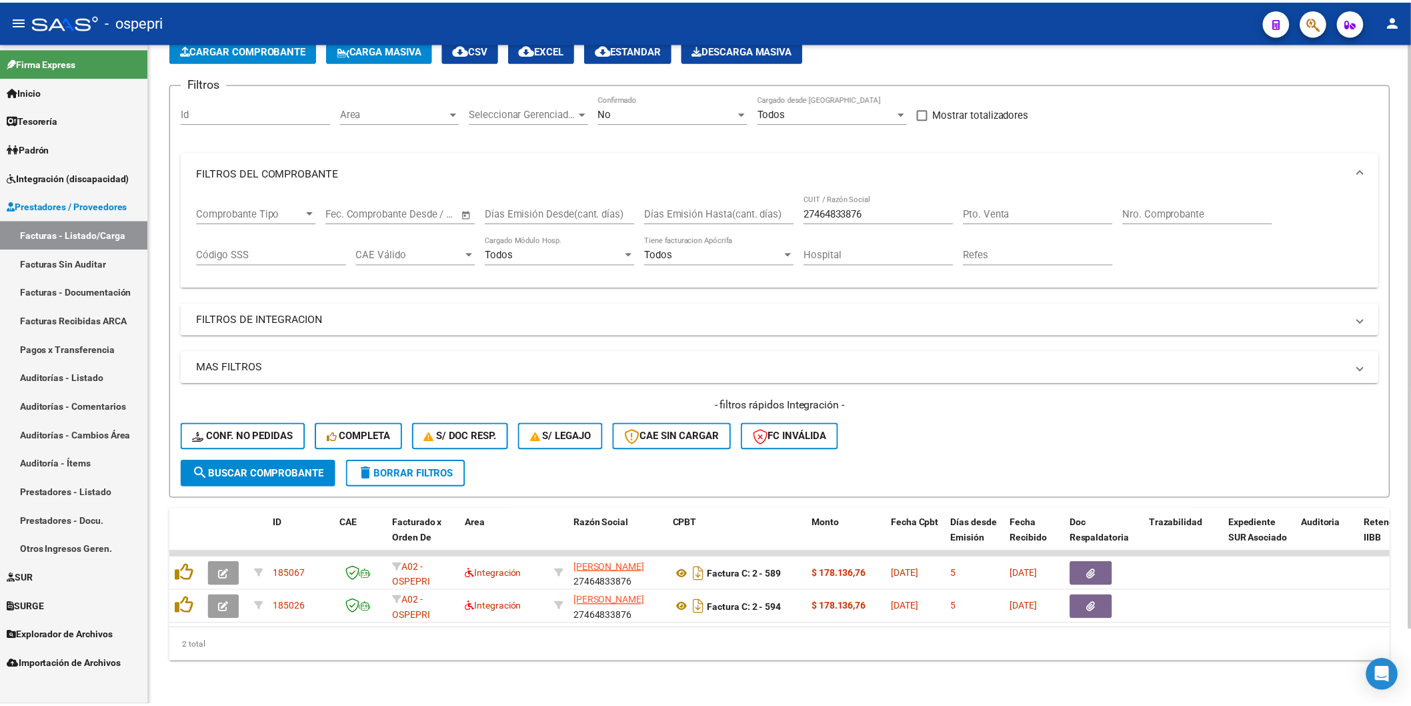
scroll to position [84, 0]
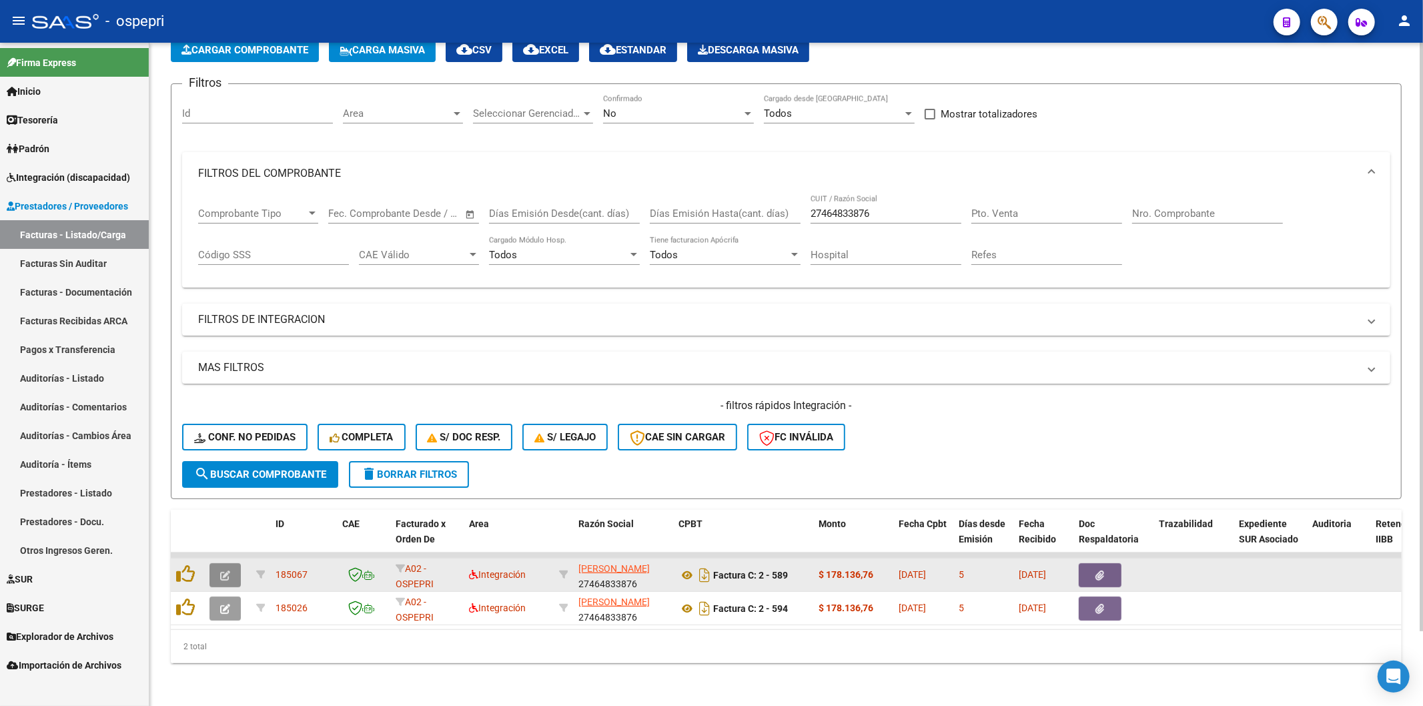
click at [235, 568] on button "button" at bounding box center [224, 575] width 31 height 24
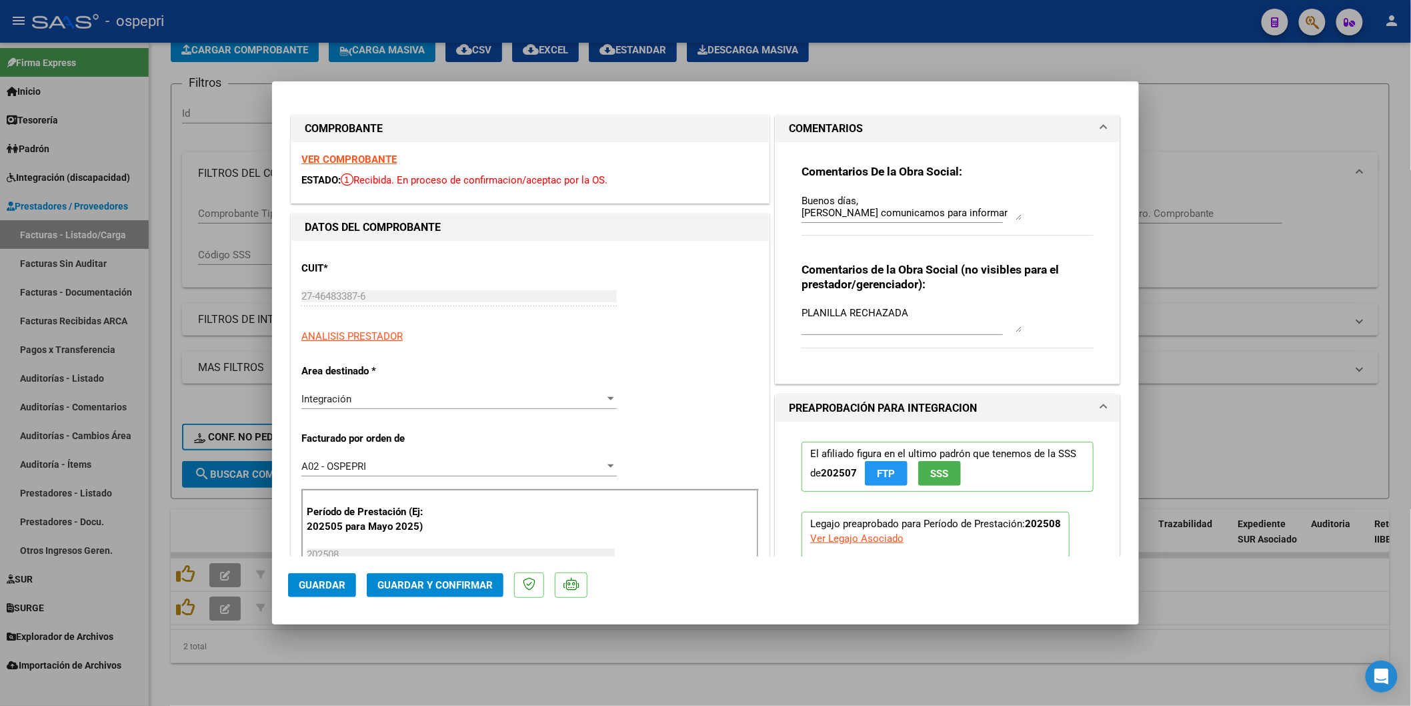
click at [337, 157] on strong "VER COMPROBANTE" at bounding box center [348, 159] width 95 height 12
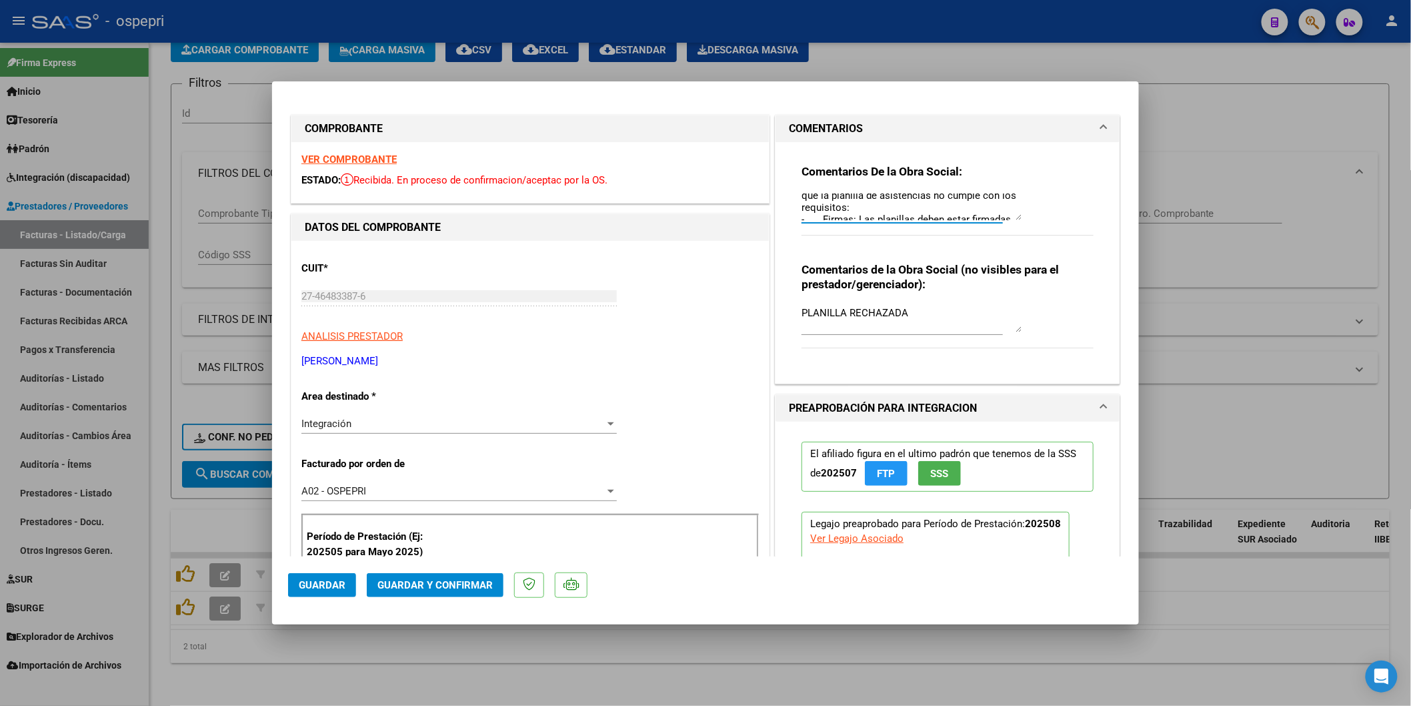
scroll to position [39, 0]
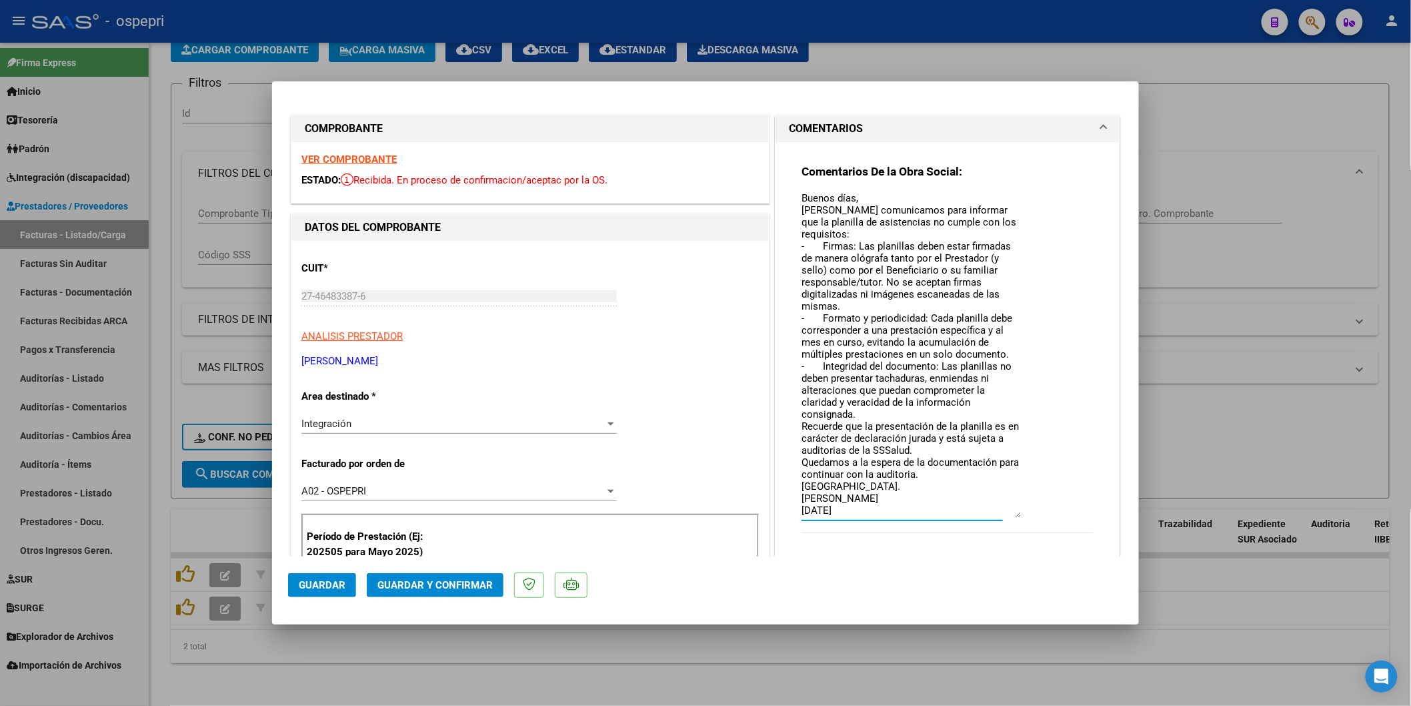
drag, startPoint x: 1012, startPoint y: 213, endPoint x: 1016, endPoint y: 511, distance: 297.5
click at [1016, 511] on div "Comentarios De la Obra Social: Buenos días, [PERSON_NAME] comunicamos para info…" at bounding box center [948, 355] width 292 height 383
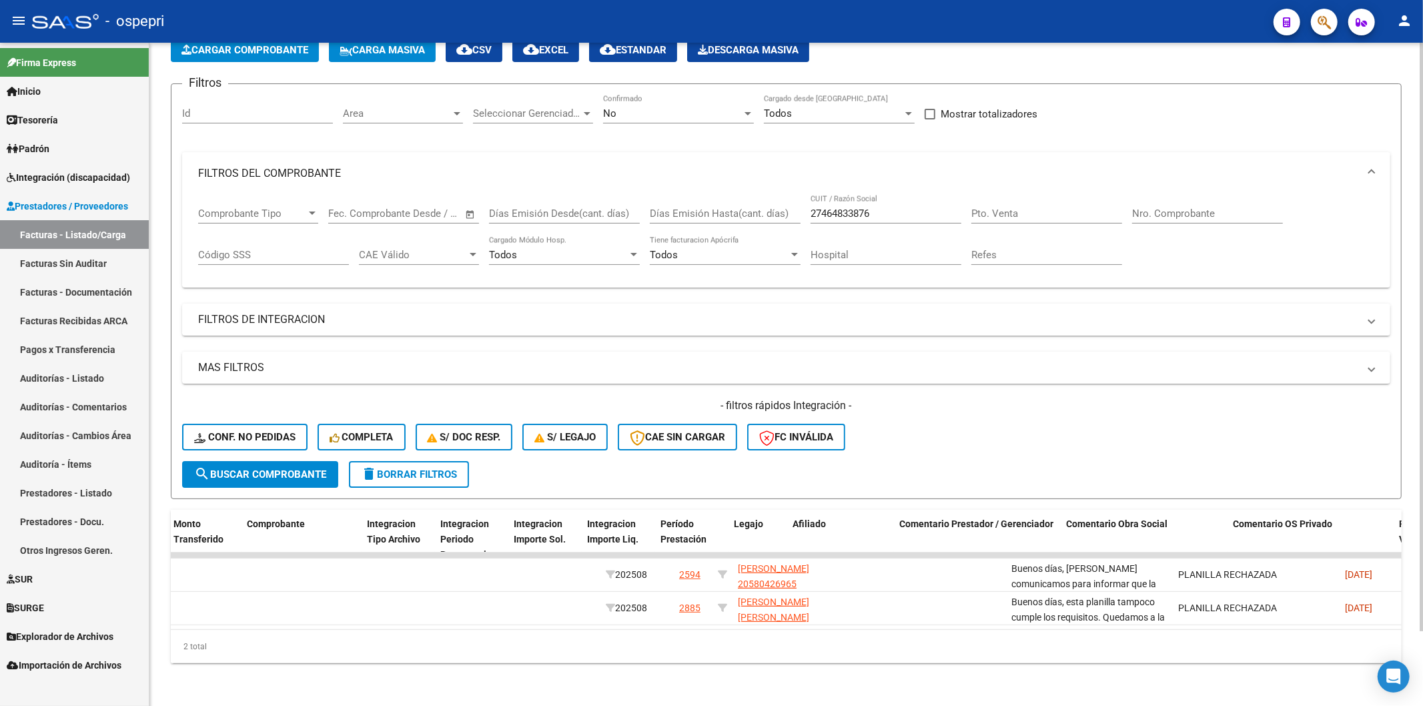
scroll to position [0, 0]
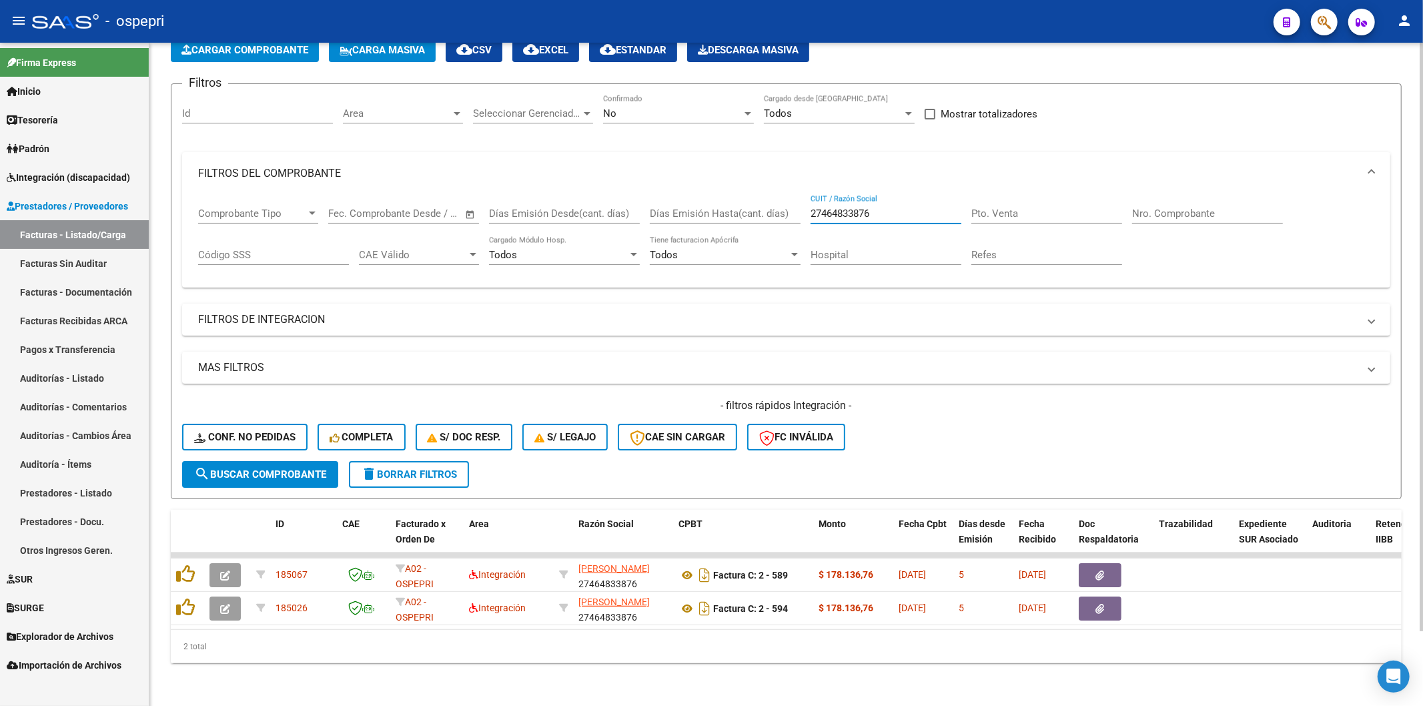
drag, startPoint x: 901, startPoint y: 208, endPoint x: 551, endPoint y: 187, distance: 350.8
click at [542, 195] on div "Comprobante Tipo Comprobante Tipo Fecha inicio – Fecha fin Fec. Comprobante Des…" at bounding box center [786, 236] width 1176 height 83
paste input "27374618313"
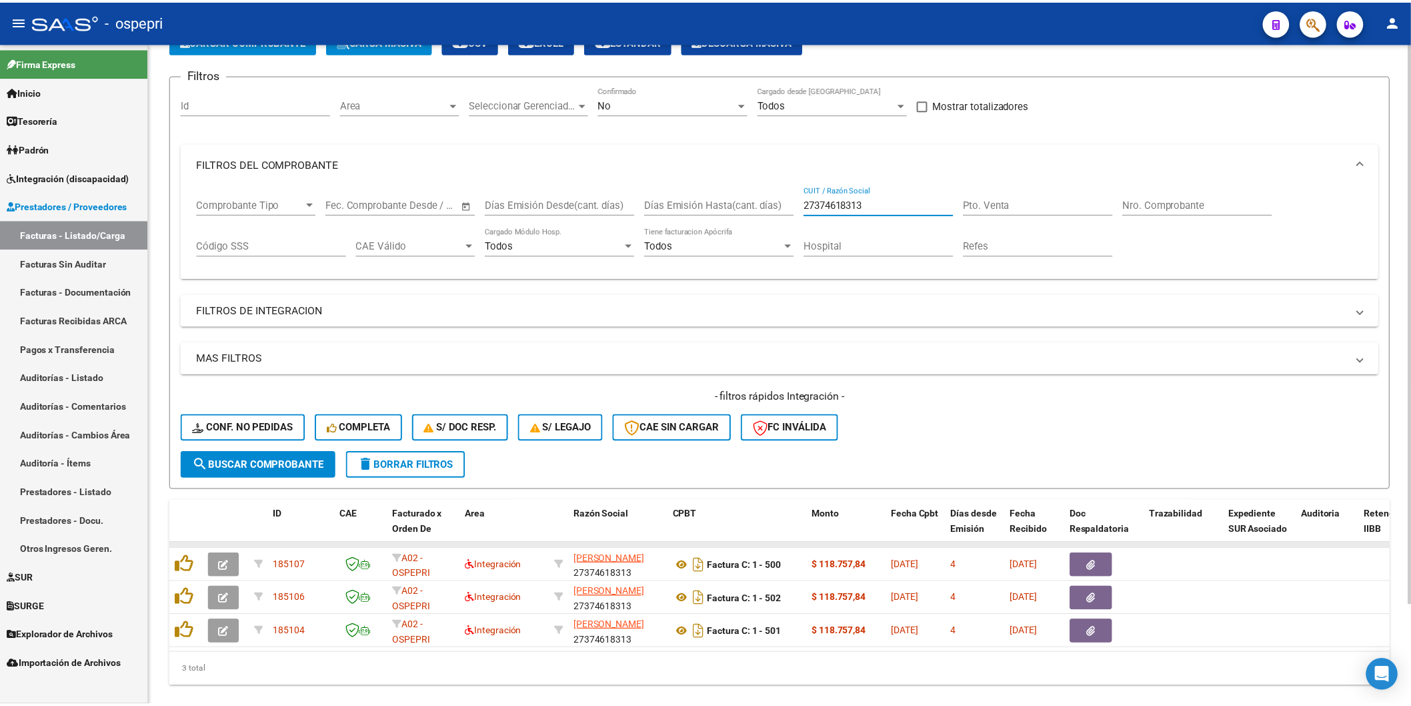
scroll to position [117, 0]
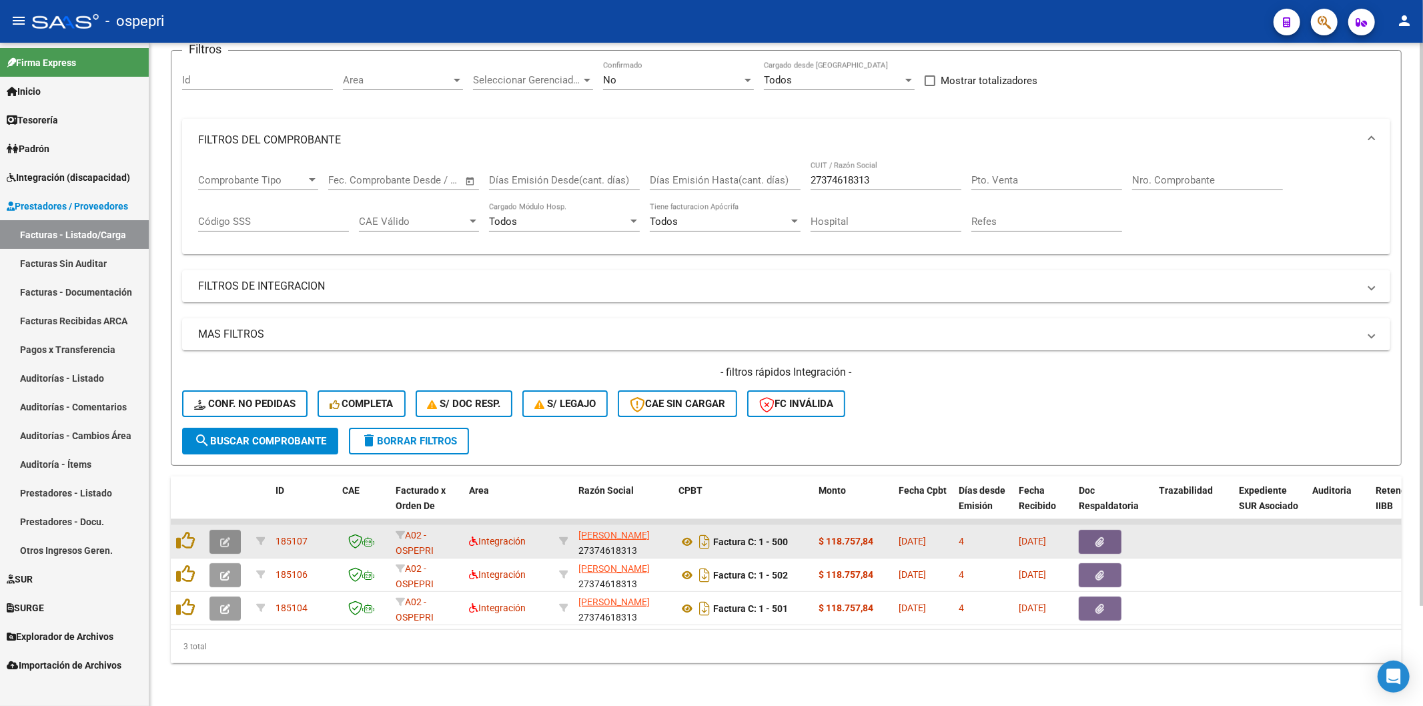
click at [218, 530] on button "button" at bounding box center [224, 542] width 31 height 24
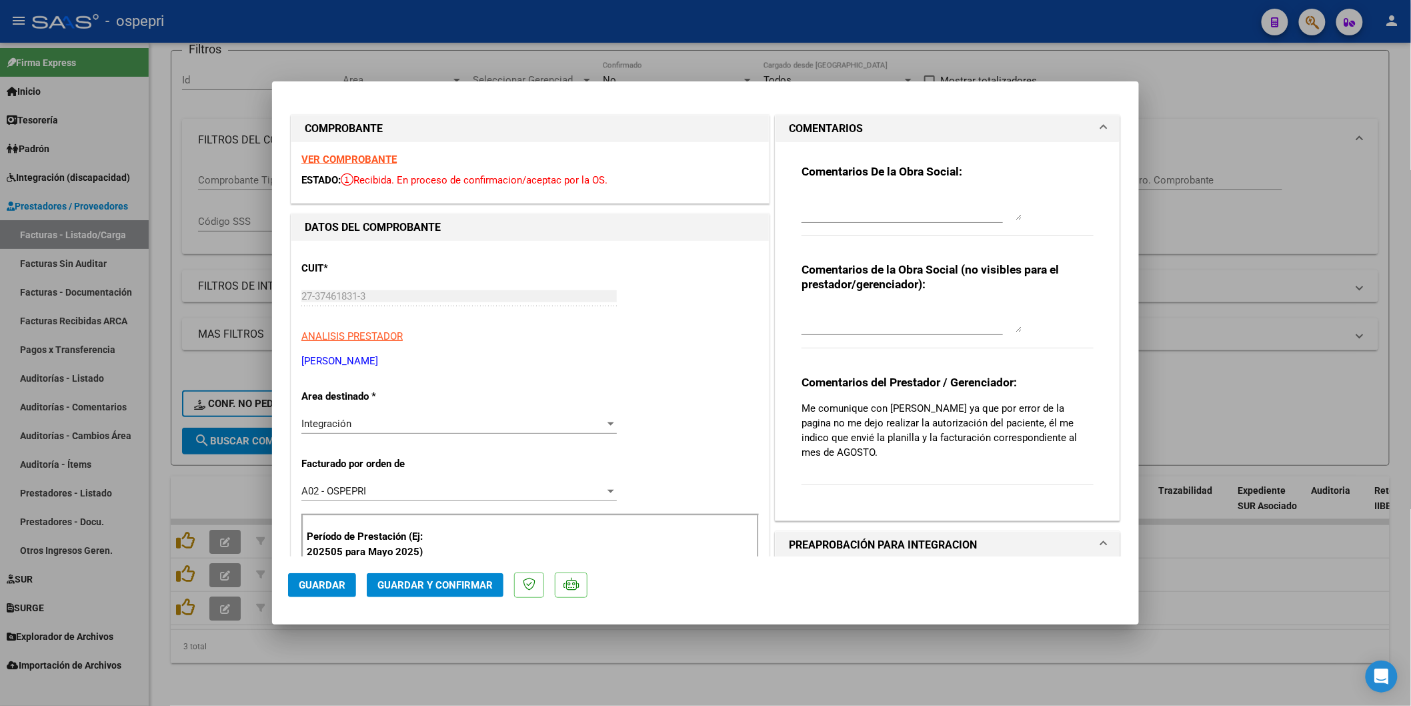
click at [324, 153] on strong "VER COMPROBANTE" at bounding box center [348, 159] width 95 height 12
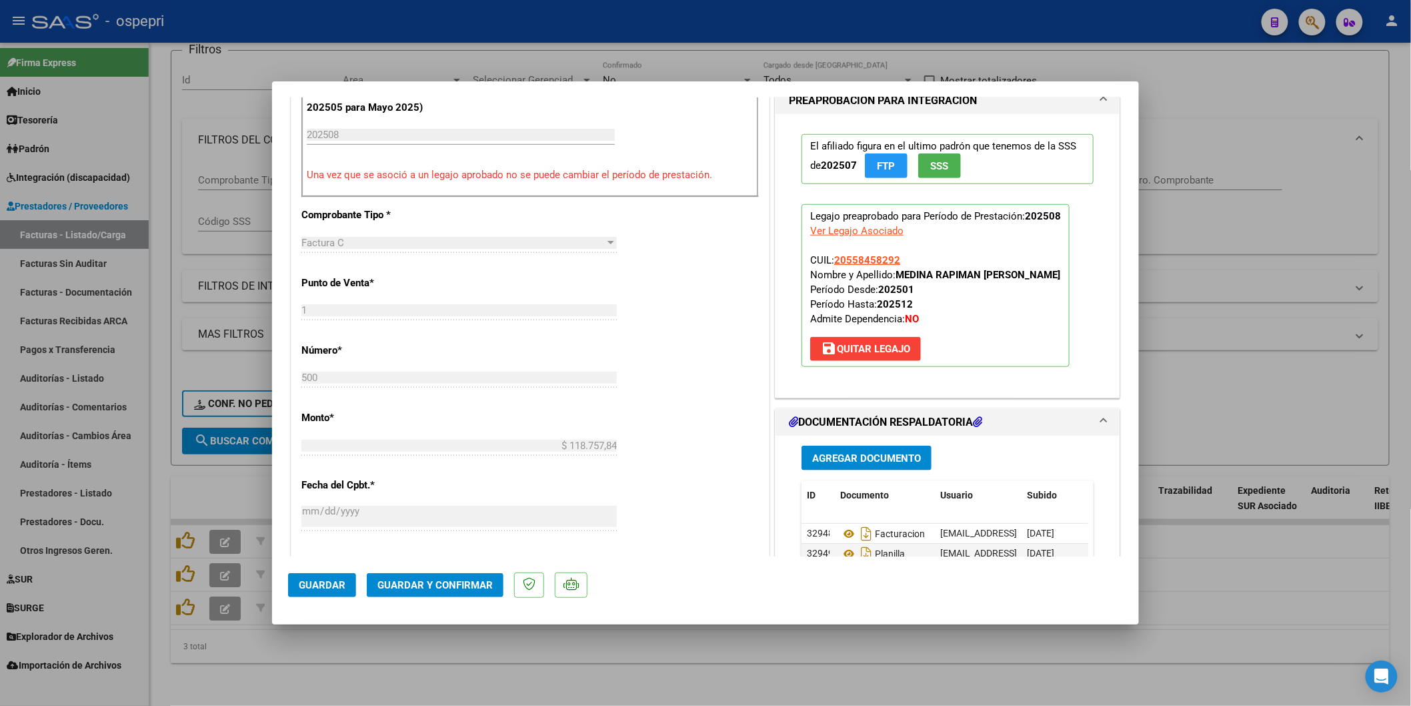
scroll to position [592, 0]
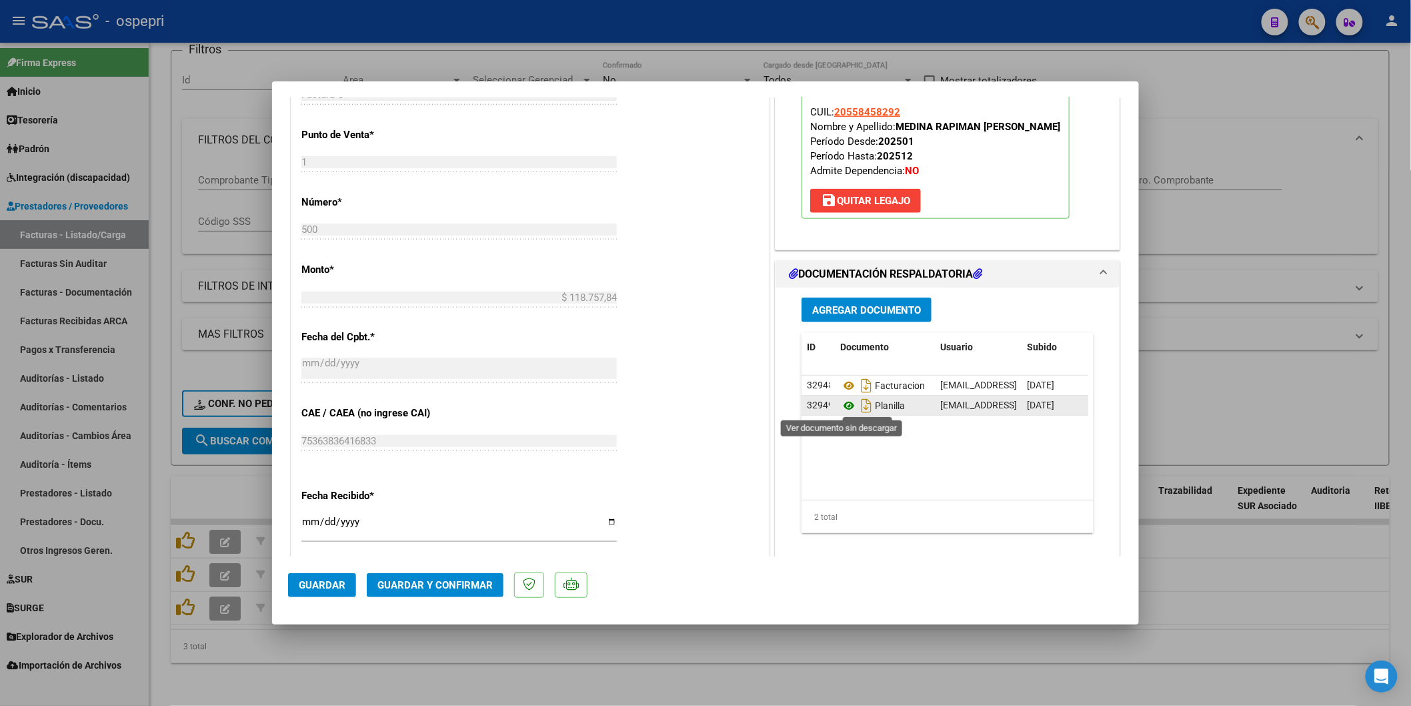
click at [844, 401] on icon at bounding box center [848, 406] width 17 height 16
click at [432, 592] on button "Guardar y Confirmar" at bounding box center [435, 585] width 137 height 24
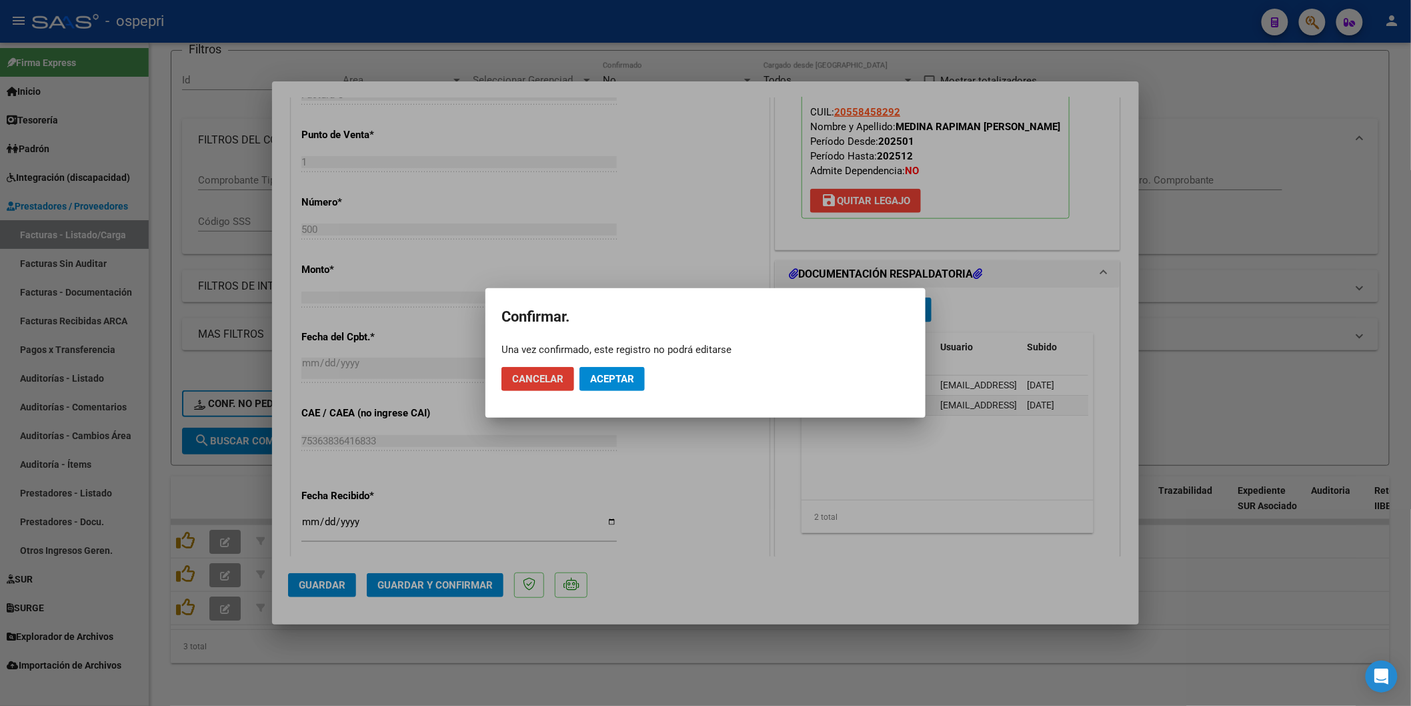
click at [624, 371] on button "Aceptar" at bounding box center [612, 379] width 65 height 24
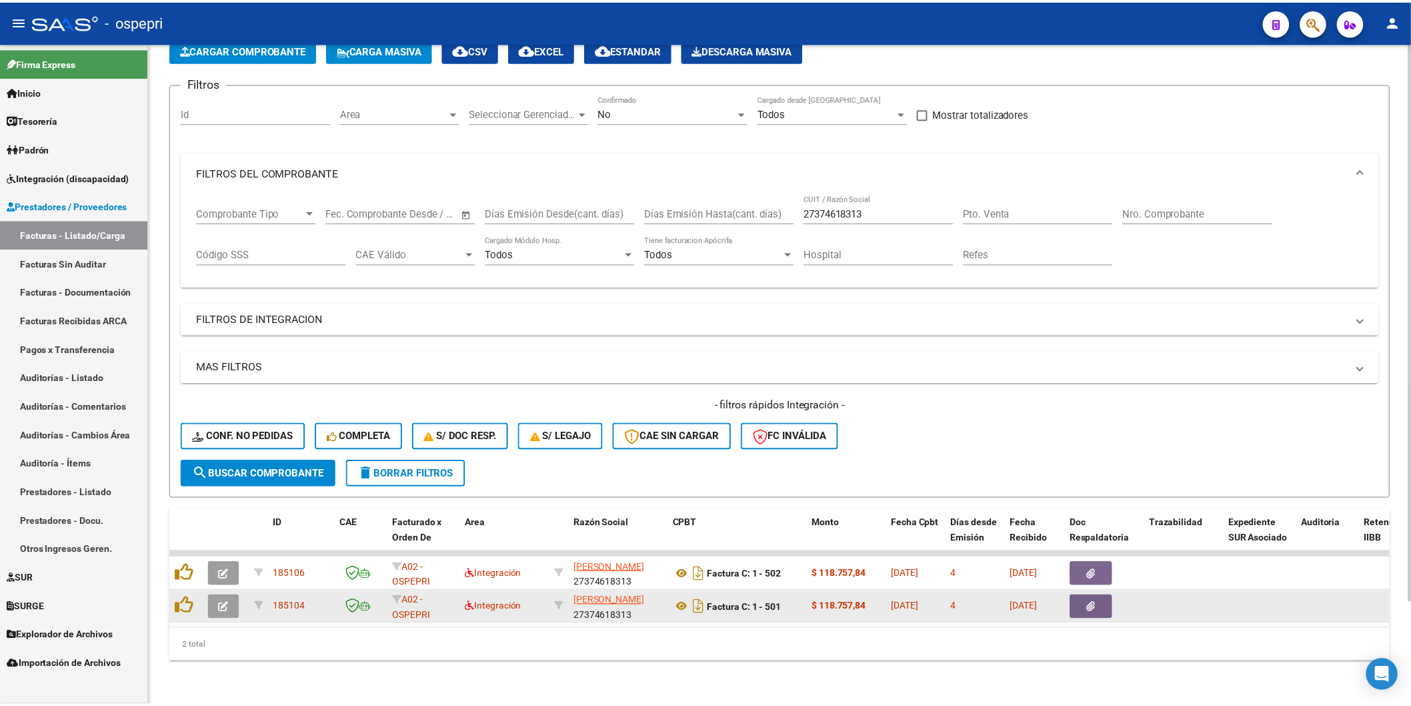
scroll to position [84, 0]
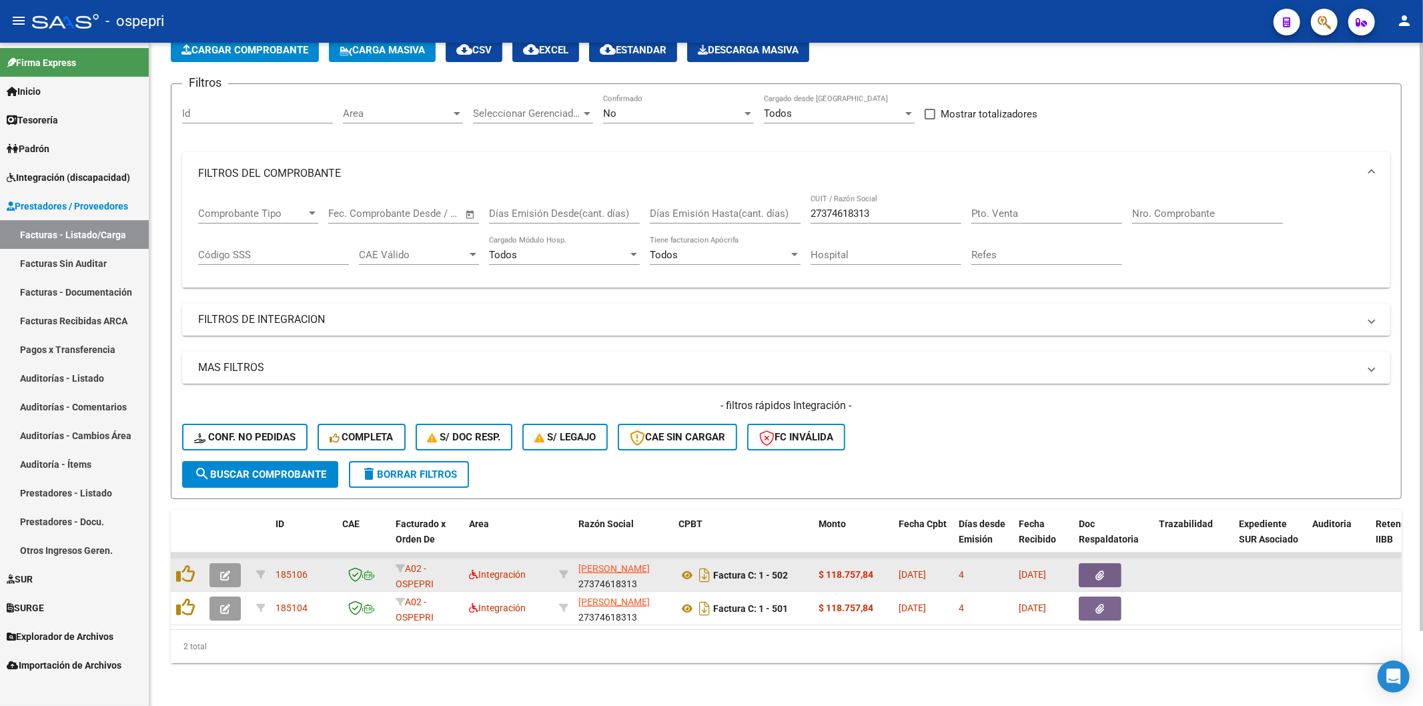
click at [225, 563] on button "button" at bounding box center [224, 575] width 31 height 24
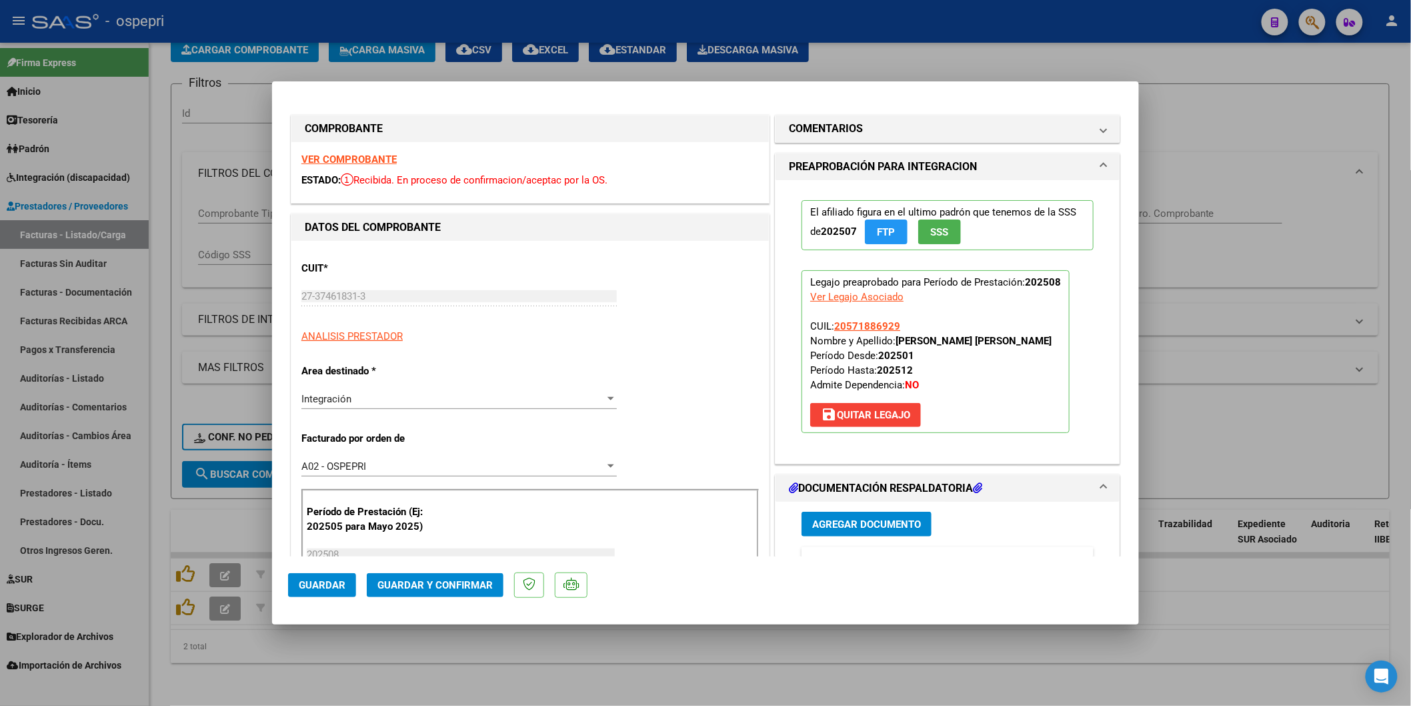
click at [371, 160] on strong "VER COMPROBANTE" at bounding box center [348, 159] width 95 height 12
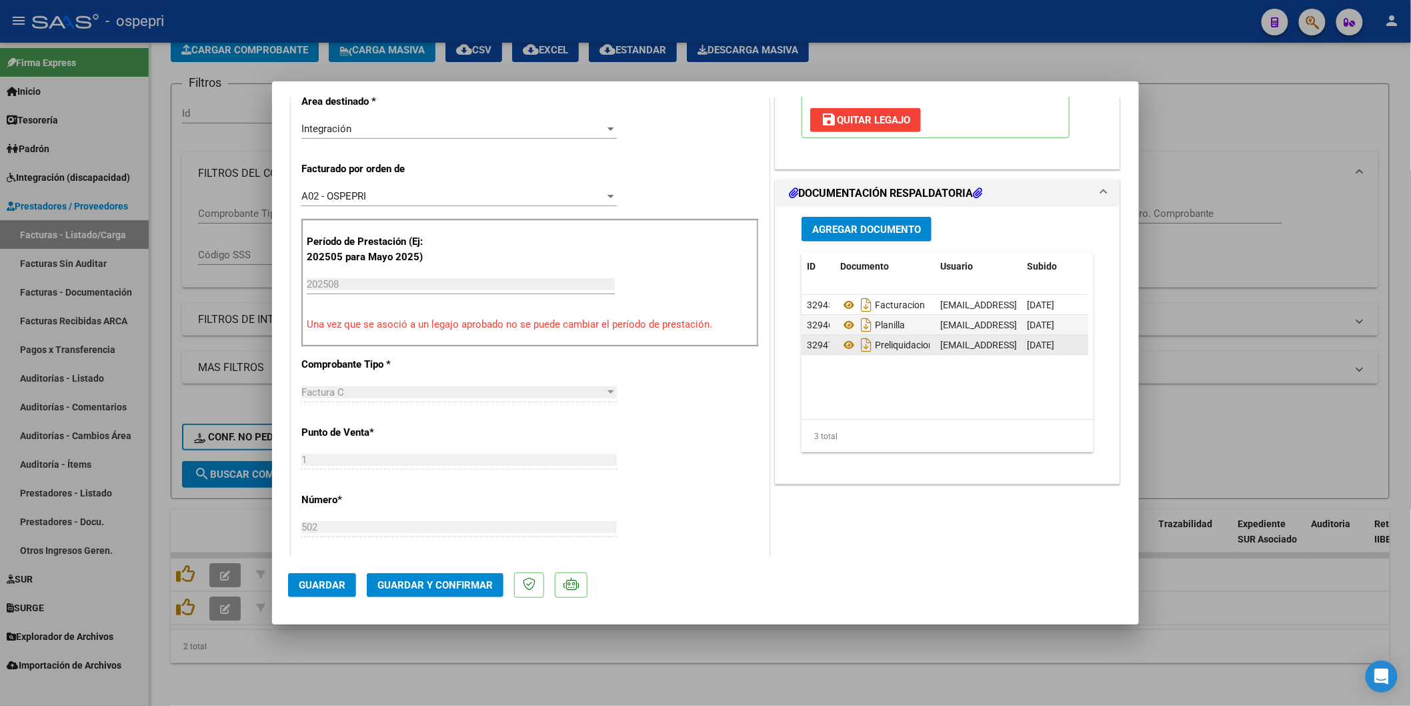
scroll to position [296, 0]
click at [841, 331] on icon at bounding box center [848, 323] width 17 height 16
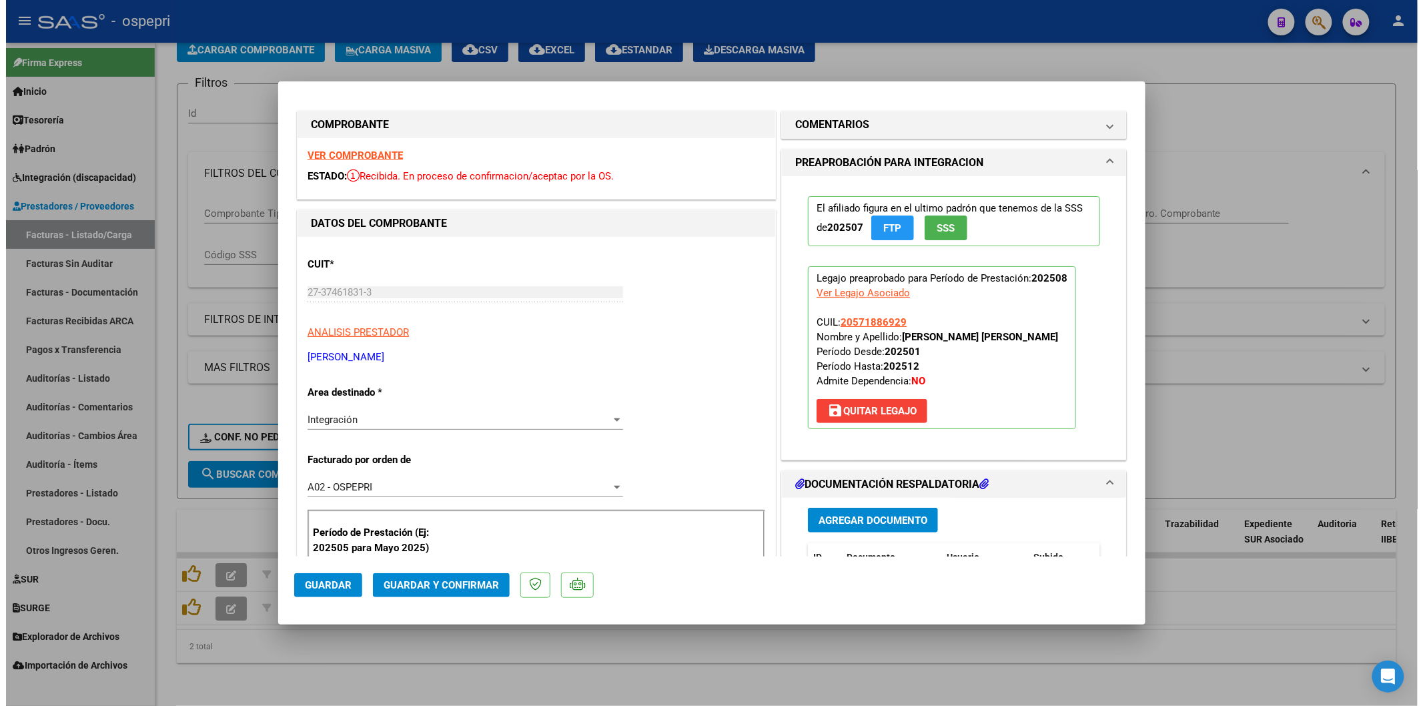
scroll to position [0, 0]
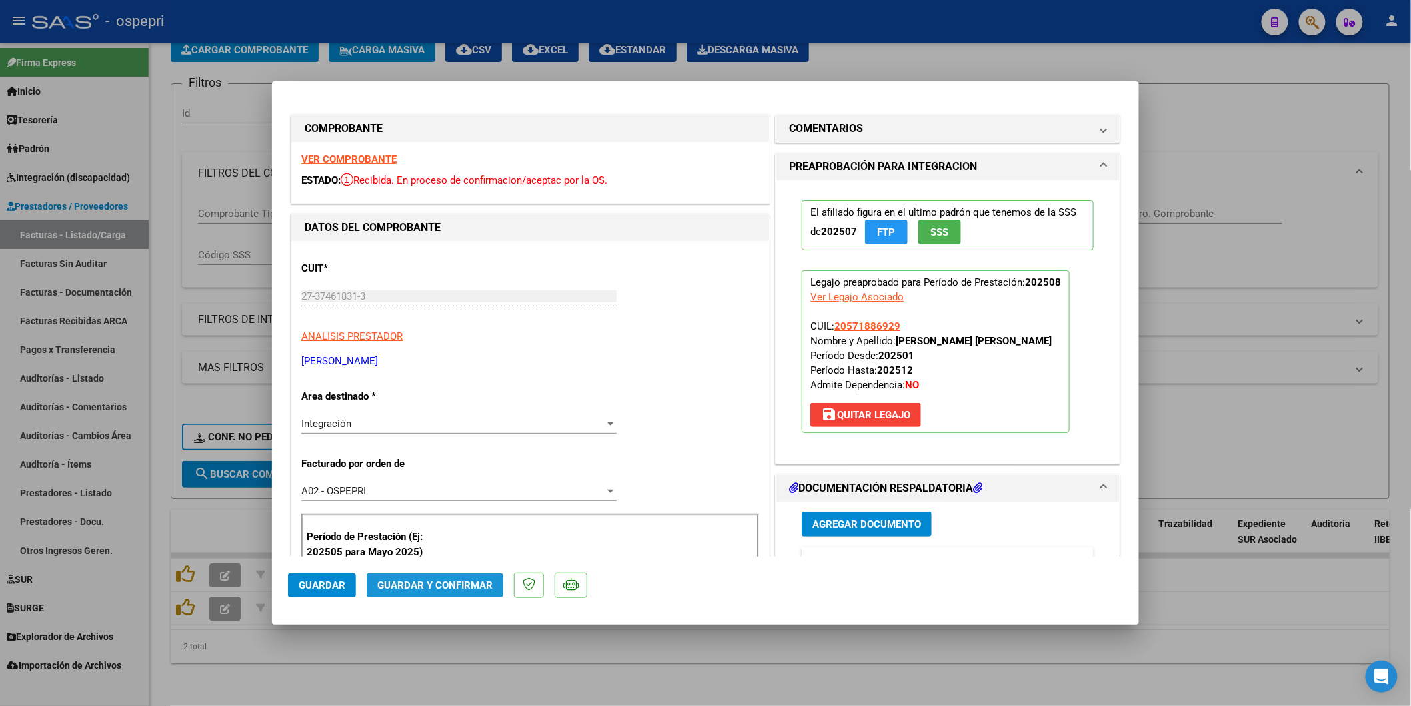
click at [381, 587] on span "Guardar y Confirmar" at bounding box center [434, 585] width 115 height 12
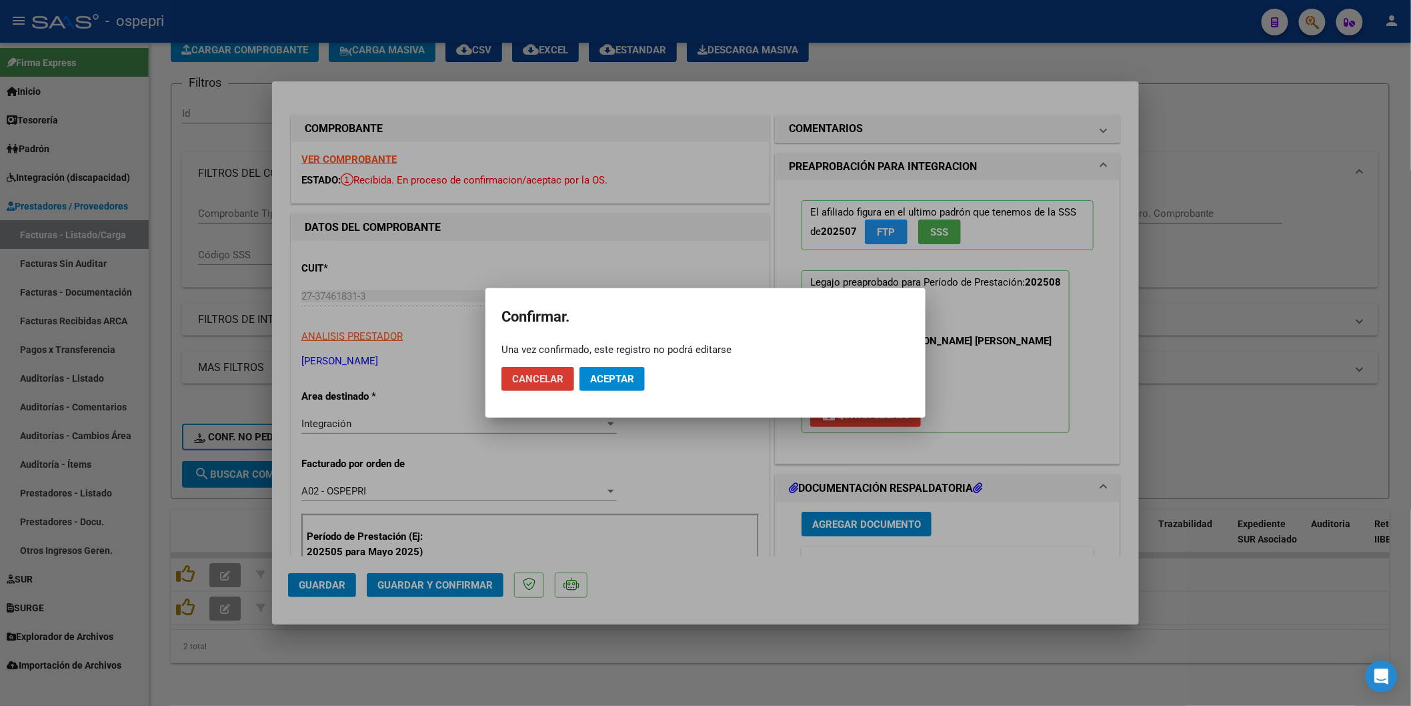
click at [612, 367] on button "Aceptar" at bounding box center [612, 379] width 65 height 24
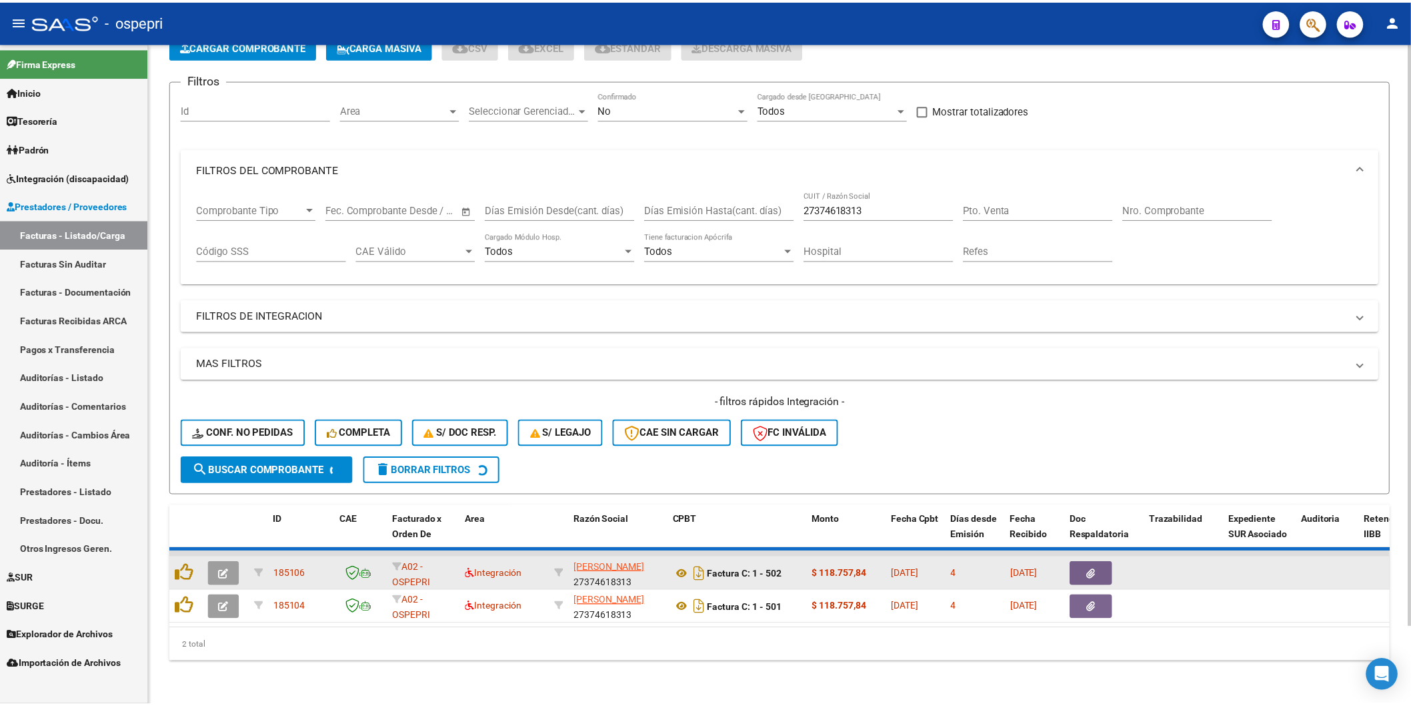
scroll to position [51, 0]
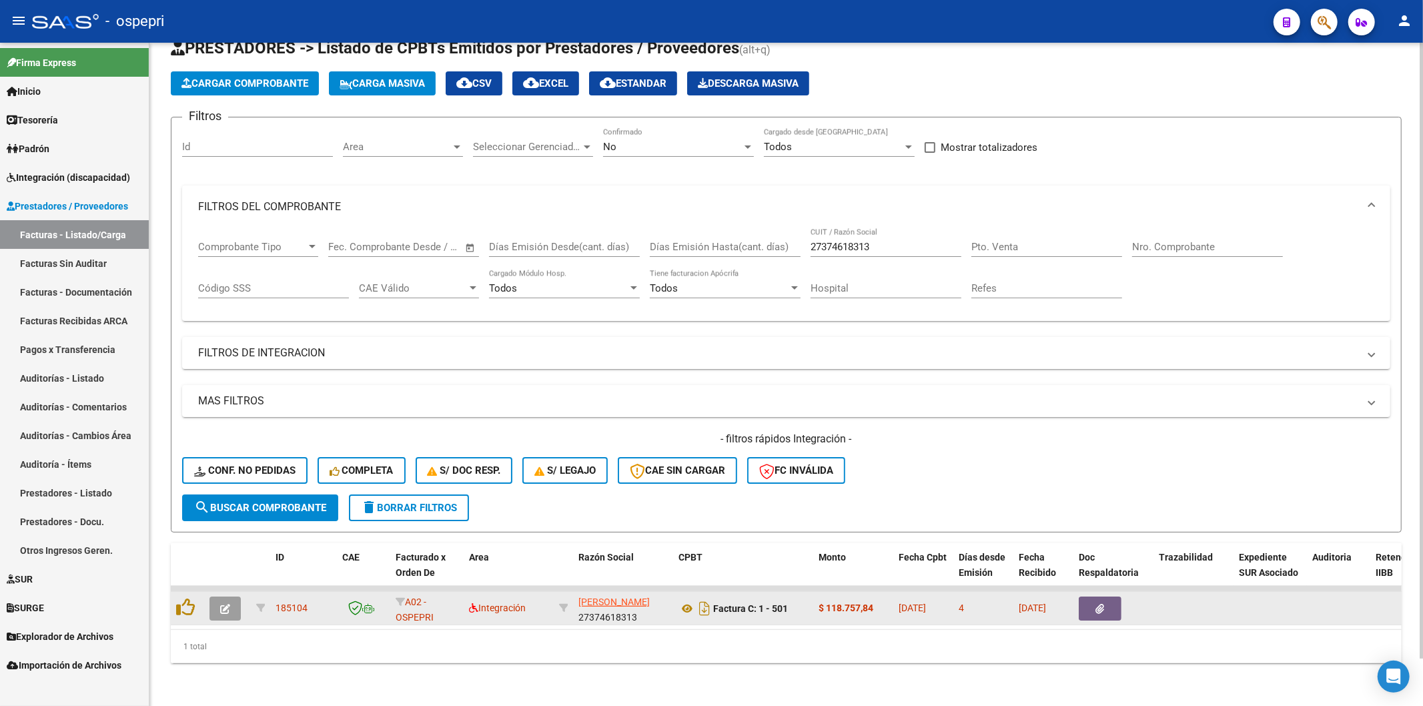
click at [234, 596] on button "button" at bounding box center [224, 608] width 31 height 24
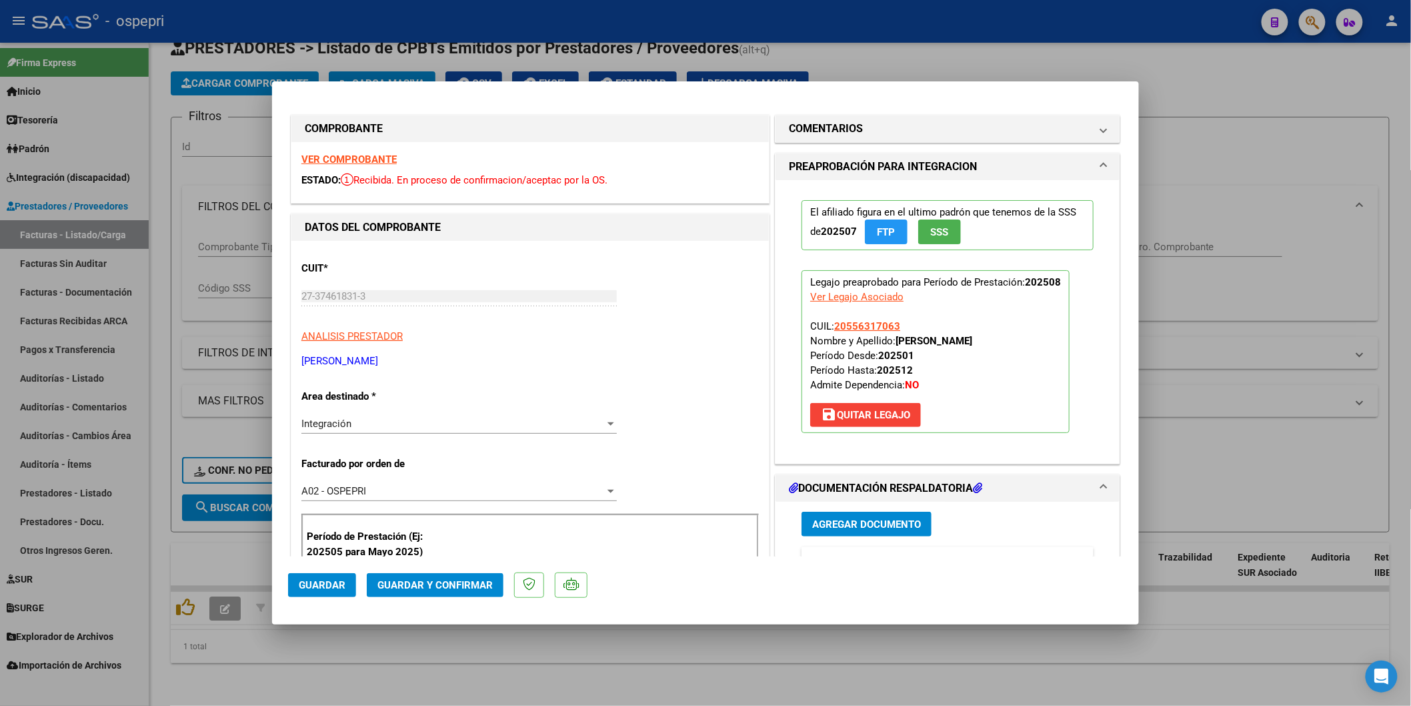
click at [383, 164] on strong "VER COMPROBANTE" at bounding box center [348, 159] width 95 height 12
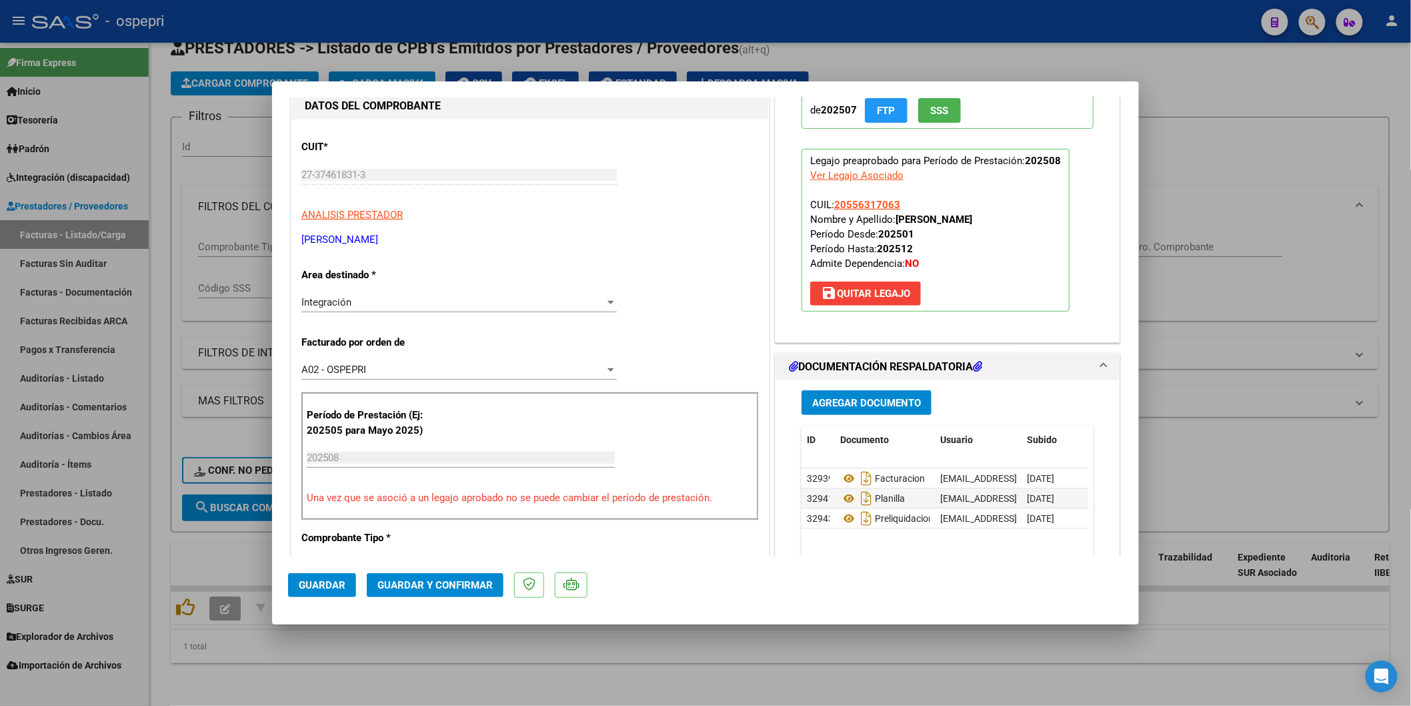
scroll to position [148, 0]
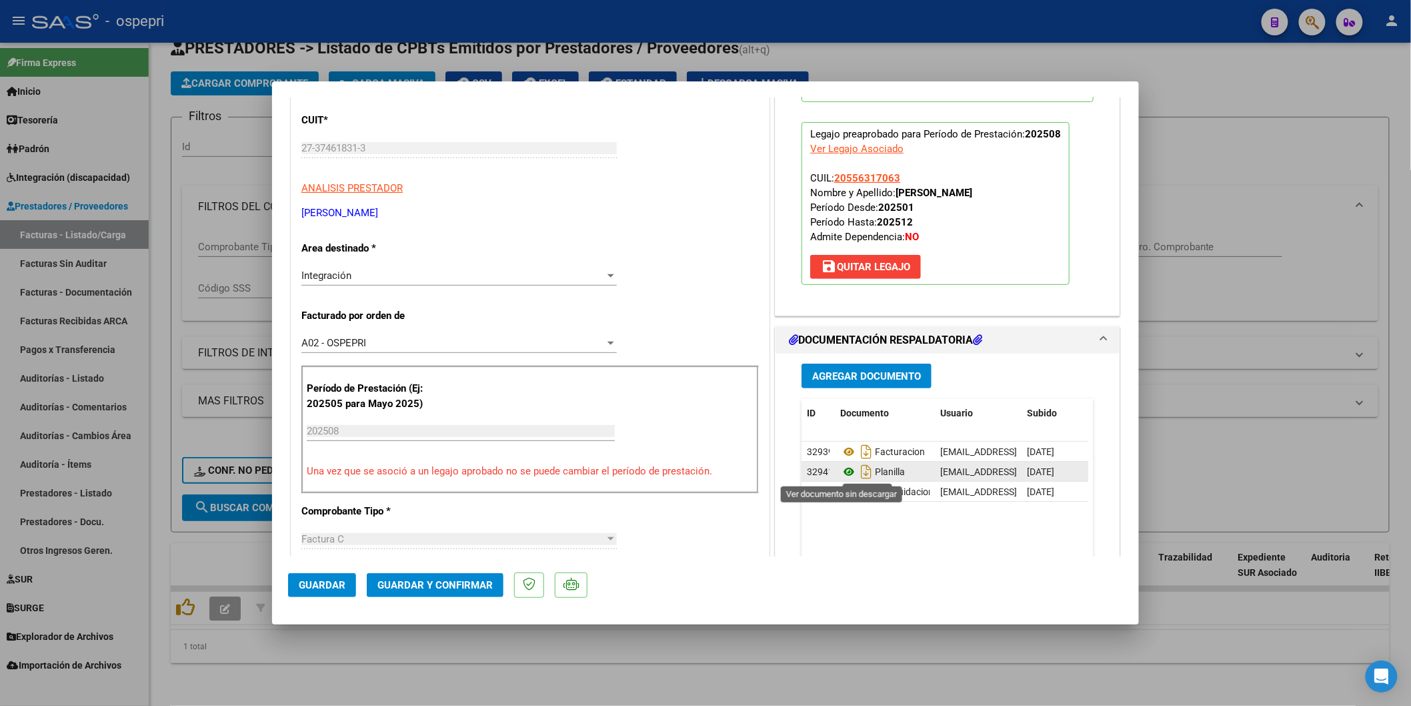
click at [846, 470] on icon at bounding box center [848, 472] width 17 height 16
click at [476, 590] on span "Guardar y Confirmar" at bounding box center [434, 585] width 115 height 12
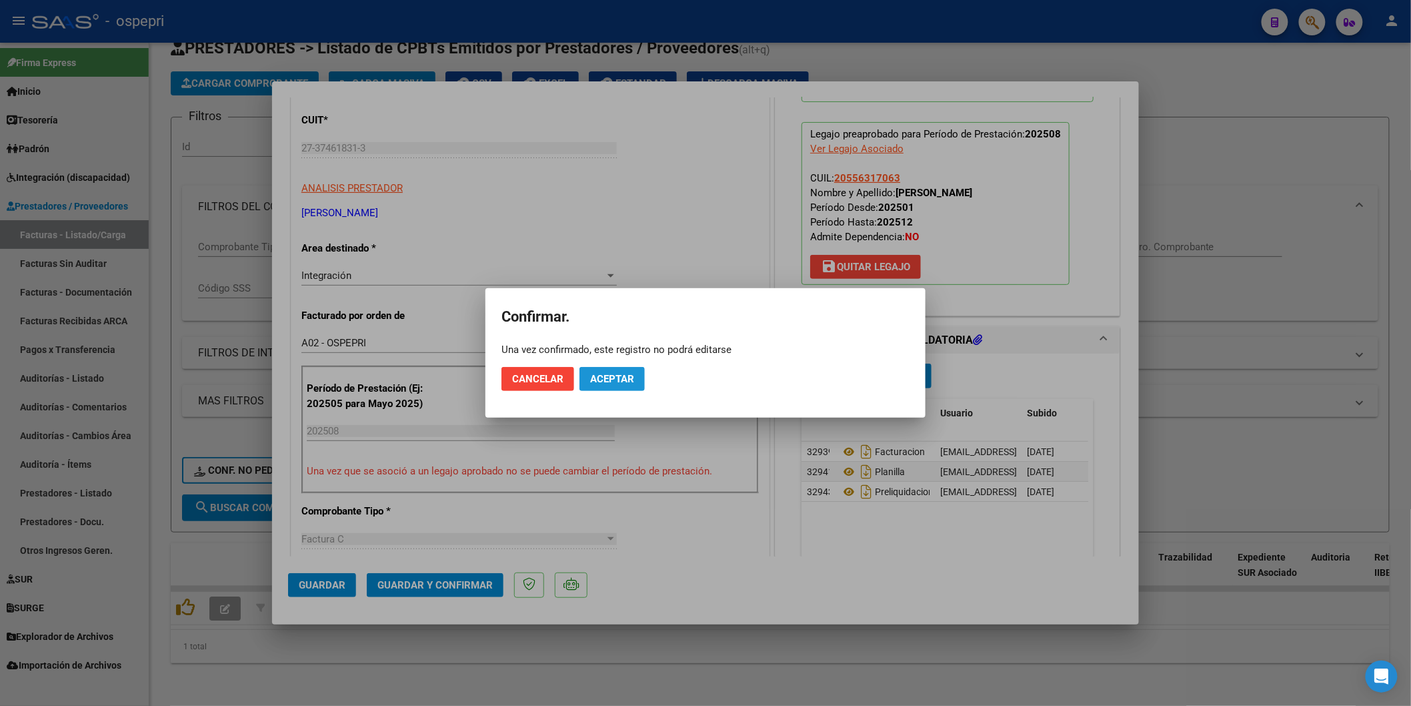
click at [629, 376] on span "Aceptar" at bounding box center [612, 379] width 44 height 12
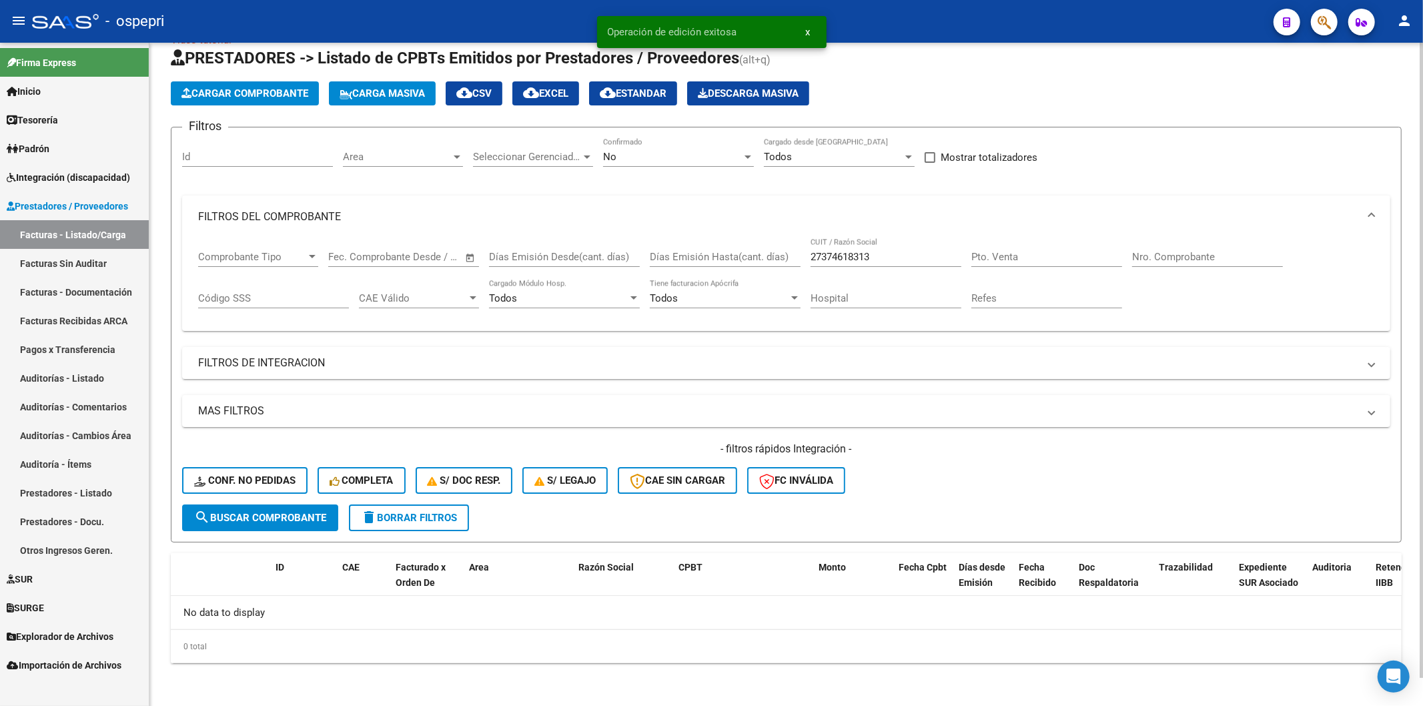
scroll to position [29, 0]
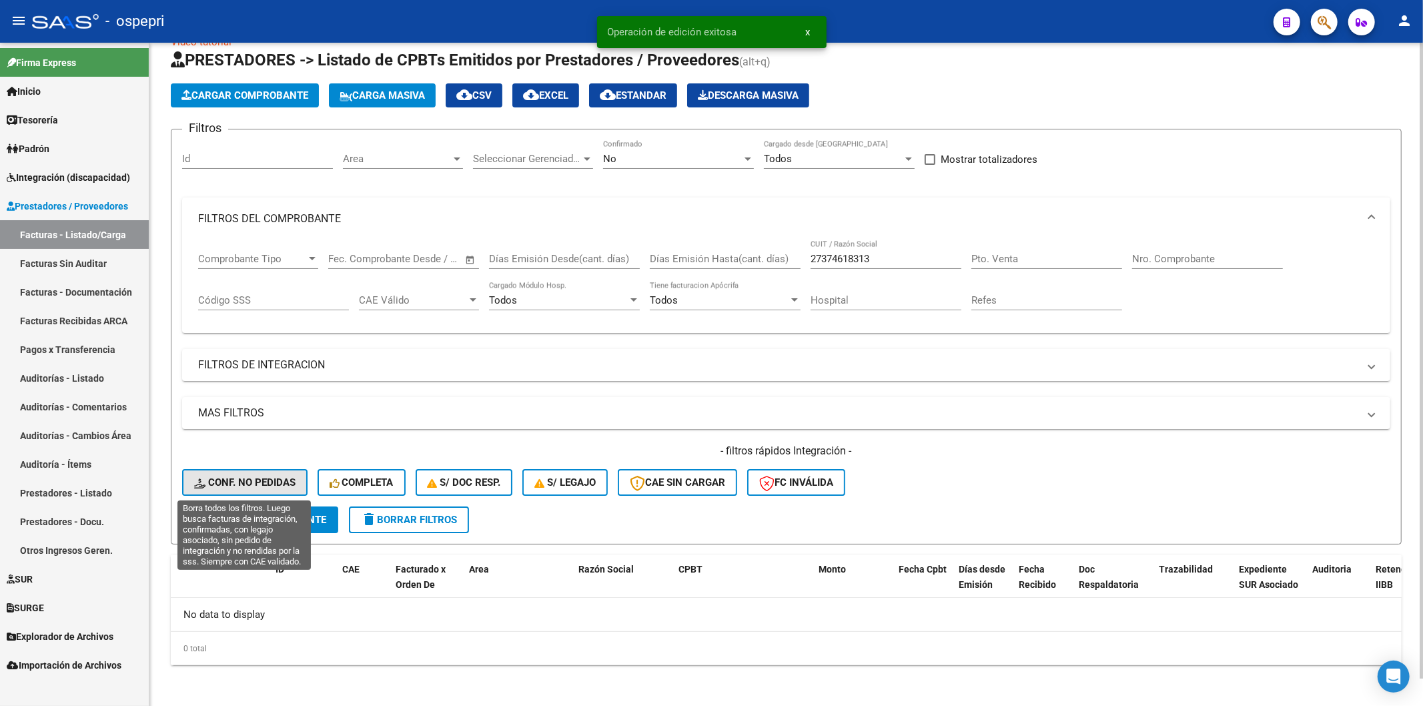
click at [284, 476] on button "Conf. no pedidas" at bounding box center [244, 482] width 125 height 27
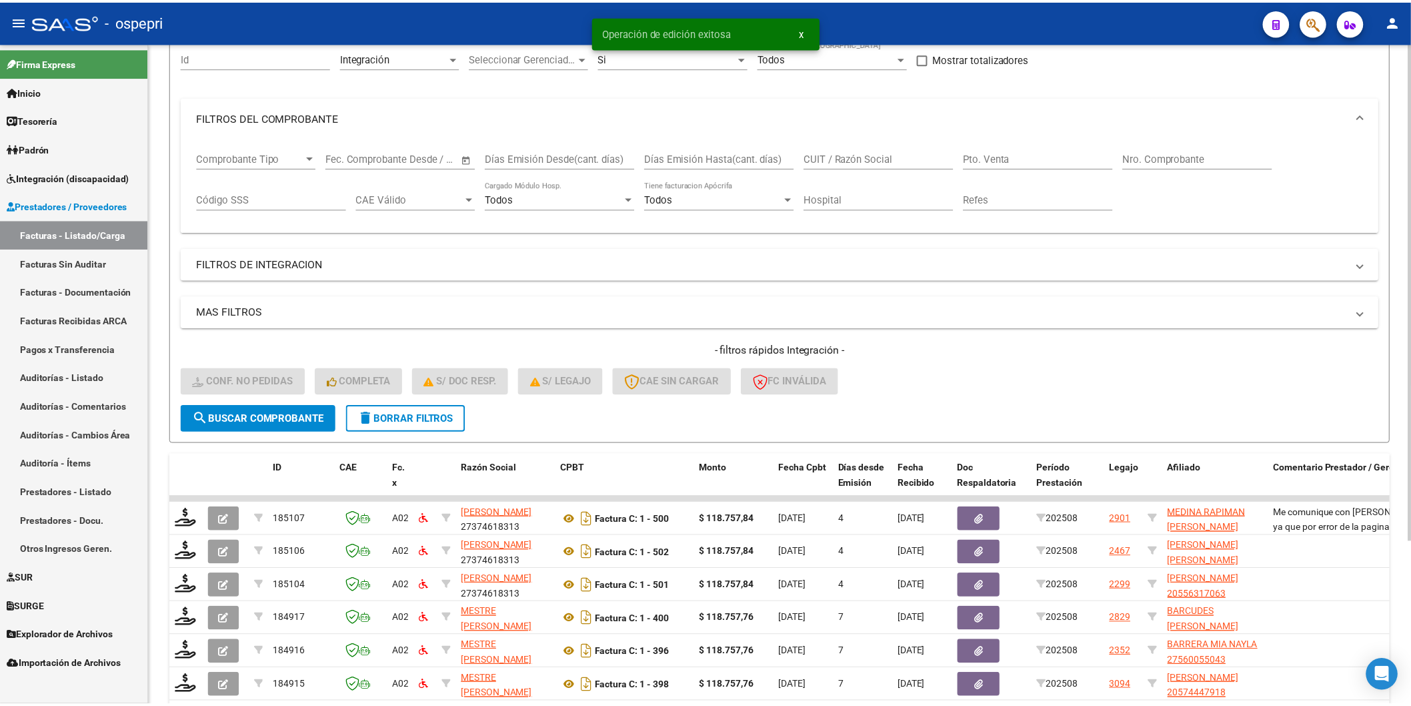
scroll to position [217, 0]
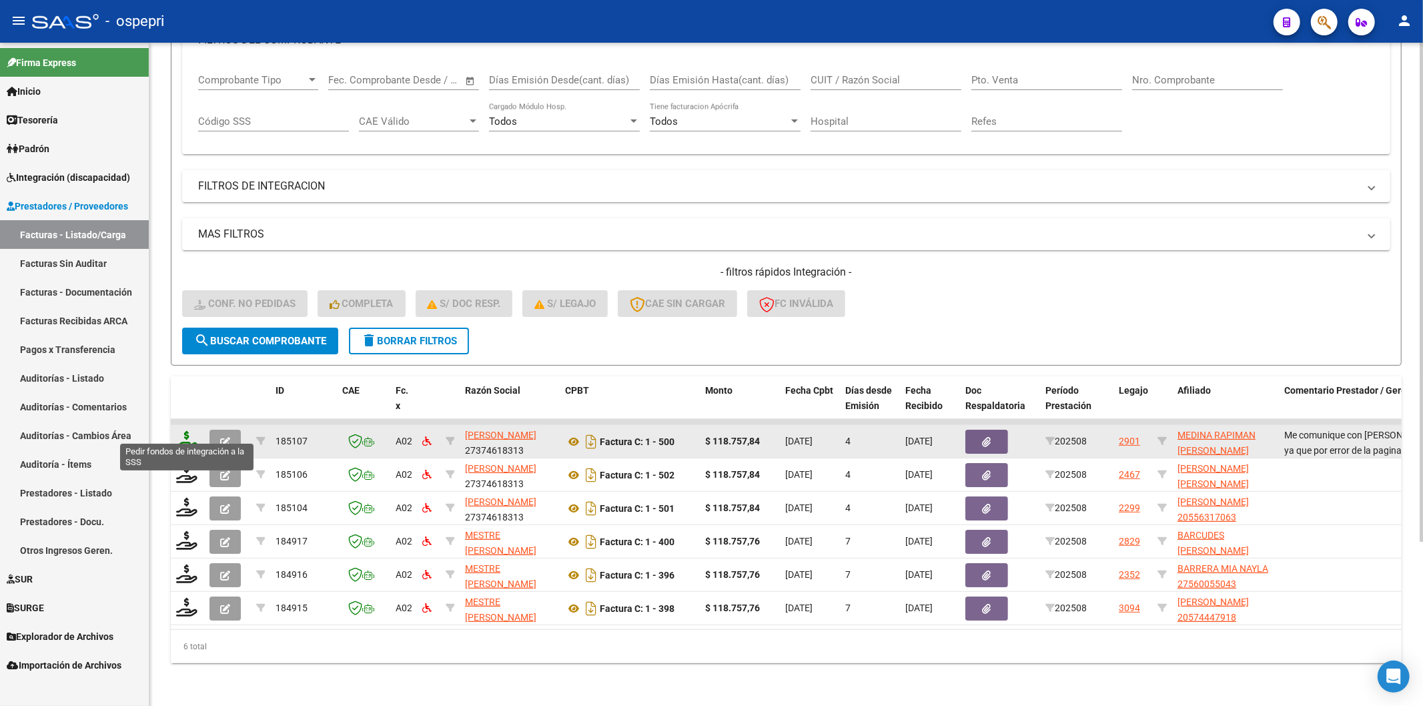
click at [179, 431] on icon at bounding box center [186, 440] width 21 height 19
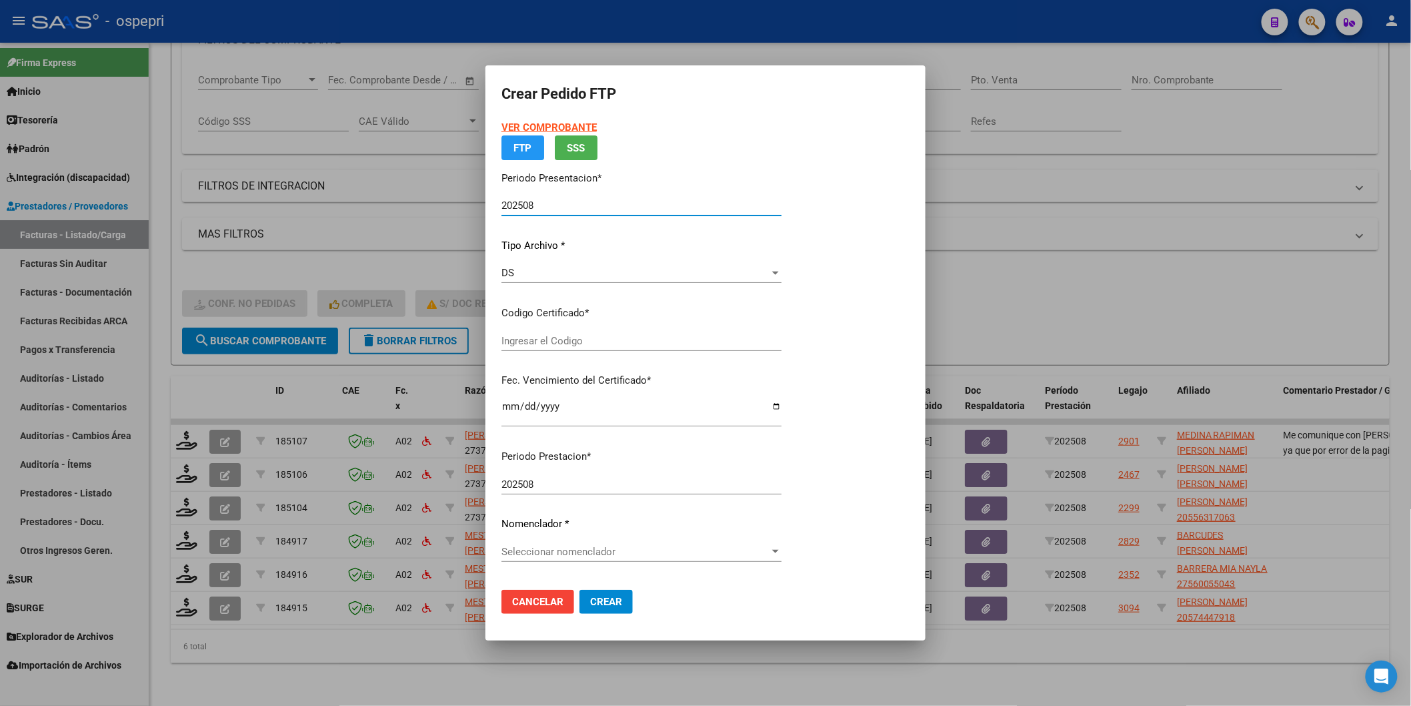
click at [517, 344] on input "Ingresar el Codigo" at bounding box center [642, 341] width 280 height 12
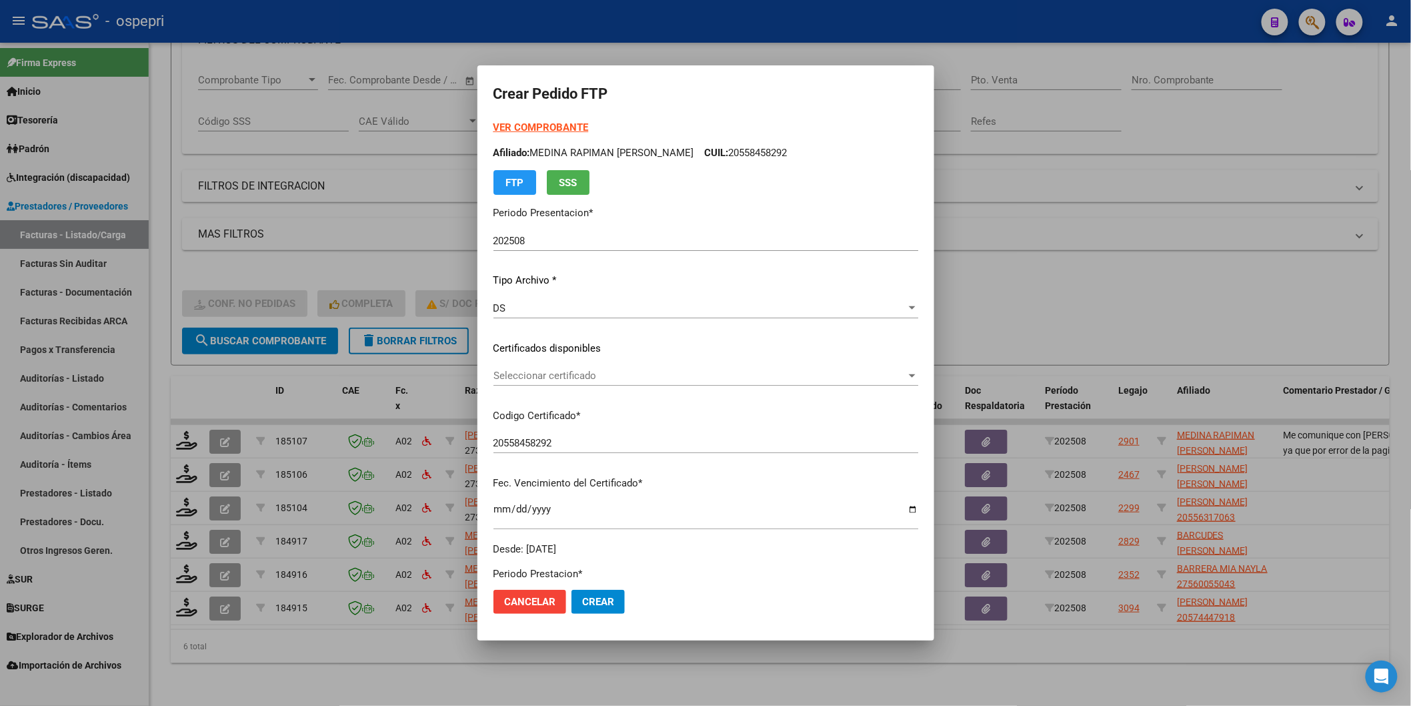
click at [522, 385] on div "Seleccionar certificado Seleccionar certificado" at bounding box center [706, 375] width 425 height 20
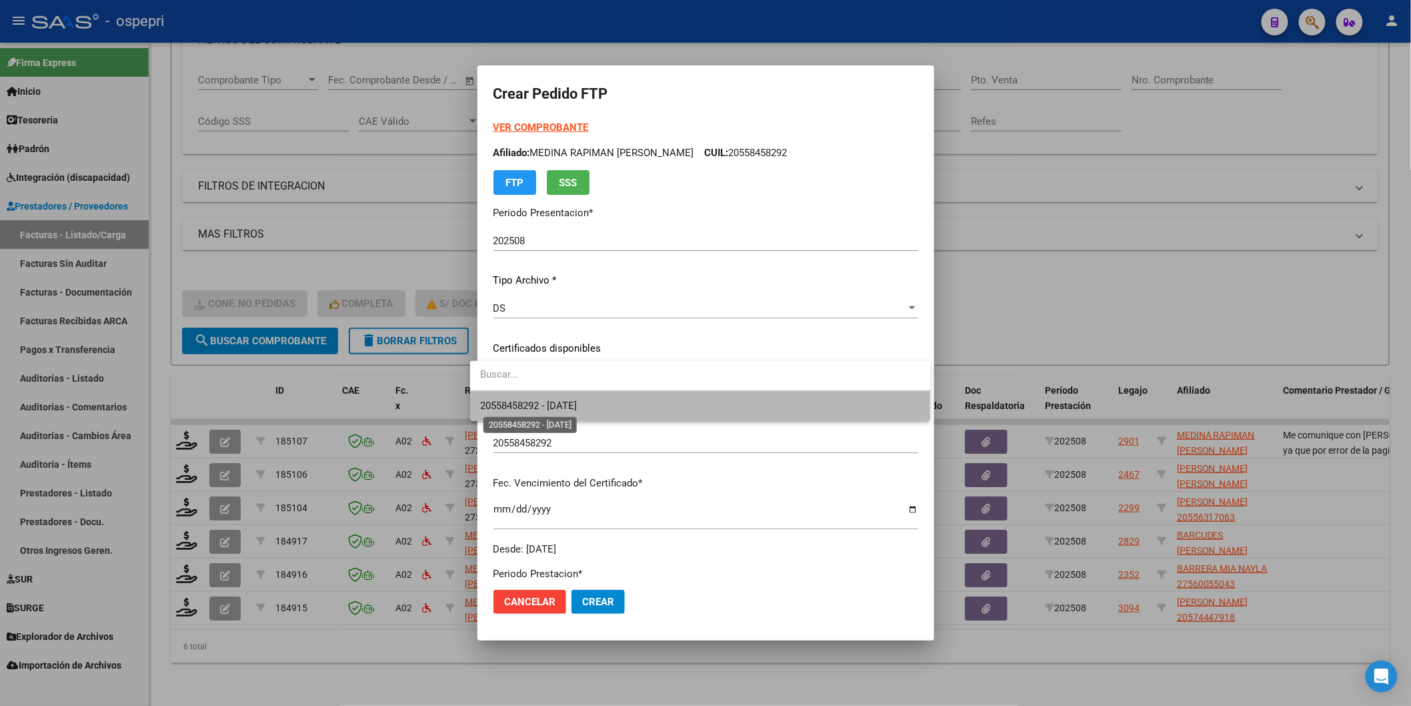
click at [524, 404] on span "20558458292 - [DATE]" at bounding box center [529, 406] width 97 height 12
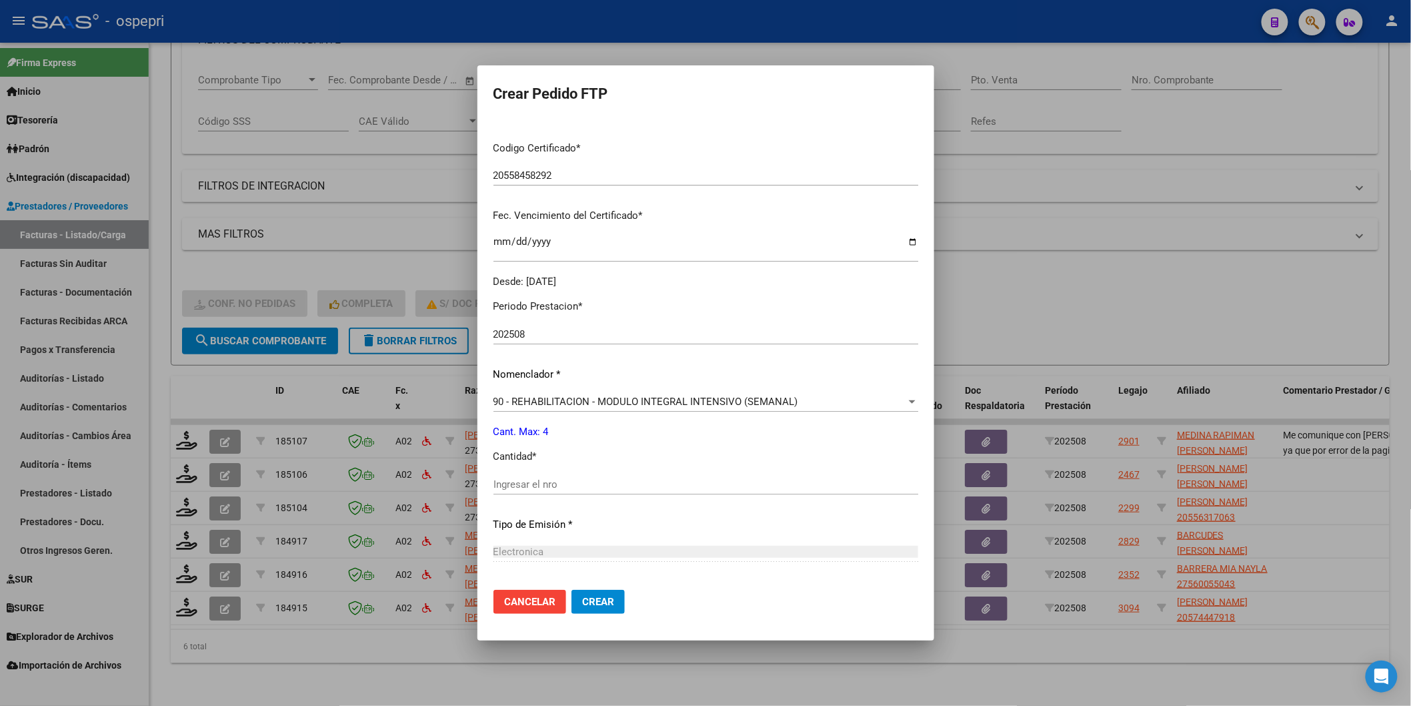
scroll to position [296, 0]
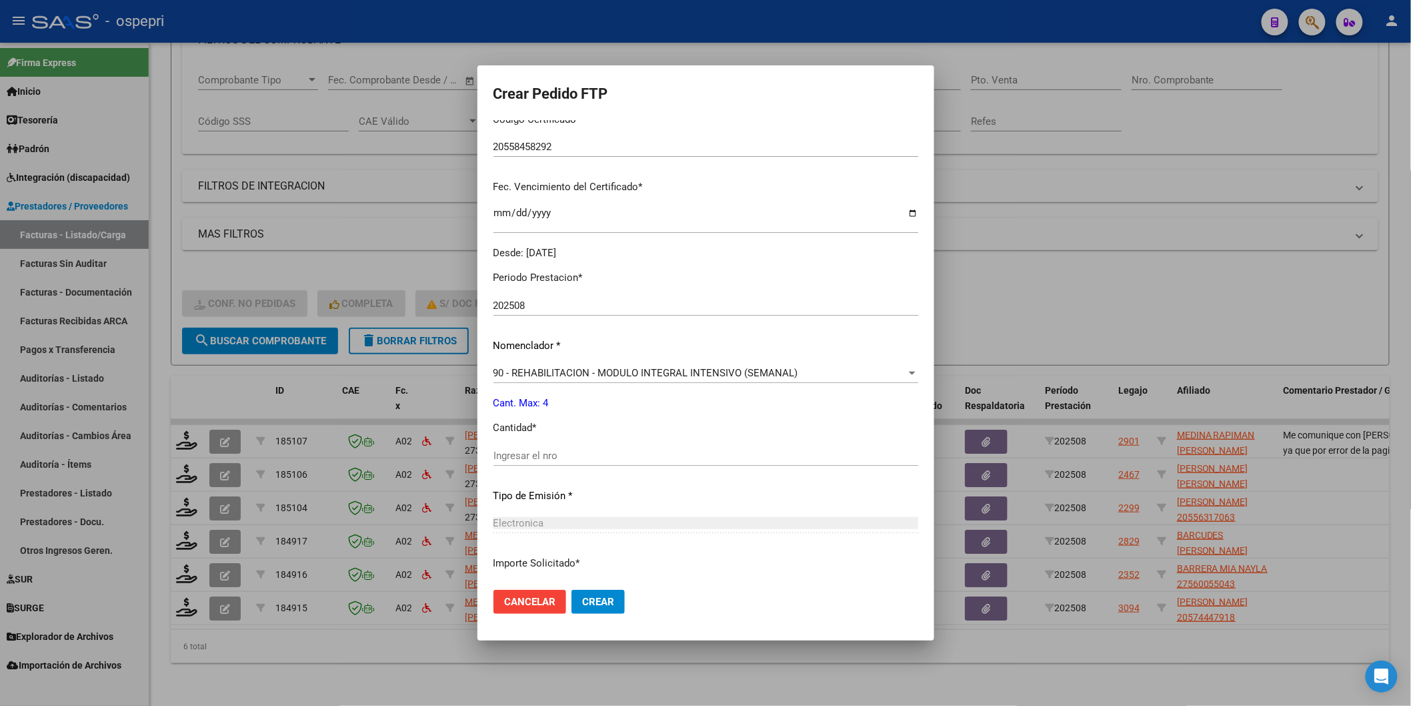
click at [523, 451] on input "Ingresar el nro" at bounding box center [706, 456] width 425 height 12
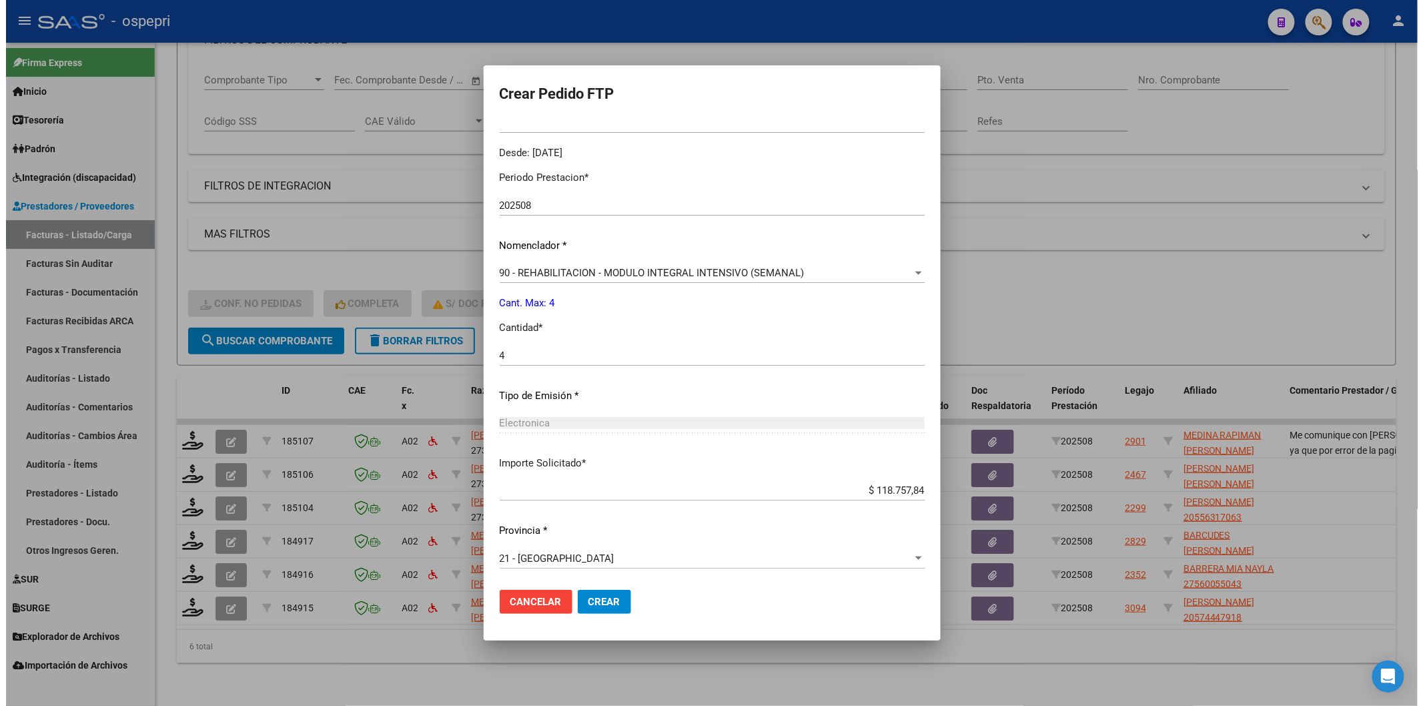
scroll to position [397, 0]
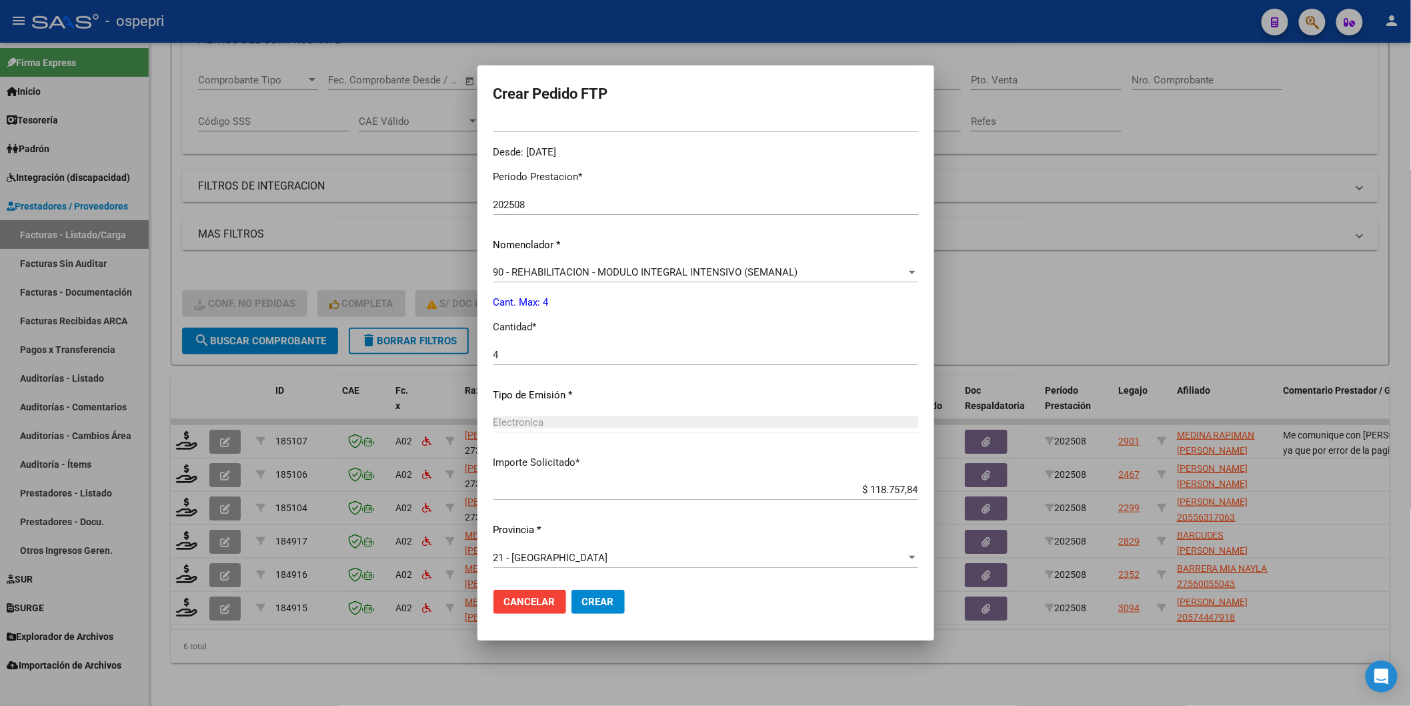
click at [592, 610] on button "Crear" at bounding box center [598, 602] width 53 height 24
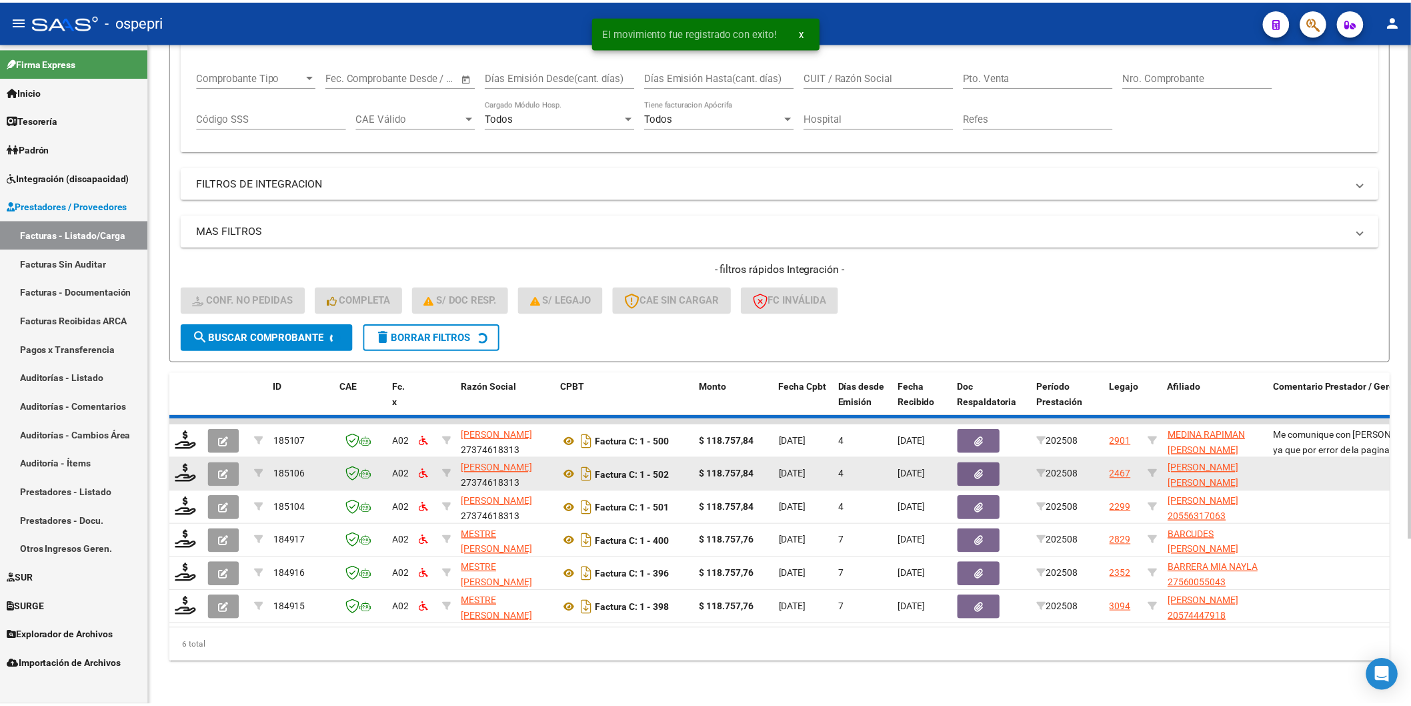
scroll to position [184, 0]
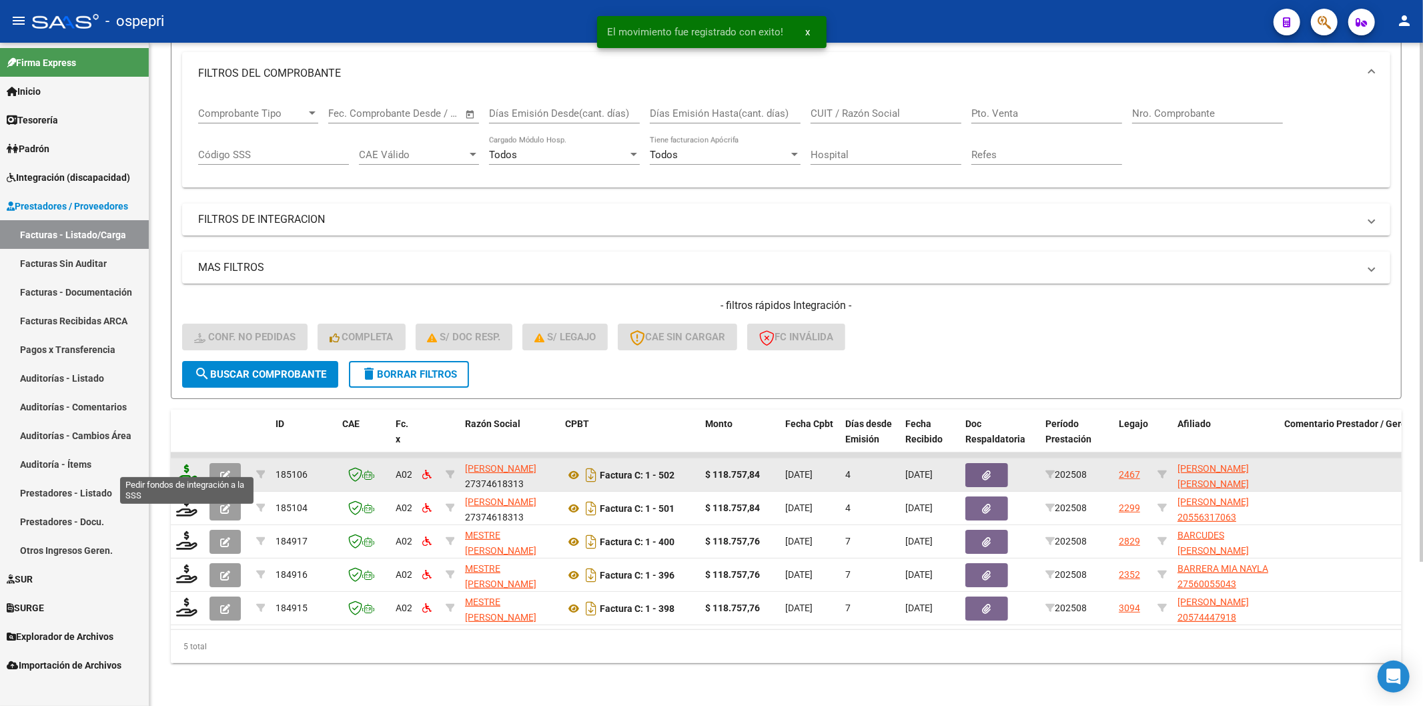
click at [189, 465] on icon at bounding box center [186, 473] width 21 height 19
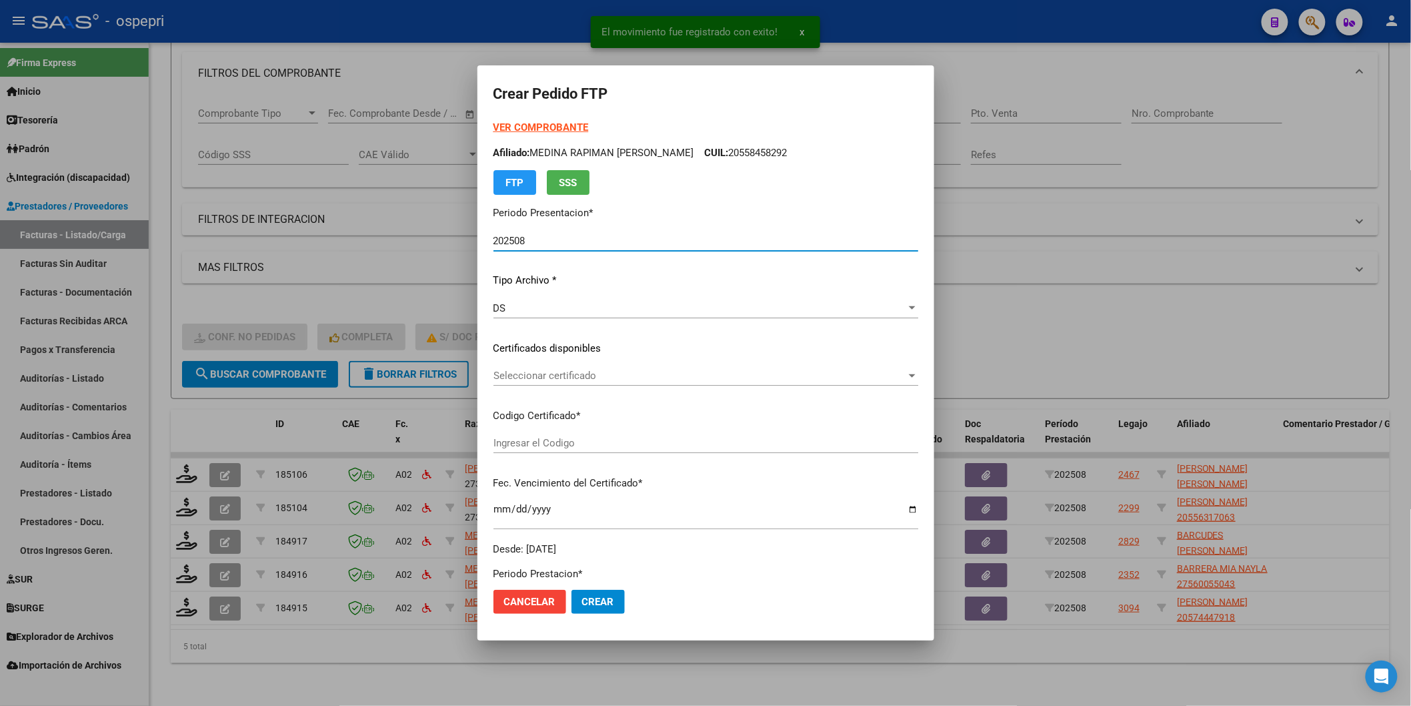
click at [514, 380] on span "Seleccionar certificado" at bounding box center [700, 375] width 413 height 12
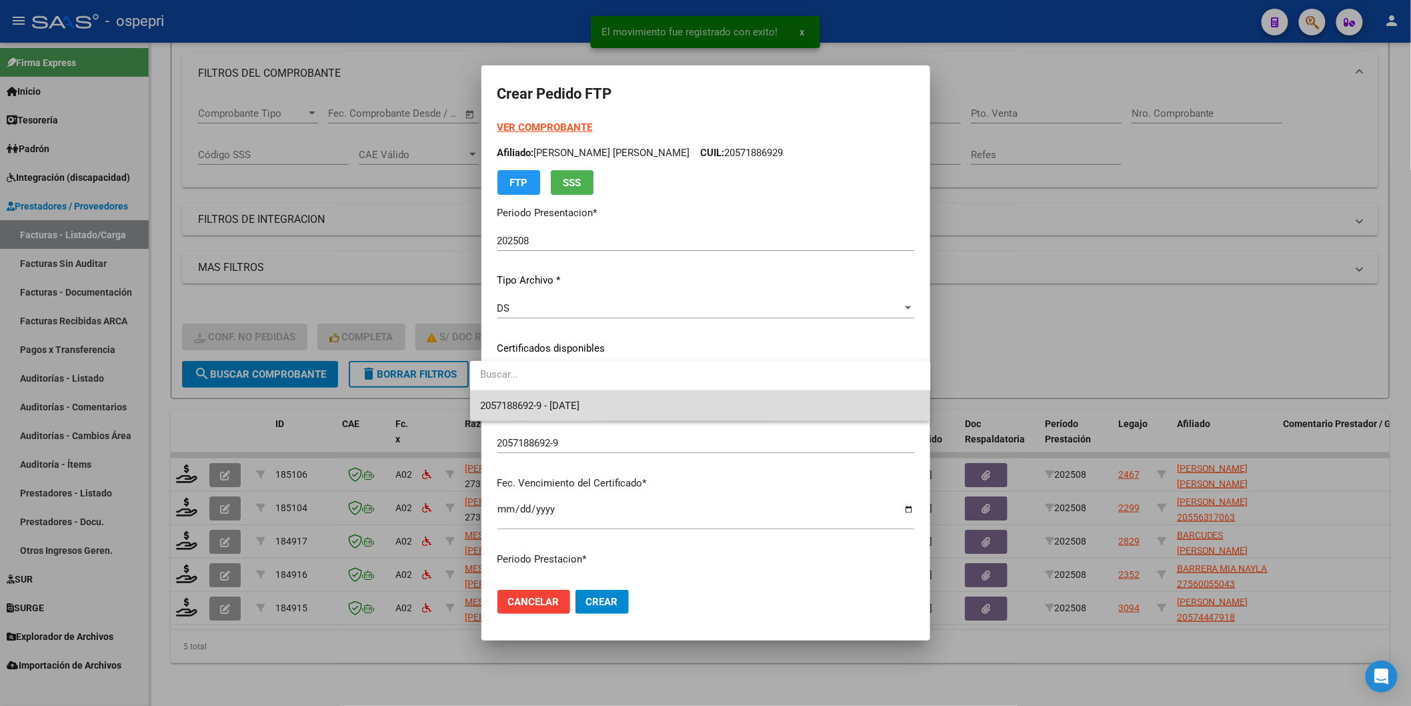
click at [514, 396] on span "2057188692-9 - [DATE]" at bounding box center [701, 406] width 440 height 30
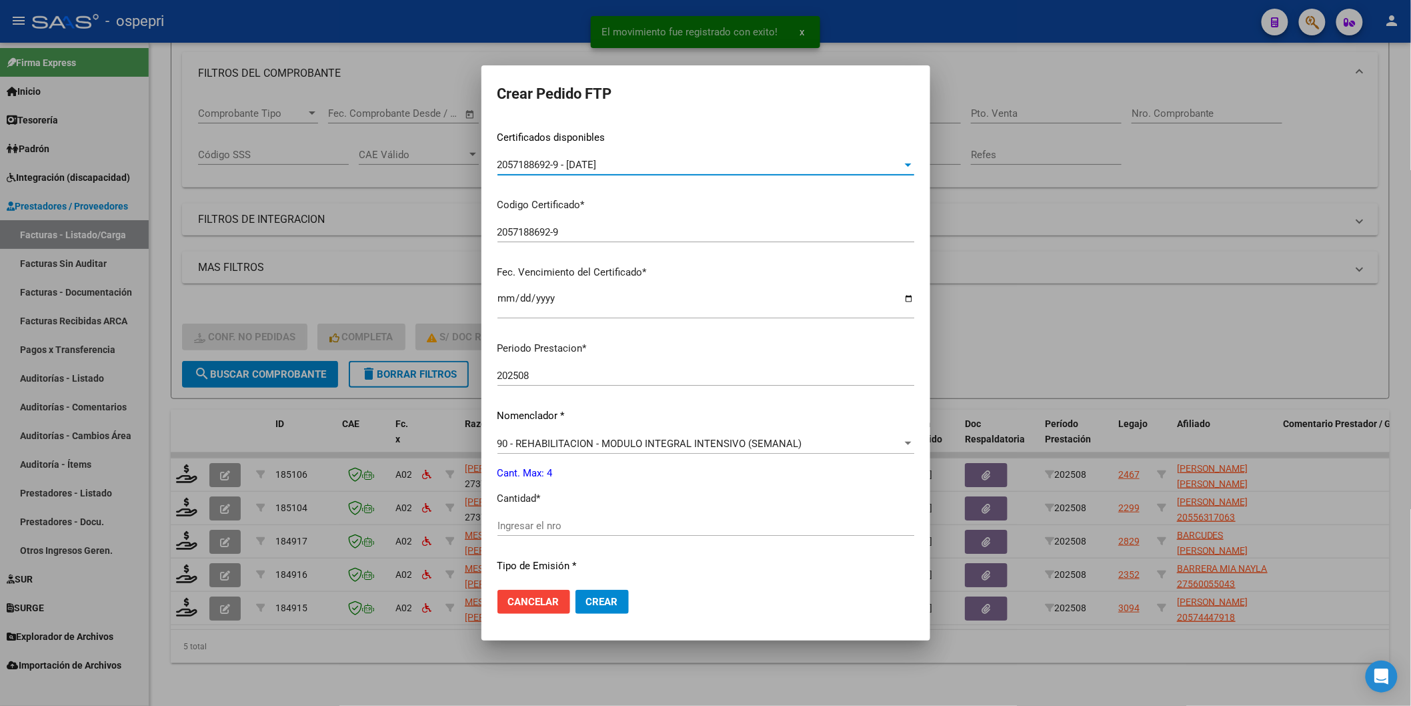
scroll to position [222, 0]
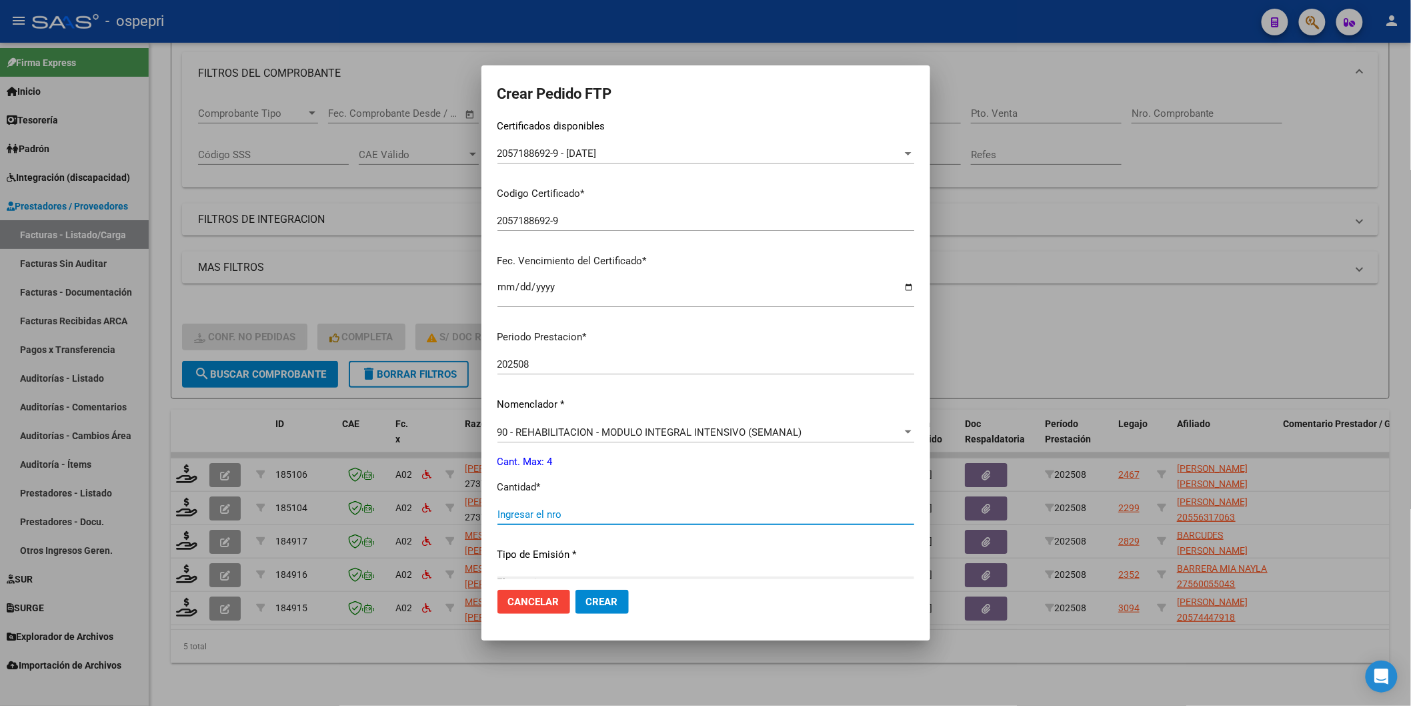
drag, startPoint x: 512, startPoint y: 516, endPoint x: 542, endPoint y: 518, distance: 29.4
click at [515, 514] on input "Ingresar el nro" at bounding box center [706, 514] width 417 height 12
click at [586, 599] on span "Crear" at bounding box center [602, 602] width 32 height 12
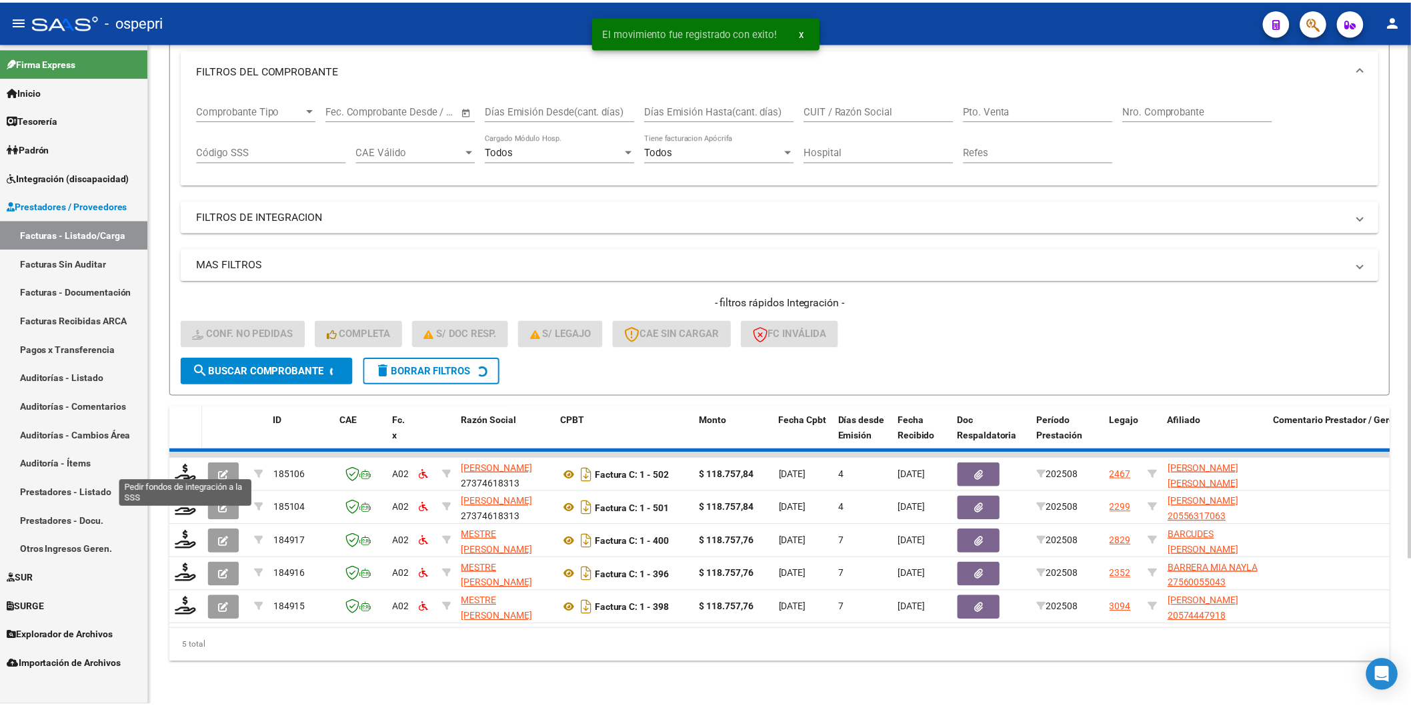
scroll to position [151, 0]
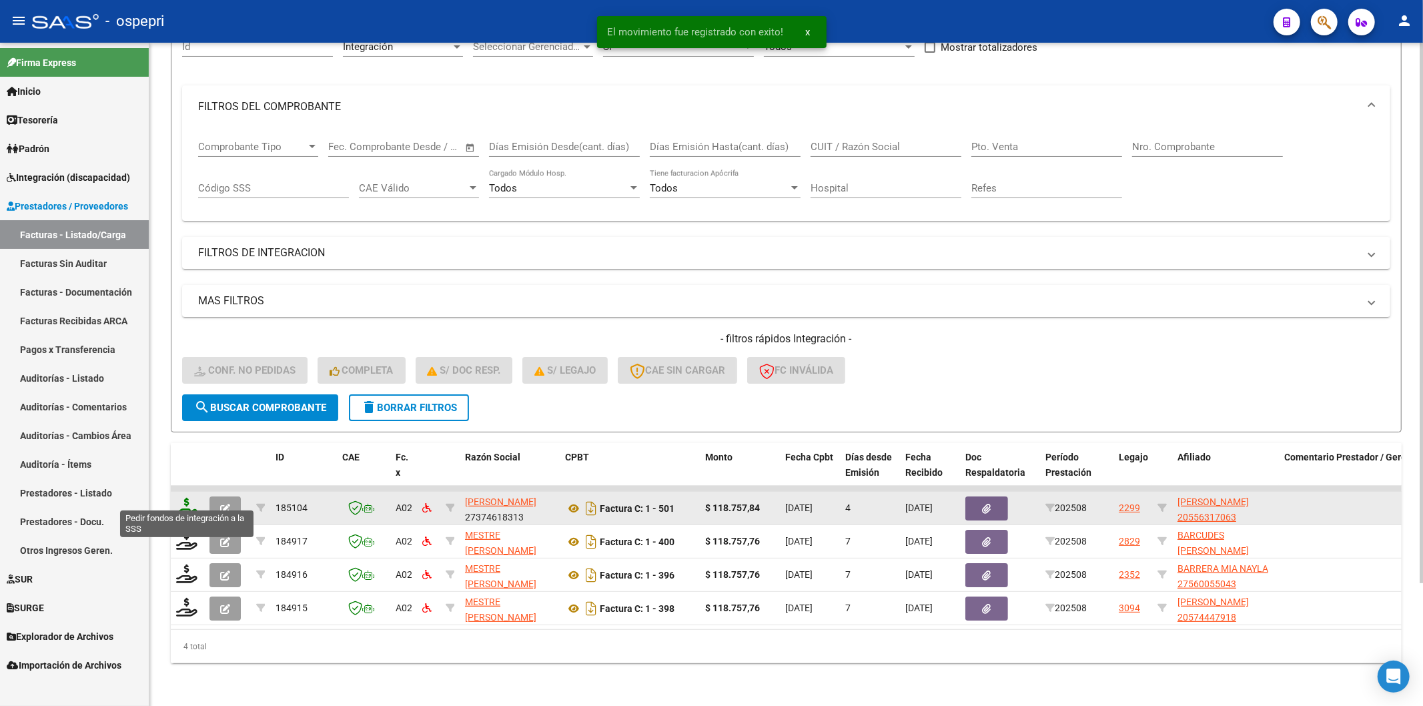
click at [184, 498] on icon at bounding box center [186, 507] width 21 height 19
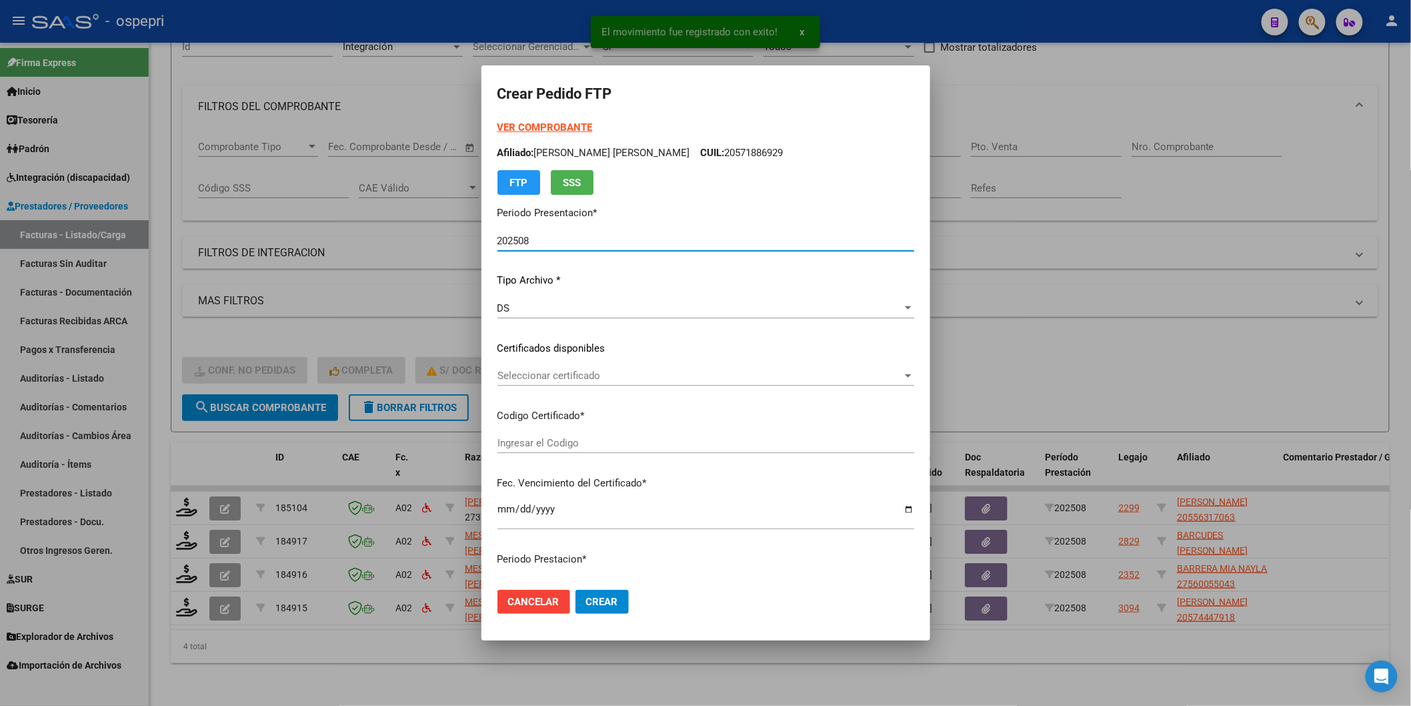
click at [540, 377] on span "Seleccionar certificado" at bounding box center [700, 375] width 405 height 12
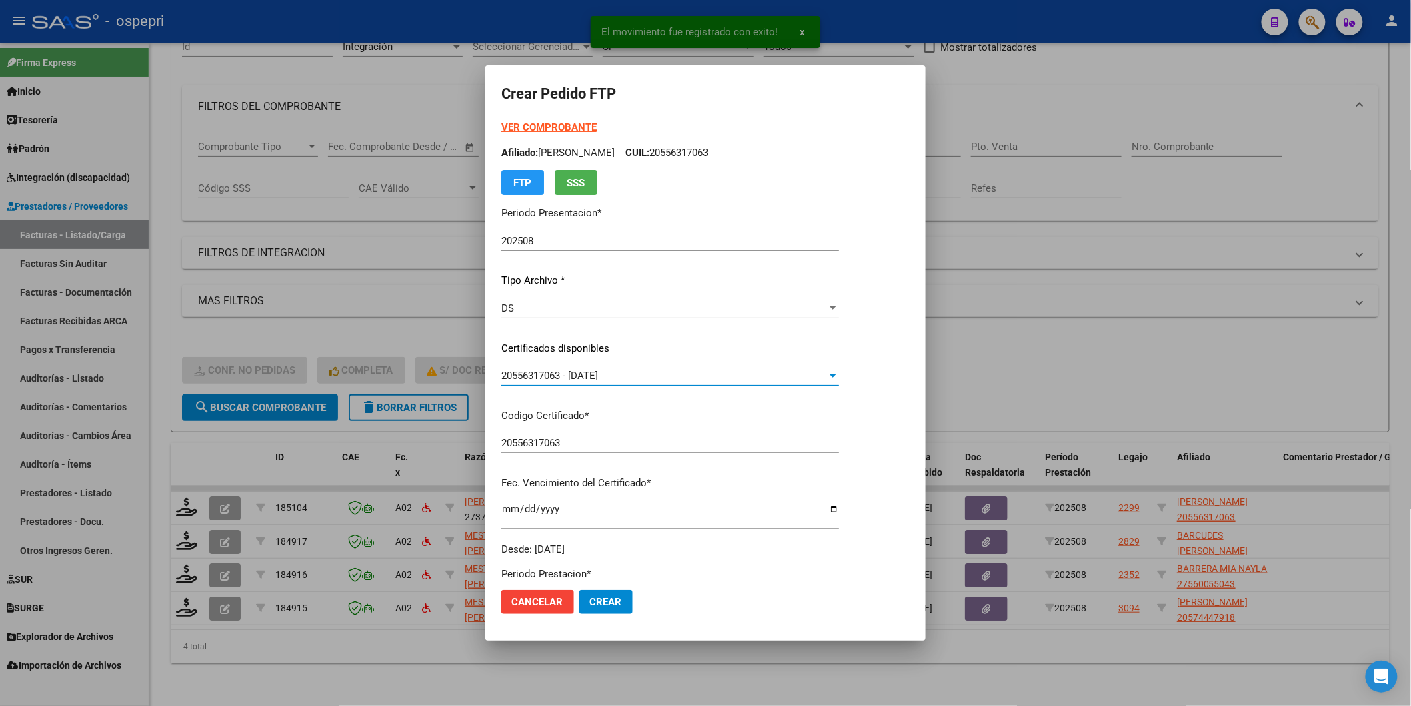
scroll to position [222, 0]
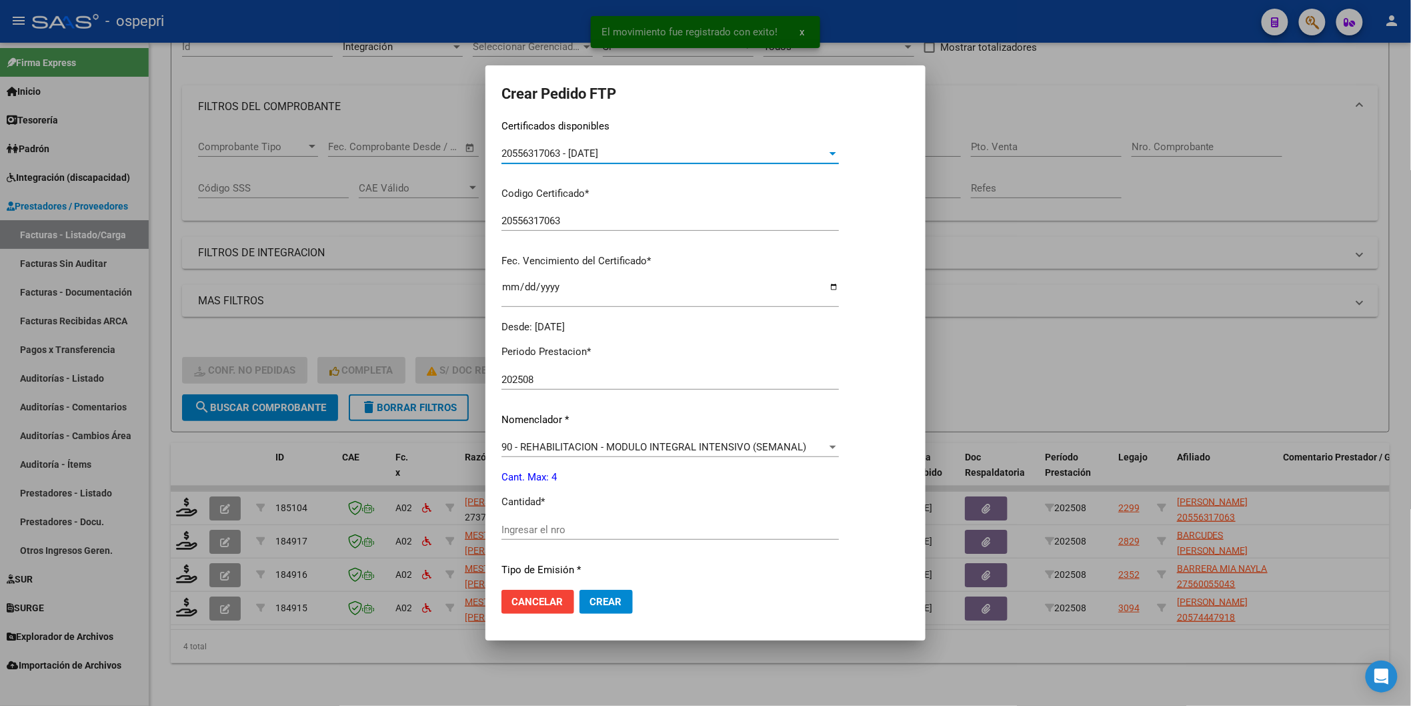
click at [514, 531] on input "Ingresar el nro" at bounding box center [670, 530] width 337 height 12
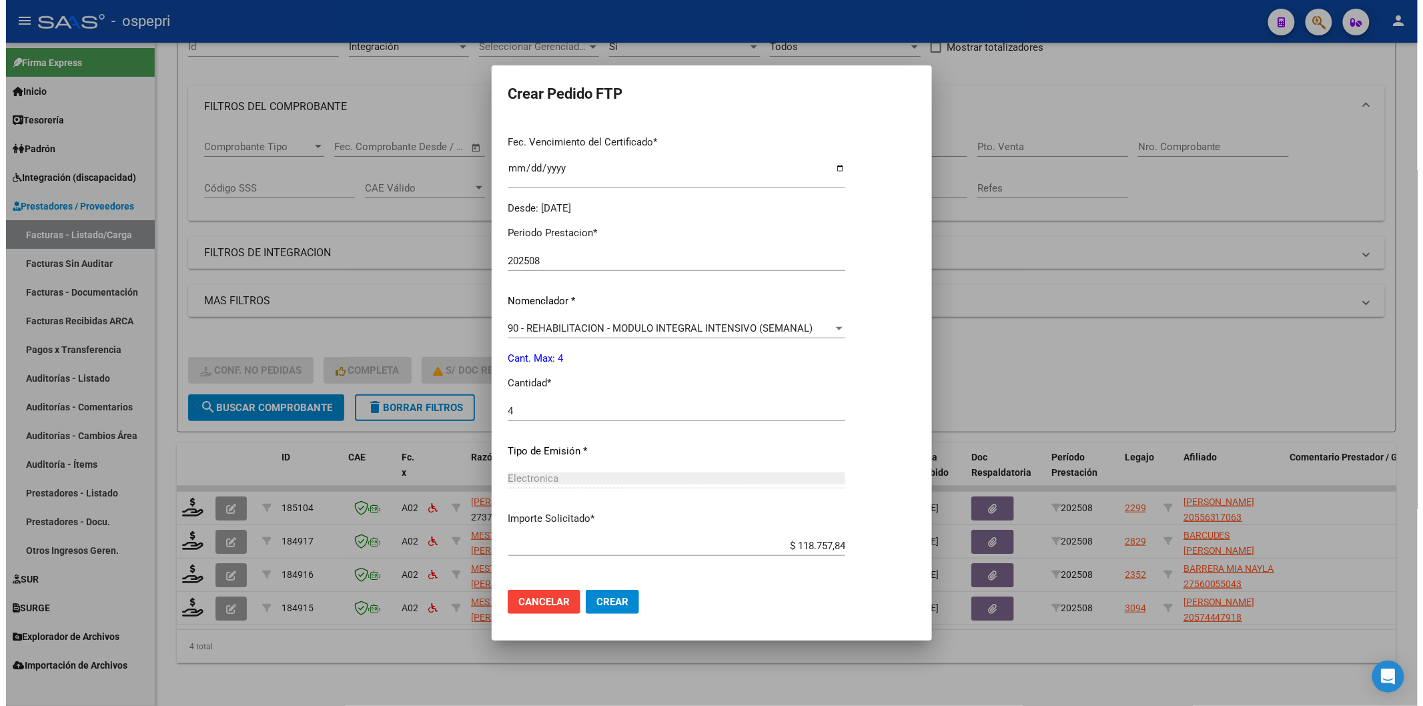
scroll to position [397, 0]
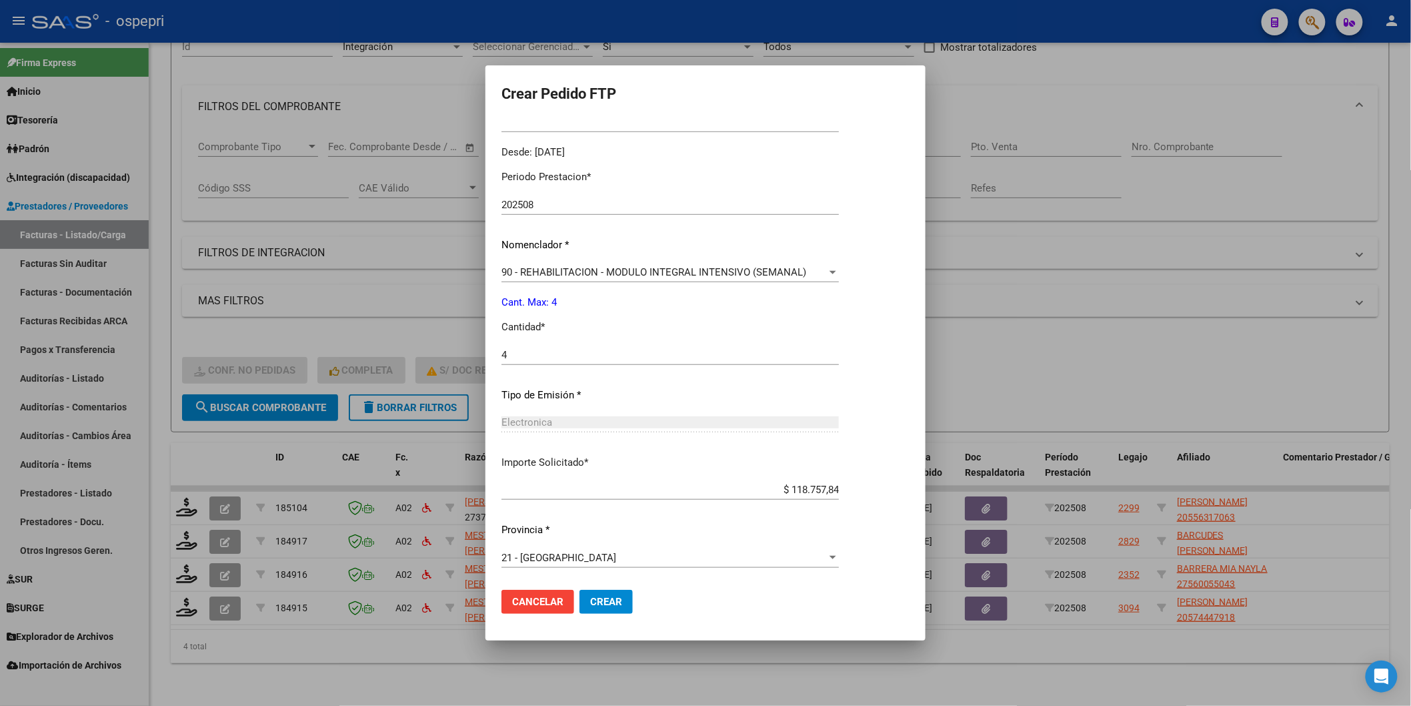
click at [601, 595] on button "Crear" at bounding box center [606, 602] width 53 height 24
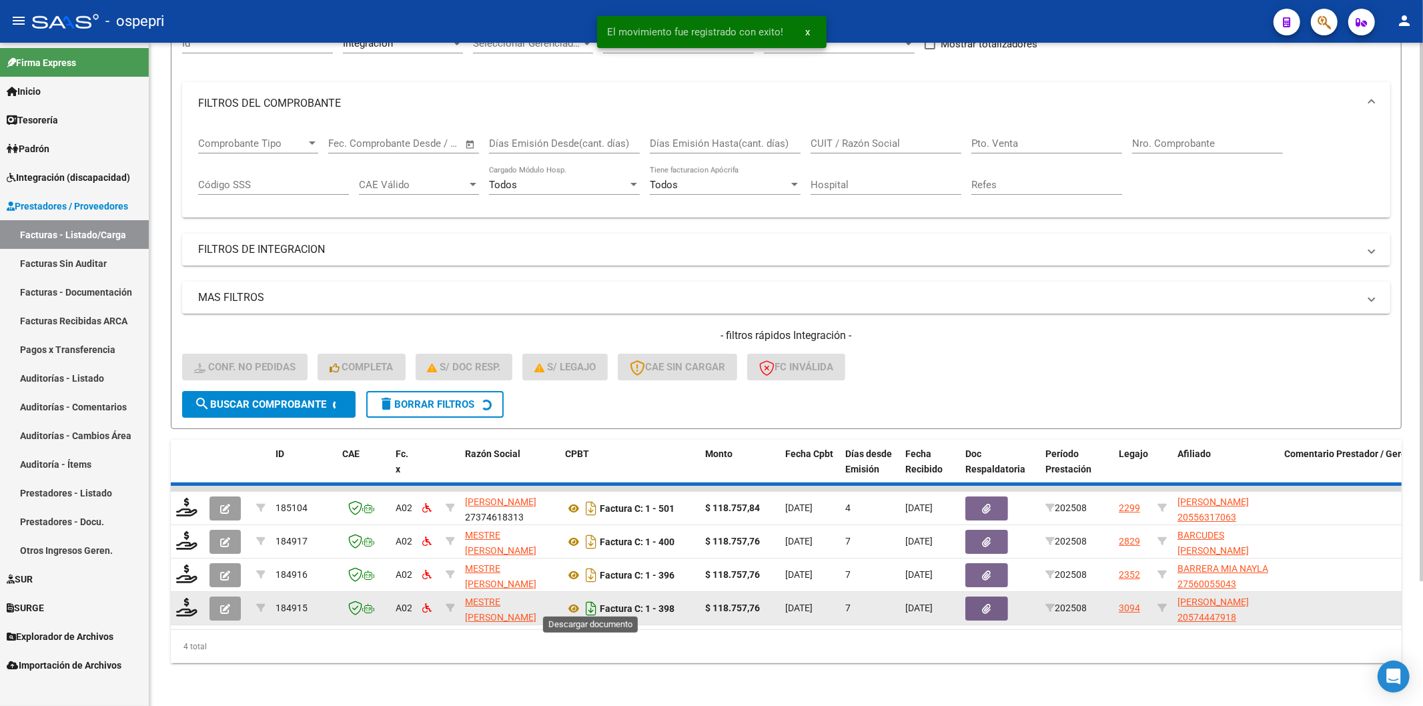
scroll to position [117, 0]
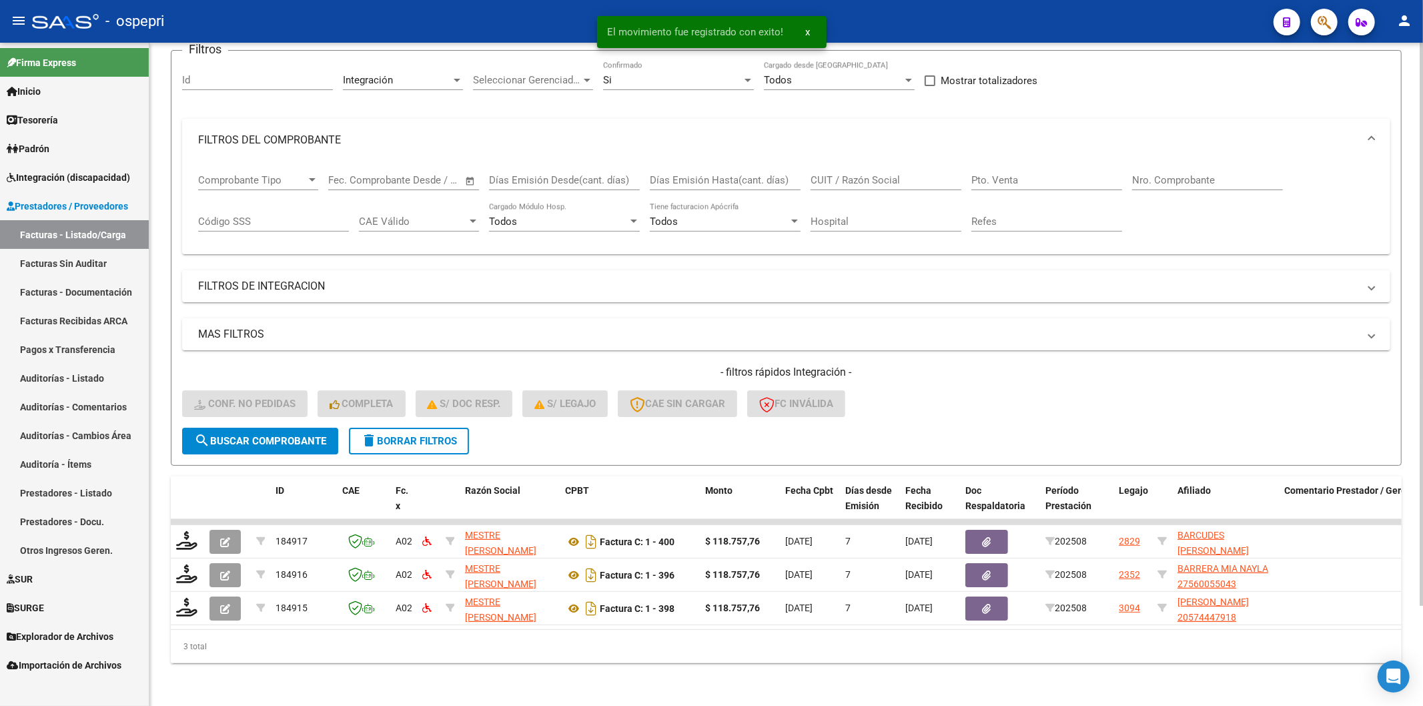
click at [432, 435] on span "delete Borrar Filtros" at bounding box center [409, 441] width 96 height 12
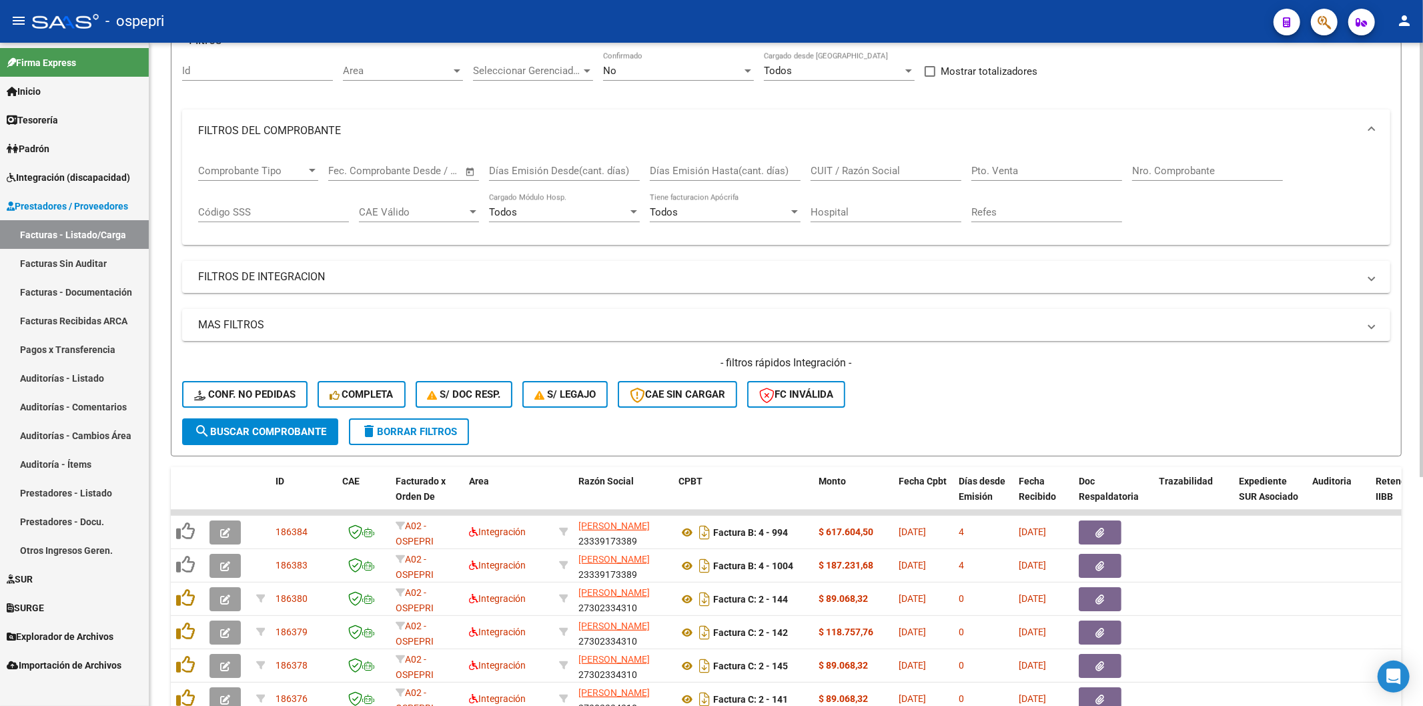
click at [860, 169] on div "CUIT / Razón Social" at bounding box center [885, 166] width 151 height 29
click at [864, 175] on input "CUIT / Razón Social" at bounding box center [885, 171] width 151 height 12
paste input "27310862369"
click at [299, 422] on button "search Buscar Comprobante" at bounding box center [260, 431] width 156 height 27
